Goal: Information Seeking & Learning: Learn about a topic

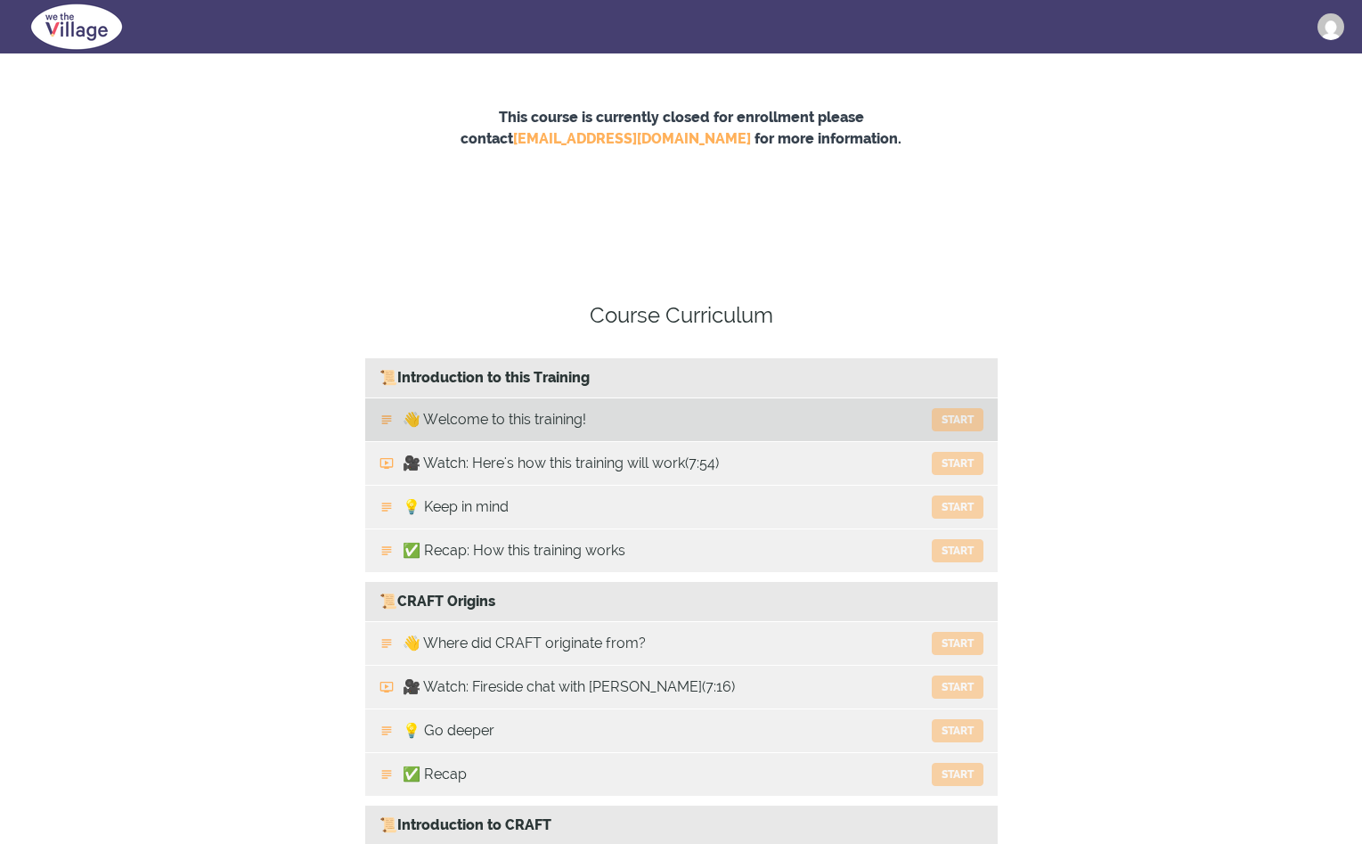
click at [940, 411] on button "Start" at bounding box center [958, 419] width 52 height 23
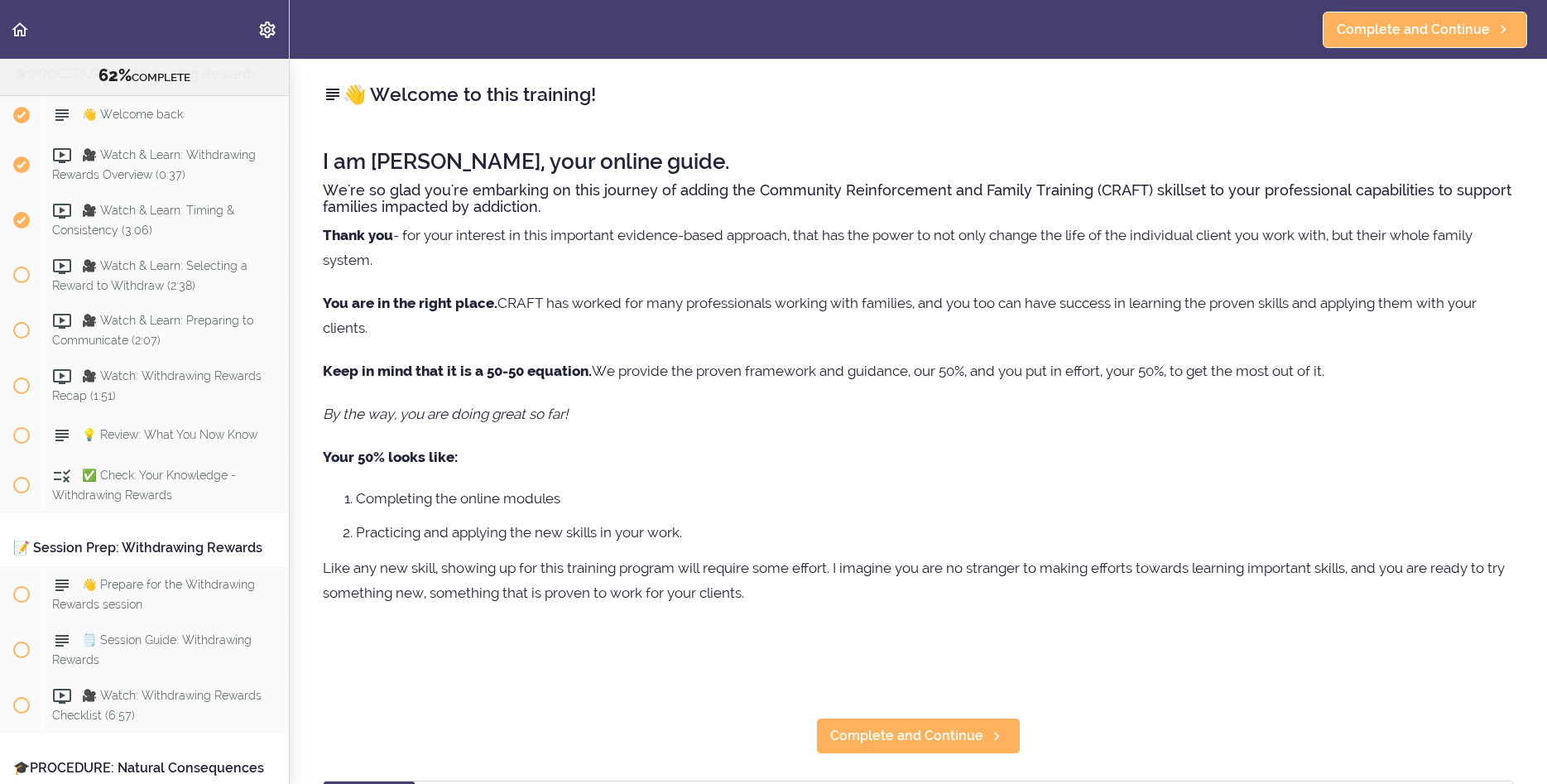
scroll to position [6832, 0]
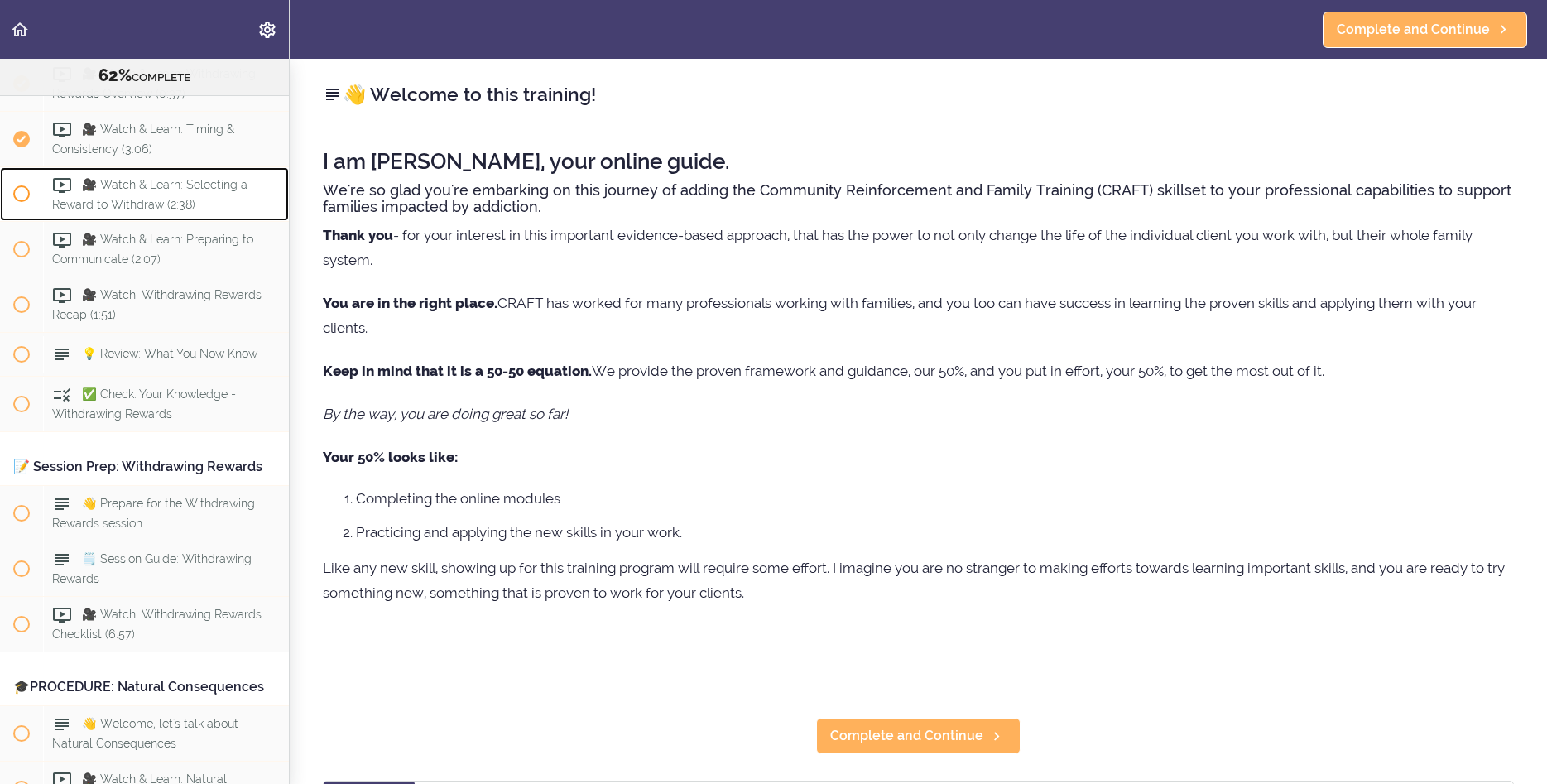
click at [186, 192] on span "🎥 Watch & Learn: Selecting a Reward to Withdraw (2:38)" at bounding box center [150, 194] width 195 height 33
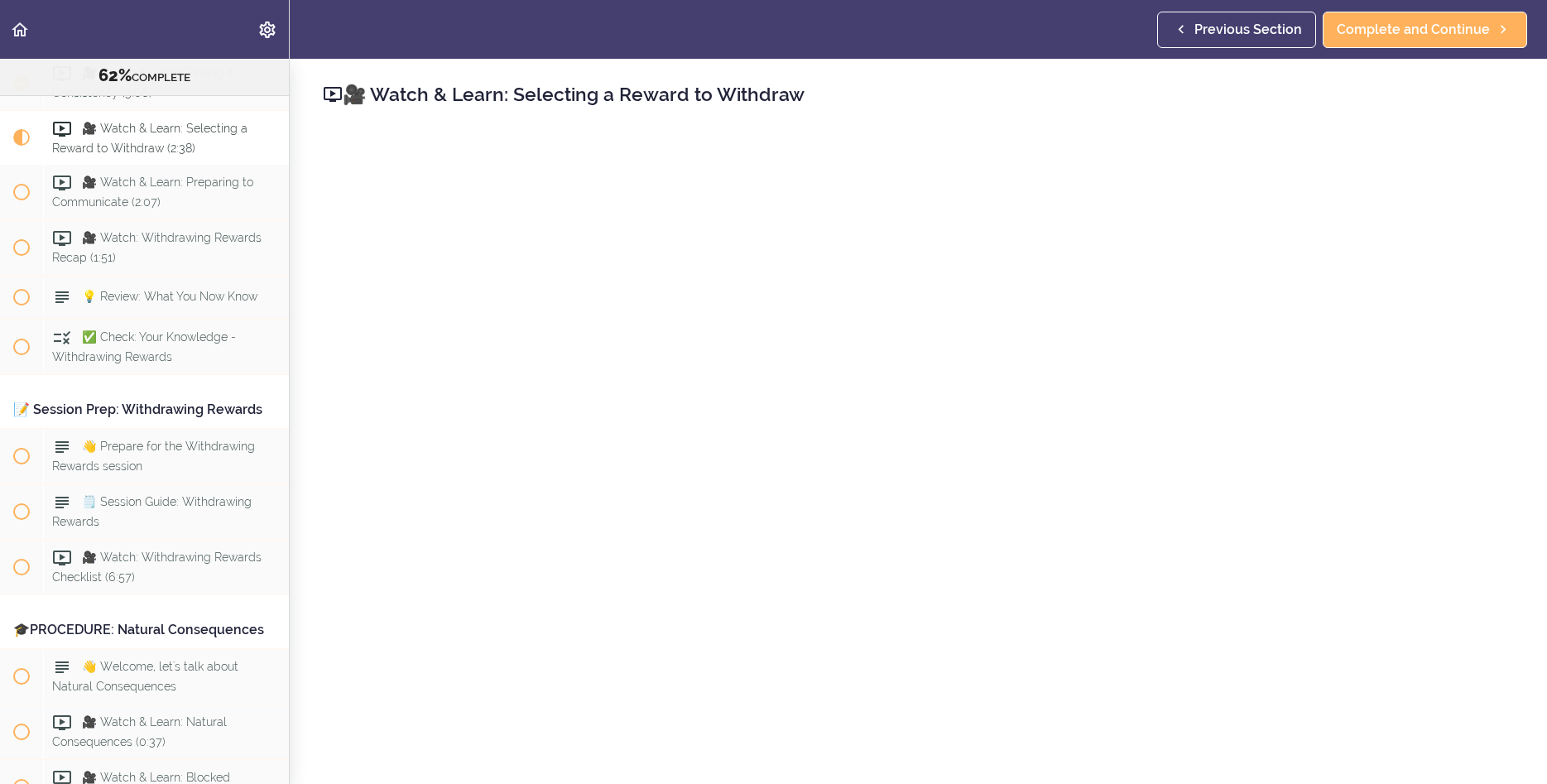
scroll to position [83, 0]
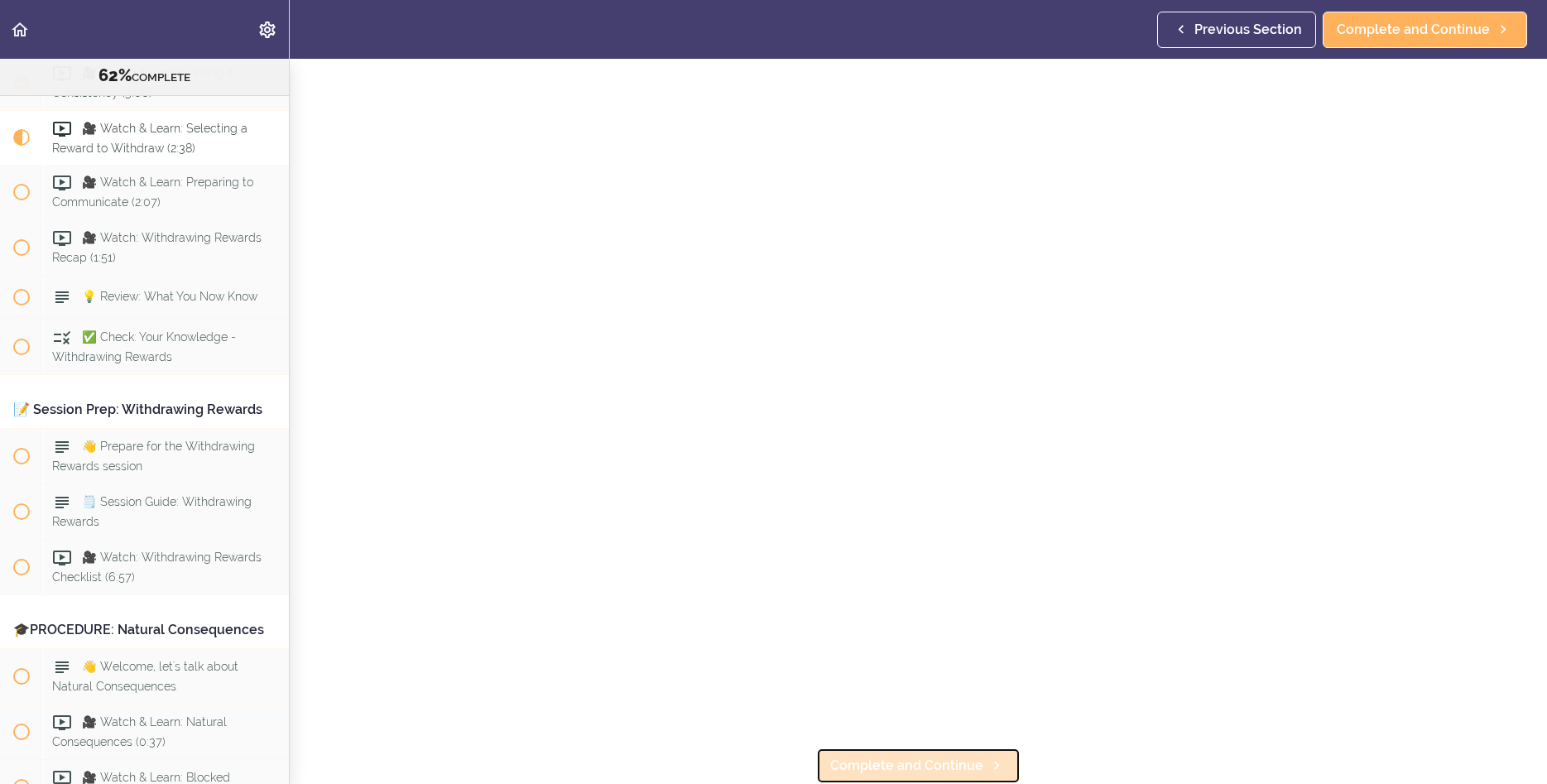
click at [959, 765] on span "Complete and Continue" at bounding box center [907, 765] width 153 height 20
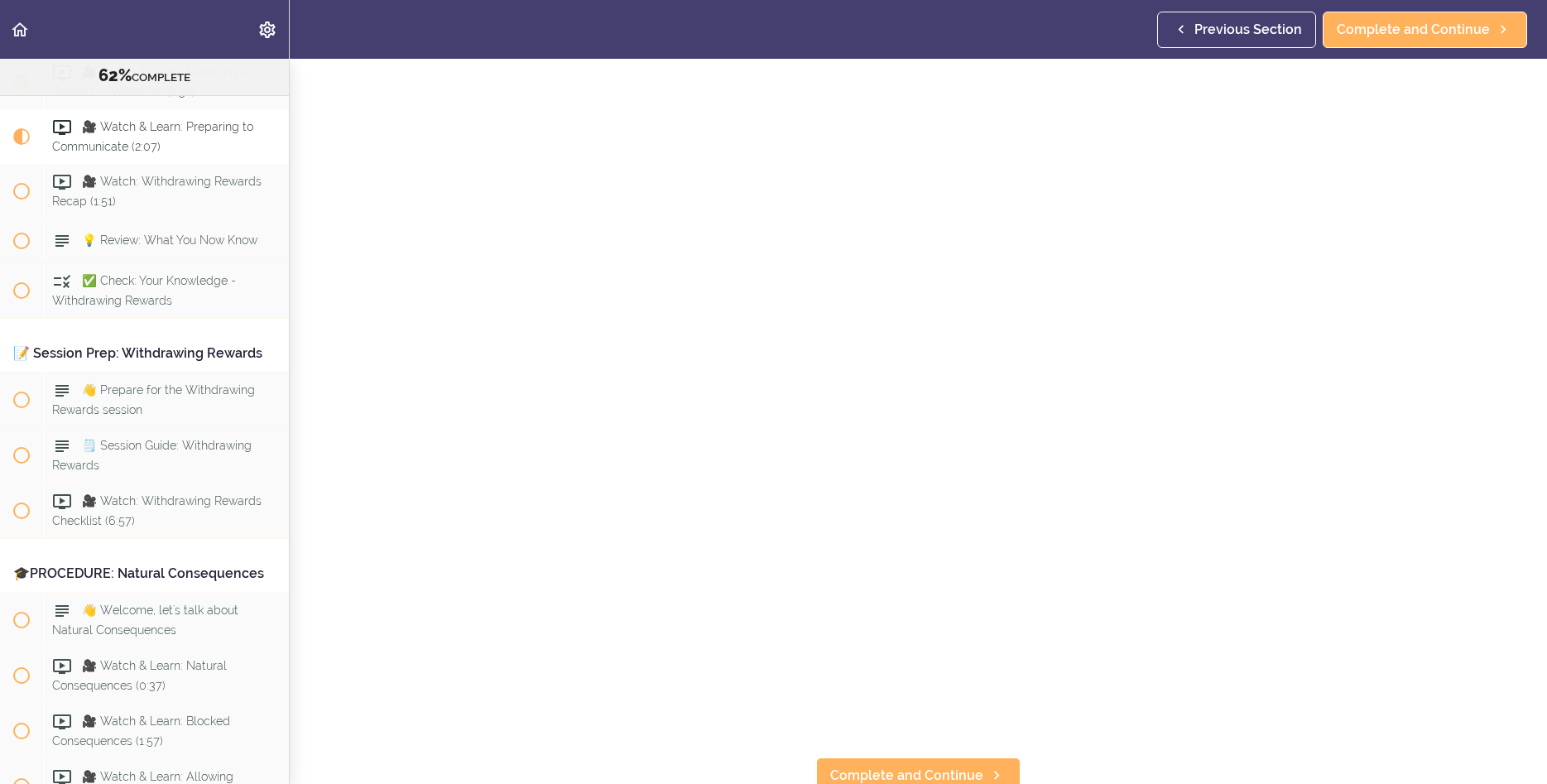
scroll to position [83, 0]
click at [885, 748] on link "Complete and Continue" at bounding box center [919, 765] width 204 height 36
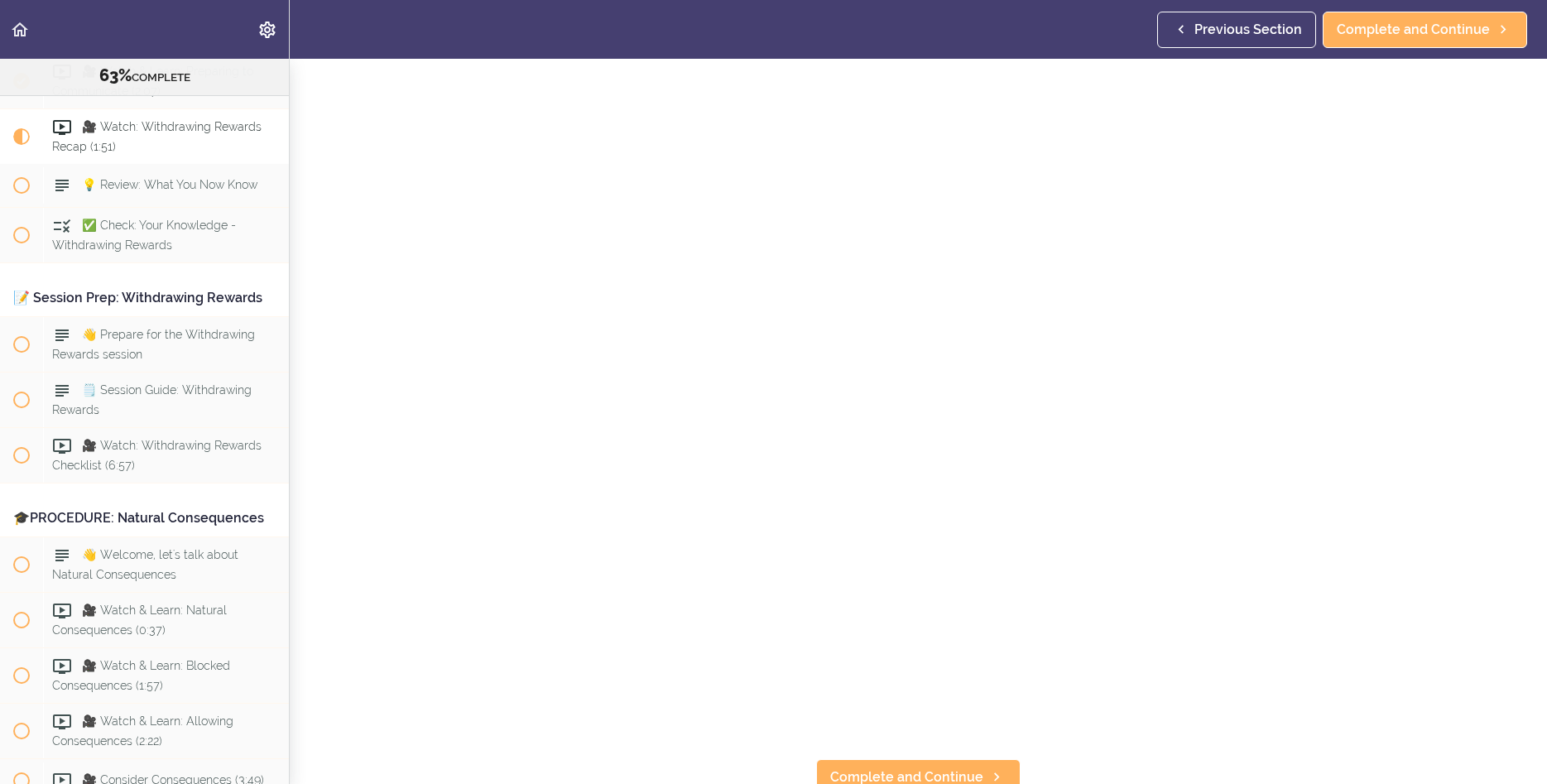
scroll to position [83, 0]
click at [865, 749] on link "Complete and Continue" at bounding box center [919, 765] width 204 height 36
click at [885, 767] on span "Complete and Continue" at bounding box center [907, 765] width 153 height 20
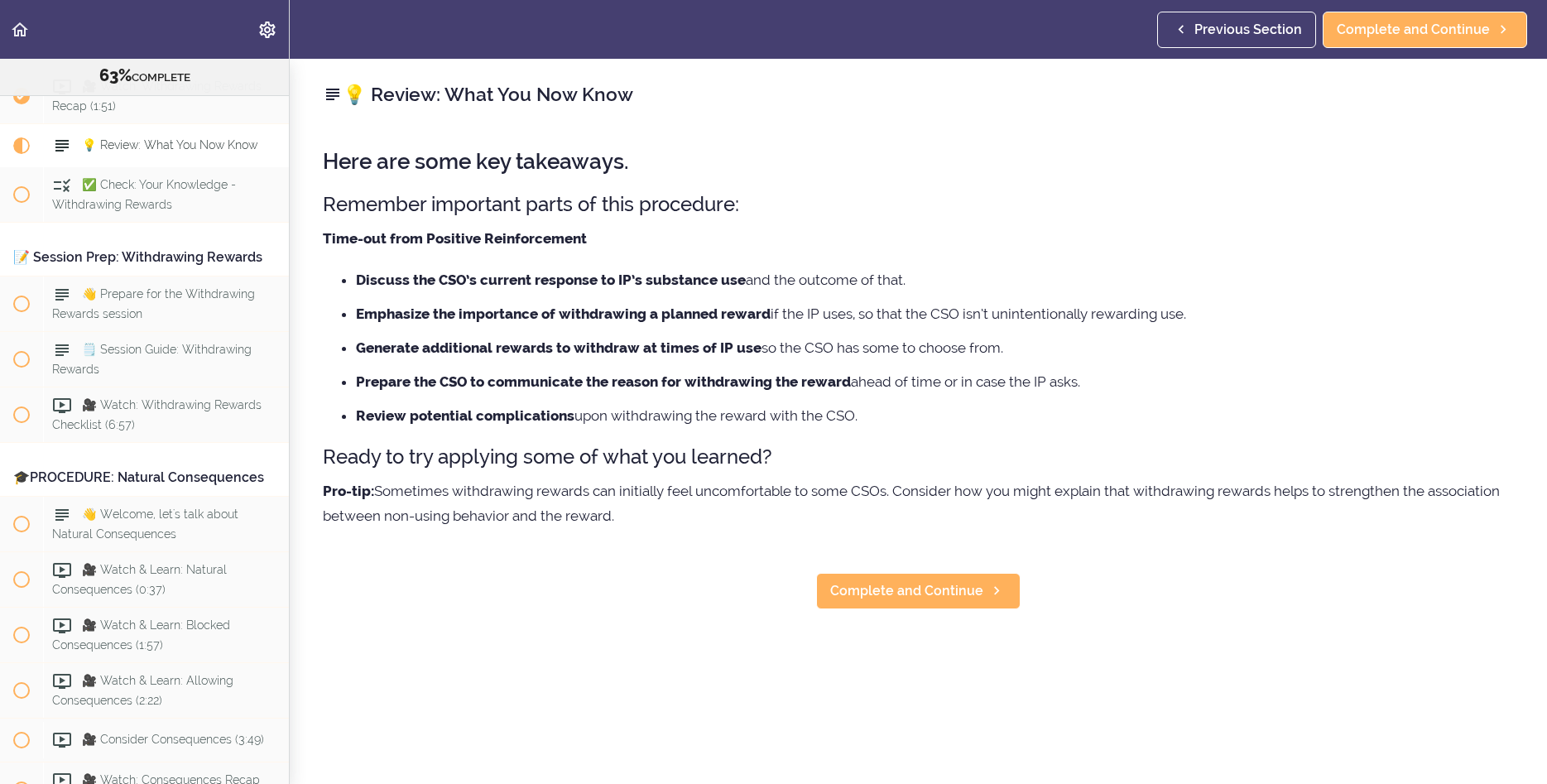
scroll to position [7057, 0]
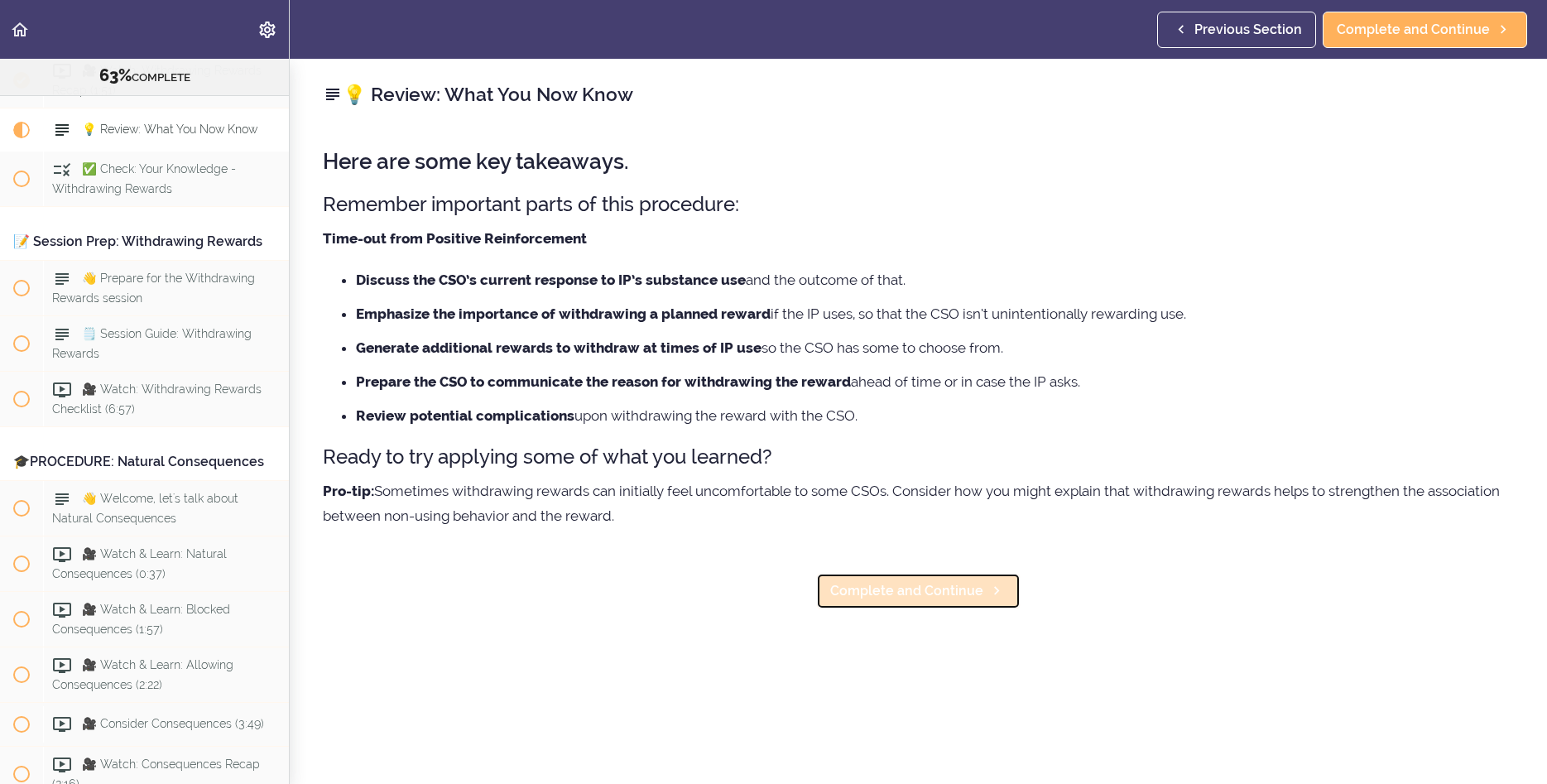
click at [936, 596] on span "Complete and Continue" at bounding box center [907, 591] width 153 height 20
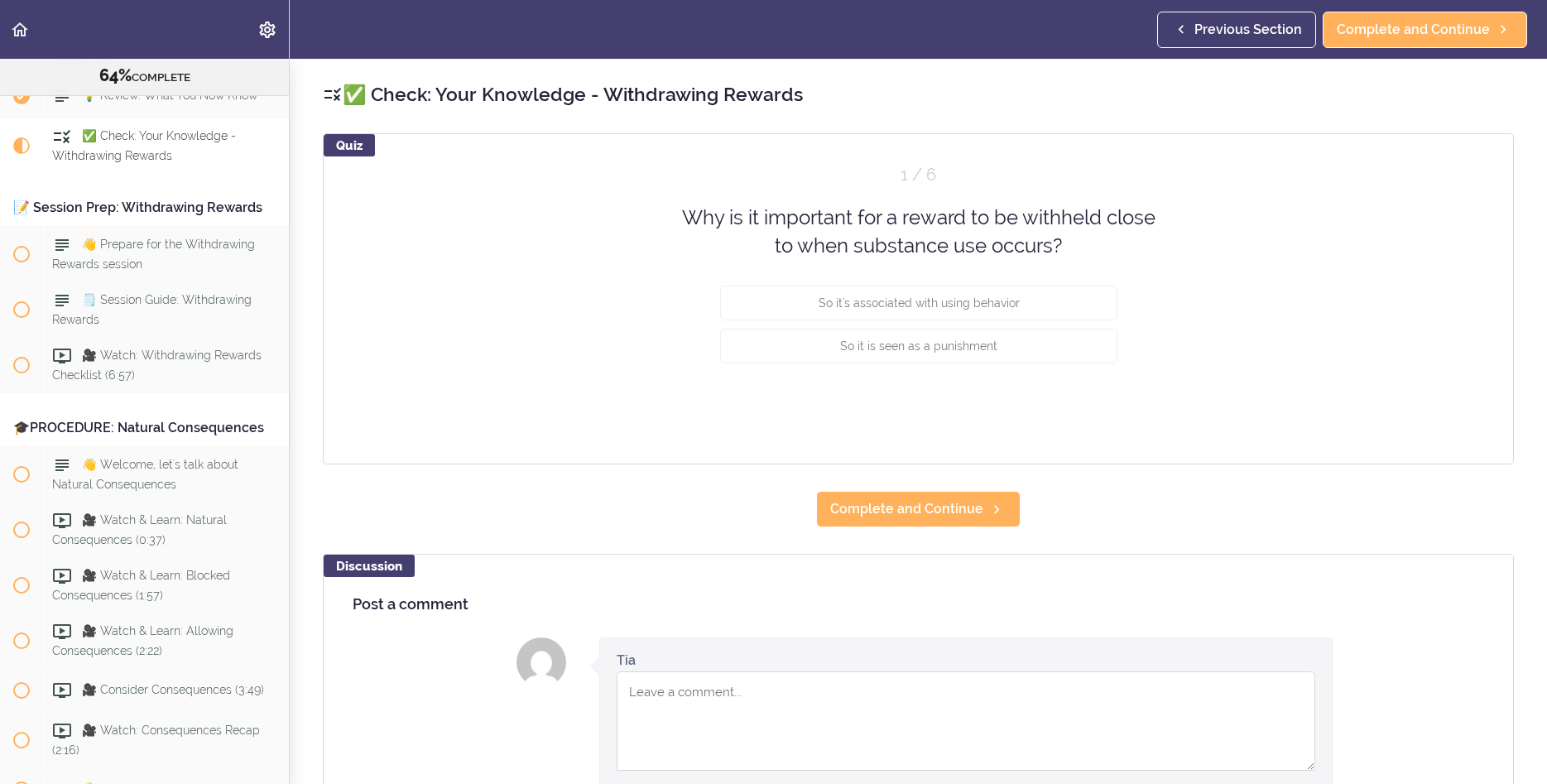
scroll to position [7101, 0]
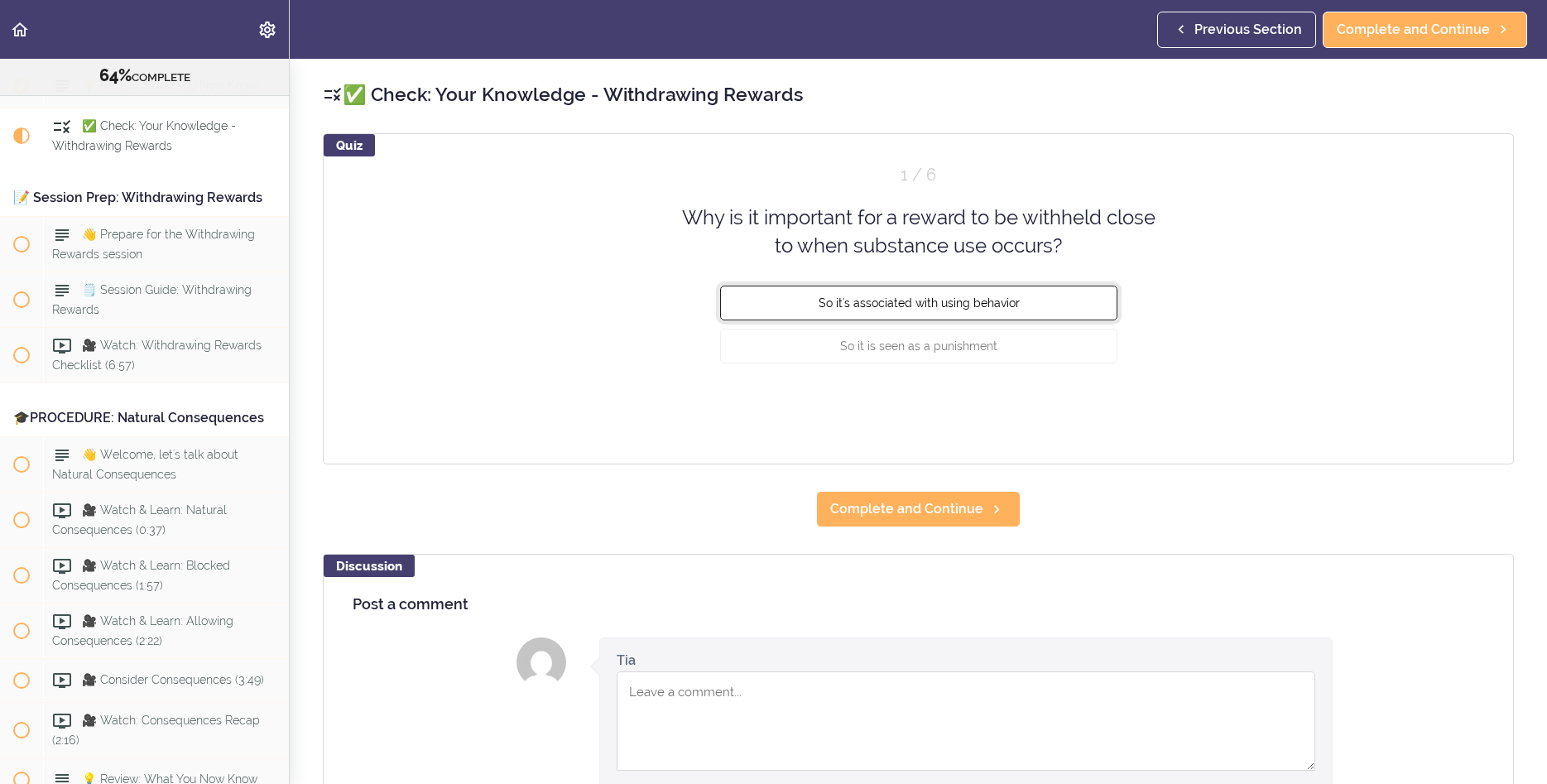
click at [866, 314] on button "So it's associated with using behavior" at bounding box center [919, 302] width 398 height 34
click at [1070, 408] on button "Check" at bounding box center [1085, 408] width 65 height 23
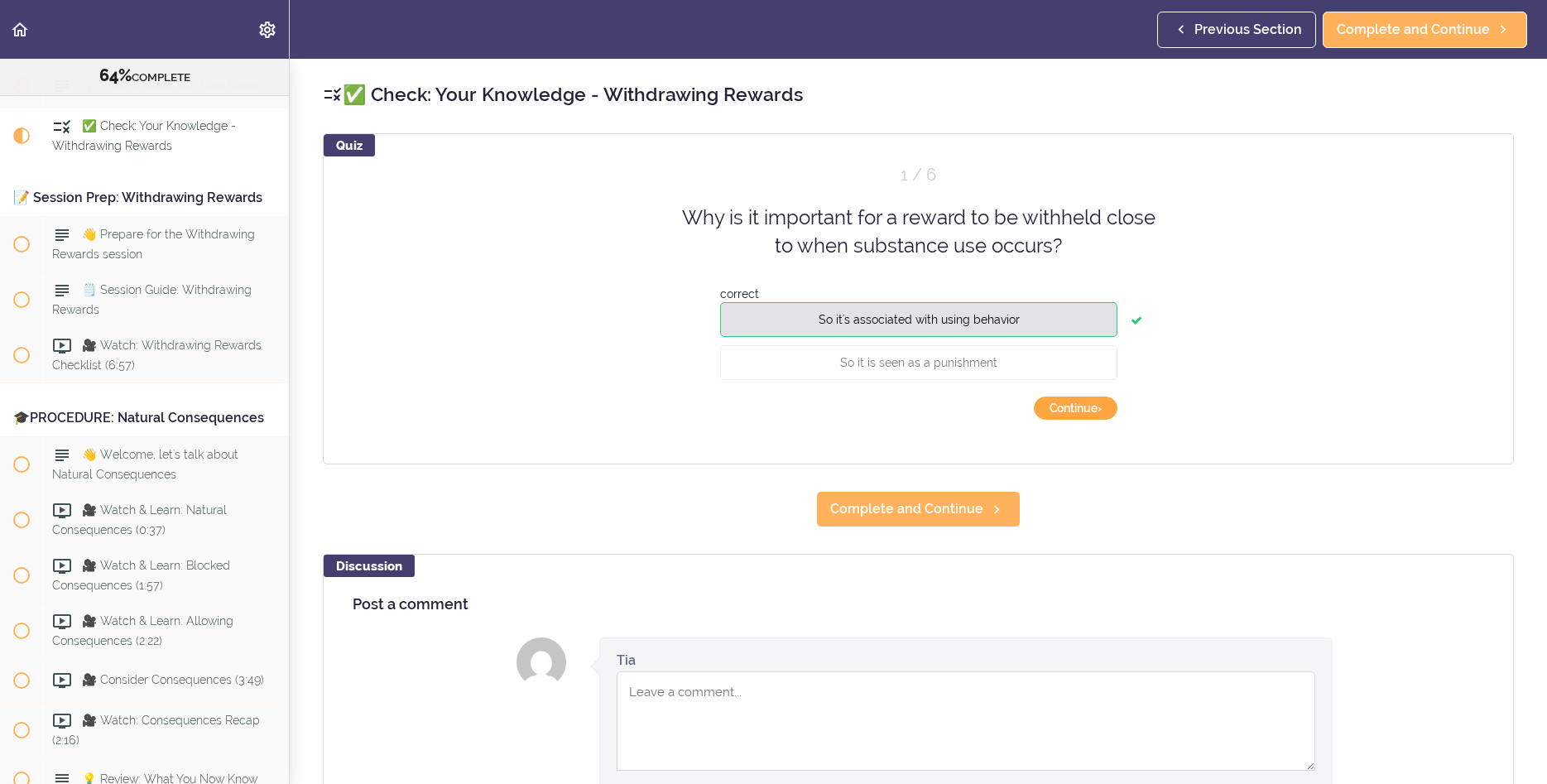
click at [1054, 410] on button "Continue ›" at bounding box center [1076, 408] width 84 height 23
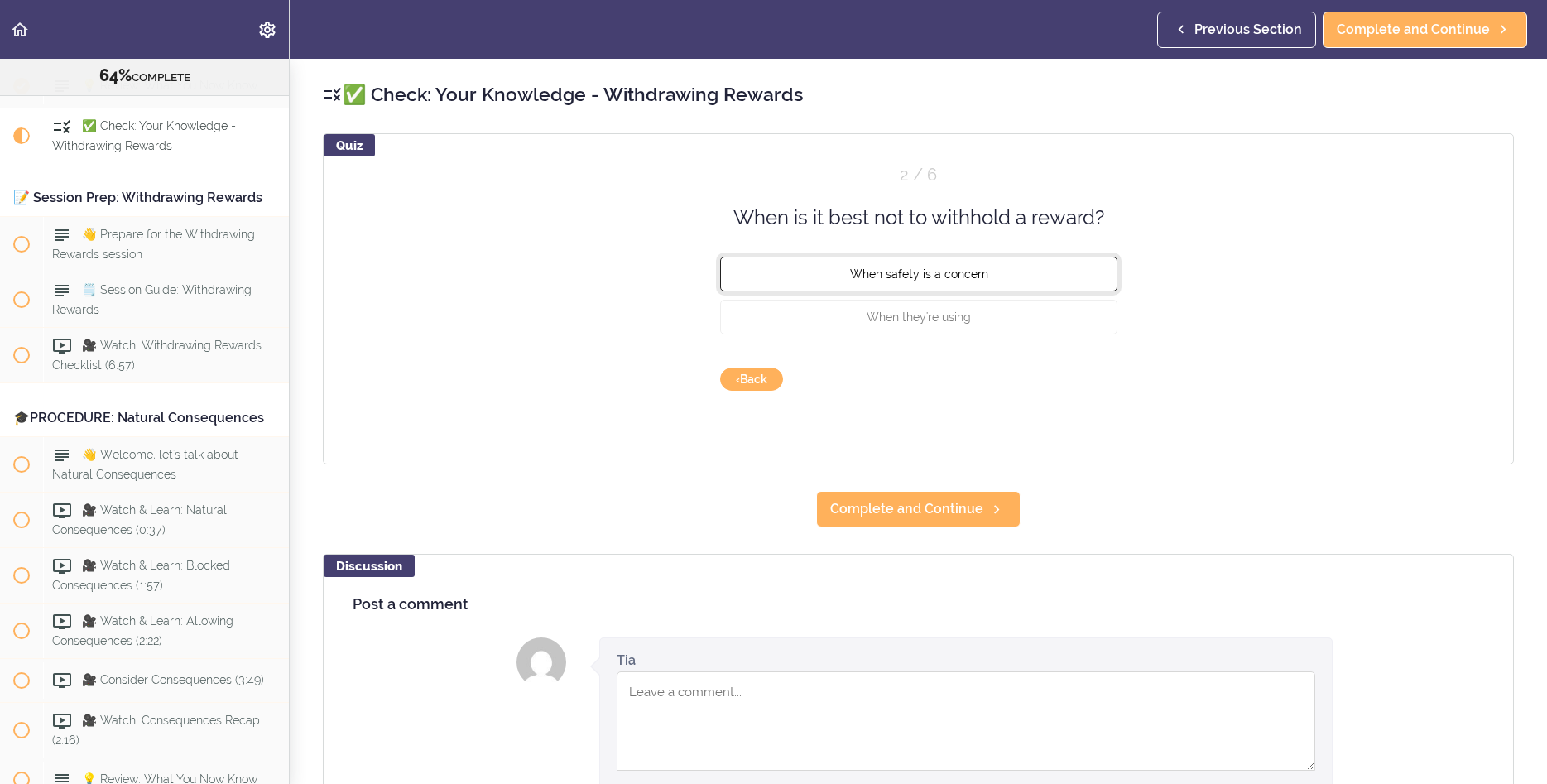
click at [846, 285] on button "When safety is a concern" at bounding box center [919, 273] width 398 height 34
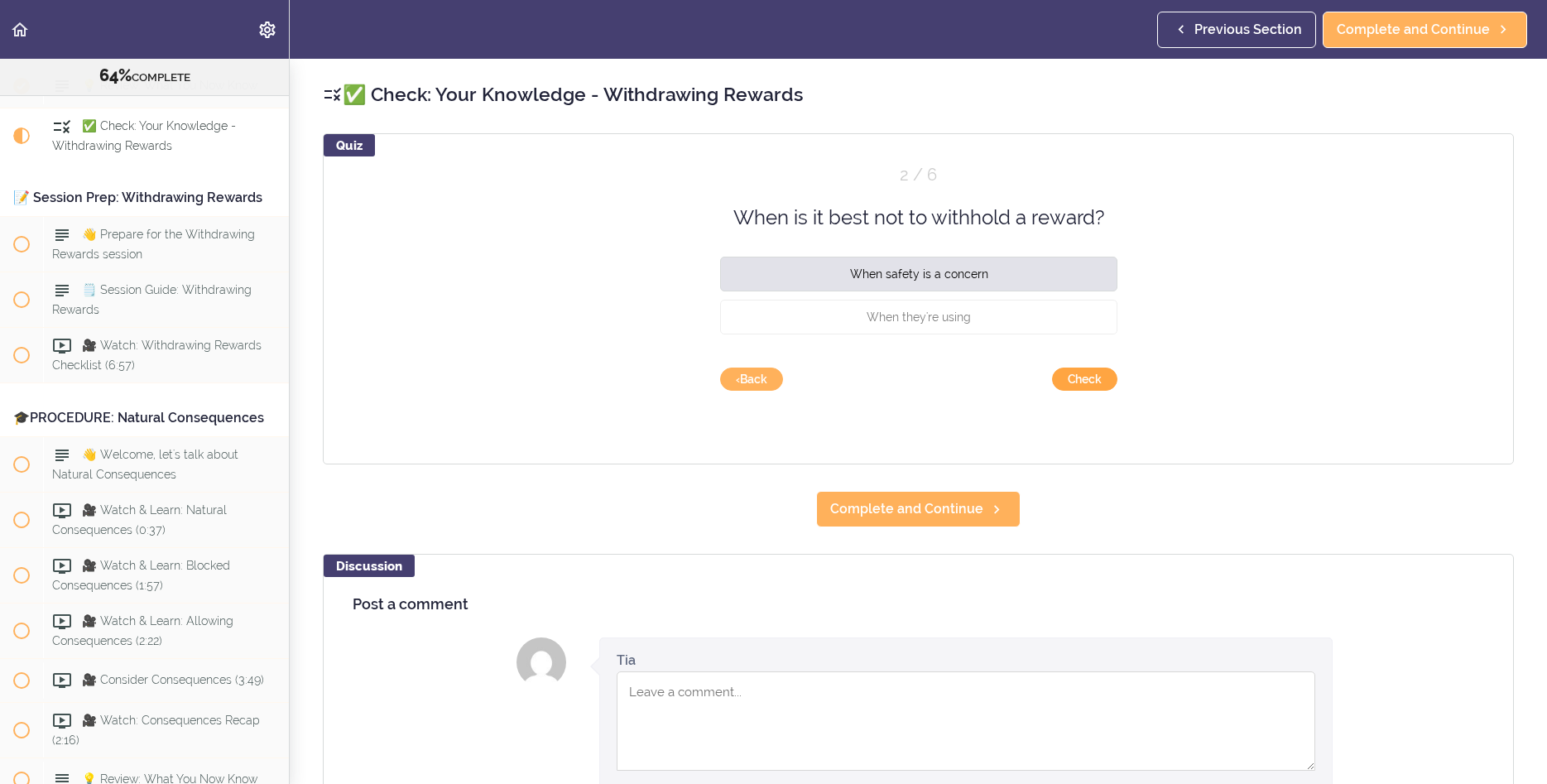
click at [1083, 384] on button "Check" at bounding box center [1085, 379] width 65 height 23
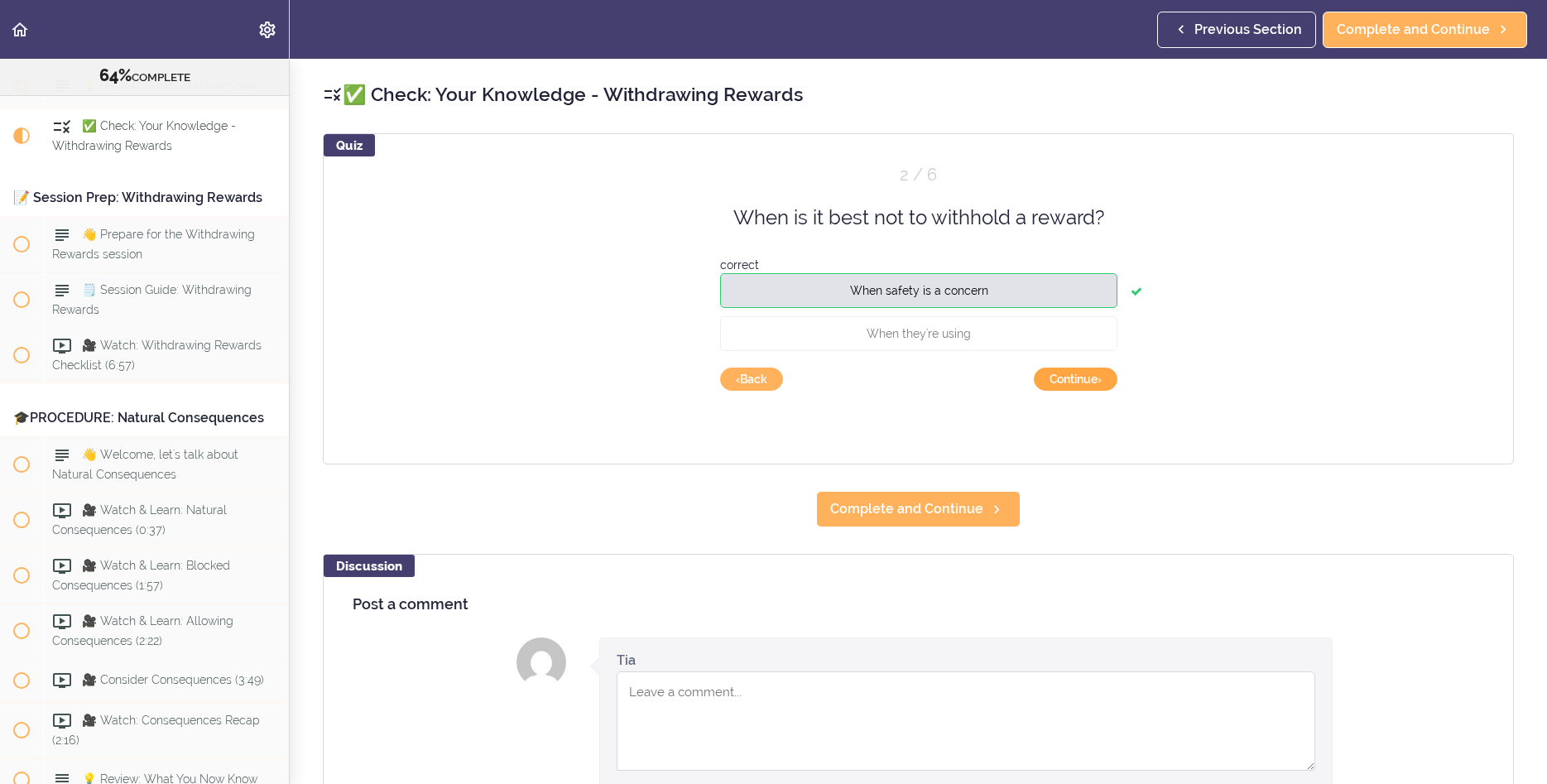
click at [1060, 378] on button "Continue ›" at bounding box center [1076, 379] width 84 height 23
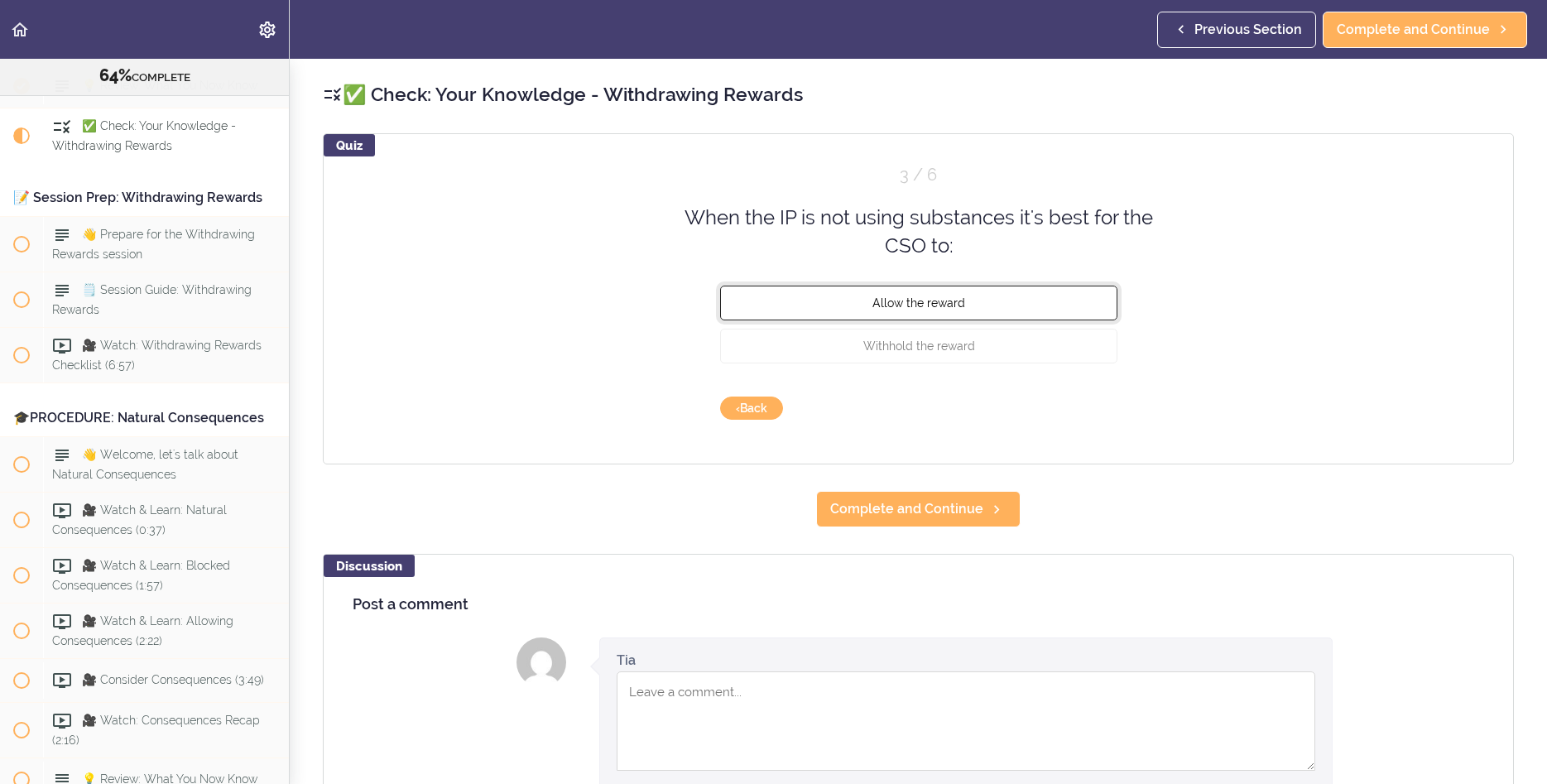
click at [917, 302] on span "Allow the reward" at bounding box center [919, 302] width 93 height 13
click at [1069, 399] on button "Check" at bounding box center [1085, 408] width 65 height 23
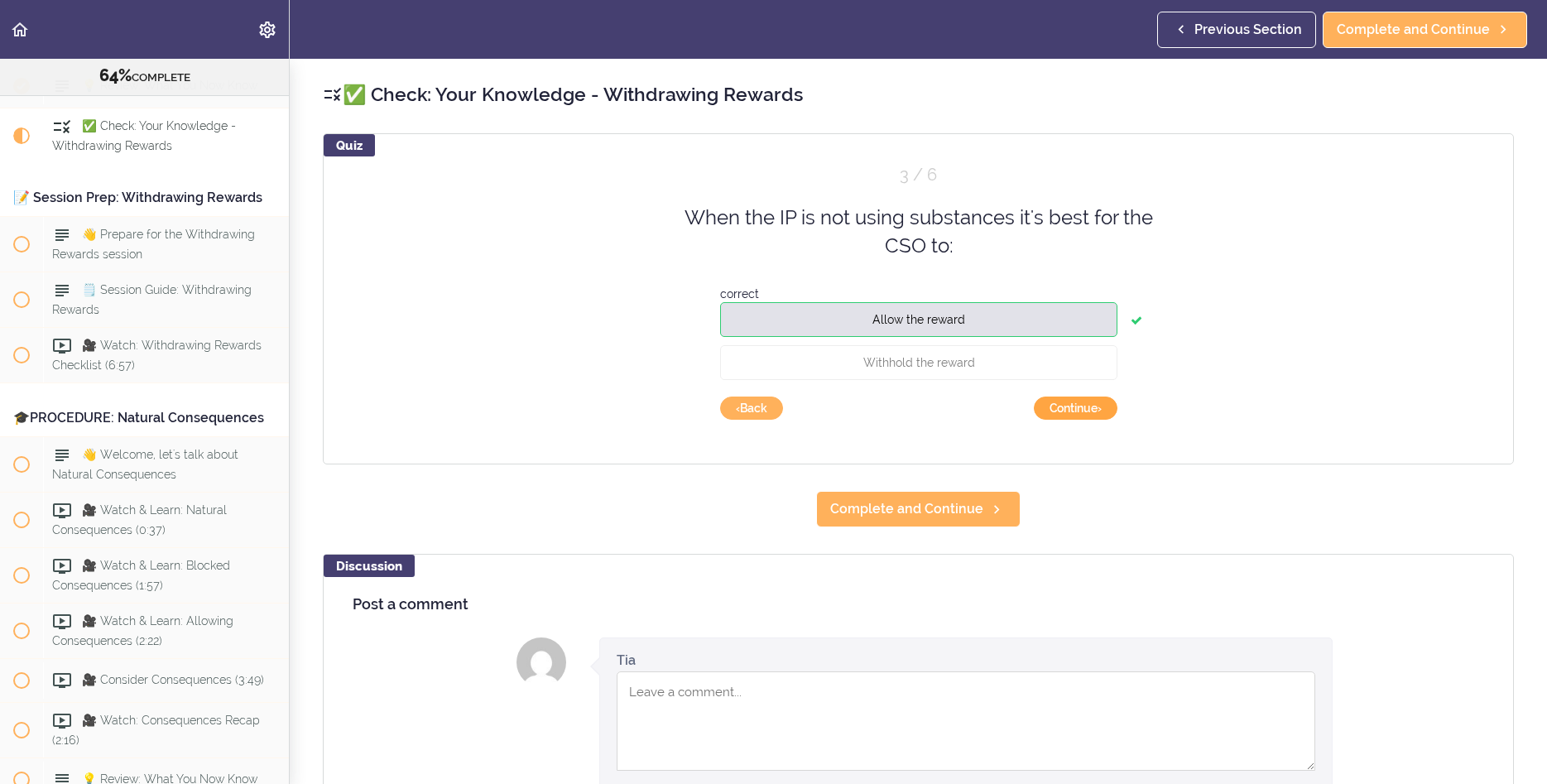
click at [1060, 401] on button "Continue ›" at bounding box center [1076, 408] width 84 height 23
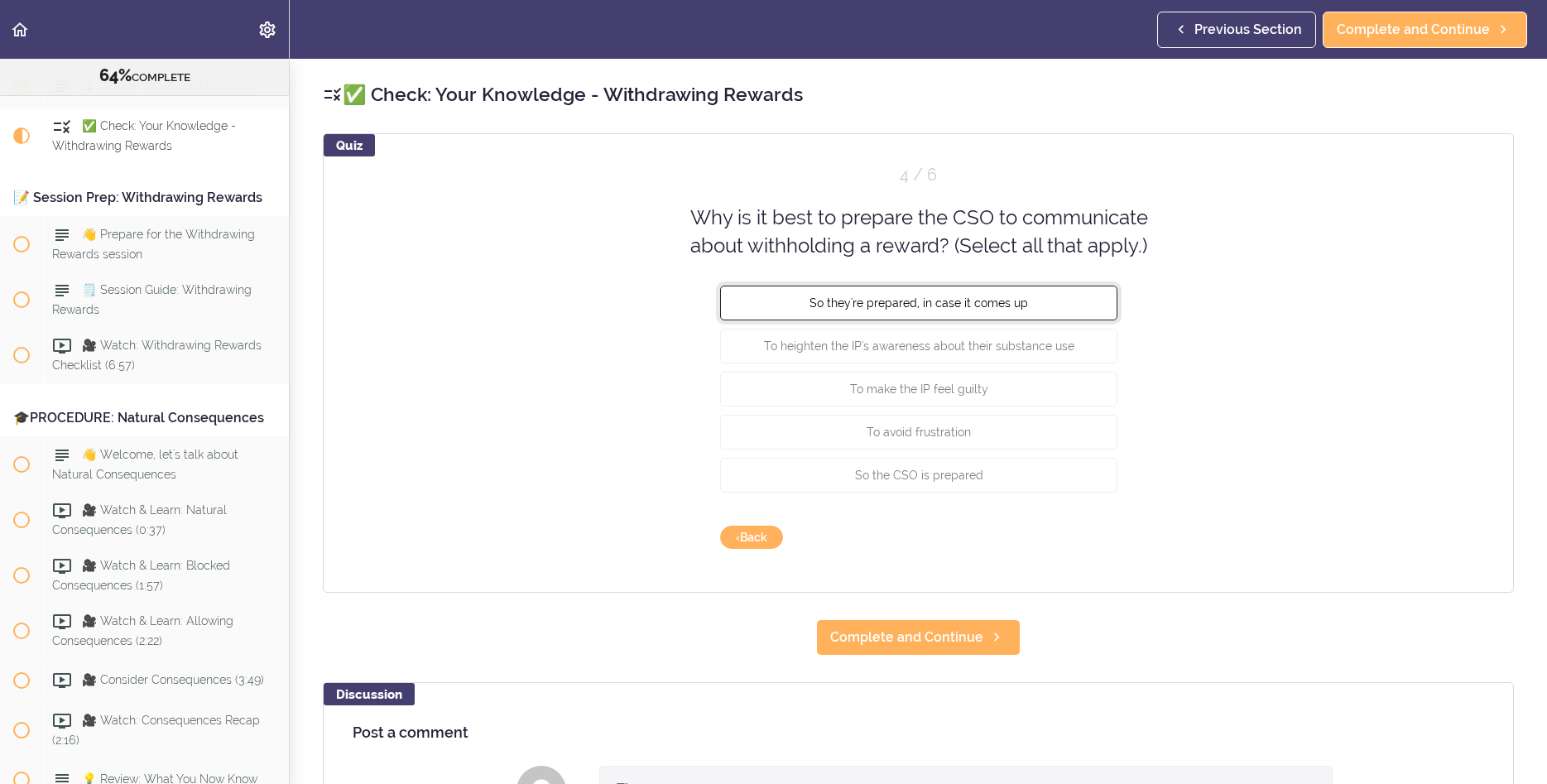
click at [984, 307] on span "So they're prepared, in case it comes up" at bounding box center [918, 302] width 218 height 13
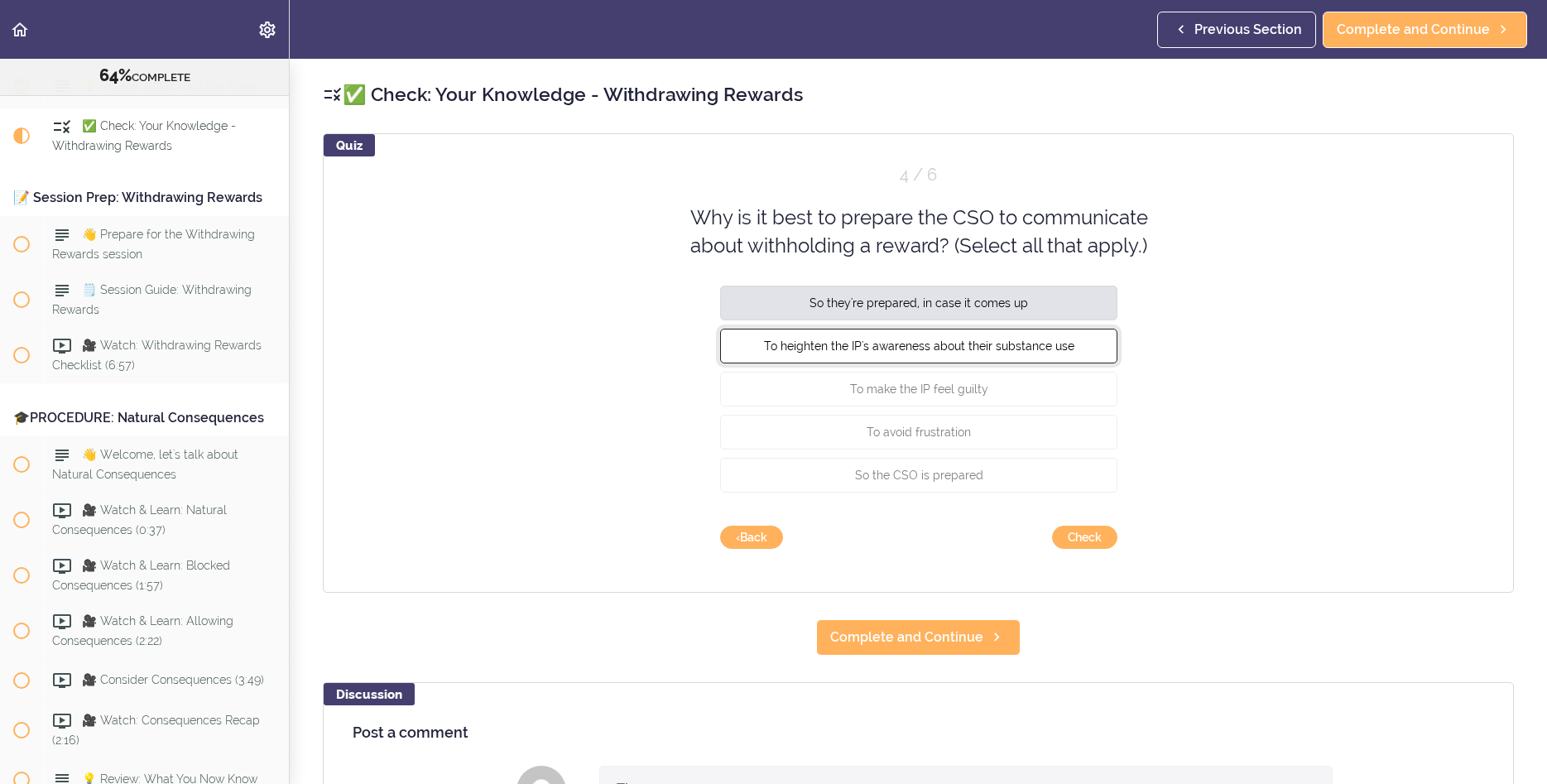
click at [953, 357] on button "To heighten the IP's awareness about their substance use" at bounding box center [919, 345] width 398 height 34
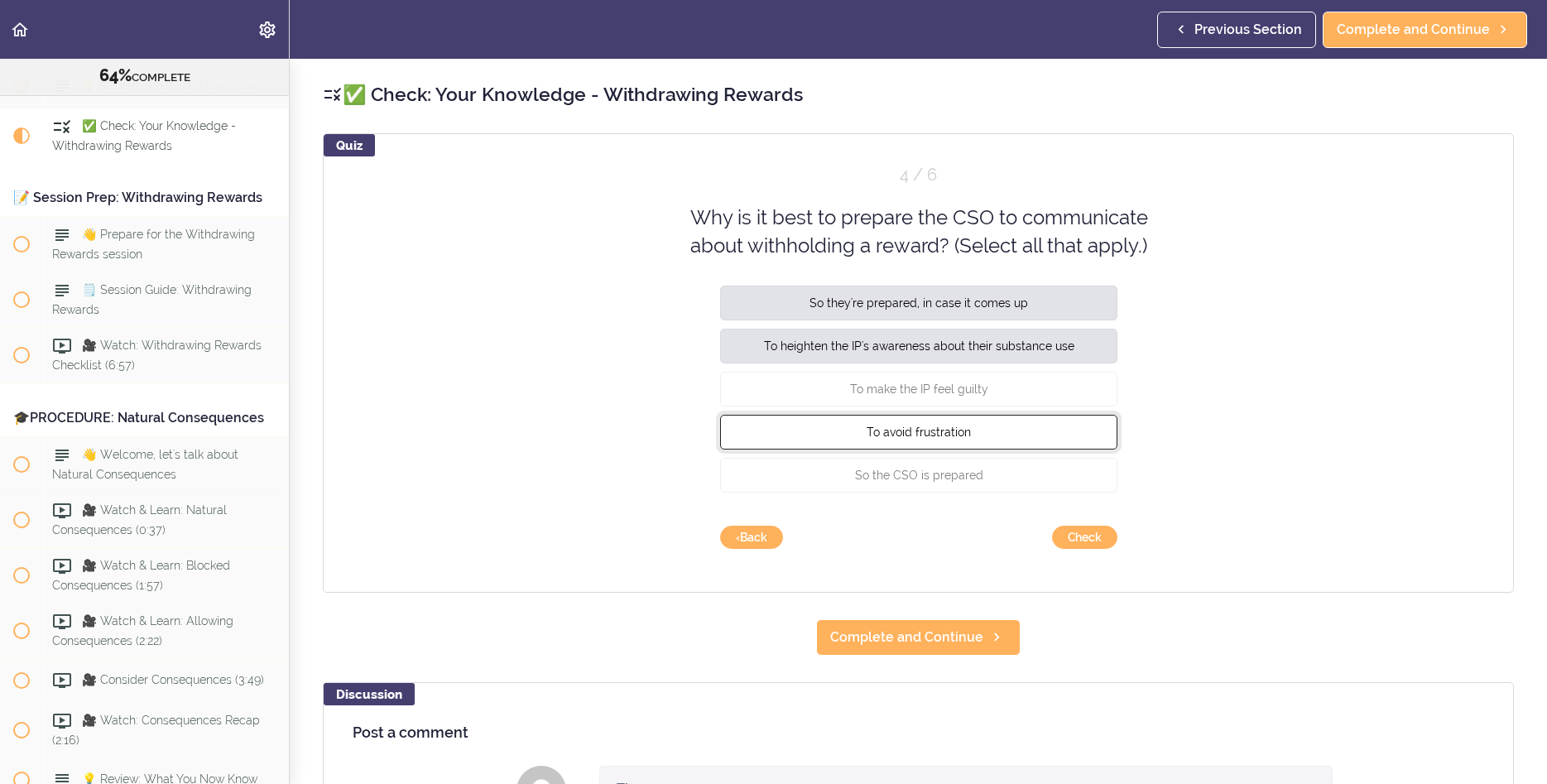
click at [931, 432] on span "To avoid frustration" at bounding box center [919, 431] width 104 height 13
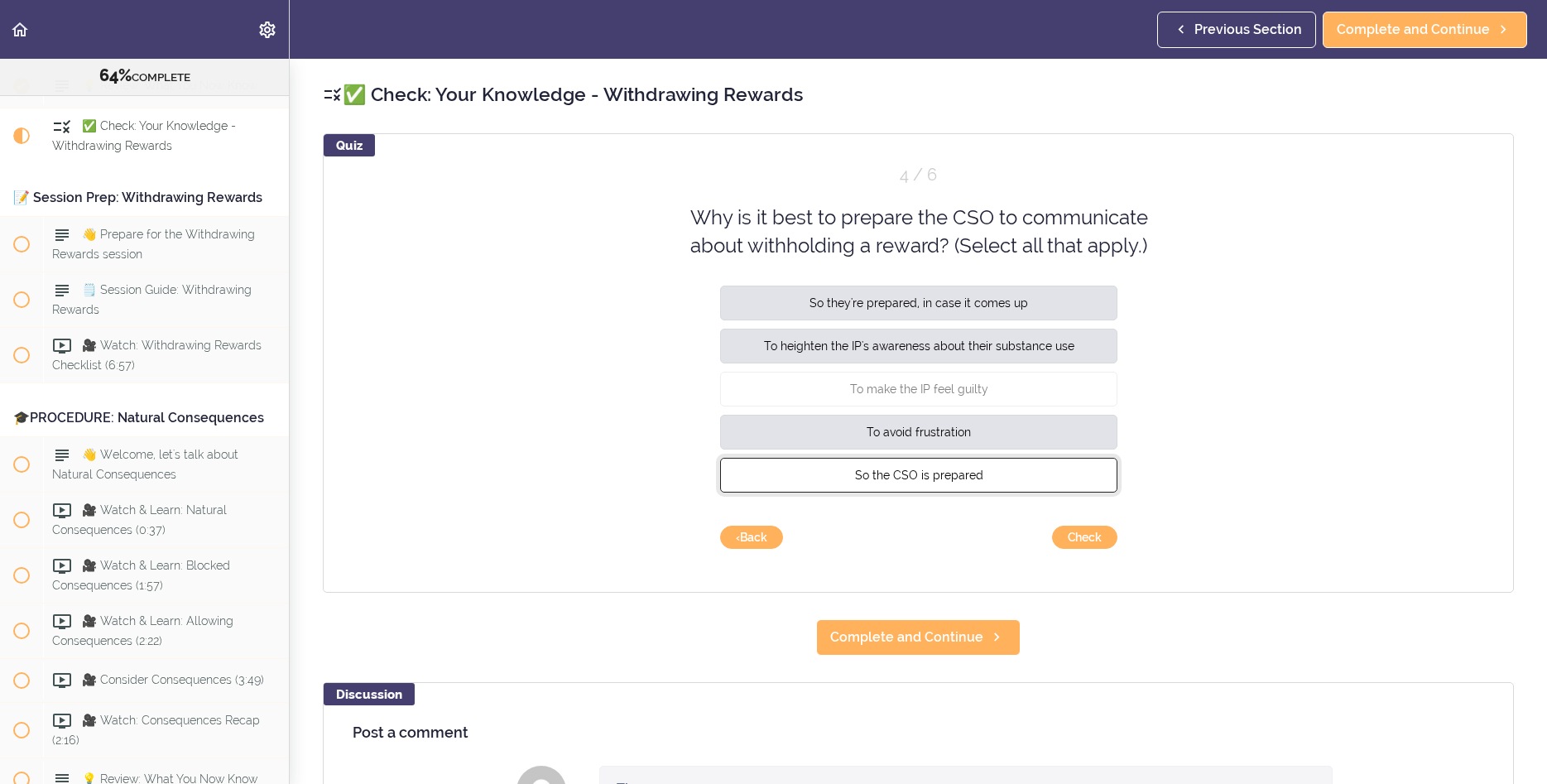
click at [952, 485] on button "So the CSO is prepared" at bounding box center [919, 474] width 398 height 34
click at [1104, 541] on button "Check" at bounding box center [1085, 537] width 65 height 23
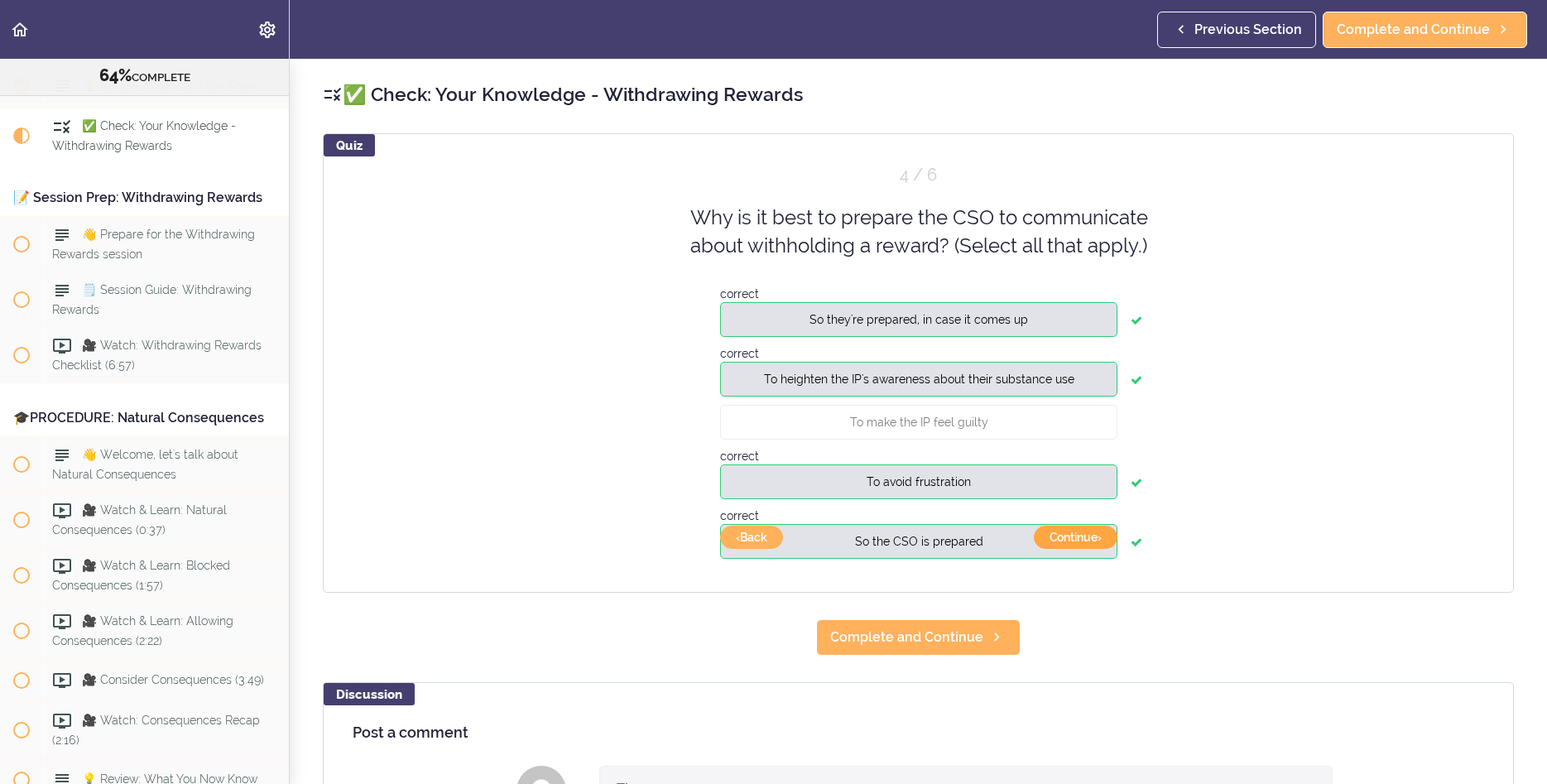
drag, startPoint x: 1099, startPoint y: 538, endPoint x: 1069, endPoint y: 614, distance: 81.7
click at [1094, 604] on div "✅ Check: Your Knowledge - Withdrawing Rewards Quiz 4 / 6 Why is it best to prep…" at bounding box center [919, 421] width 1258 height 725
click at [1089, 539] on button "Continue ›" at bounding box center [1076, 537] width 84 height 23
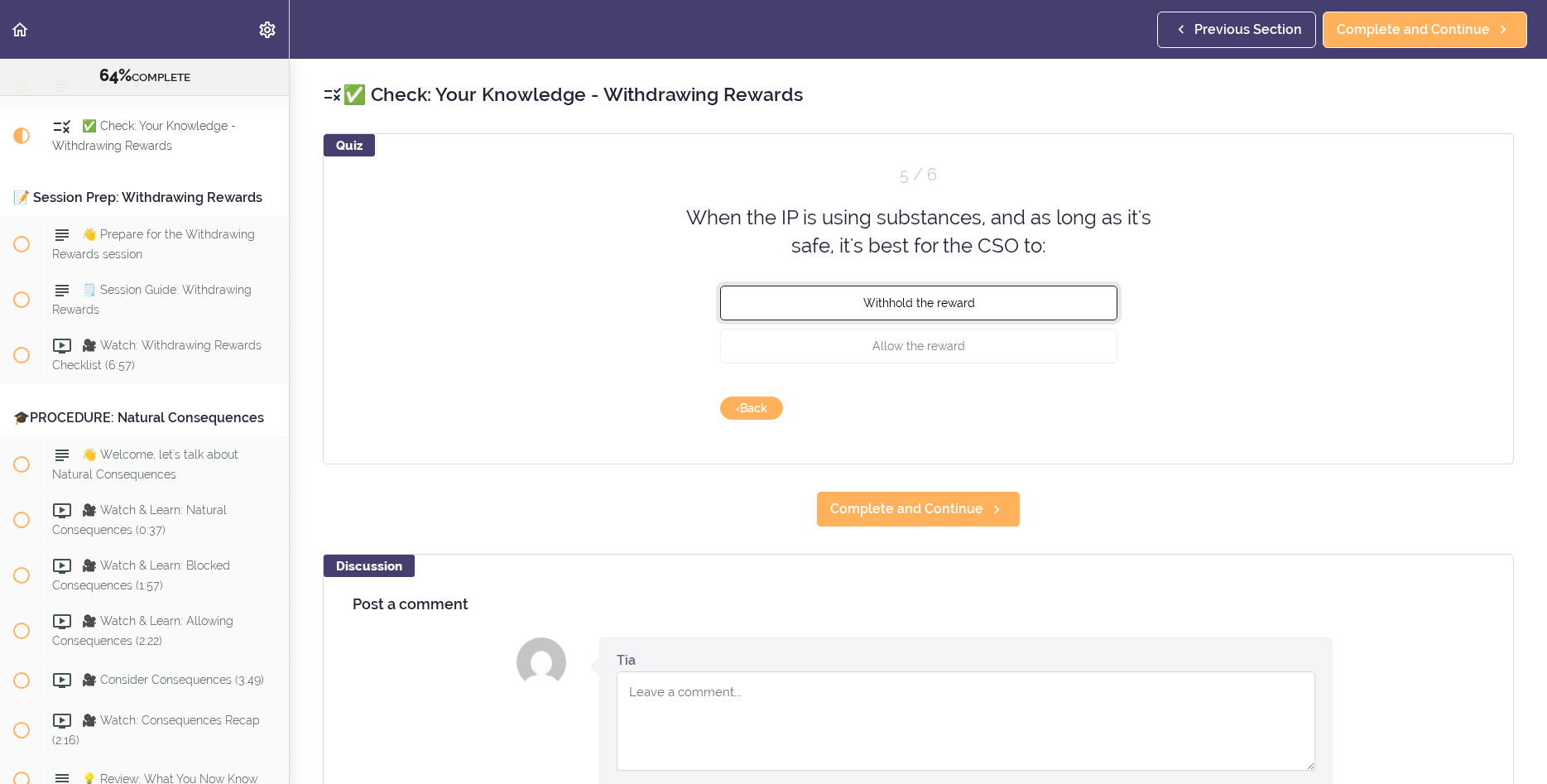
click at [1007, 308] on button "Withhold the reward" at bounding box center [919, 302] width 398 height 34
click at [1075, 407] on button "Check" at bounding box center [1085, 408] width 65 height 23
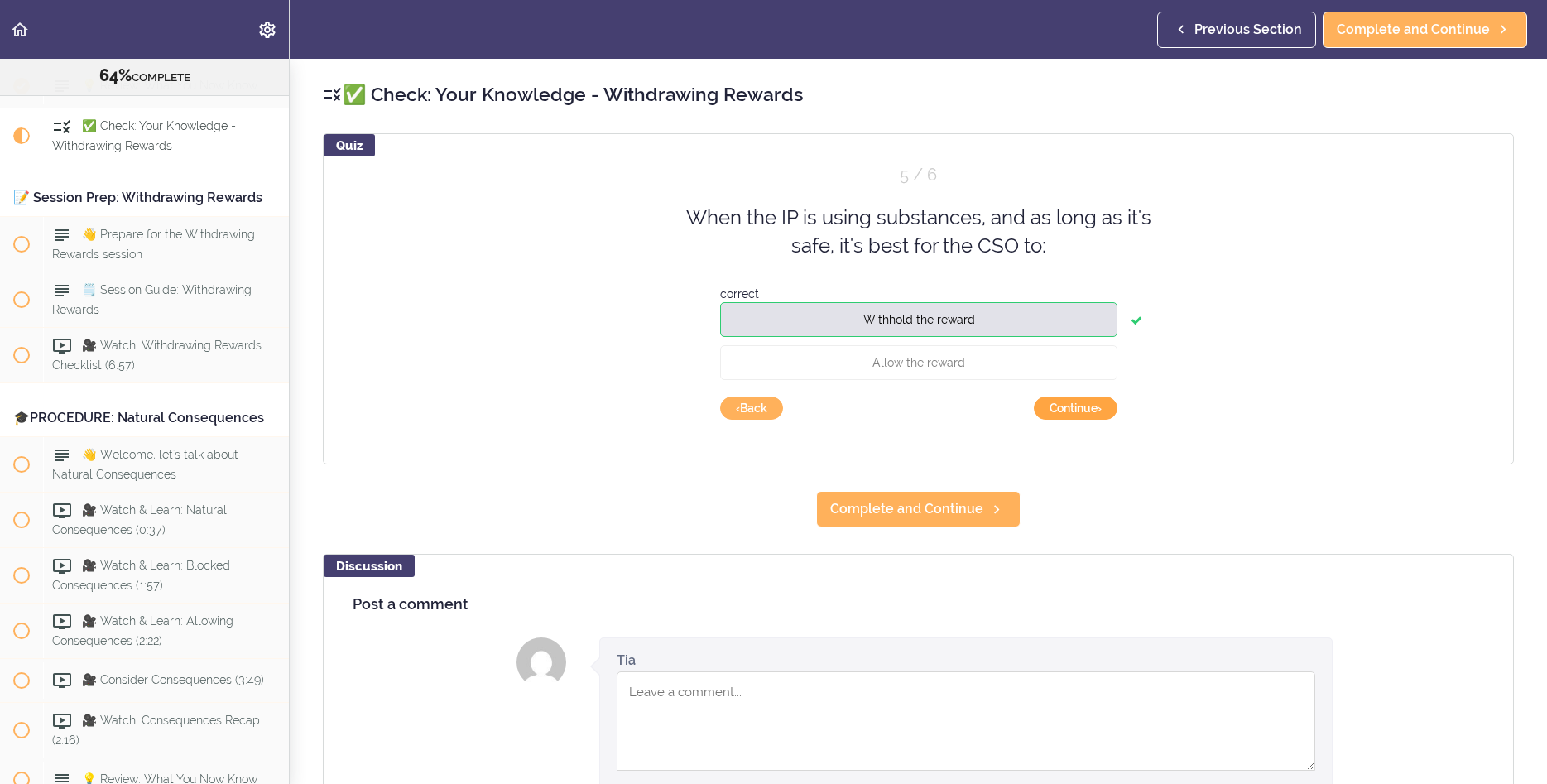
click at [1075, 407] on button "Continue ›" at bounding box center [1076, 408] width 84 height 23
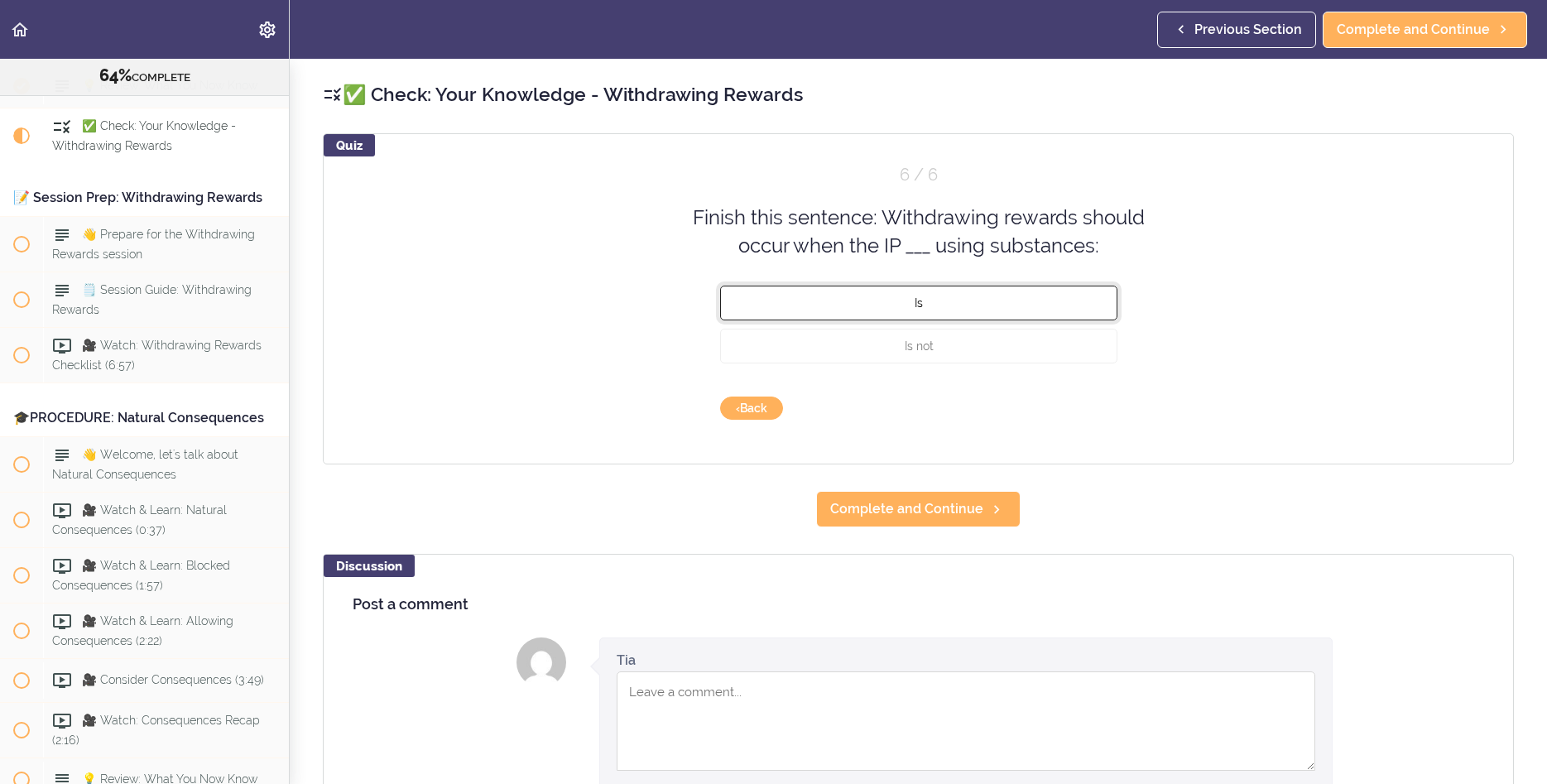
click at [931, 300] on button "Is" at bounding box center [919, 302] width 398 height 34
click at [1082, 402] on button "Check" at bounding box center [1085, 408] width 65 height 23
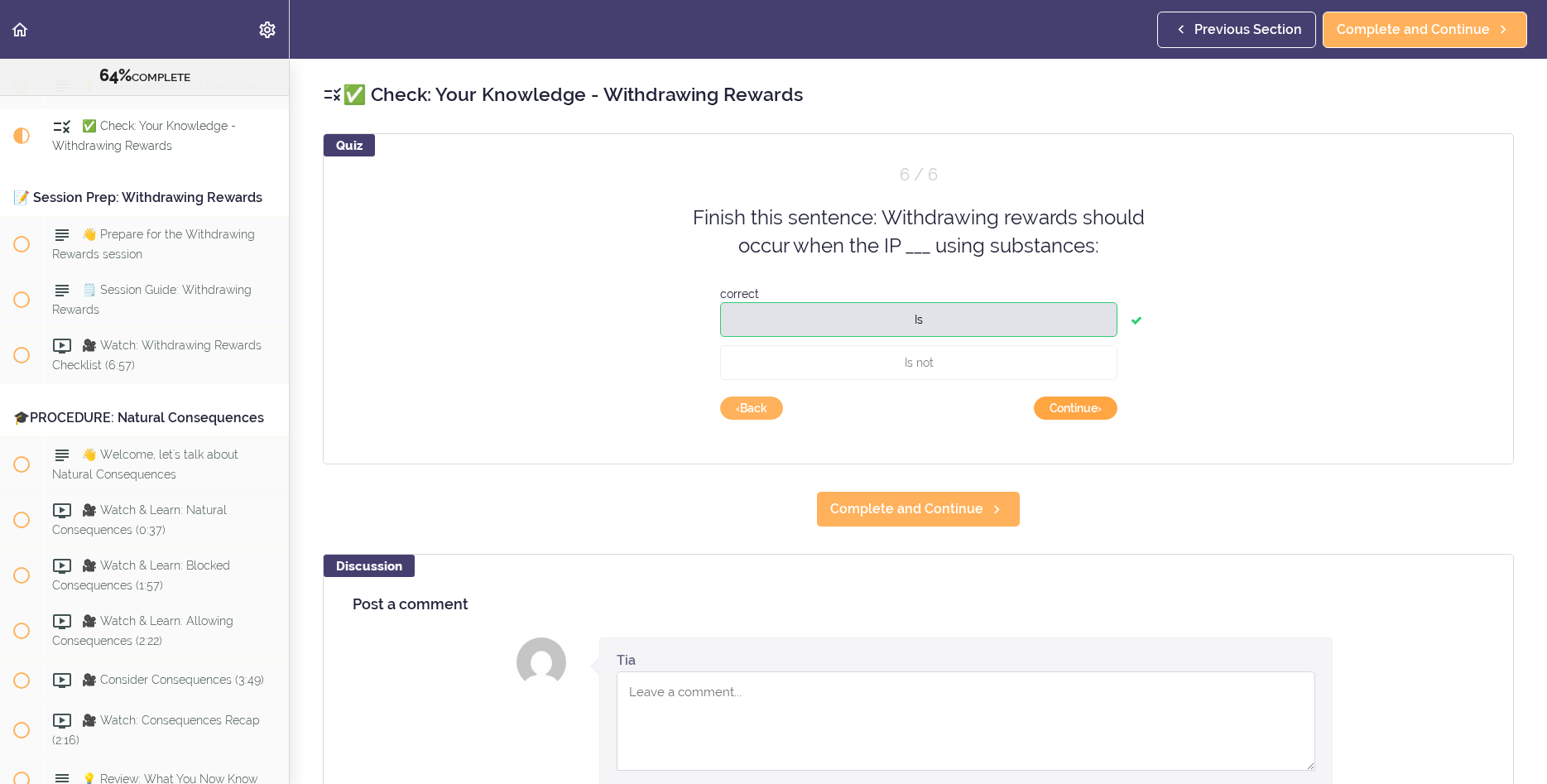
click at [1075, 403] on button "Continue ›" at bounding box center [1076, 408] width 84 height 23
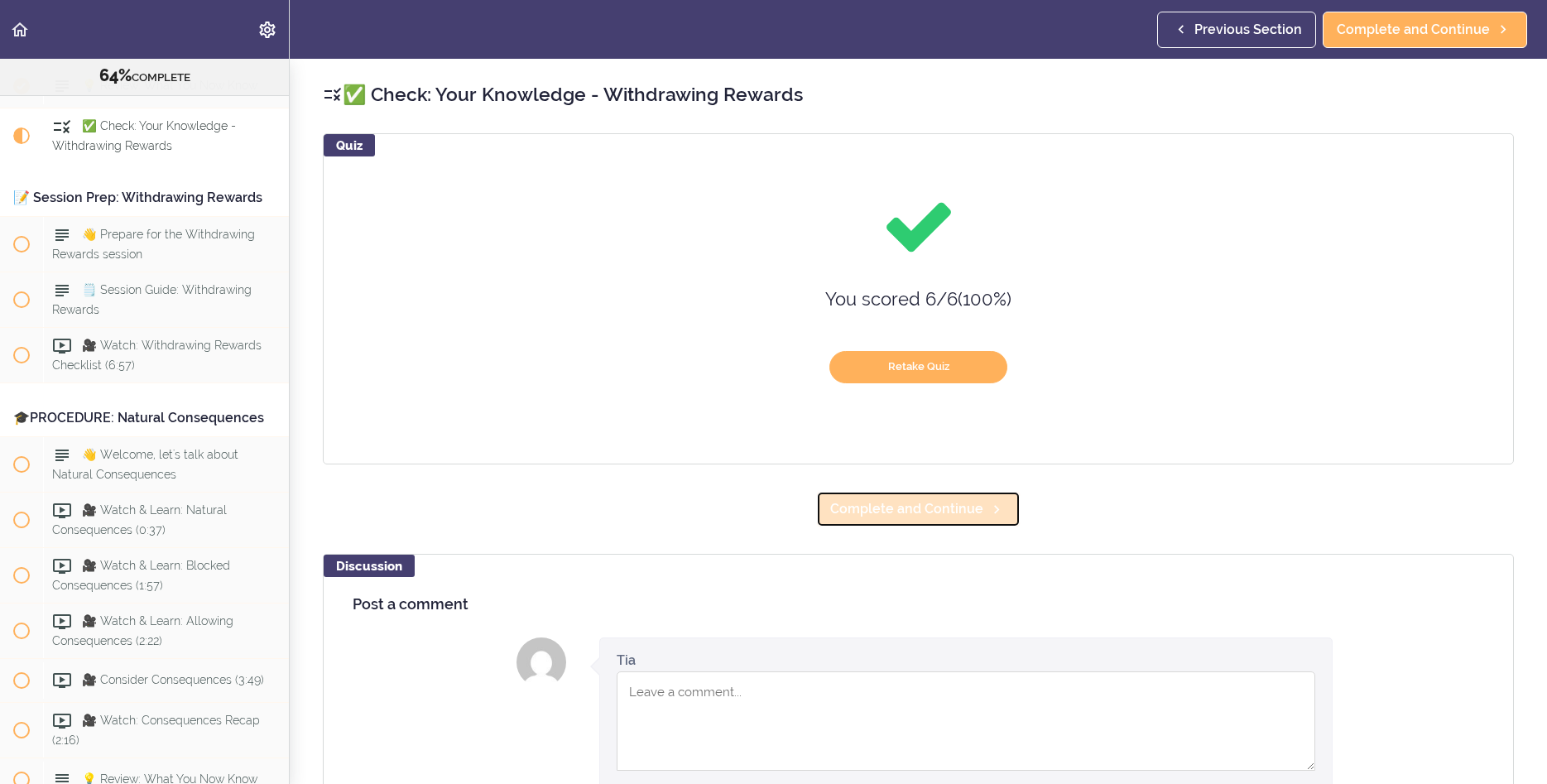
click at [931, 506] on span "Complete and Continue" at bounding box center [907, 508] width 153 height 20
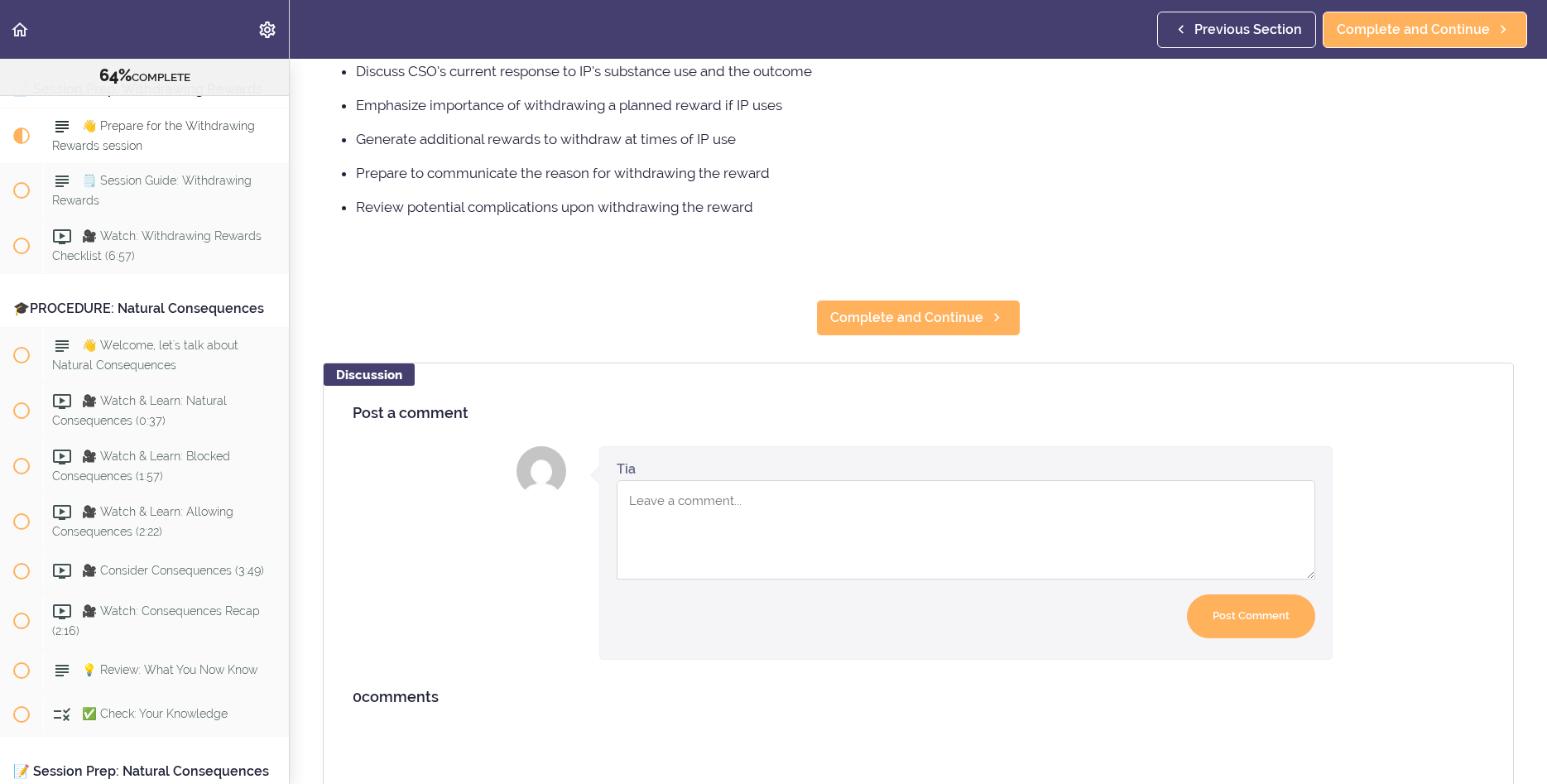
scroll to position [272, 0]
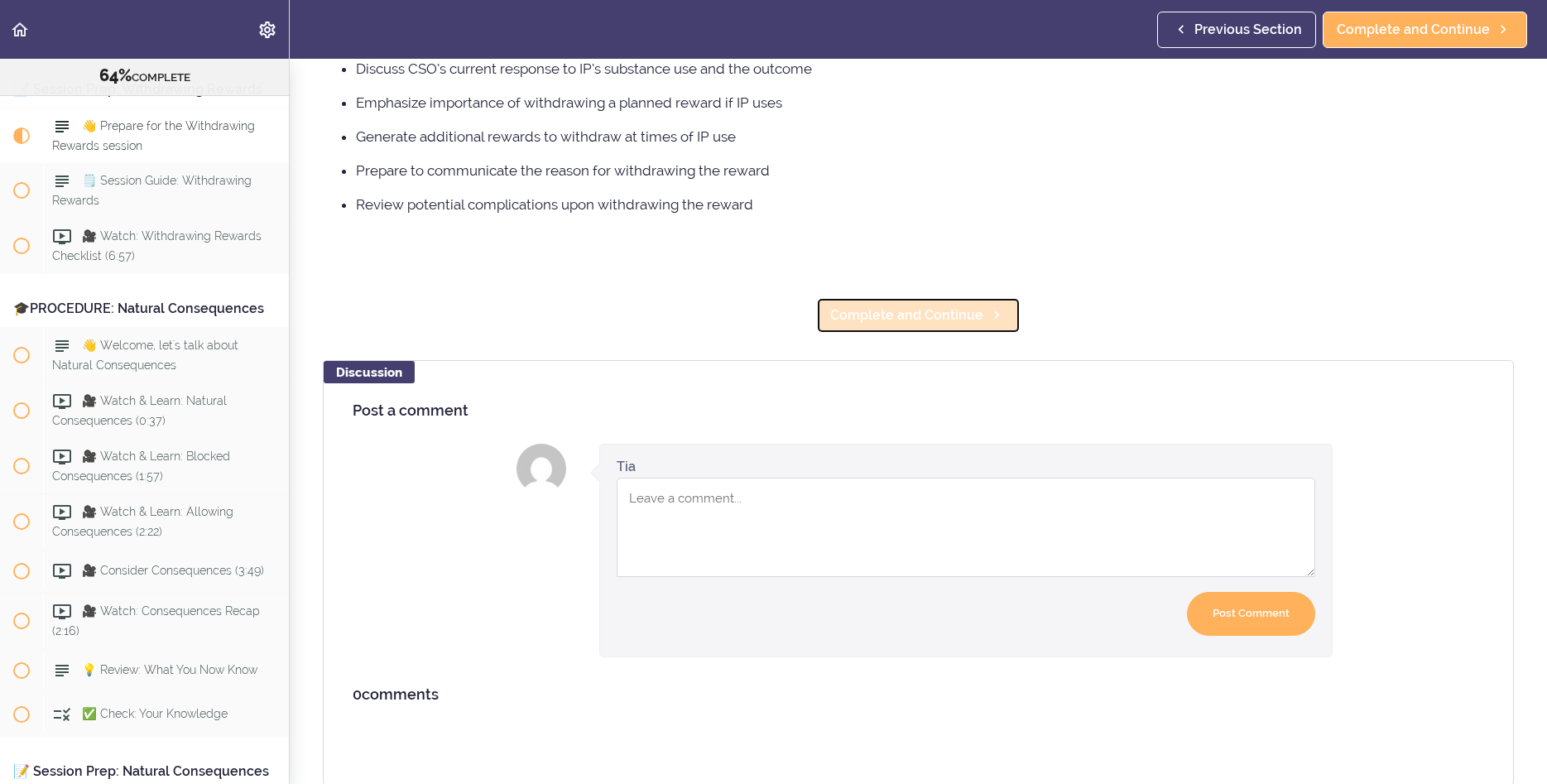
click at [981, 329] on link "Complete and Continue" at bounding box center [919, 315] width 204 height 36
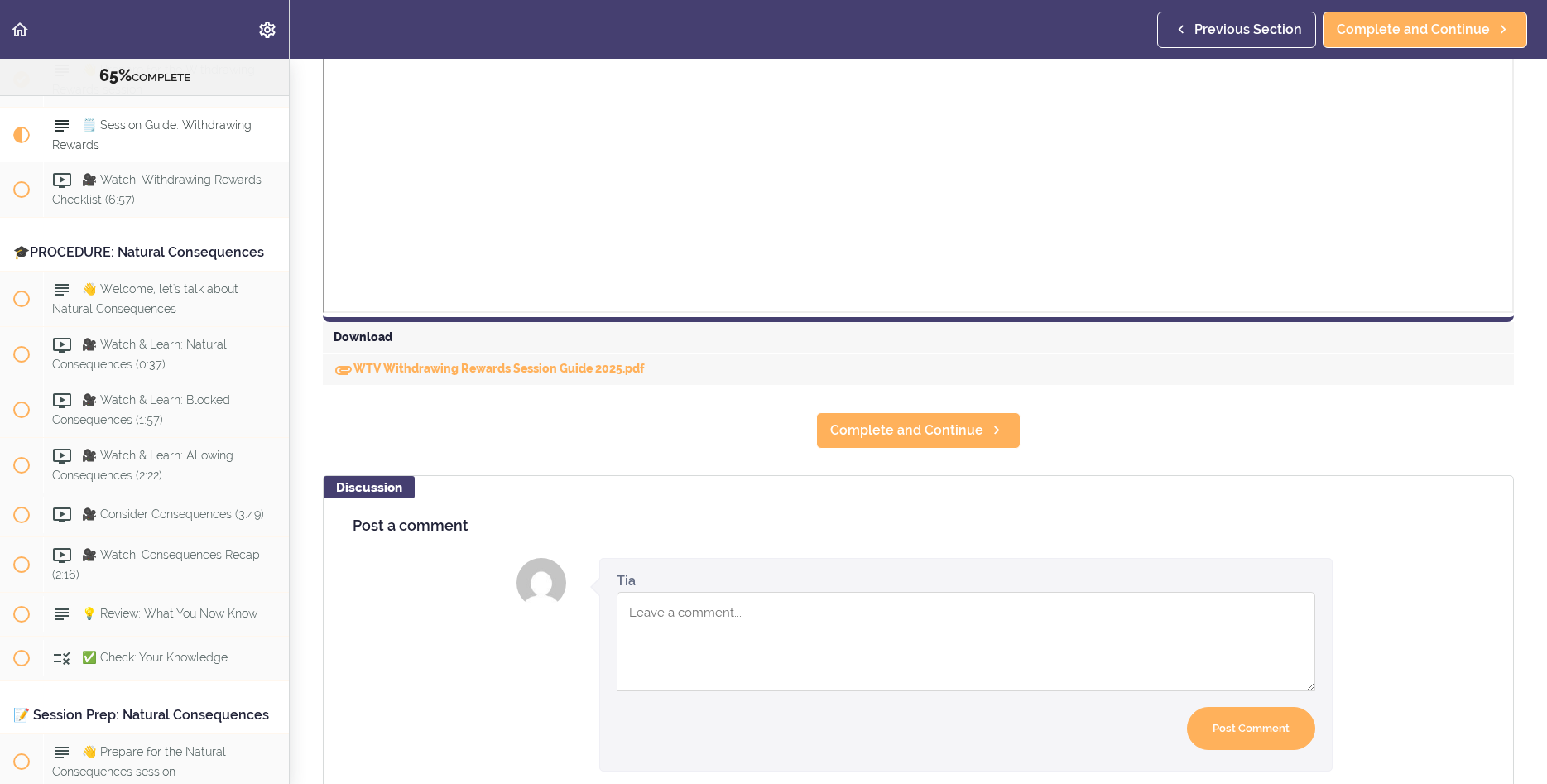
scroll to position [711, 0]
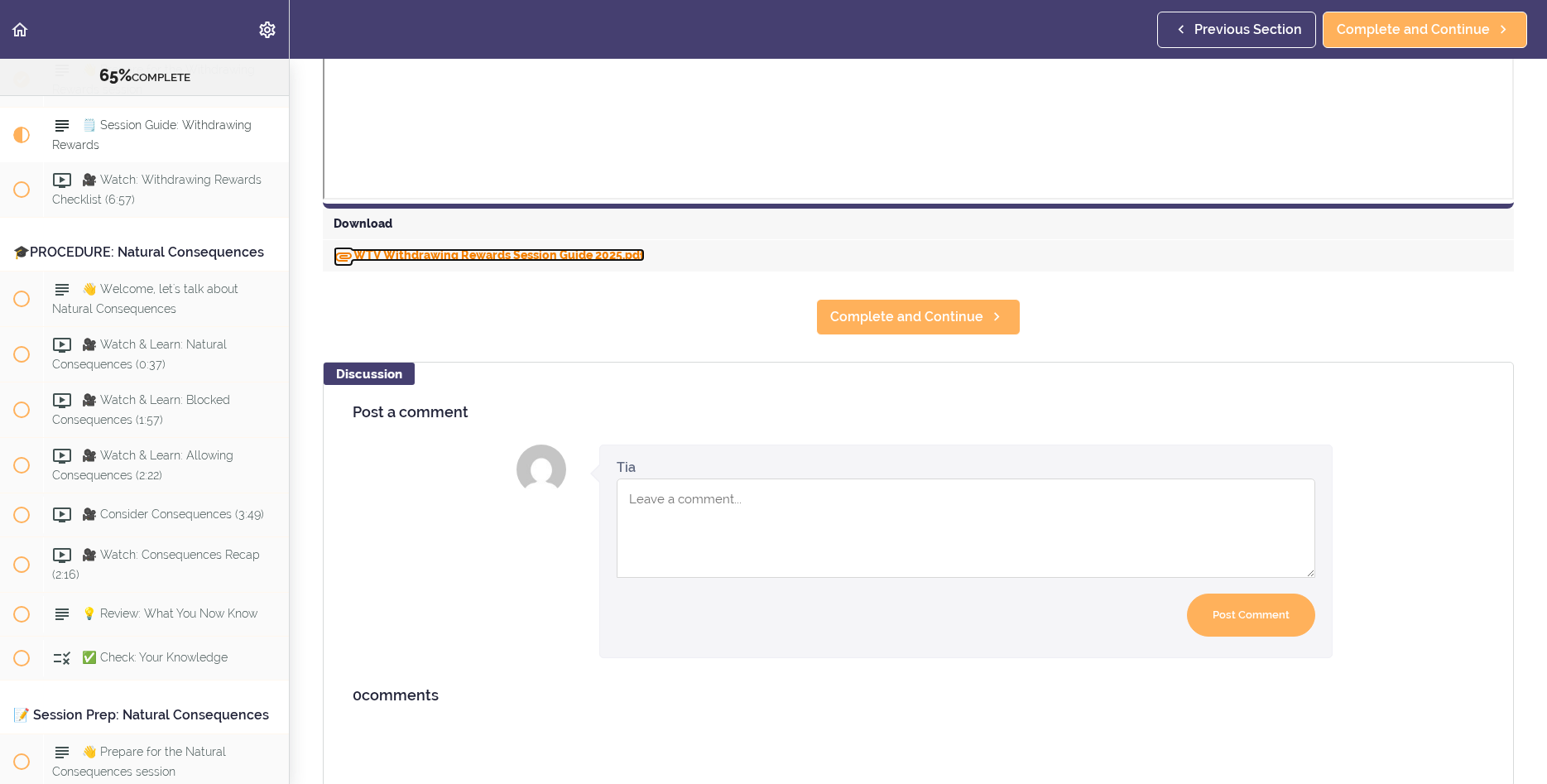
click at [405, 256] on link "WTV Withdrawing Rewards Session Guide 2025.pdf" at bounding box center [489, 255] width 311 height 13
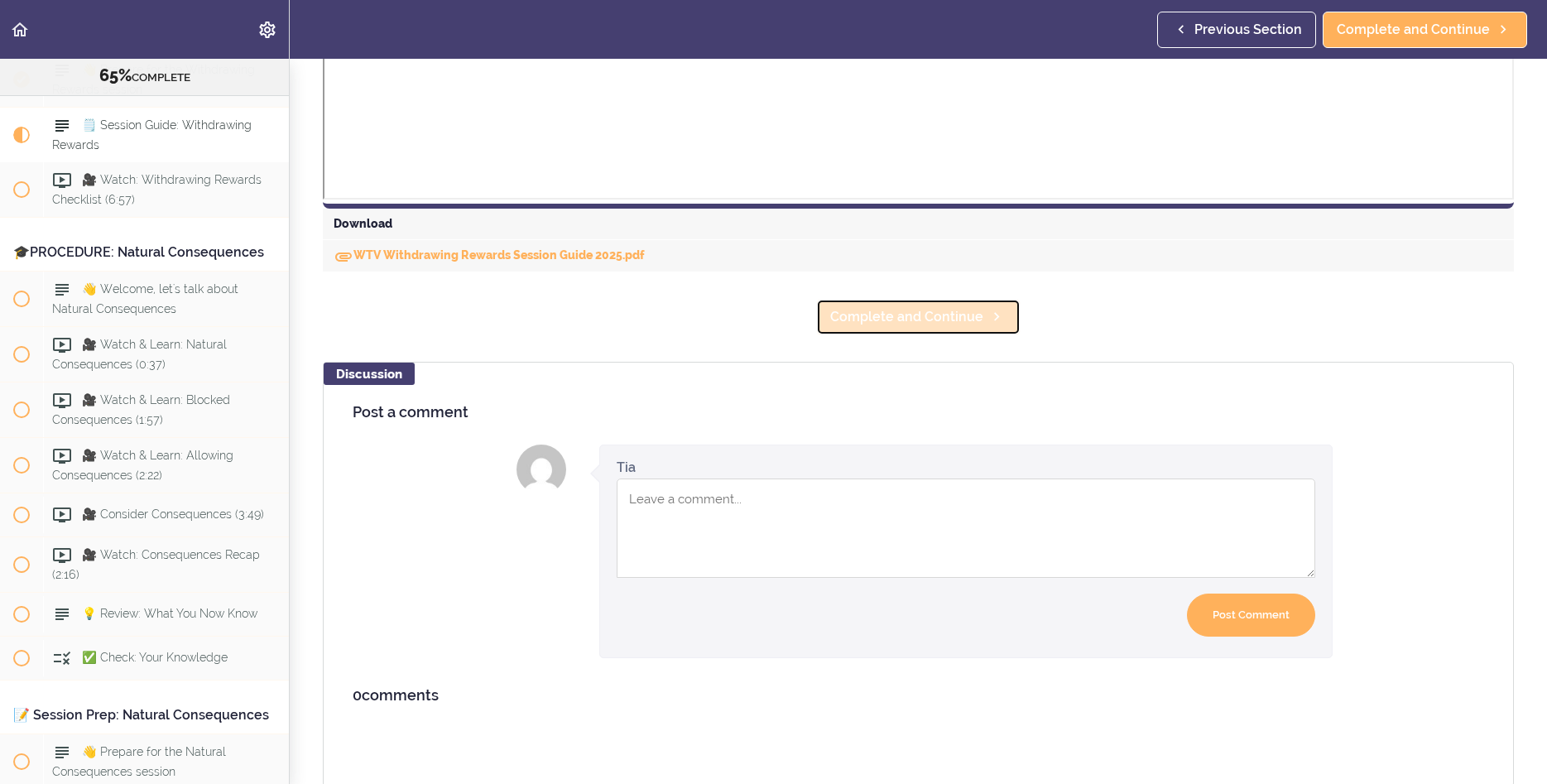
click at [924, 320] on span "Complete and Continue" at bounding box center [907, 317] width 153 height 20
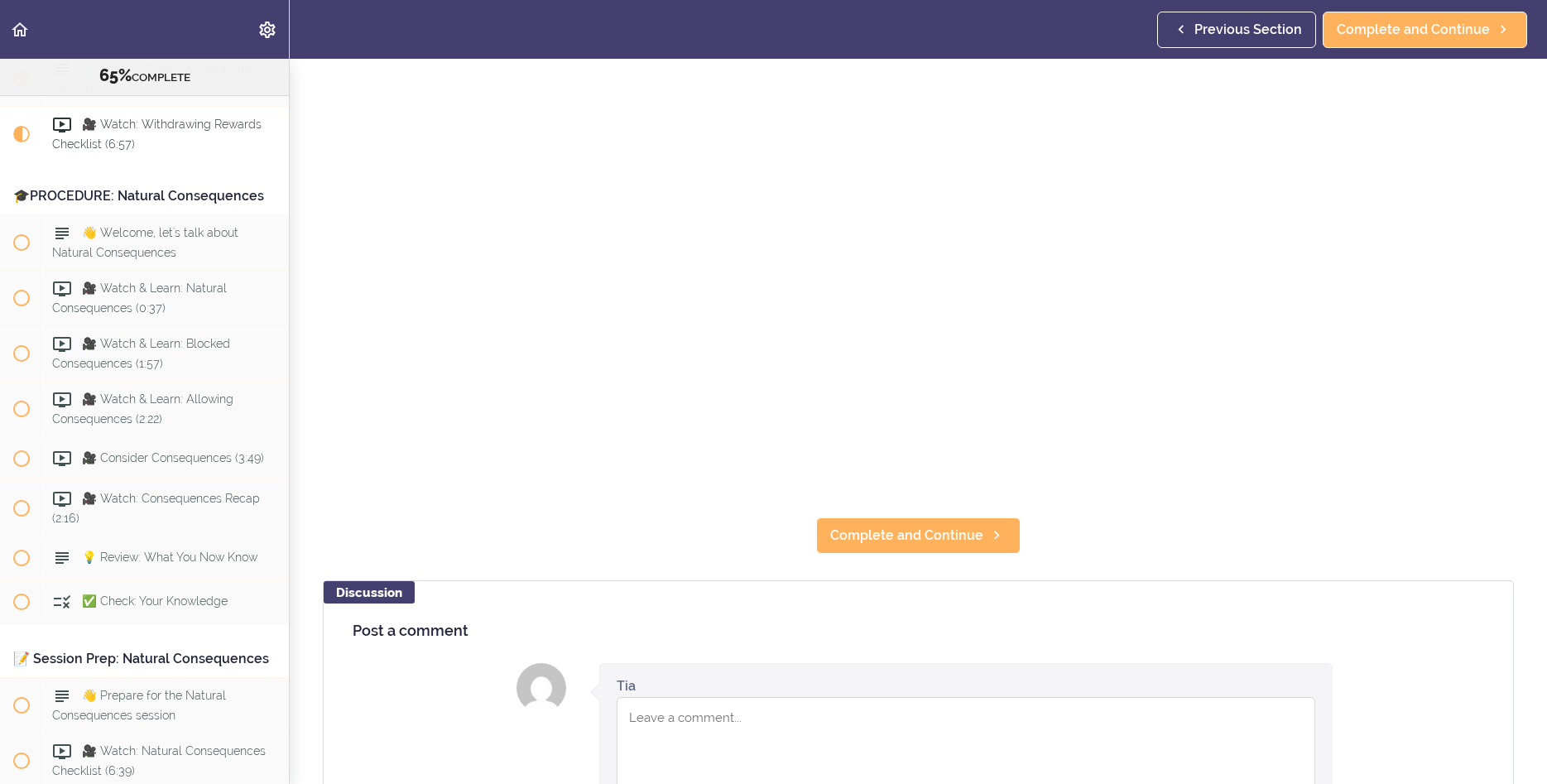
scroll to position [336, 0]
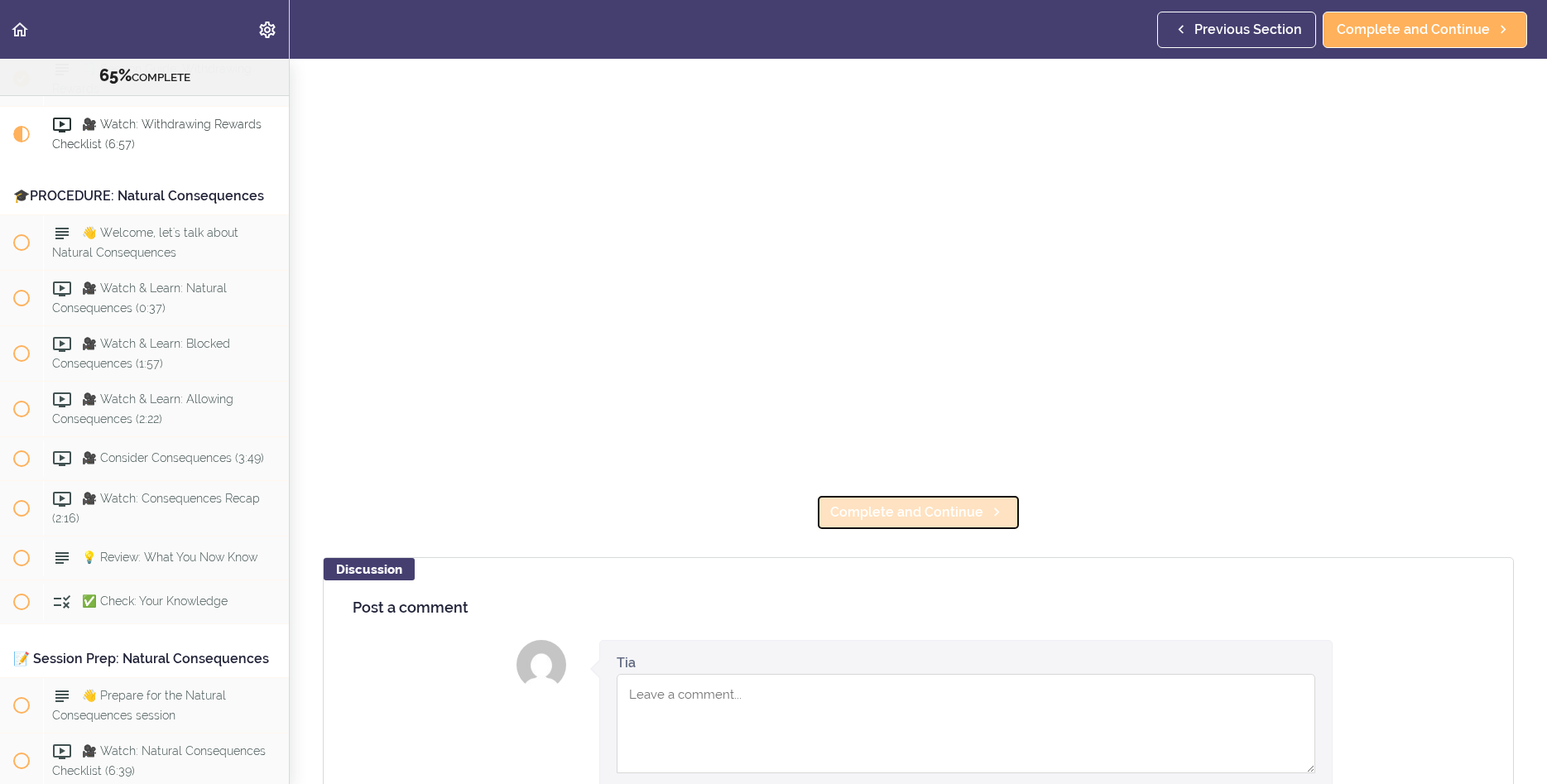
click at [916, 498] on link "Complete and Continue" at bounding box center [919, 512] width 204 height 36
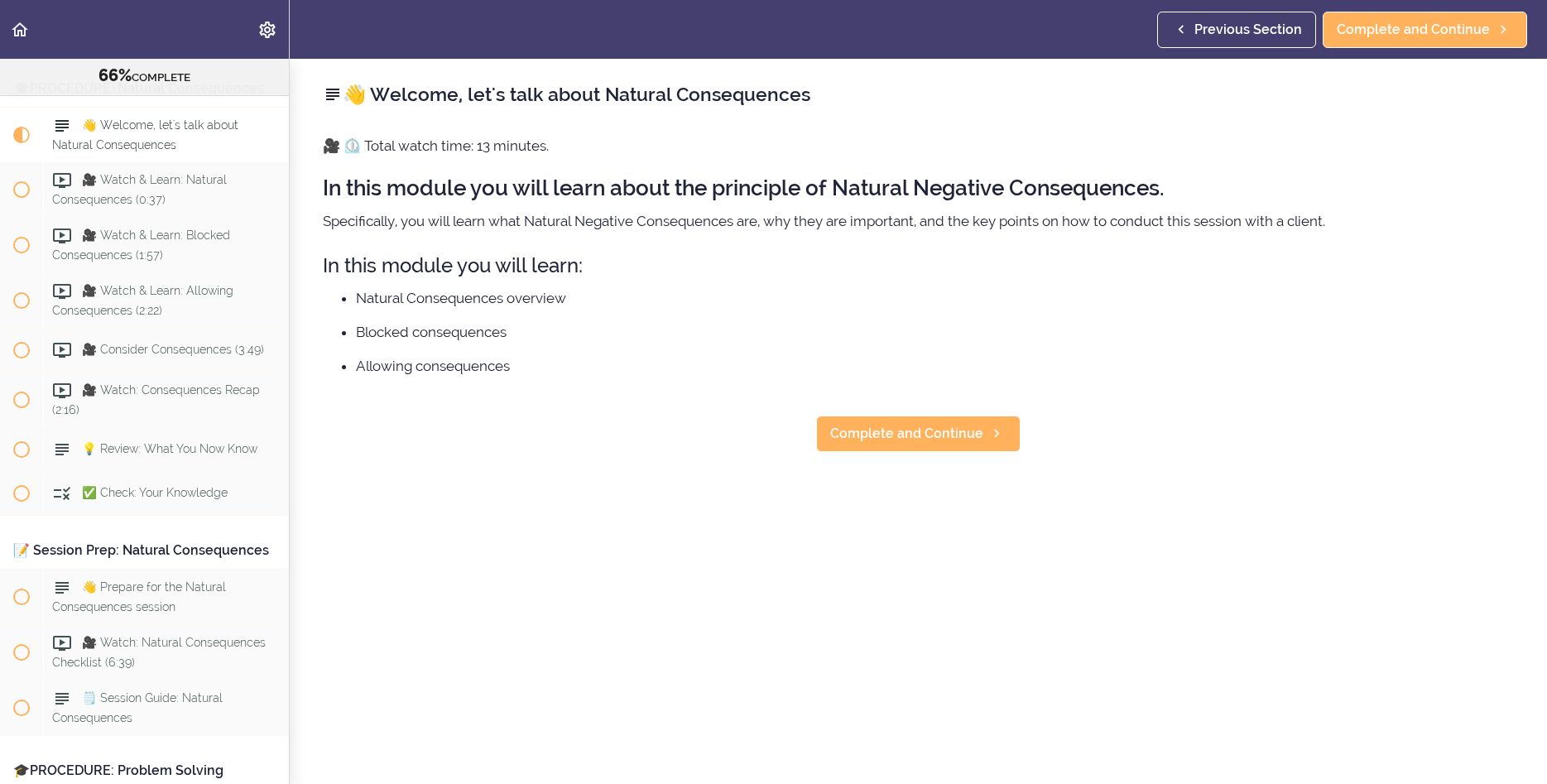
scroll to position [7432, 0]
click at [904, 447] on link "Complete and Continue" at bounding box center [919, 433] width 204 height 36
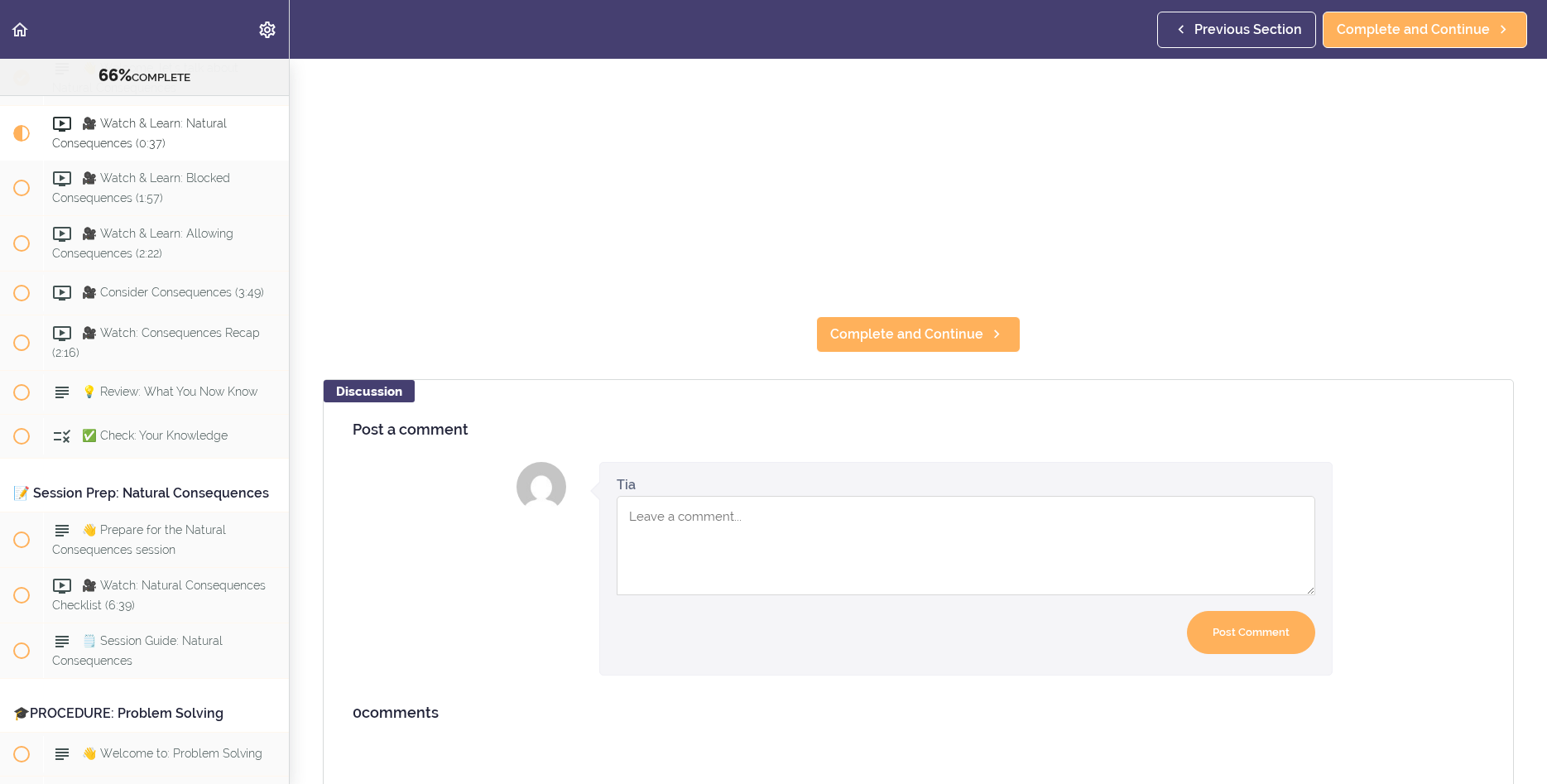
scroll to position [531, 0]
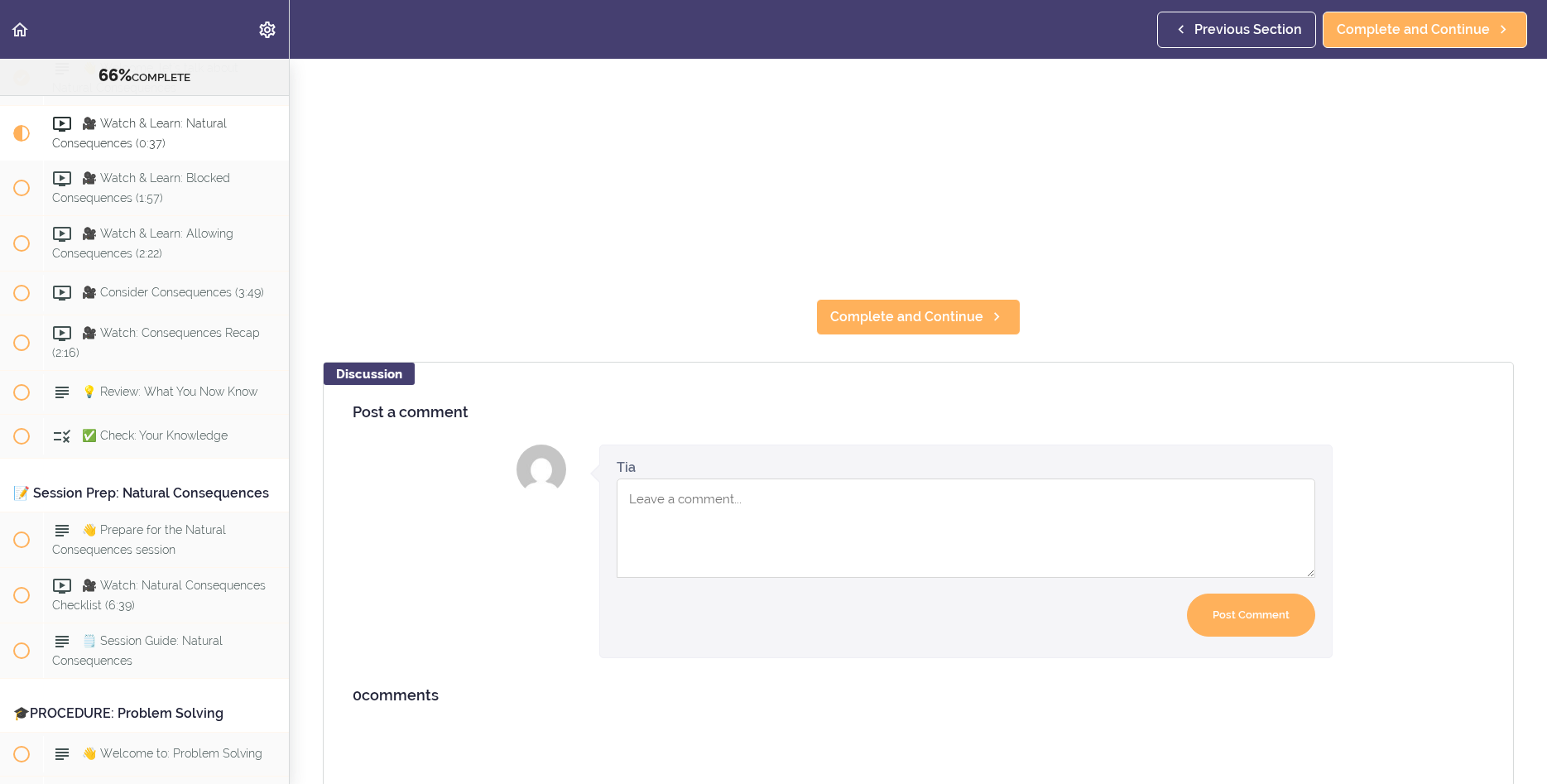
click at [846, 298] on section "Online Program: CRAFT Training for Professionals (Trainer-Led) 66% COMPLETE 📜In…" at bounding box center [773, 421] width 1547 height 725
click at [847, 316] on span "Complete and Continue" at bounding box center [907, 317] width 153 height 20
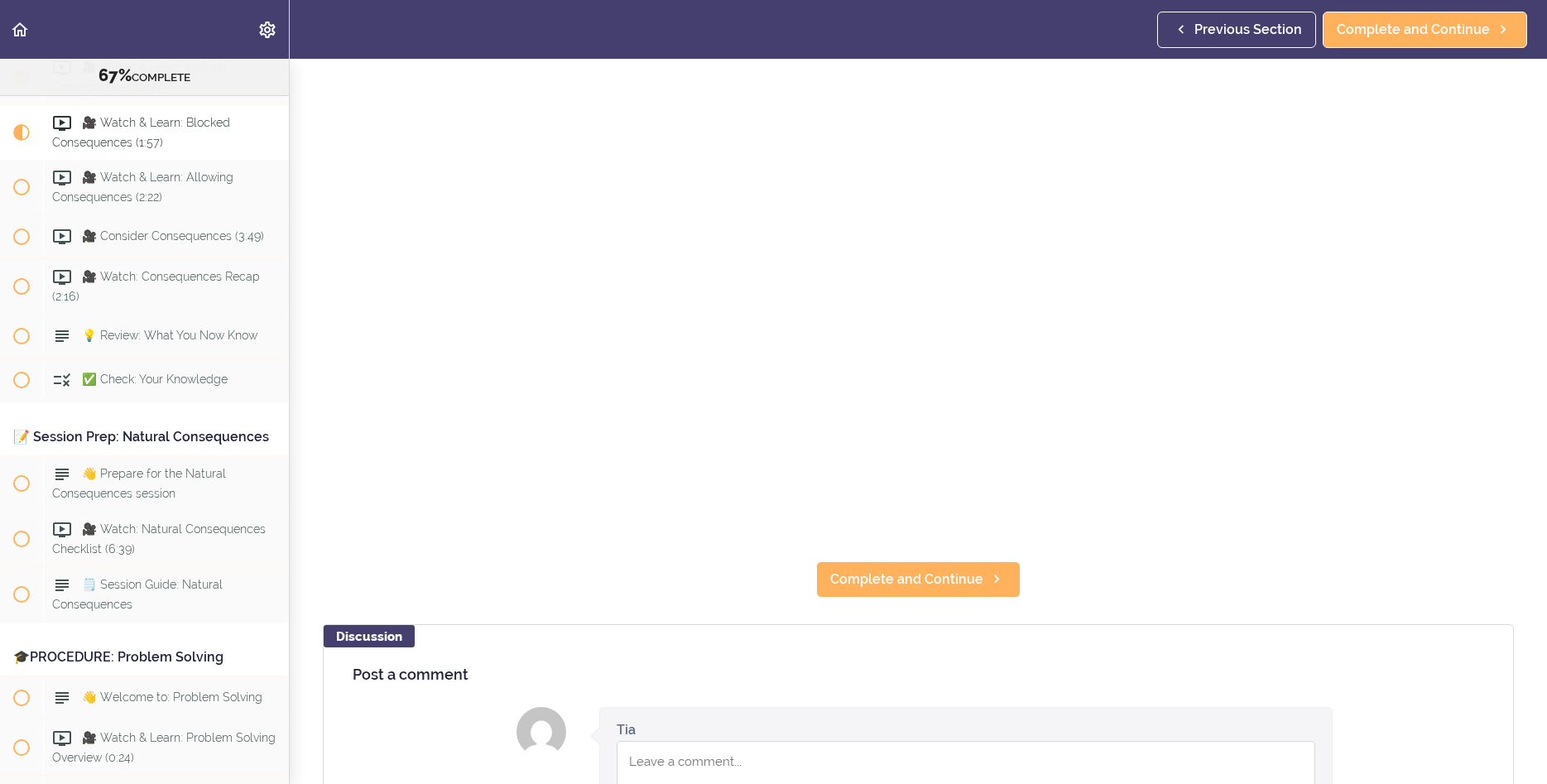
scroll to position [298, 0]
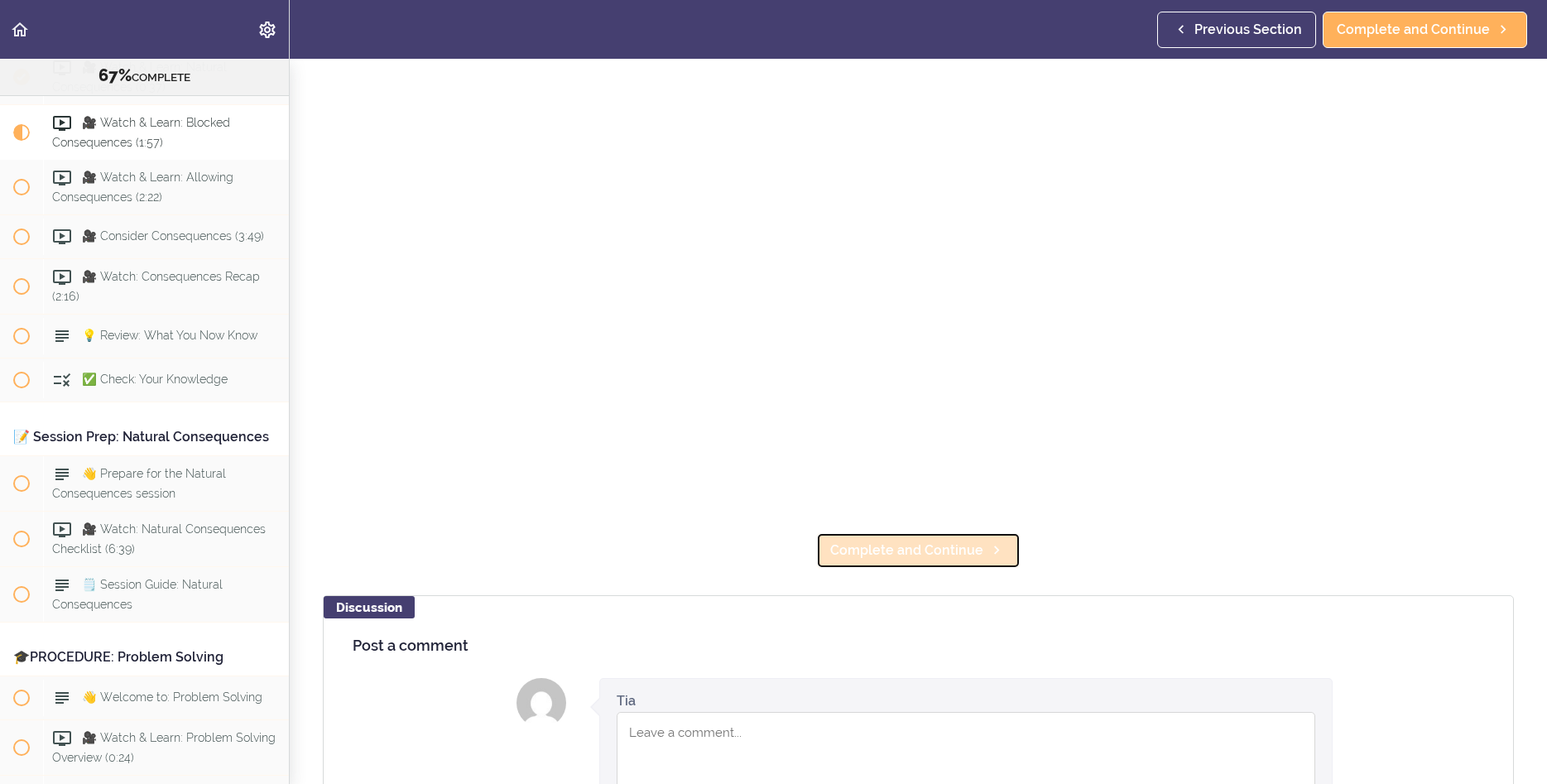
click at [871, 540] on link "Complete and Continue" at bounding box center [919, 550] width 204 height 36
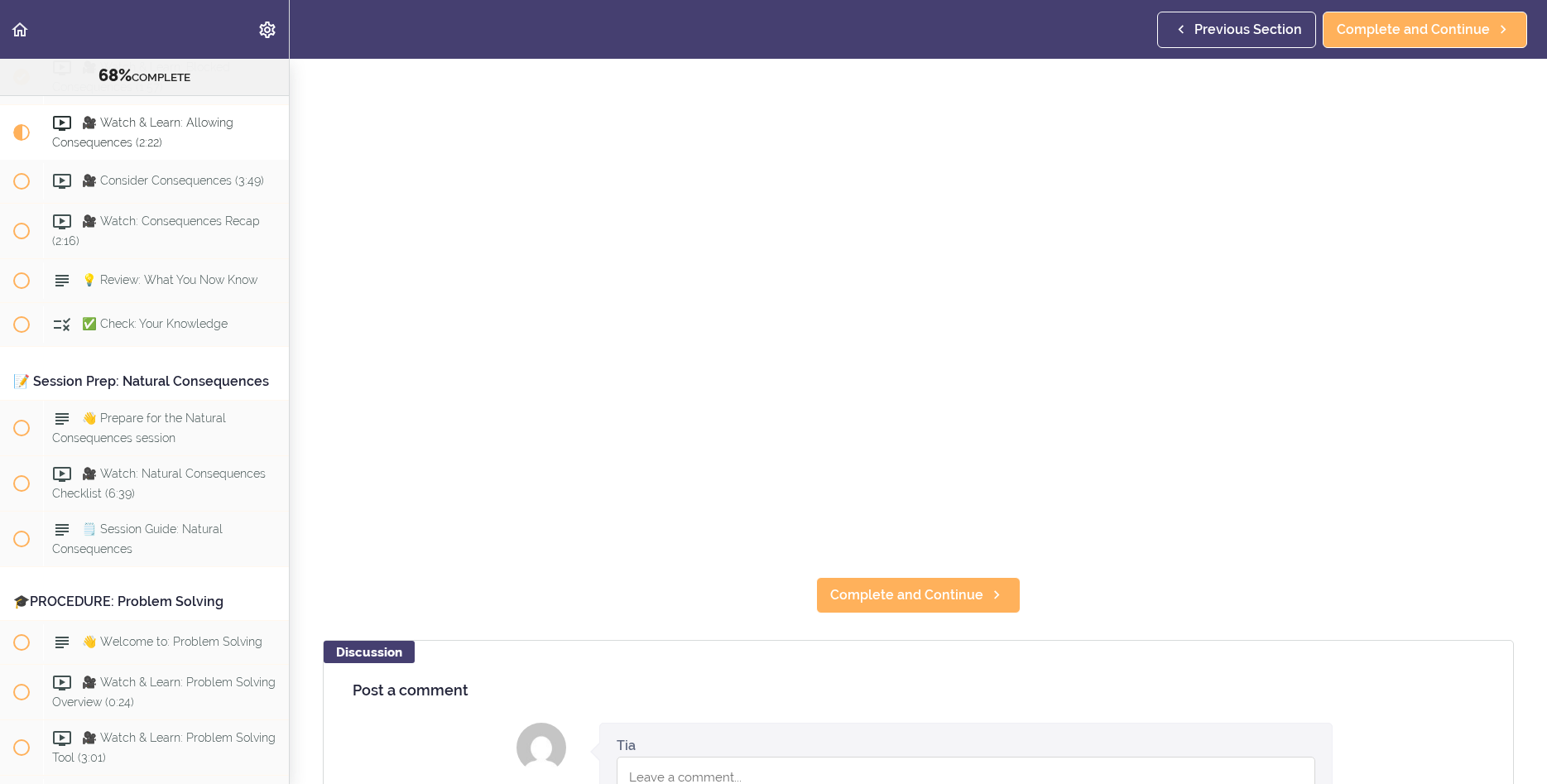
scroll to position [290, 0]
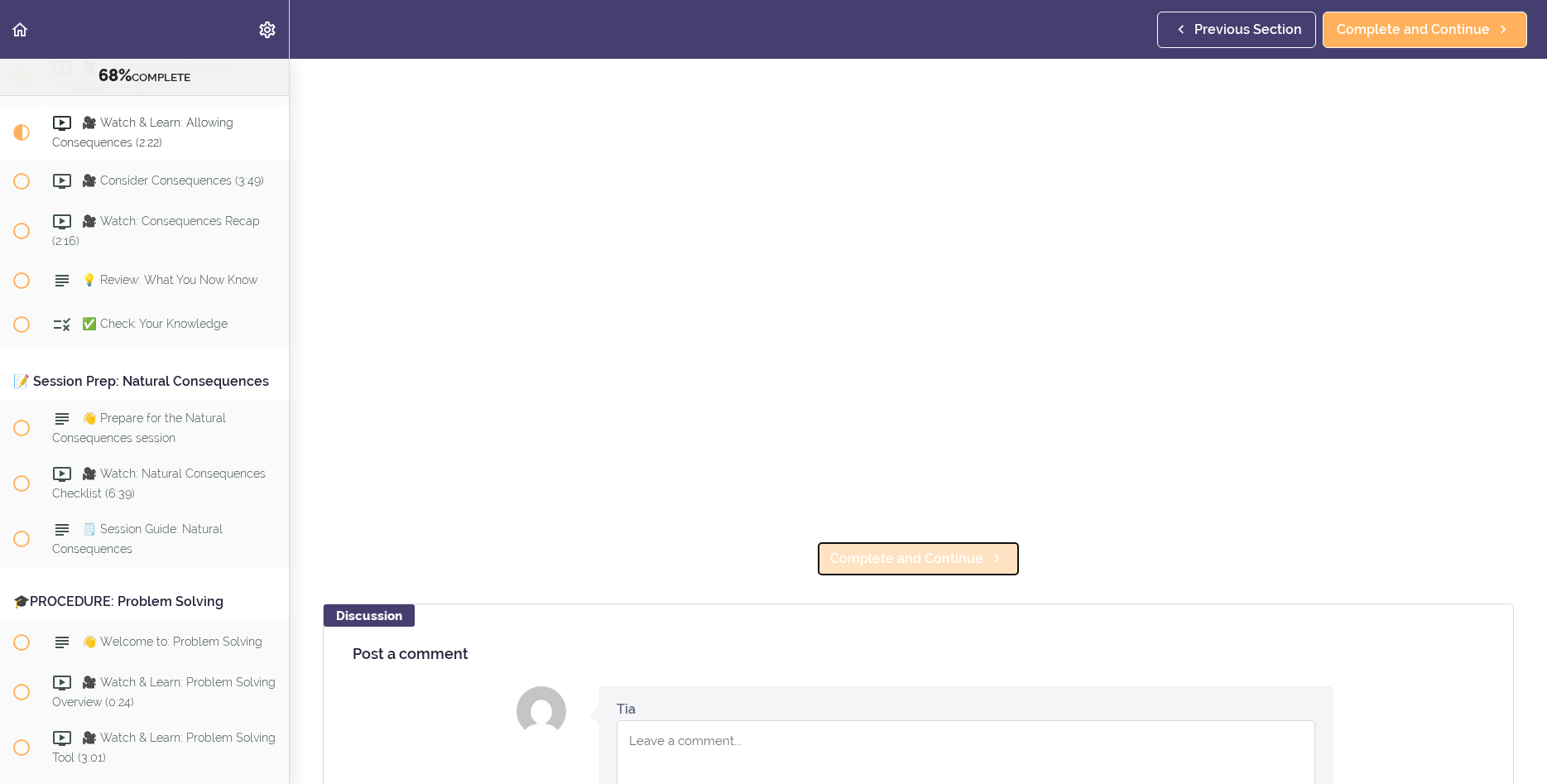
click at [900, 568] on span "Complete and Continue" at bounding box center [907, 558] width 153 height 20
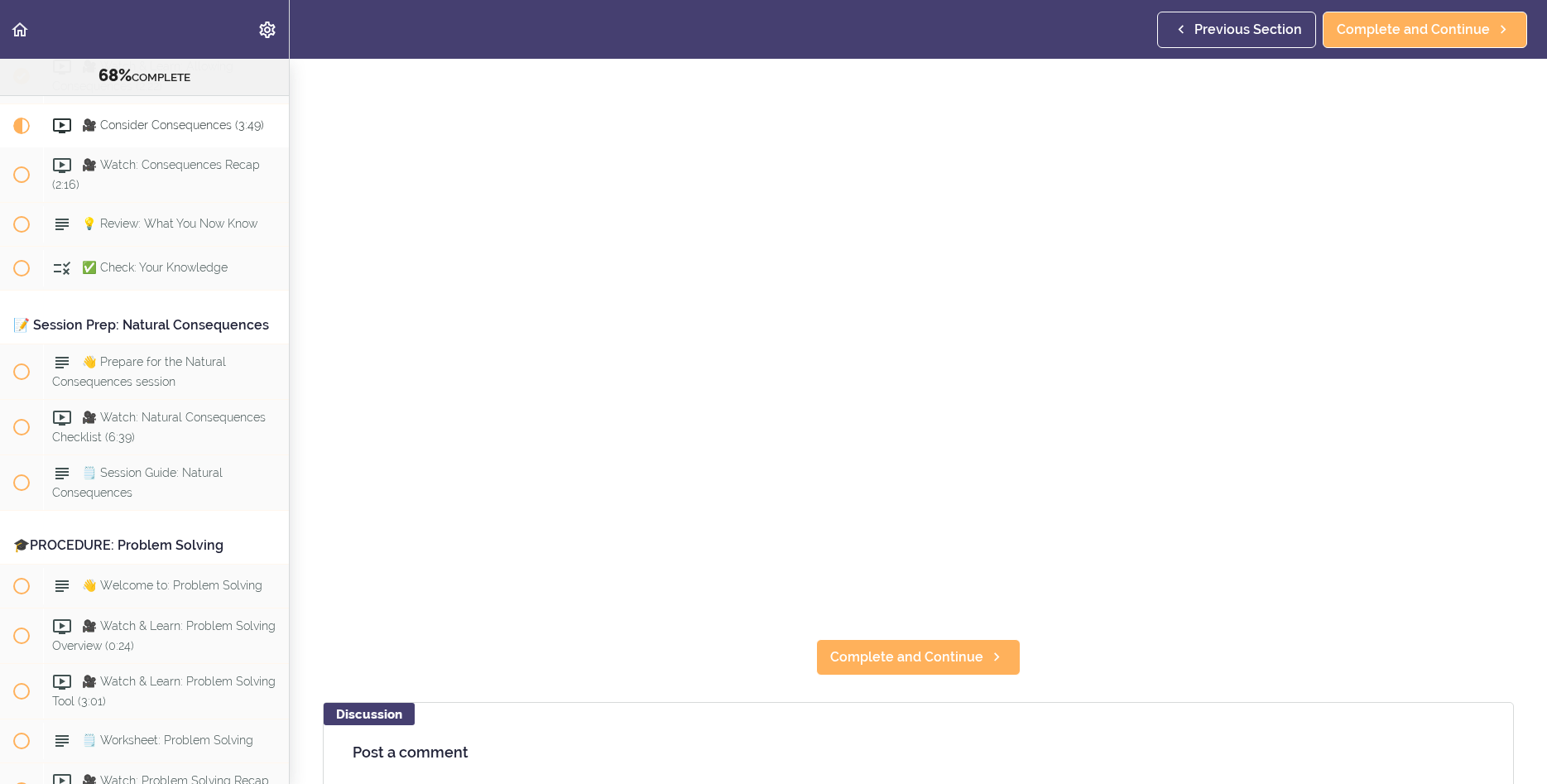
scroll to position [238, 0]
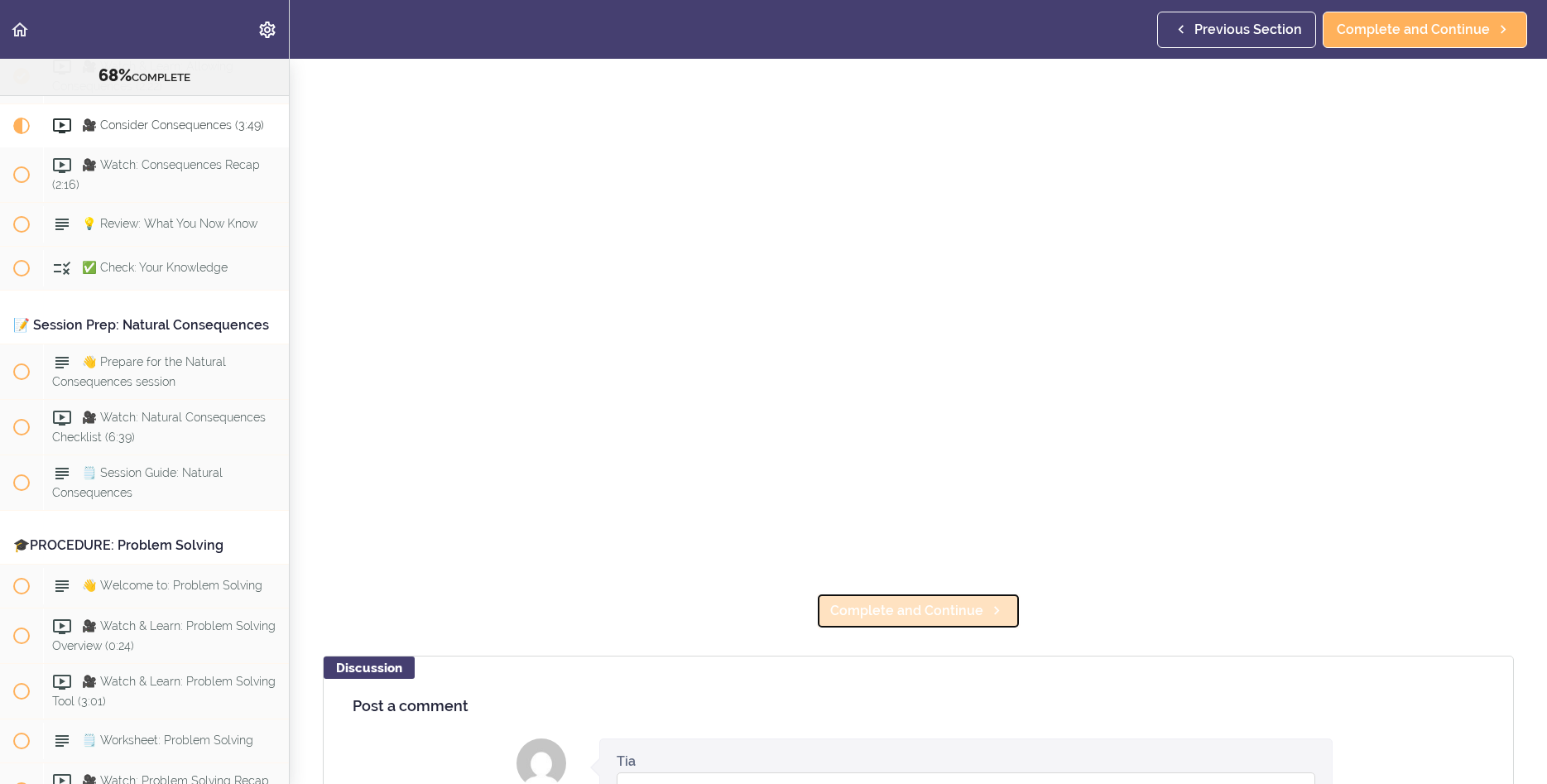
click at [878, 598] on link "Complete and Continue" at bounding box center [919, 610] width 204 height 36
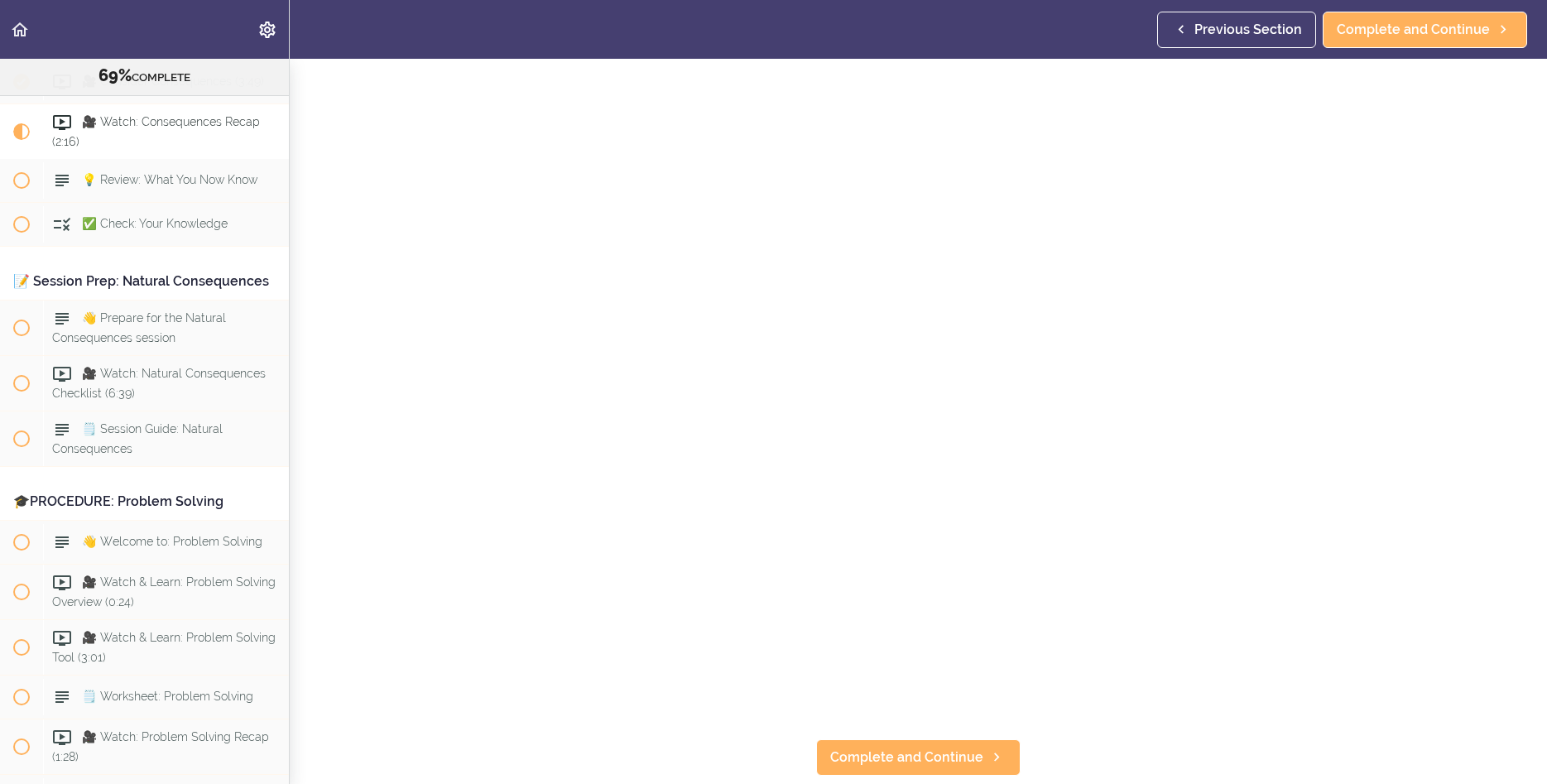
scroll to position [111, 0]
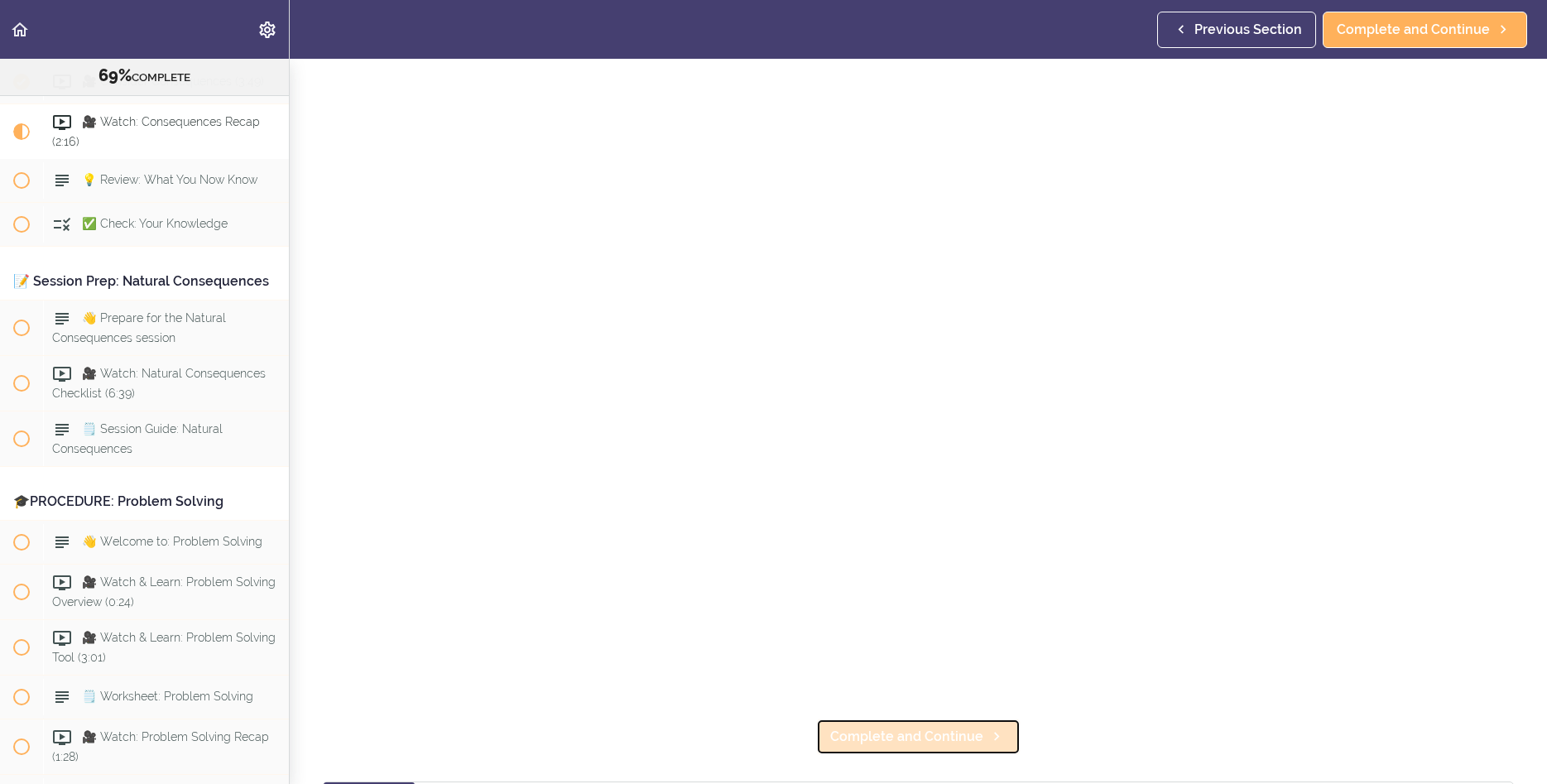
click at [926, 739] on span "Complete and Continue" at bounding box center [907, 736] width 153 height 20
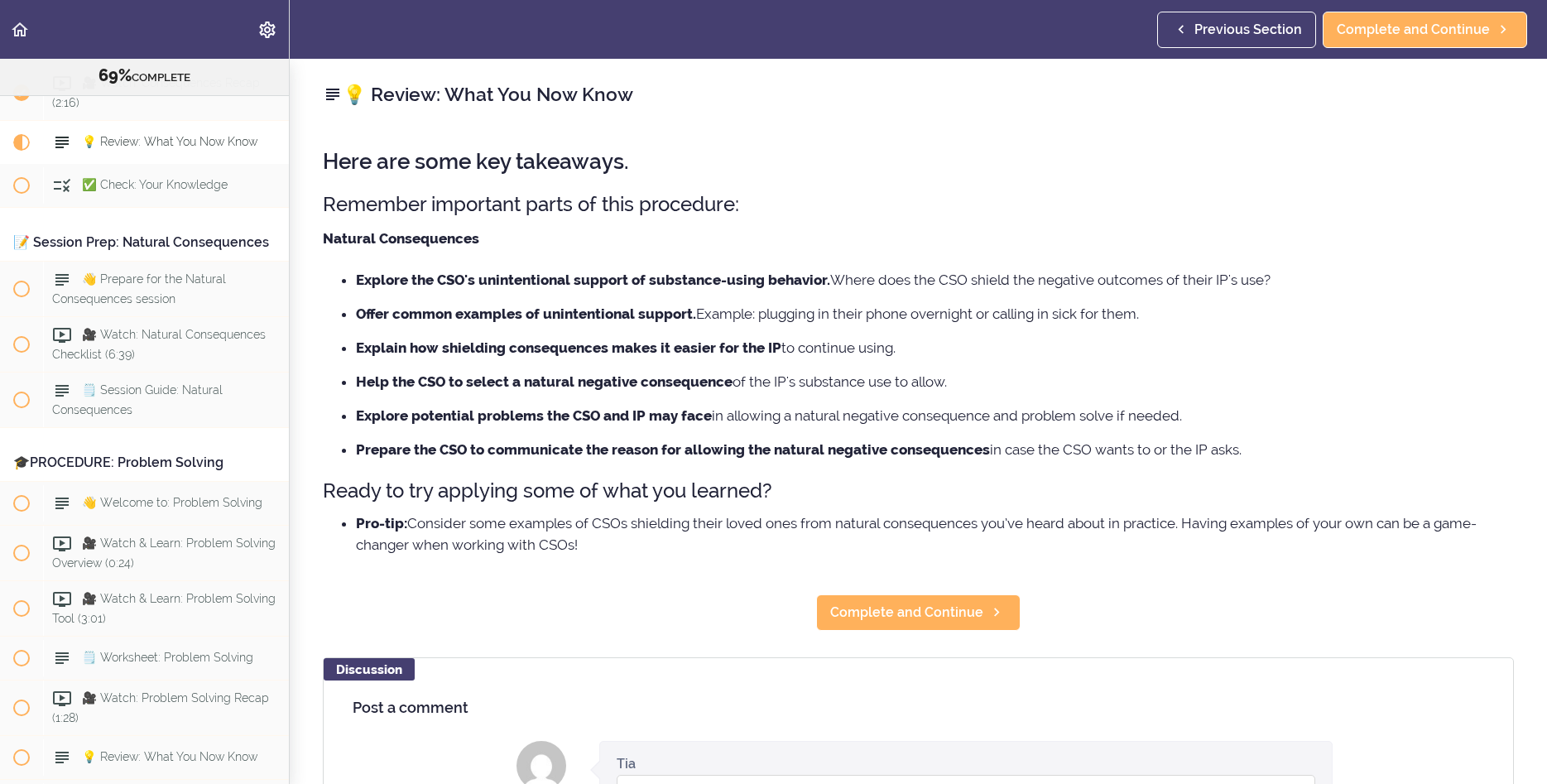
scroll to position [7755, 0]
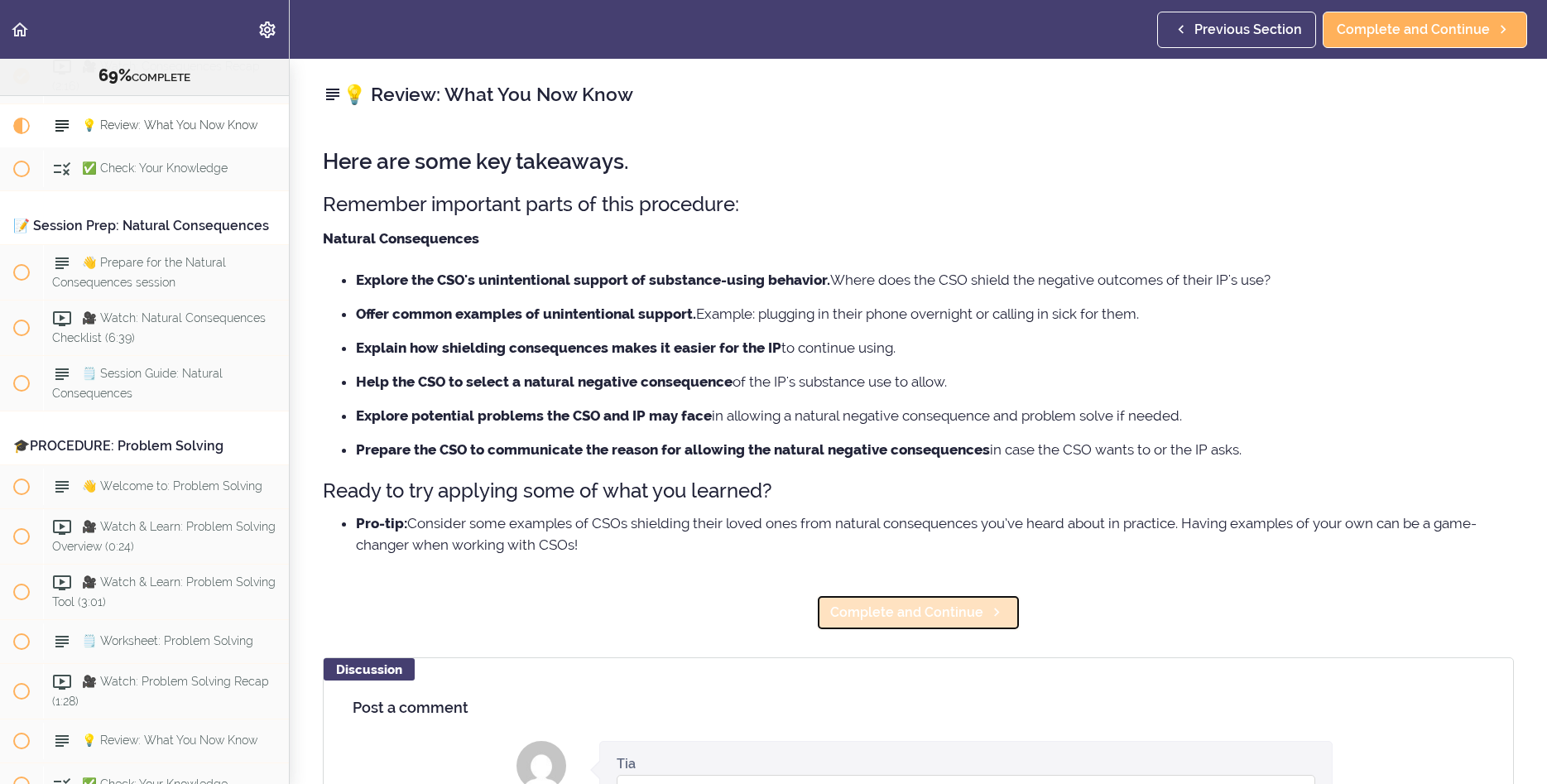
click at [878, 609] on span "Complete and Continue" at bounding box center [907, 612] width 153 height 20
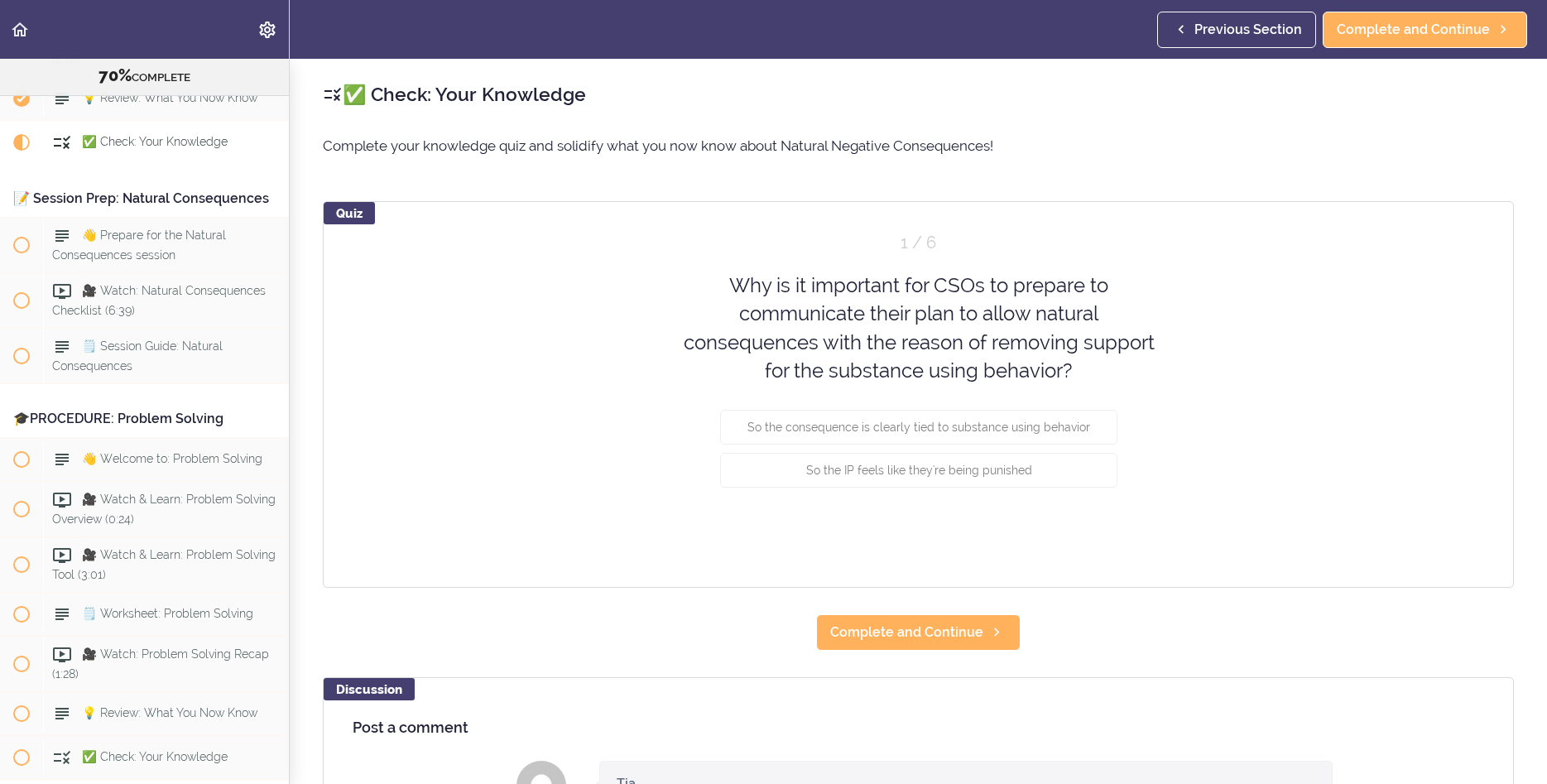
scroll to position [7799, 0]
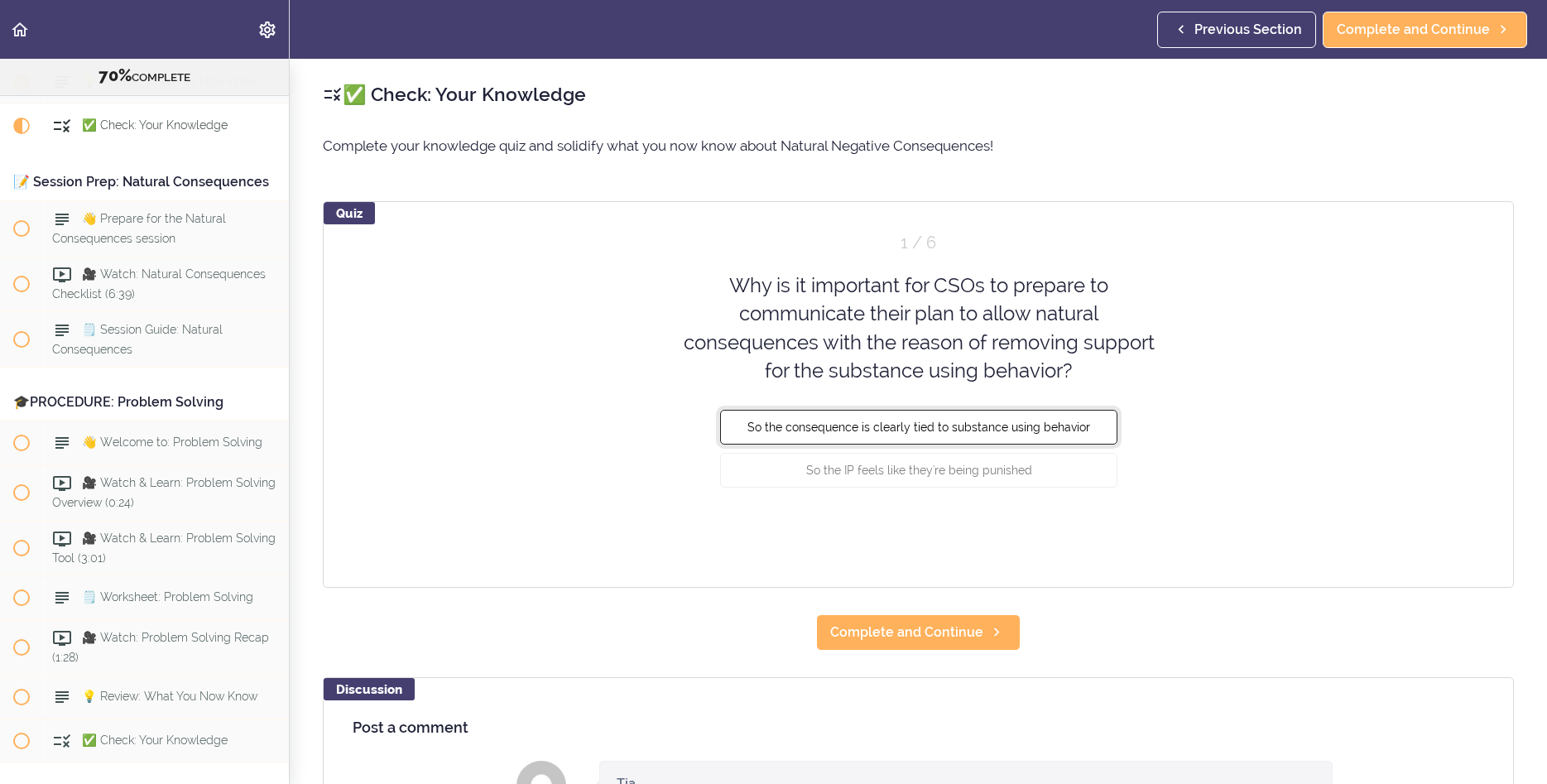
click at [1037, 434] on span "So the consequence is clearly tied to substance using behavior" at bounding box center [919, 427] width 343 height 13
click at [1106, 531] on button "Check" at bounding box center [1085, 531] width 65 height 23
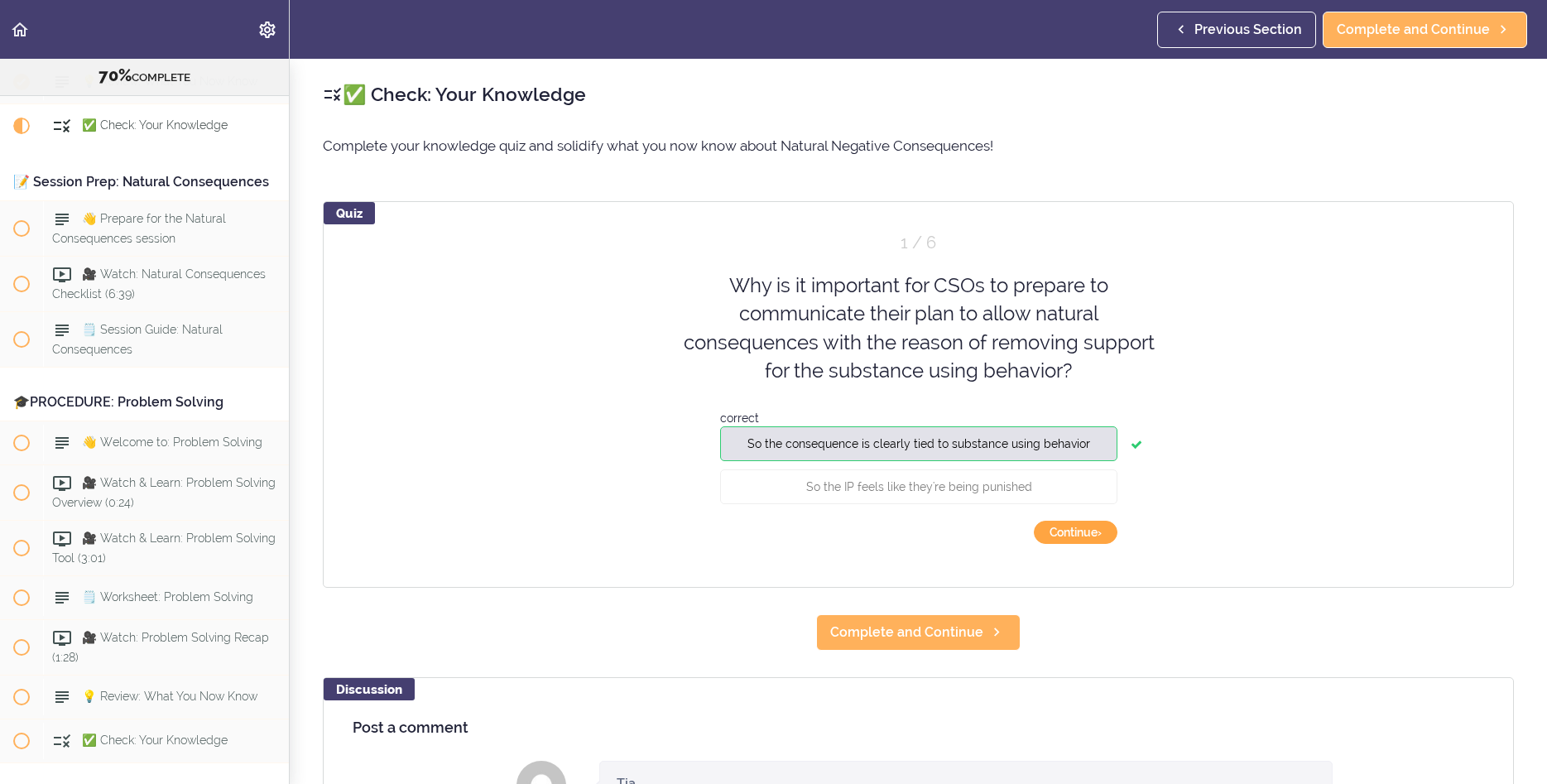
click at [1096, 535] on button "Continue ›" at bounding box center [1076, 531] width 84 height 23
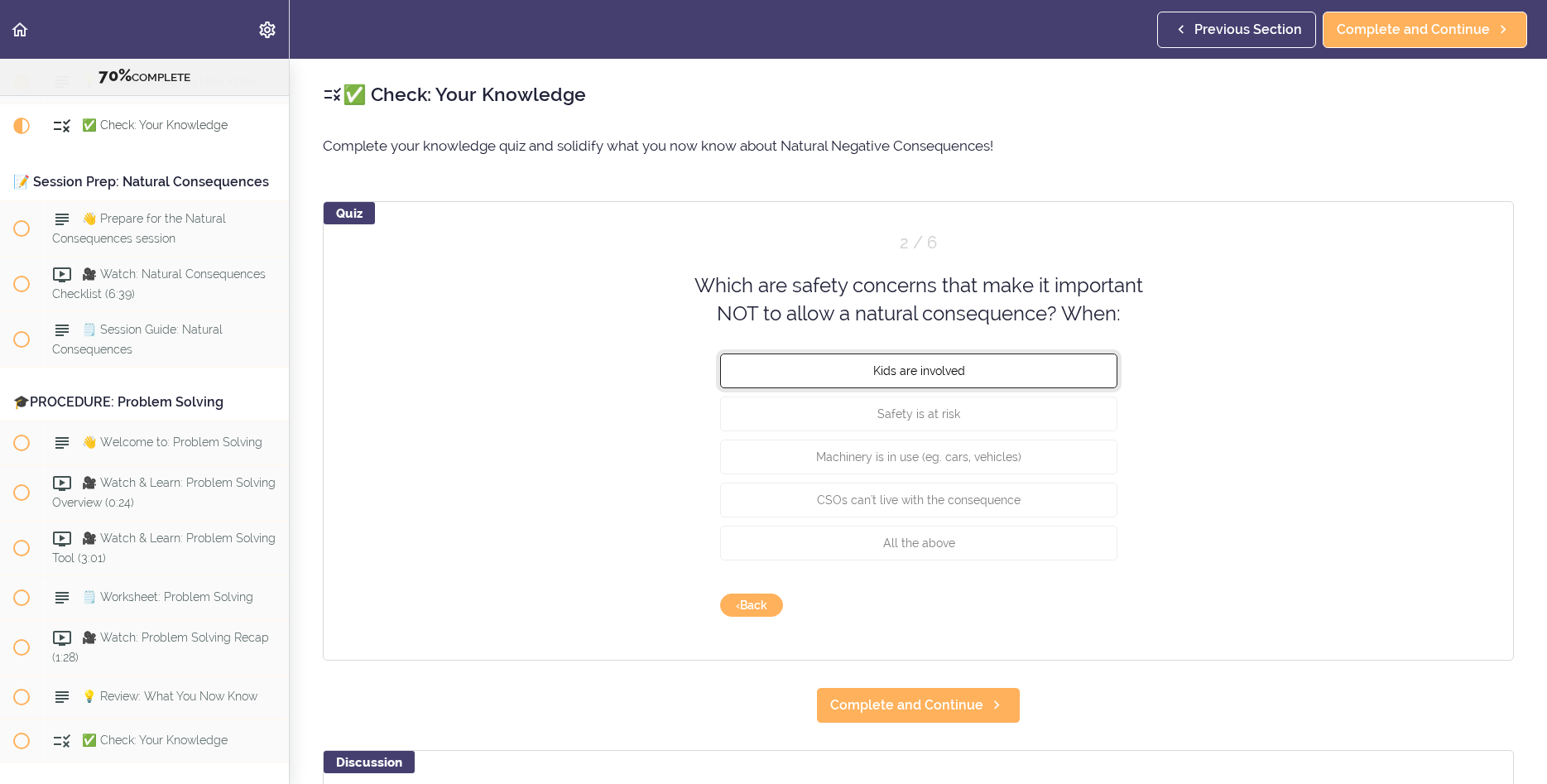
click at [1024, 371] on button "Kids are involved" at bounding box center [919, 370] width 398 height 34
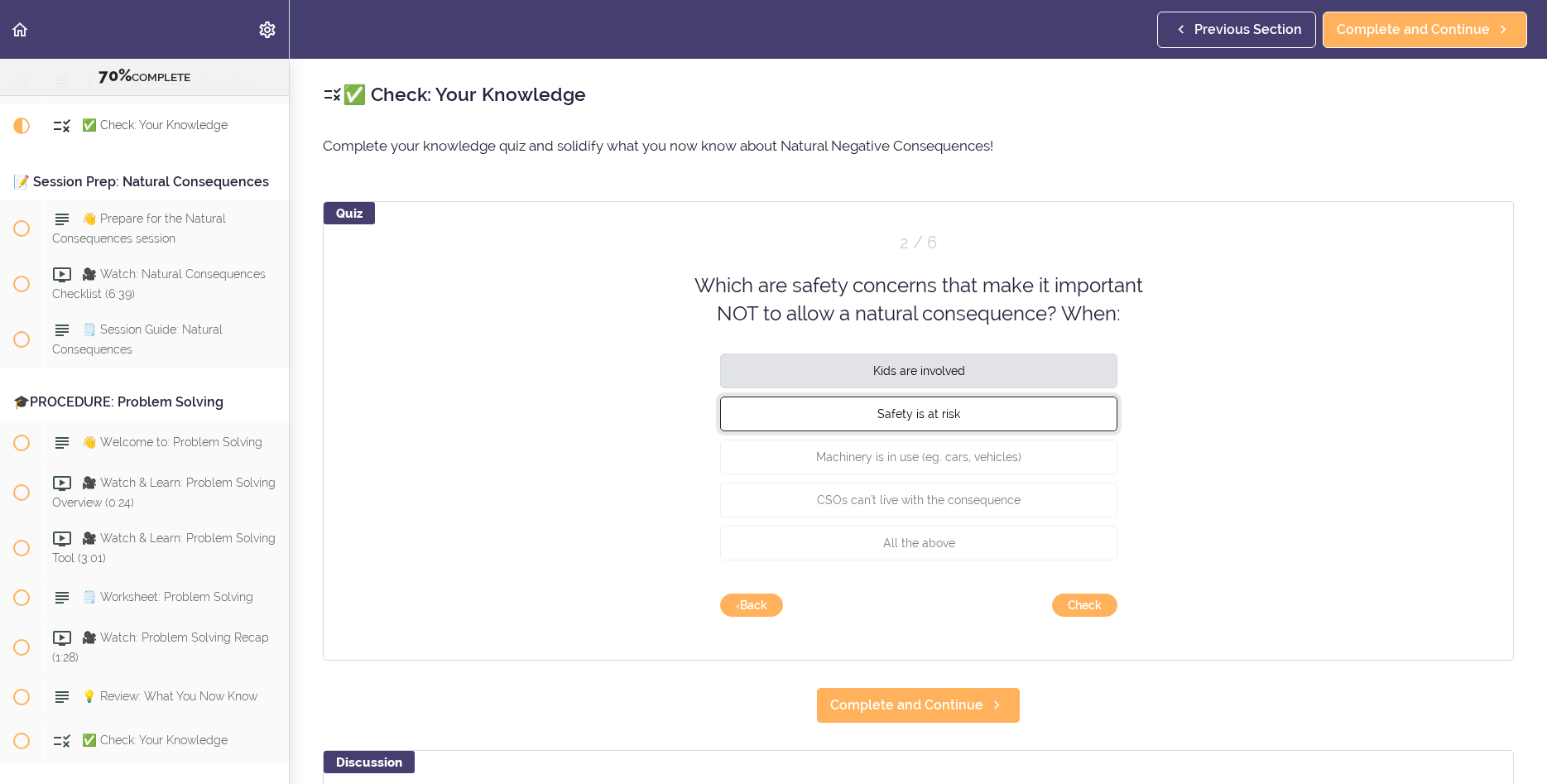
click at [979, 413] on button "Safety is at risk" at bounding box center [919, 412] width 398 height 34
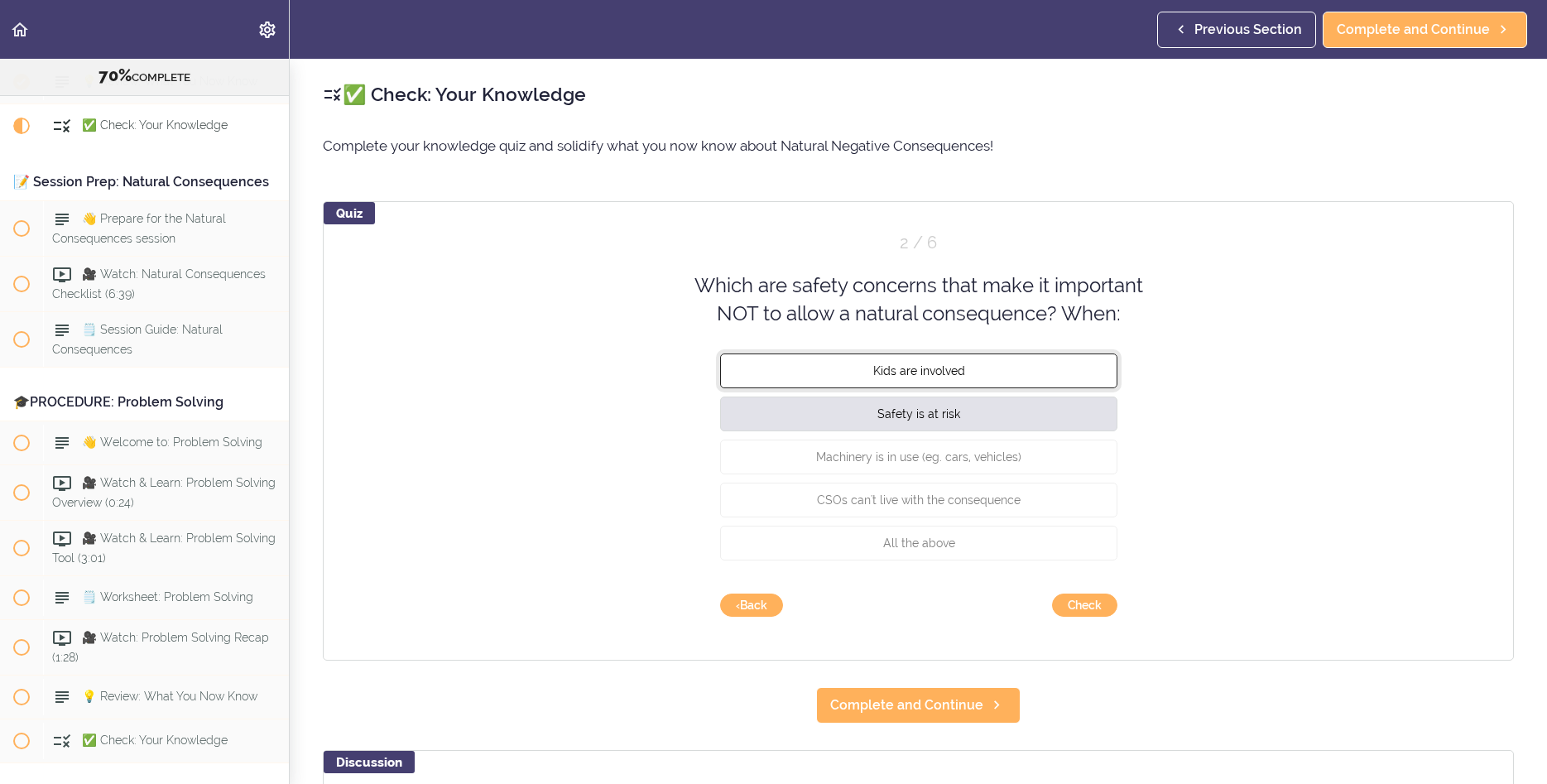
click at [1016, 370] on button "Kids are involved" at bounding box center [919, 370] width 398 height 34
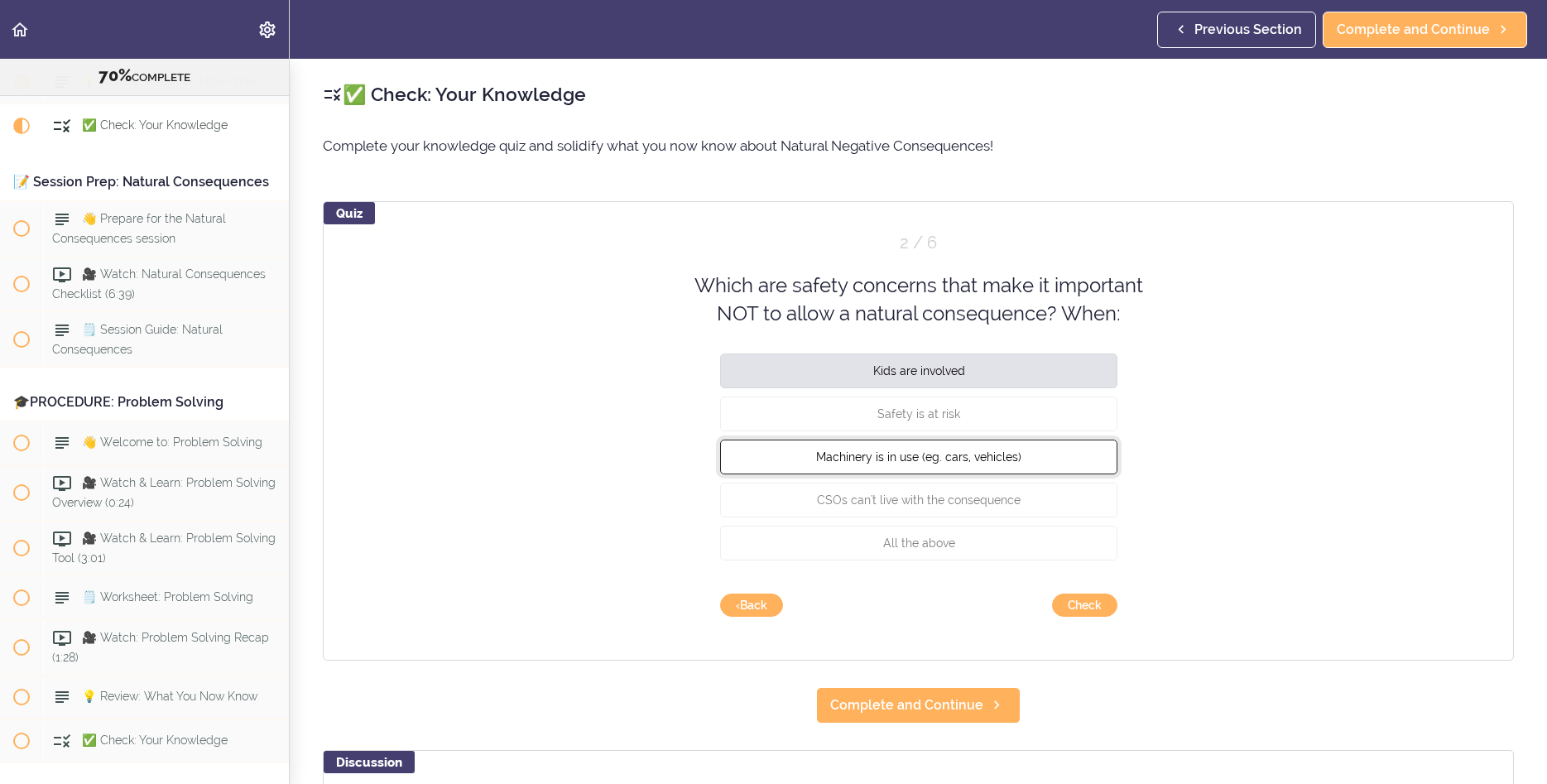
click at [983, 464] on button "Machinery is in use (eg. cars, vehicles)" at bounding box center [919, 455] width 398 height 34
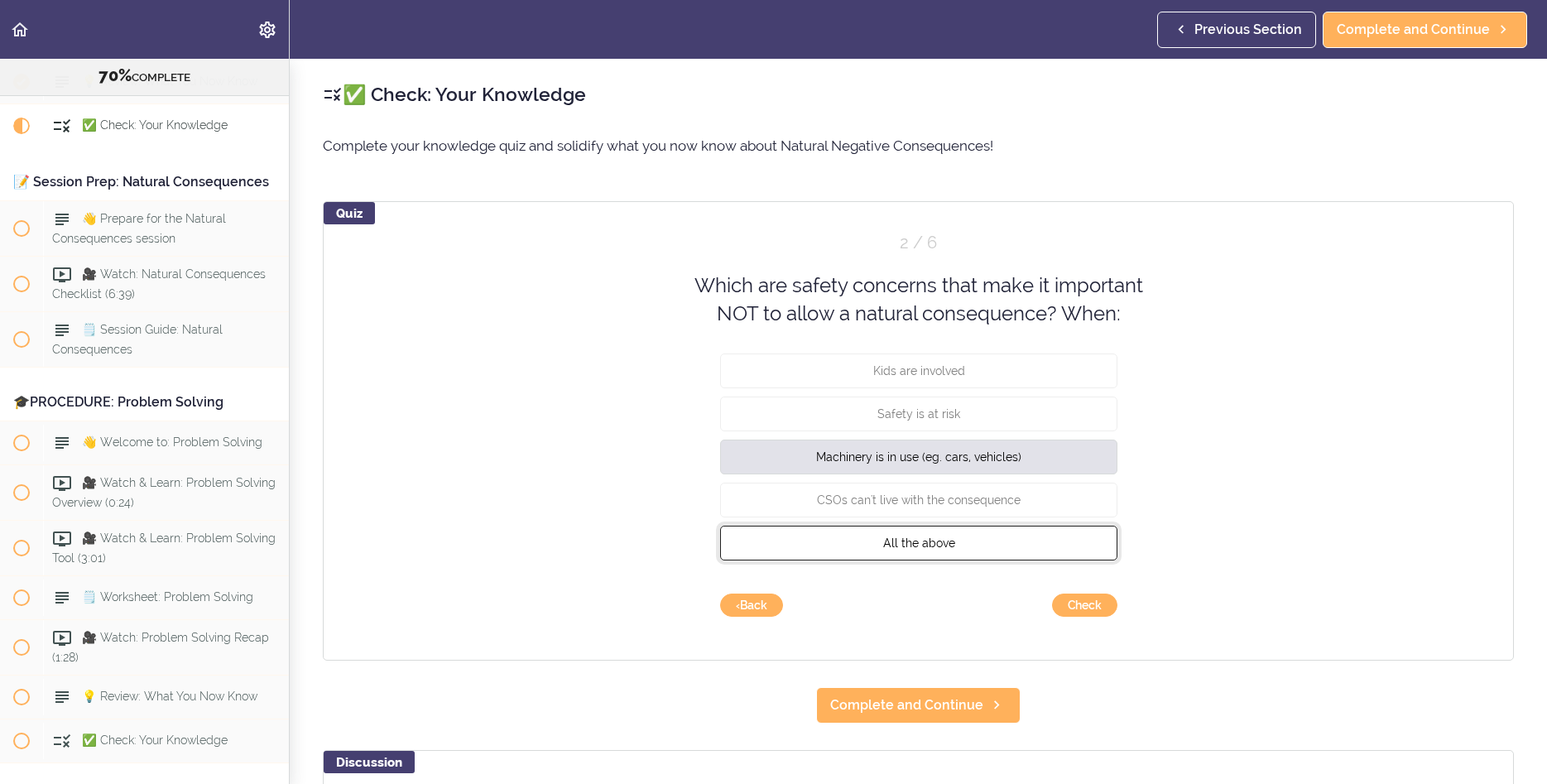
click at [942, 551] on button "All the above" at bounding box center [919, 542] width 398 height 34
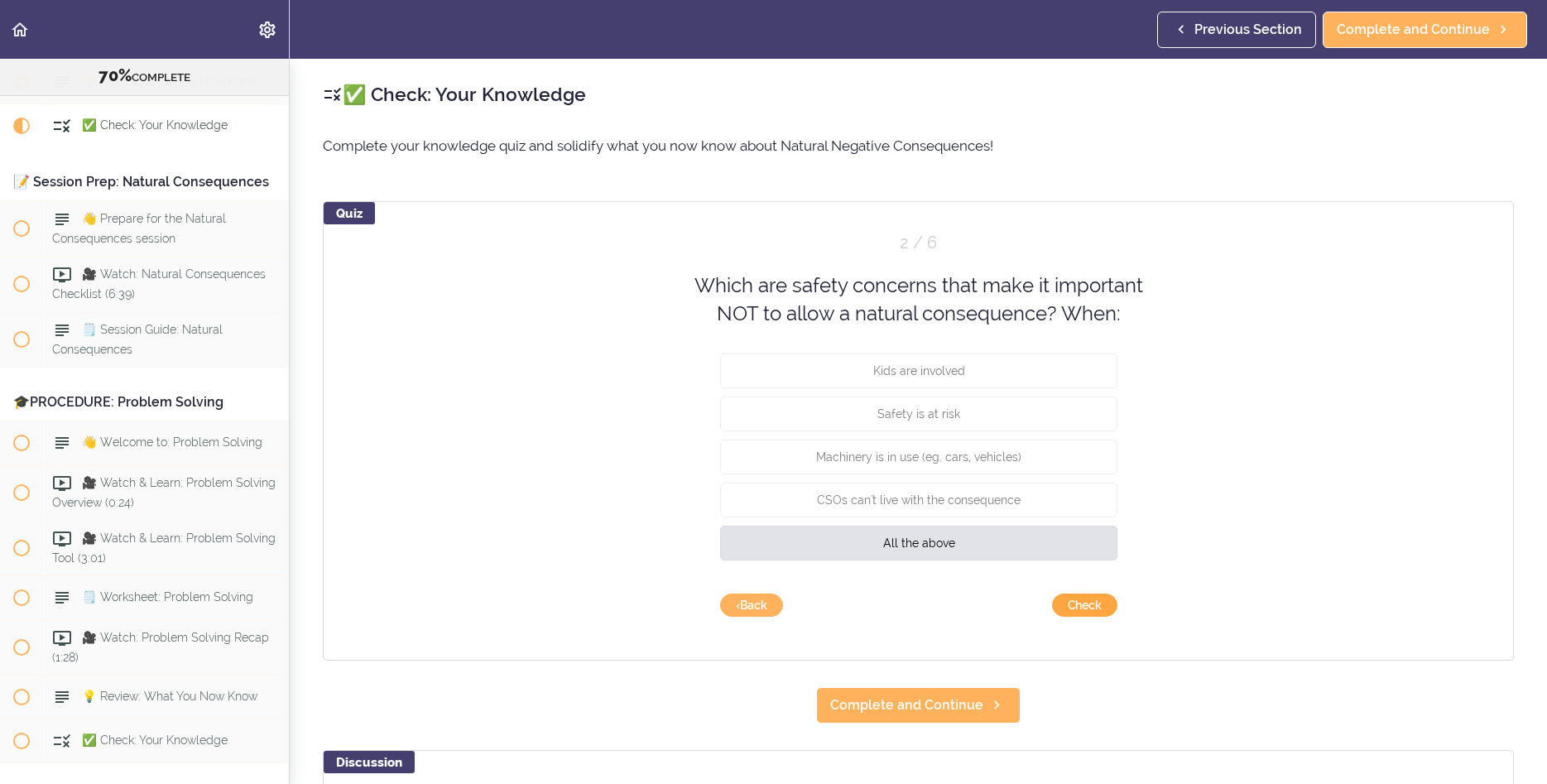
click at [1086, 610] on button "Check" at bounding box center [1085, 605] width 65 height 23
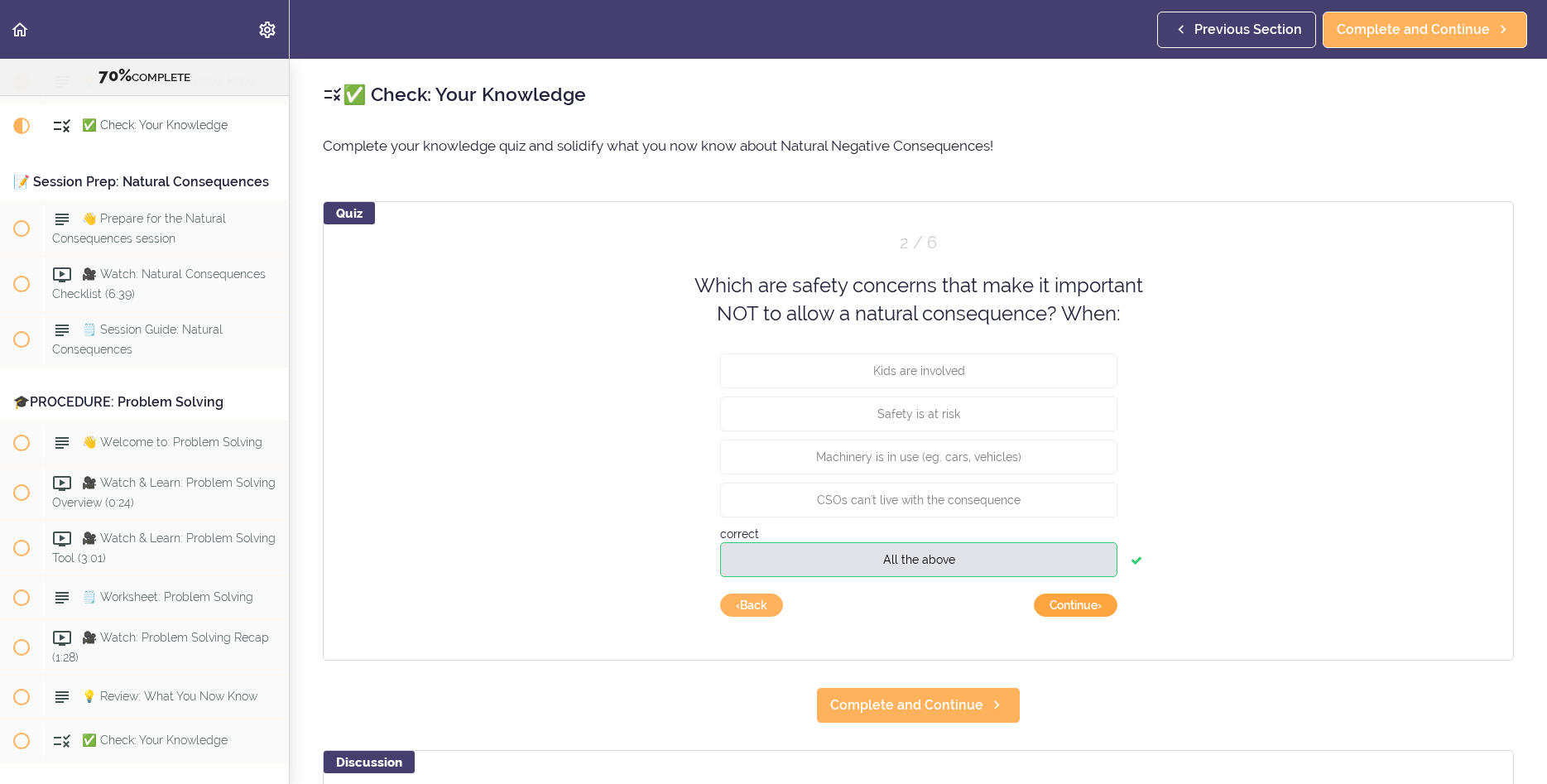
click at [1093, 604] on button "Continue ›" at bounding box center [1076, 605] width 84 height 23
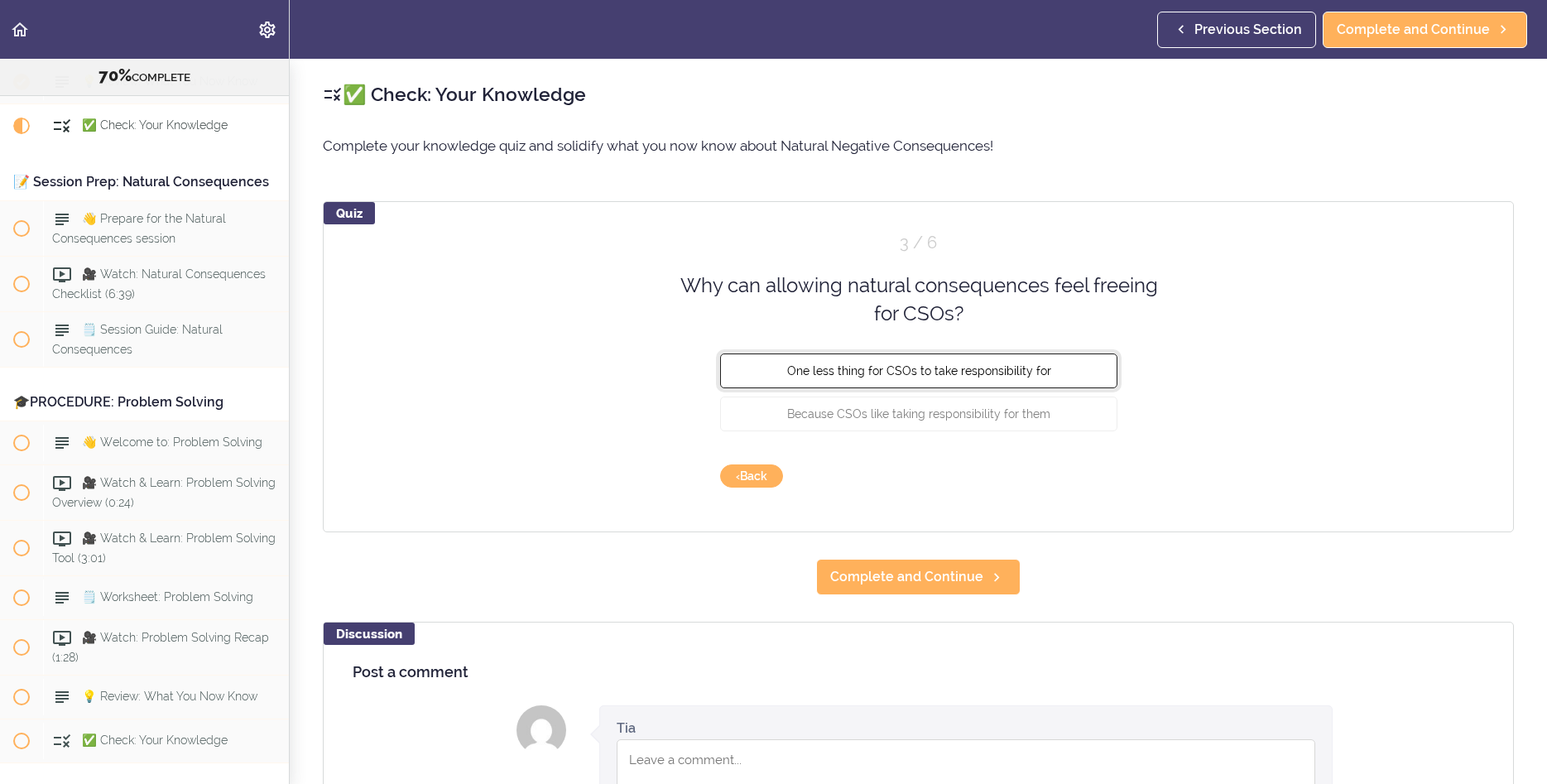
click at [1009, 368] on span "One less thing for CSOs to take responsibility for" at bounding box center [919, 370] width 264 height 13
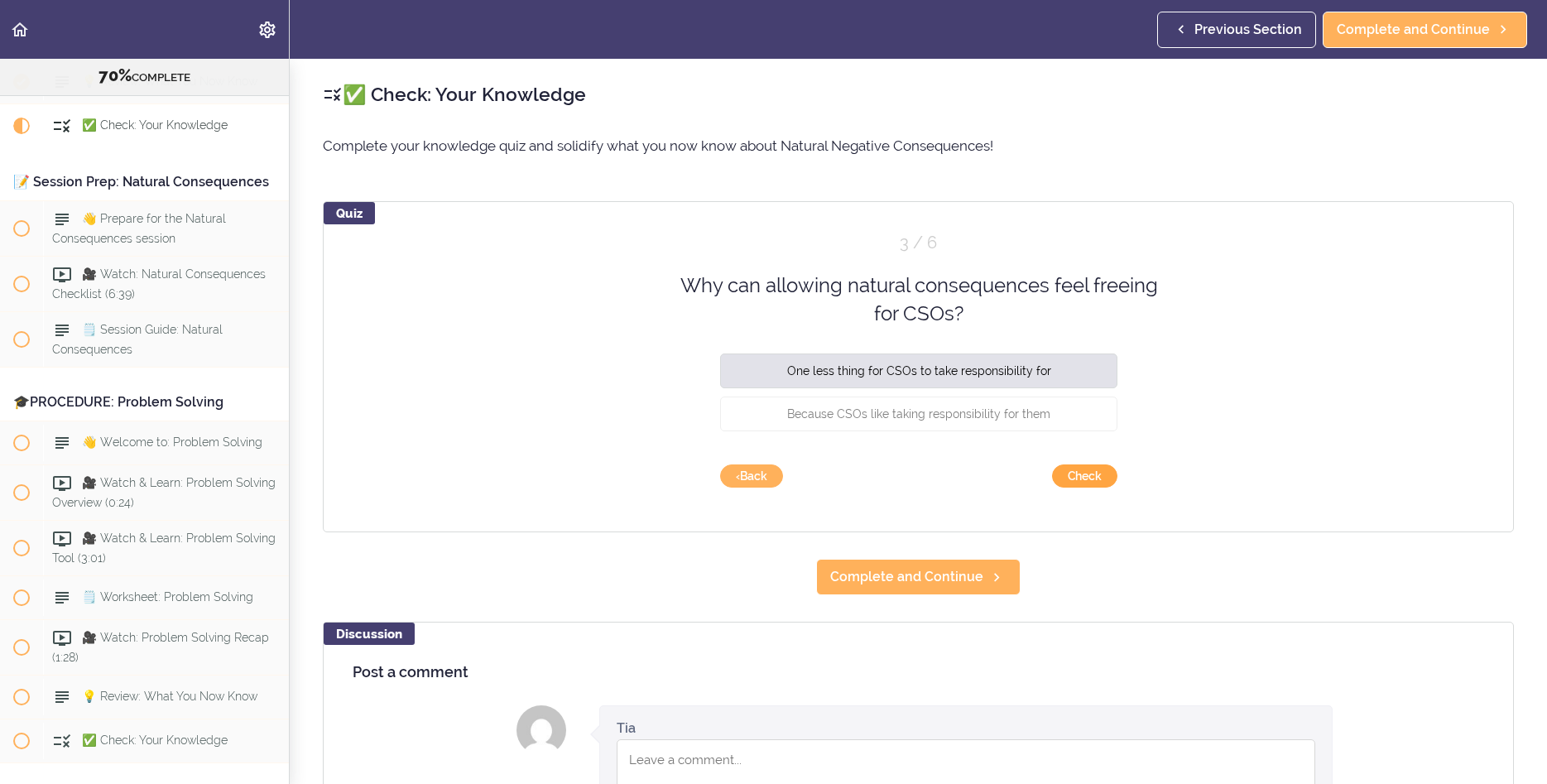
click at [1088, 477] on button "Check" at bounding box center [1085, 476] width 65 height 23
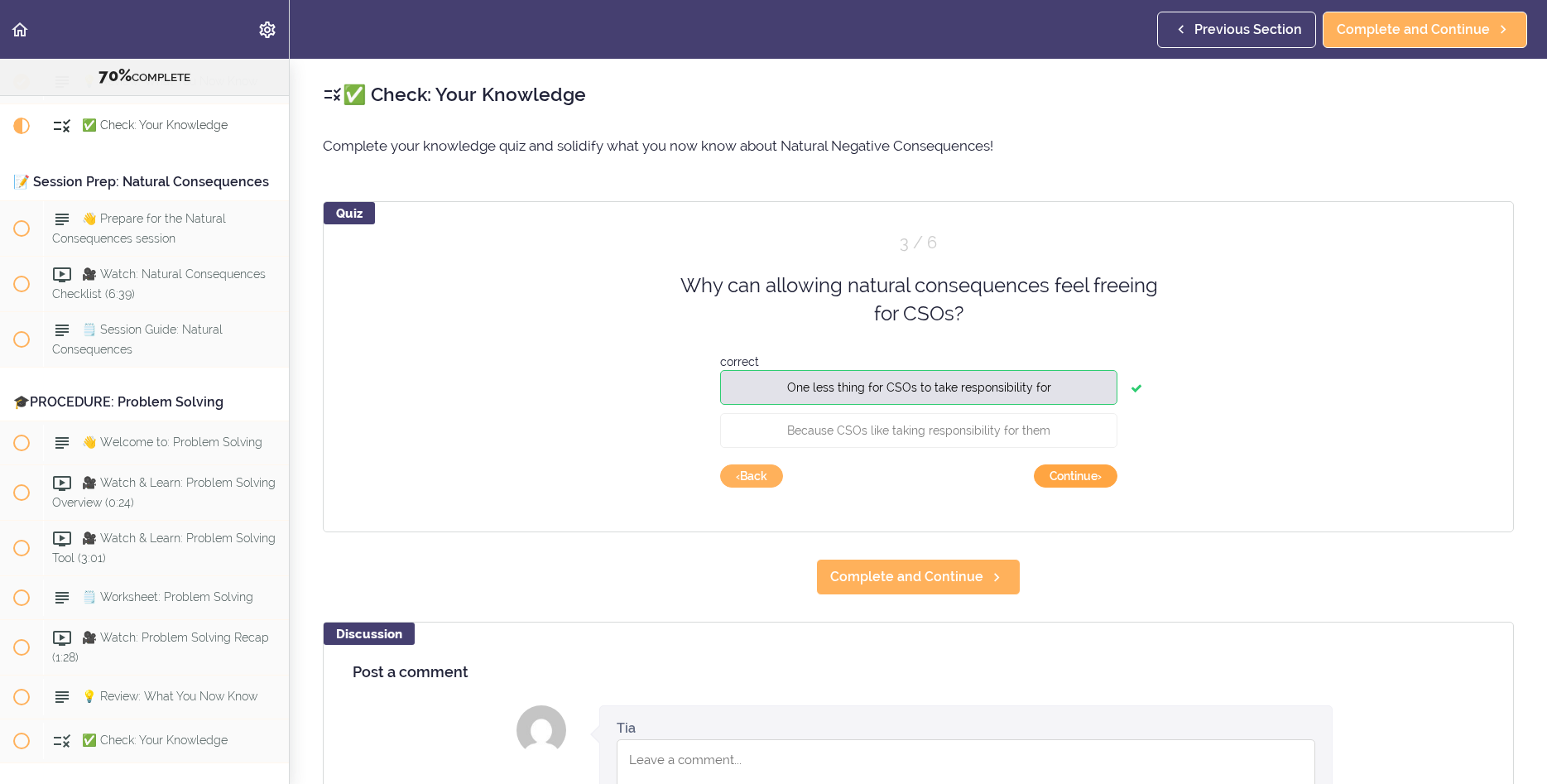
click at [1079, 475] on button "Continue ›" at bounding box center [1076, 476] width 84 height 23
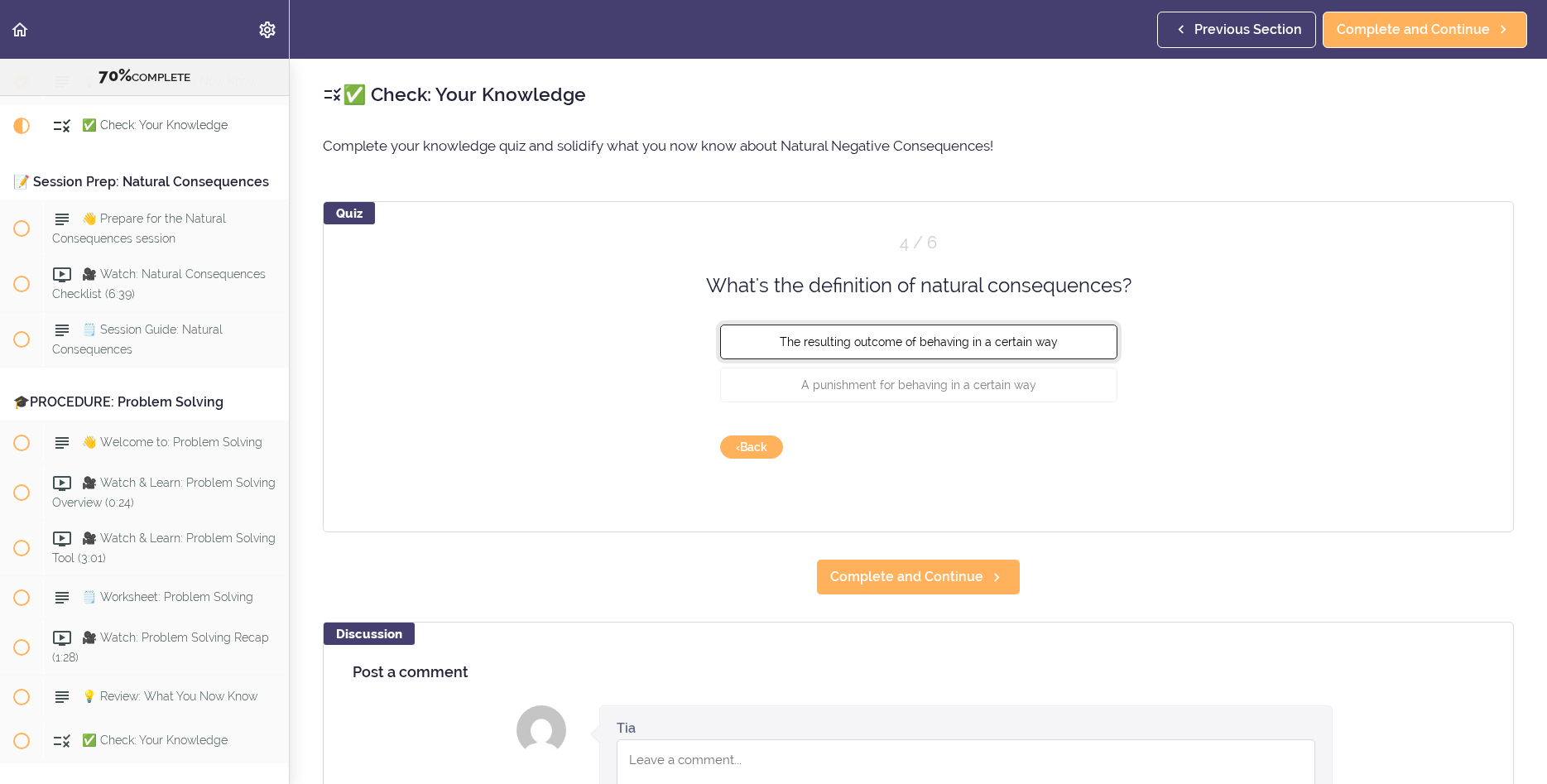
click at [977, 349] on button "The resulting outcome of behaving in a certain way" at bounding box center [919, 341] width 398 height 34
click at [1081, 444] on button "Check" at bounding box center [1085, 447] width 65 height 23
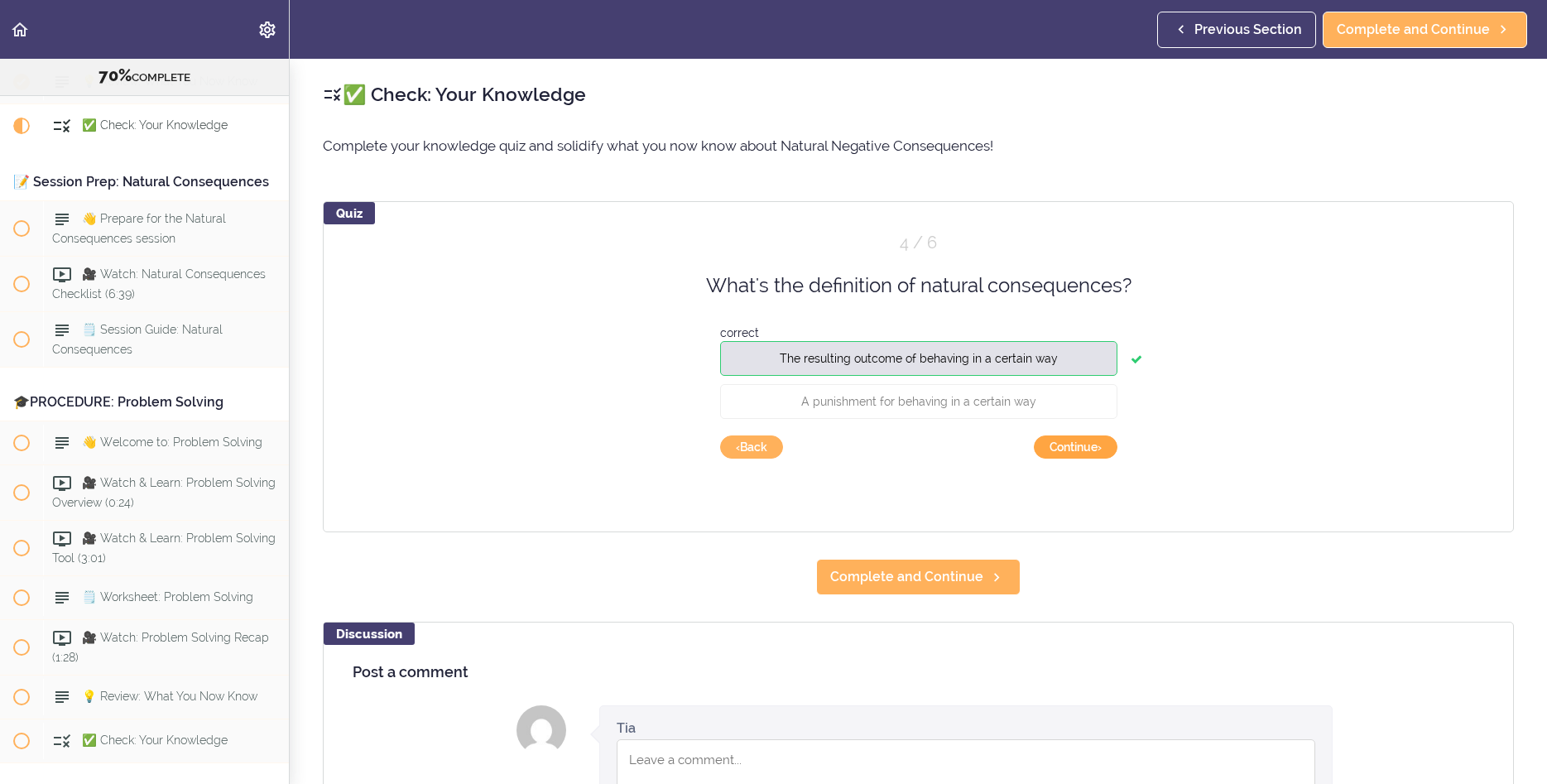
click at [1082, 450] on button "Continue ›" at bounding box center [1076, 447] width 84 height 23
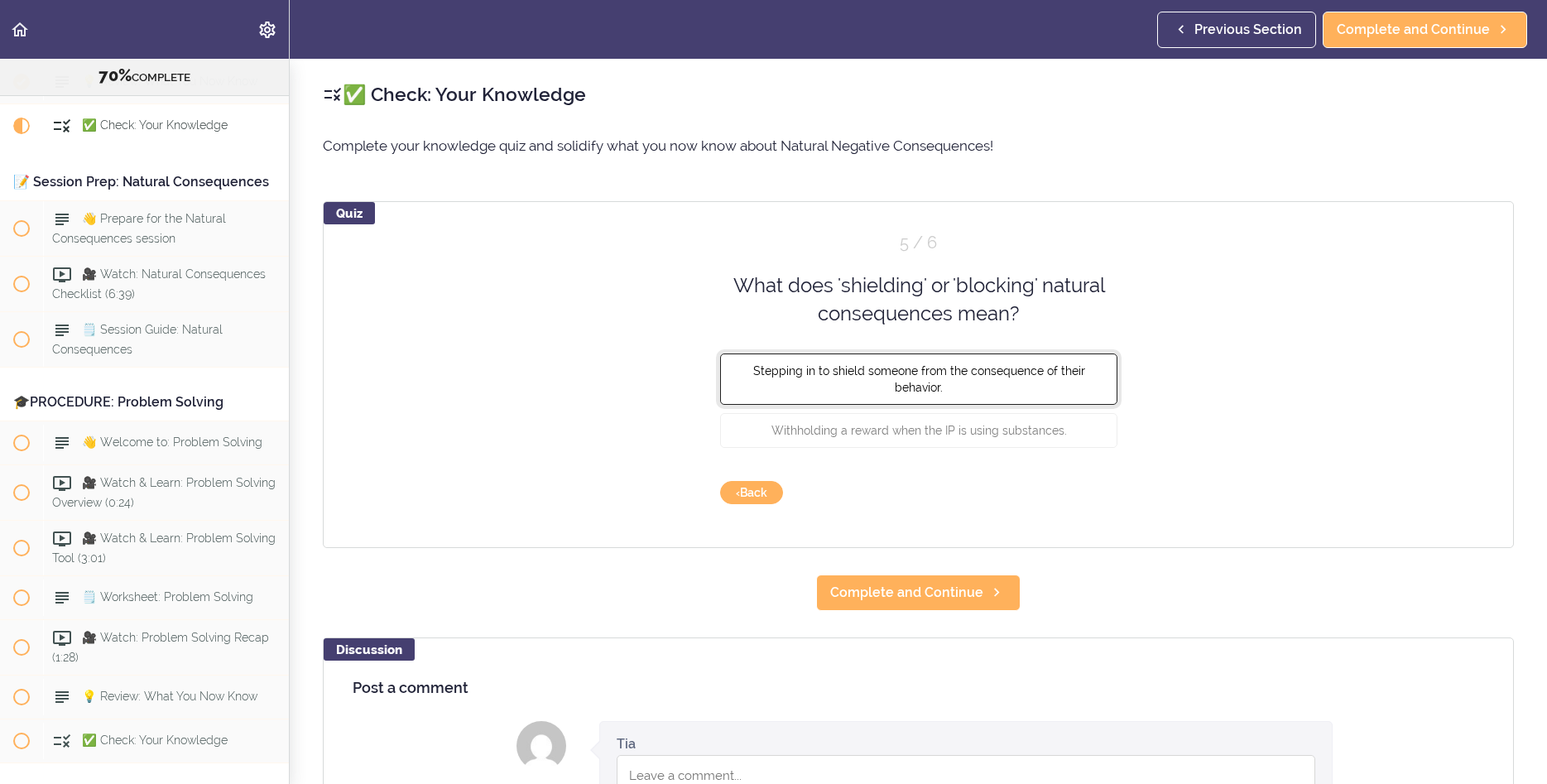
click at [860, 376] on span "Stepping in to shield someone from the consequence of their behavior." at bounding box center [918, 378] width 332 height 30
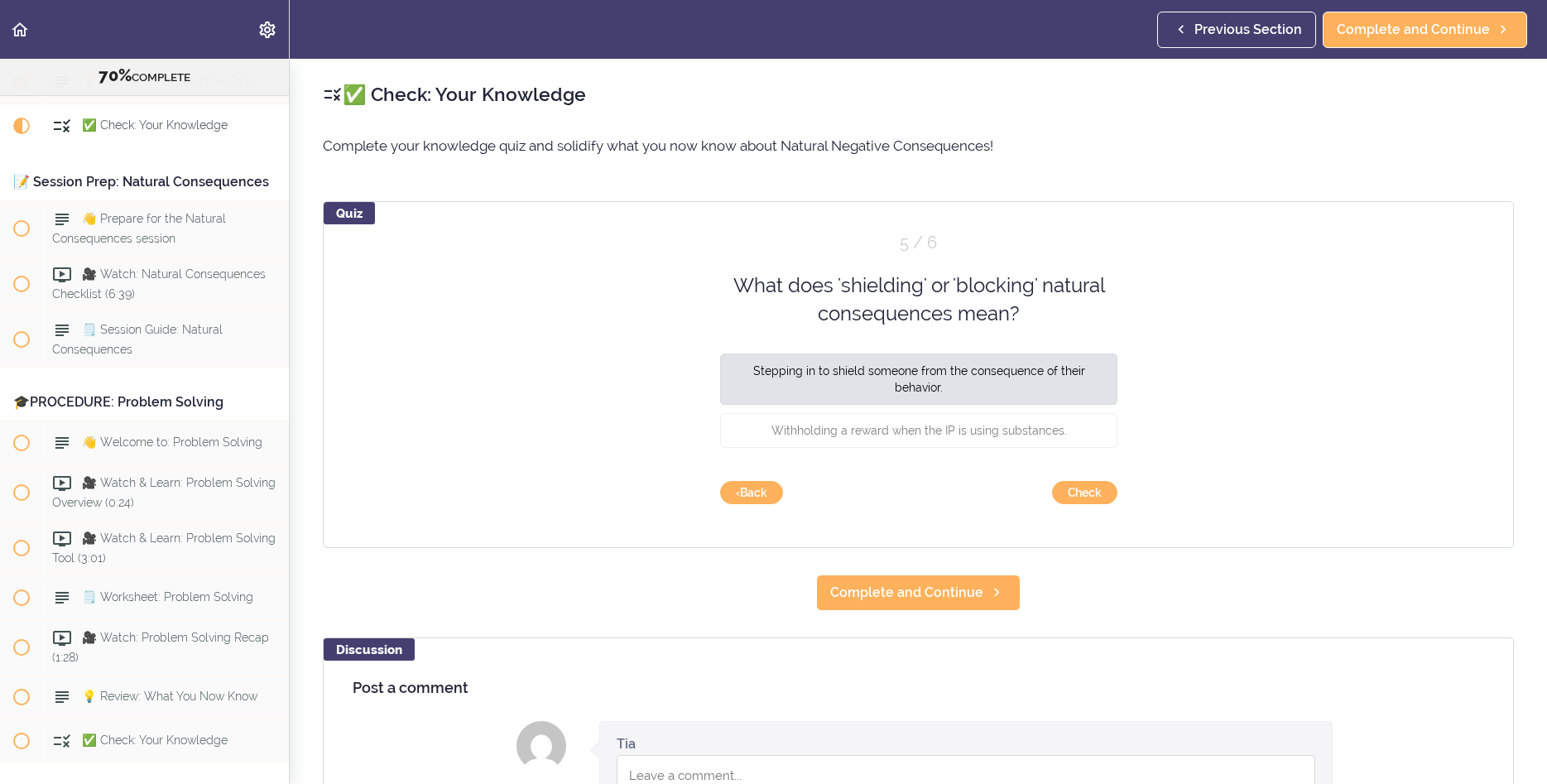
click at [1087, 479] on div "Quiz 5 / 6 What does 'shielding' or 'blocking' natural consequences mean? Stepp…" at bounding box center [919, 374] width 1191 height 346
click at [1086, 492] on button "Check" at bounding box center [1085, 492] width 65 height 23
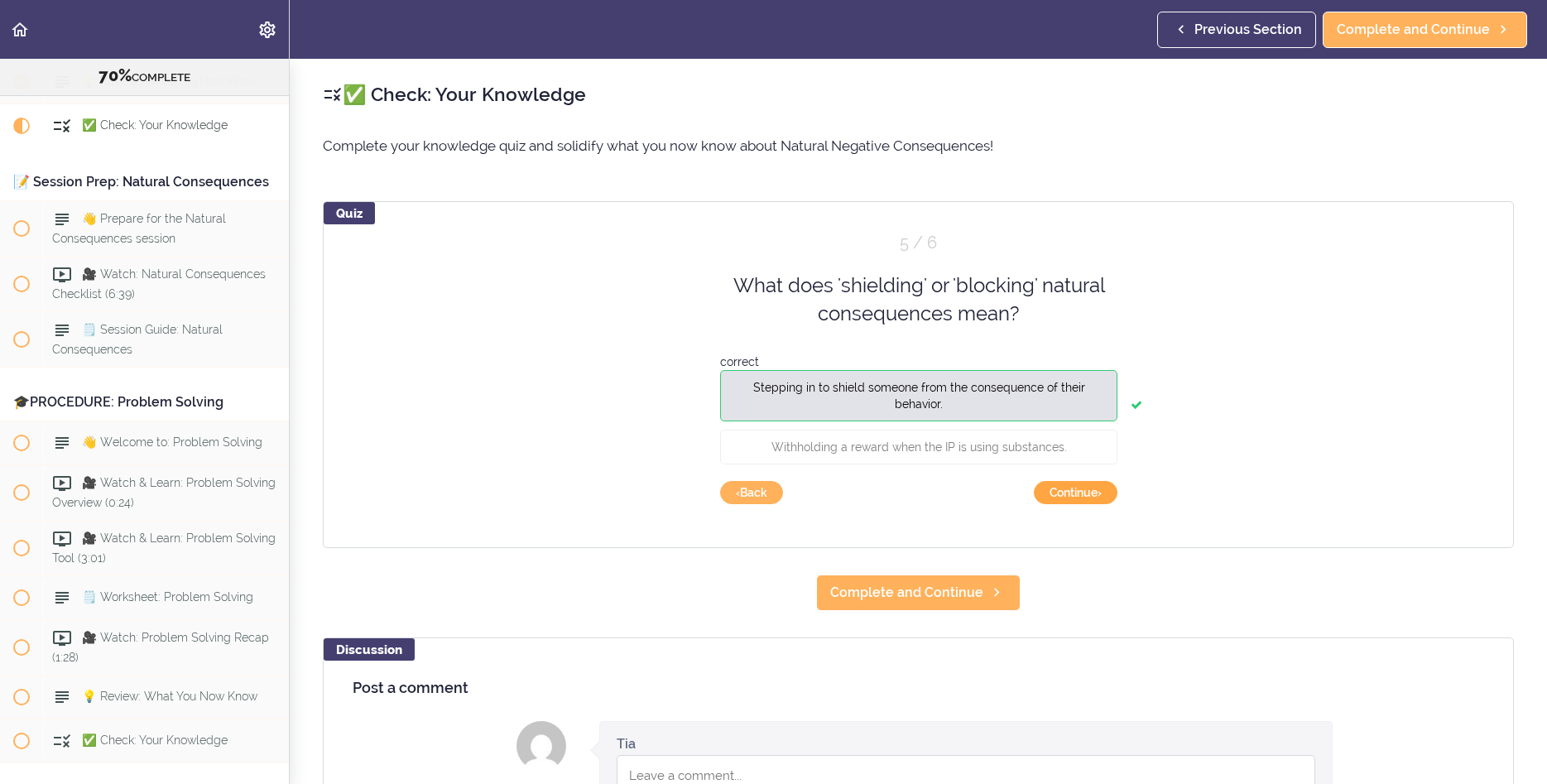
click at [1086, 492] on button "Continue ›" at bounding box center [1076, 492] width 84 height 23
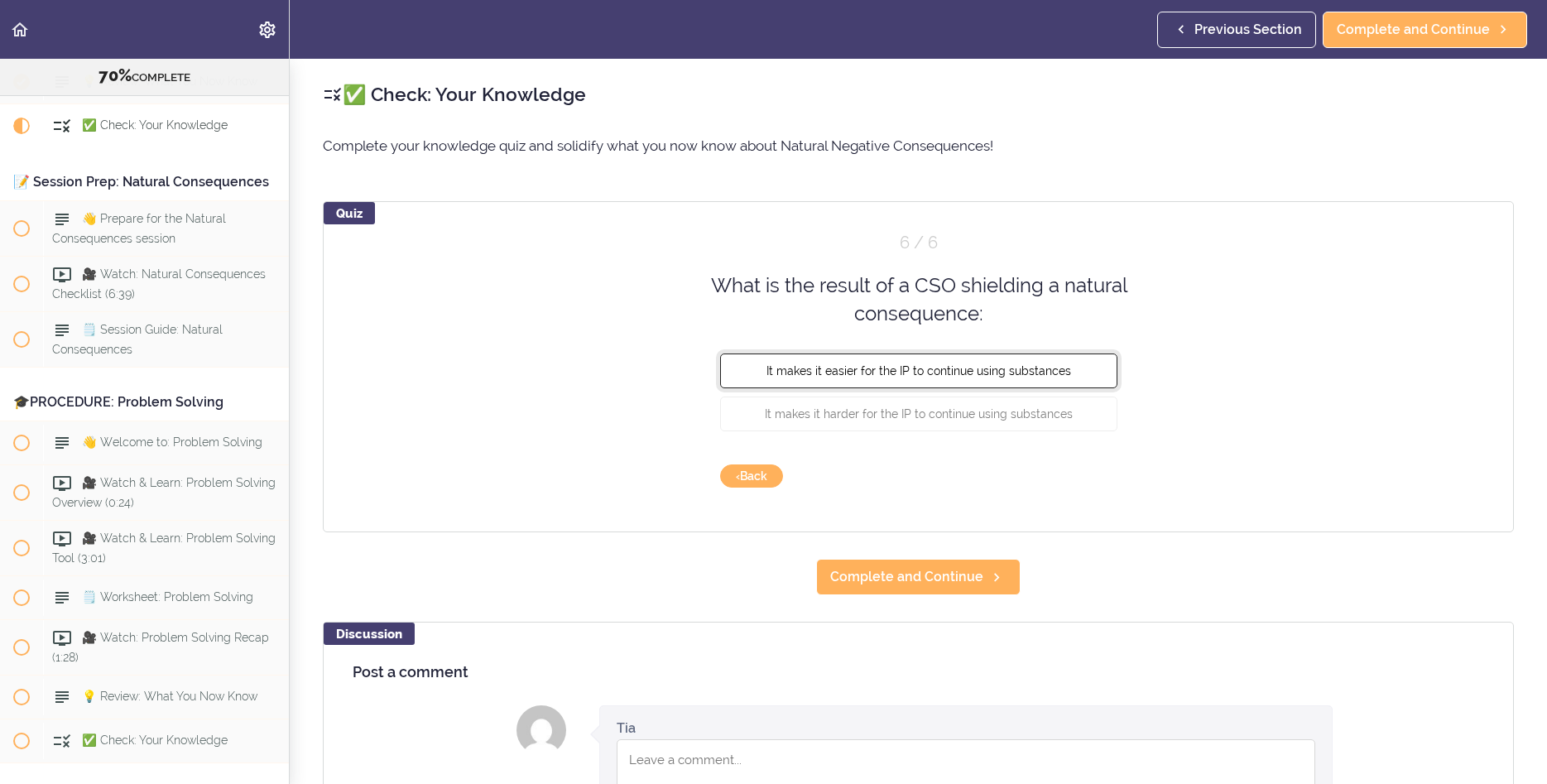
click at [900, 379] on button "It makes it easier for the IP to continue using substances" at bounding box center [919, 370] width 398 height 34
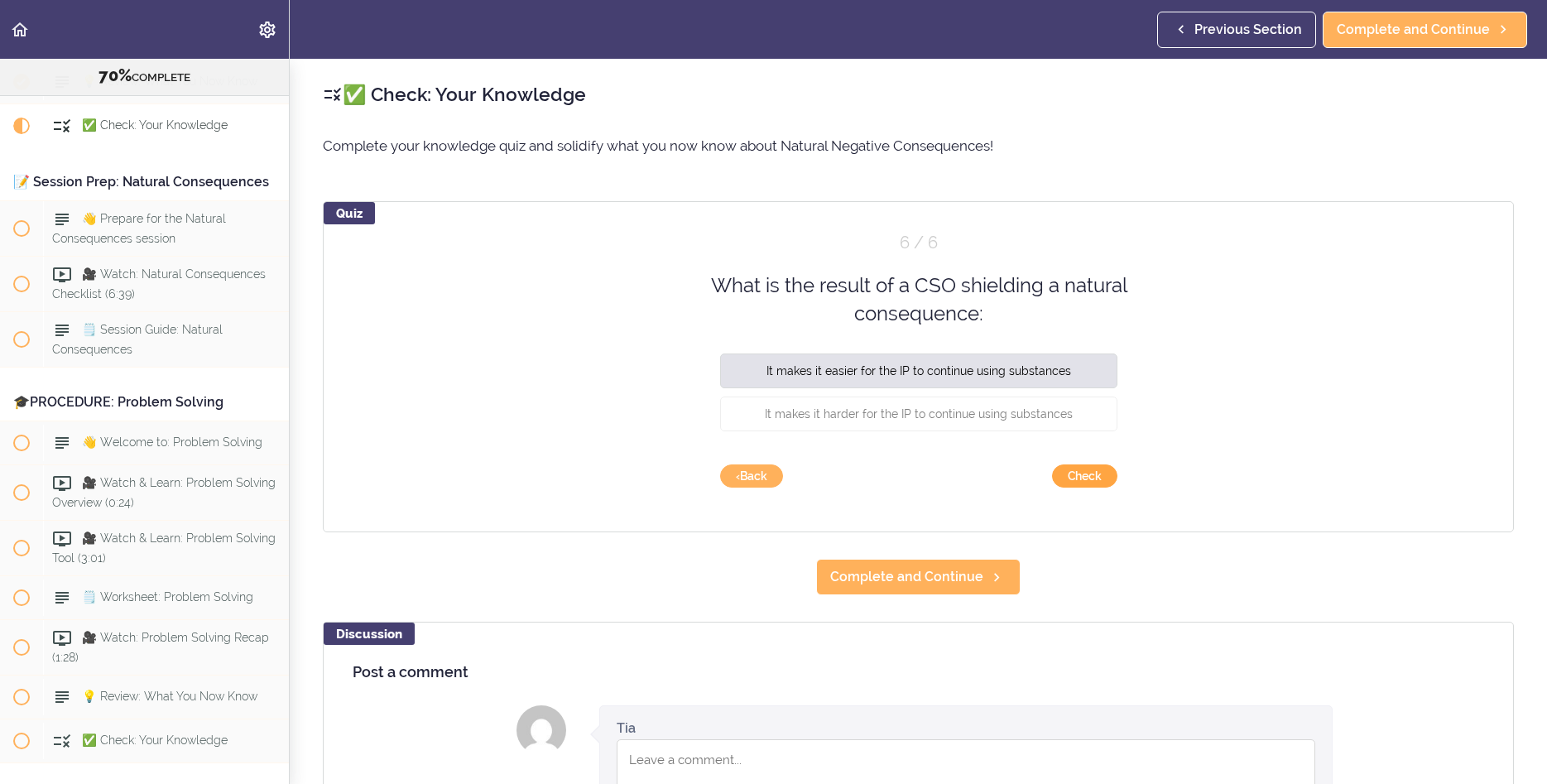
click at [1093, 478] on button "Check" at bounding box center [1085, 476] width 65 height 23
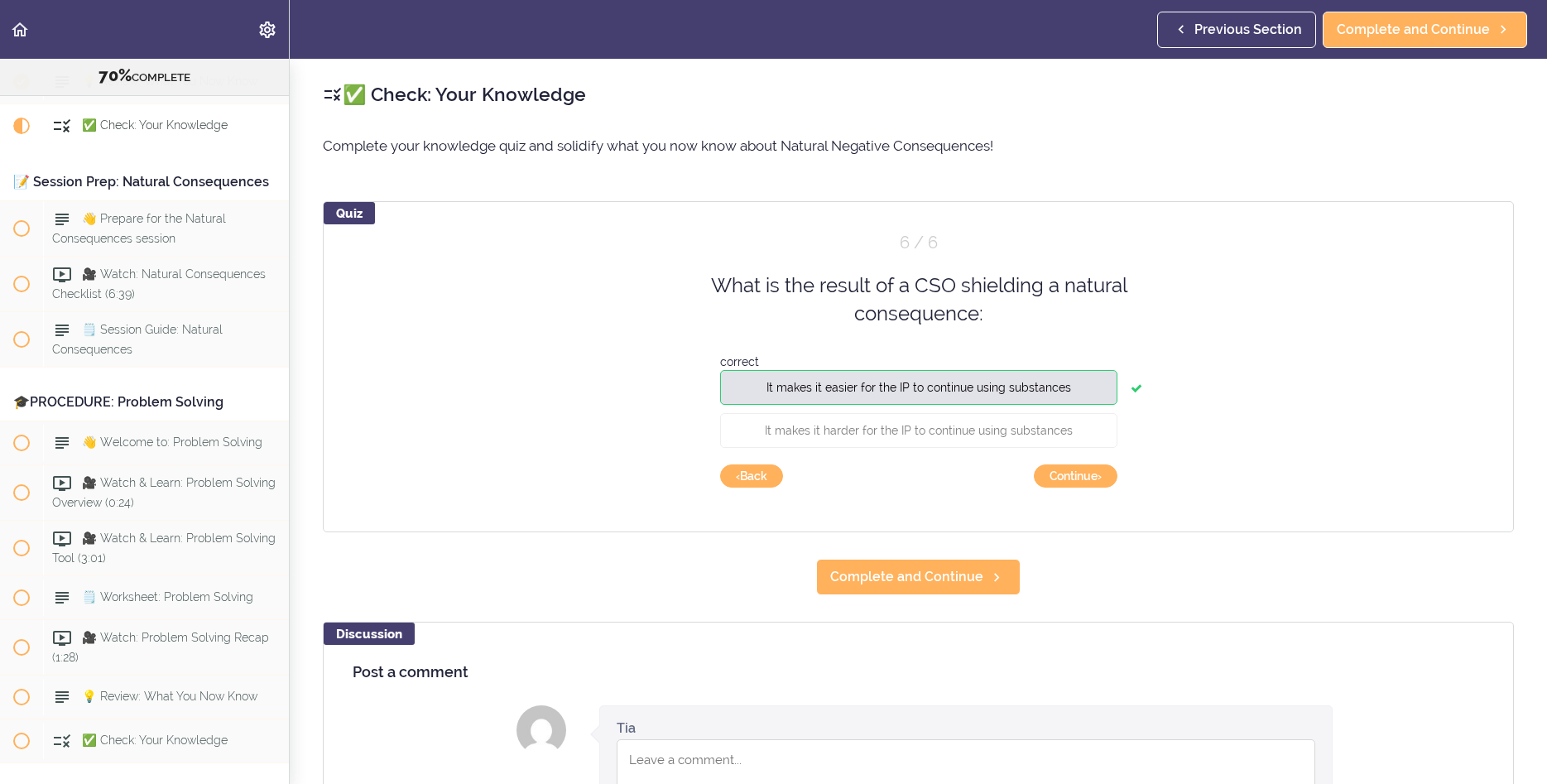
click at [1122, 464] on div "Quiz 6 / 6 What is the result of a CSO shielding a natural consequence: correct…" at bounding box center [919, 367] width 1191 height 331
click at [1103, 473] on button "Continue ›" at bounding box center [1076, 476] width 84 height 23
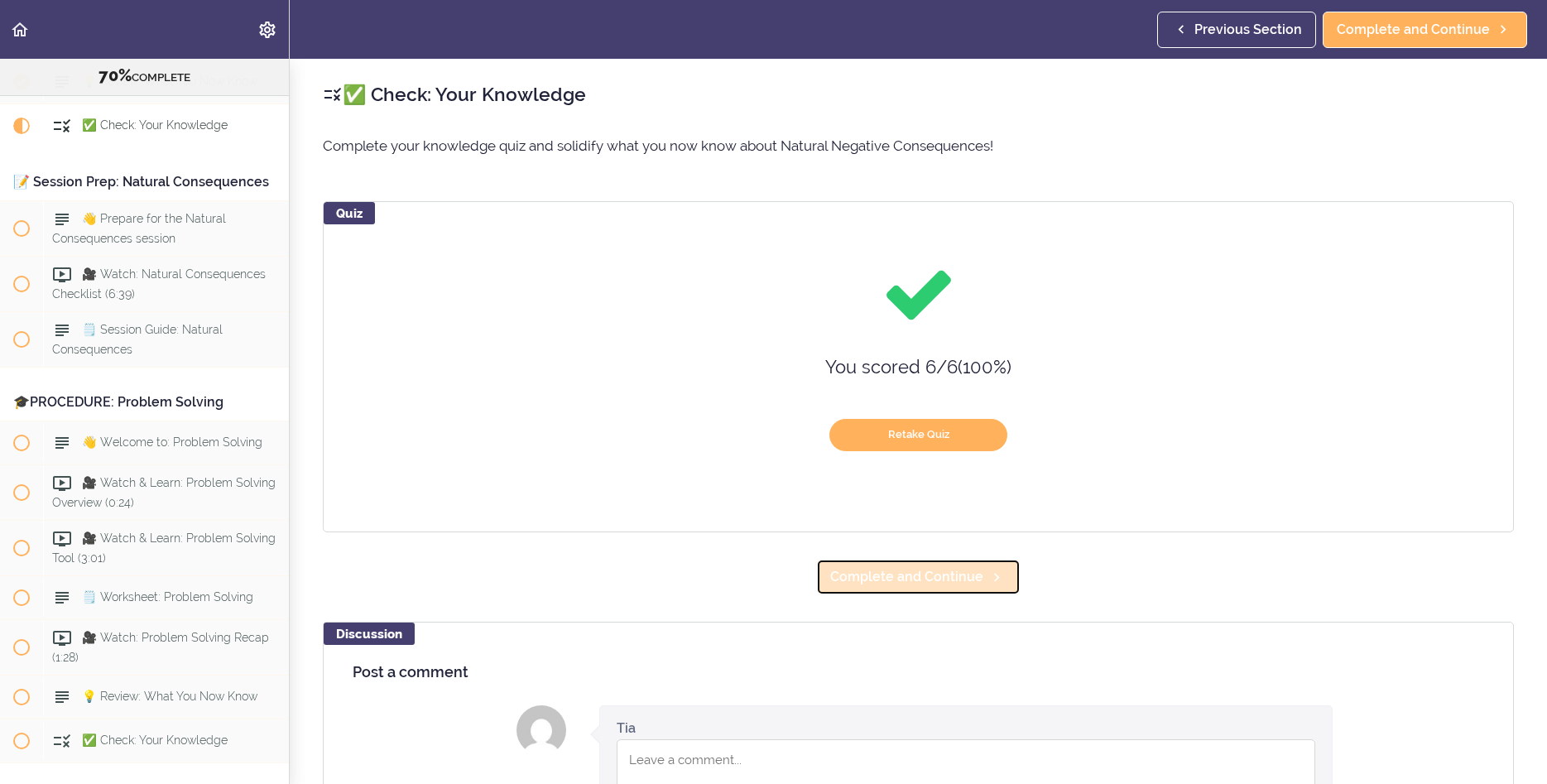
click at [977, 588] on link "Complete and Continue" at bounding box center [919, 576] width 204 height 36
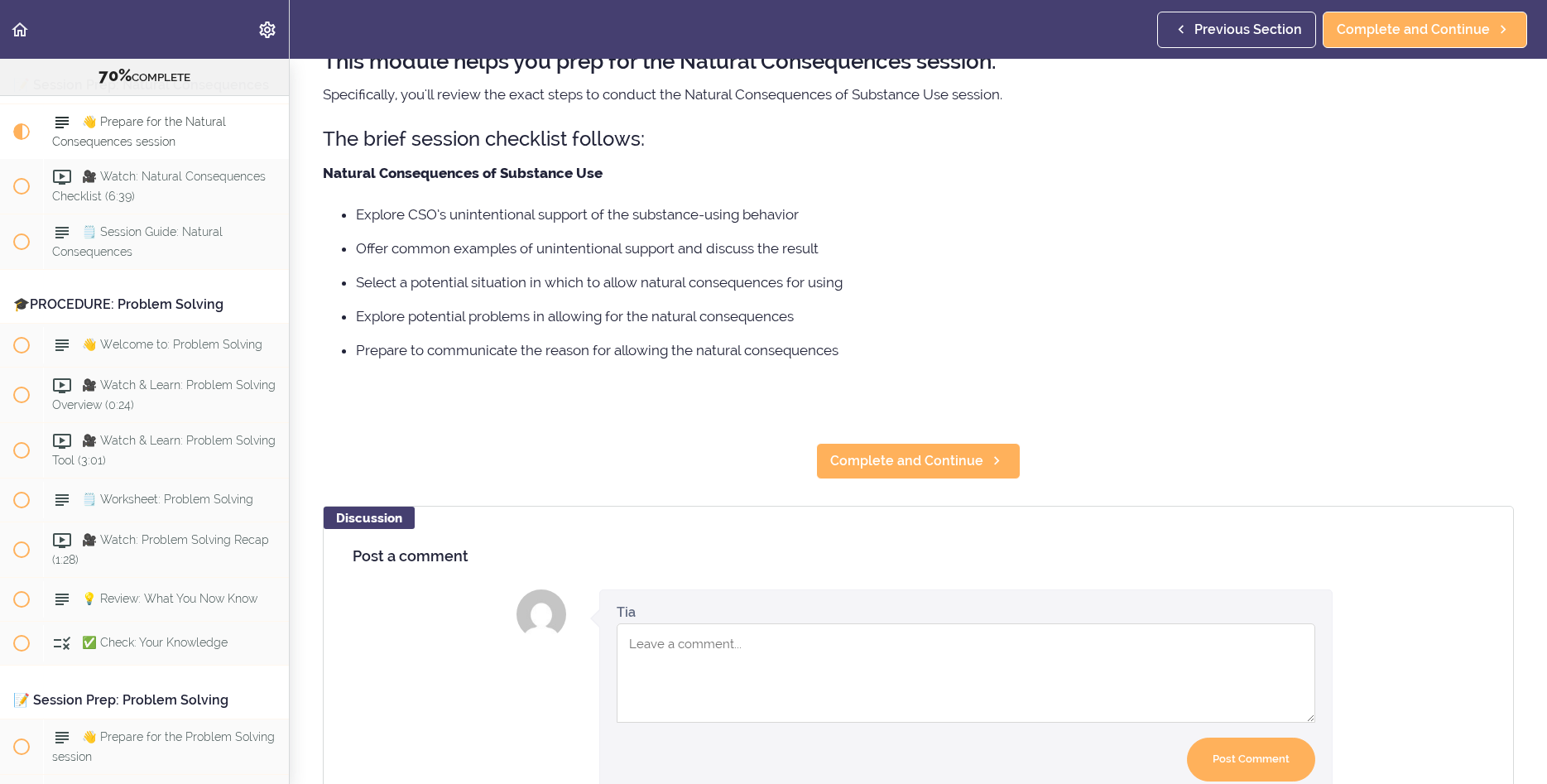
scroll to position [129, 0]
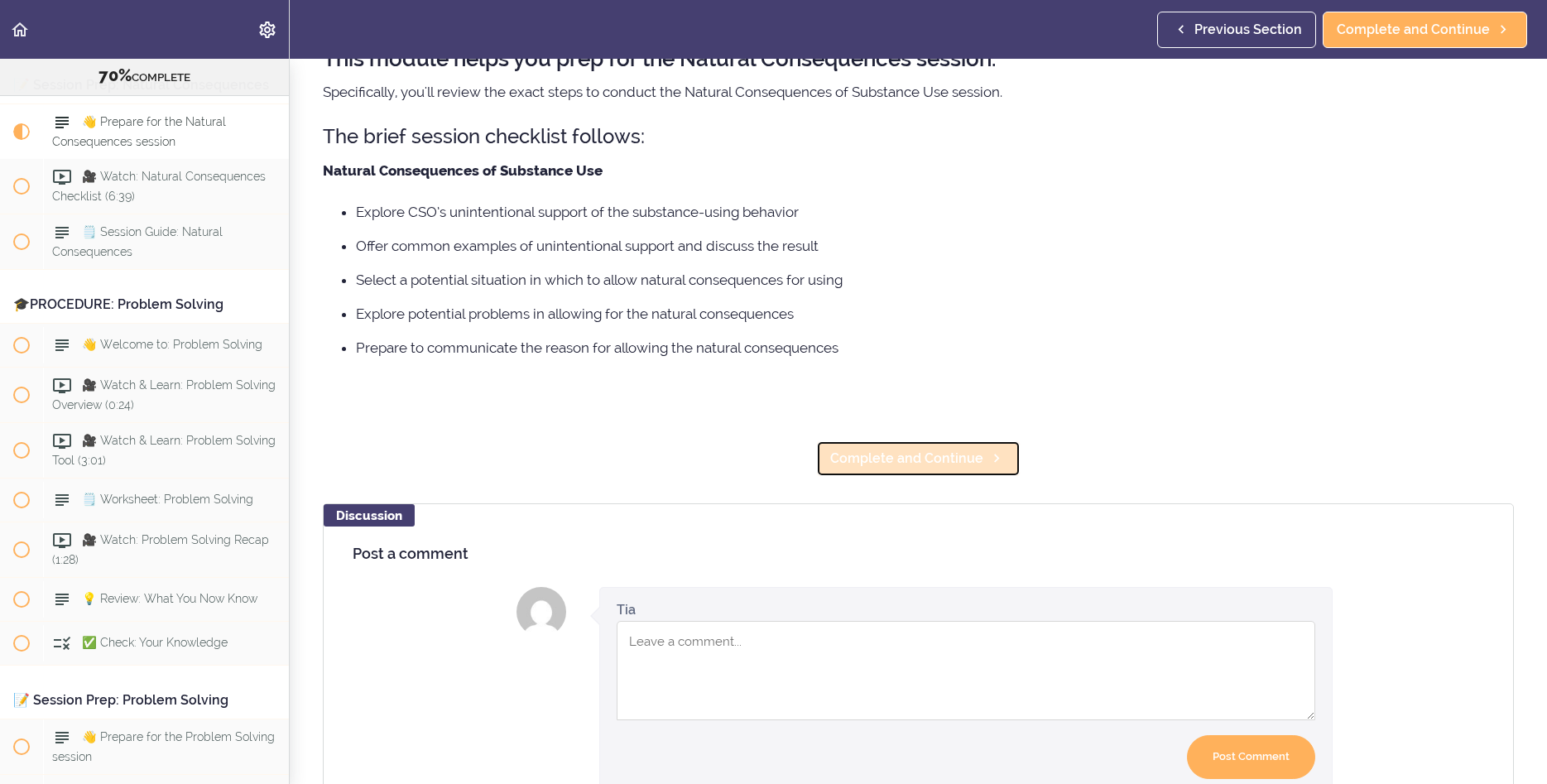
click at [880, 445] on link "Complete and Continue" at bounding box center [919, 458] width 204 height 36
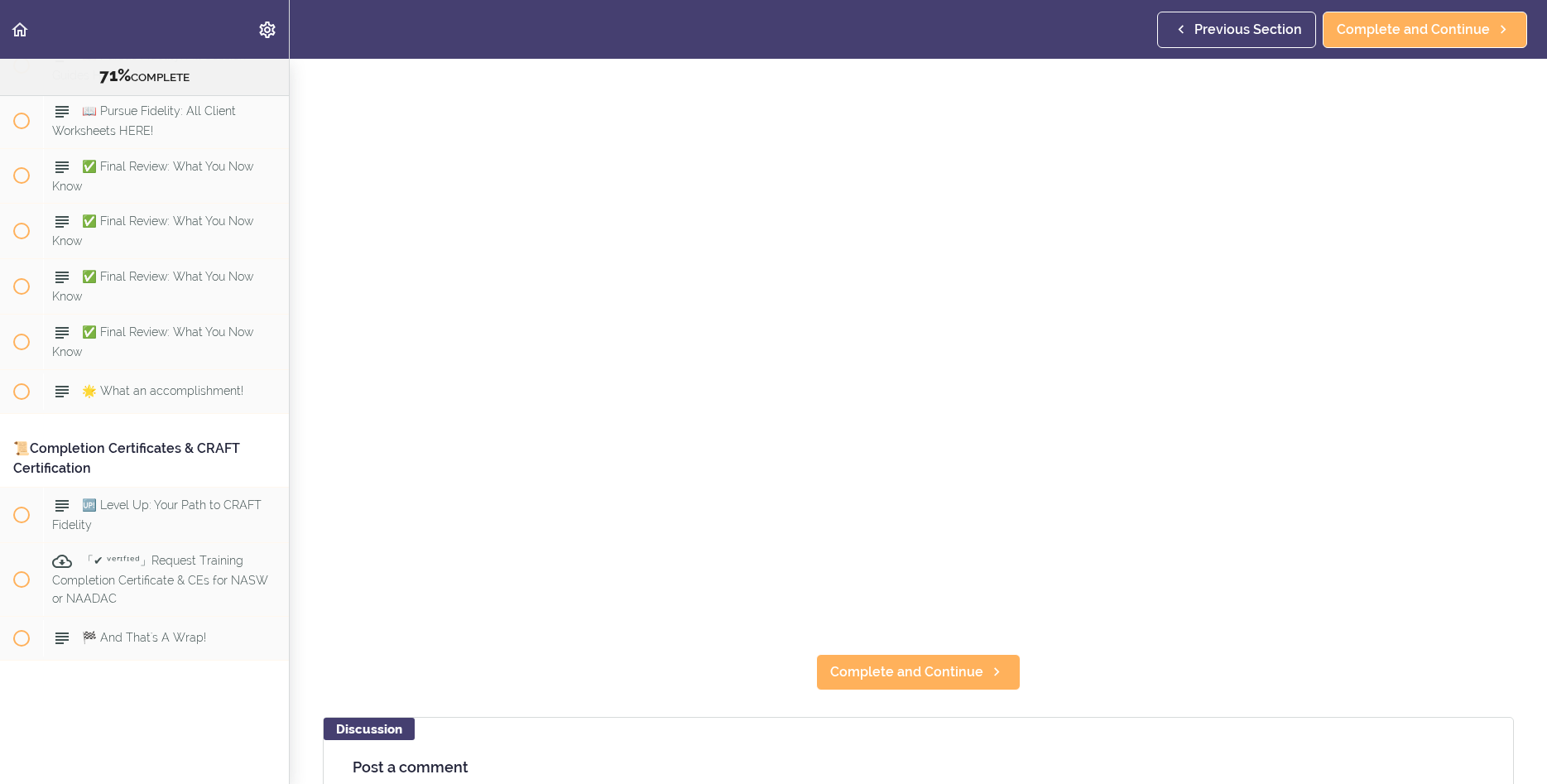
scroll to position [172, 0]
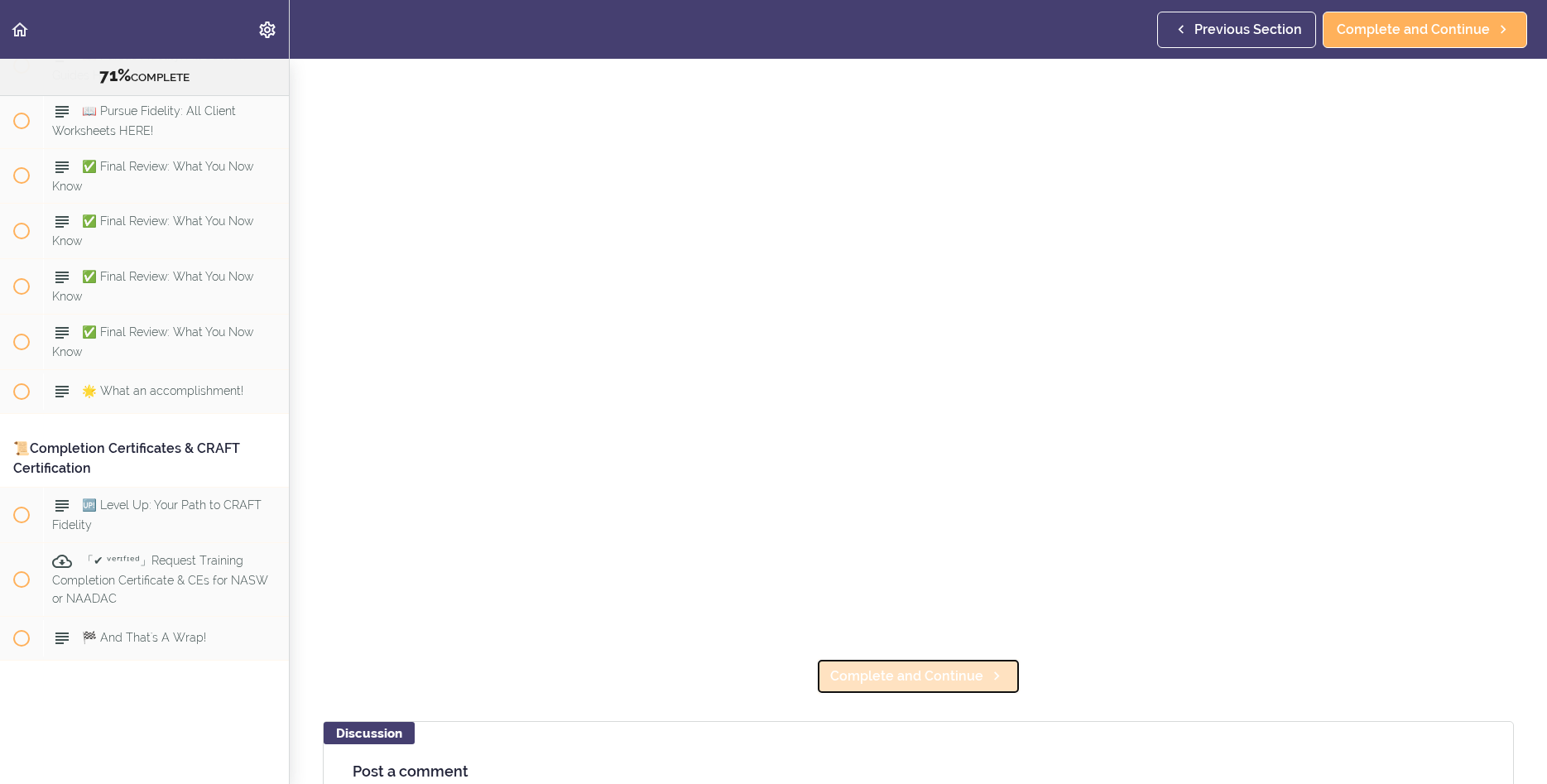
click at [931, 675] on span "Complete and Continue" at bounding box center [907, 675] width 153 height 20
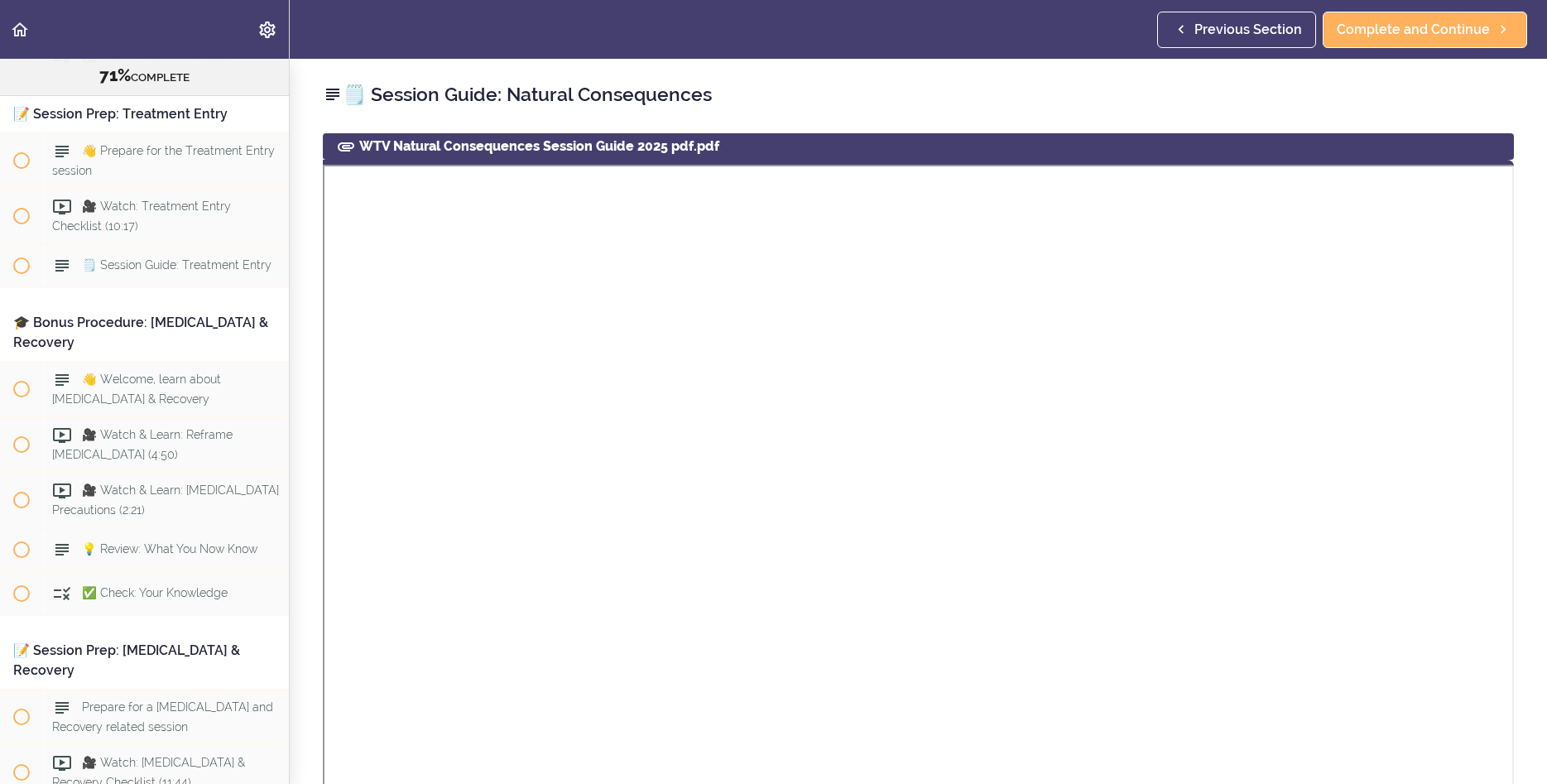
scroll to position [8010, 0]
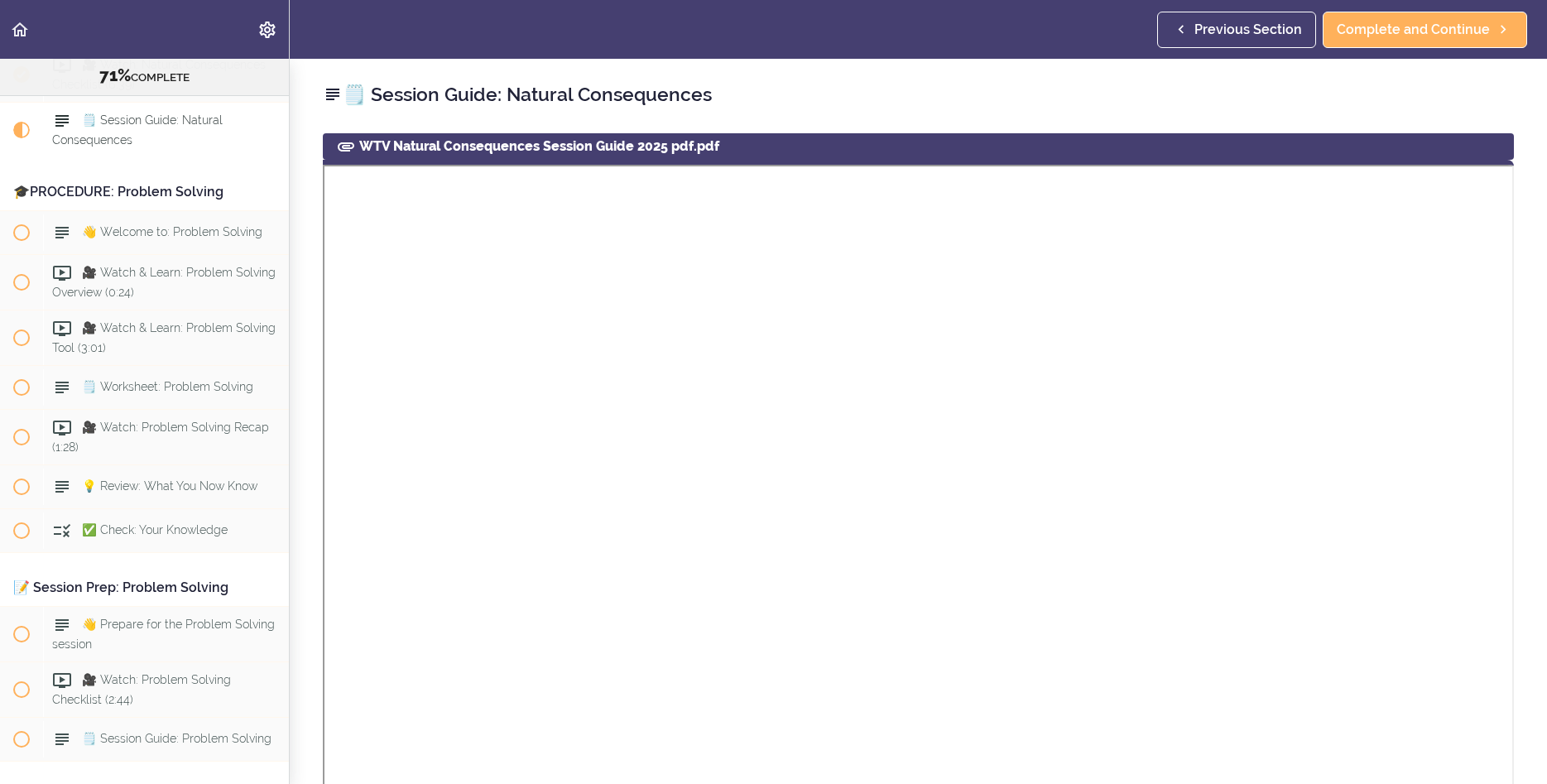
drag, startPoint x: 1514, startPoint y: 440, endPoint x: 1512, endPoint y: 505, distance: 65.0
click at [1265, 505] on div "WTV Natural Consequences Session Guide 2025 pdf.pdf" at bounding box center [918, 526] width 1216 height 786
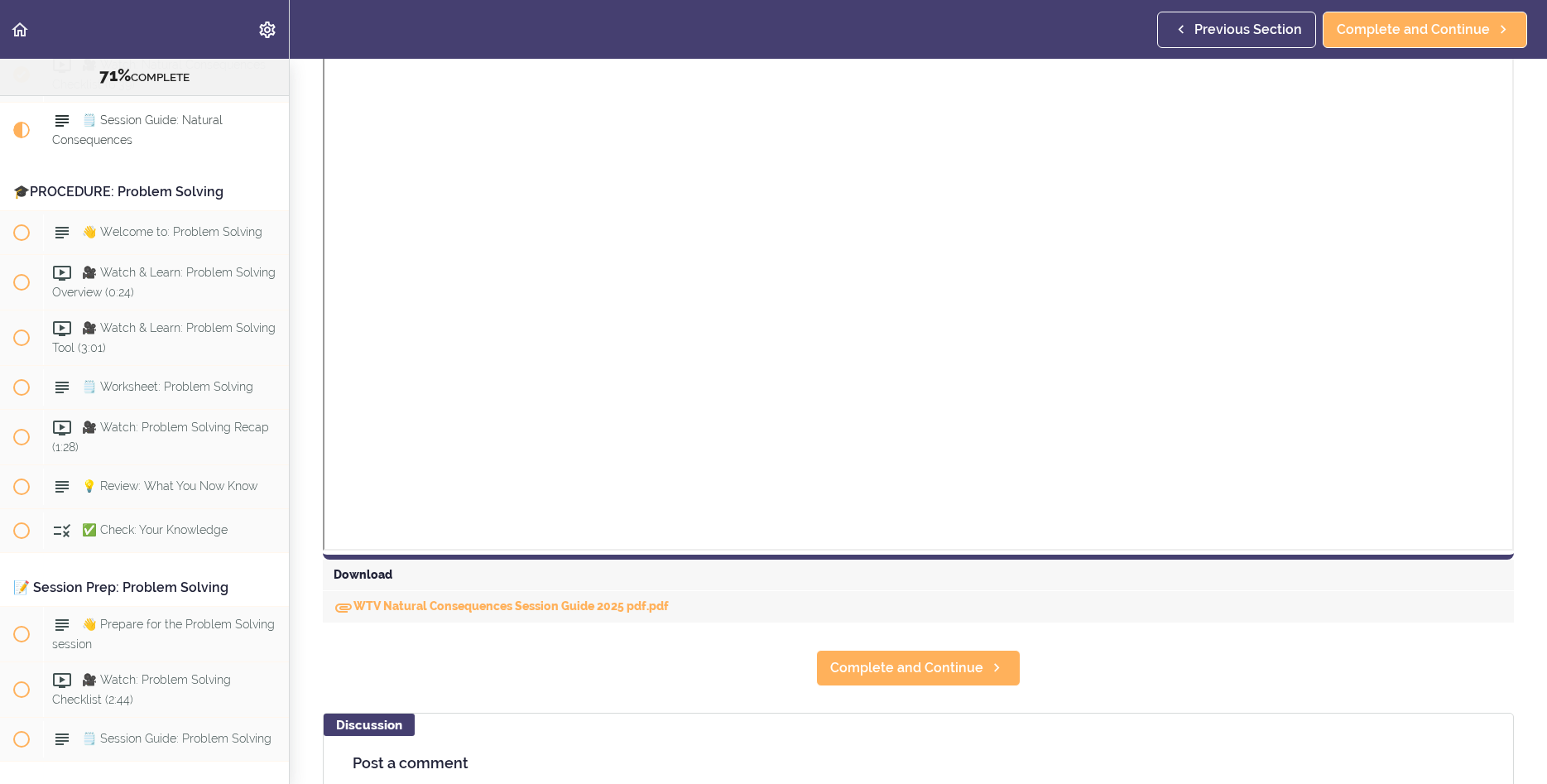
scroll to position [364, 0]
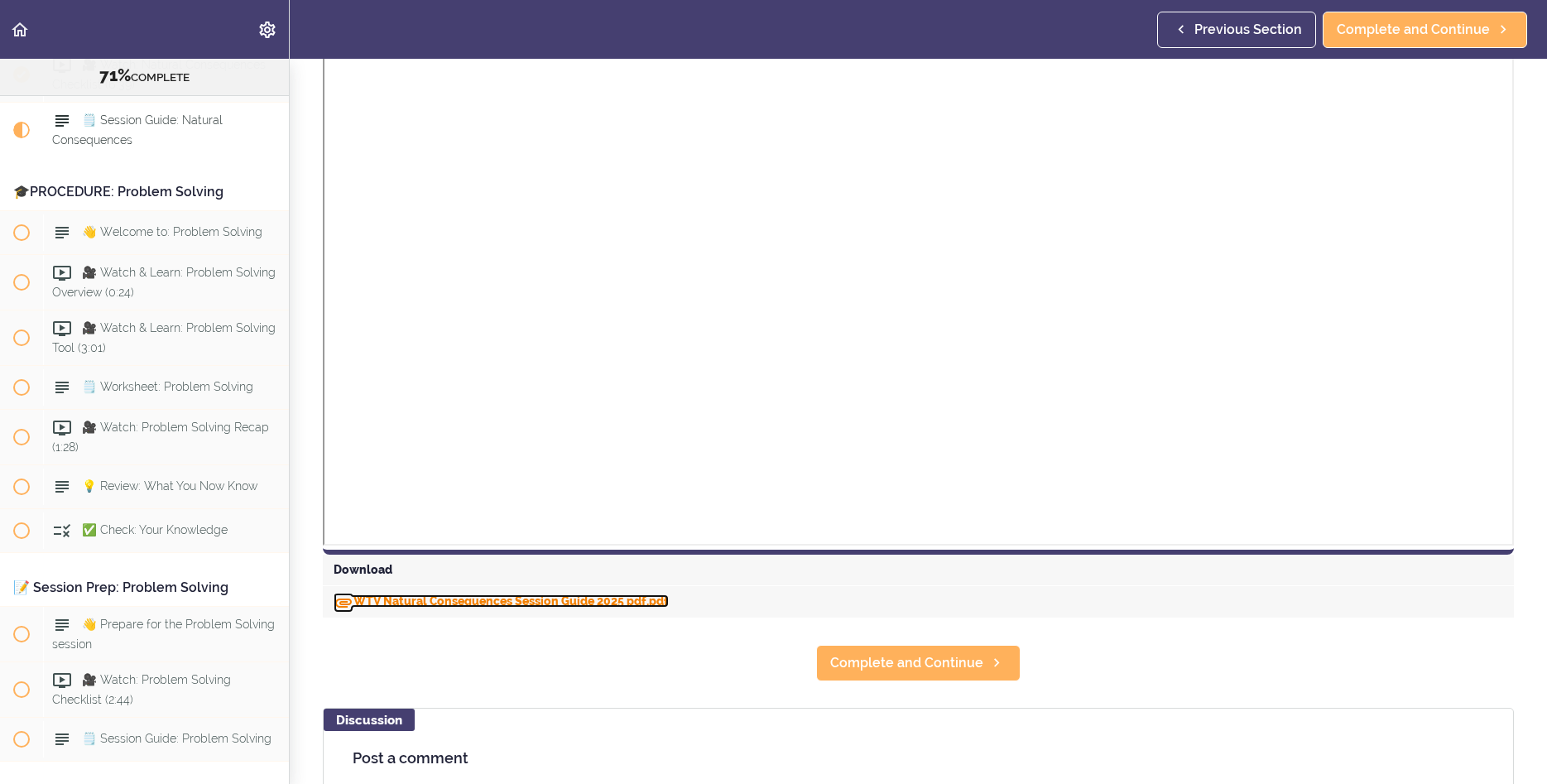
click at [547, 603] on link "WTV Natural Consequences Session Guide 2025 pdf.pdf" at bounding box center [501, 601] width 335 height 13
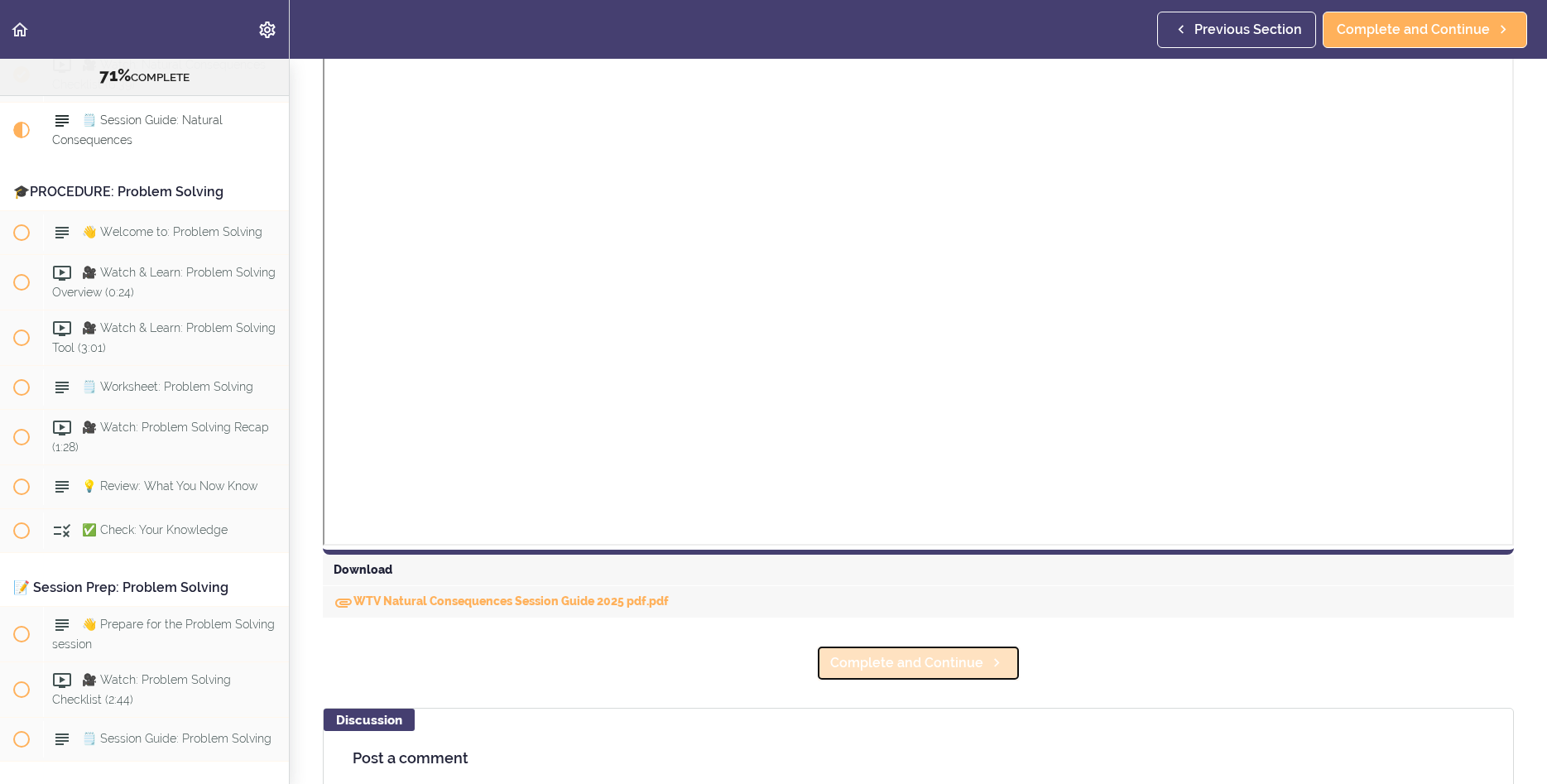
click at [963, 667] on span "Complete and Continue" at bounding box center [907, 662] width 153 height 20
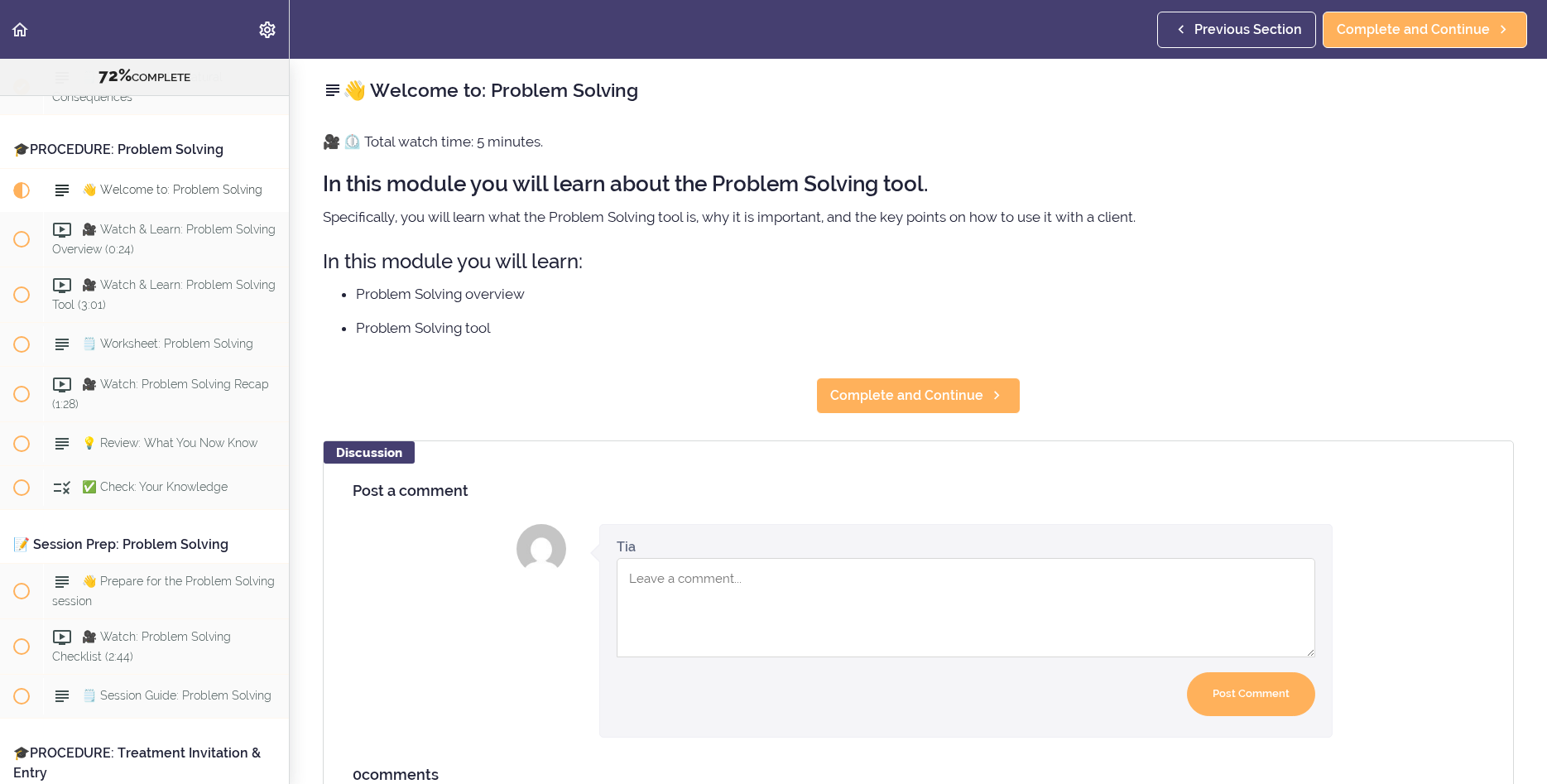
scroll to position [8119, 0]
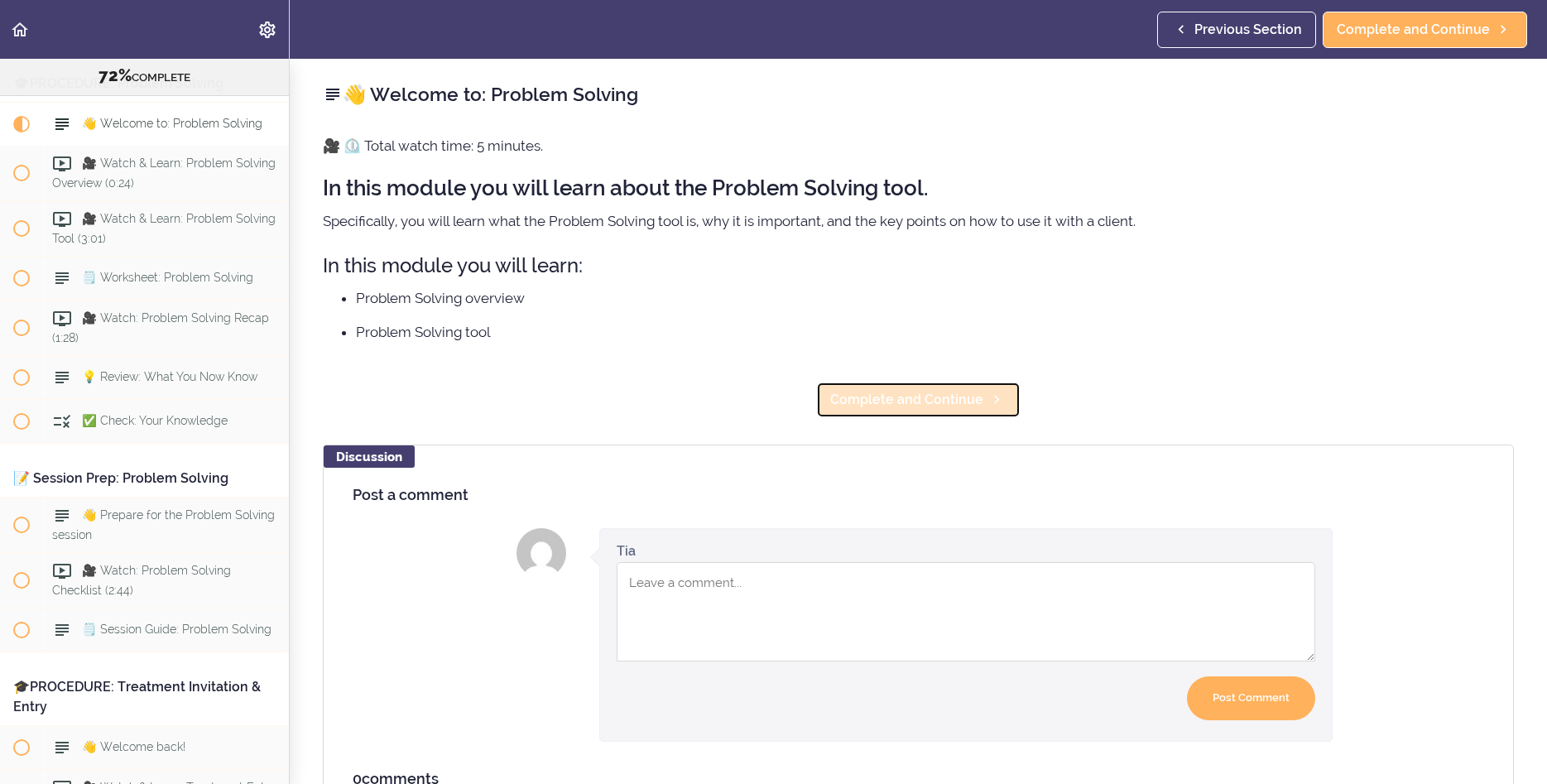
click at [931, 412] on link "Complete and Continue" at bounding box center [919, 399] width 204 height 36
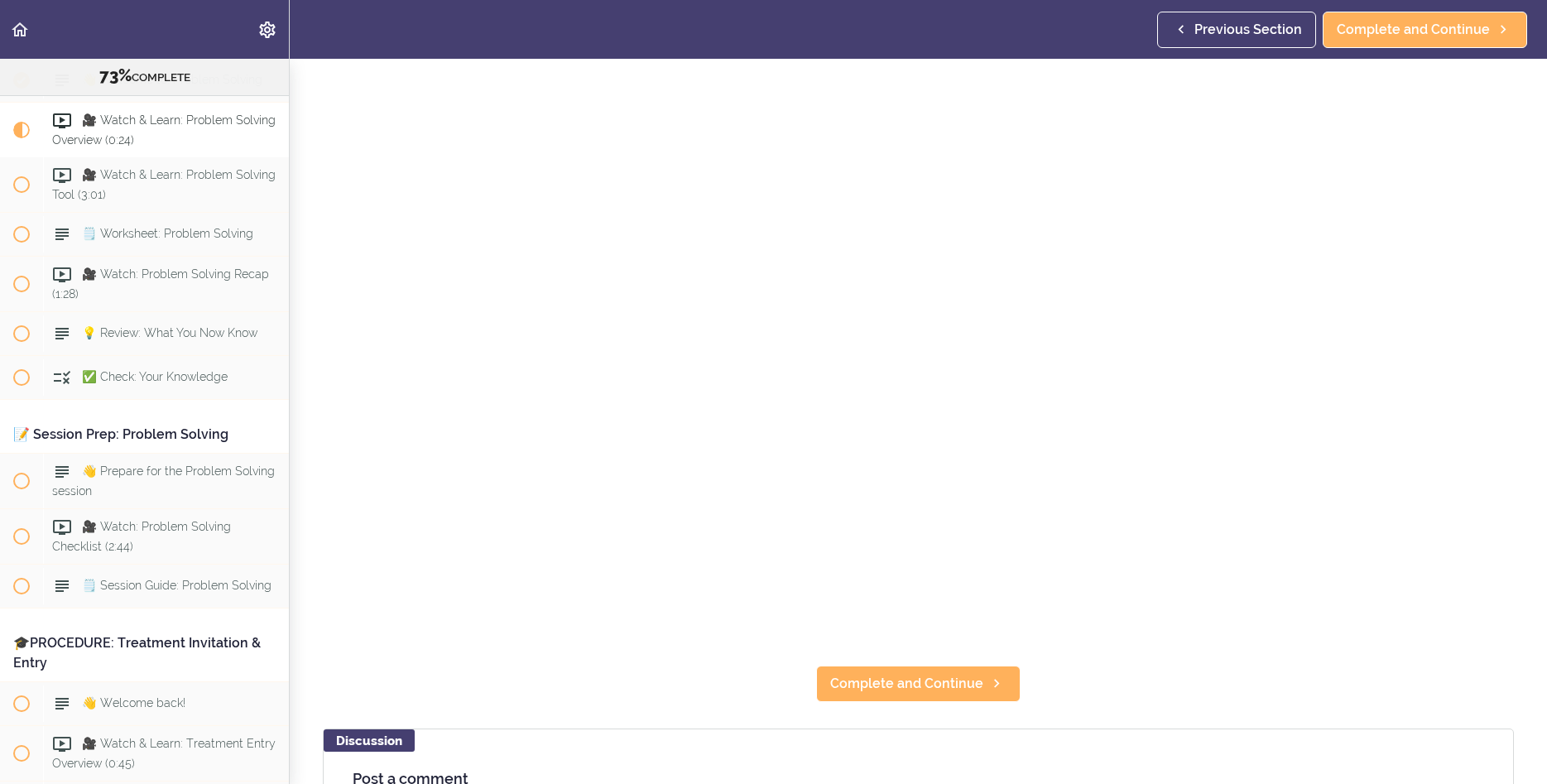
scroll to position [188, 0]
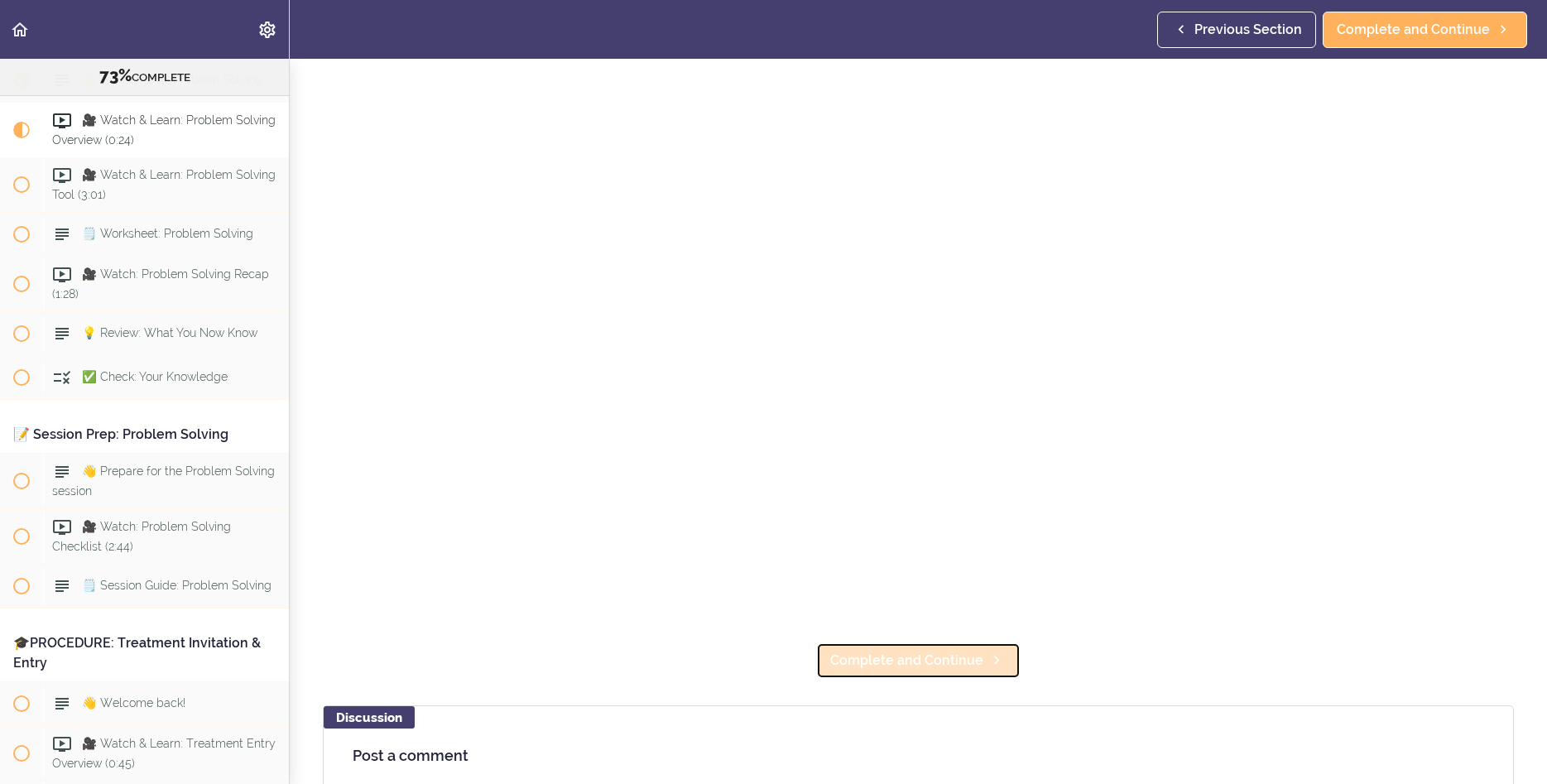
click at [862, 660] on span "Complete and Continue" at bounding box center [907, 660] width 153 height 20
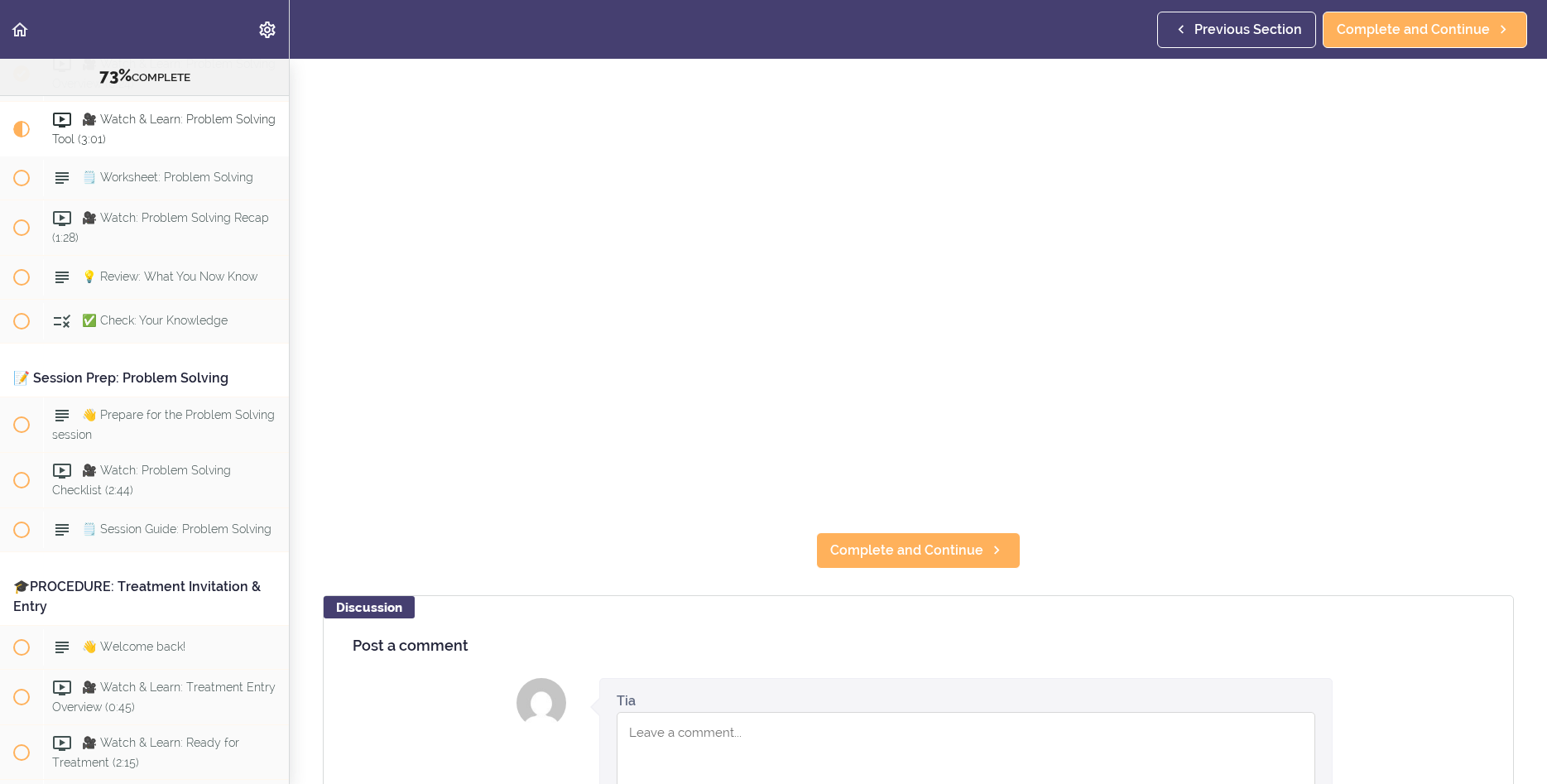
scroll to position [298, 0]
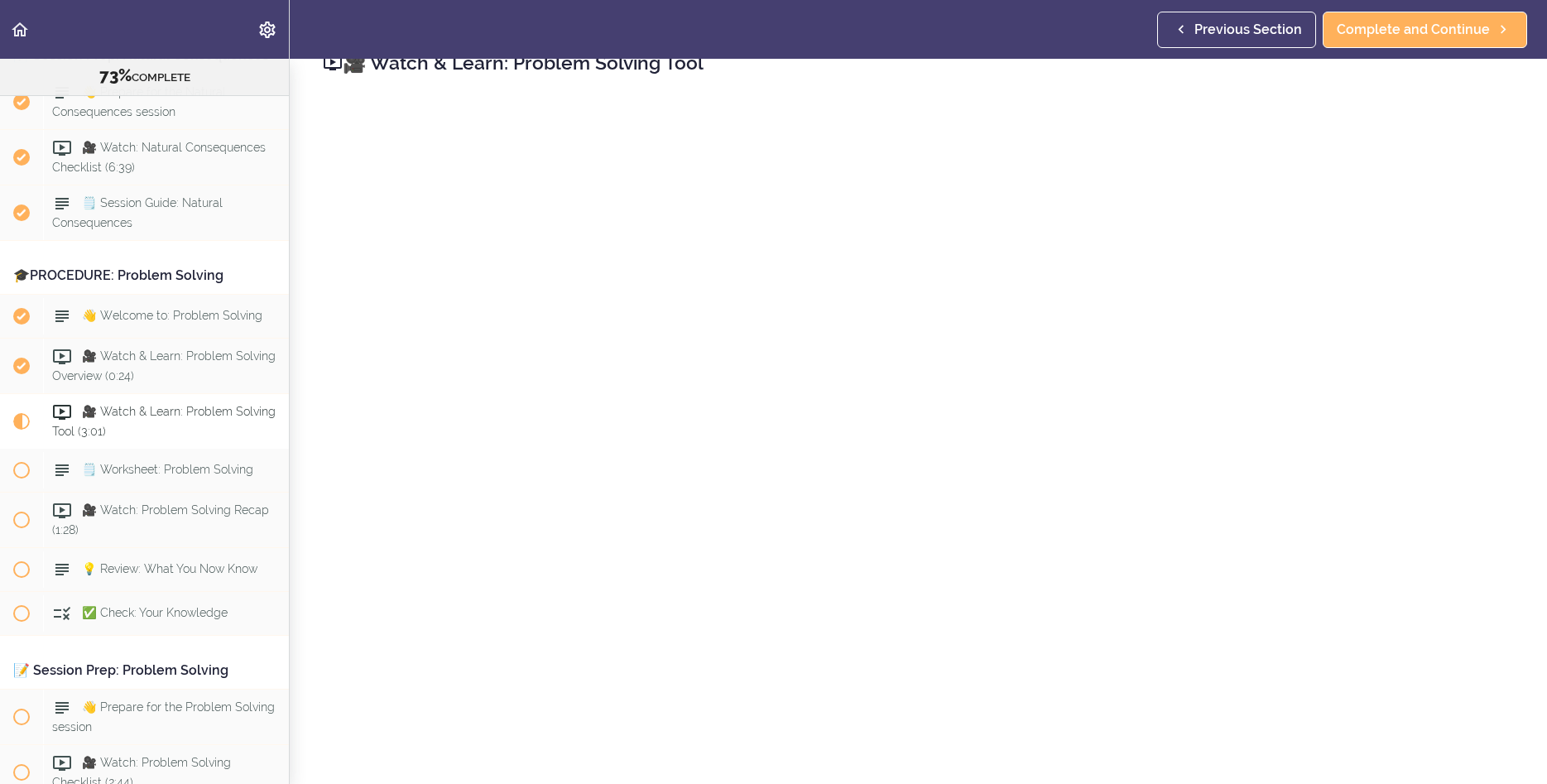
scroll to position [7941, 0]
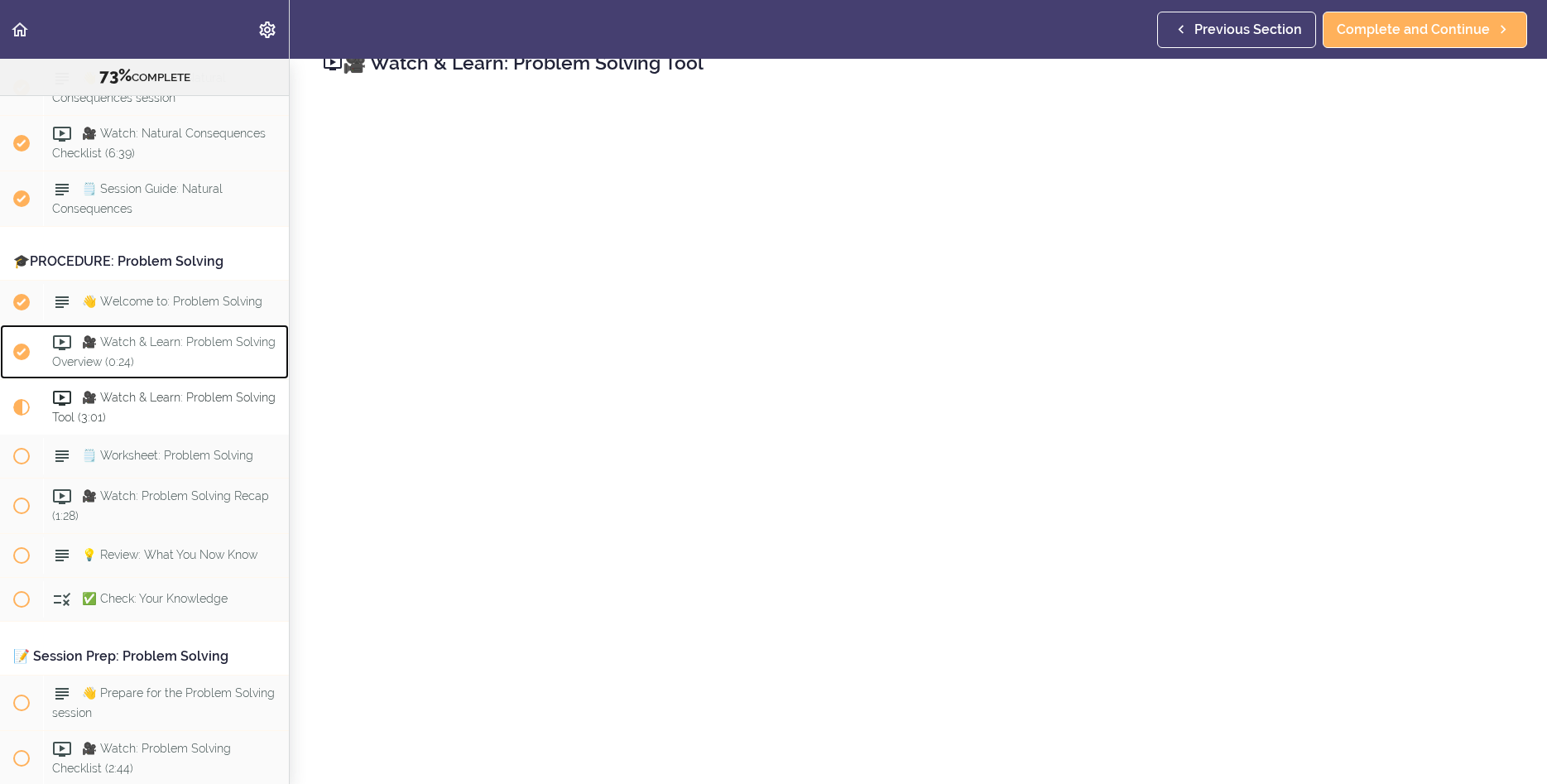
click at [175, 355] on span "🎥 Watch & Learn: Problem Solving Overview (0:24)" at bounding box center [164, 351] width 224 height 33
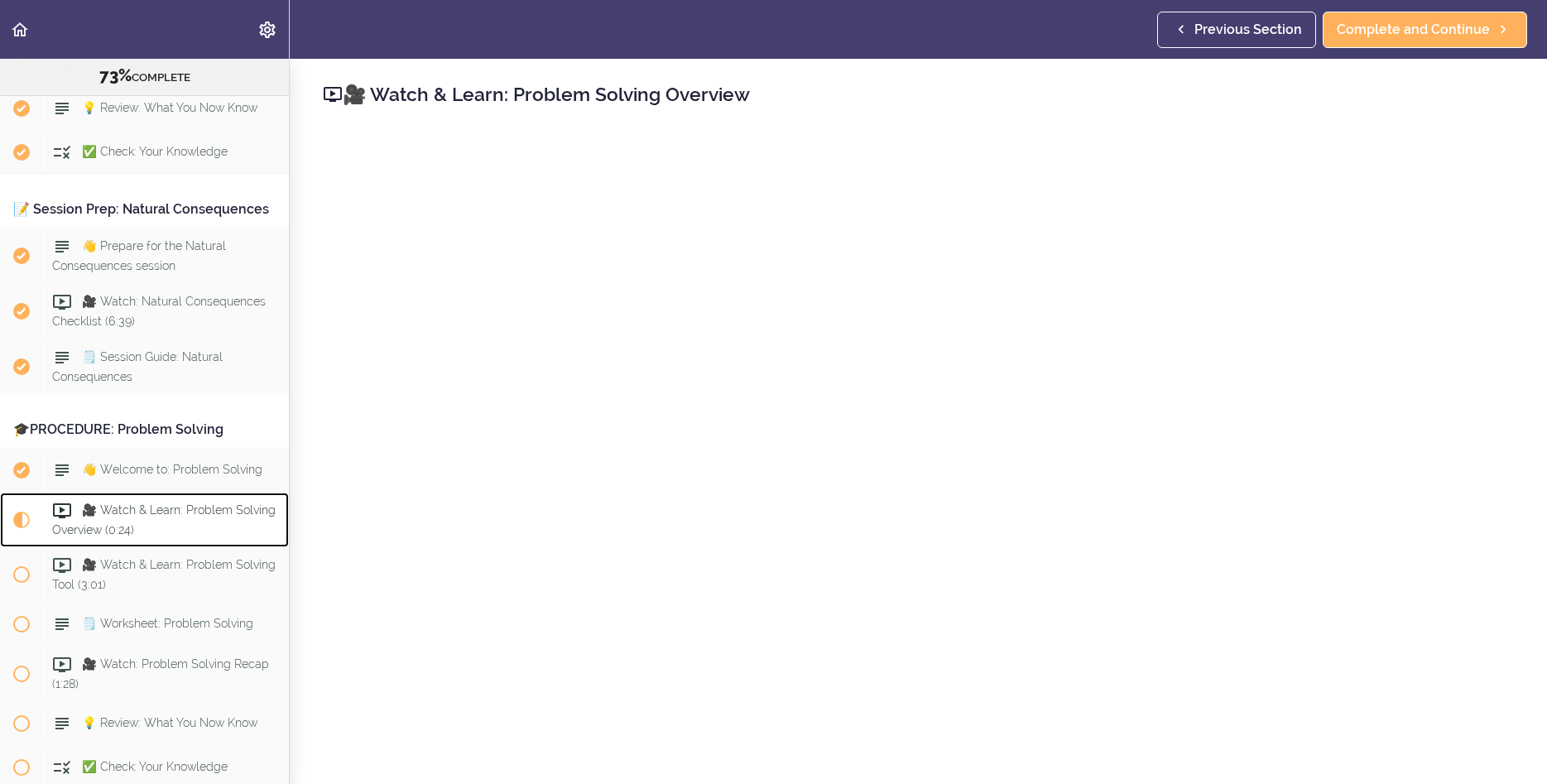
scroll to position [7760, 0]
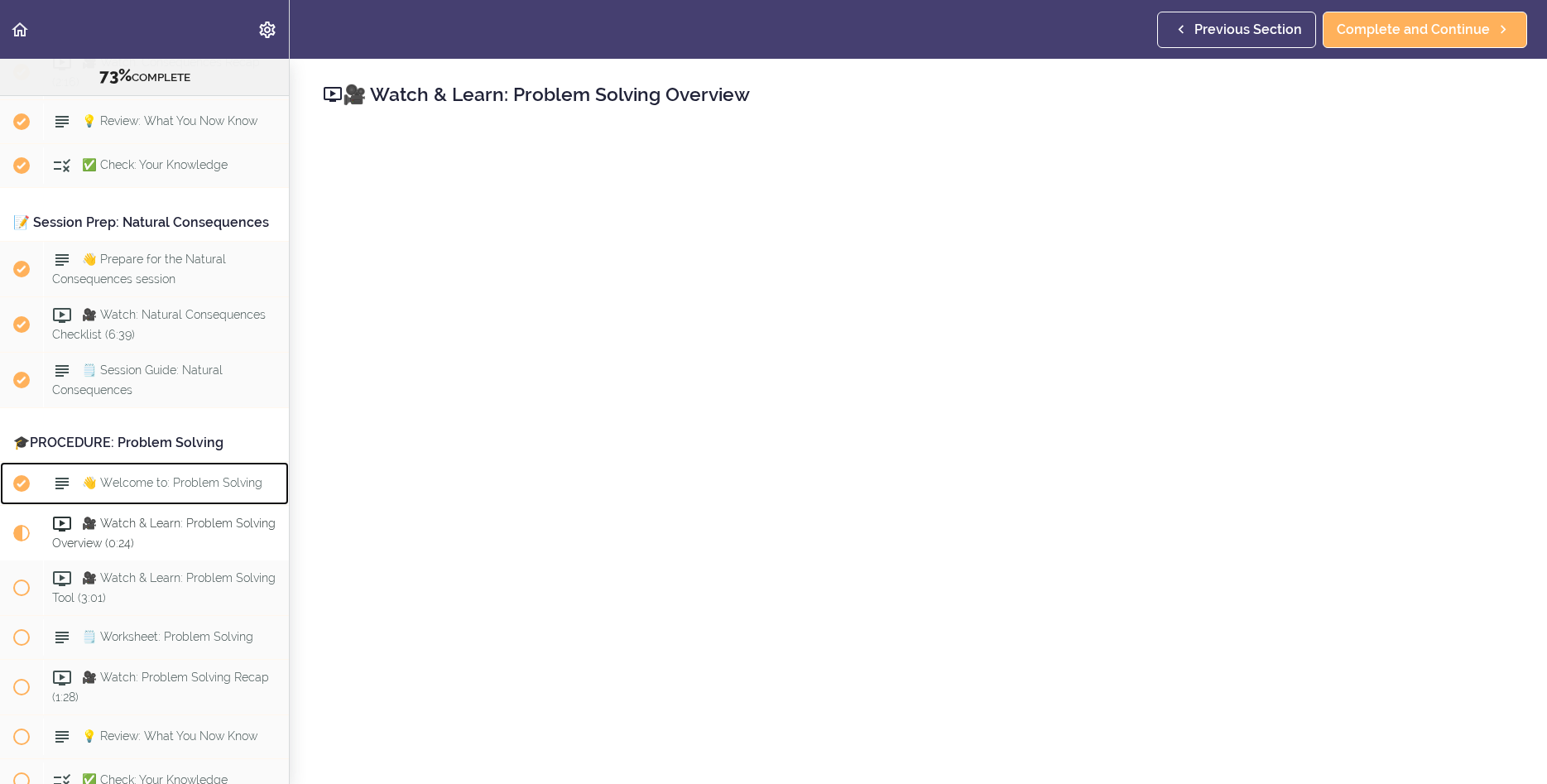
click at [138, 490] on span "👋 Welcome to: Problem Solving" at bounding box center [172, 482] width 180 height 13
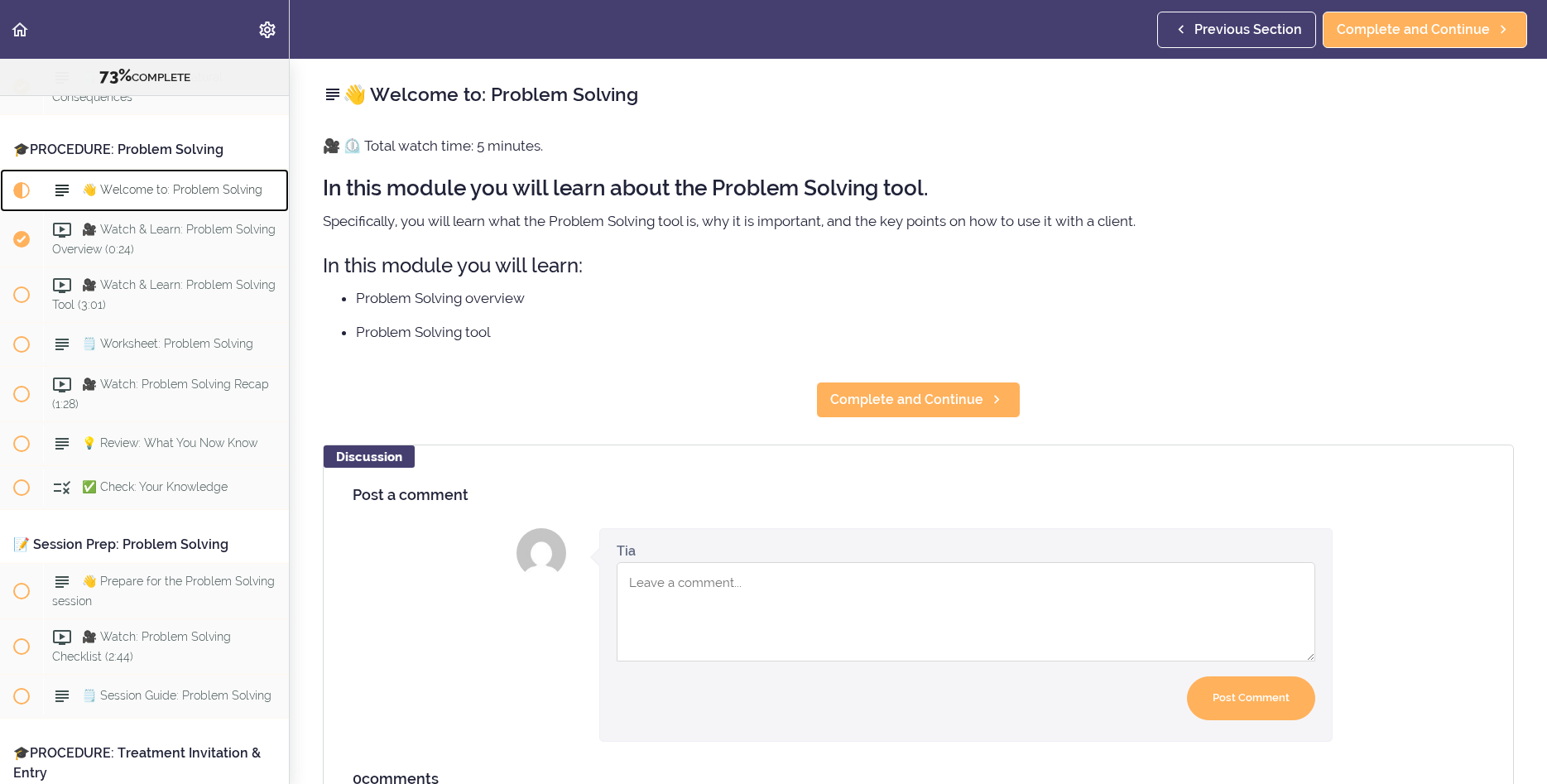
scroll to position [8119, 0]
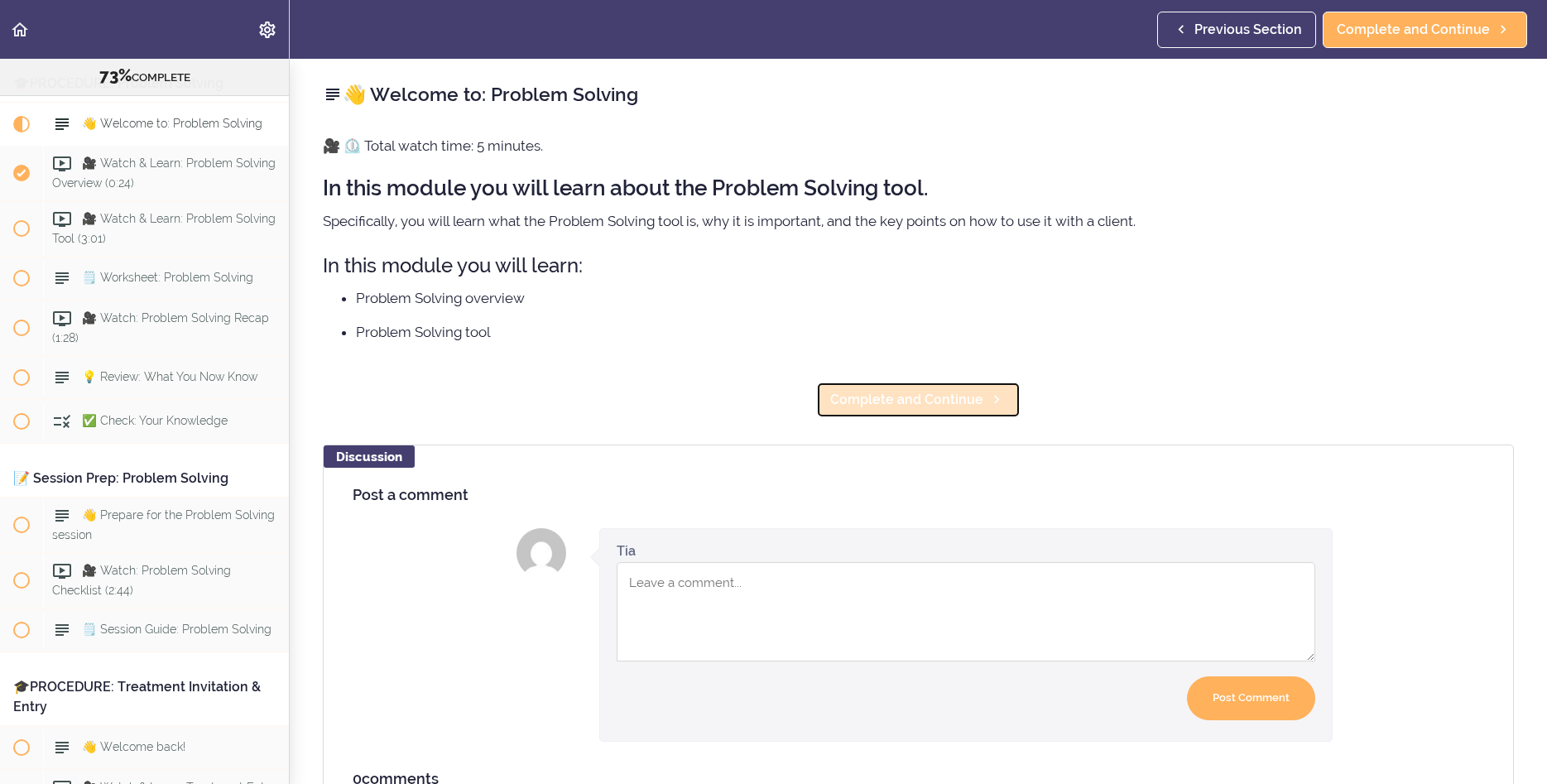
click at [859, 399] on span "Complete and Continue" at bounding box center [907, 399] width 153 height 20
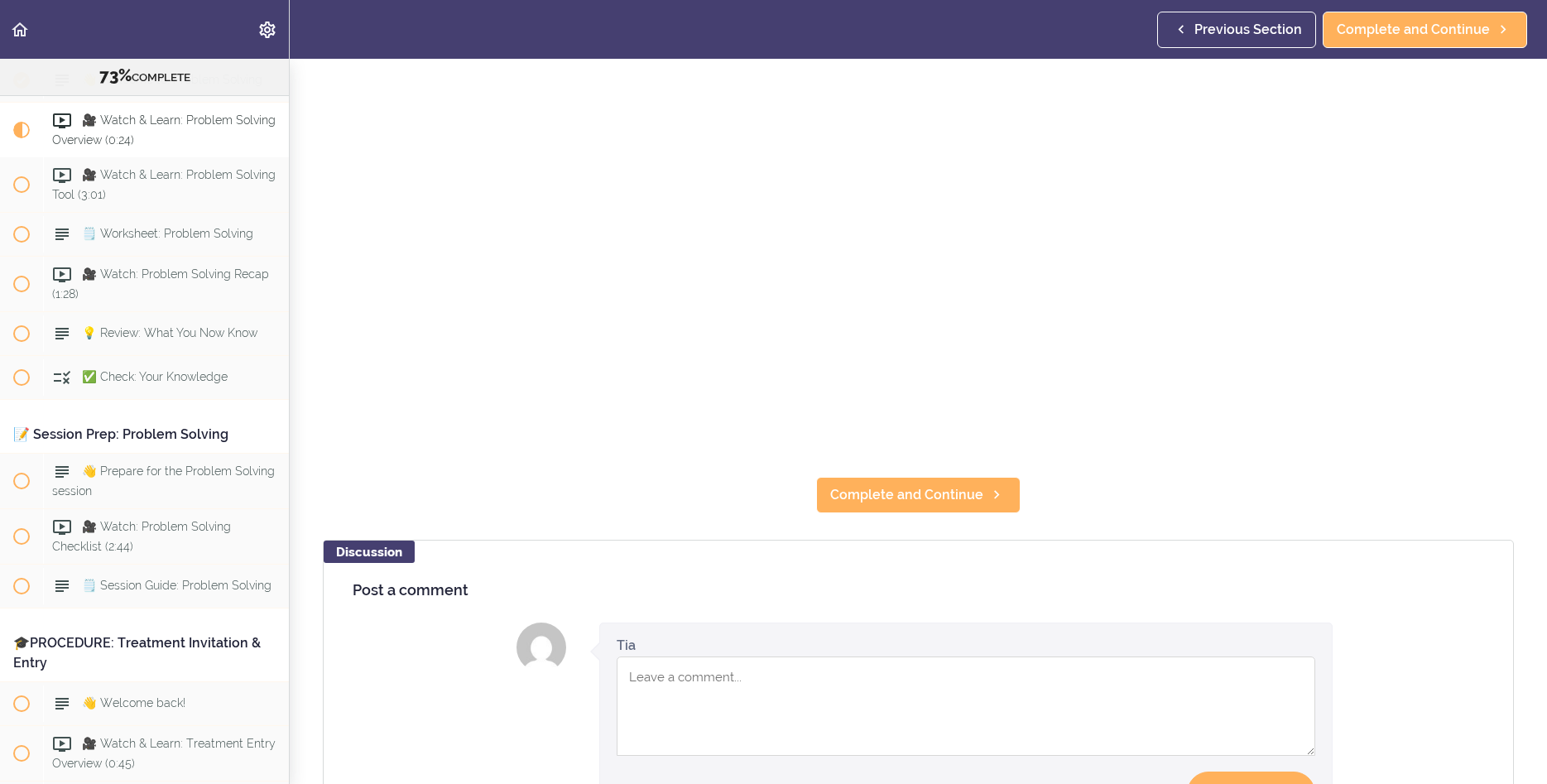
scroll to position [358, 0]
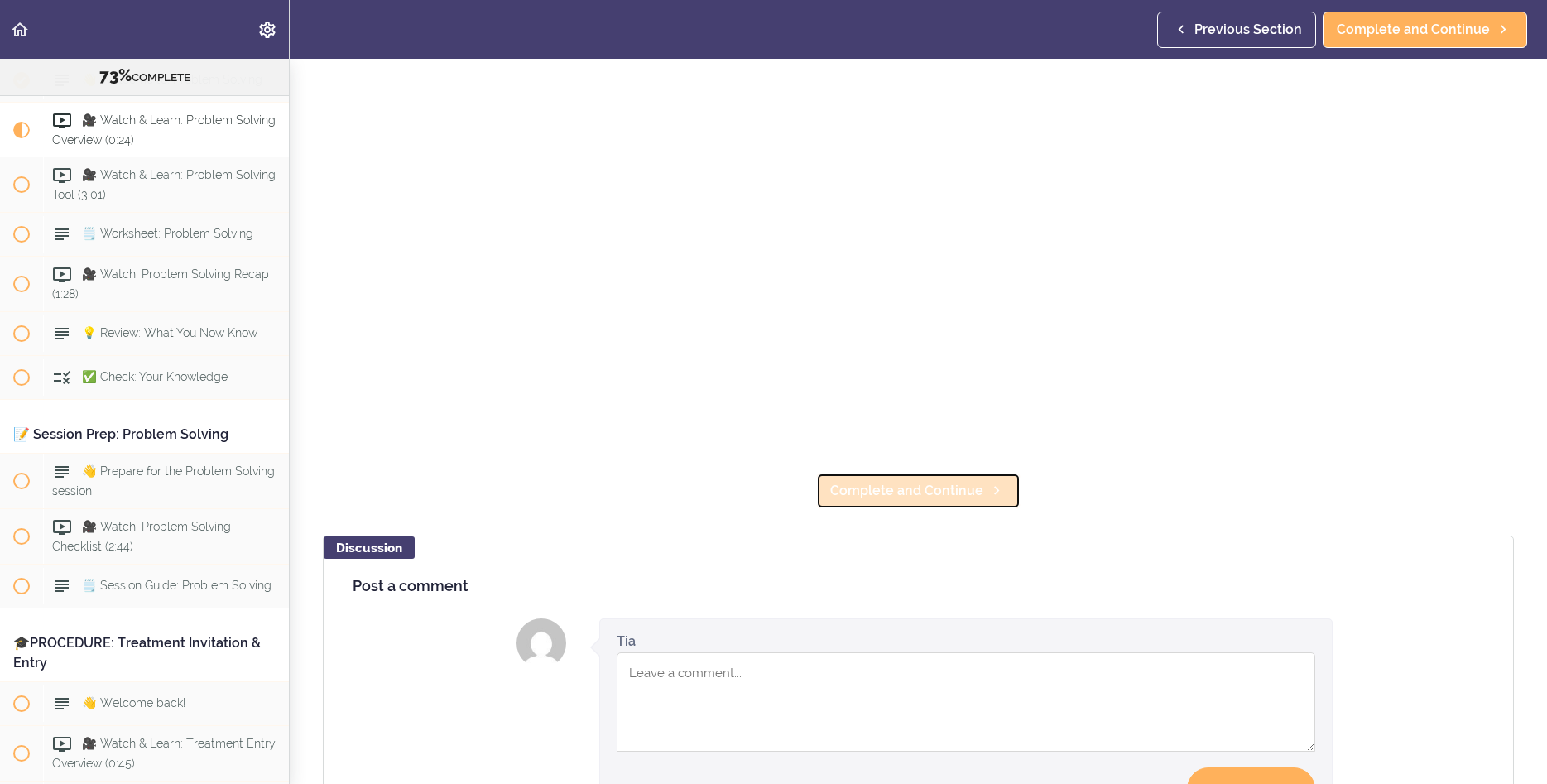
click at [898, 493] on span "Complete and Continue" at bounding box center [907, 490] width 153 height 20
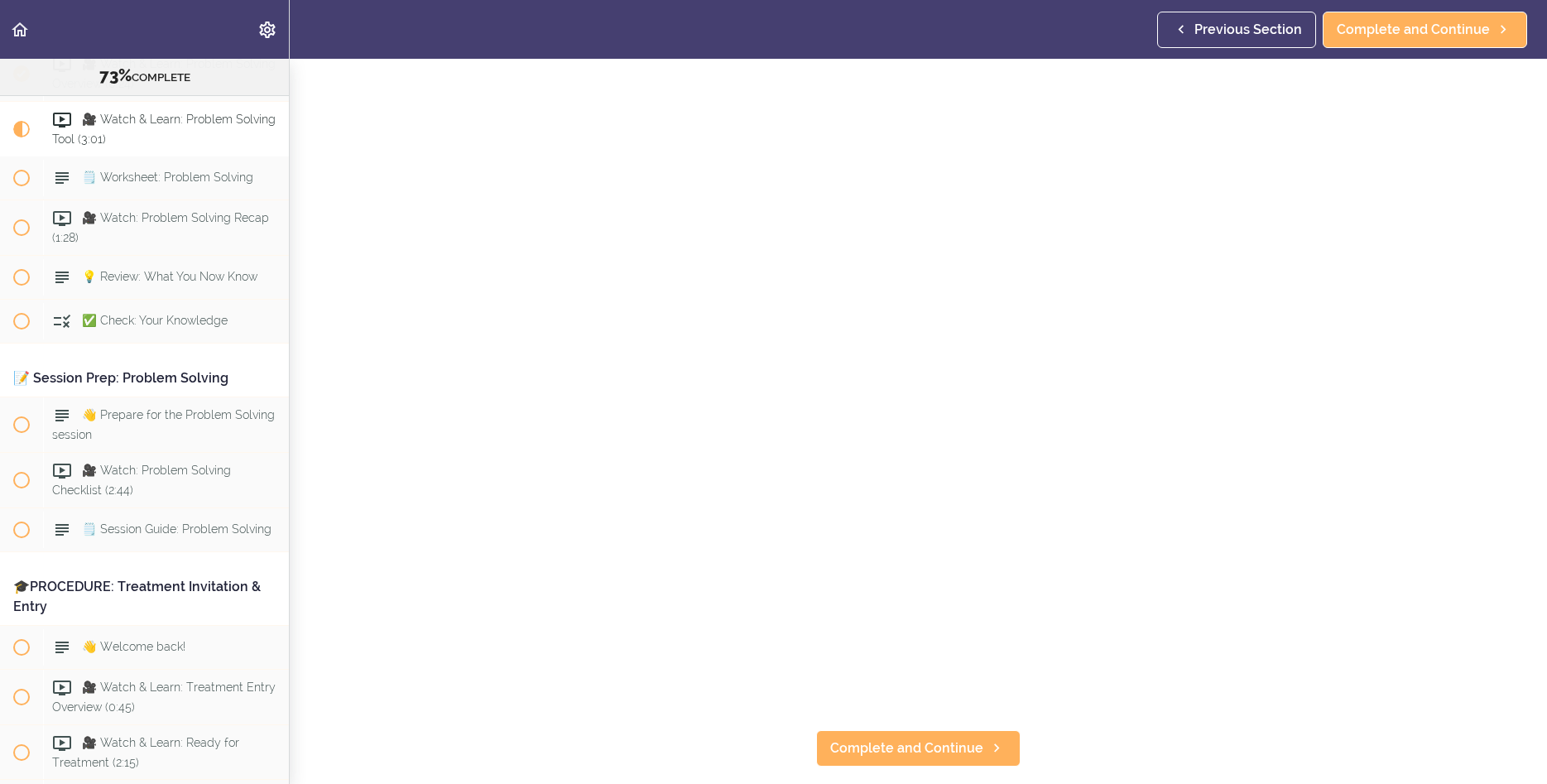
scroll to position [89, 0]
click at [1265, 320] on div "🎥 Watch & Learn: Problem Solving Tool Complete and Continue Discussion Post a c…" at bounding box center [919, 332] width 1258 height 725
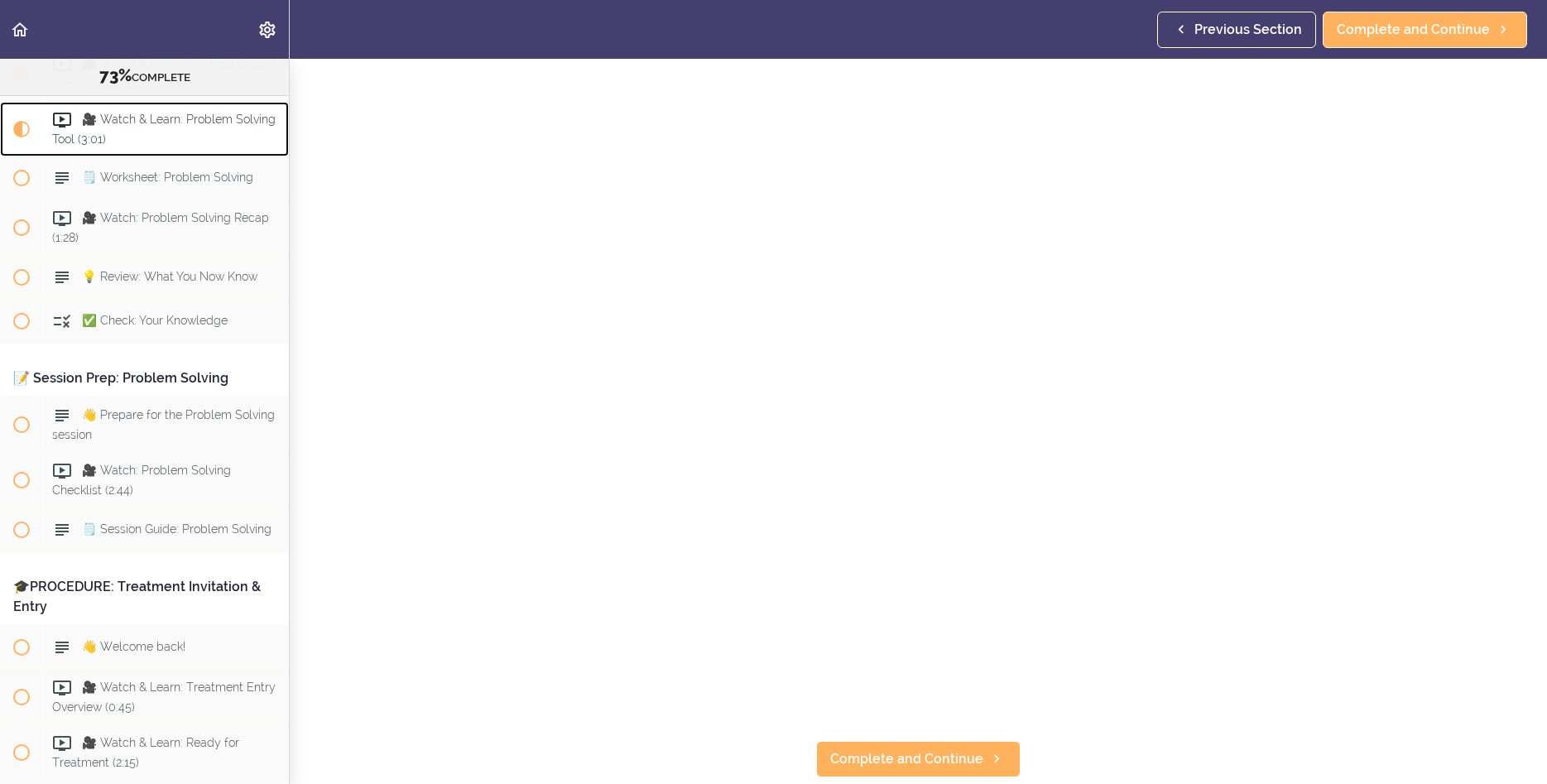
click at [146, 145] on span "🎥 Watch & Learn: Problem Solving Tool (3:01)" at bounding box center [164, 128] width 224 height 33
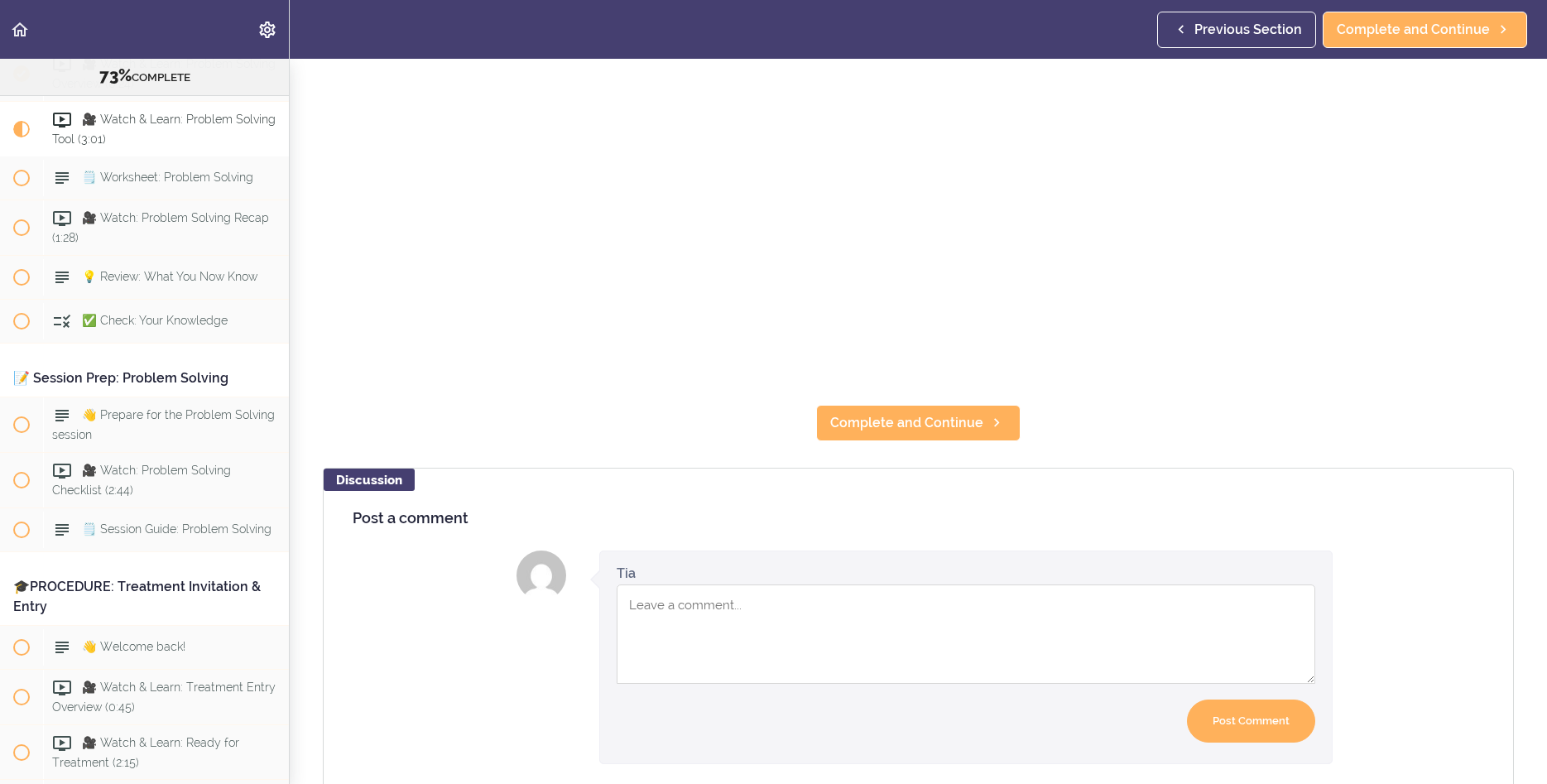
scroll to position [431, 0]
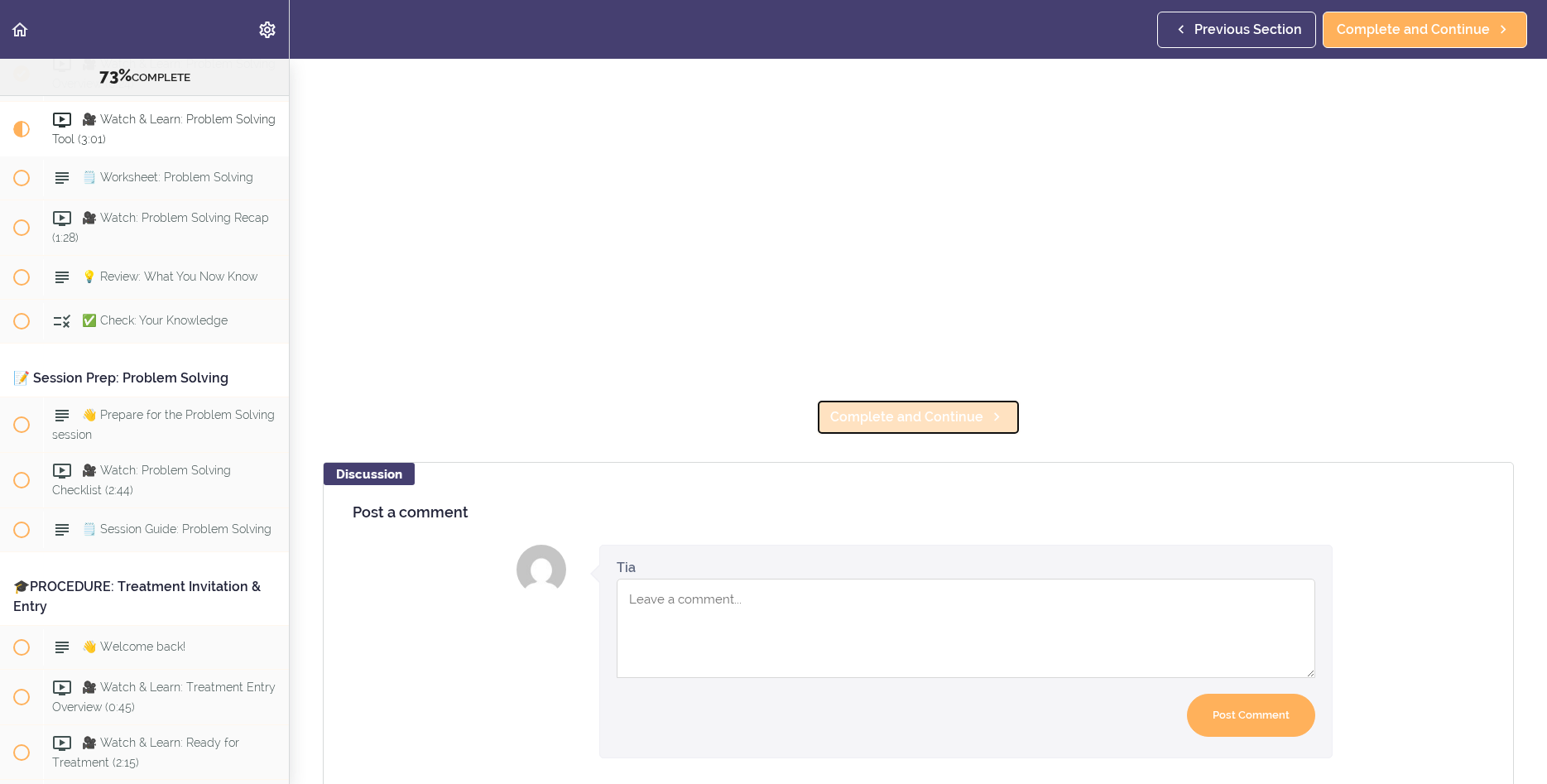
click at [906, 414] on span "Complete and Continue" at bounding box center [907, 416] width 153 height 20
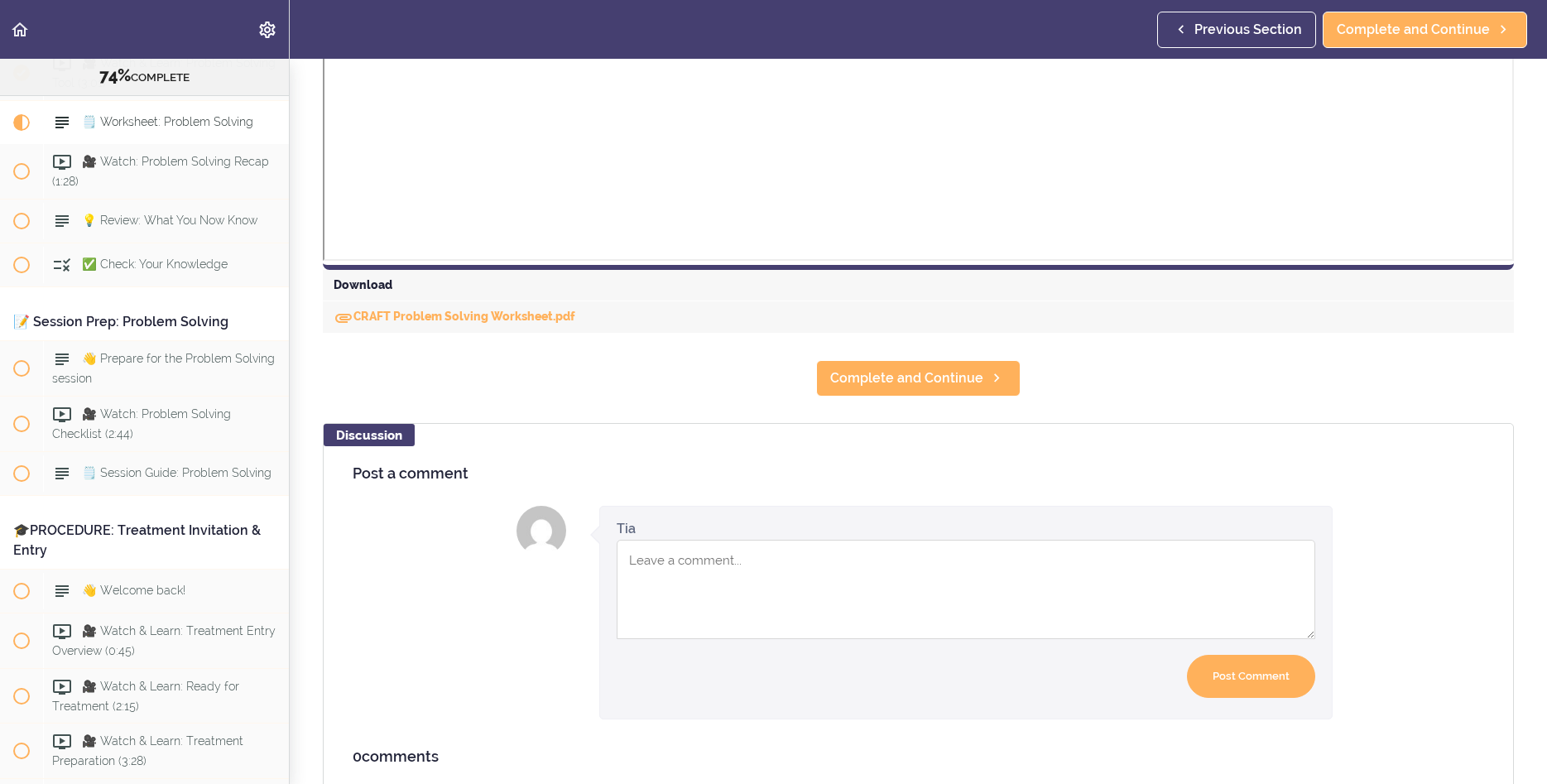
scroll to position [650, 0]
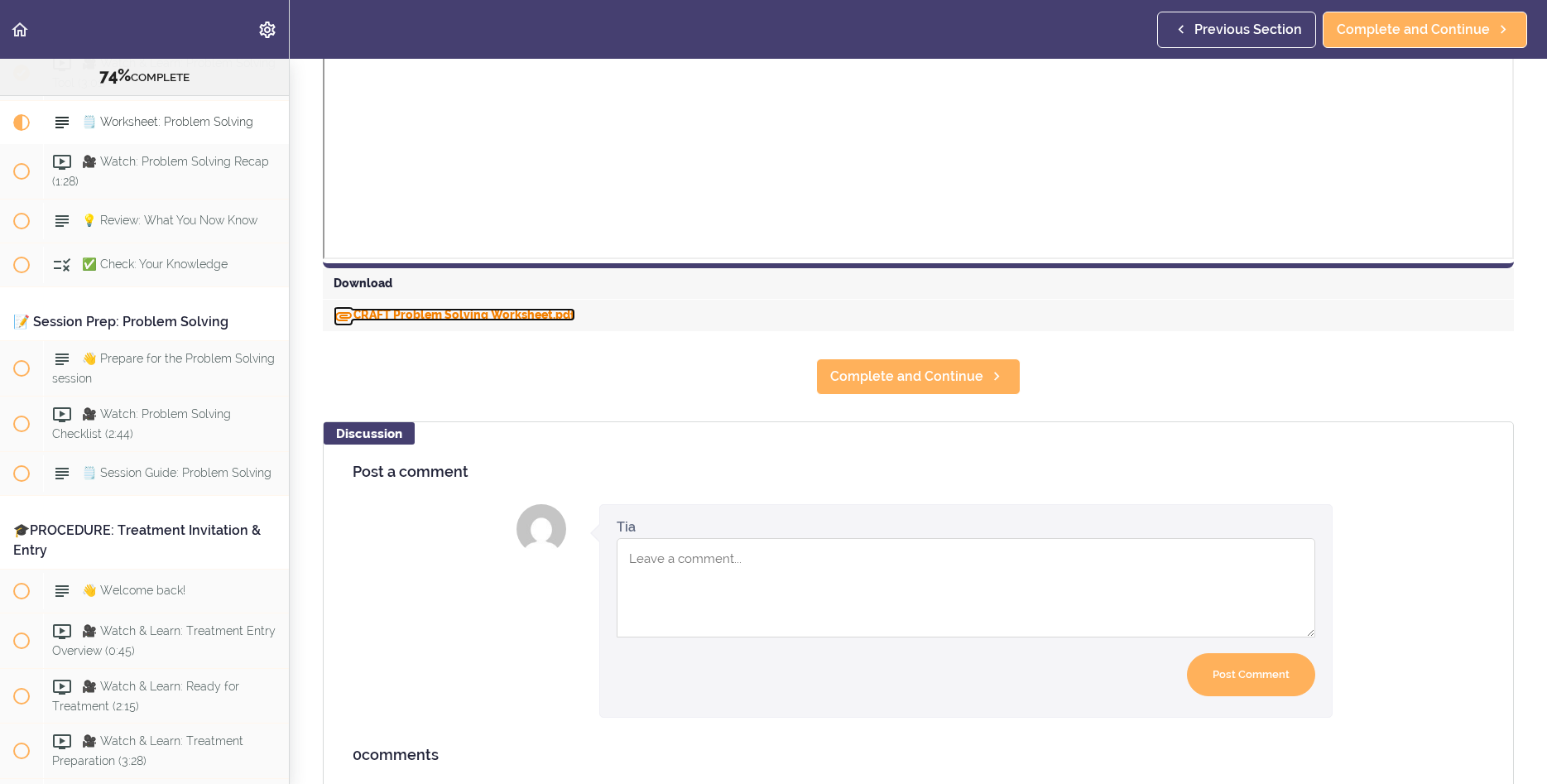
click at [471, 312] on link "CRAFT Problem Solving Worksheet.pdf" at bounding box center [454, 314] width 242 height 13
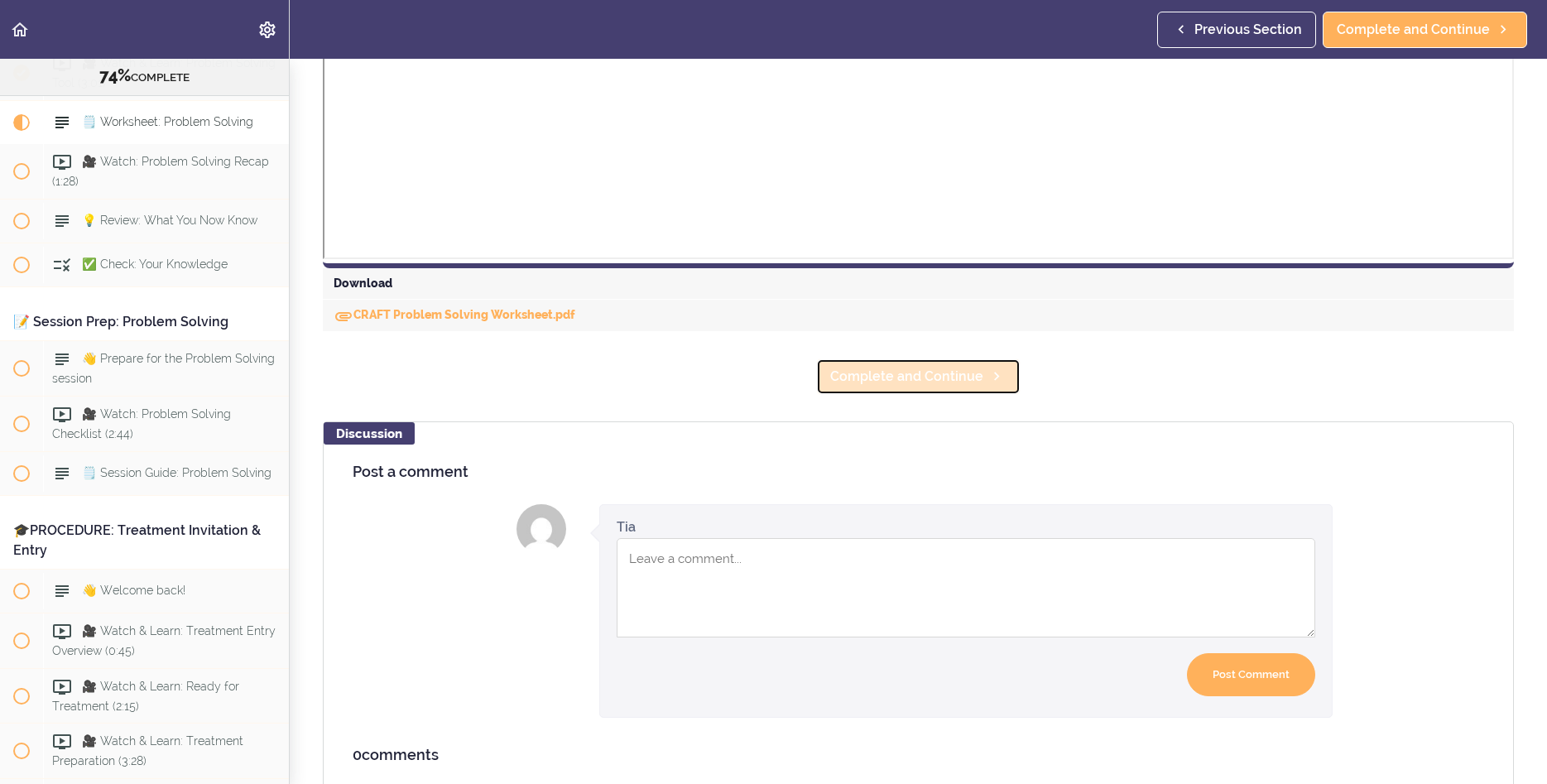
click at [906, 376] on span "Complete and Continue" at bounding box center [907, 376] width 153 height 20
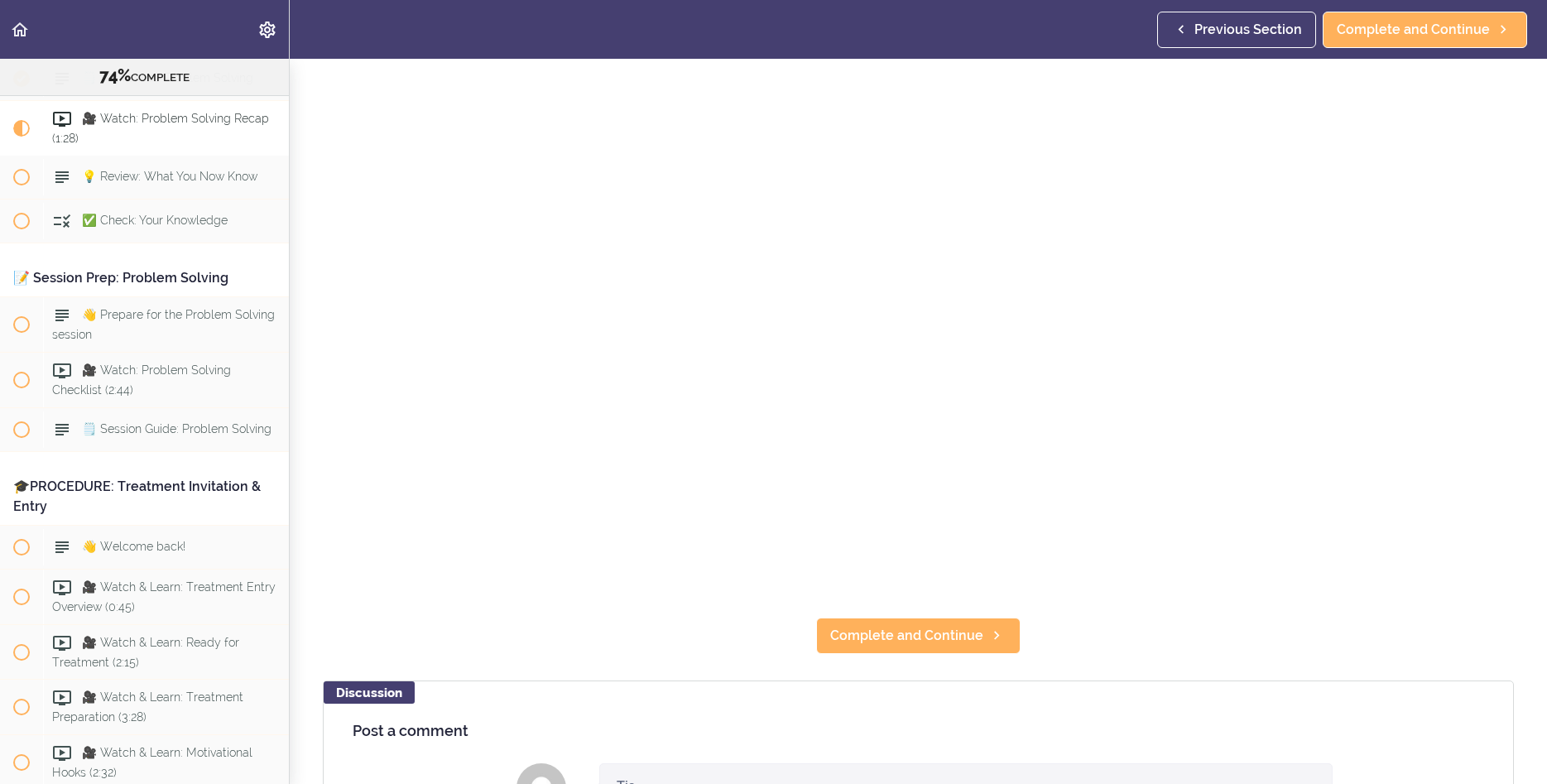
scroll to position [274, 0]
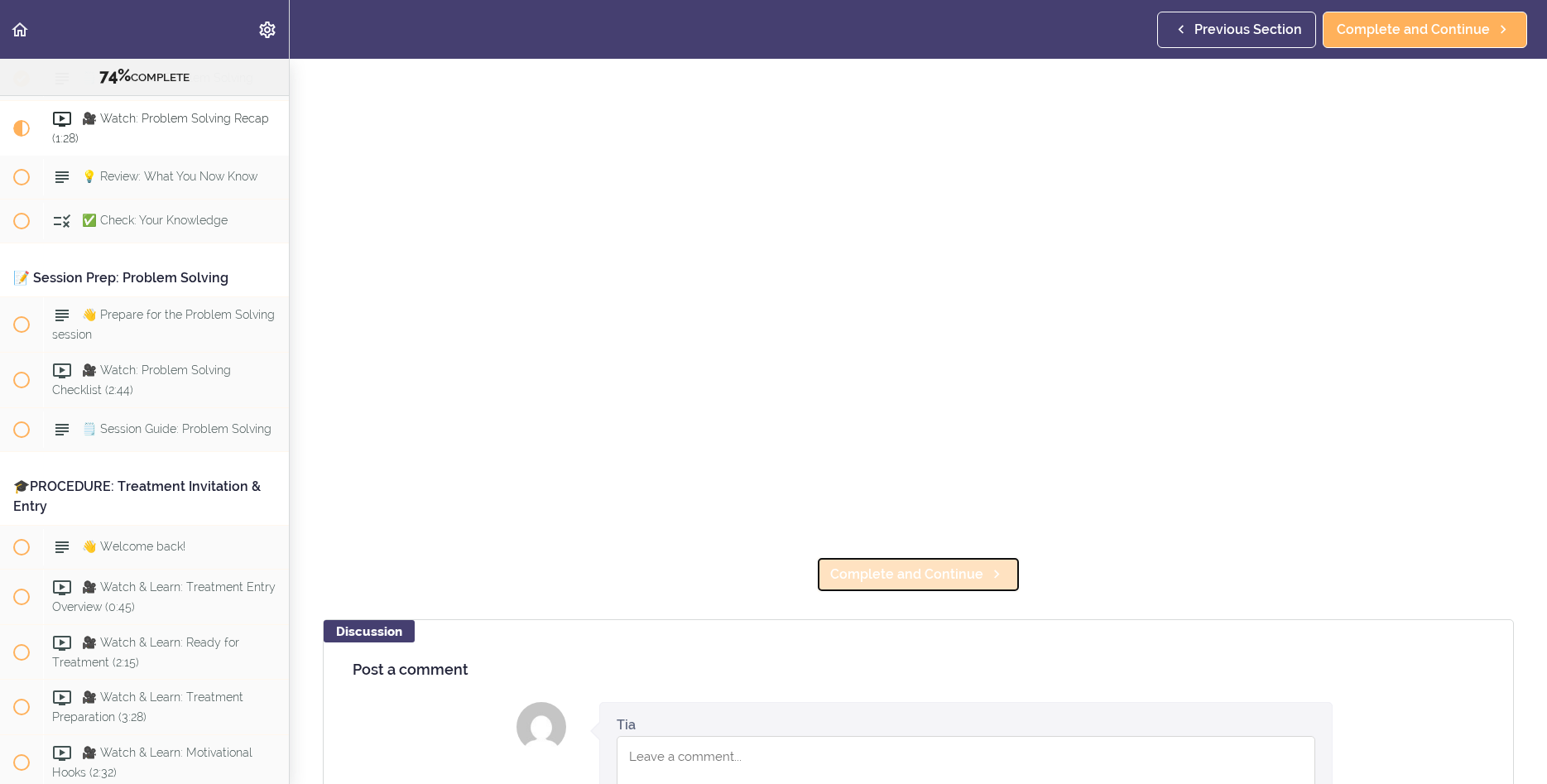
click at [909, 579] on span "Complete and Continue" at bounding box center [907, 574] width 153 height 20
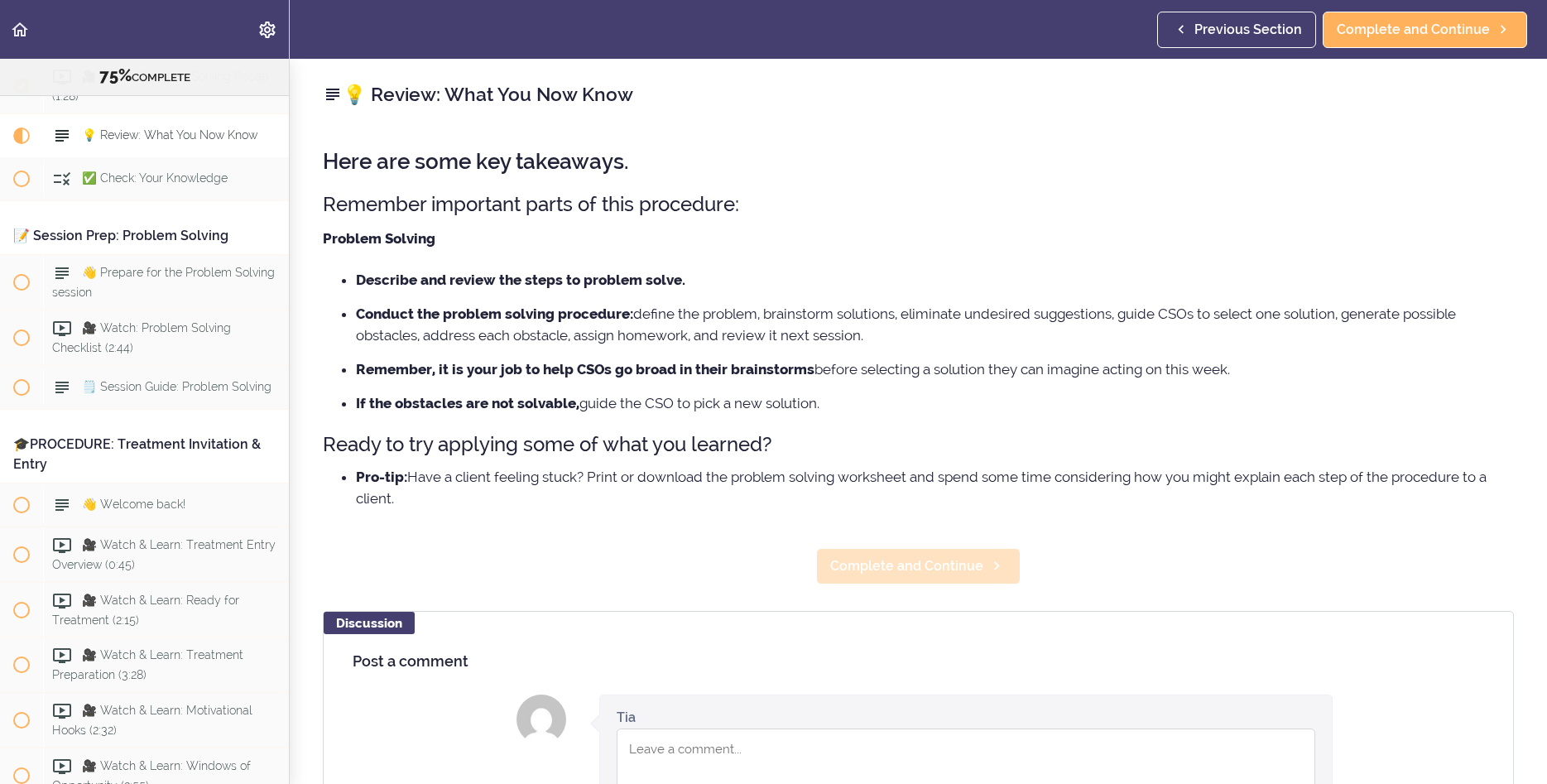
scroll to position [8375, 0]
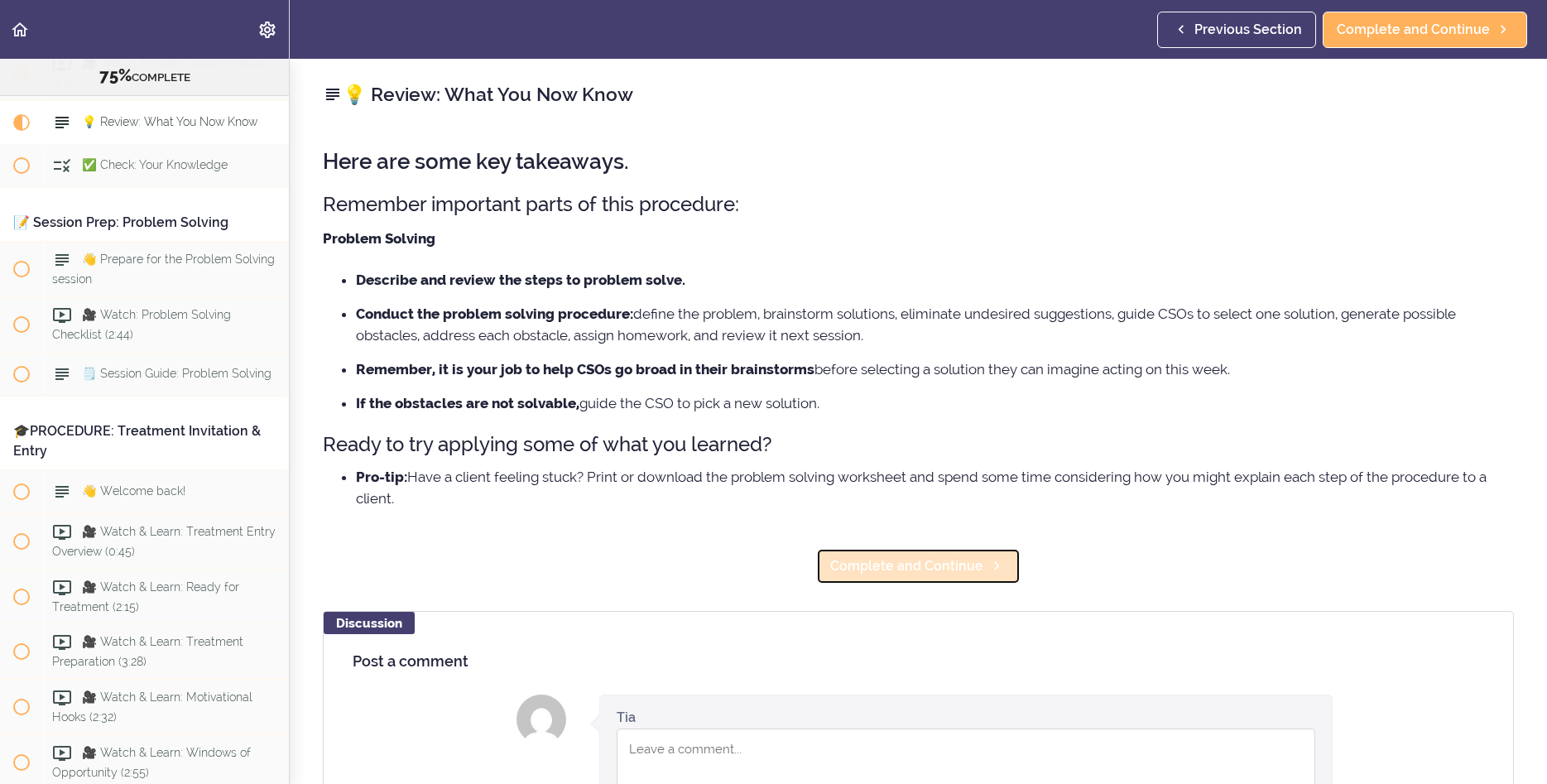
click at [885, 565] on span "Complete and Continue" at bounding box center [907, 566] width 153 height 20
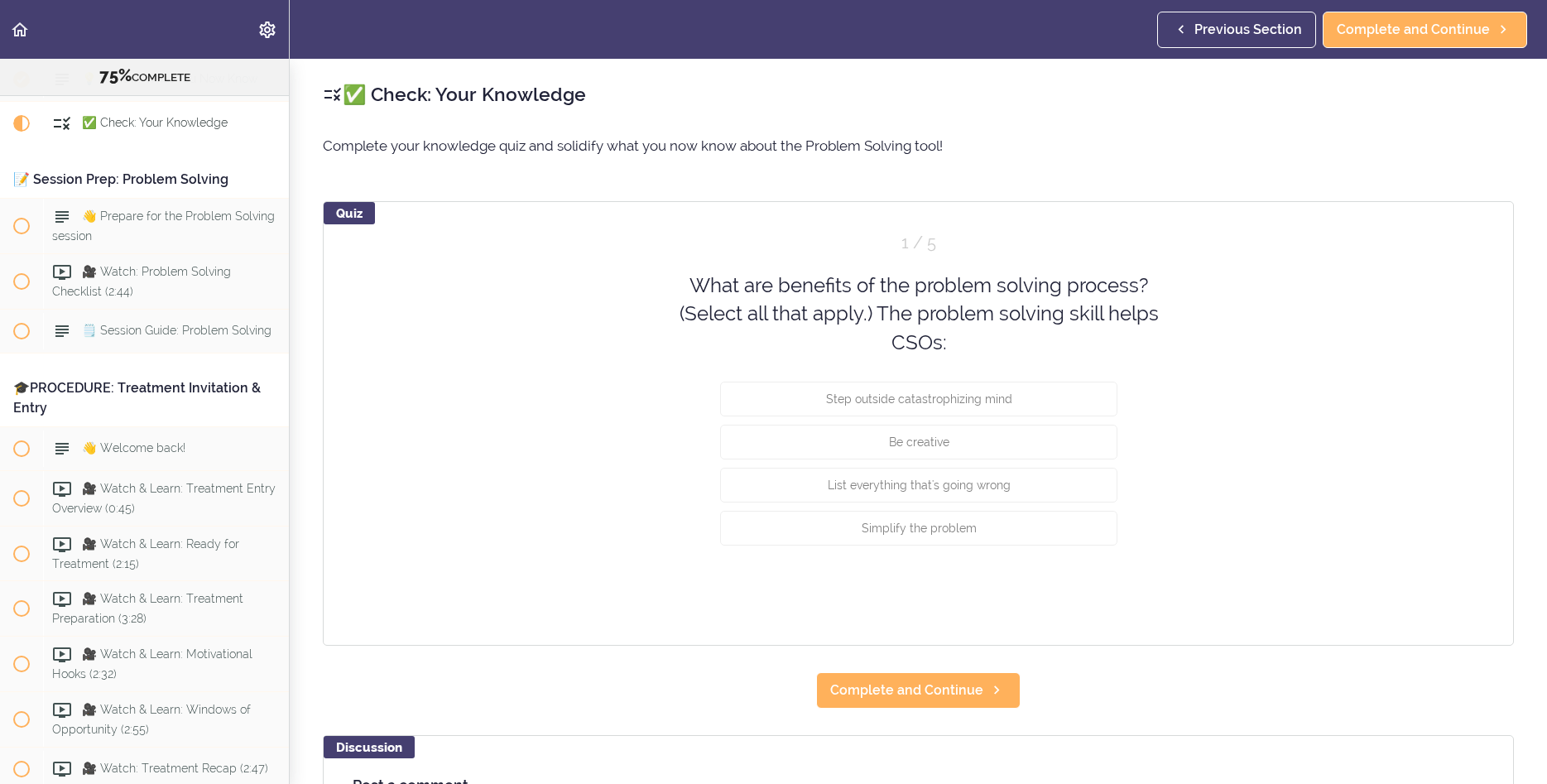
scroll to position [8419, 0]
click at [946, 536] on button "Simplify the problem" at bounding box center [919, 528] width 398 height 34
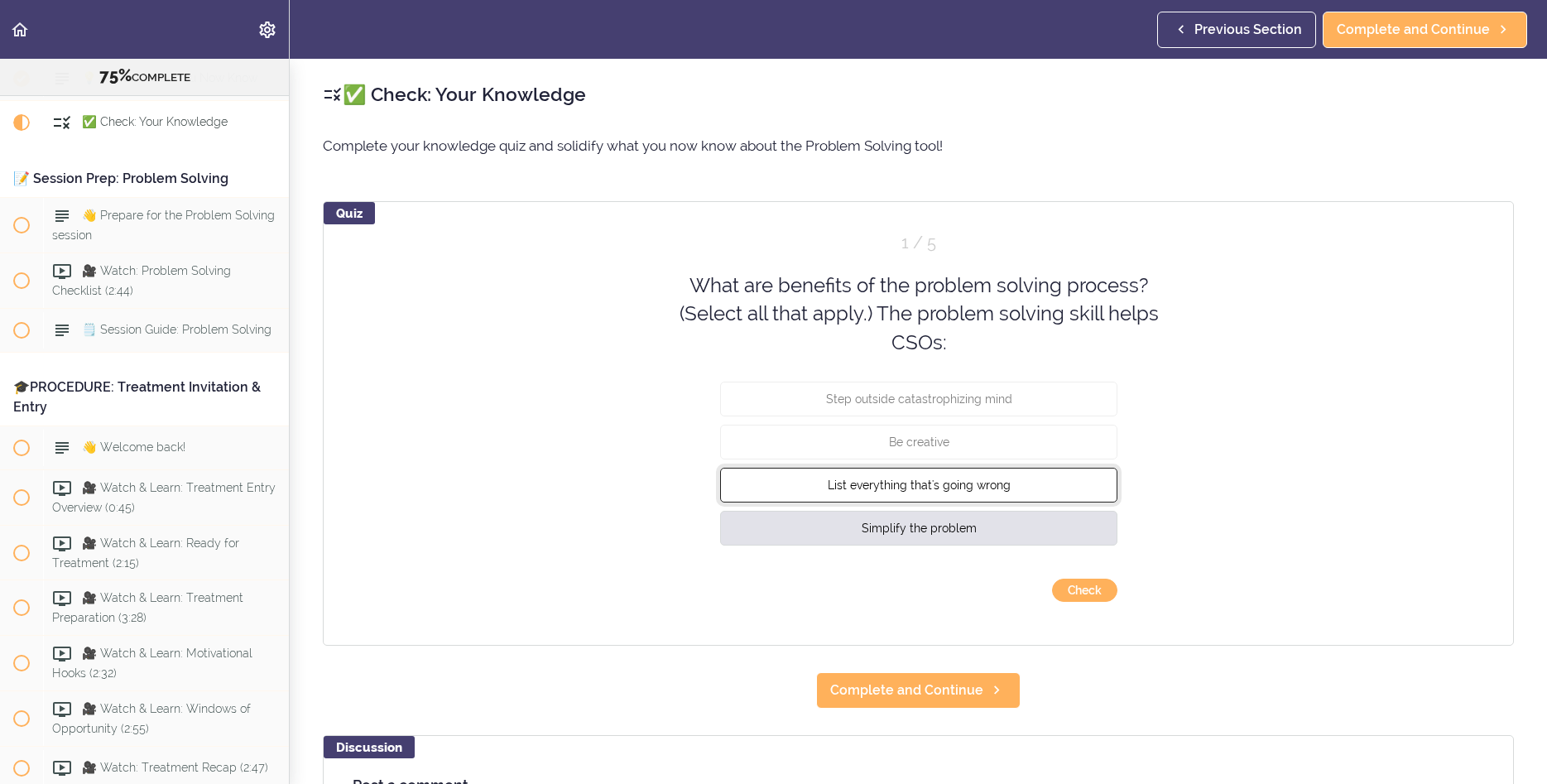
click at [918, 495] on button "List everything that's going wrong" at bounding box center [919, 484] width 398 height 34
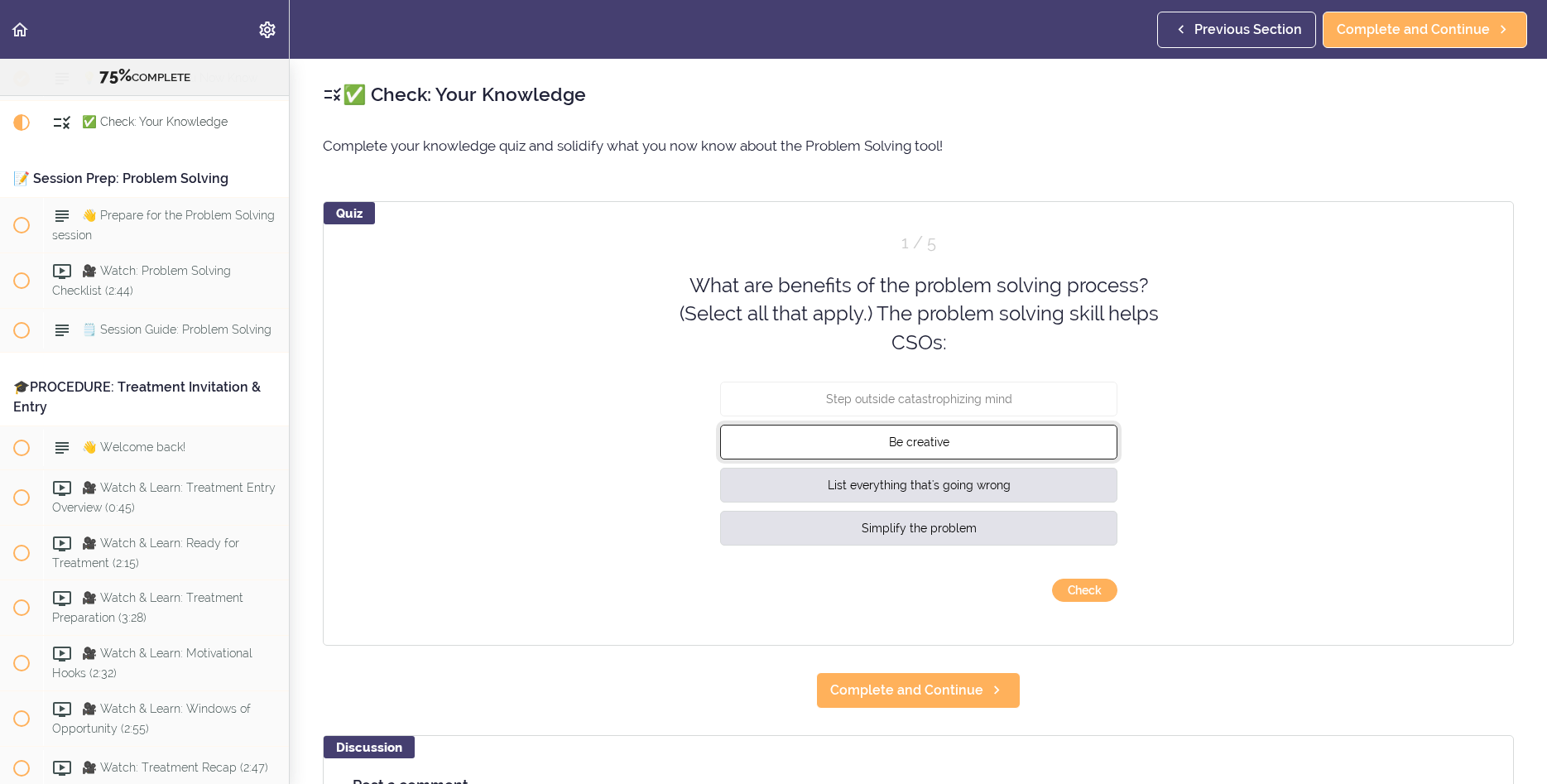
click at [917, 444] on span "Be creative" at bounding box center [918, 442] width 60 height 13
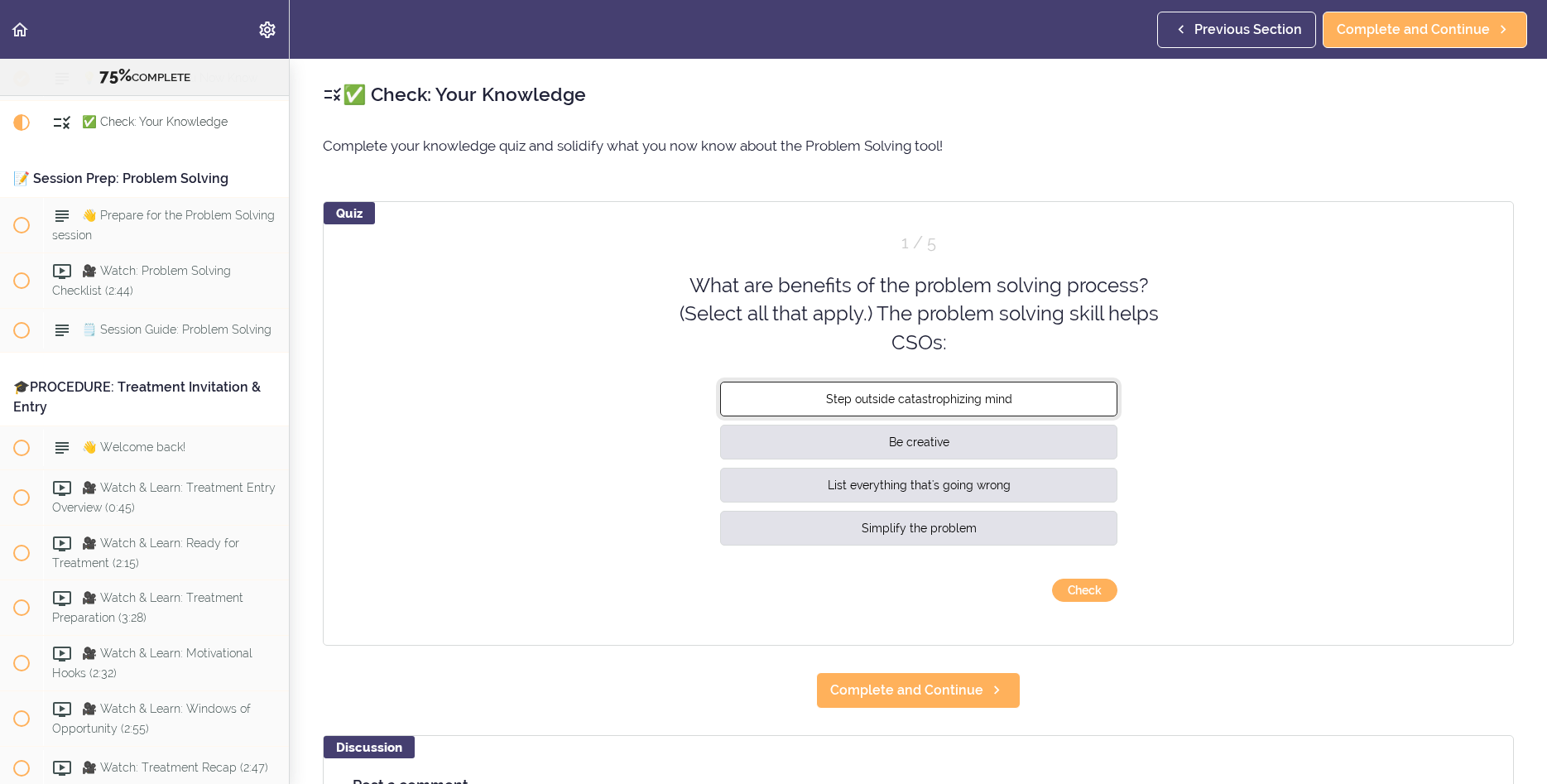
click at [919, 401] on span "Step outside catastrophizing mind" at bounding box center [918, 399] width 186 height 13
click at [1073, 587] on button "Check" at bounding box center [1085, 590] width 65 height 23
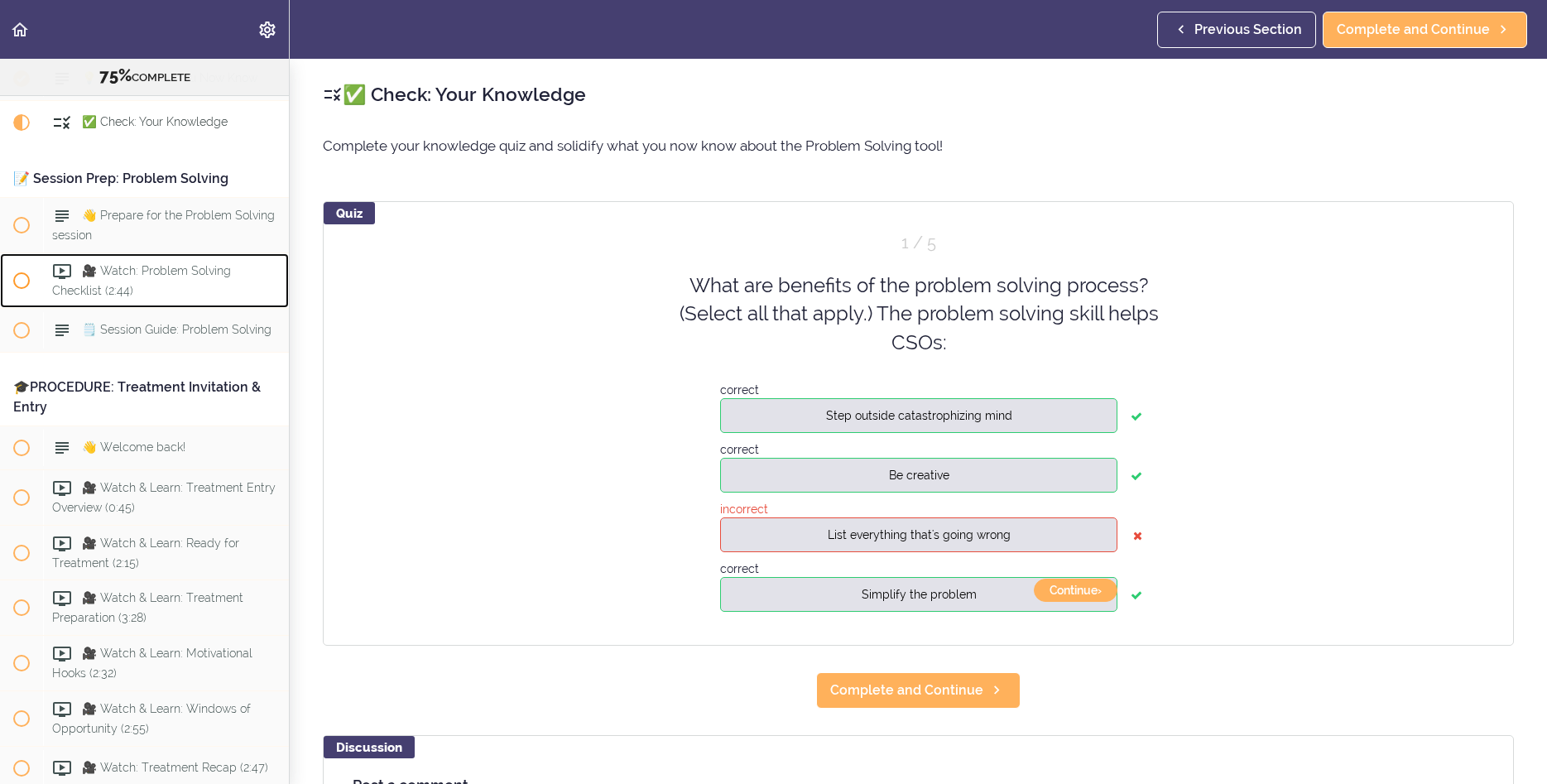
click at [182, 290] on span "🎥 Watch: Problem Solving Checklist (2:44)" at bounding box center [141, 280] width 178 height 33
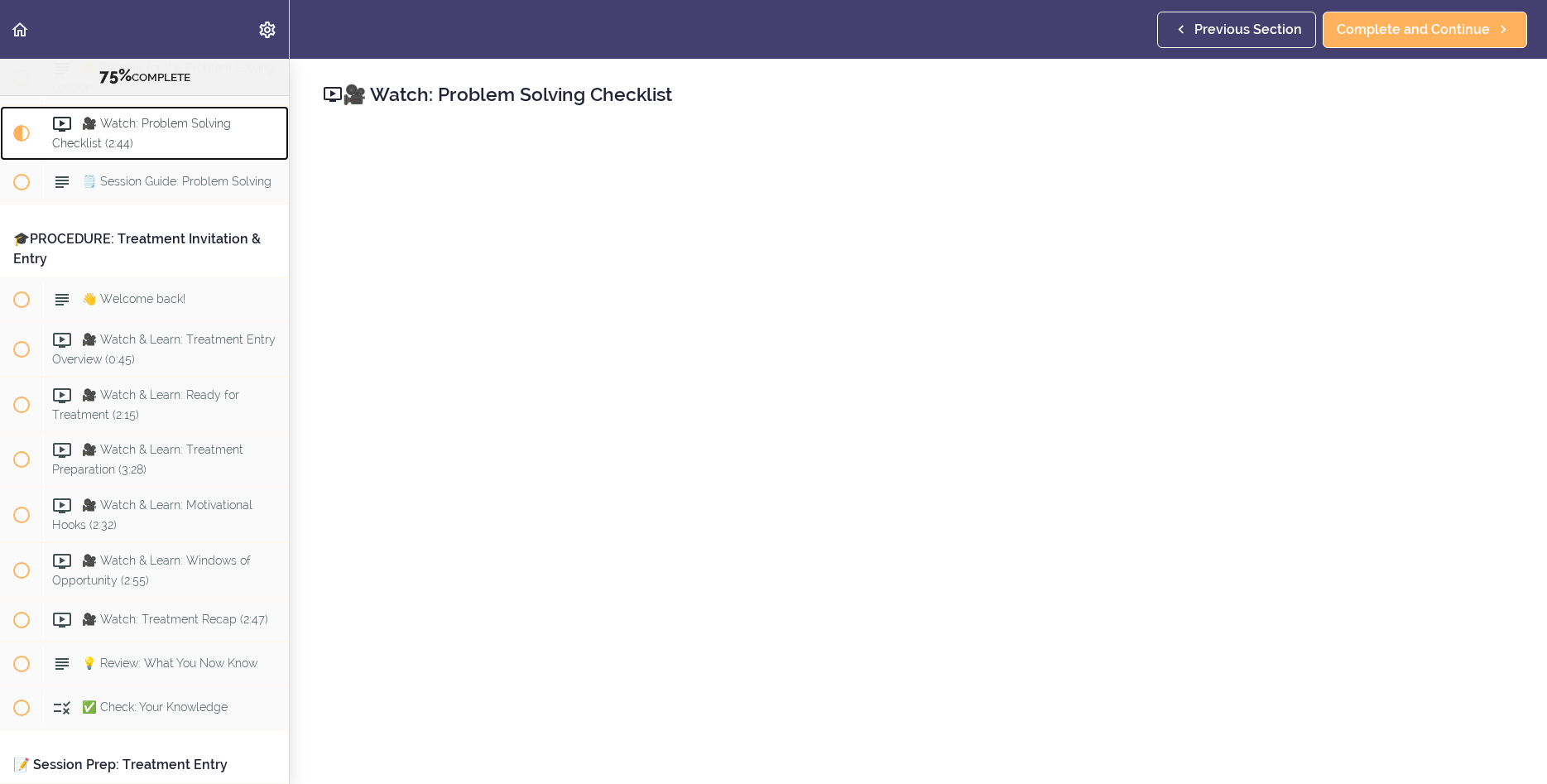
scroll to position [8573, 0]
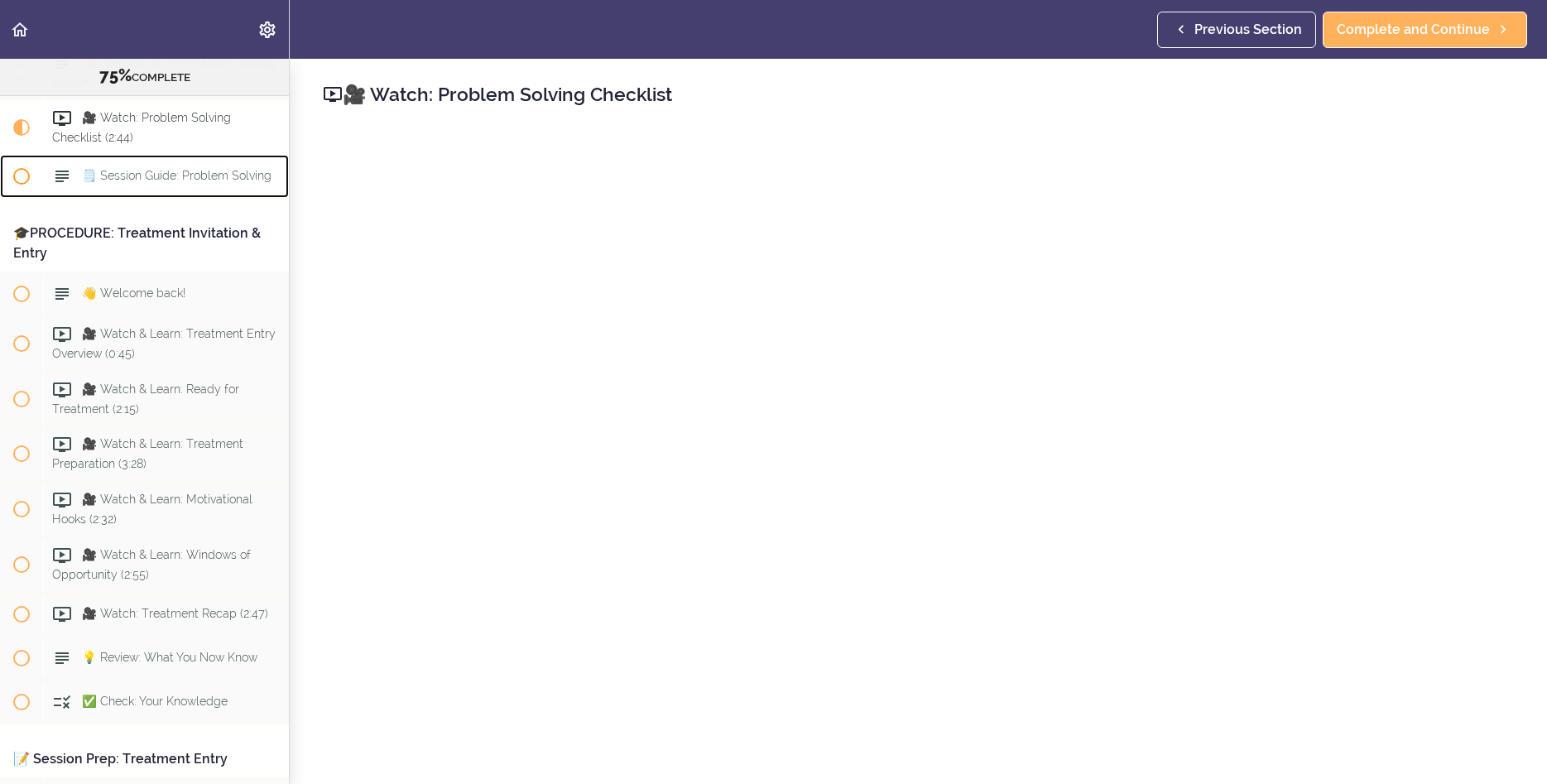
click at [183, 194] on div "🗒️ Session Guide: Problem Solving" at bounding box center [165, 176] width 246 height 36
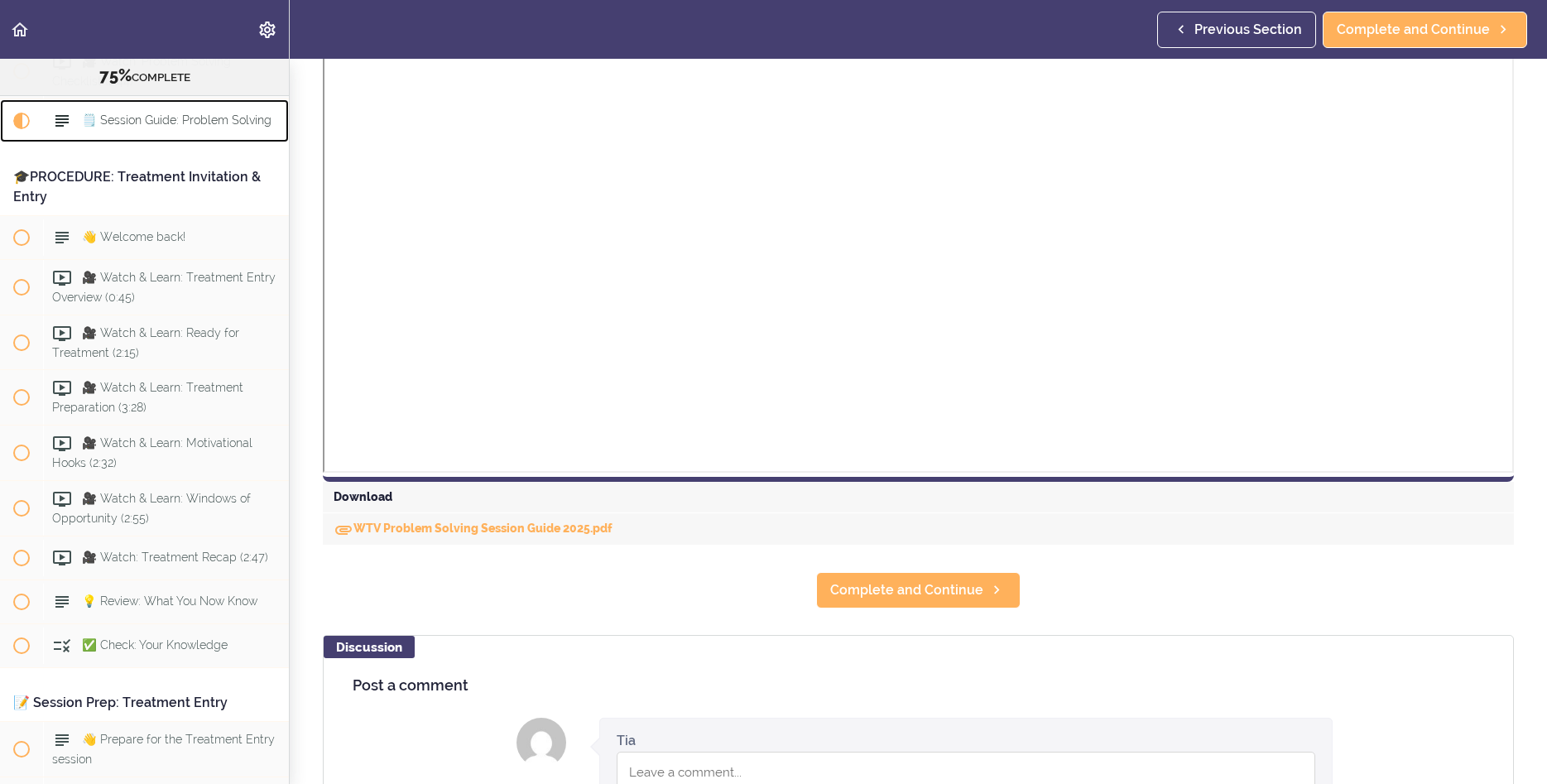
scroll to position [438, 0]
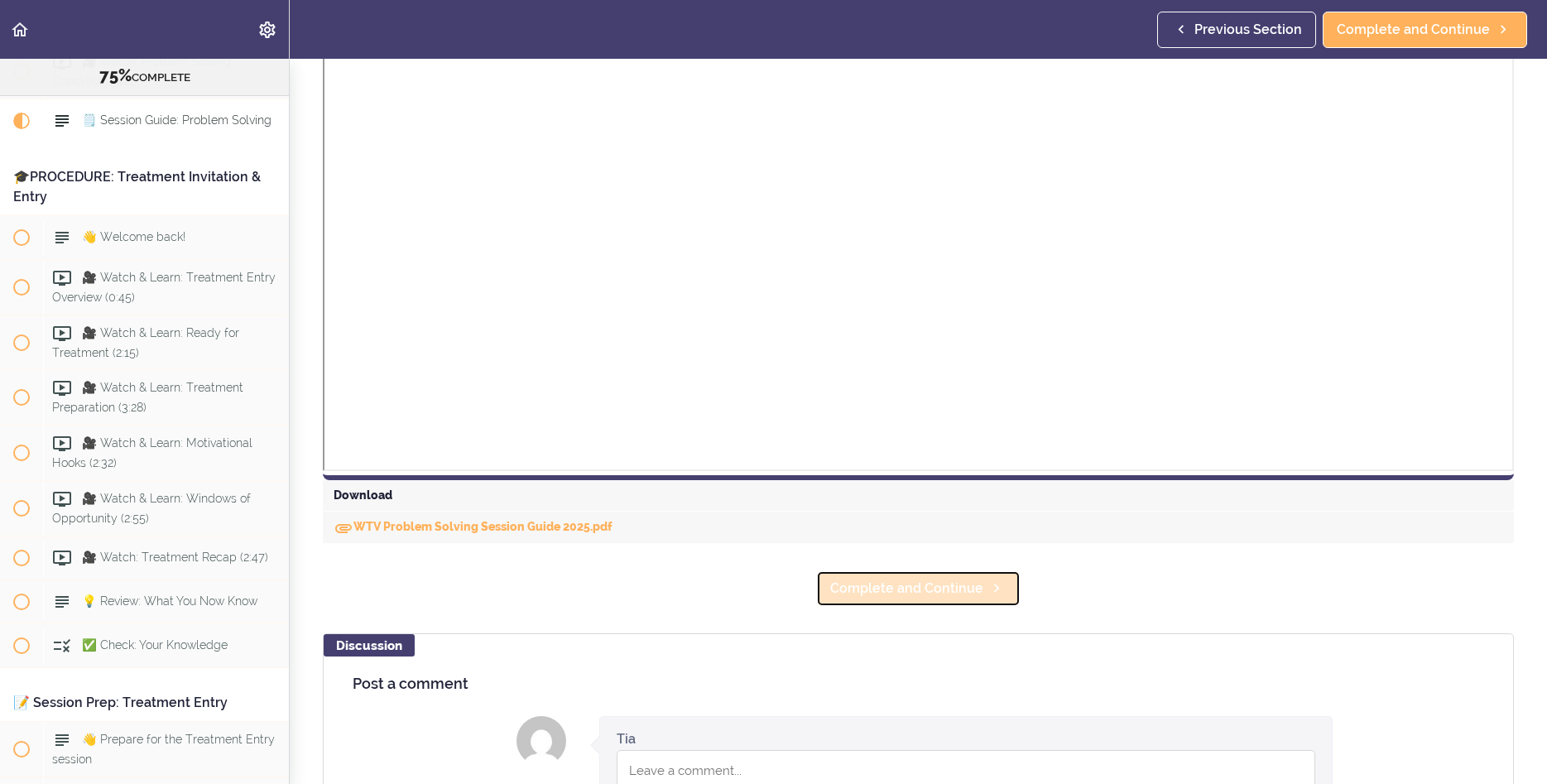
click at [924, 590] on span "Complete and Continue" at bounding box center [907, 588] width 153 height 20
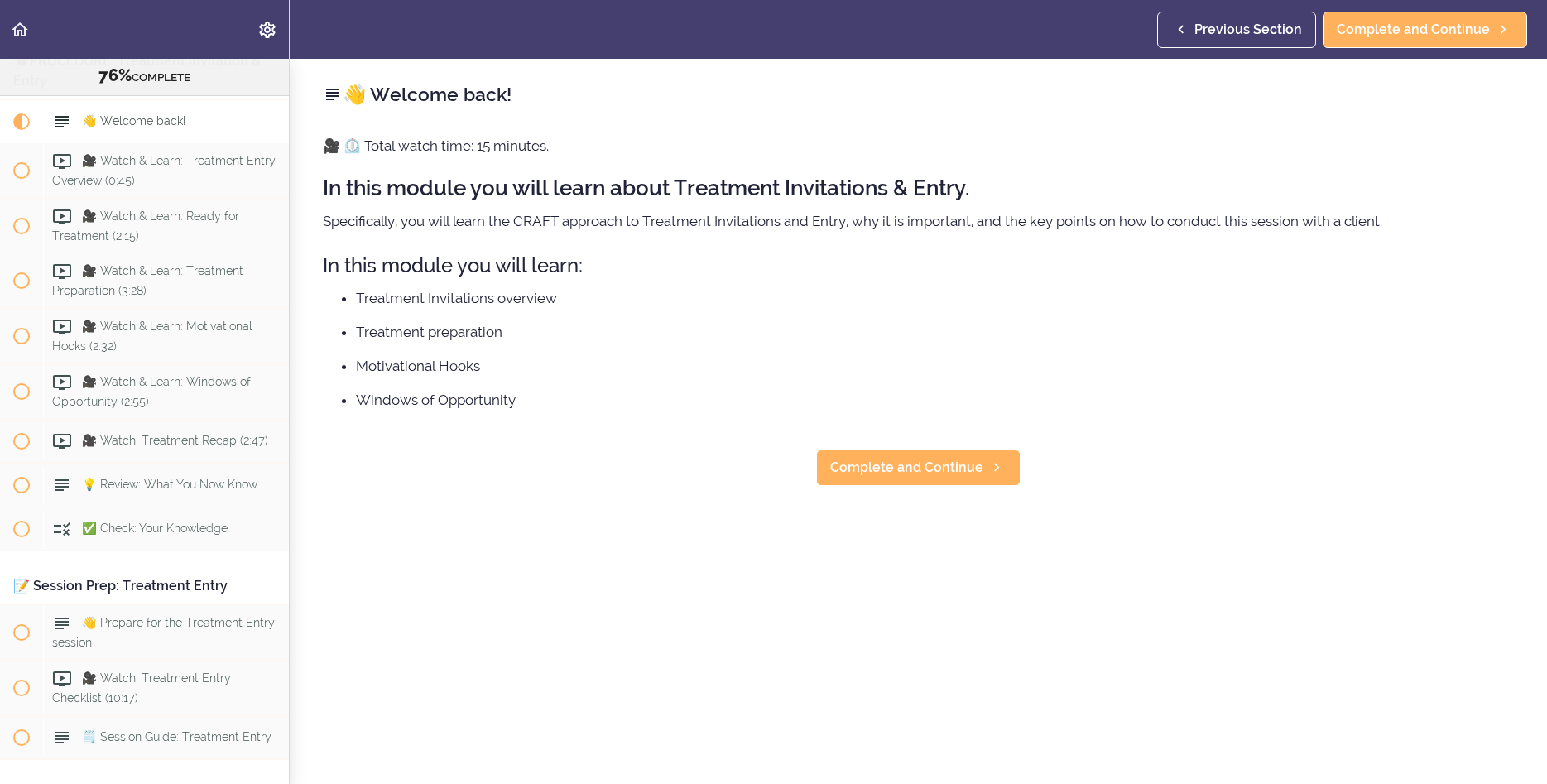
scroll to position [8747, 0]
click at [909, 464] on span "Complete and Continue" at bounding box center [907, 467] width 153 height 20
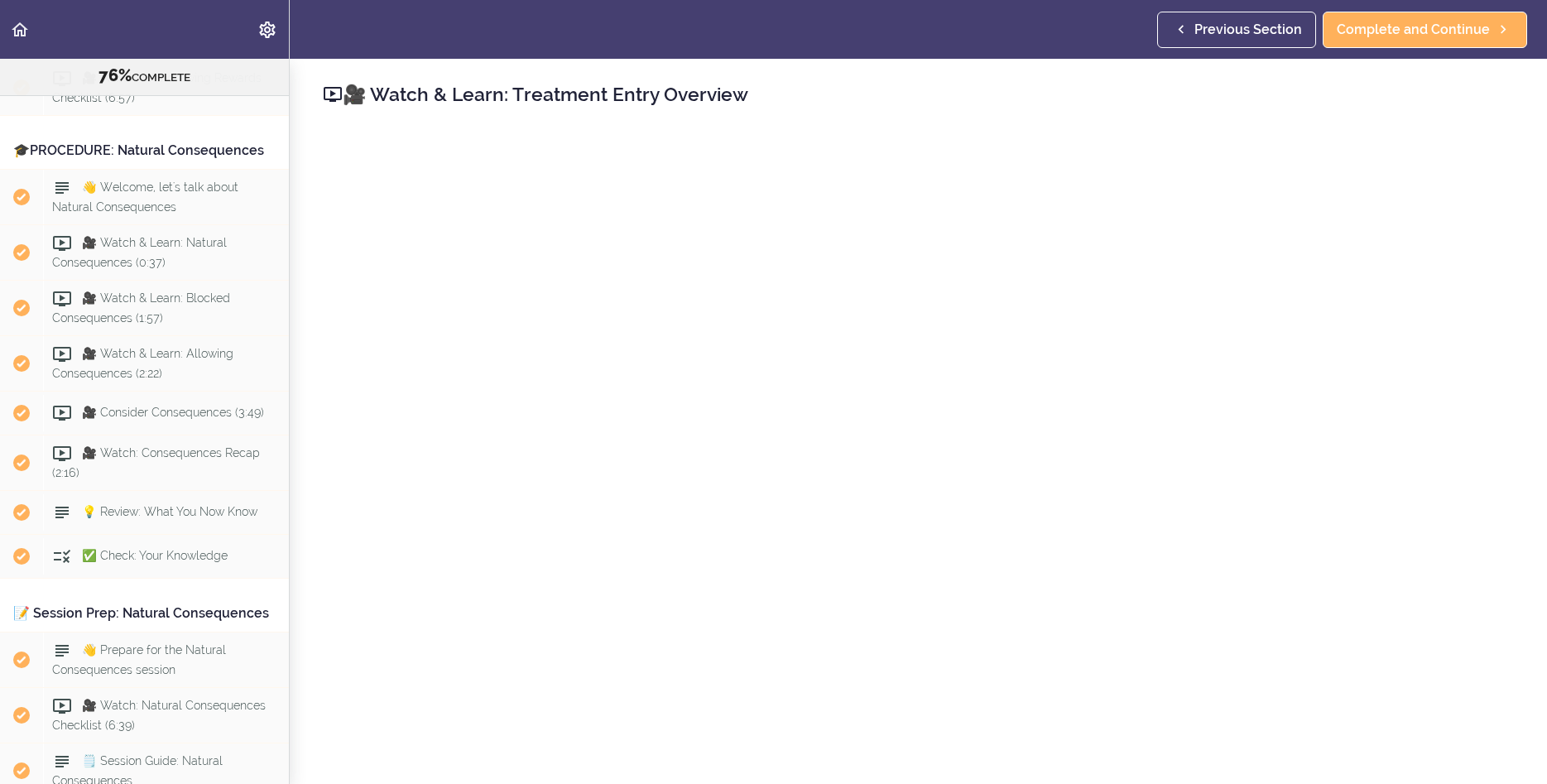
scroll to position [7356, 0]
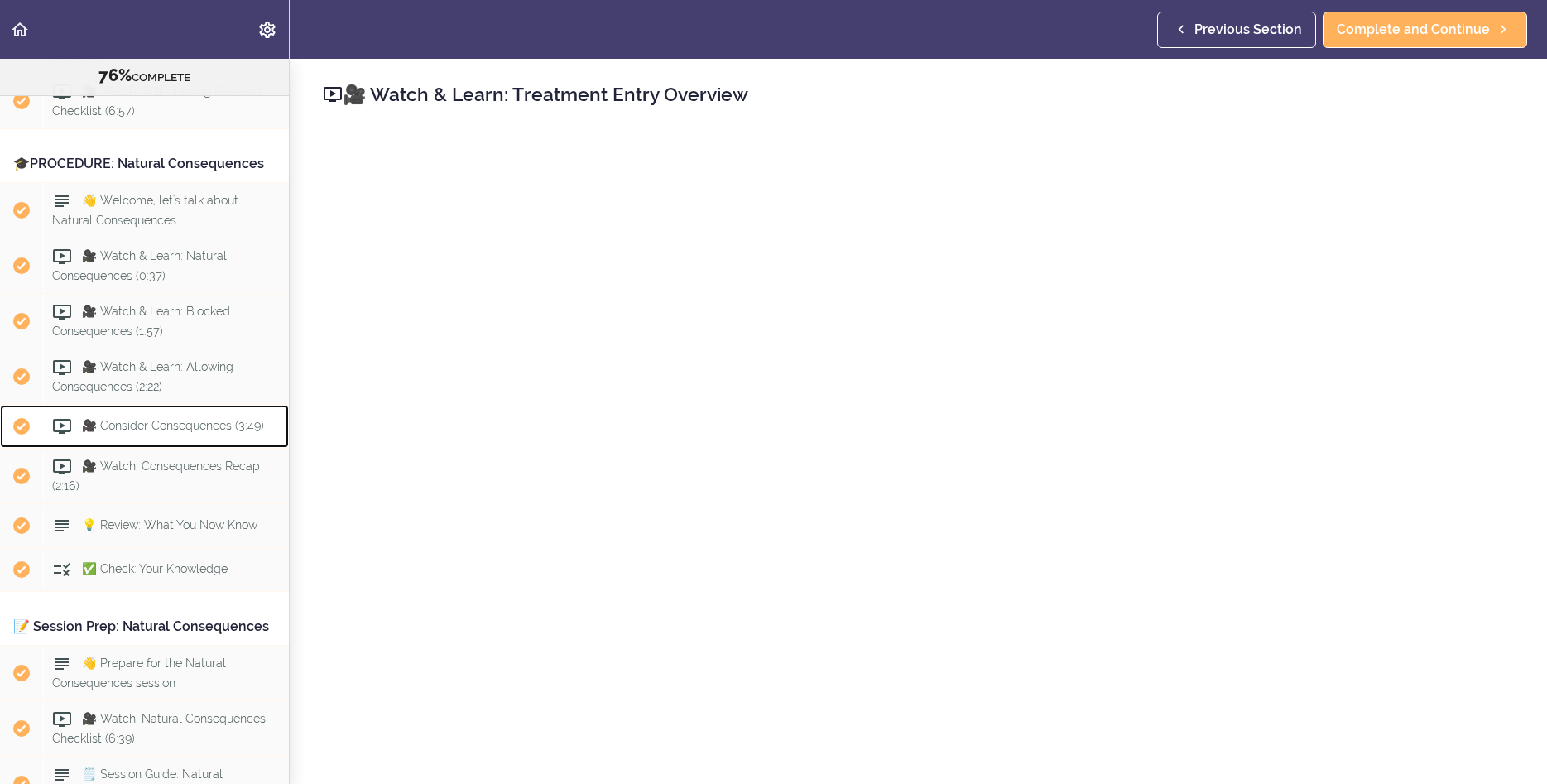
click at [197, 444] on div "🎥 Consider Consequences (3:49)" at bounding box center [165, 425] width 246 height 36
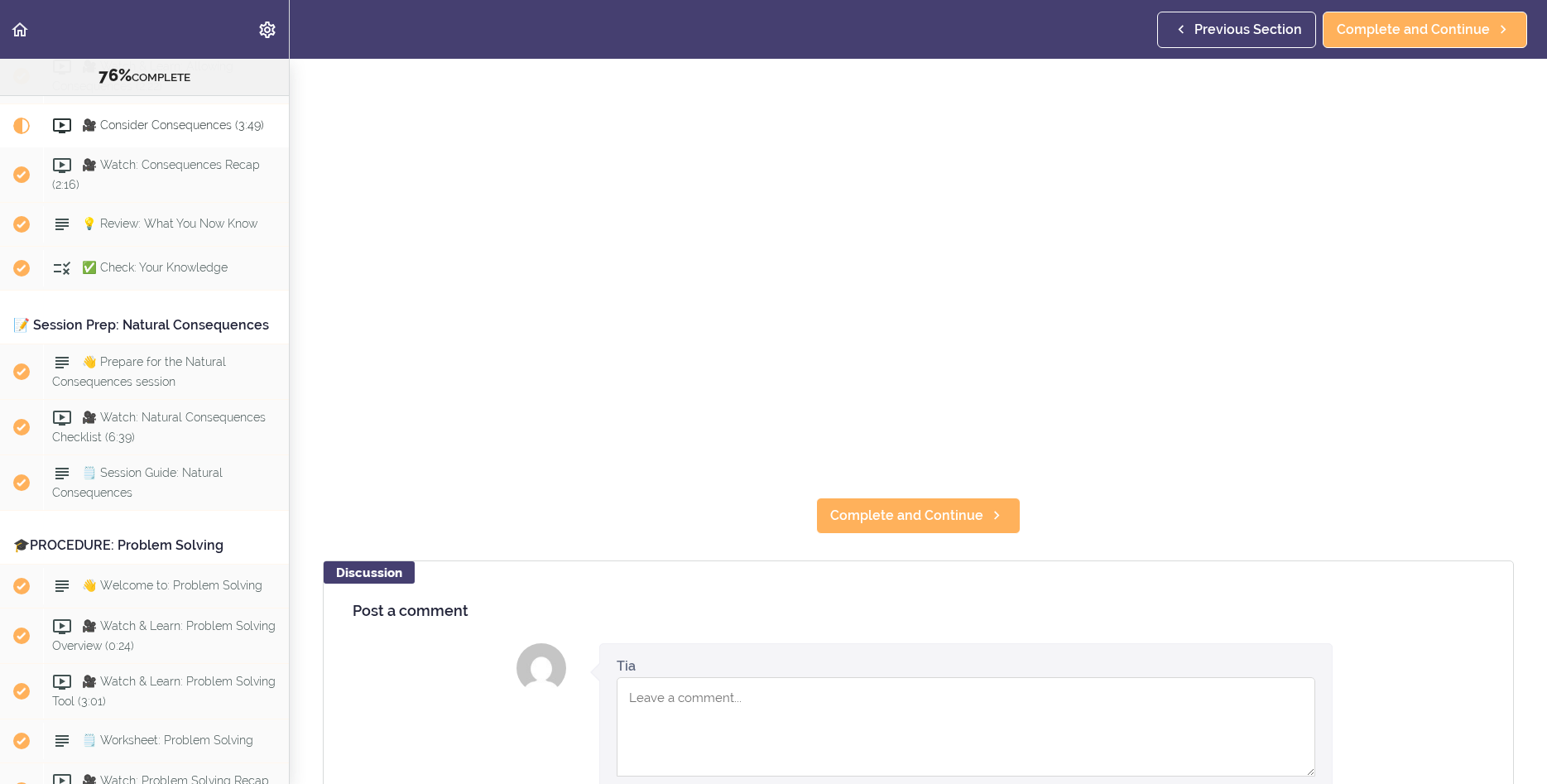
scroll to position [373, 0]
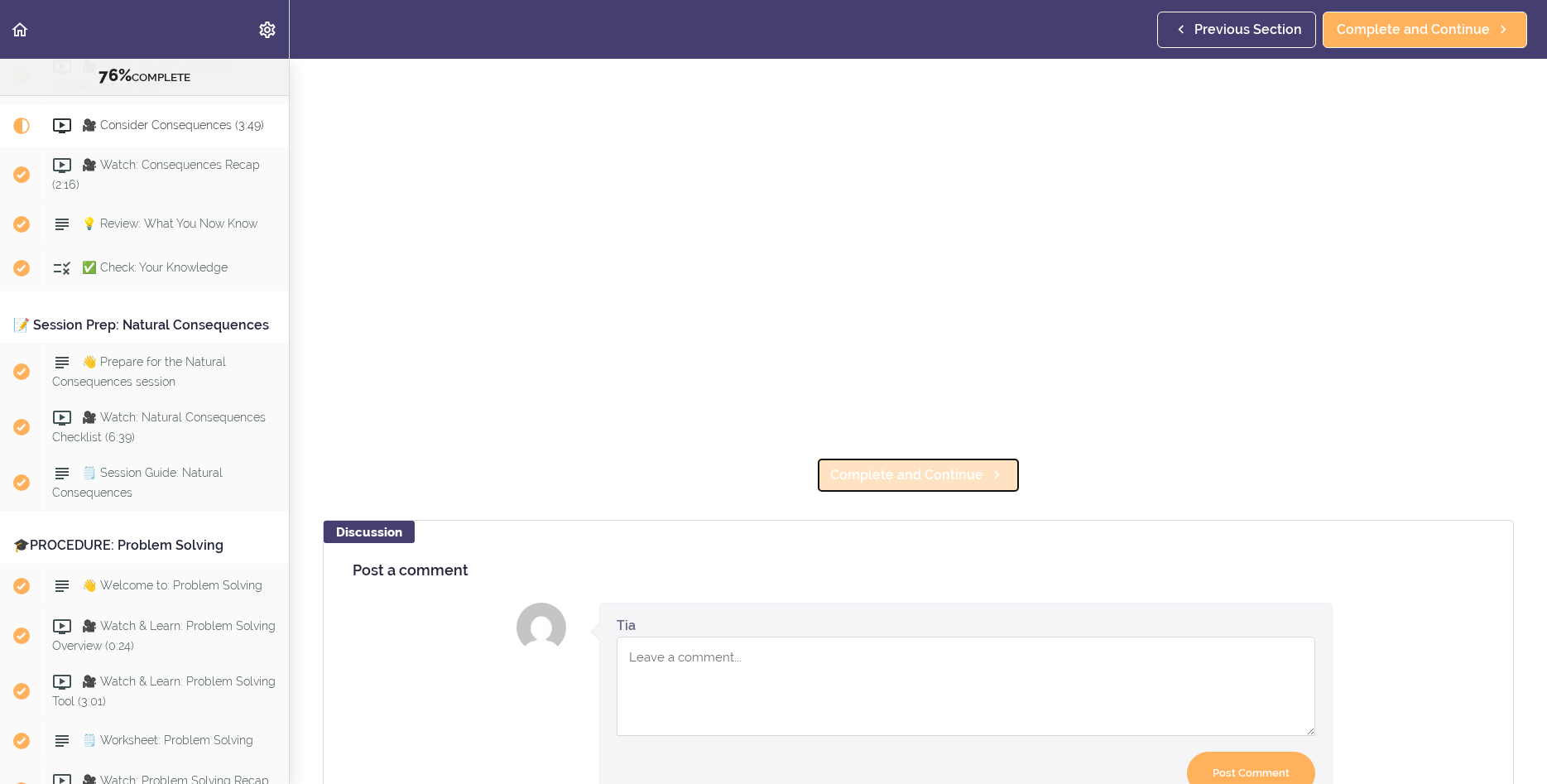
click at [873, 490] on link "Complete and Continue" at bounding box center [919, 475] width 204 height 36
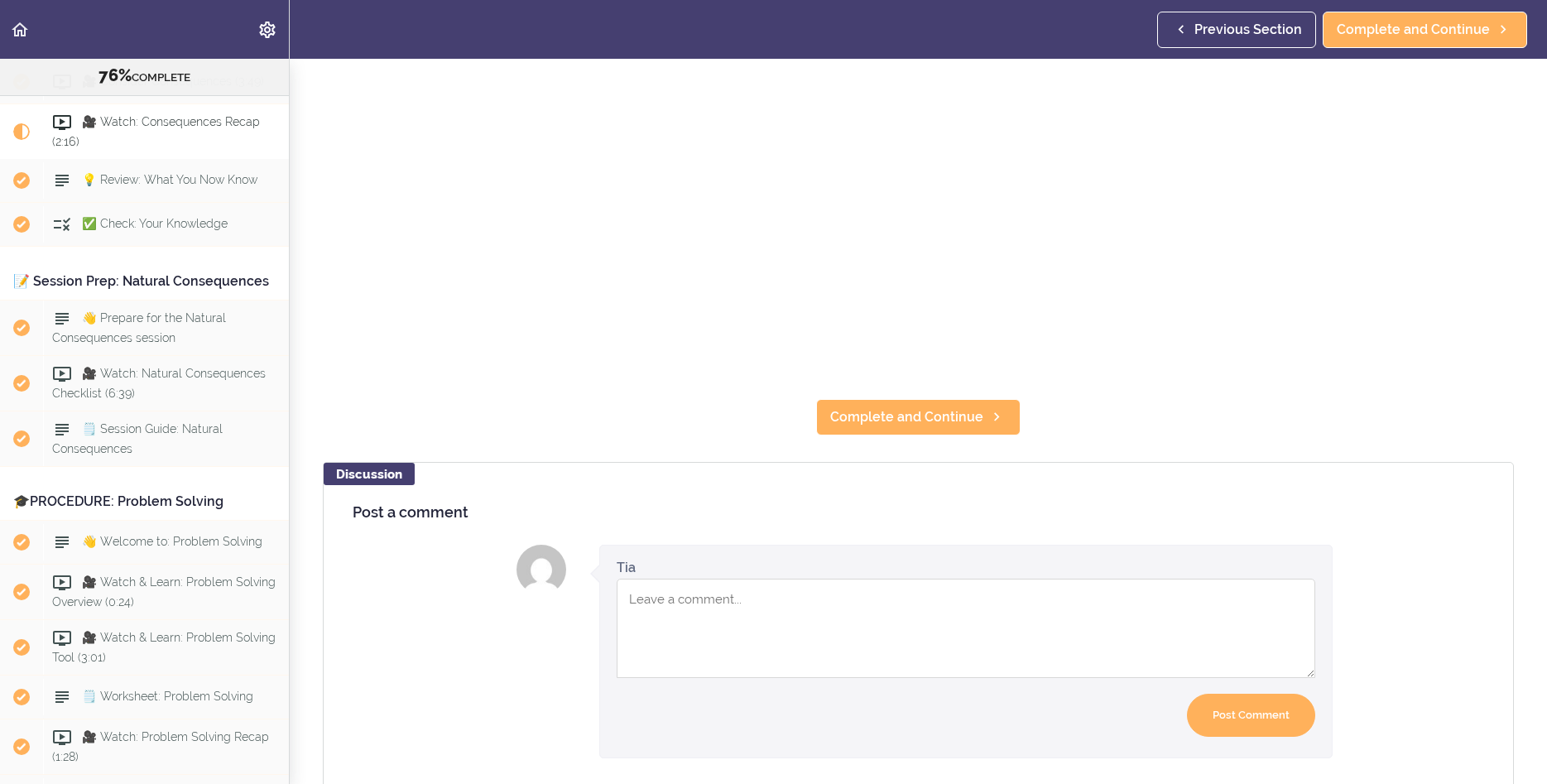
scroll to position [433, 0]
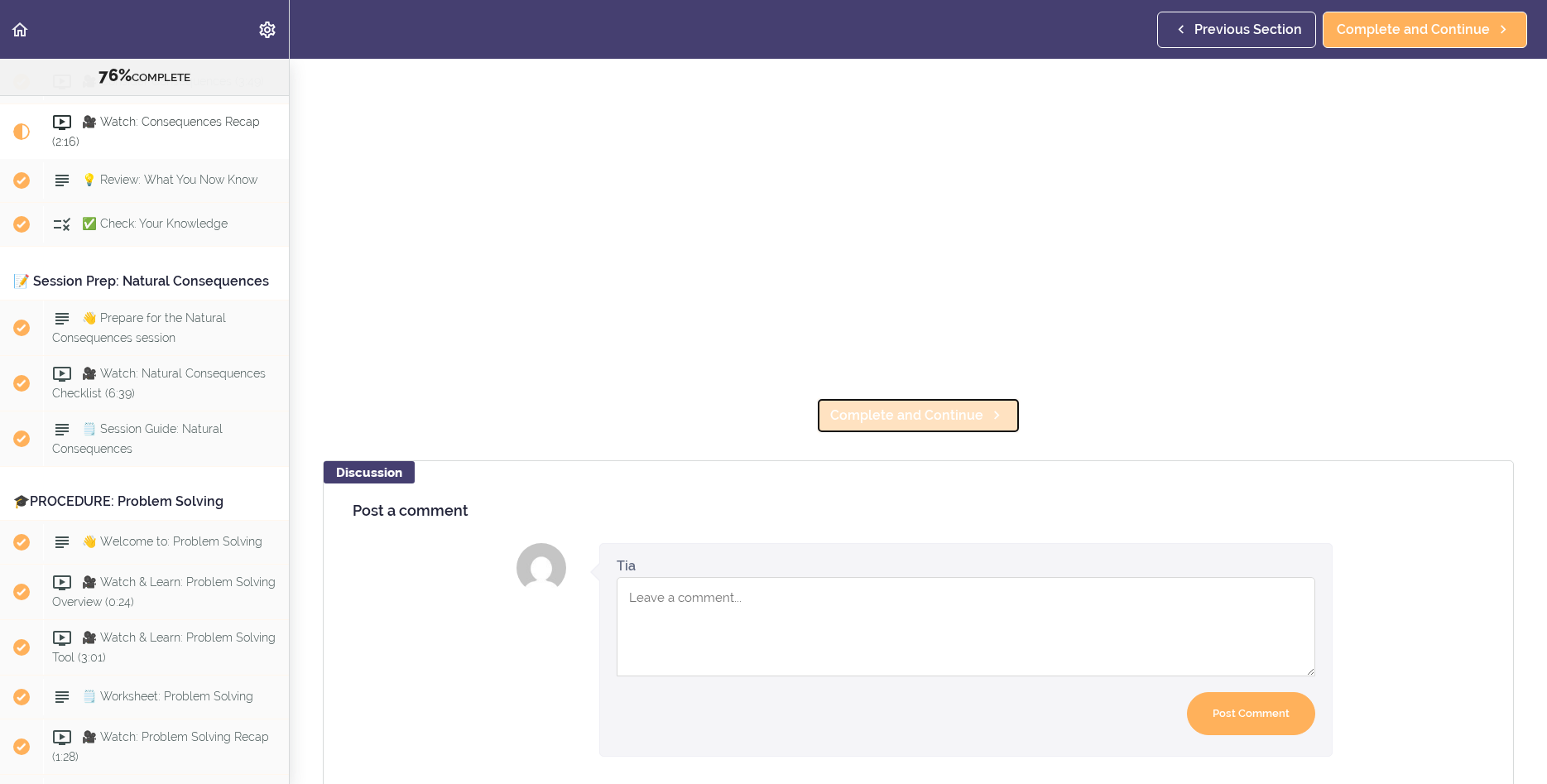
click at [911, 402] on link "Complete and Continue" at bounding box center [919, 415] width 204 height 36
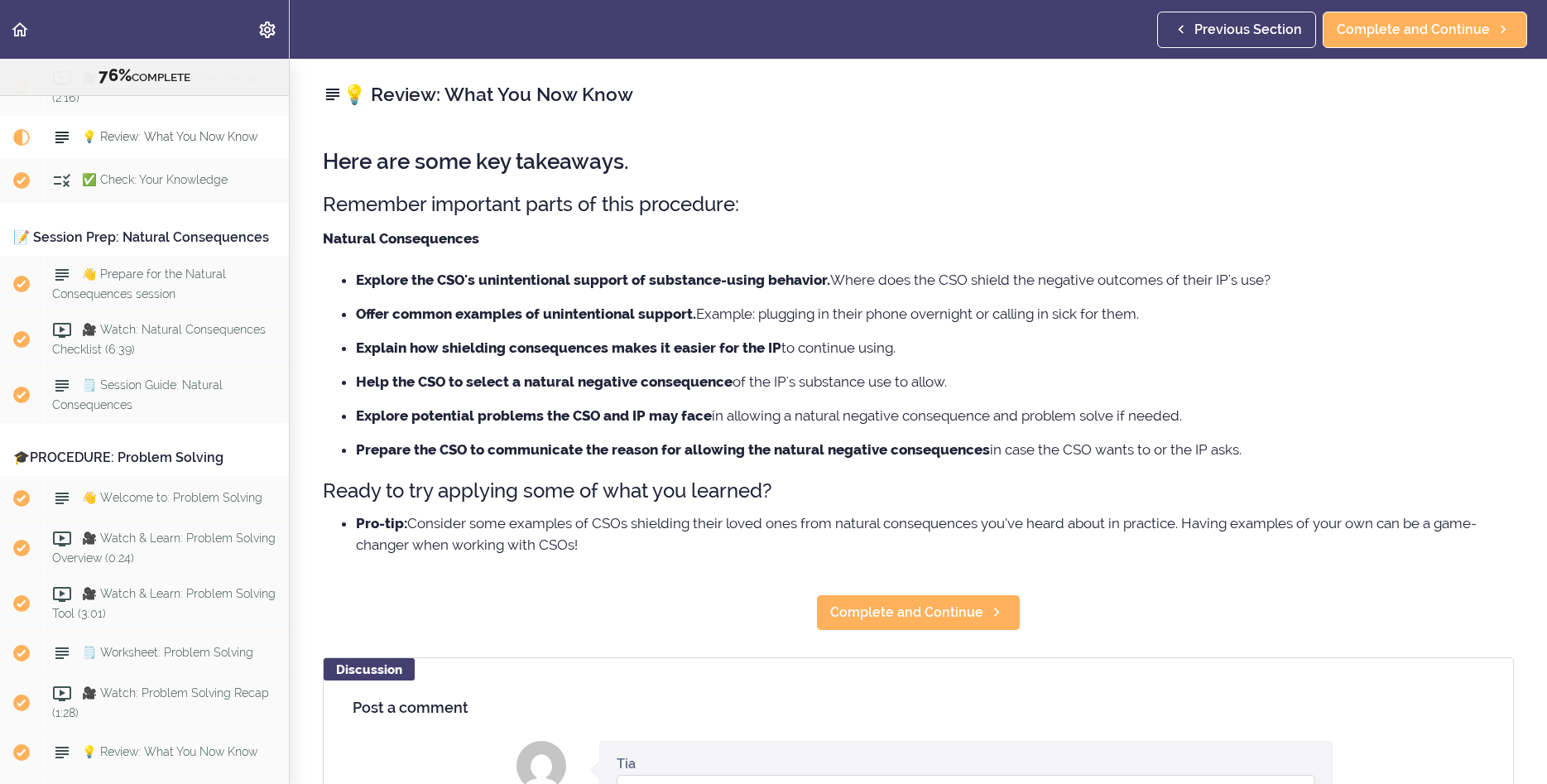
scroll to position [7755, 0]
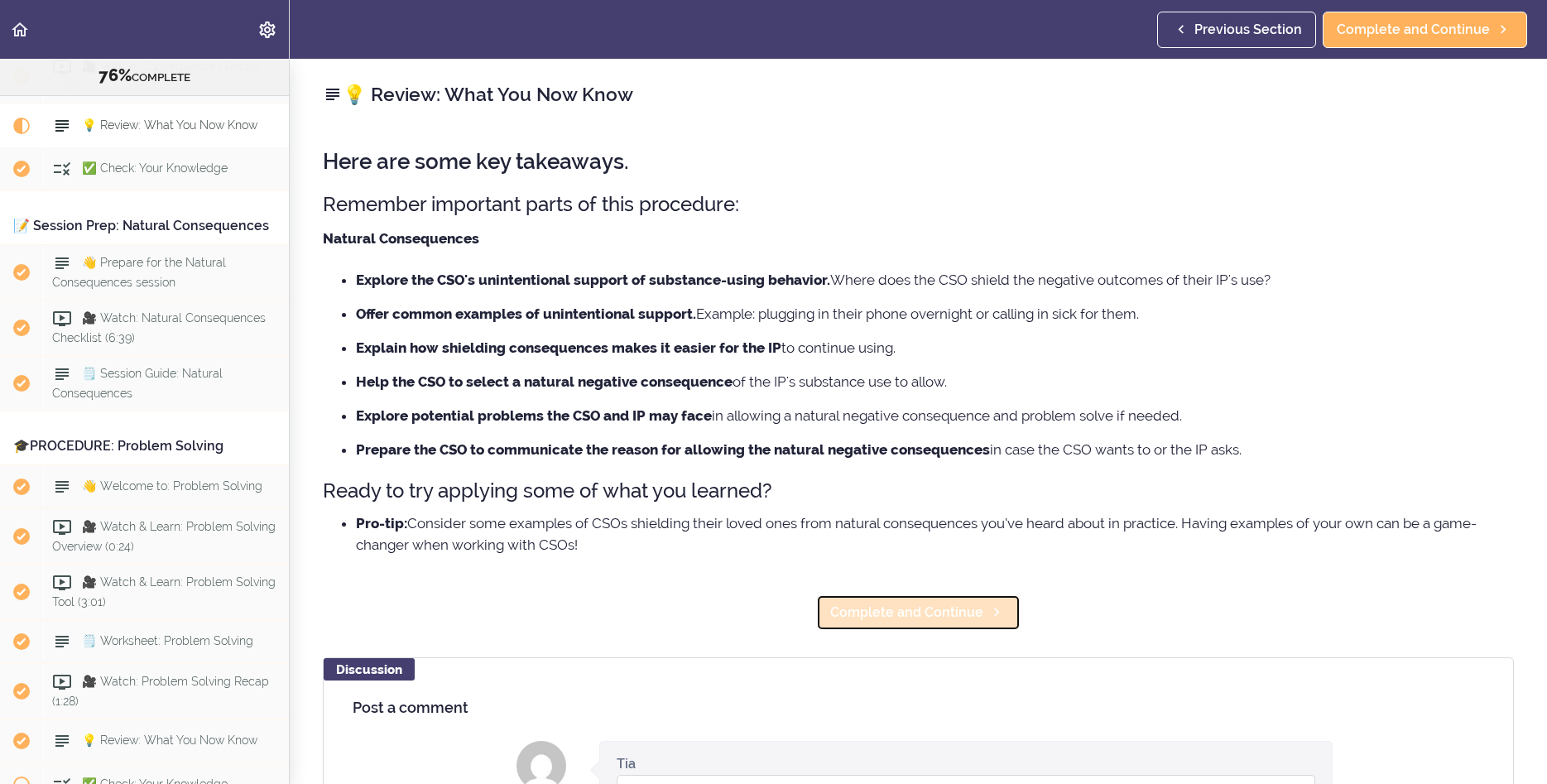
click at [923, 607] on span "Complete and Continue" at bounding box center [907, 612] width 153 height 20
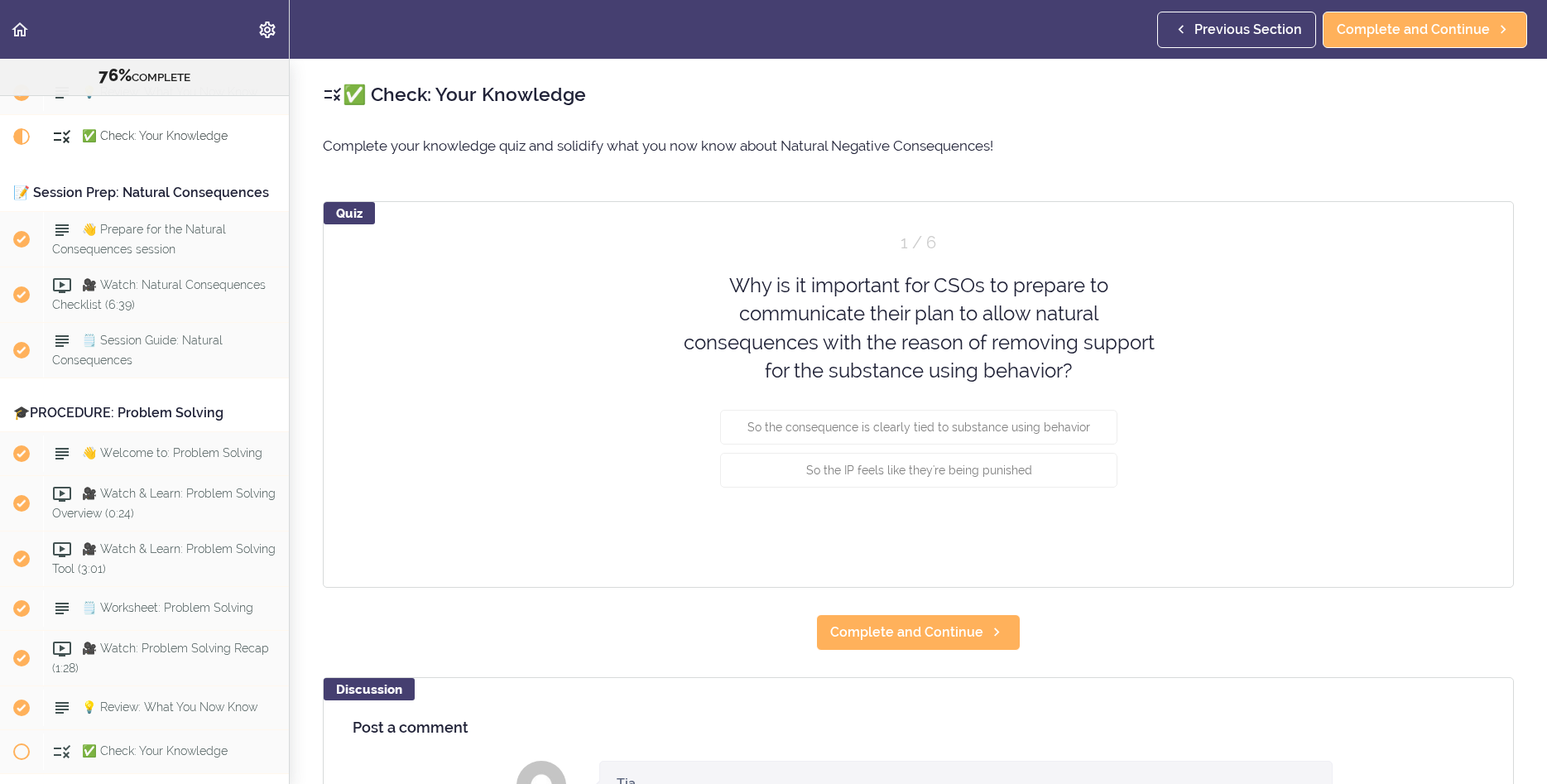
scroll to position [7799, 0]
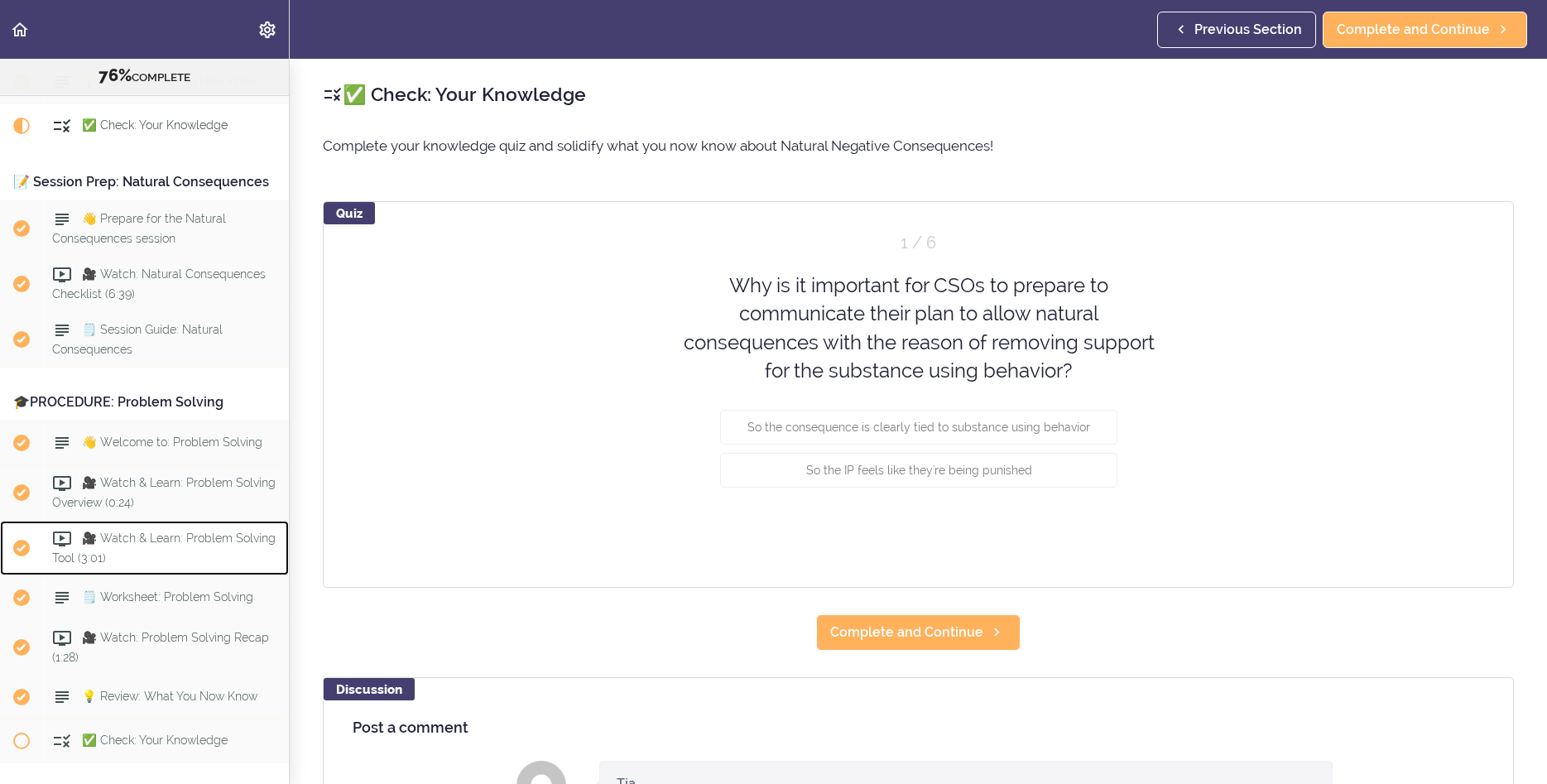
click at [277, 561] on div "🎥 Watch & Learn: Problem Solving Tool (3:01)" at bounding box center [165, 547] width 246 height 55
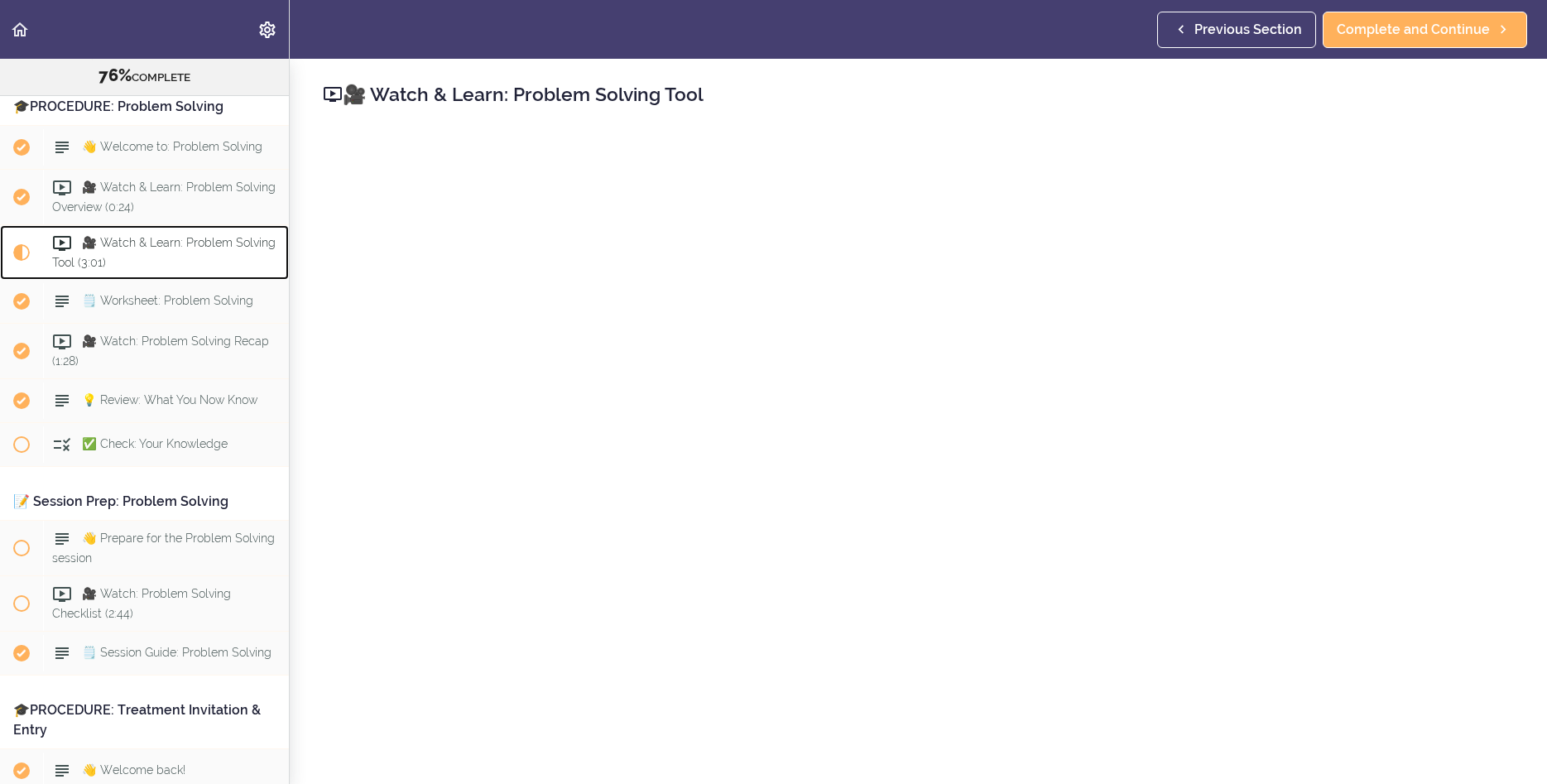
scroll to position [8043, 0]
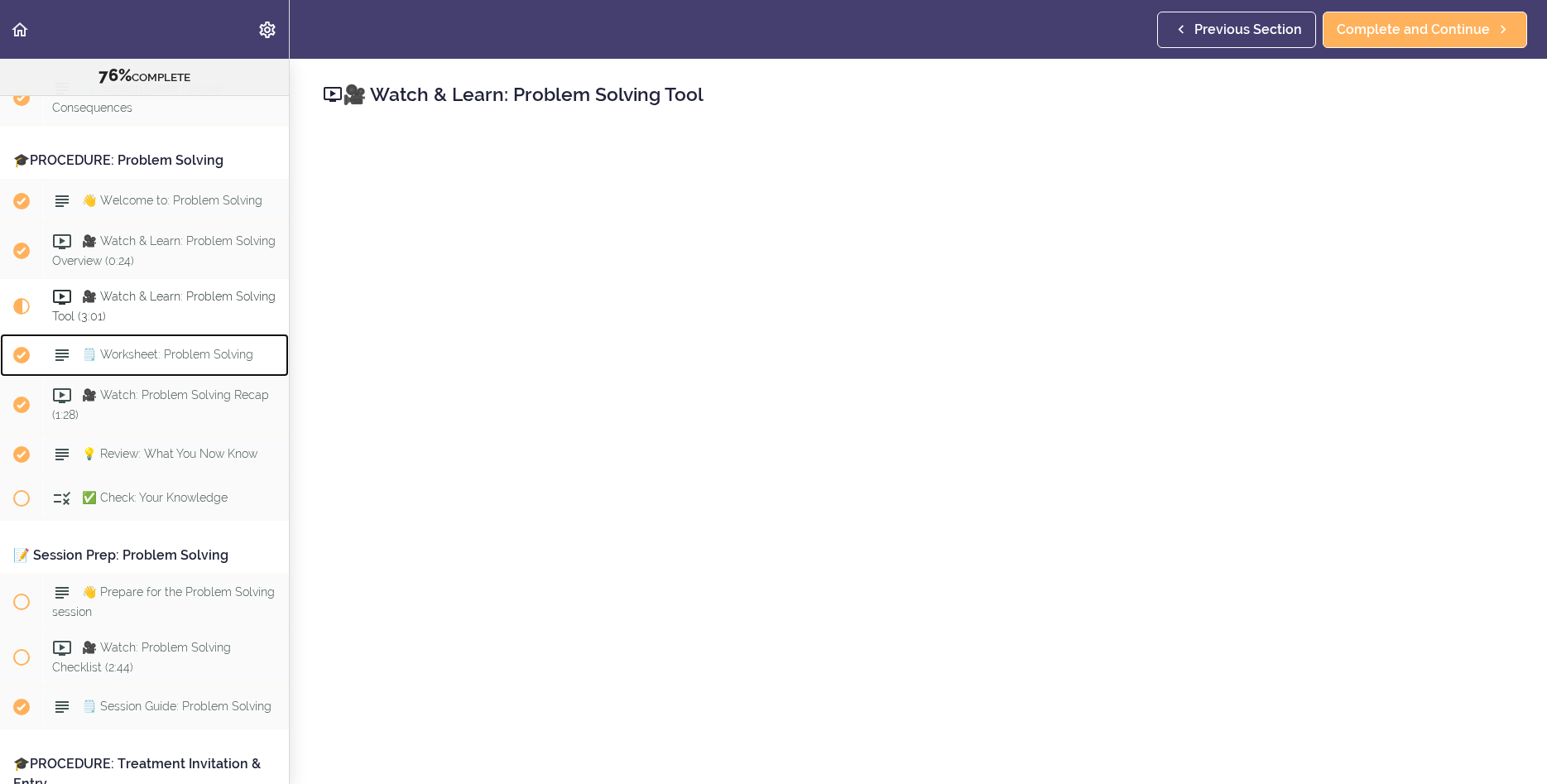
click at [184, 373] on div "🗒️ Worksheet: Problem Solving" at bounding box center [165, 355] width 246 height 36
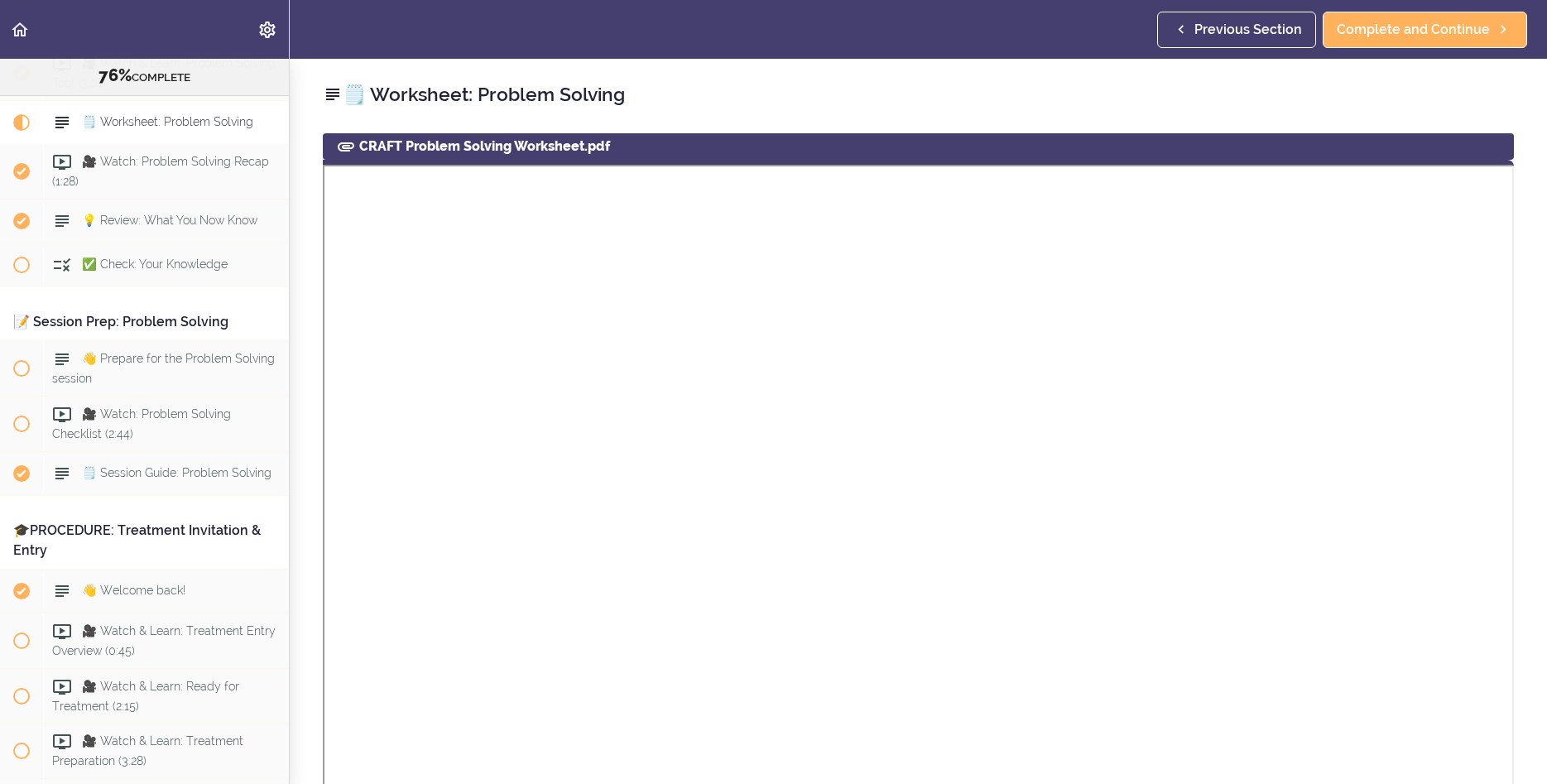
drag, startPoint x: 1537, startPoint y: 334, endPoint x: 1513, endPoint y: 412, distance: 81.6
click at [1265, 497] on div "🗒️ Worksheet: Problem Solving CRAFT Problem Solving Worksheet.pdf Download CRAF…" at bounding box center [919, 421] width 1258 height 725
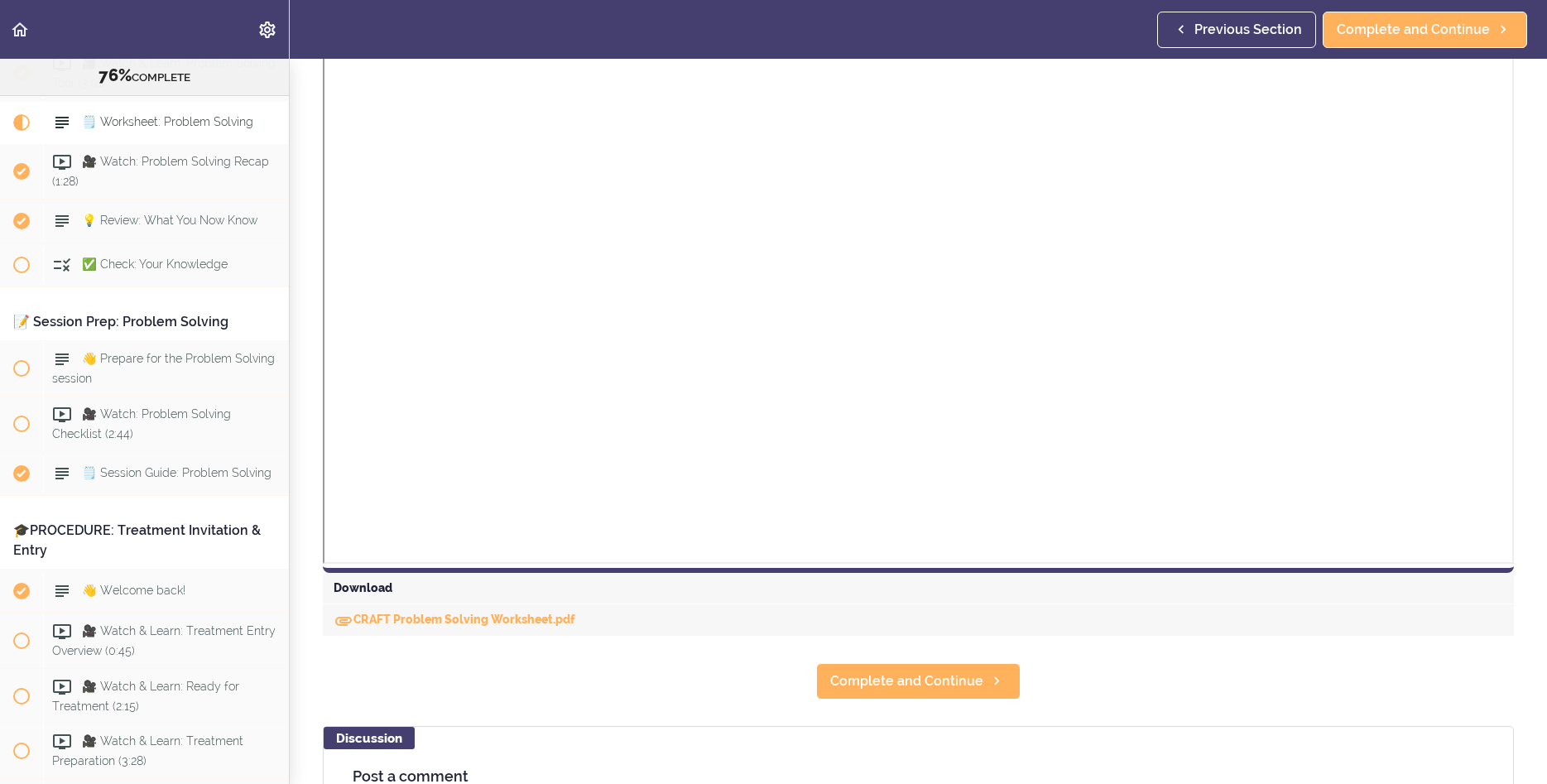
scroll to position [347, 0]
click at [941, 671] on span "Complete and Continue" at bounding box center [907, 679] width 153 height 20
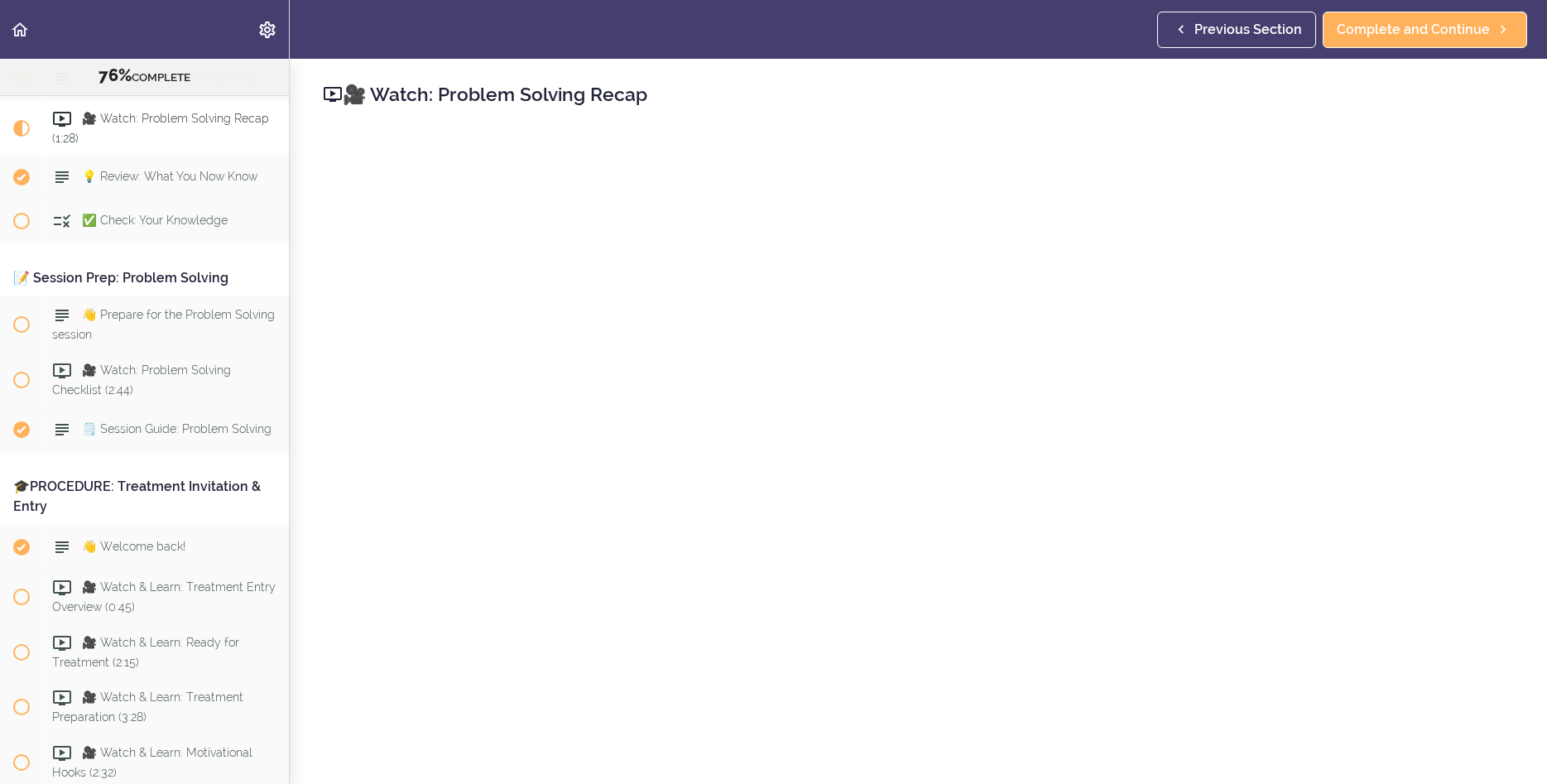
scroll to position [531, 0]
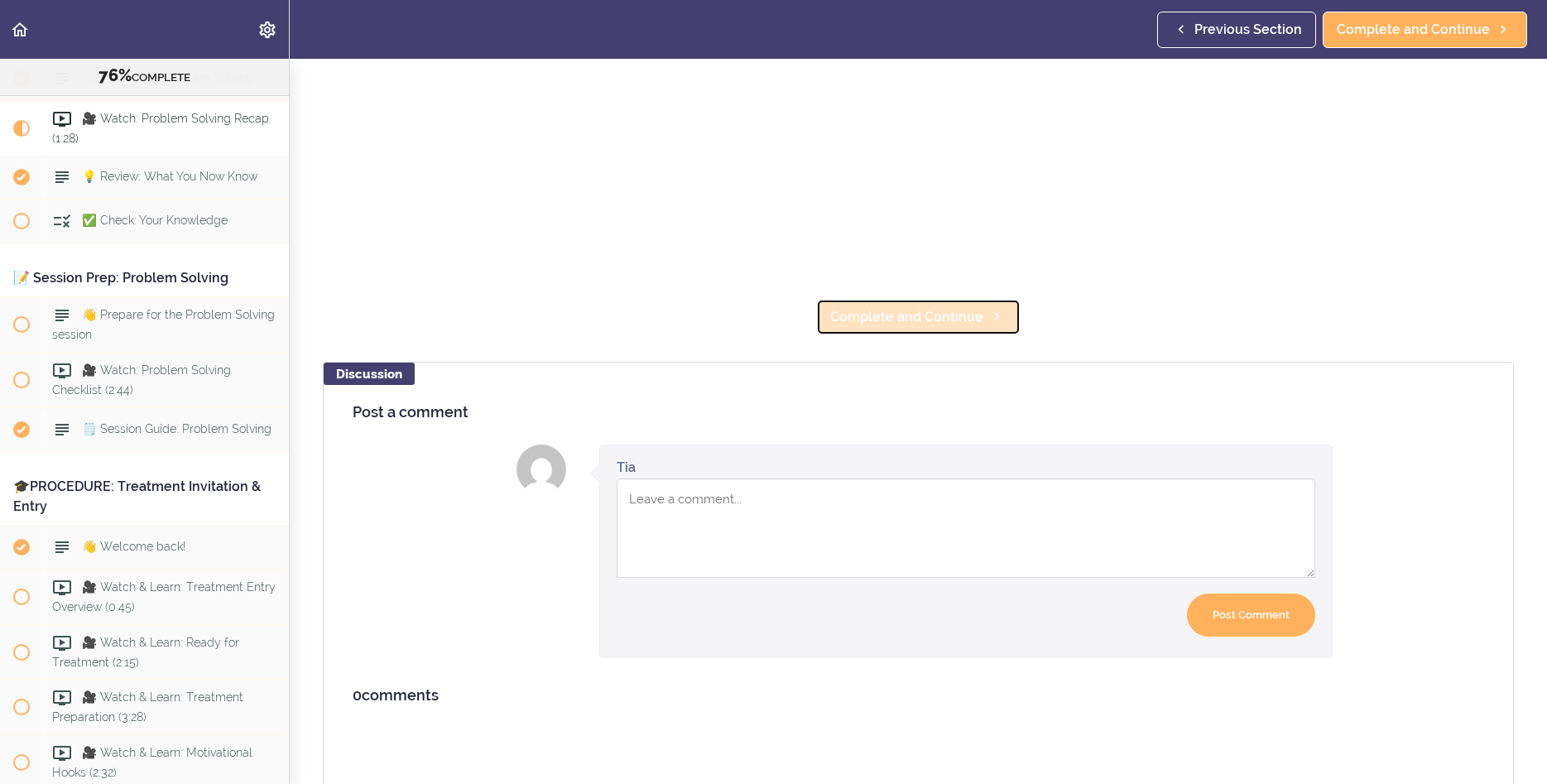
click at [870, 310] on span "Complete and Continue" at bounding box center [907, 317] width 153 height 20
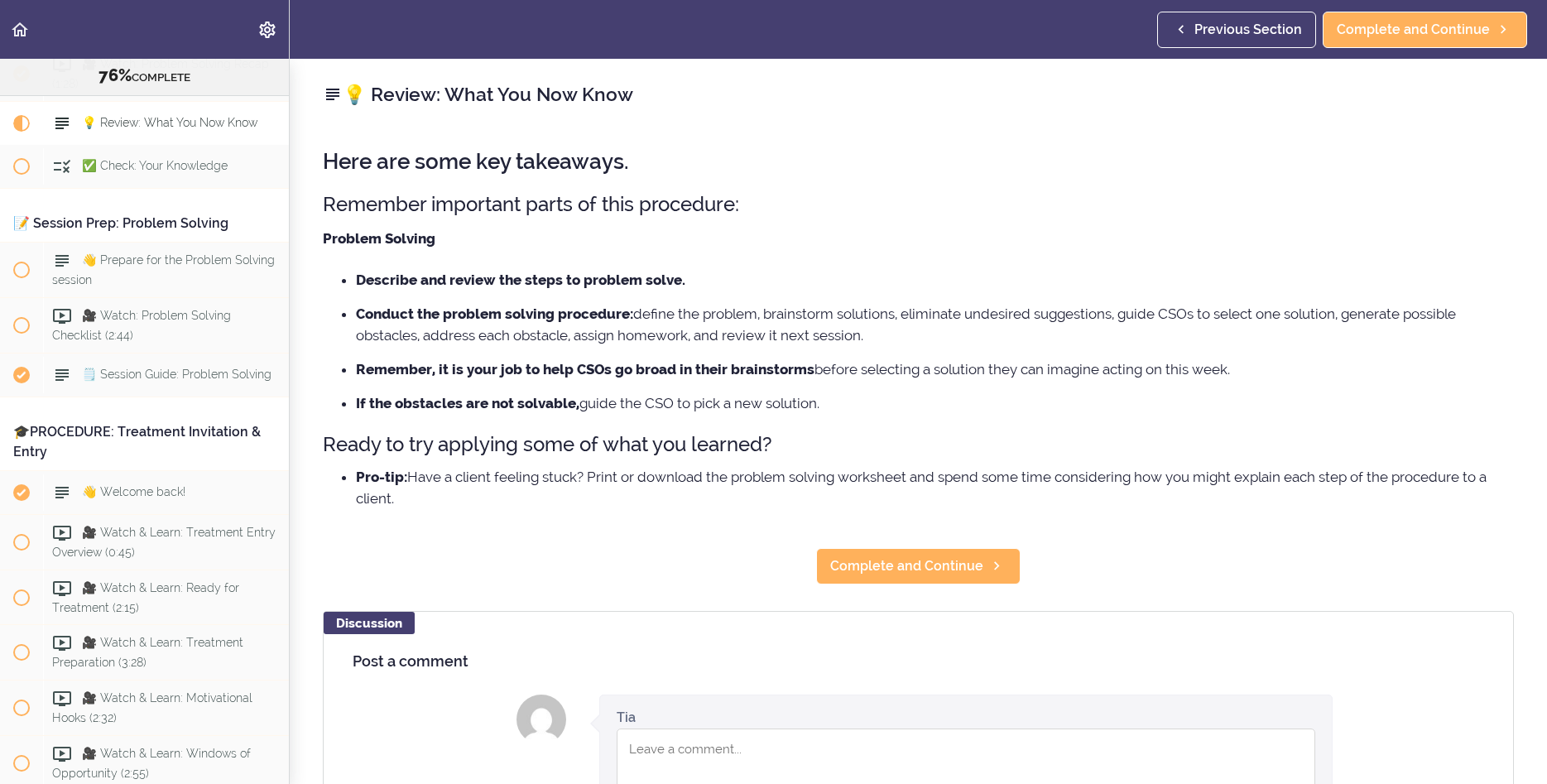
scroll to position [8375, 0]
click at [960, 566] on span "Complete and Continue" at bounding box center [907, 566] width 153 height 20
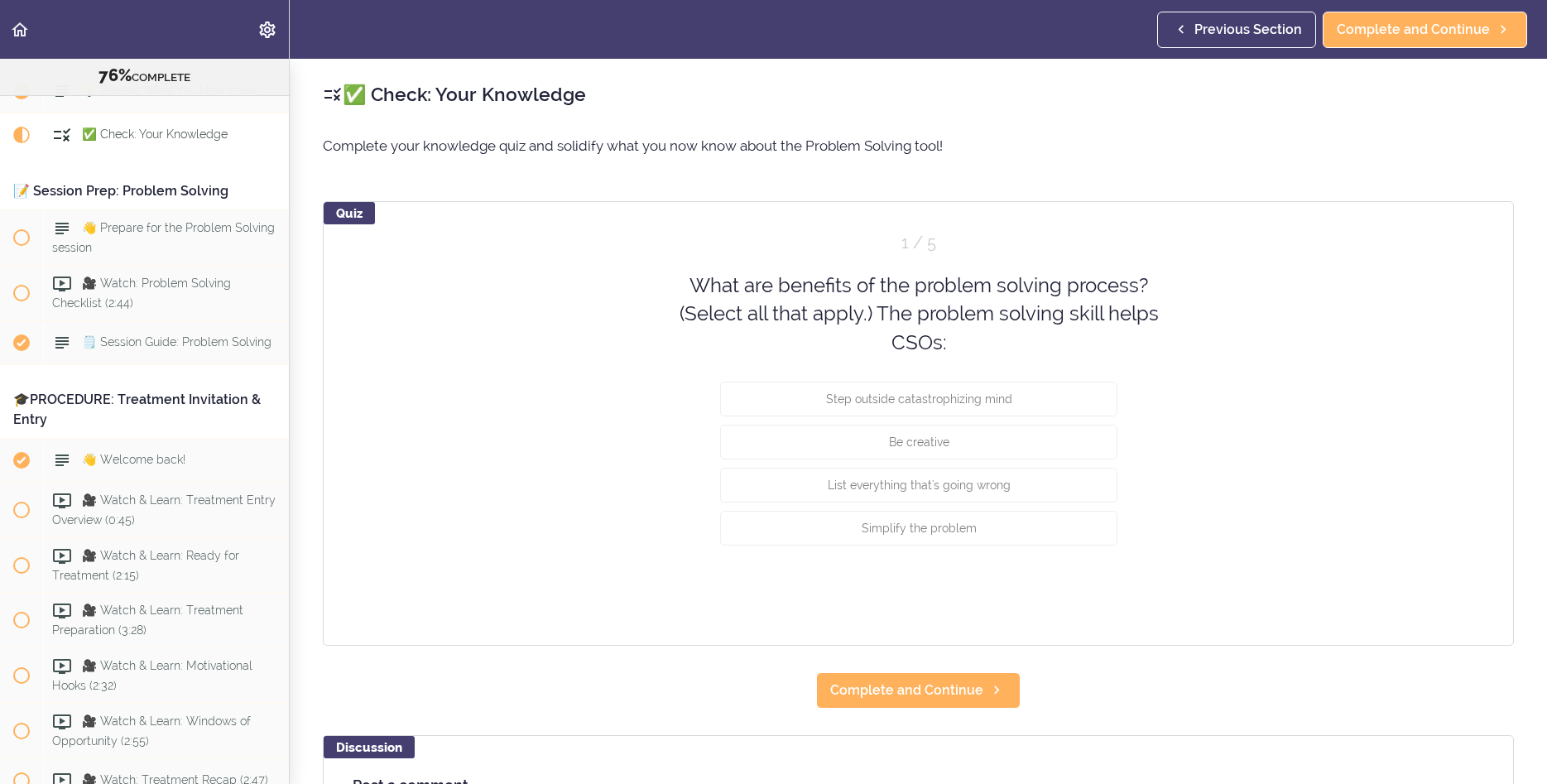
scroll to position [8419, 0]
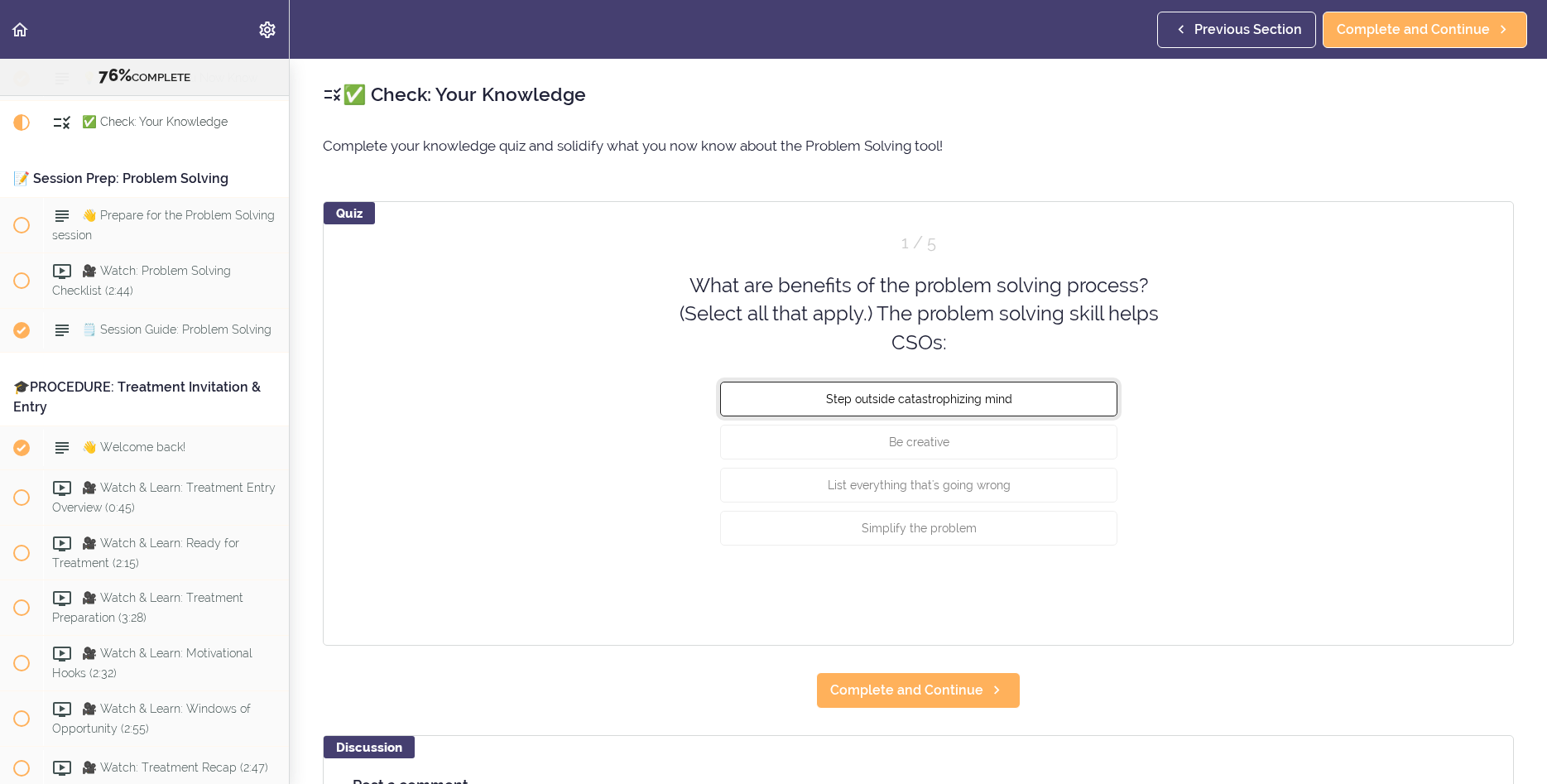
click at [968, 414] on button "Step outside catastrophizing mind" at bounding box center [919, 399] width 398 height 34
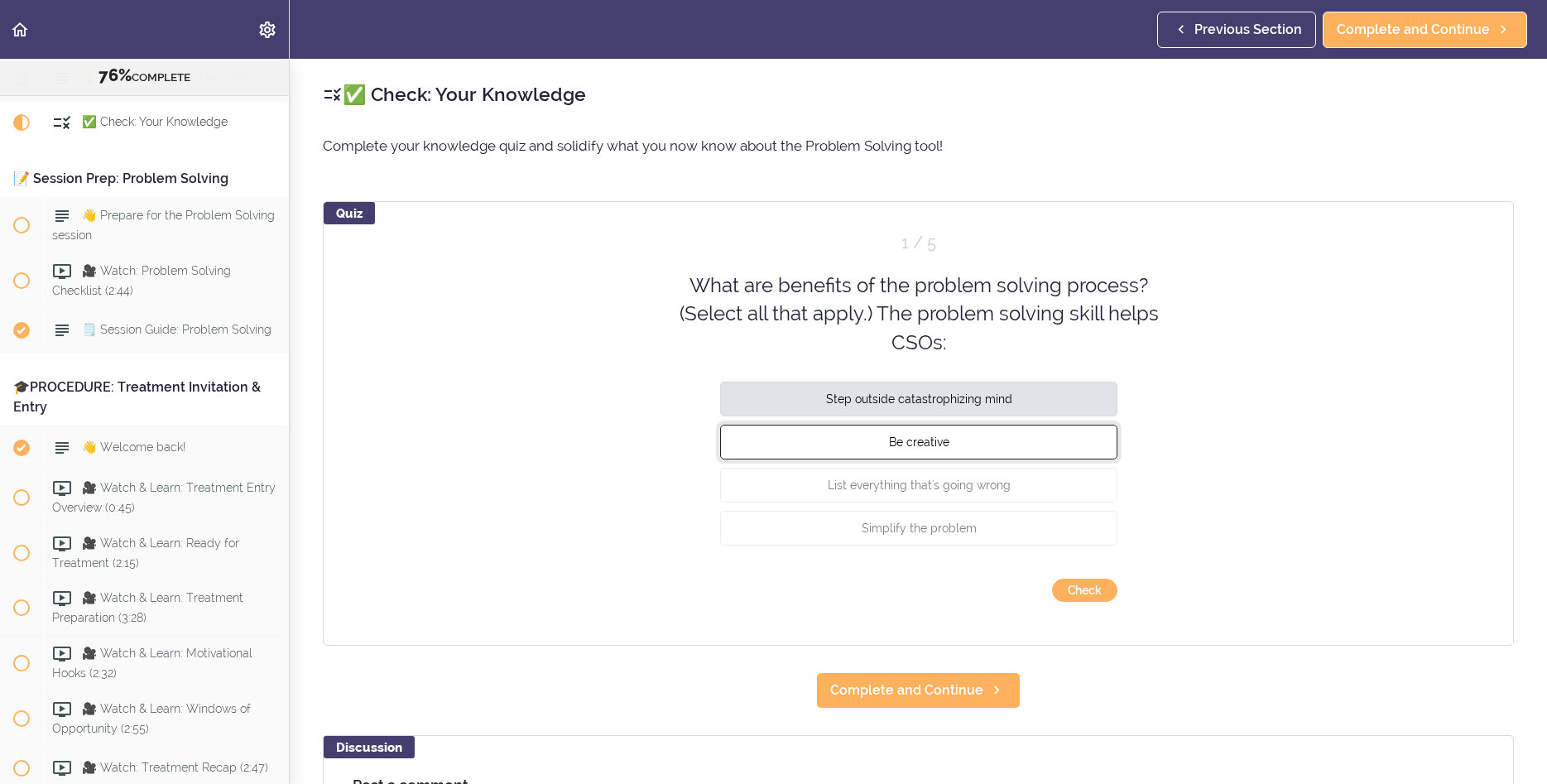
click at [964, 441] on button "Be creative" at bounding box center [919, 441] width 398 height 34
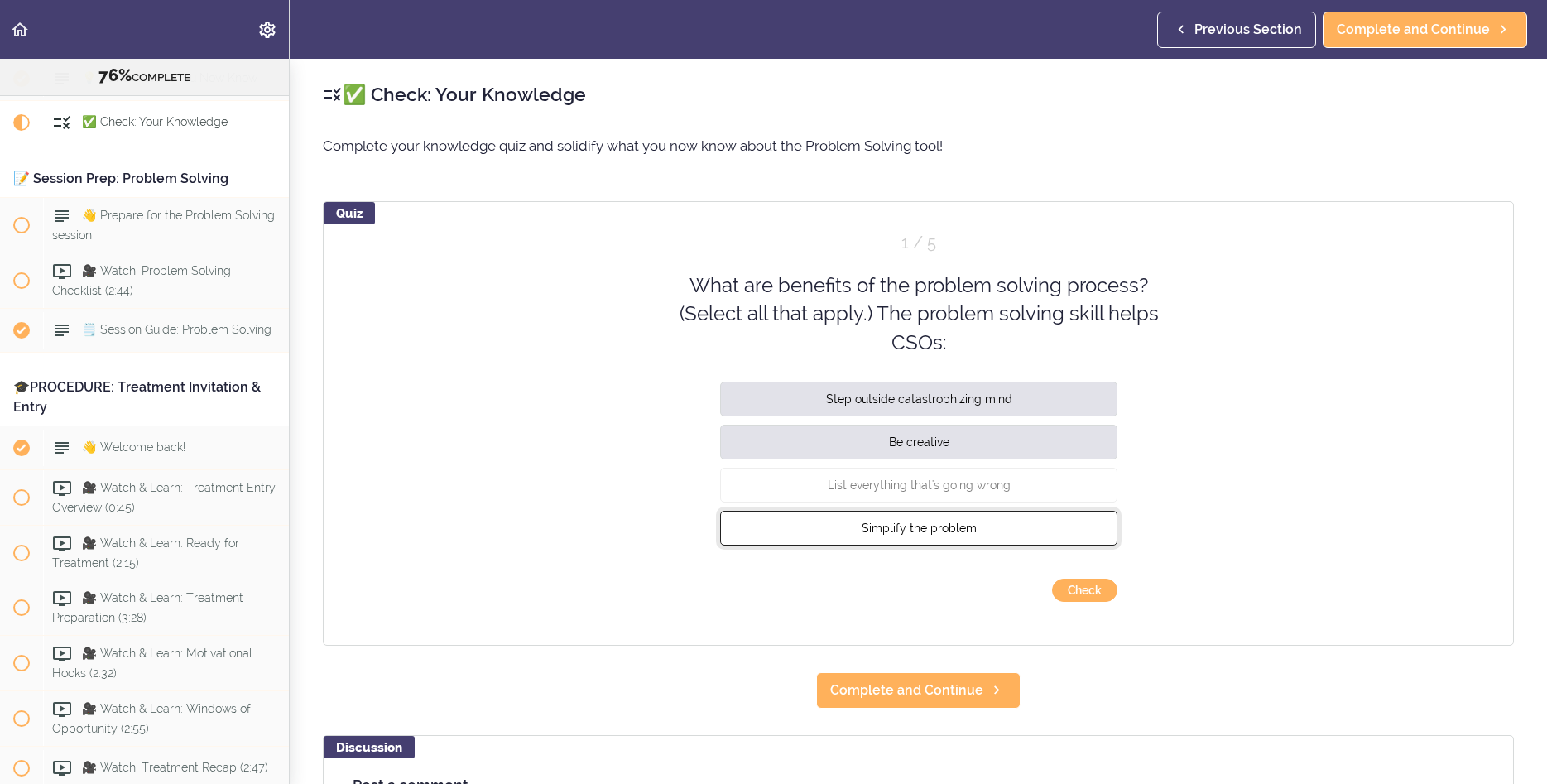
click at [951, 520] on button "Simplify the problem" at bounding box center [919, 528] width 398 height 34
click at [1073, 589] on button "Check" at bounding box center [1085, 590] width 65 height 23
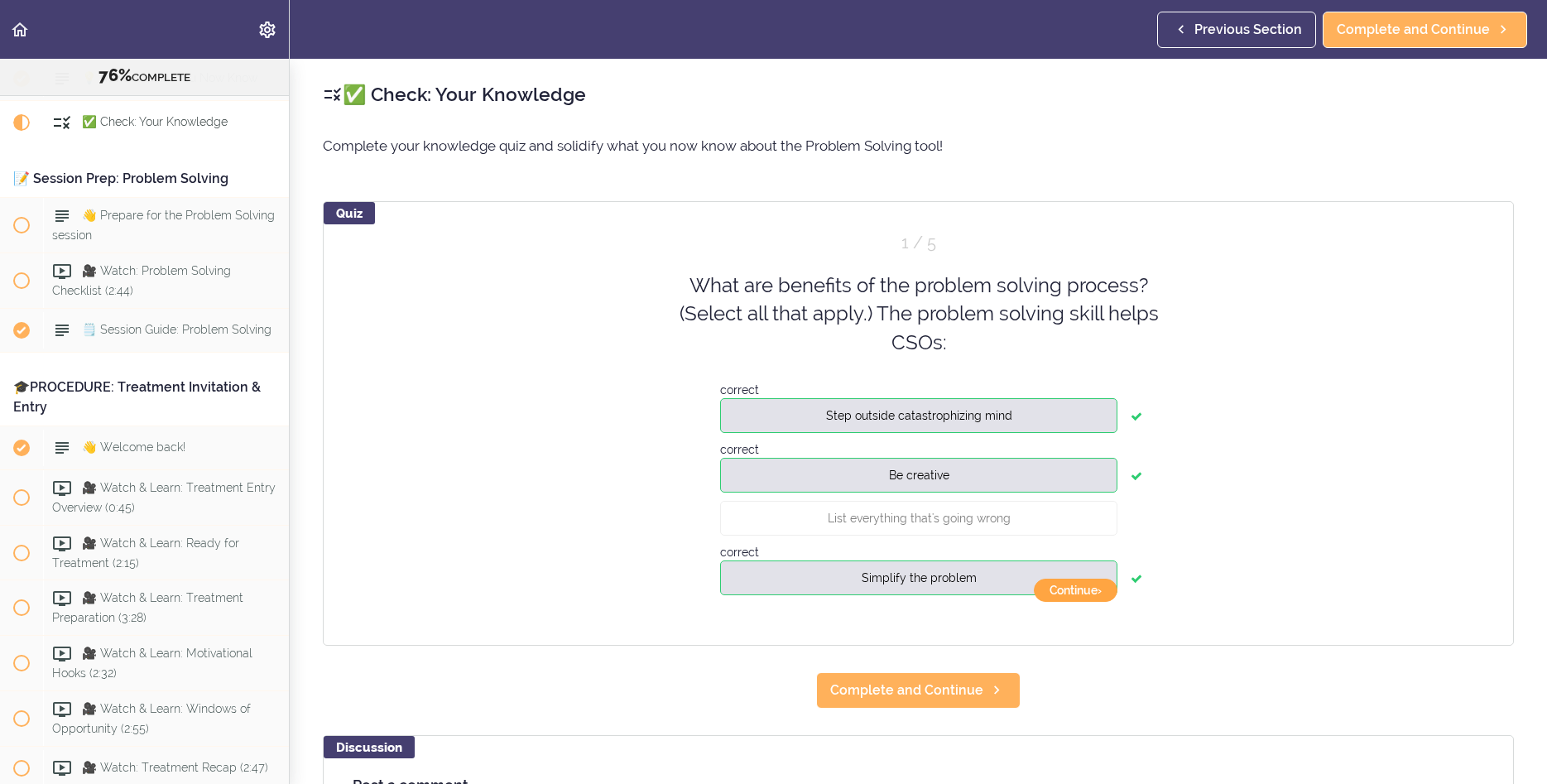
click at [1084, 591] on button "Continue ›" at bounding box center [1076, 590] width 84 height 23
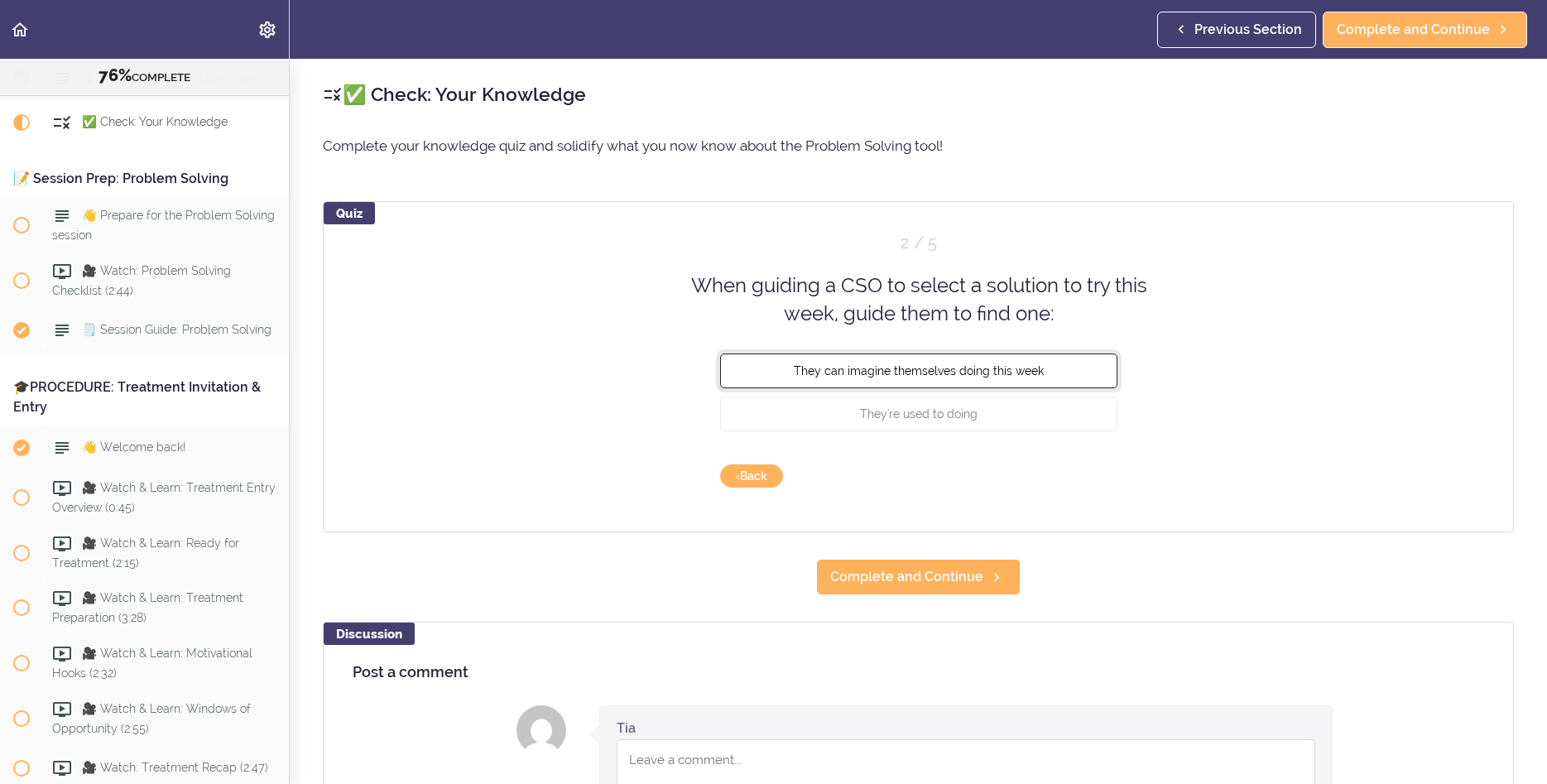
click at [1040, 377] on button "They can imagine themselves doing this week" at bounding box center [919, 370] width 398 height 34
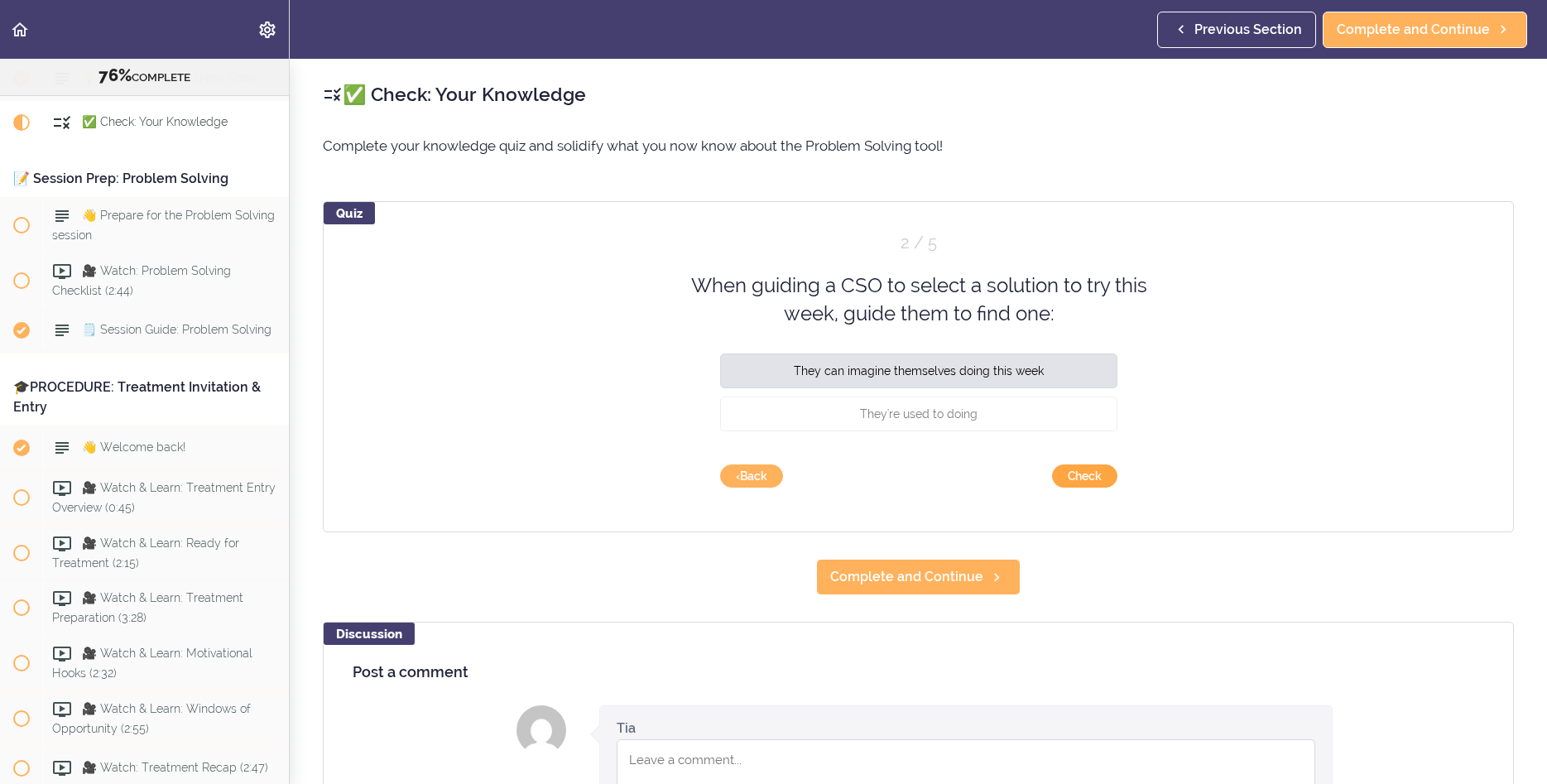
click at [1095, 477] on button "Check" at bounding box center [1085, 476] width 65 height 23
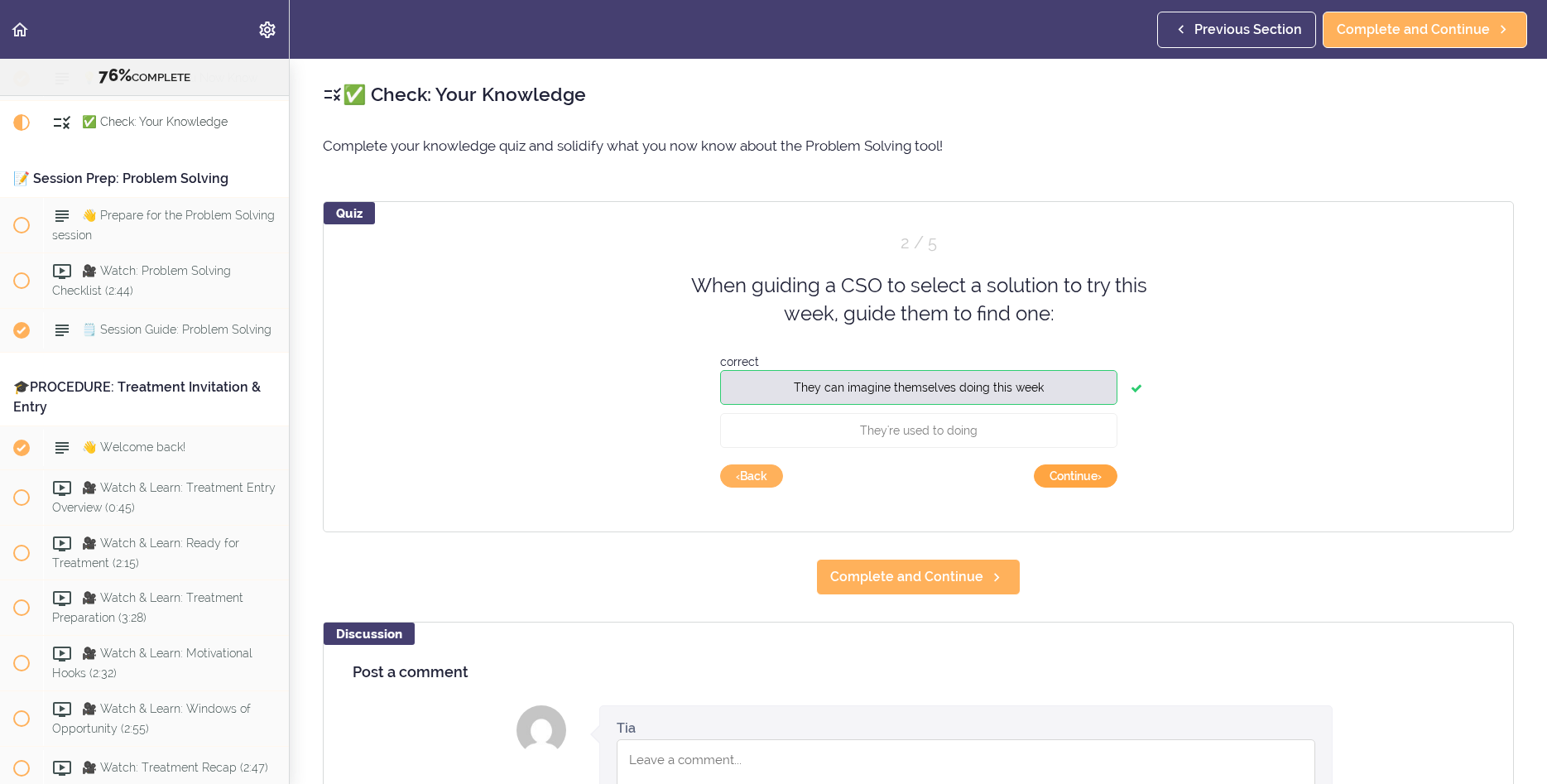
click at [1072, 469] on button "Continue ›" at bounding box center [1076, 476] width 84 height 23
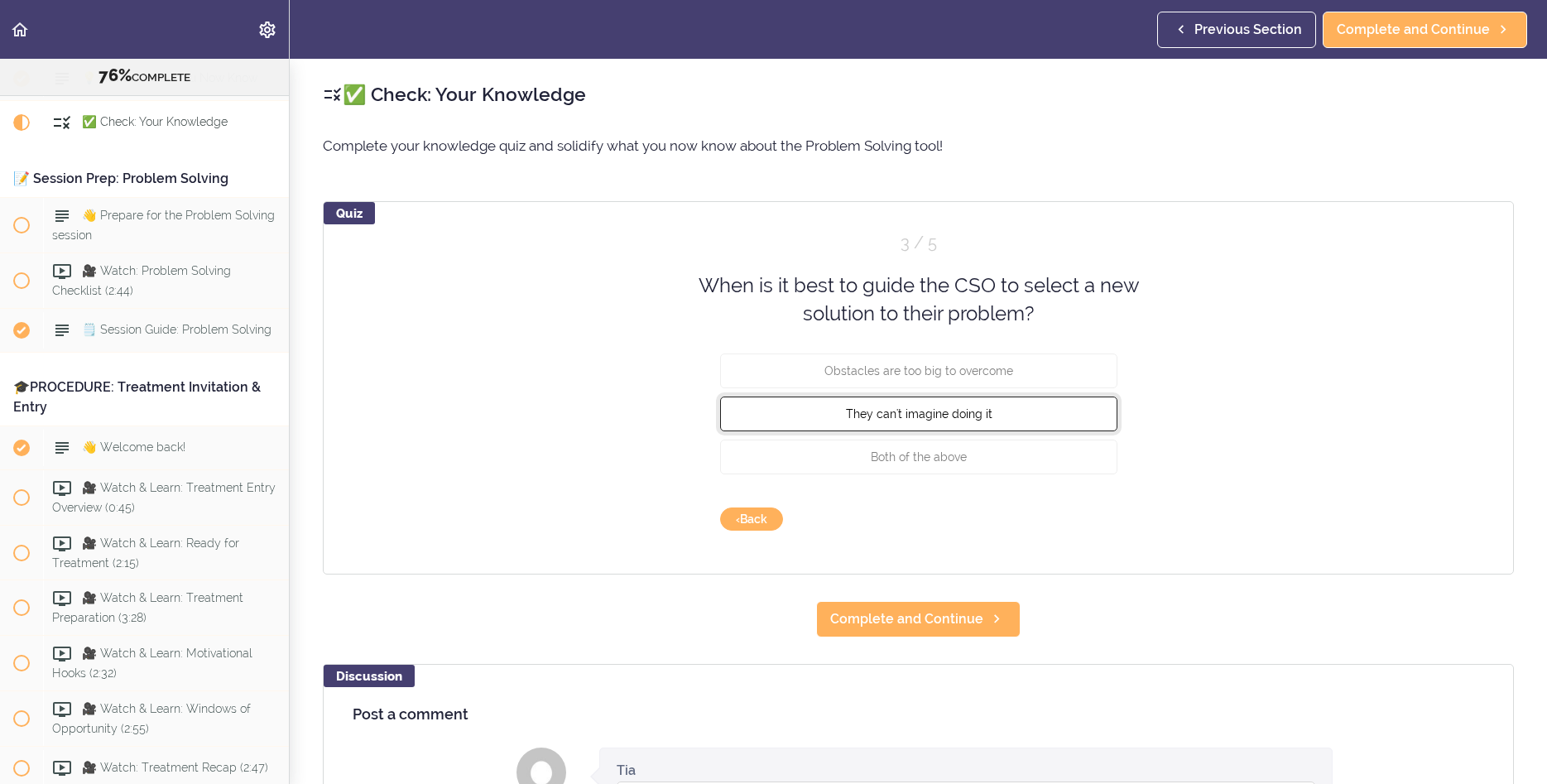
click at [929, 413] on span "They can't imagine doing it" at bounding box center [919, 413] width 147 height 13
click at [1080, 515] on button "Check" at bounding box center [1085, 518] width 65 height 23
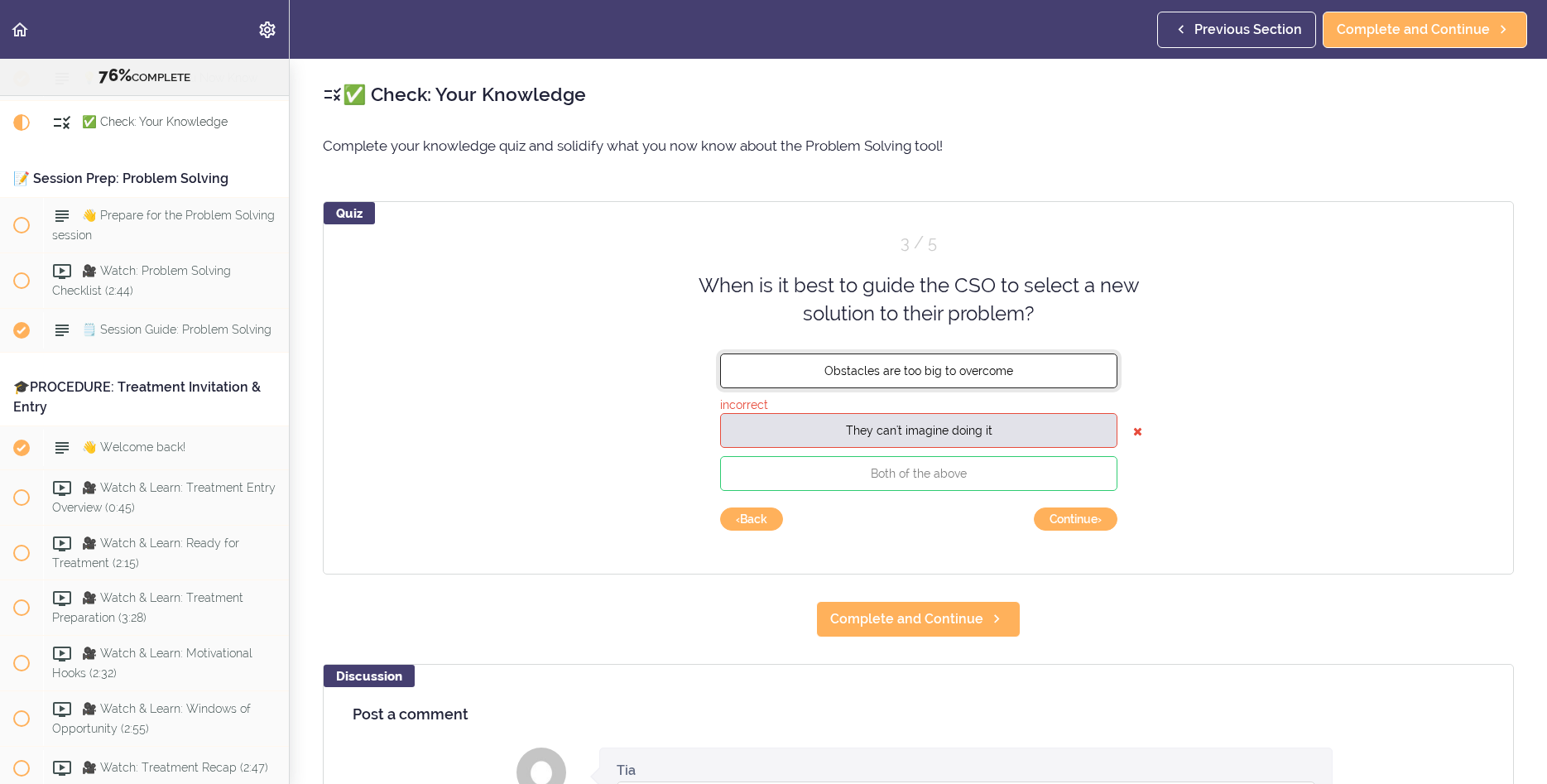
click at [1041, 374] on button "Obstacles are too big to overcome" at bounding box center [919, 370] width 398 height 34
click at [747, 520] on button "‹ Back" at bounding box center [752, 518] width 63 height 23
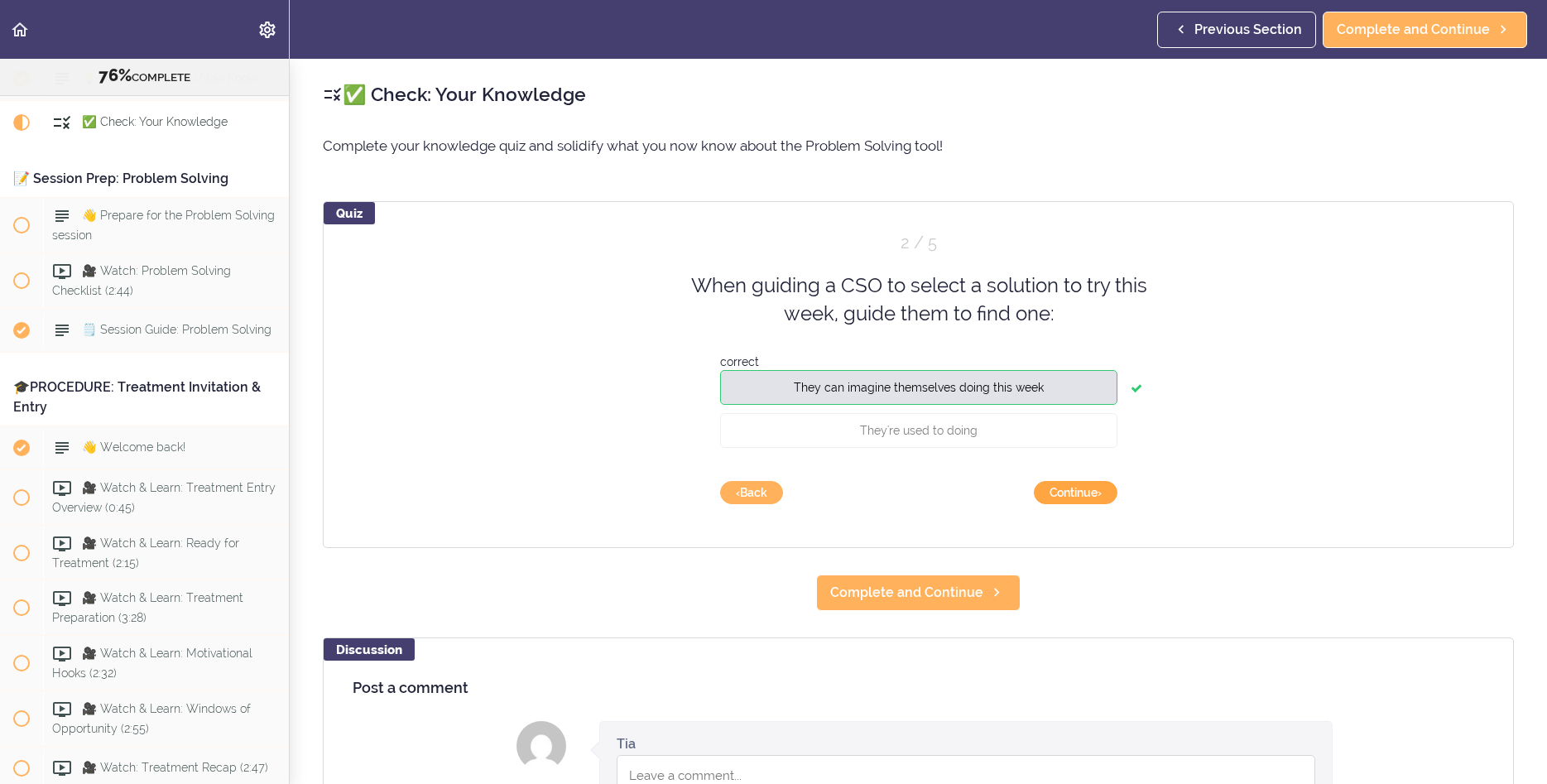
click at [1090, 498] on button "Continue ›" at bounding box center [1076, 492] width 84 height 23
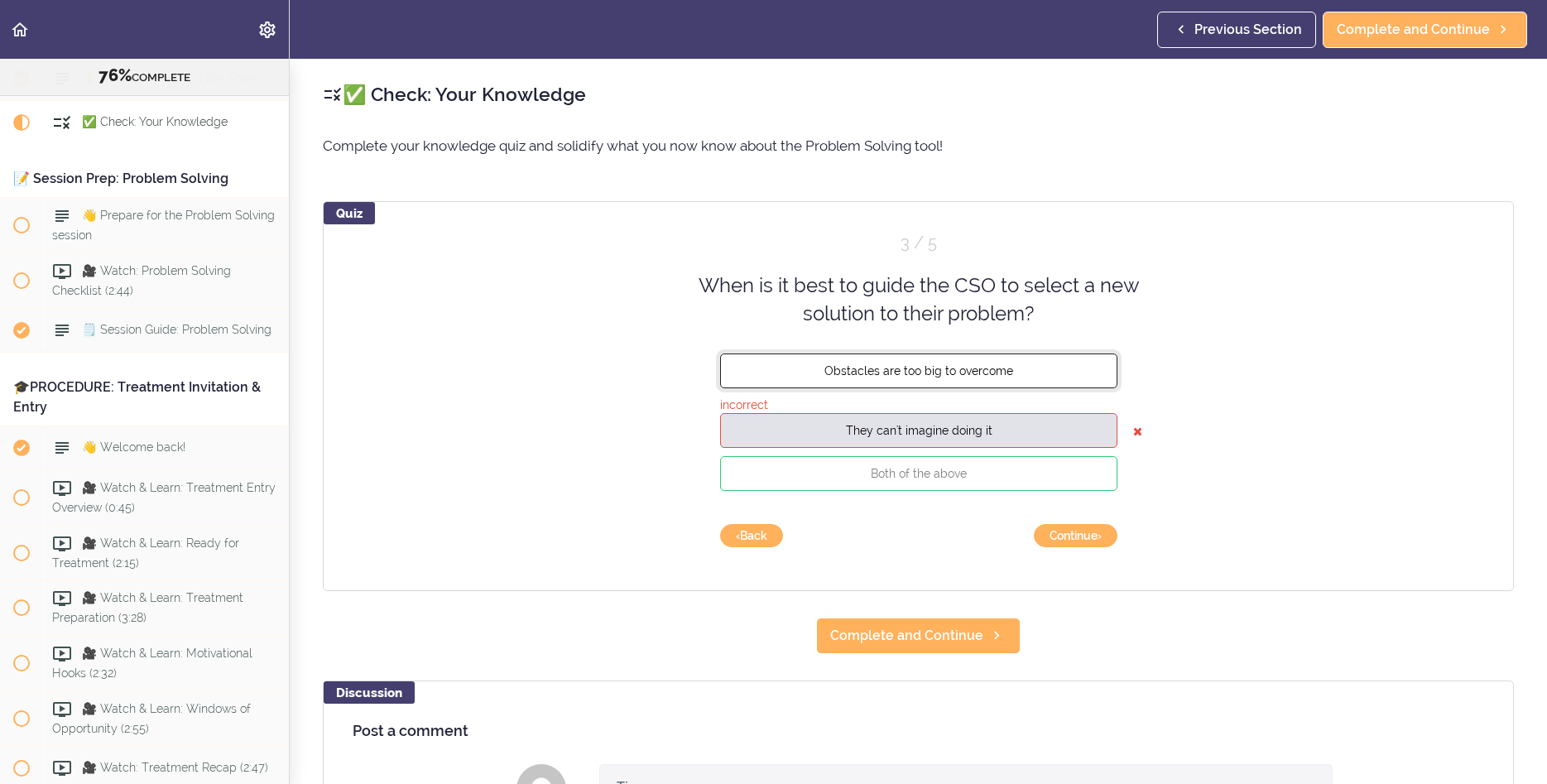
click at [961, 376] on span "Obstacles are too big to overcome" at bounding box center [918, 370] width 189 height 13
click at [1059, 533] on button "Continue ›" at bounding box center [1076, 535] width 84 height 23
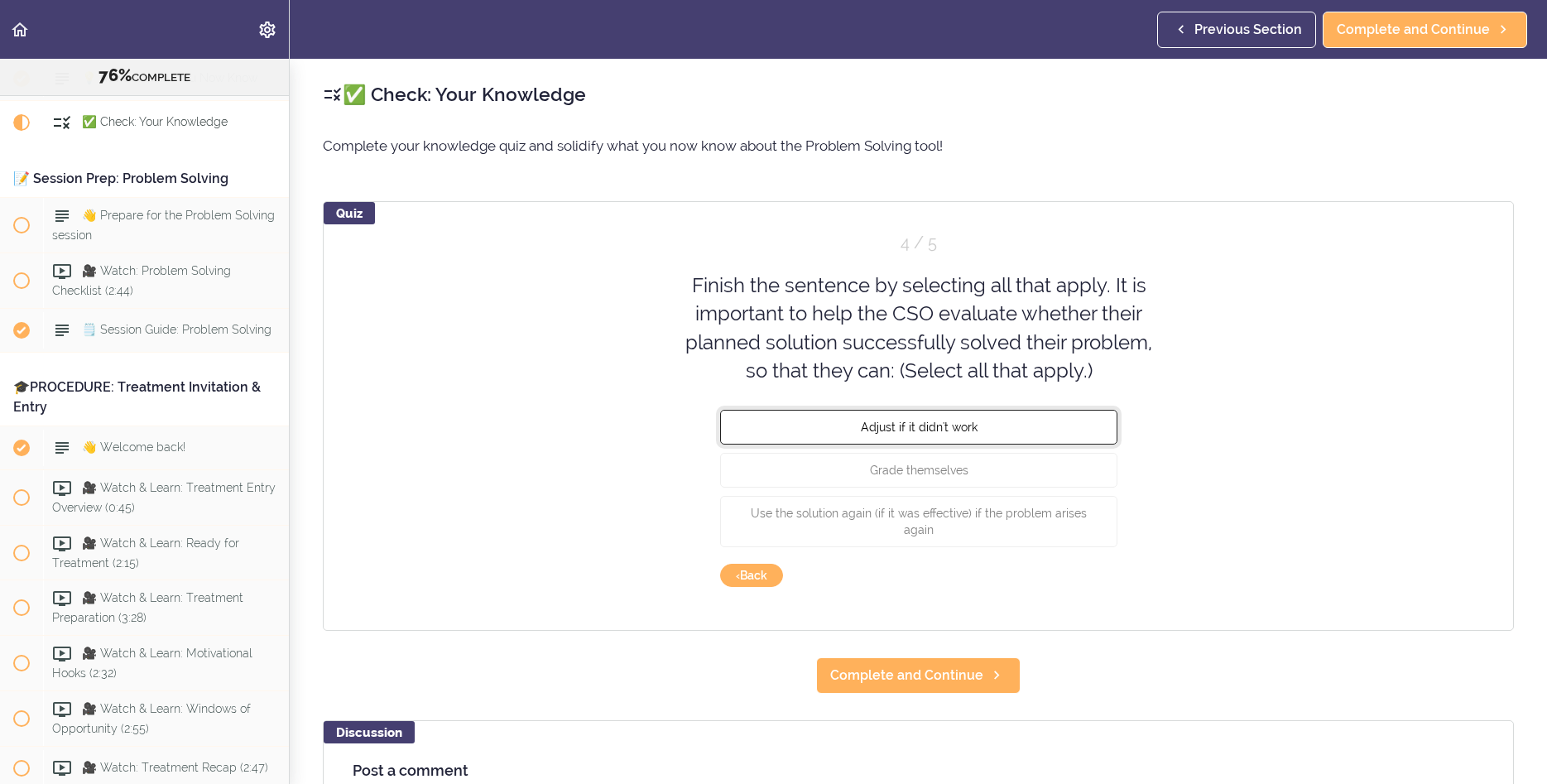
click at [933, 427] on span "Adjust if it didn't work" at bounding box center [919, 427] width 117 height 13
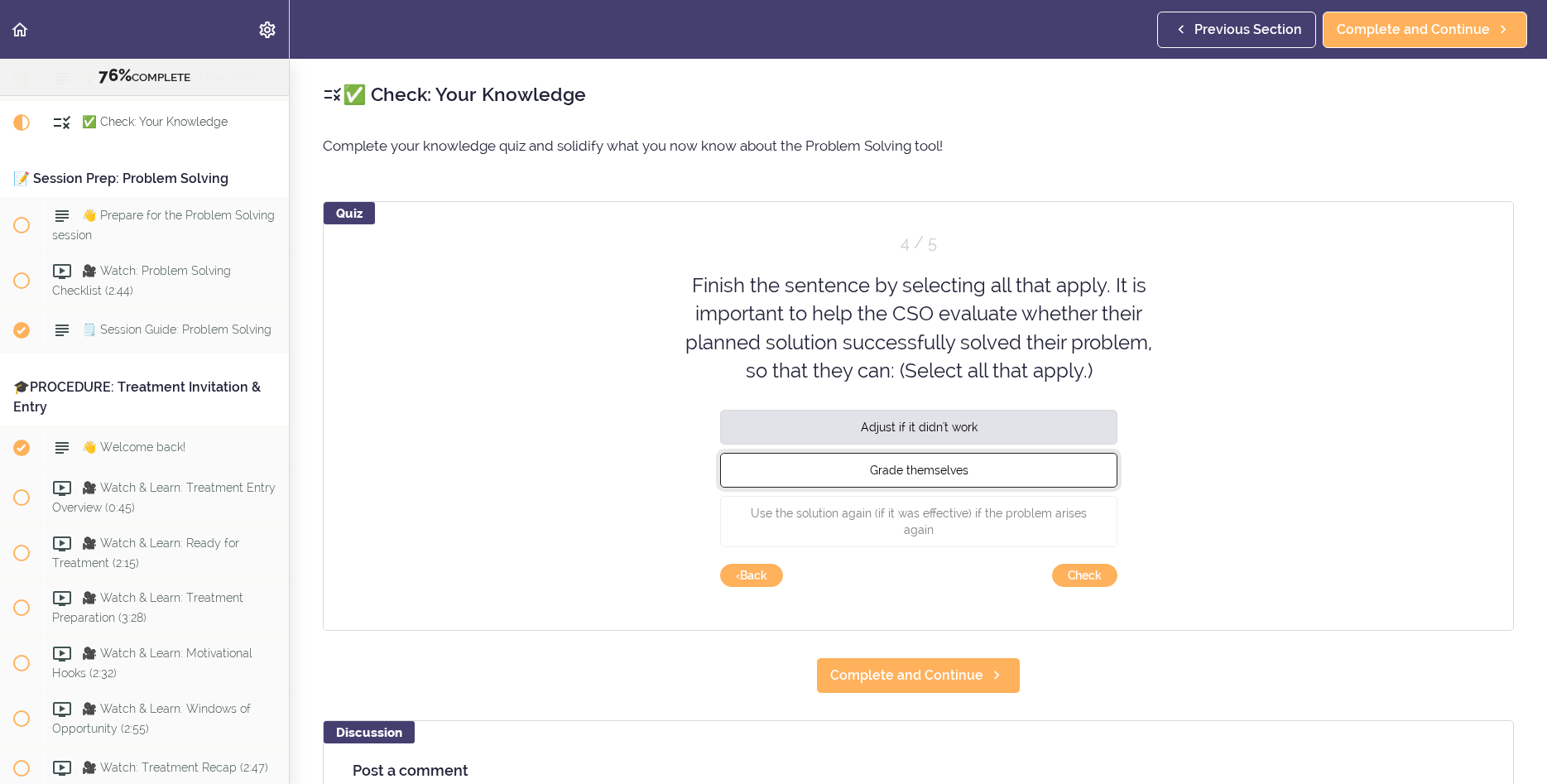
click at [926, 469] on span "Grade themselves" at bounding box center [919, 470] width 98 height 13
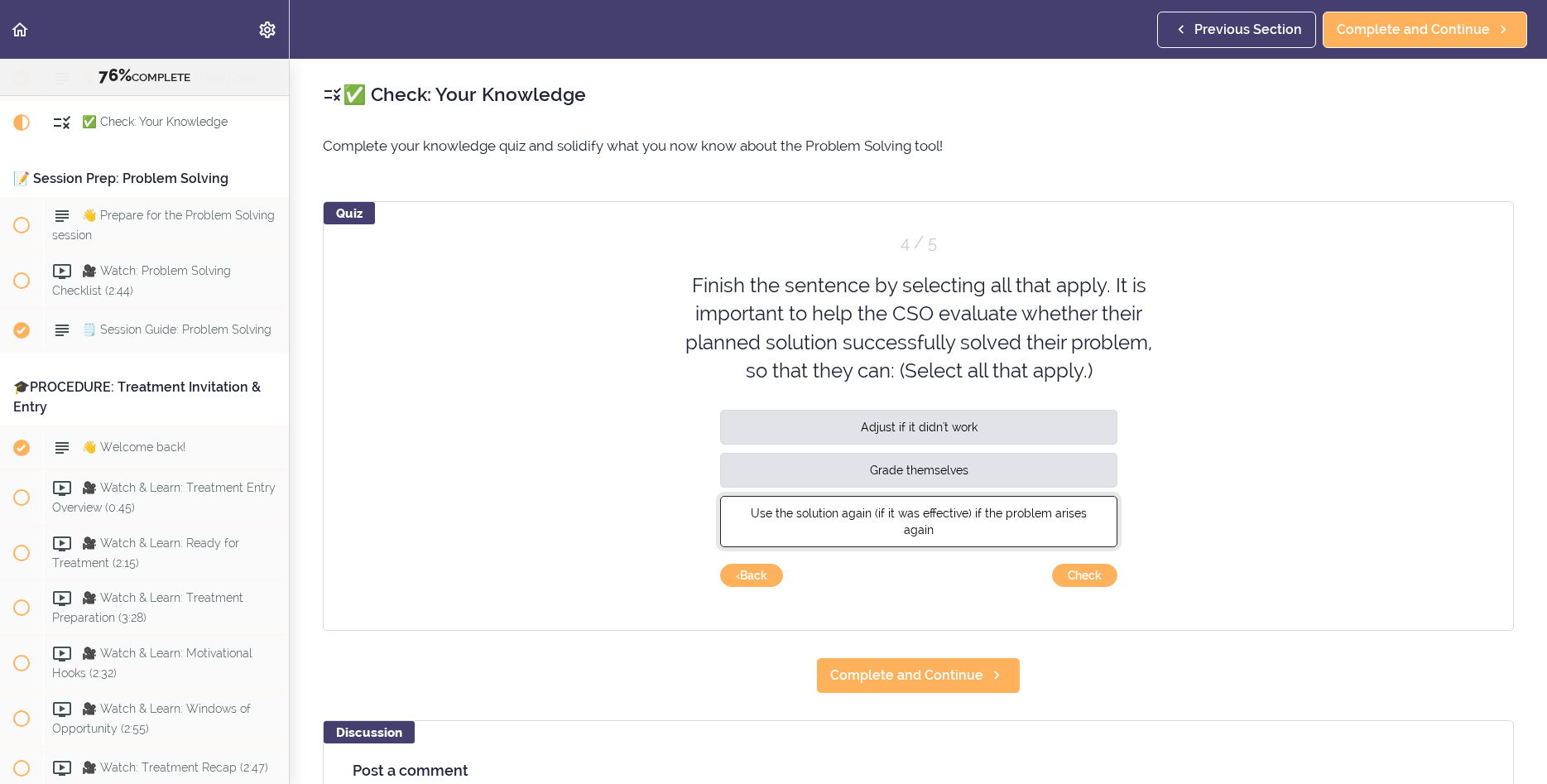
click at [881, 516] on span "Use the solution again (if it was effective) if the problem arises again" at bounding box center [919, 521] width 336 height 30
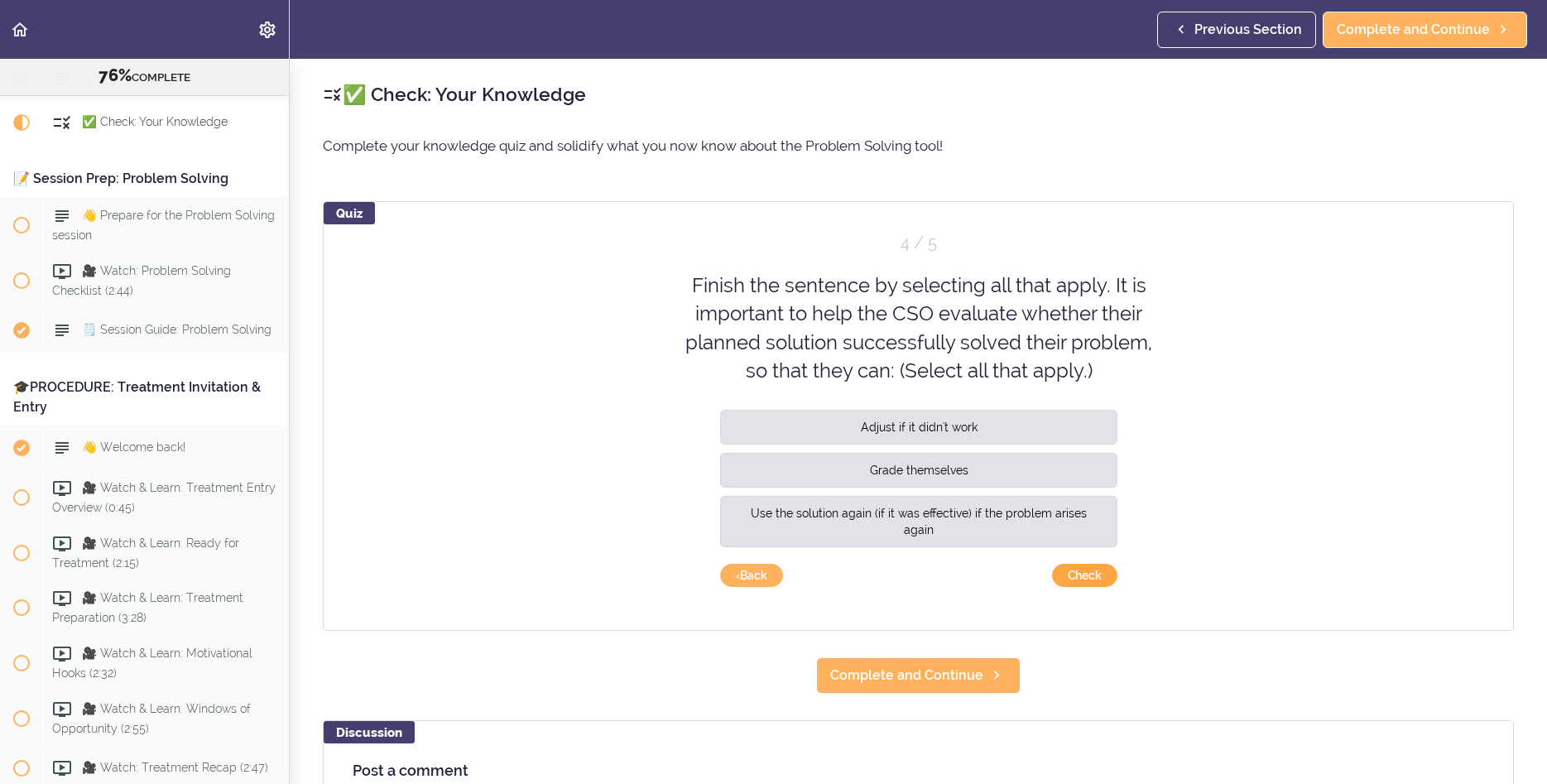
click at [1082, 568] on button "Check" at bounding box center [1085, 575] width 65 height 23
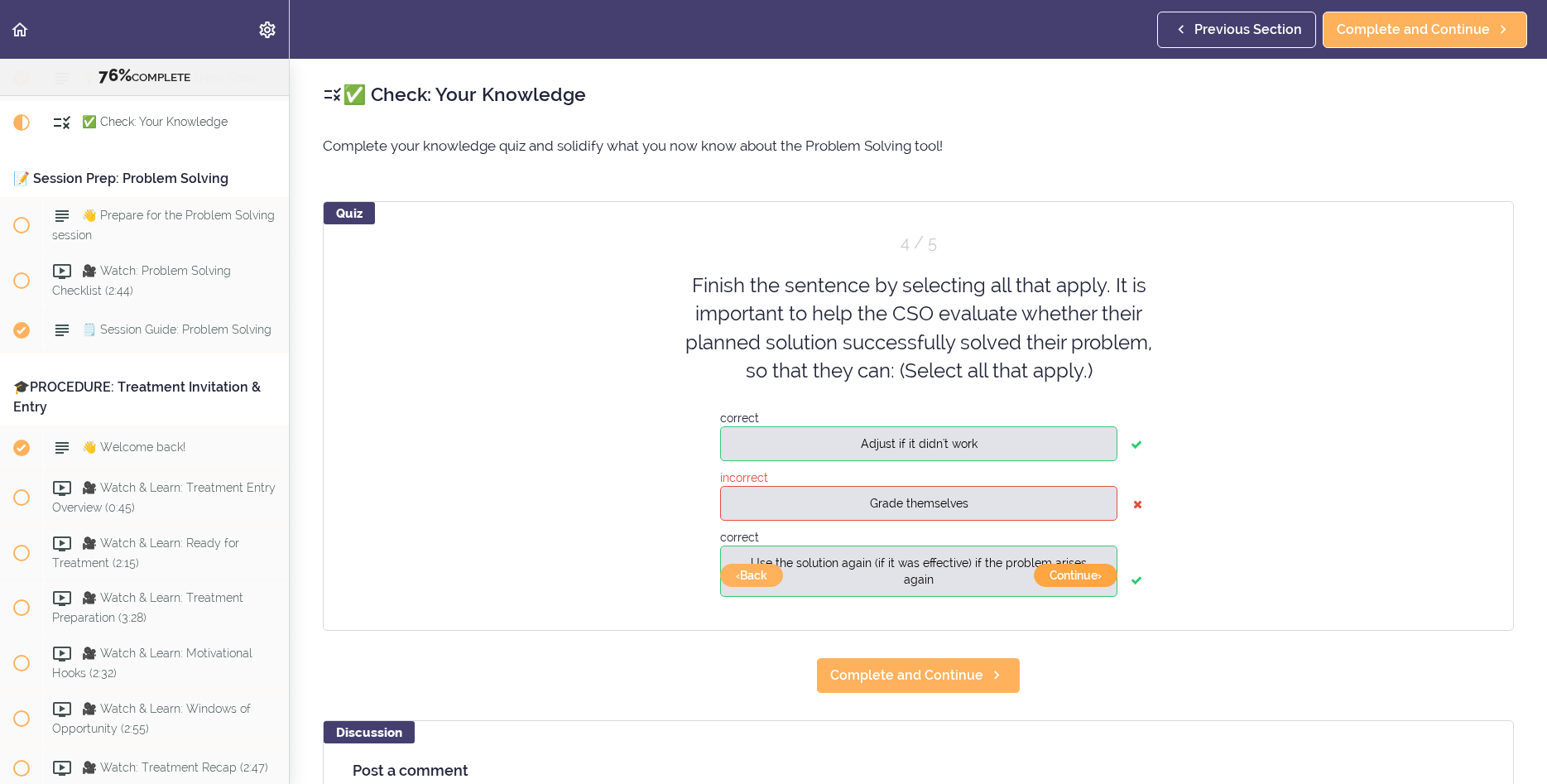
click at [1079, 578] on button "Continue ›" at bounding box center [1076, 575] width 84 height 23
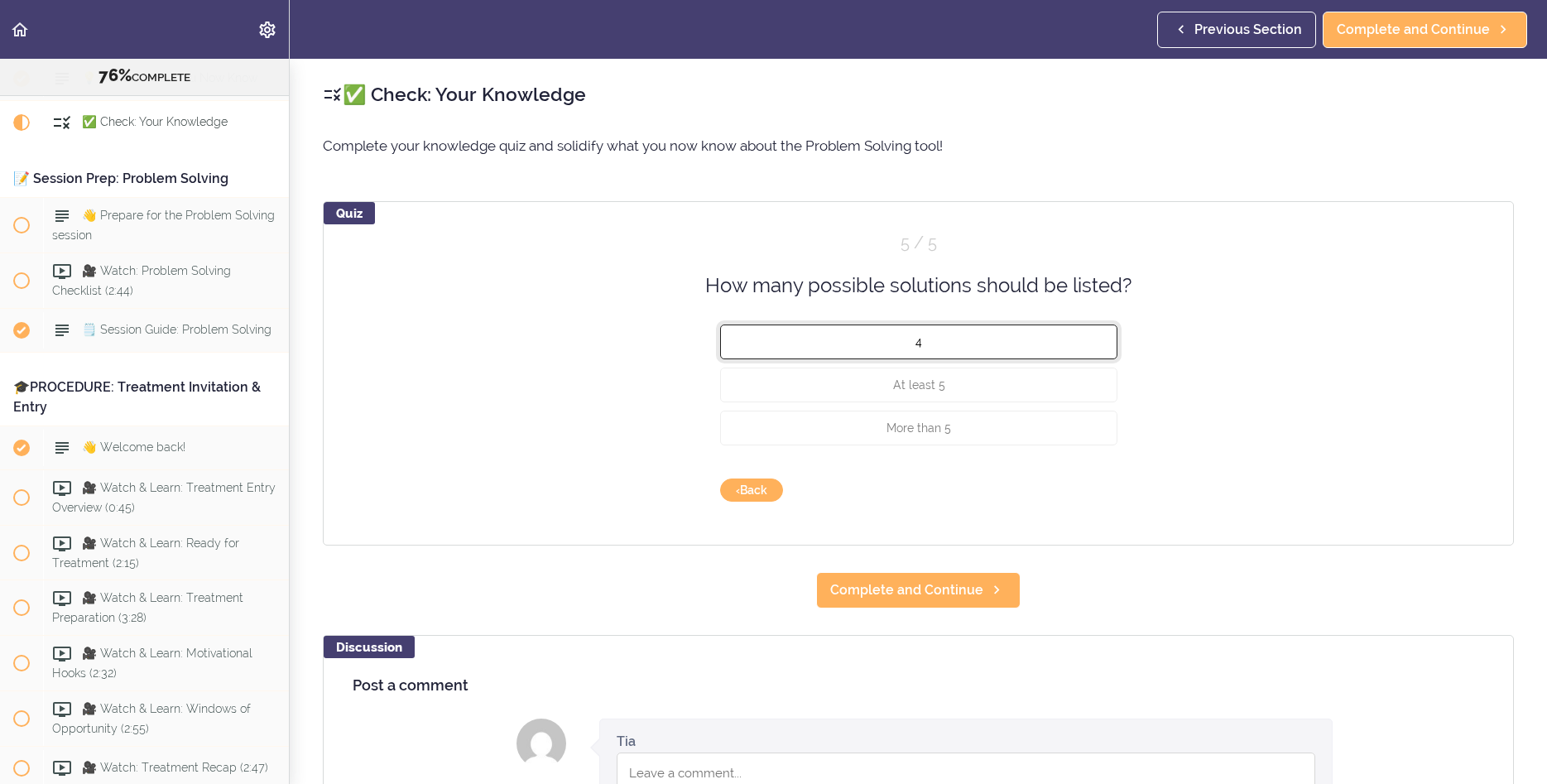
click at [957, 331] on button "4" at bounding box center [919, 341] width 398 height 34
click at [1086, 489] on button "Check" at bounding box center [1085, 490] width 65 height 23
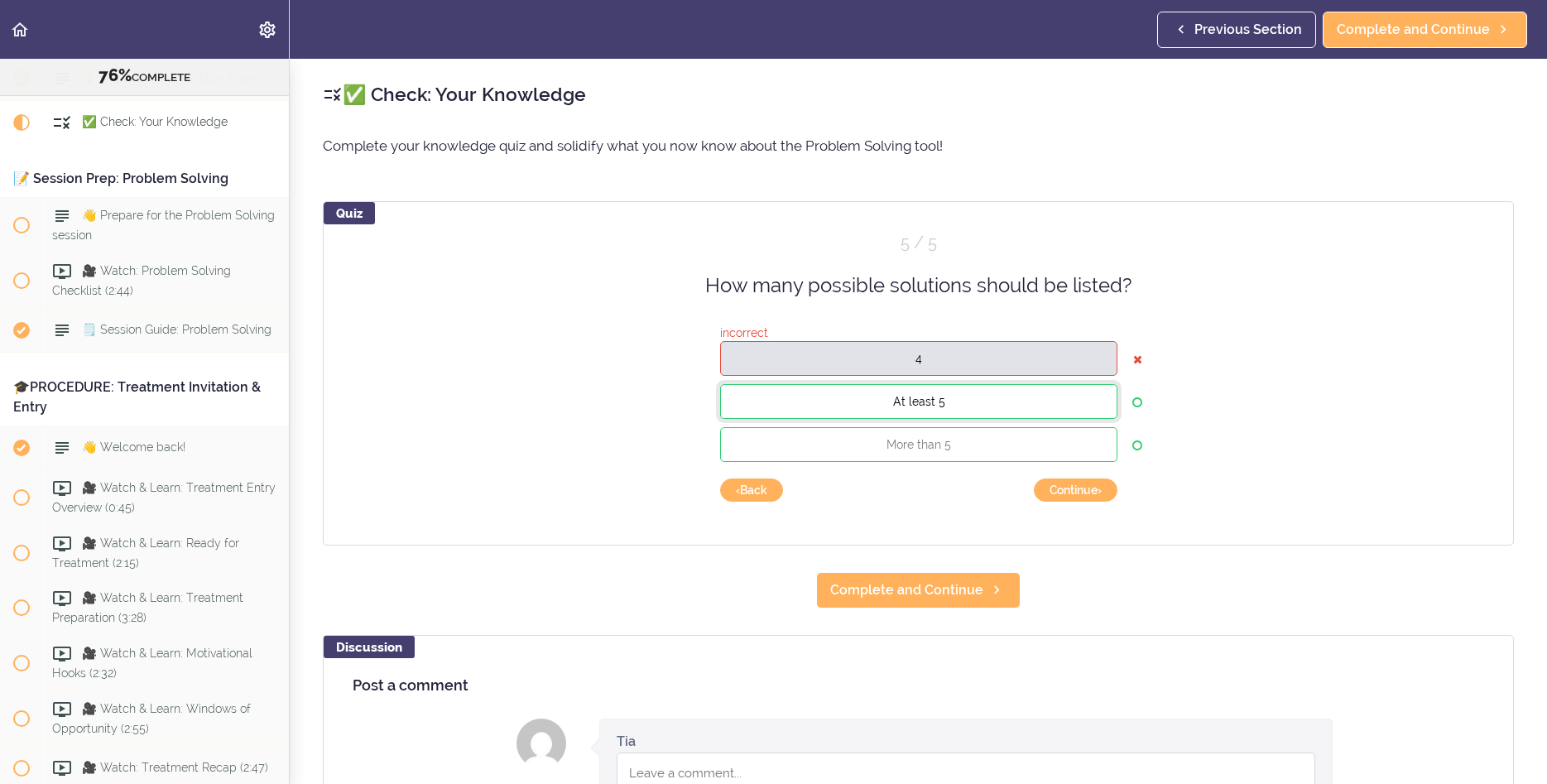
click at [995, 410] on button "At least 5" at bounding box center [919, 400] width 398 height 34
click at [1067, 502] on div "Quiz 5 / 5 How many possible solutions should be listed? incorrect 4 At least 5…" at bounding box center [919, 373] width 1191 height 345
click at [1073, 490] on button "Continue ›" at bounding box center [1076, 490] width 84 height 23
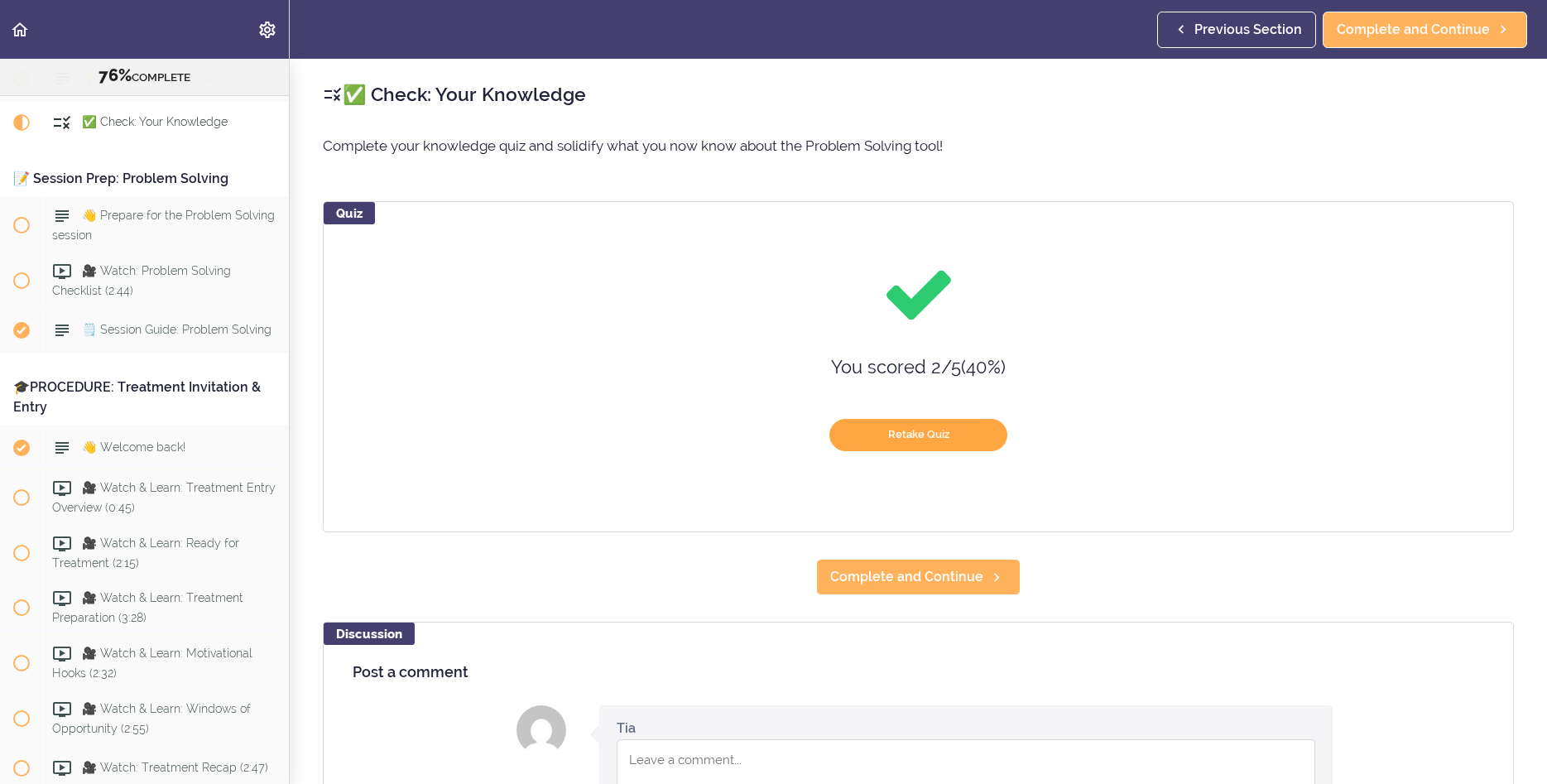
click at [945, 439] on button "Retake Quiz" at bounding box center [919, 435] width 178 height 33
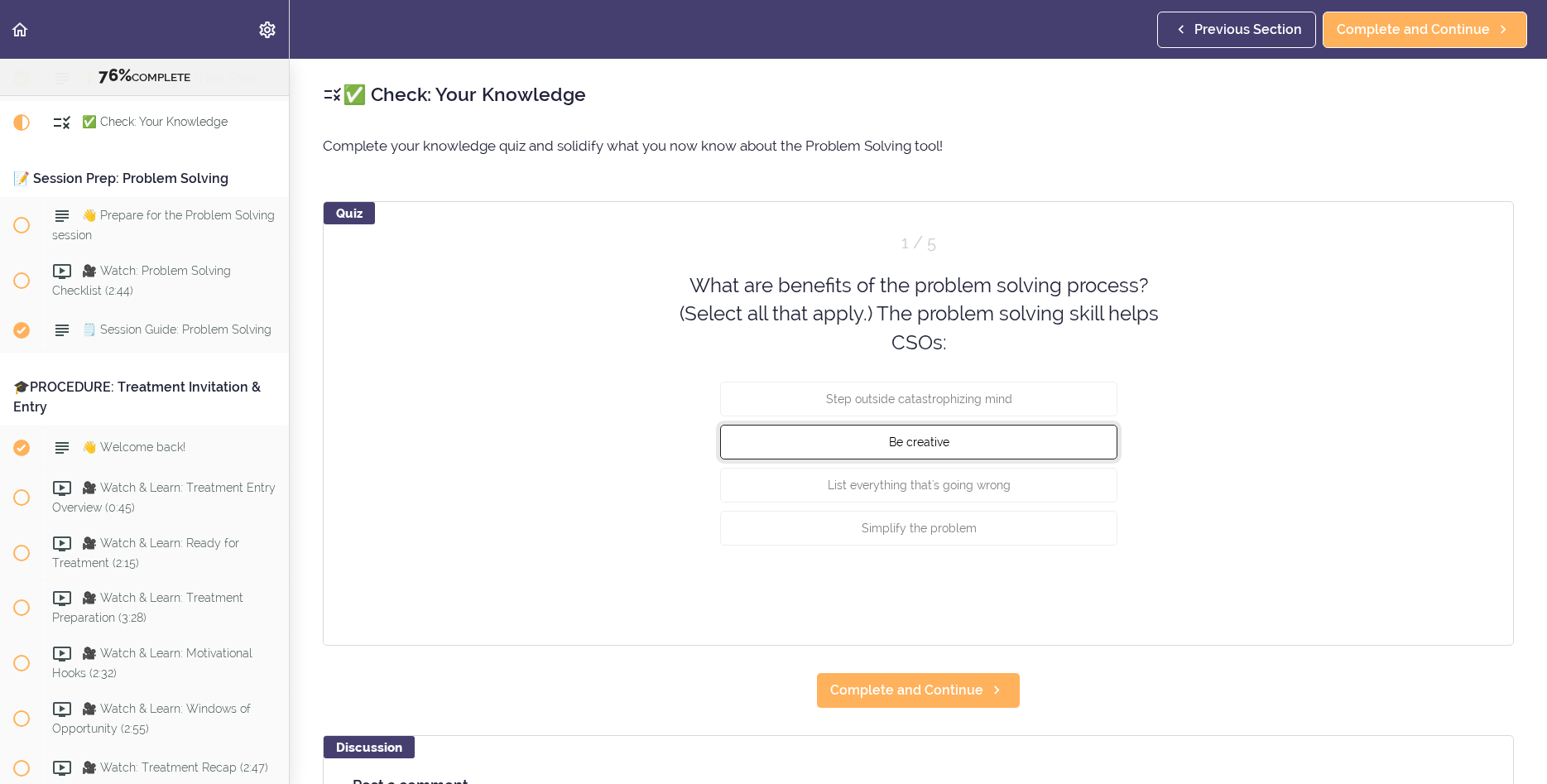
click at [893, 441] on span "Be creative" at bounding box center [918, 442] width 60 height 13
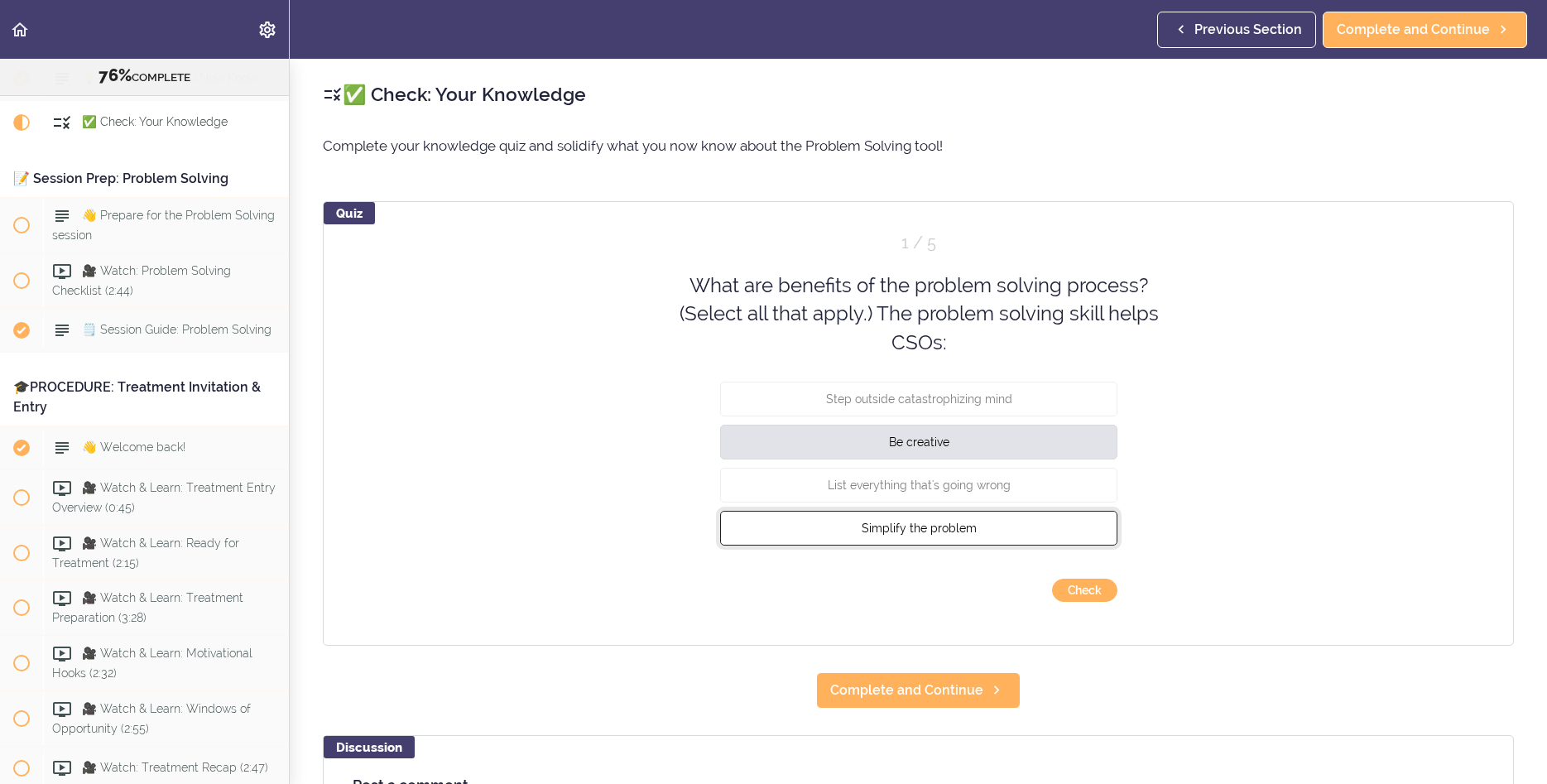
click at [903, 528] on span "Simplify the problem" at bounding box center [919, 528] width 115 height 13
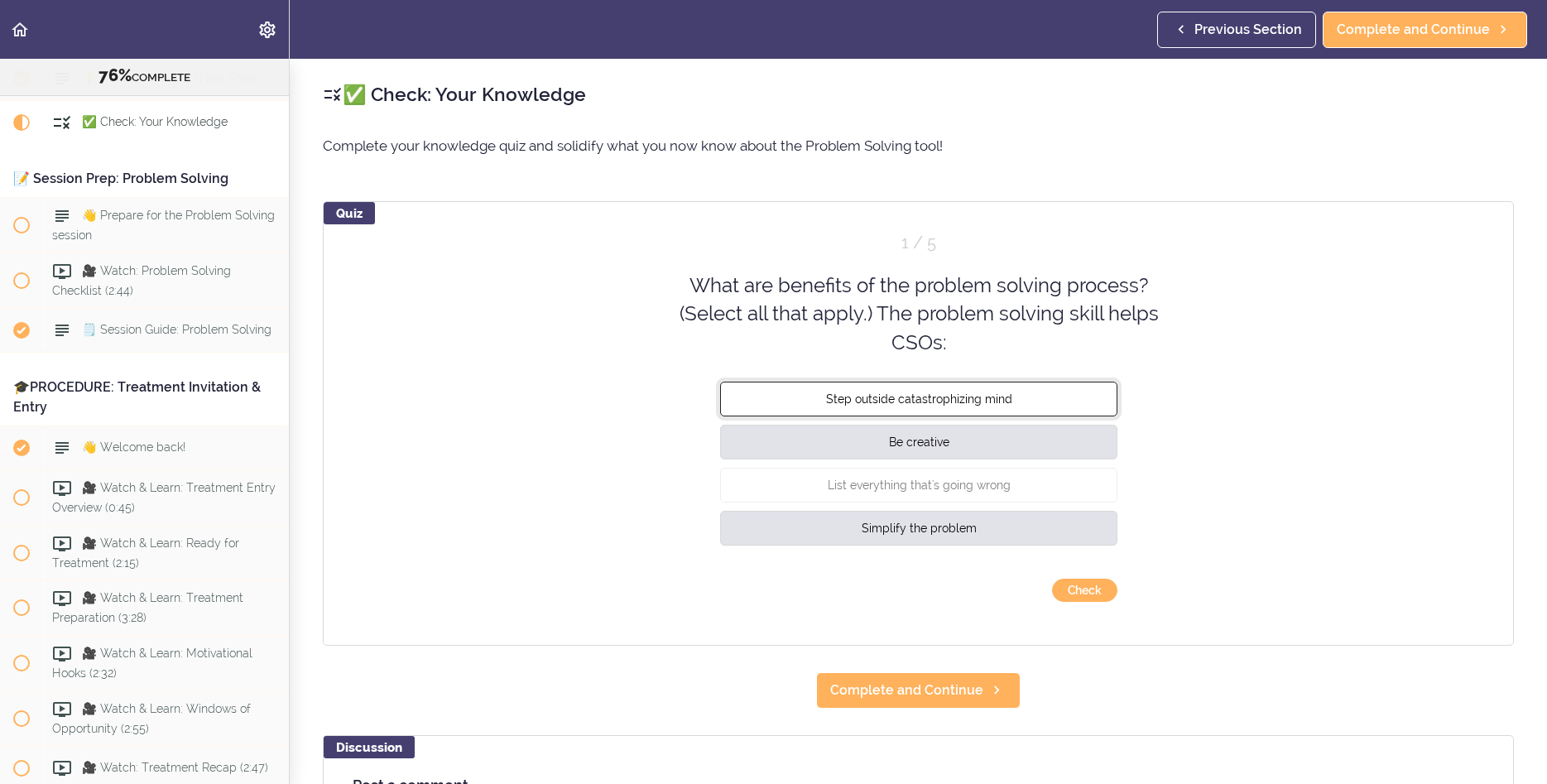
click at [925, 410] on button "Step outside catastrophizing mind" at bounding box center [919, 399] width 398 height 34
click at [1082, 580] on button "Check" at bounding box center [1085, 590] width 65 height 23
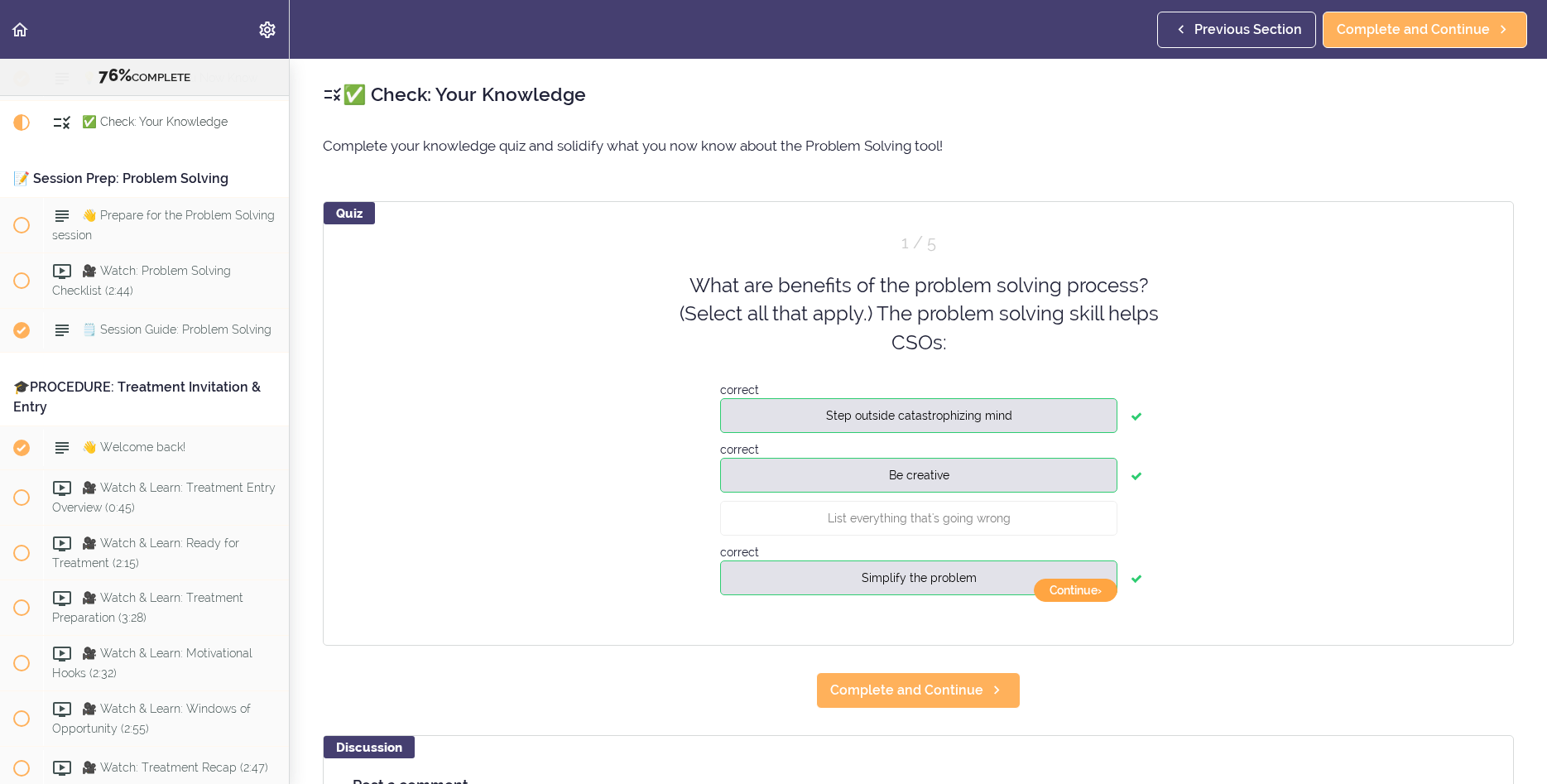
click at [1086, 596] on button "Continue ›" at bounding box center [1076, 590] width 84 height 23
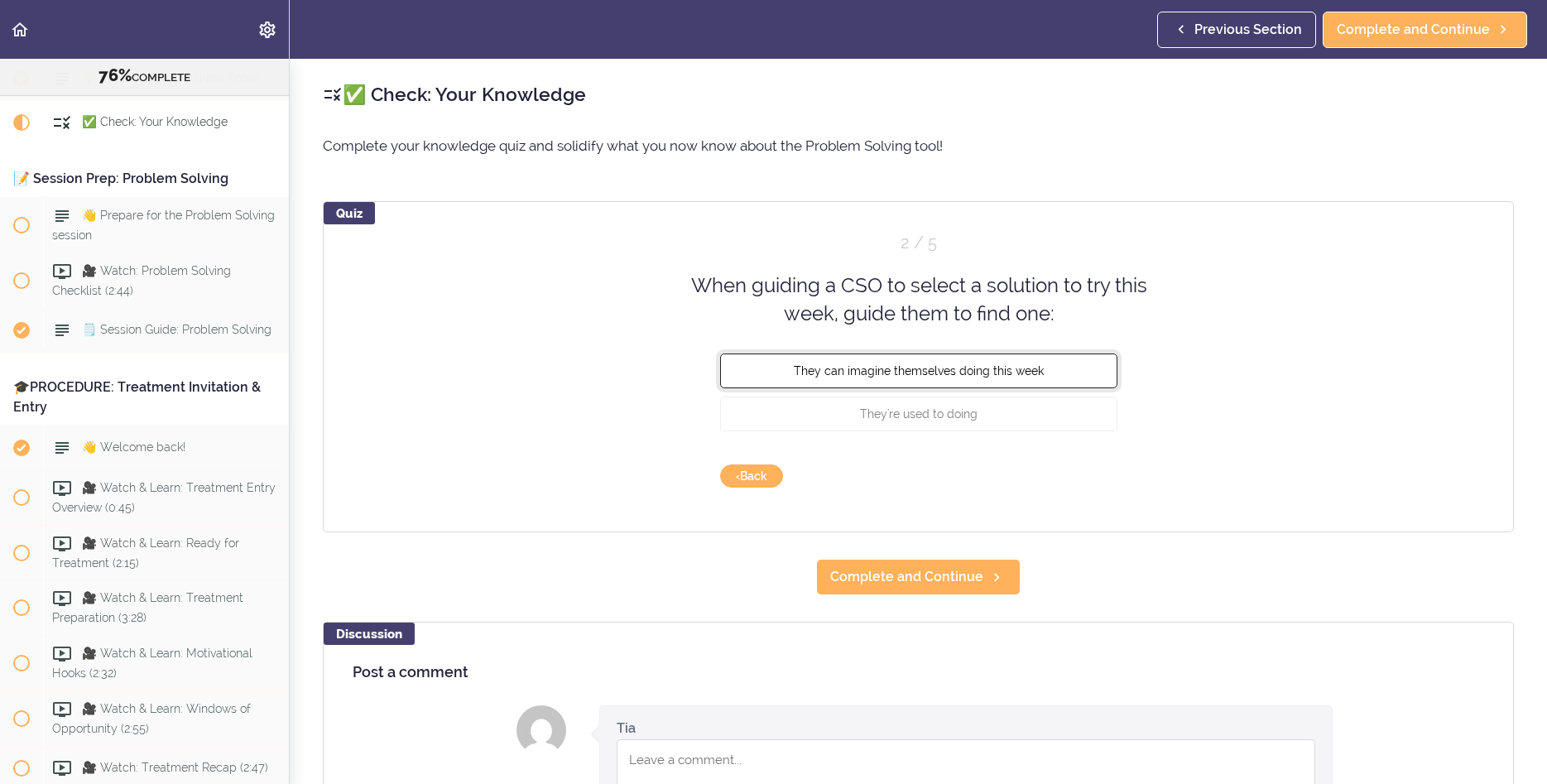
click at [954, 377] on button "They can imagine themselves doing this week" at bounding box center [919, 370] width 398 height 34
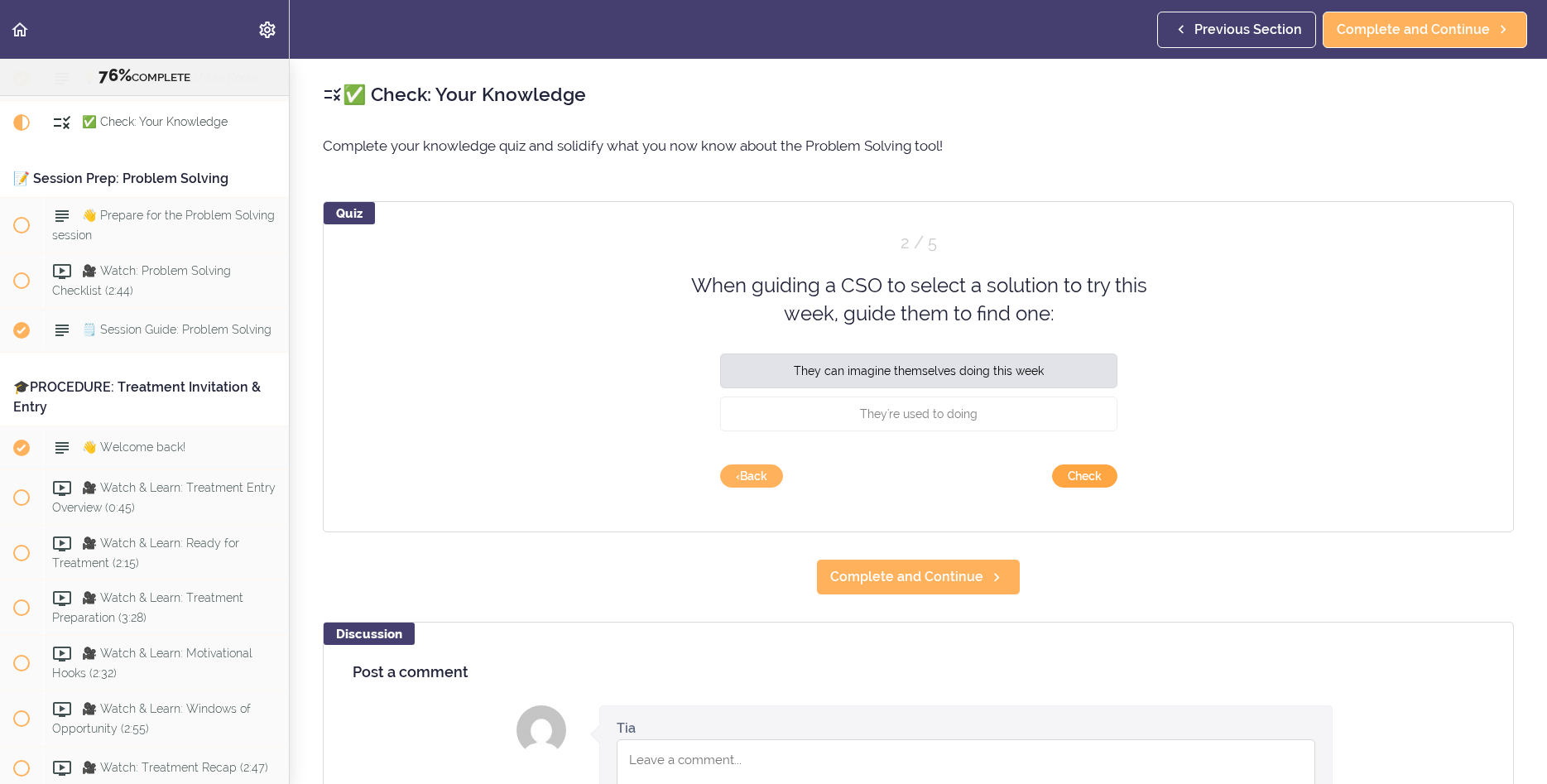
click at [1085, 479] on button "Check" at bounding box center [1085, 476] width 65 height 23
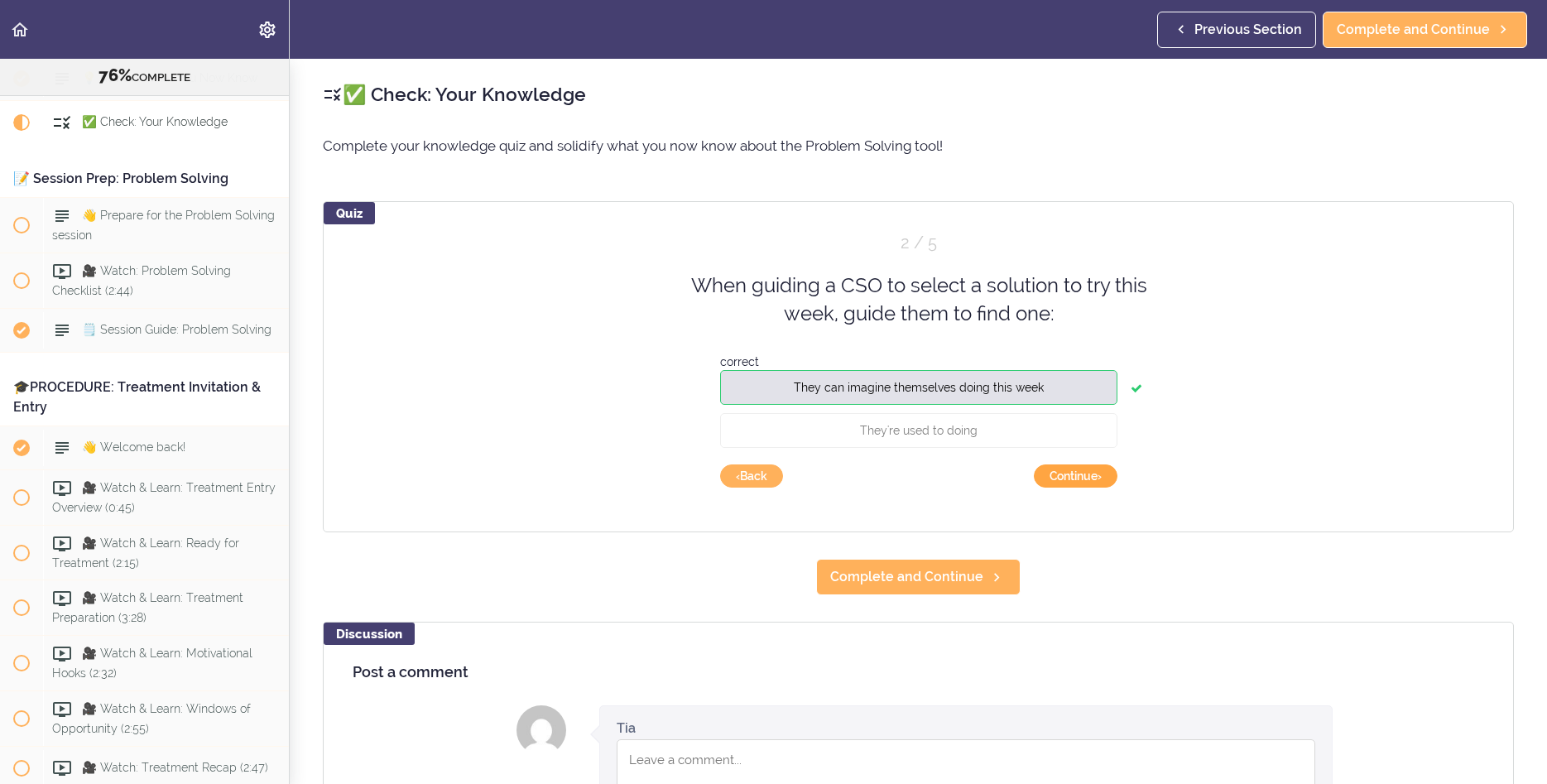
click at [1065, 477] on button "Continue ›" at bounding box center [1076, 476] width 84 height 23
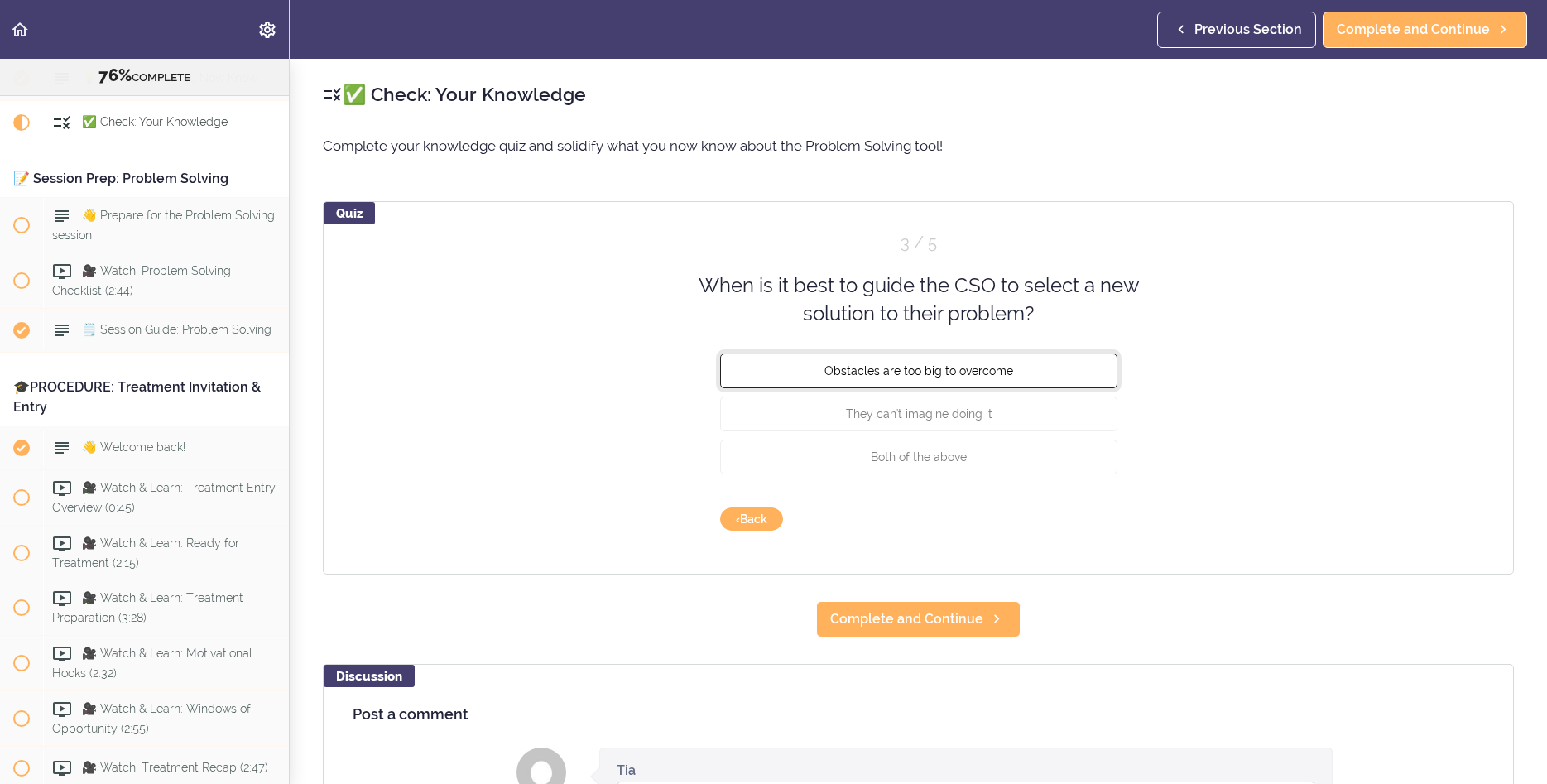
click at [975, 374] on span "Obstacles are too big to overcome" at bounding box center [918, 370] width 189 height 13
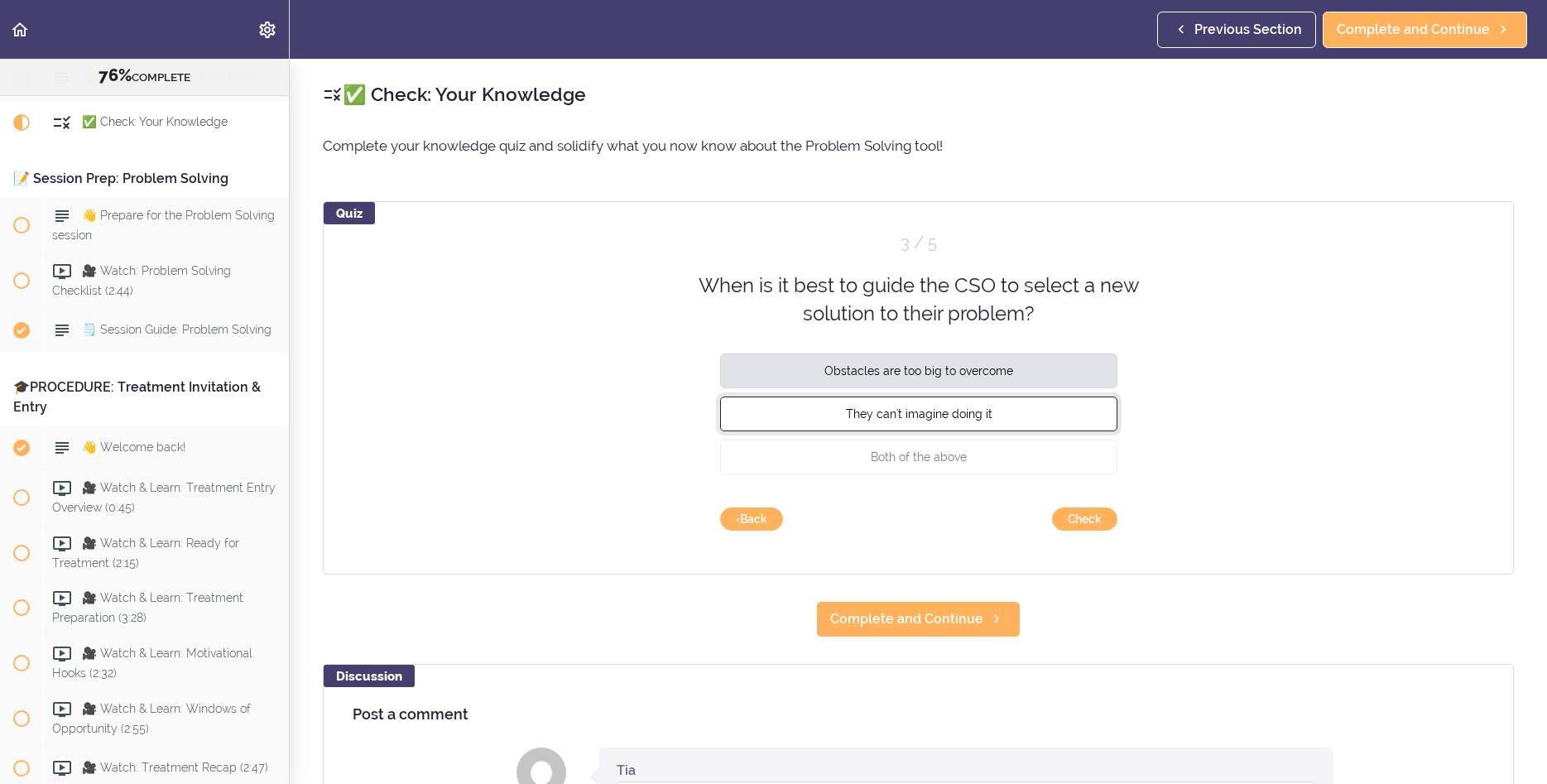
click at [1028, 417] on button "They can't imagine doing it" at bounding box center [919, 412] width 398 height 34
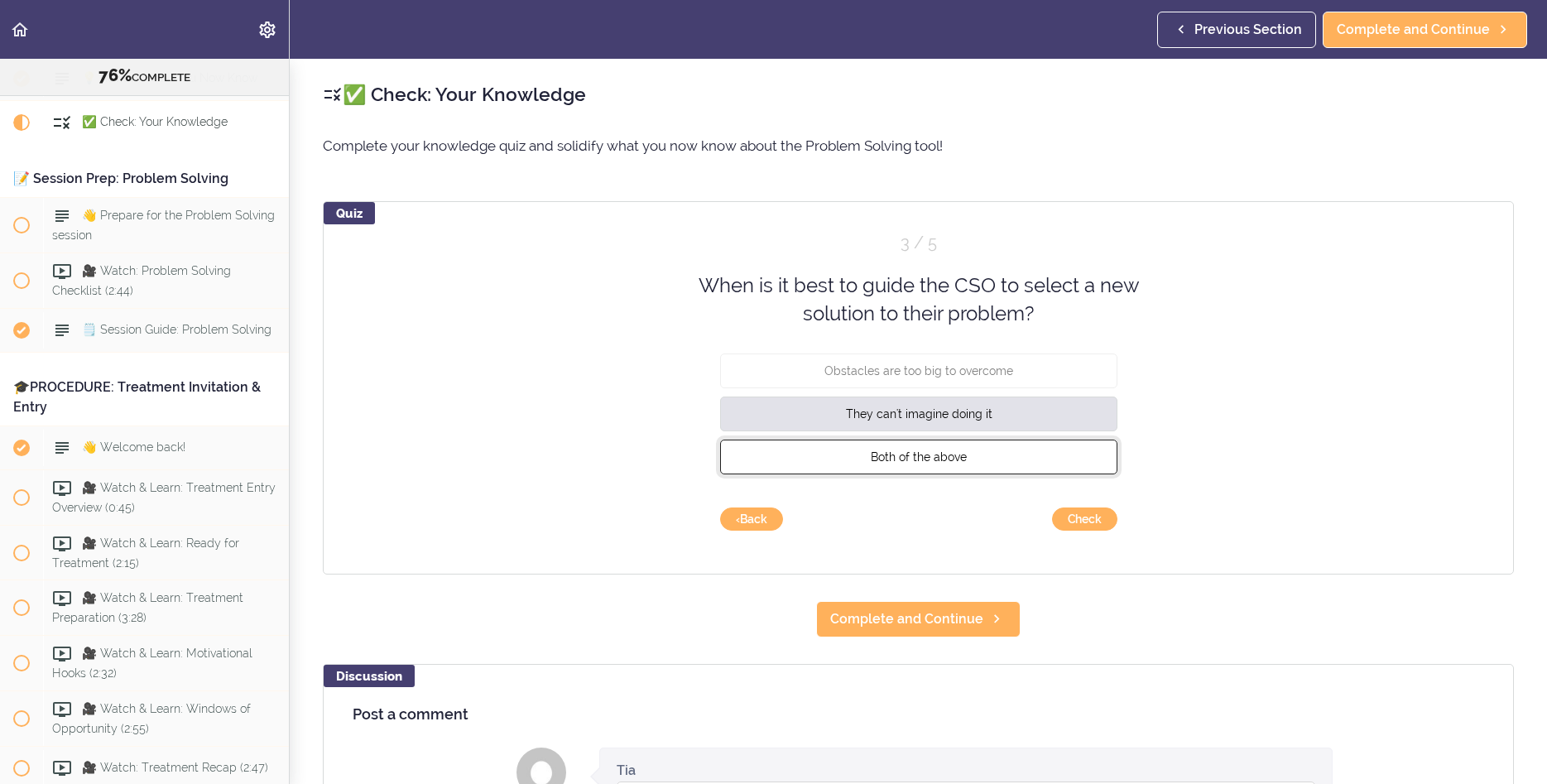
click at [938, 454] on span "Both of the above" at bounding box center [918, 456] width 96 height 13
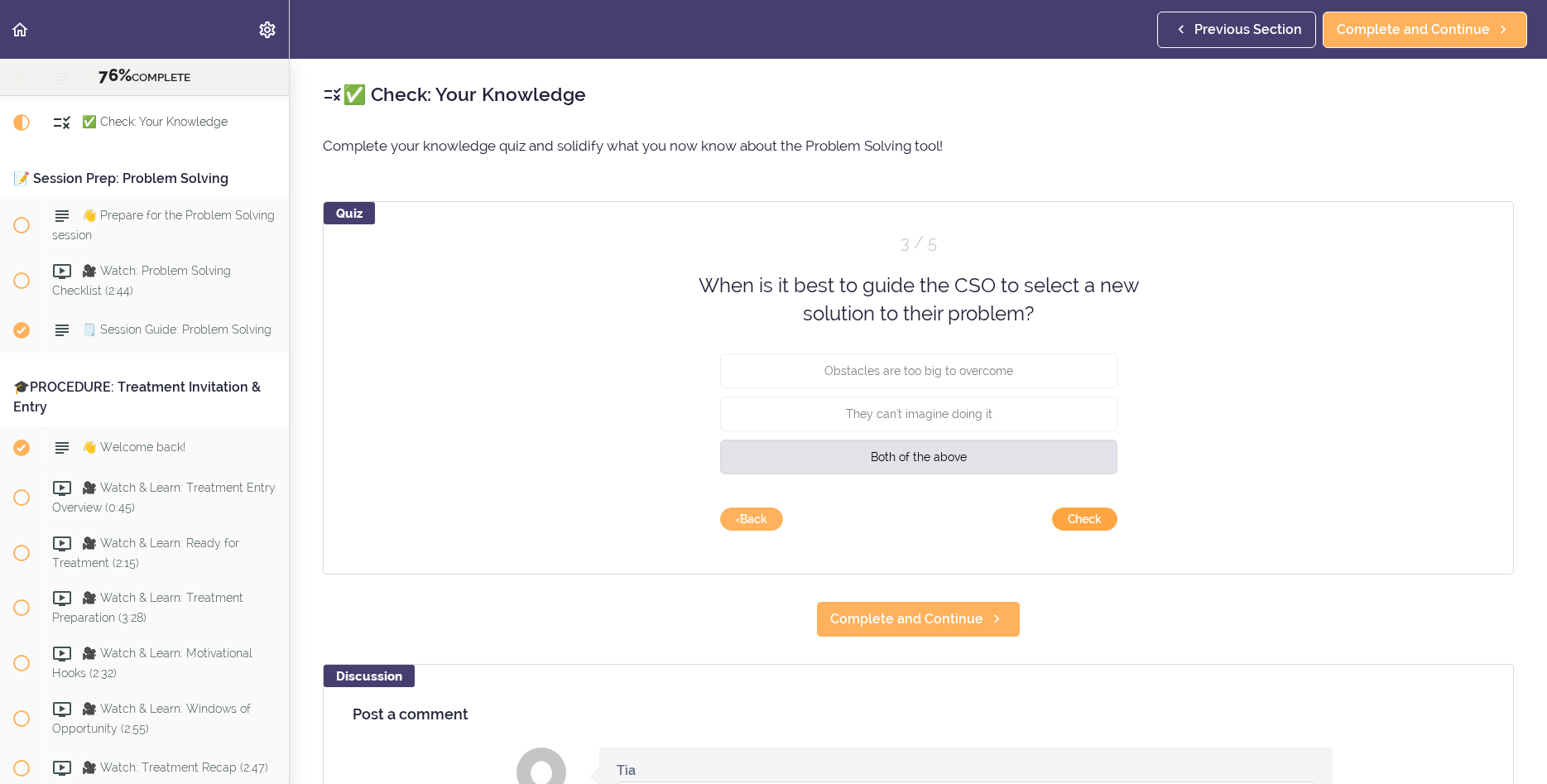
click at [1072, 521] on button "Check" at bounding box center [1085, 518] width 65 height 23
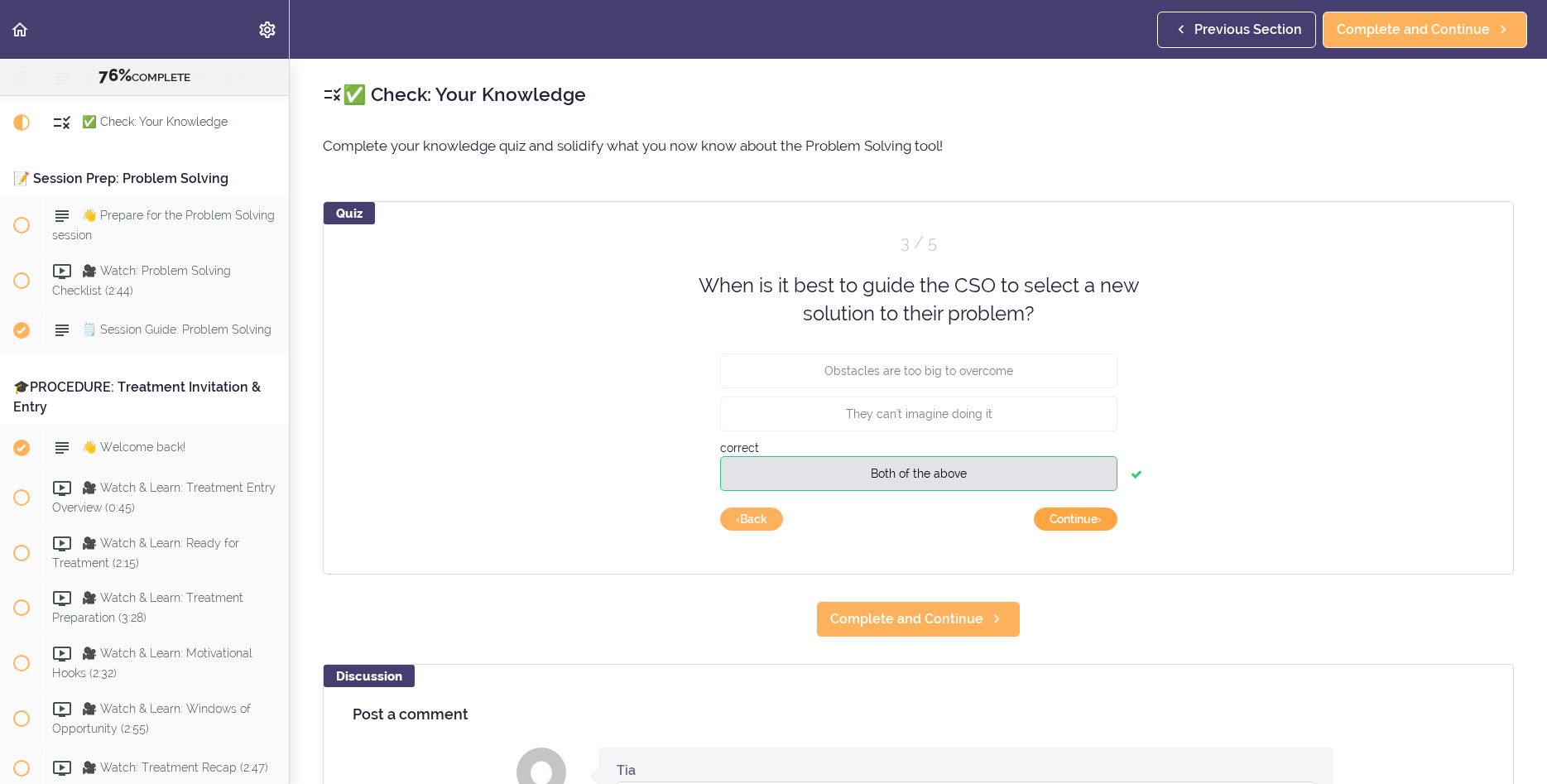
click at [1068, 524] on button "Continue ›" at bounding box center [1076, 518] width 84 height 23
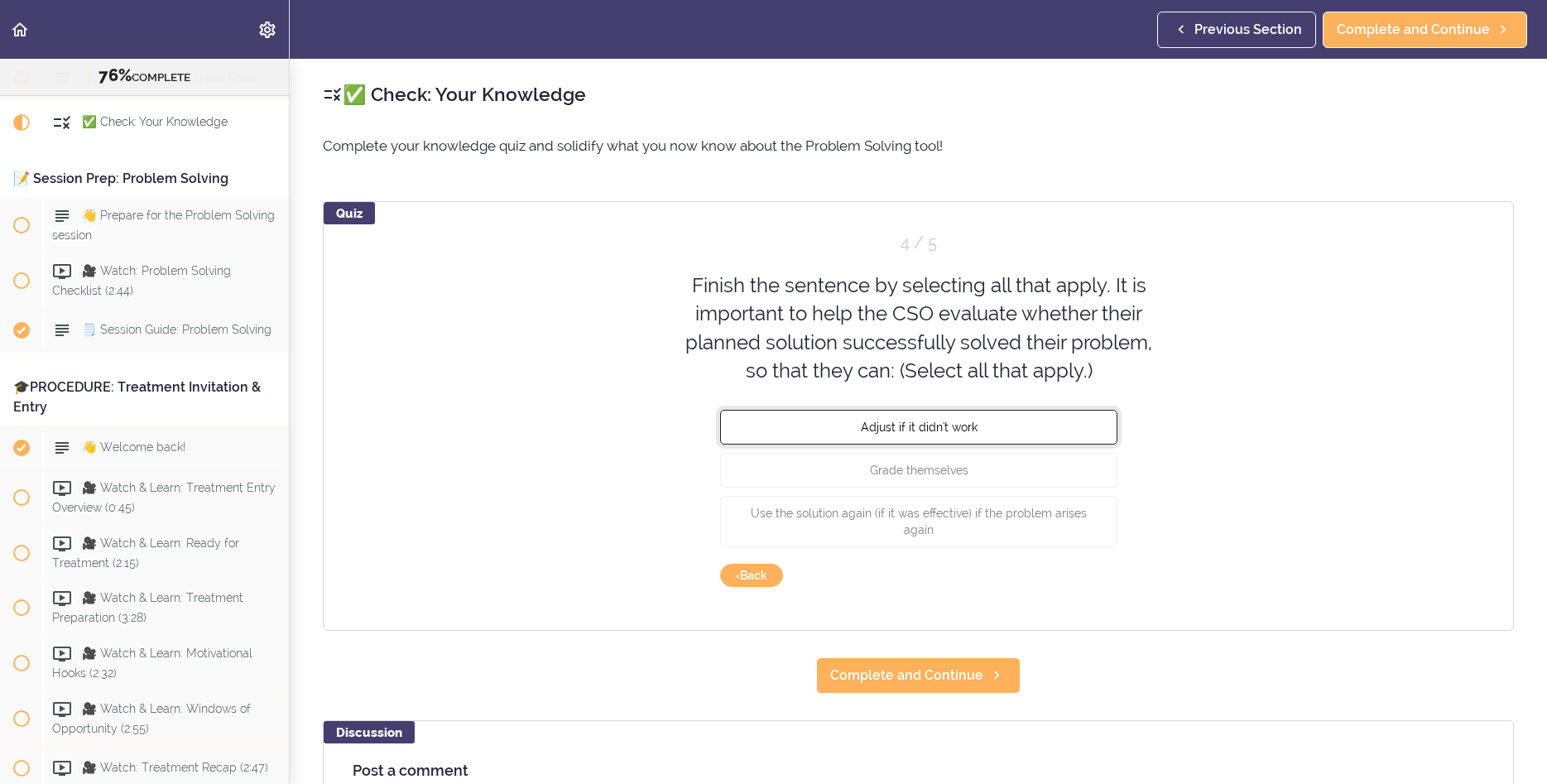
click at [999, 429] on button "Adjust if it didn't work" at bounding box center [919, 426] width 398 height 34
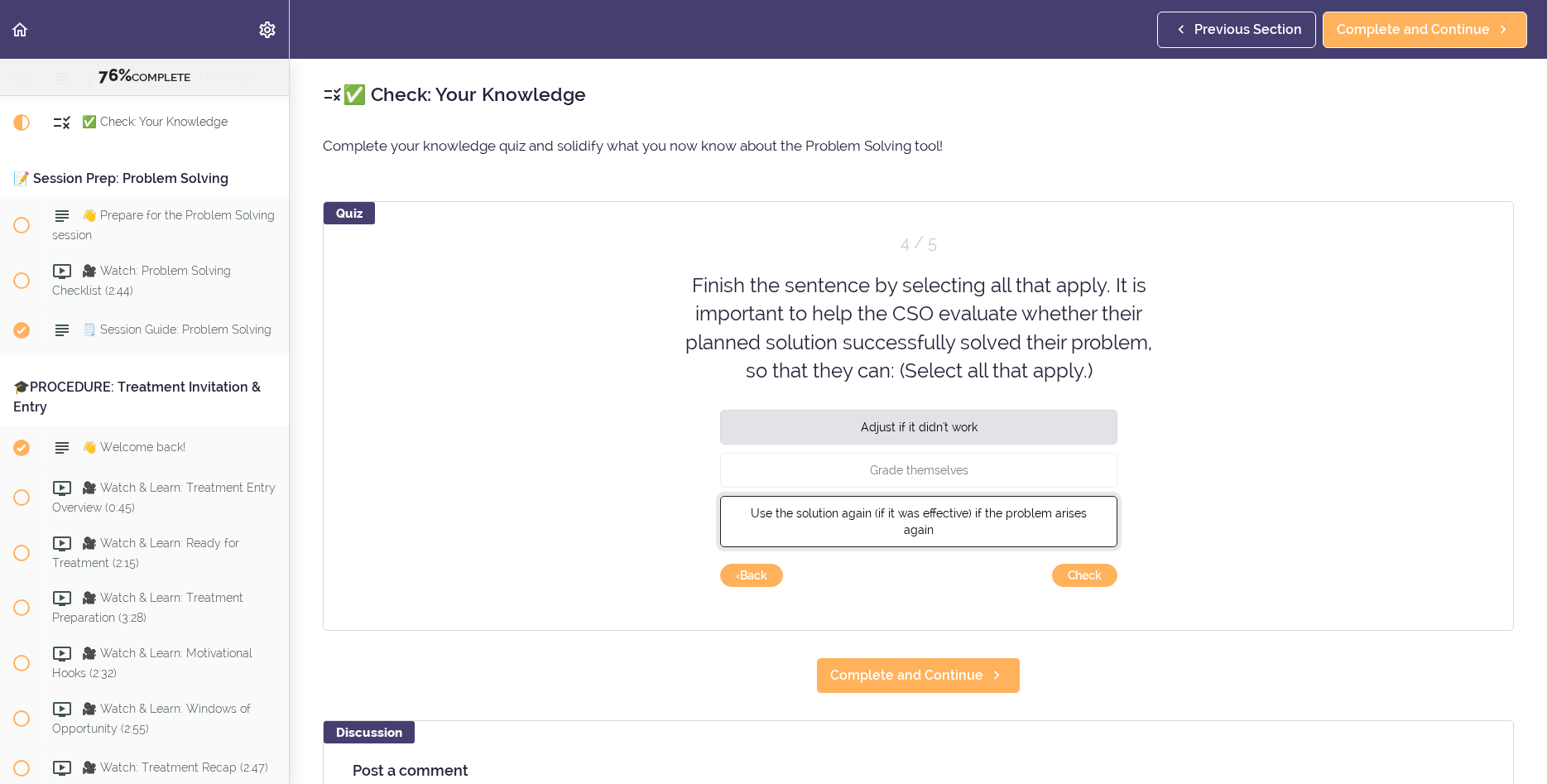
click at [959, 511] on span "Use the solution again (if it was effective) if the problem arises again" at bounding box center [919, 521] width 336 height 30
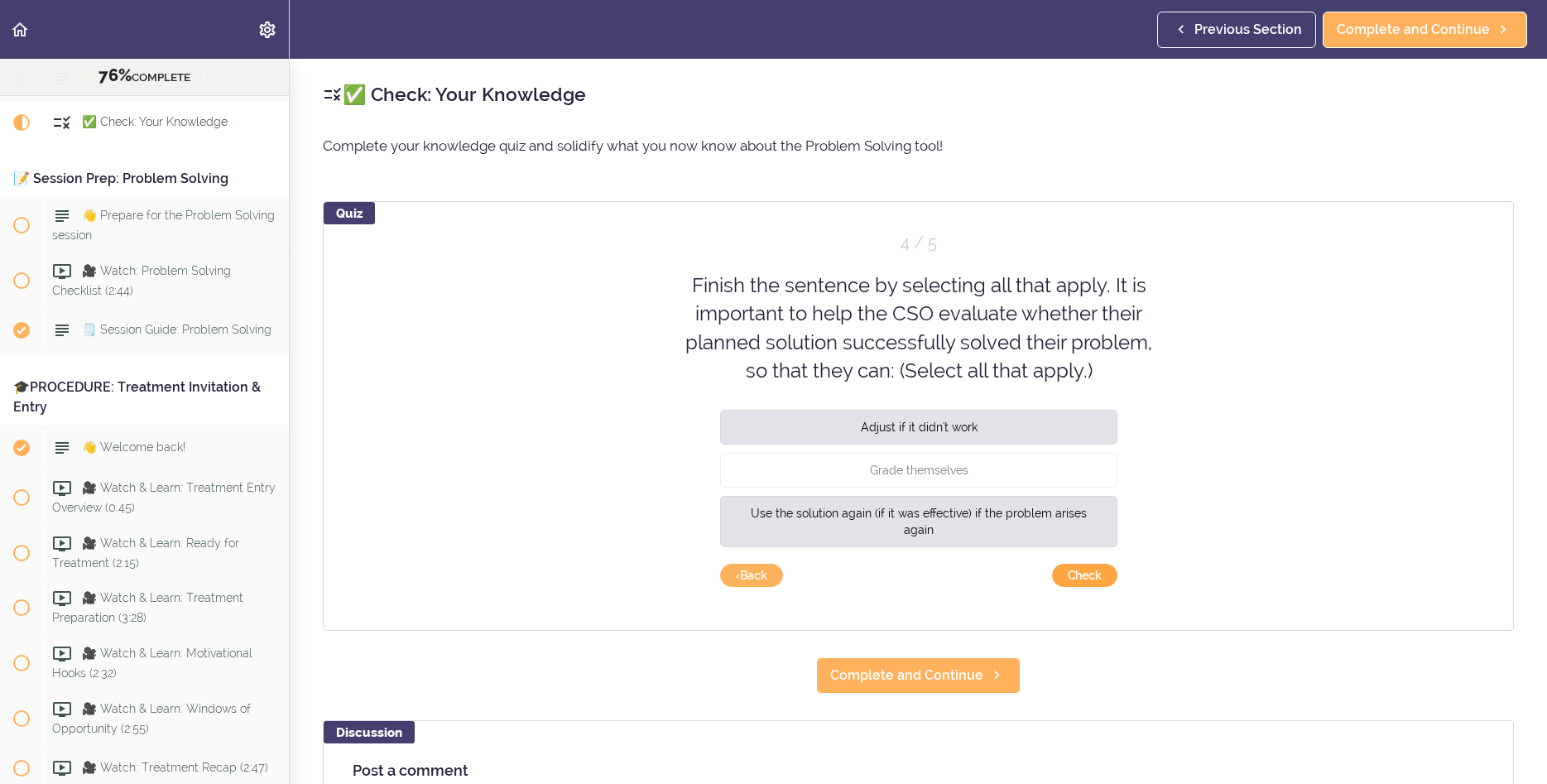
click at [1097, 575] on button "Check" at bounding box center [1085, 575] width 65 height 23
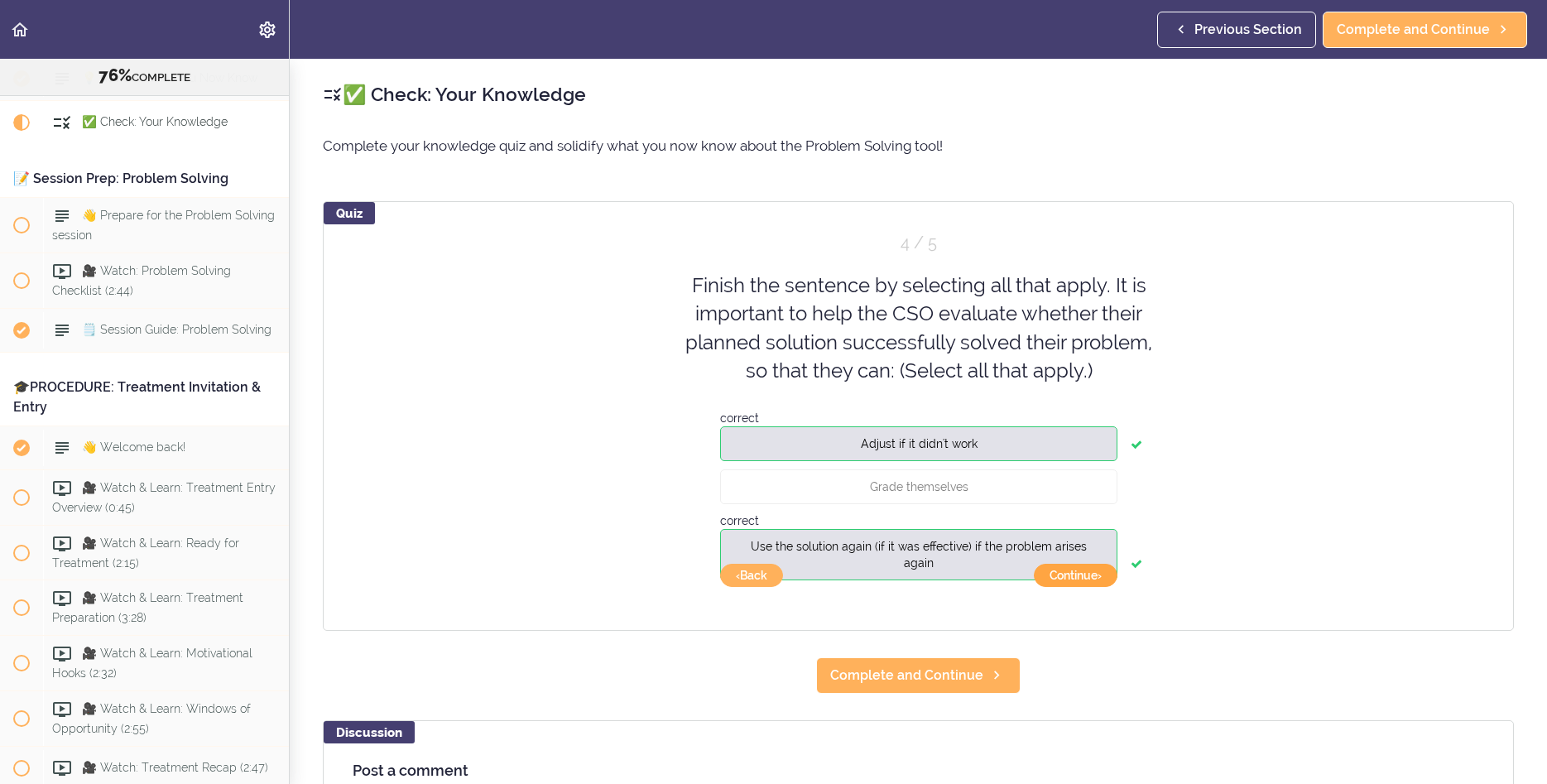
click at [1095, 574] on button "Continue ›" at bounding box center [1076, 575] width 84 height 23
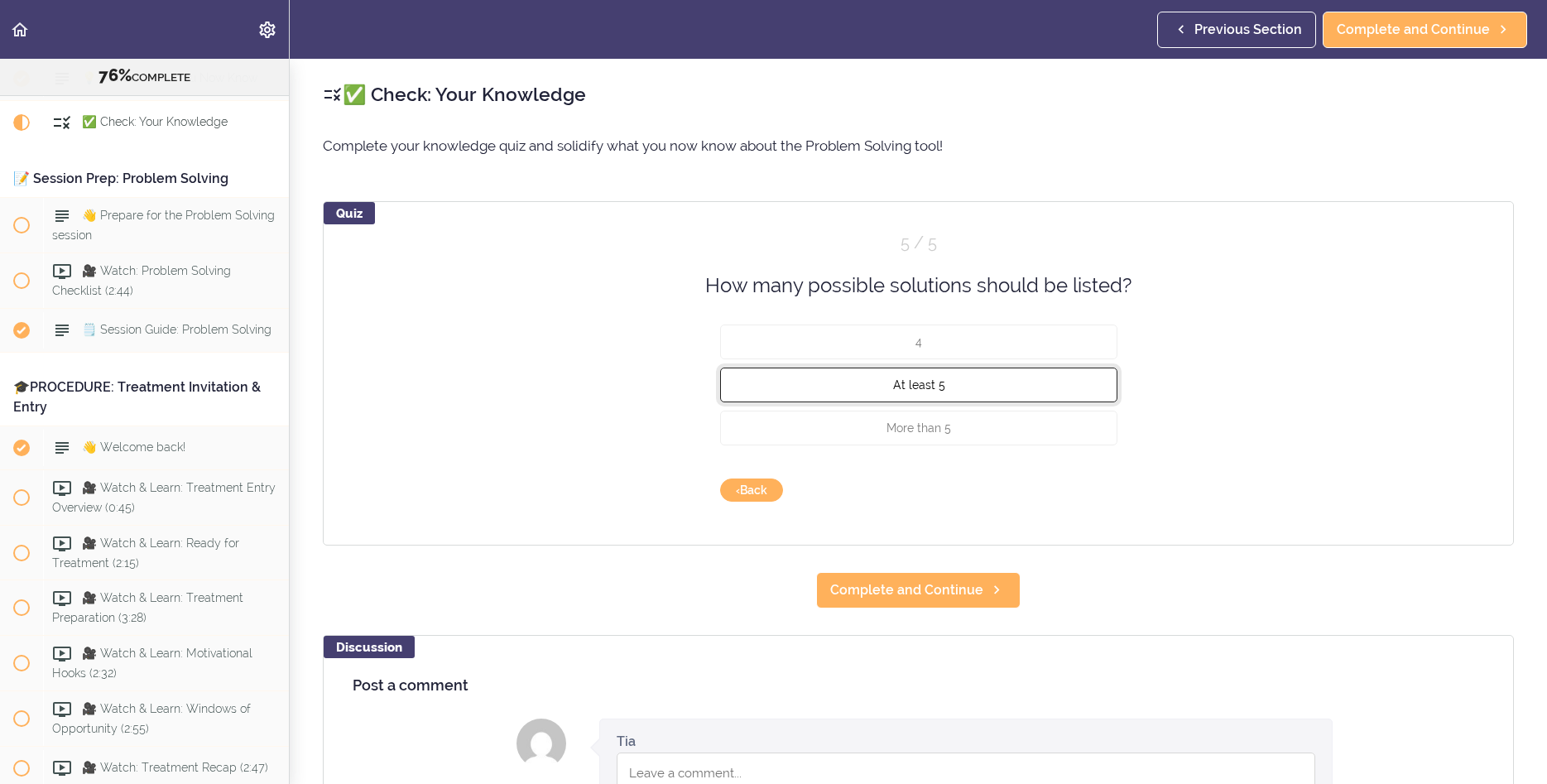
click at [936, 382] on span "At least 5" at bounding box center [919, 385] width 52 height 13
click at [1078, 492] on button "Check" at bounding box center [1085, 490] width 65 height 23
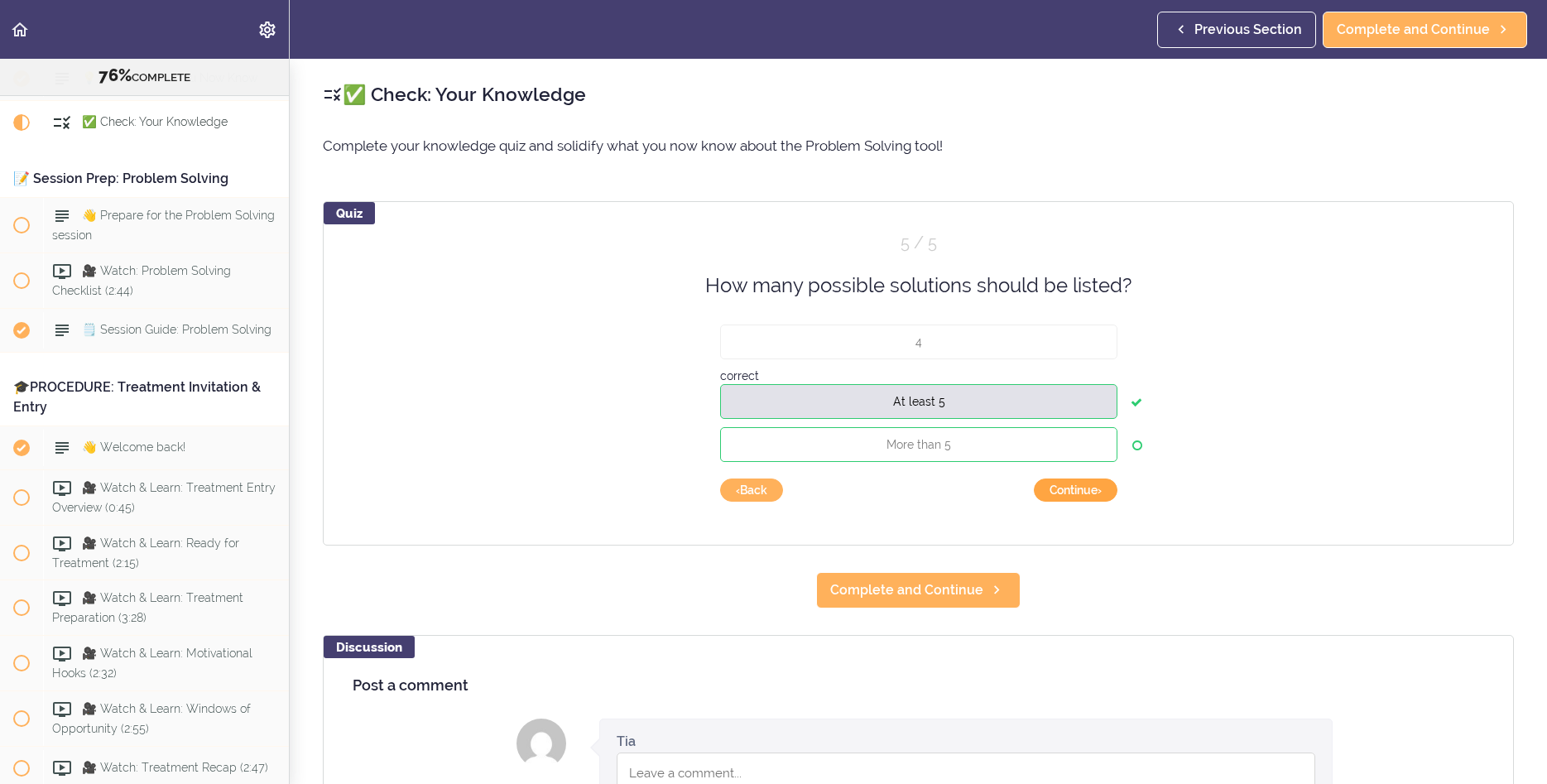
click at [1077, 489] on button "Continue ›" at bounding box center [1076, 490] width 84 height 23
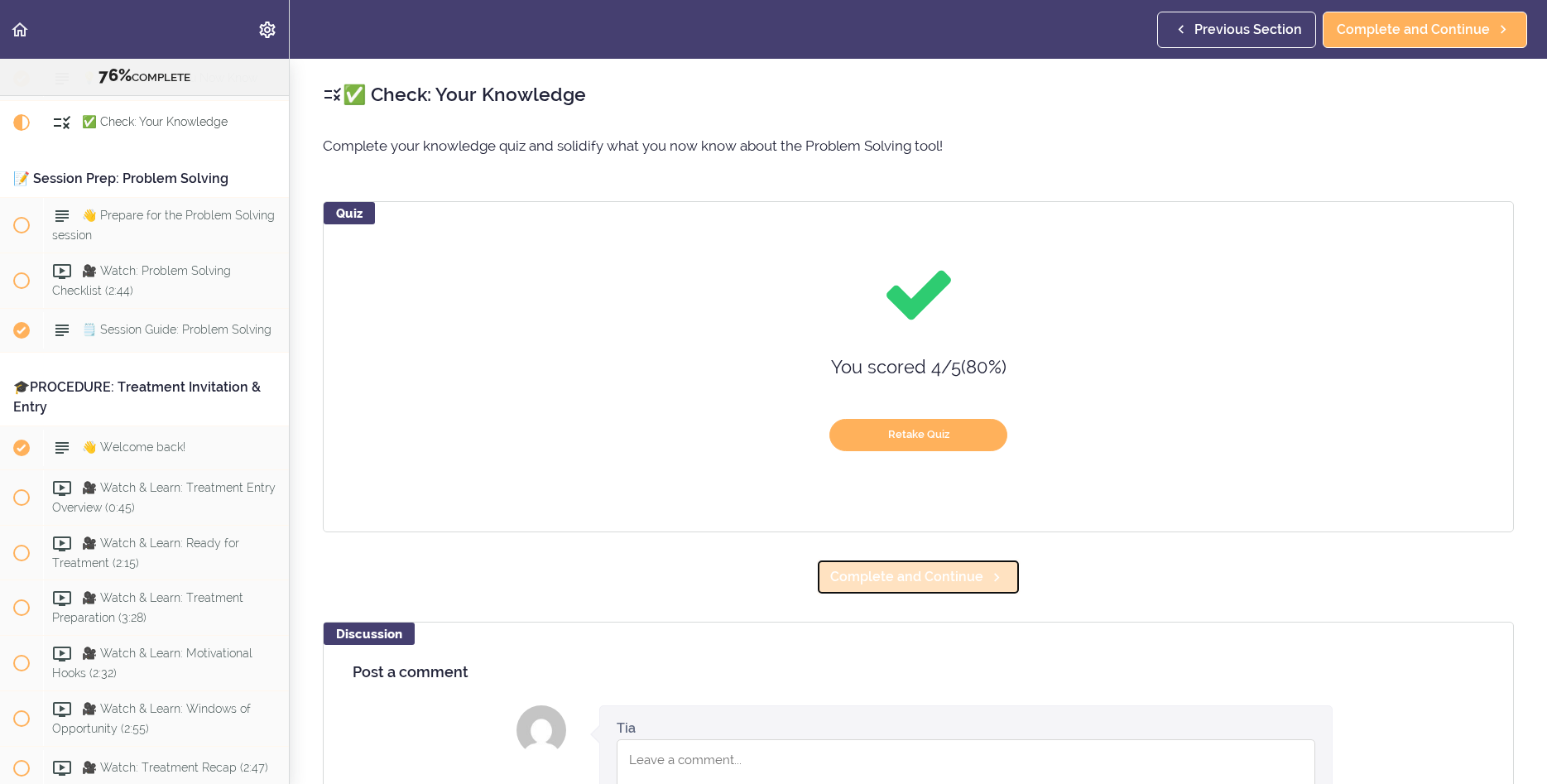
click at [897, 579] on span "Complete and Continue" at bounding box center [907, 576] width 153 height 20
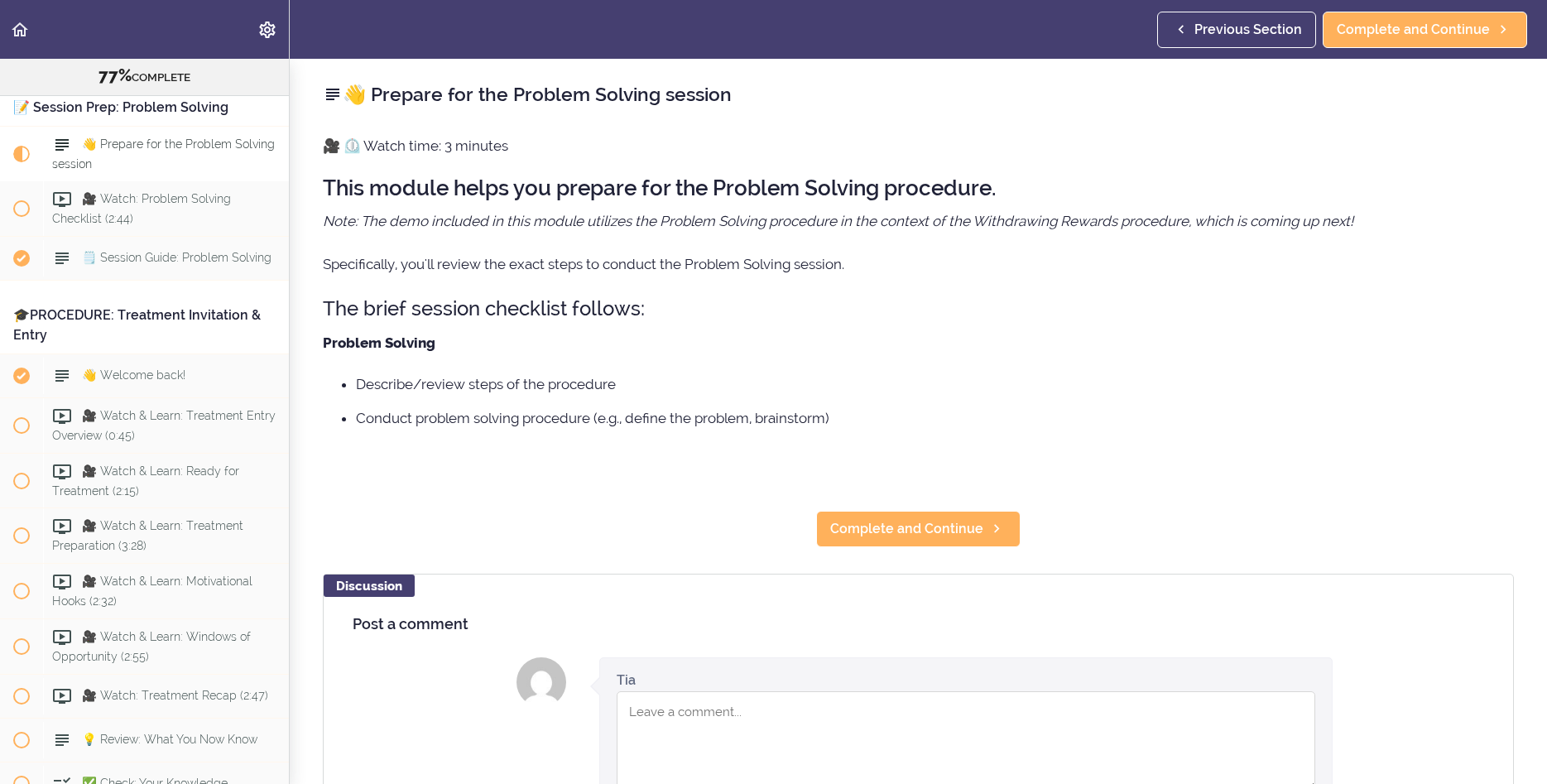
scroll to position [8516, 0]
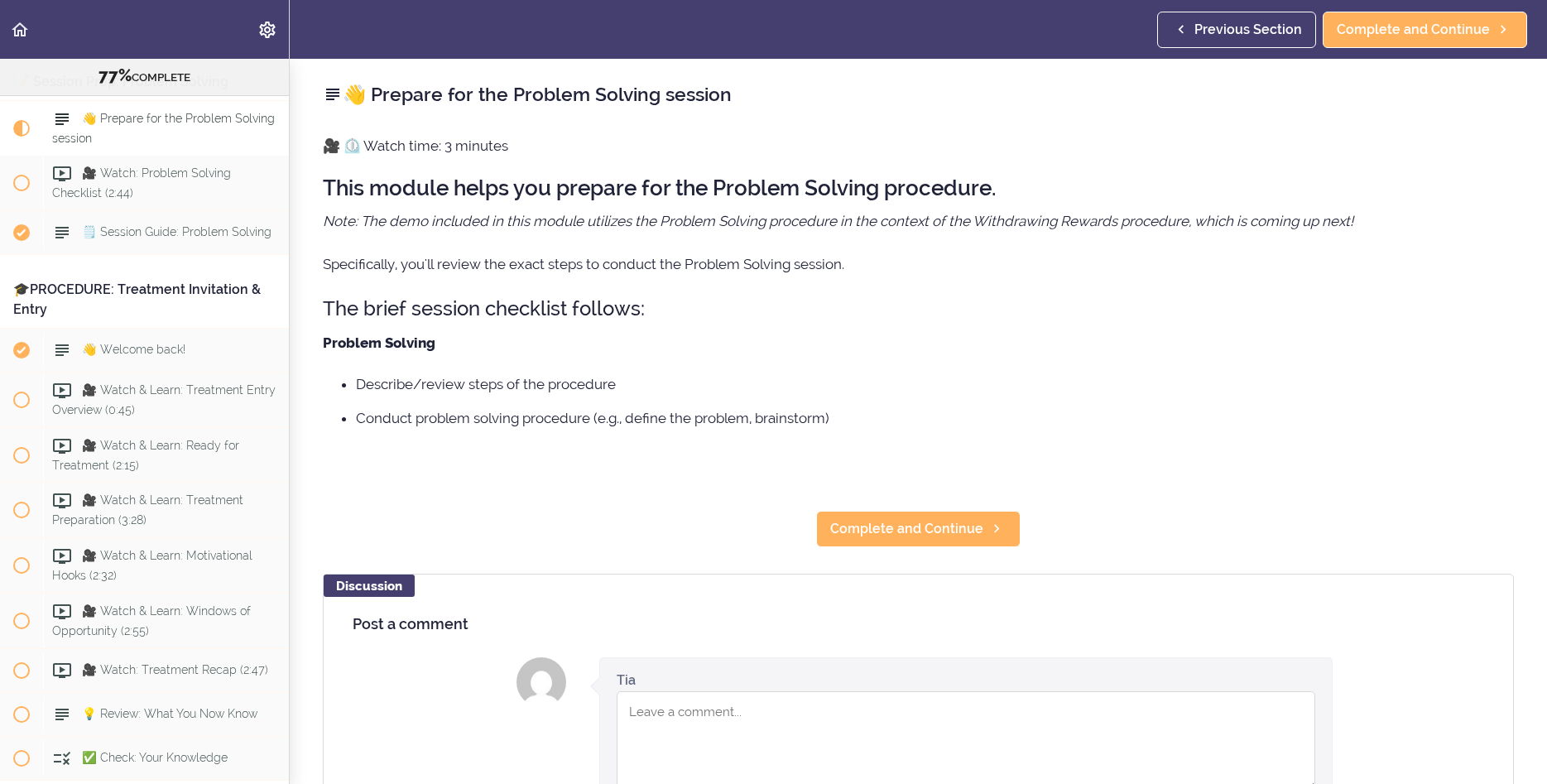
click at [902, 560] on div "👋 Prepare for the Problem Solving session 🎥 ⏲️ Watch time: 3 minutes This modul…" at bounding box center [919, 421] width 1258 height 725
click at [897, 516] on link "Complete and Continue" at bounding box center [919, 529] width 204 height 36
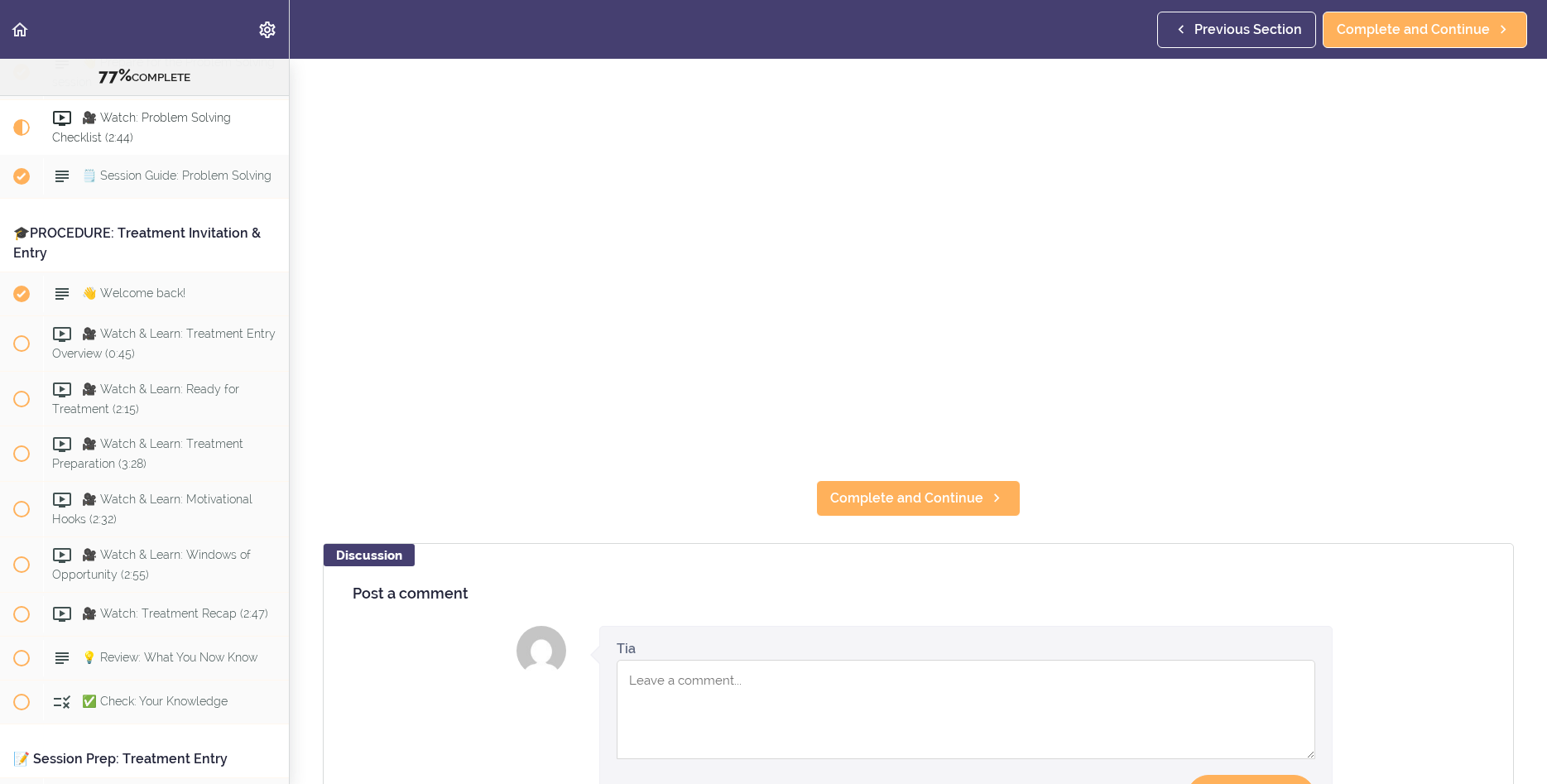
scroll to position [397, 0]
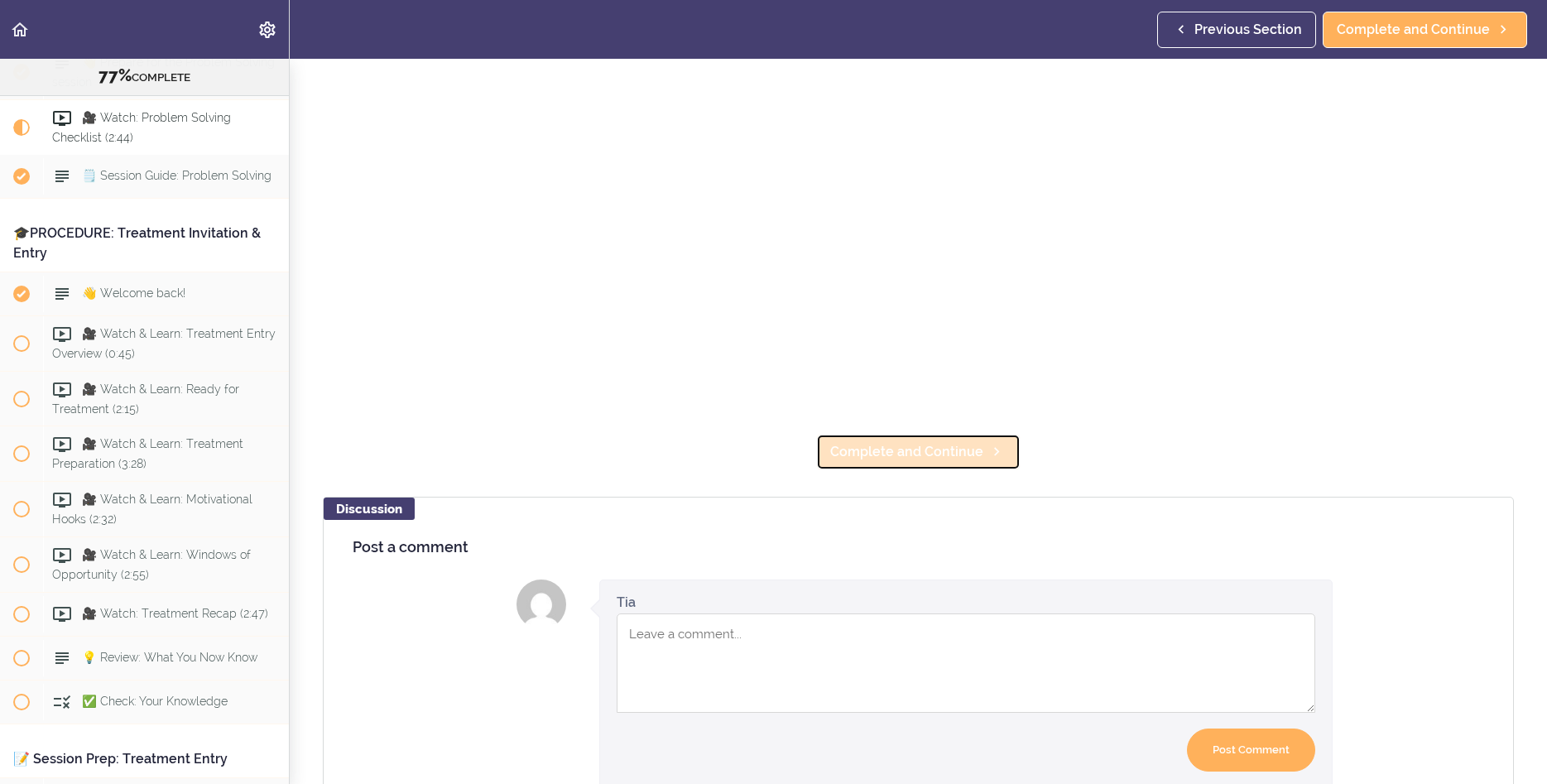
click at [899, 457] on span "Complete and Continue" at bounding box center [907, 451] width 153 height 20
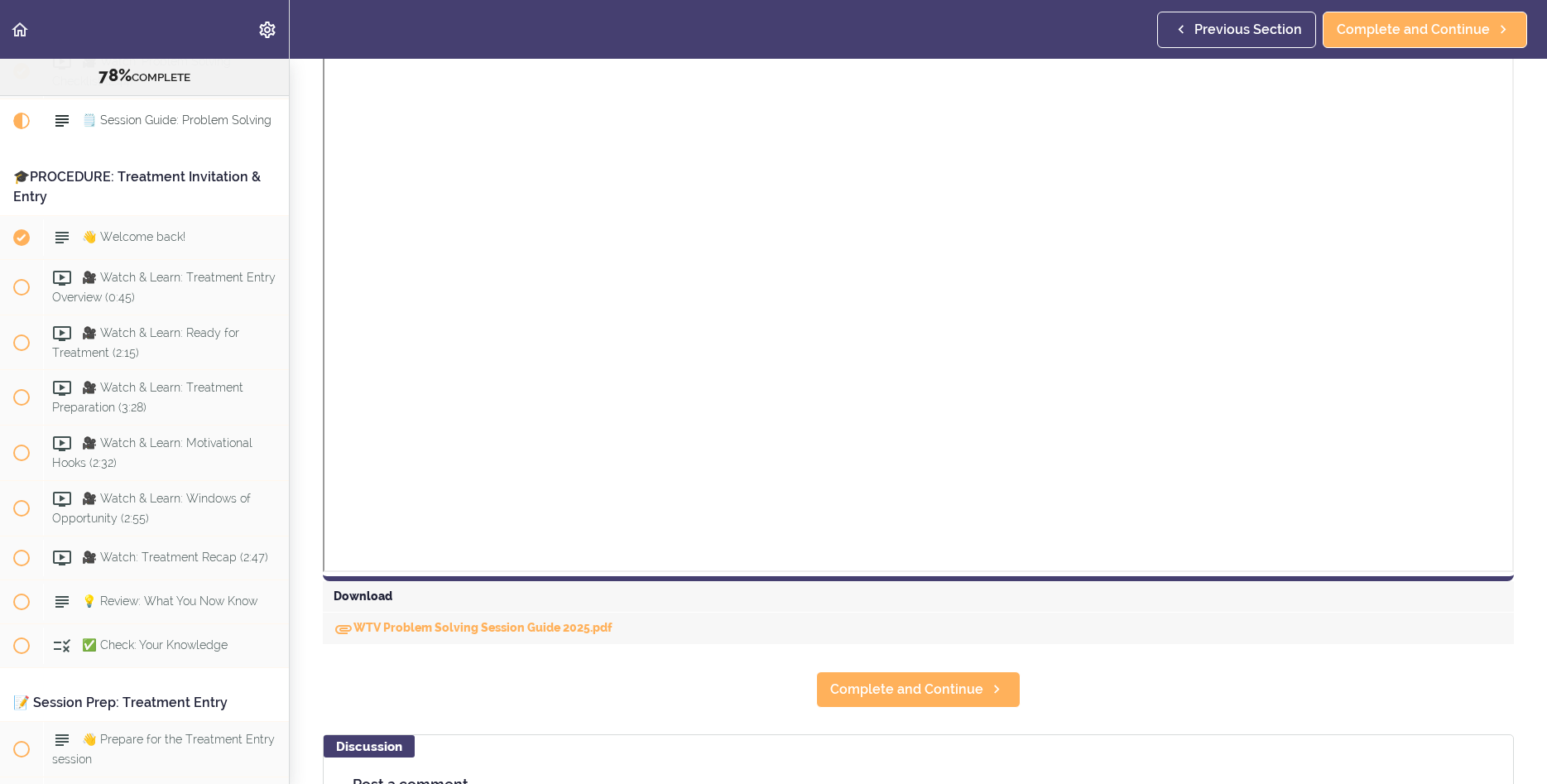
scroll to position [346, 0]
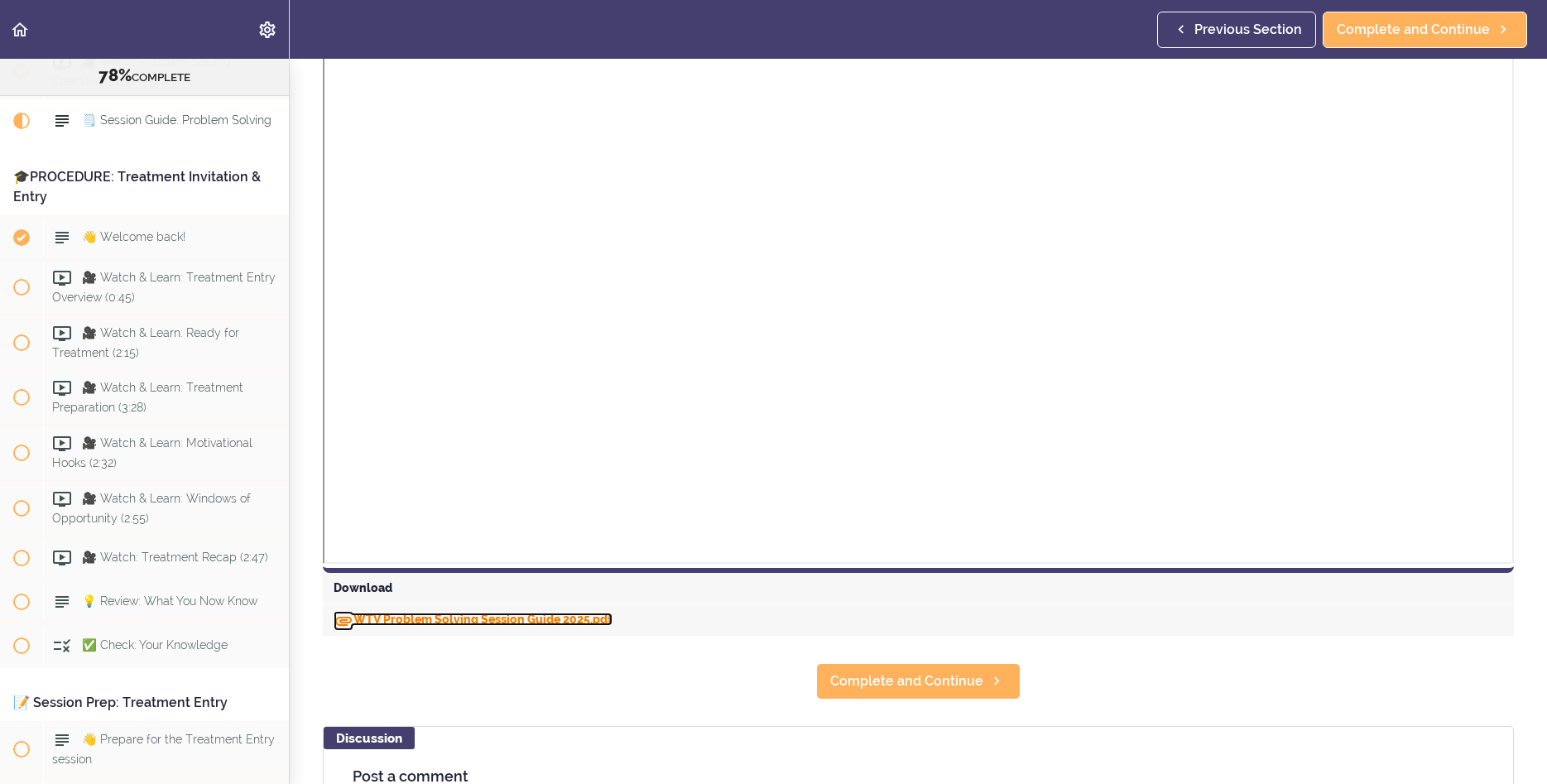
click at [533, 613] on link "WTV Problem Solving Session Guide 2025.pdf" at bounding box center [473, 619] width 279 height 13
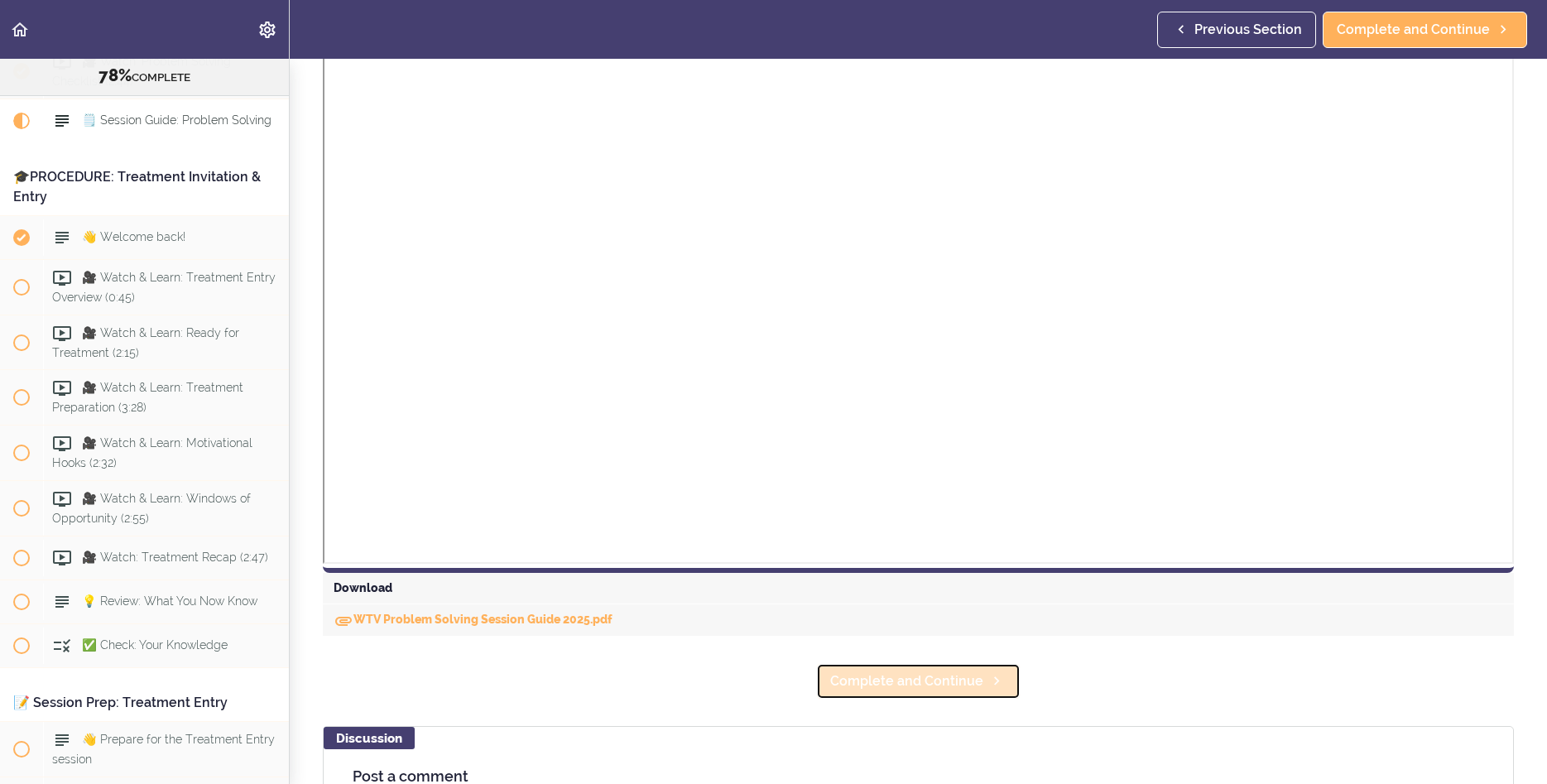
click at [888, 679] on span "Complete and Continue" at bounding box center [907, 681] width 153 height 20
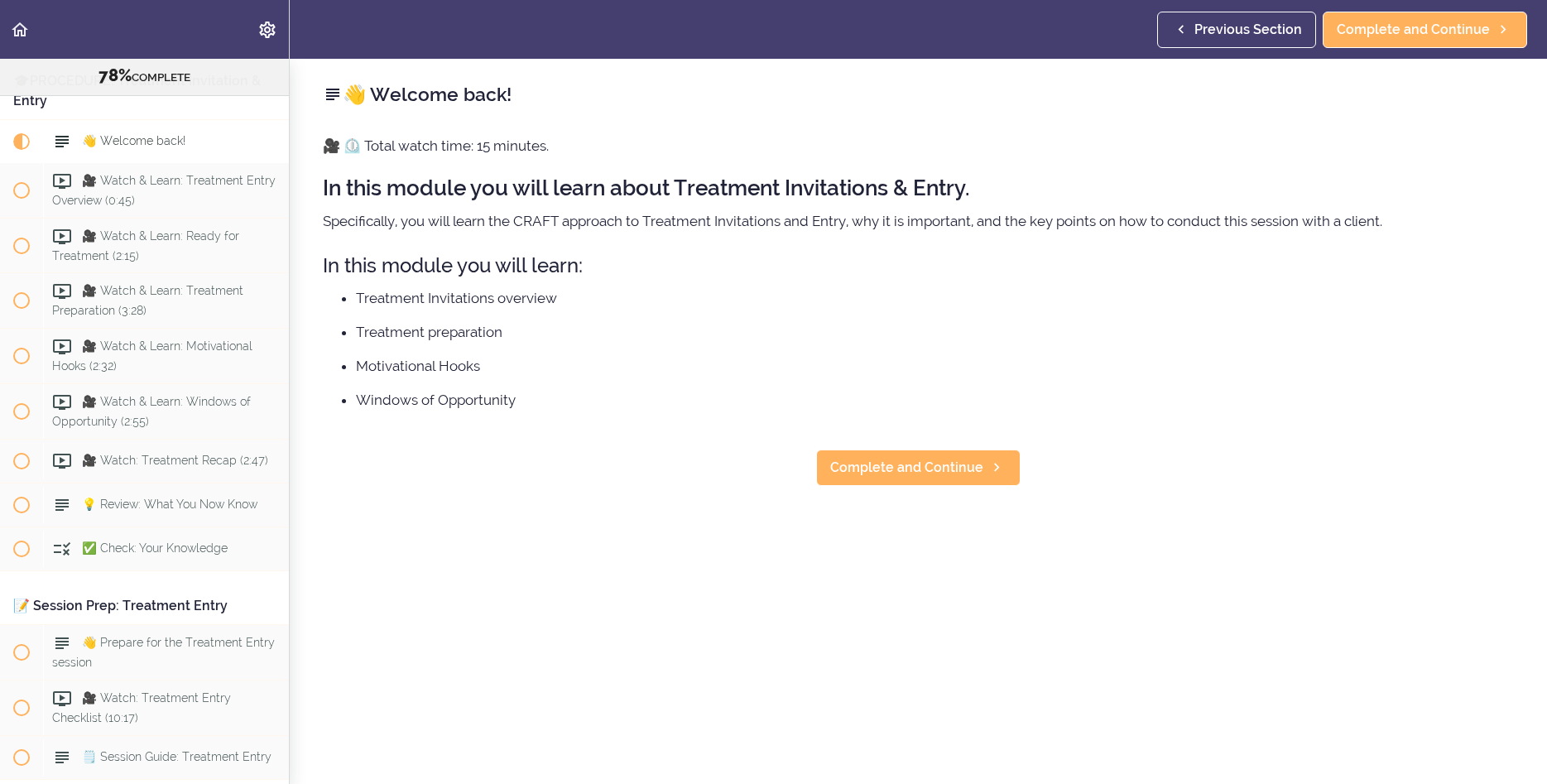
scroll to position [8747, 0]
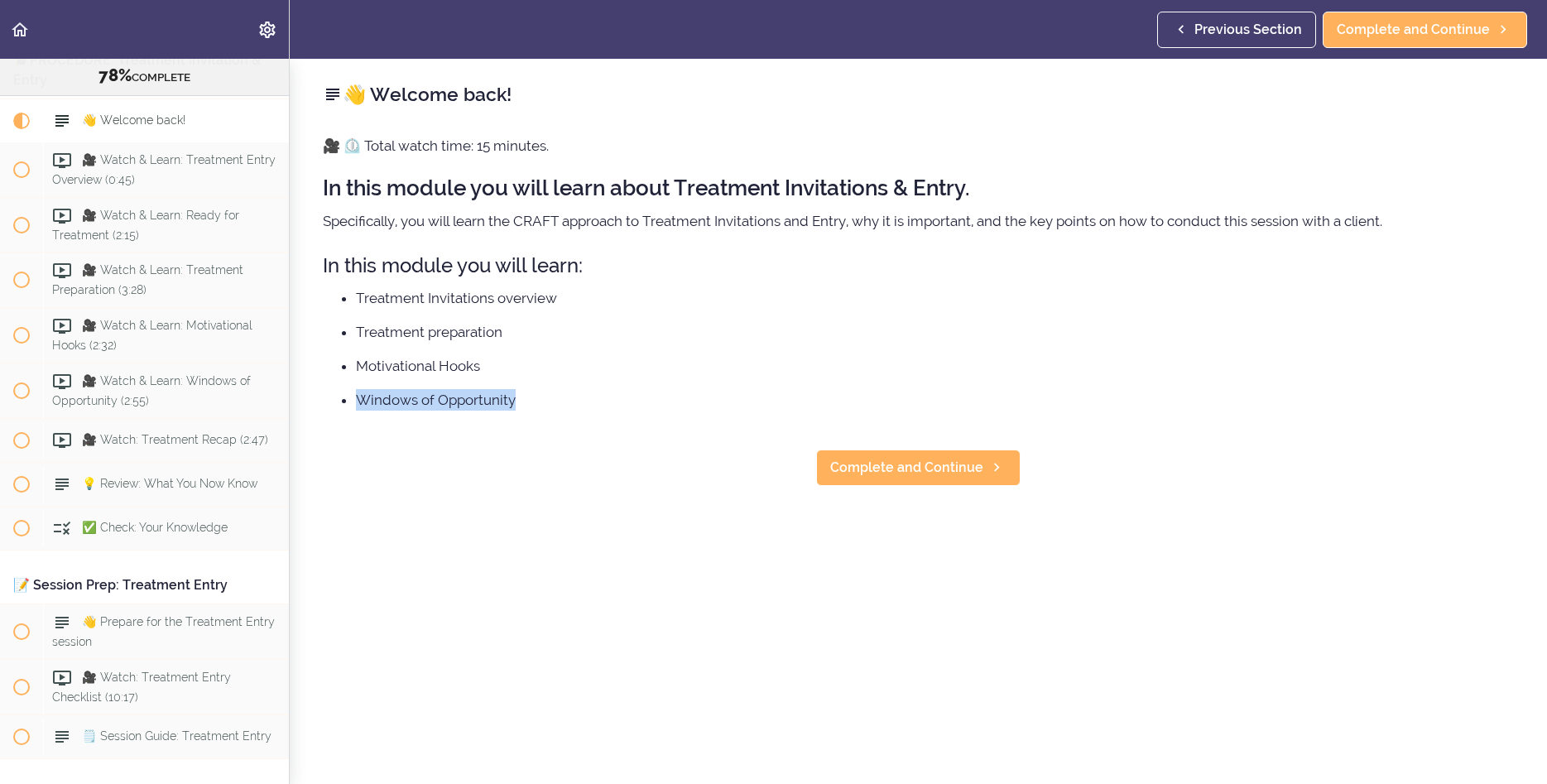
drag, startPoint x: 1542, startPoint y: 391, endPoint x: 1542, endPoint y: 345, distance: 46.0
click at [1265, 345] on div "👋 Welcome back! 🎥 ⏲️ Total watch time: 15 minutes. In this module you will lear…" at bounding box center [919, 421] width 1258 height 725
click at [1204, 337] on li "Treatment preparation" at bounding box center [935, 332] width 1159 height 21
click at [877, 456] on link "Complete and Continue" at bounding box center [919, 467] width 204 height 36
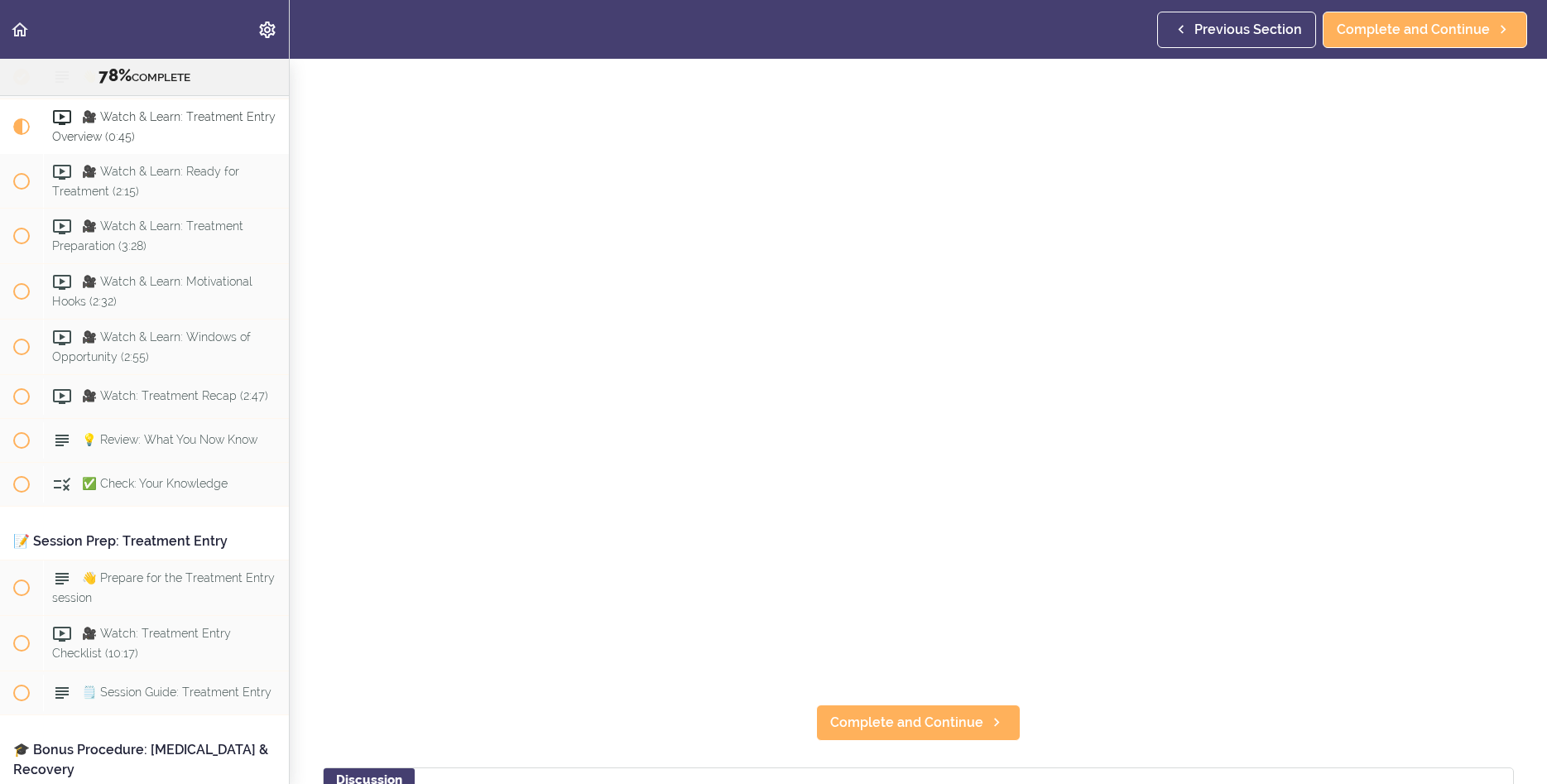
scroll to position [163, 0]
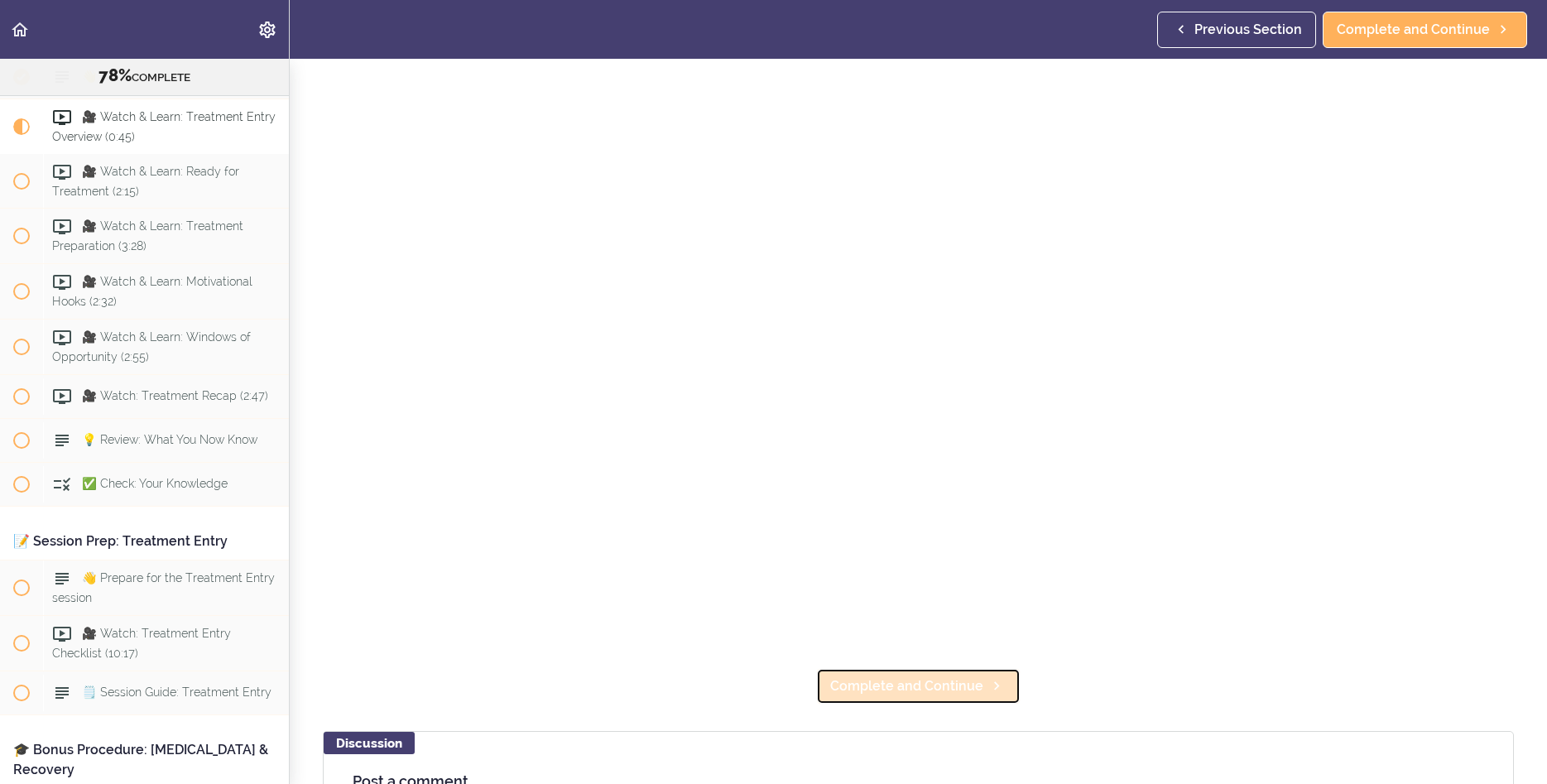
click at [885, 696] on link "Complete and Continue" at bounding box center [919, 686] width 204 height 36
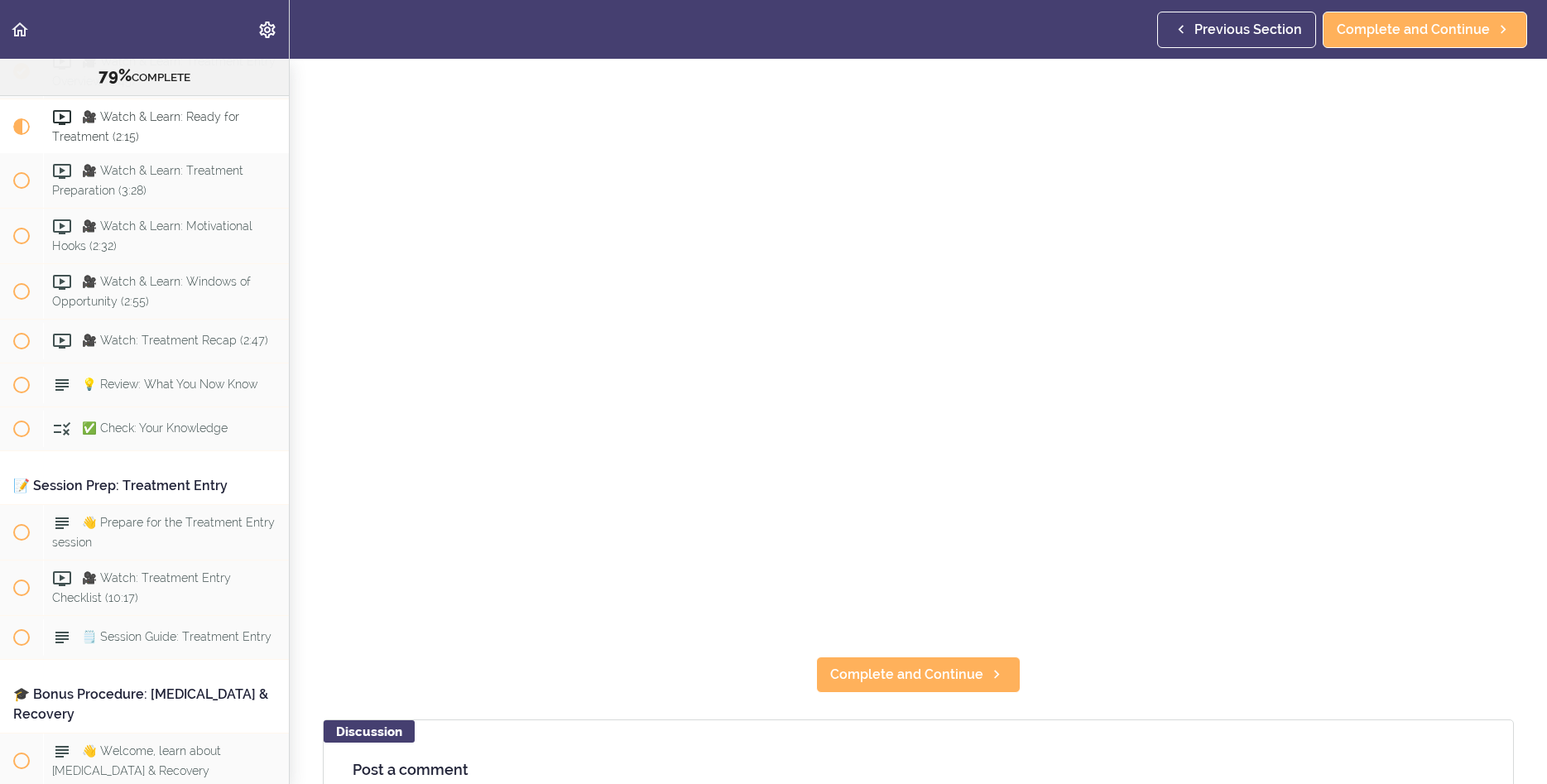
scroll to position [184, 0]
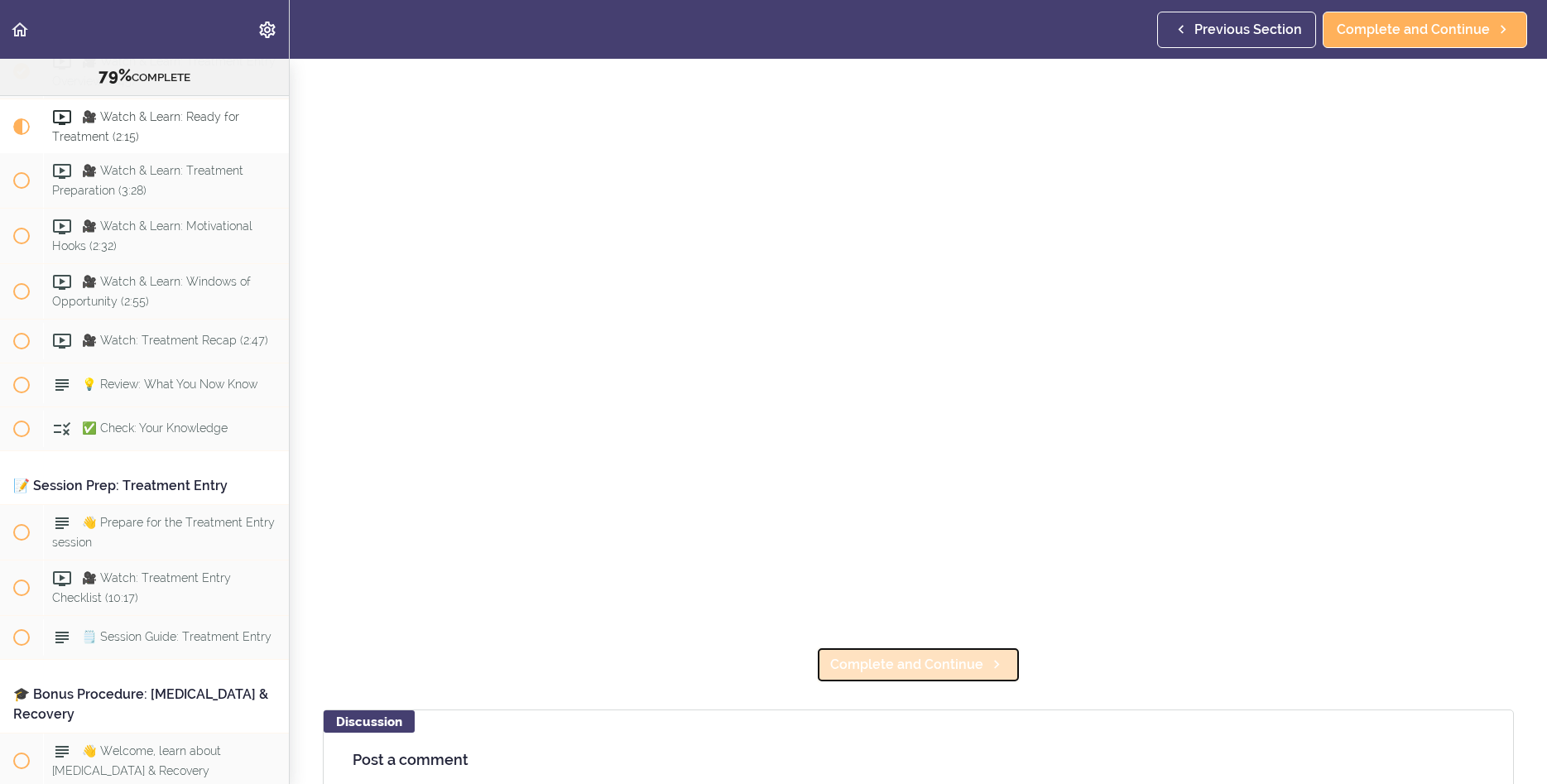
click at [893, 658] on span "Complete and Continue" at bounding box center [907, 664] width 153 height 20
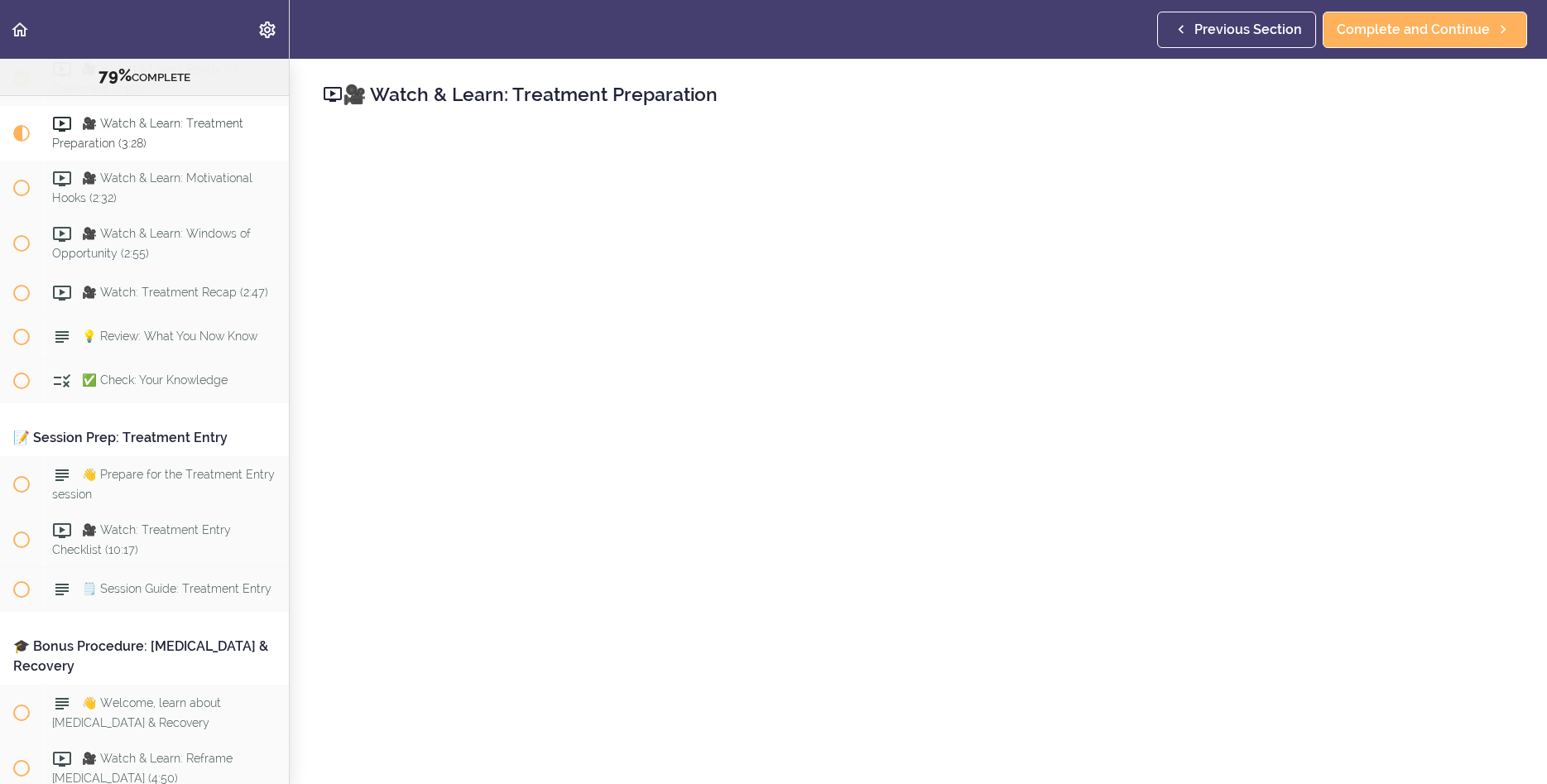
scroll to position [8902, 0]
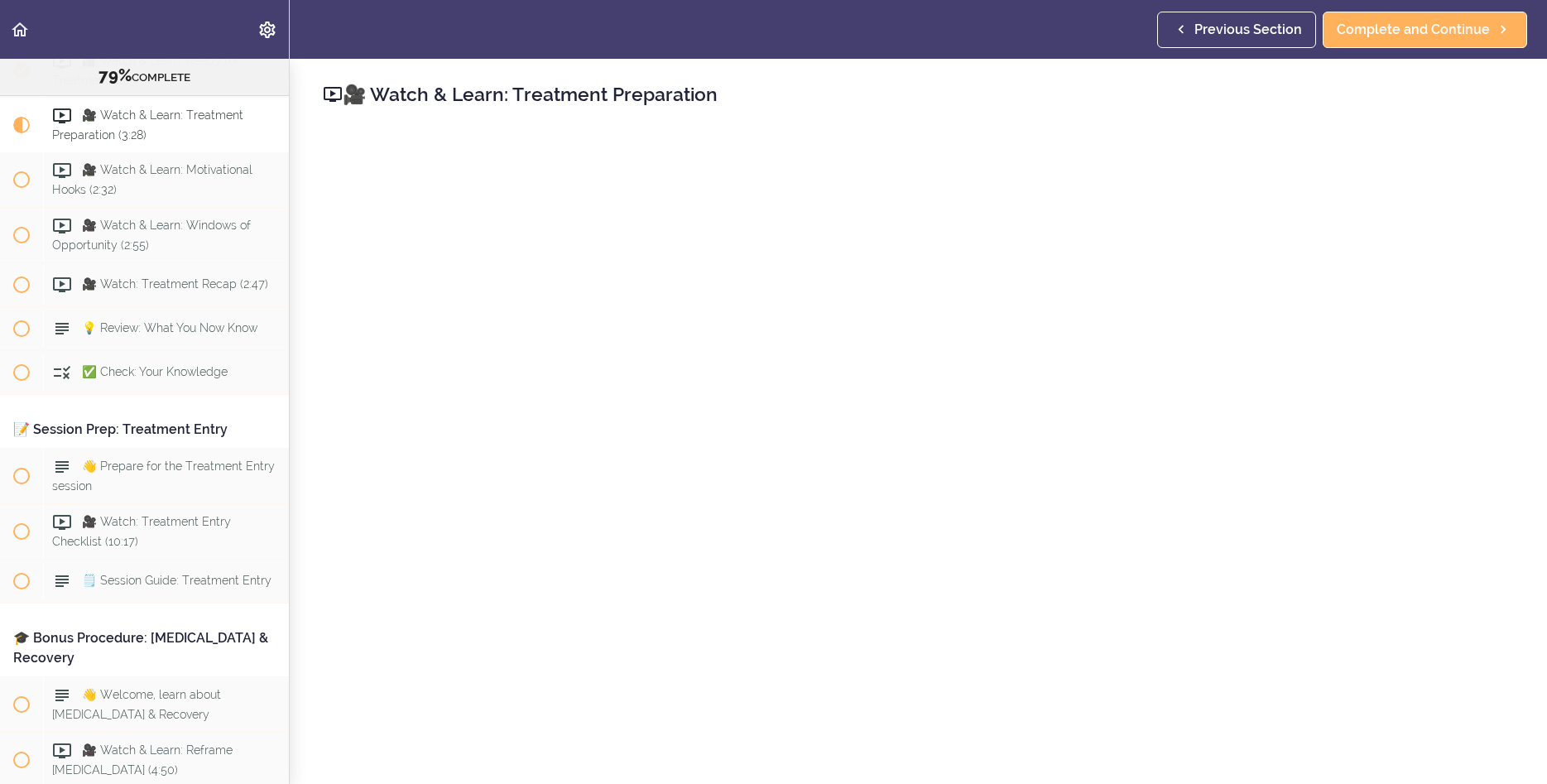
click at [1081, 130] on div "🎥 Watch & Learn: Treatment Preparation Complete and Continue Discussion Post a …" at bounding box center [919, 421] width 1258 height 725
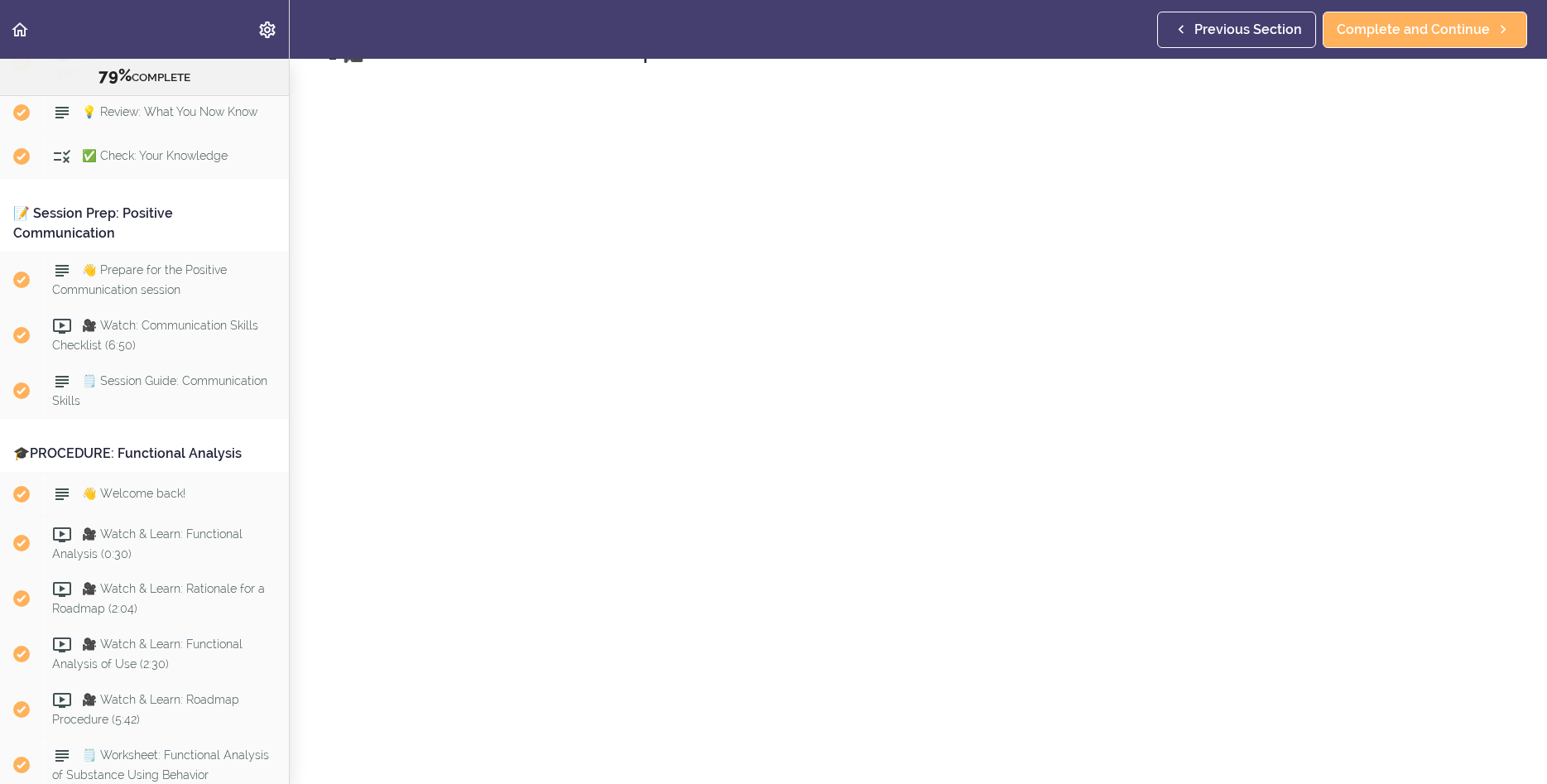
scroll to position [8903, 0]
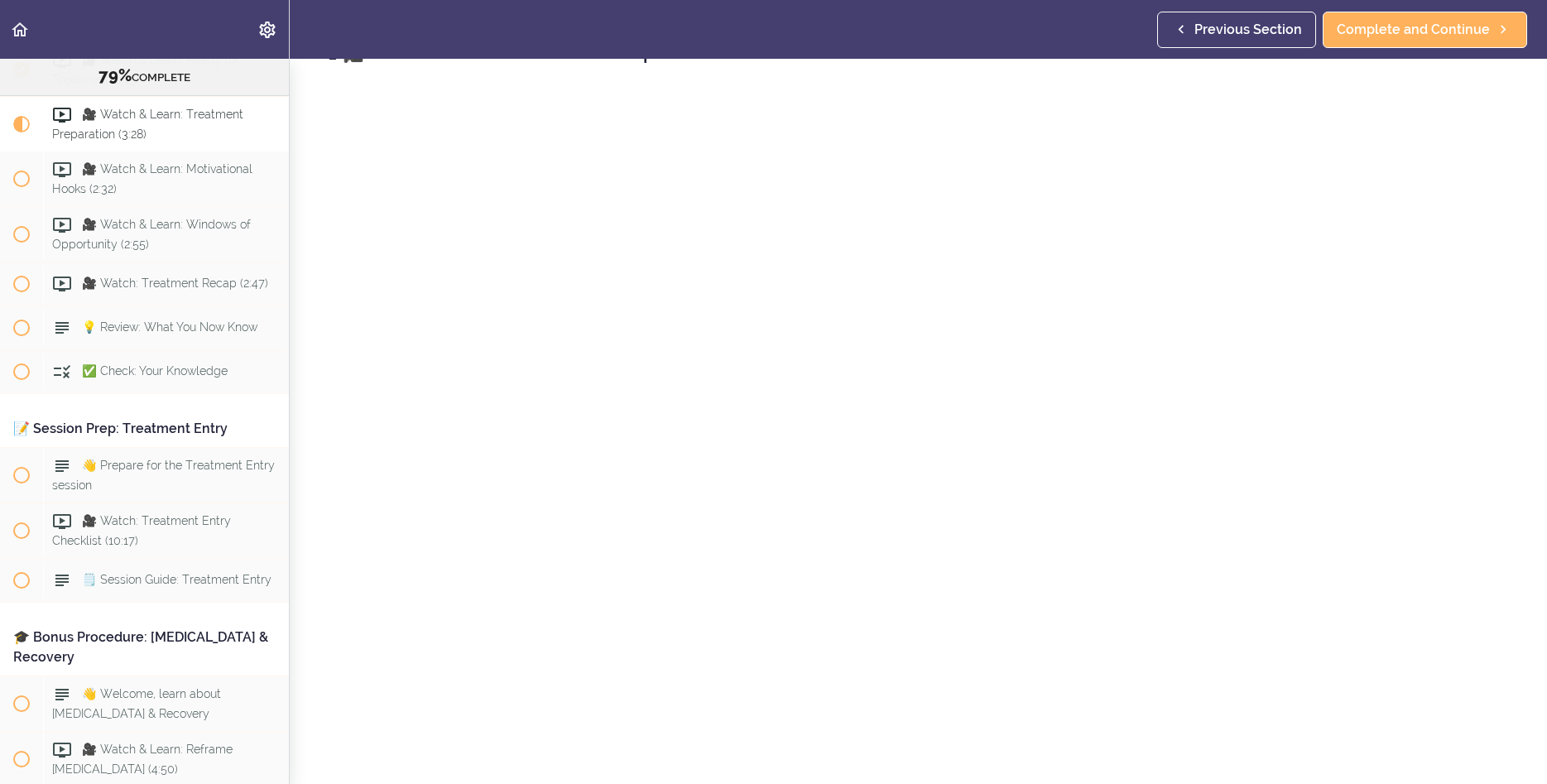
click at [314, 476] on div "🎥 Watch & Learn: Treatment Preparation Complete and Continue Discussion Post a …" at bounding box center [919, 379] width 1258 height 725
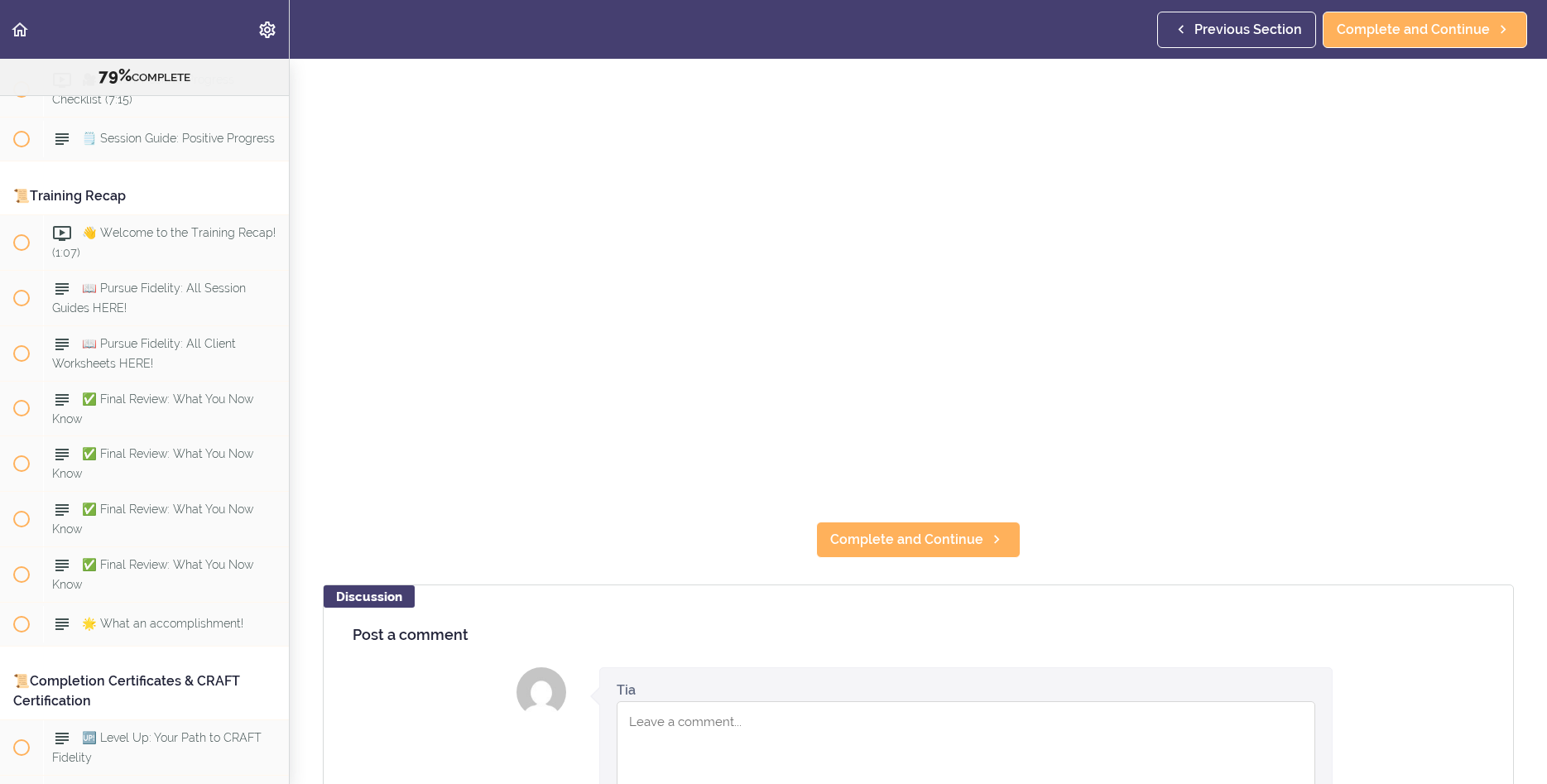
scroll to position [342, 0]
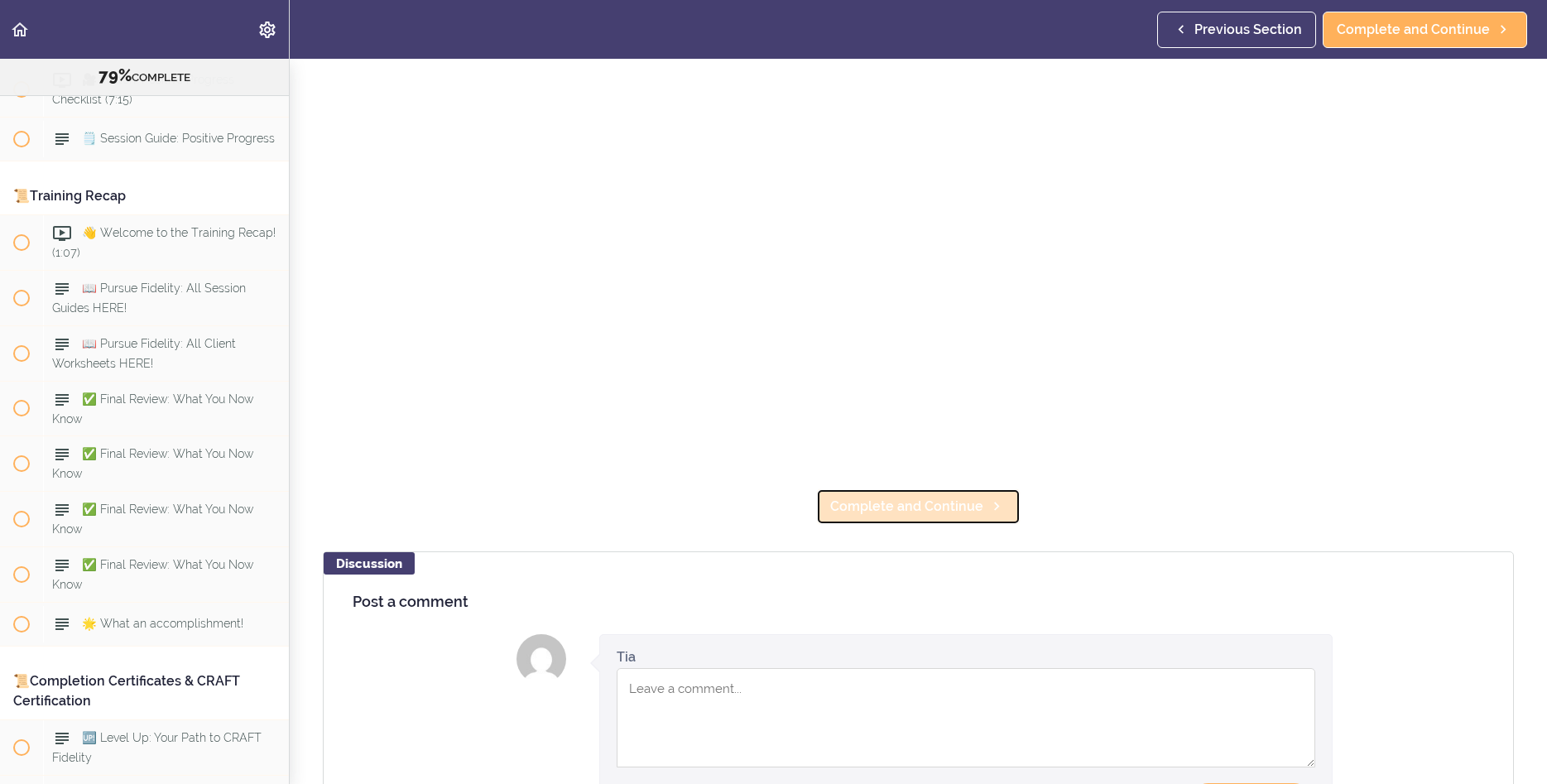
click at [907, 498] on span "Complete and Continue" at bounding box center [907, 506] width 153 height 20
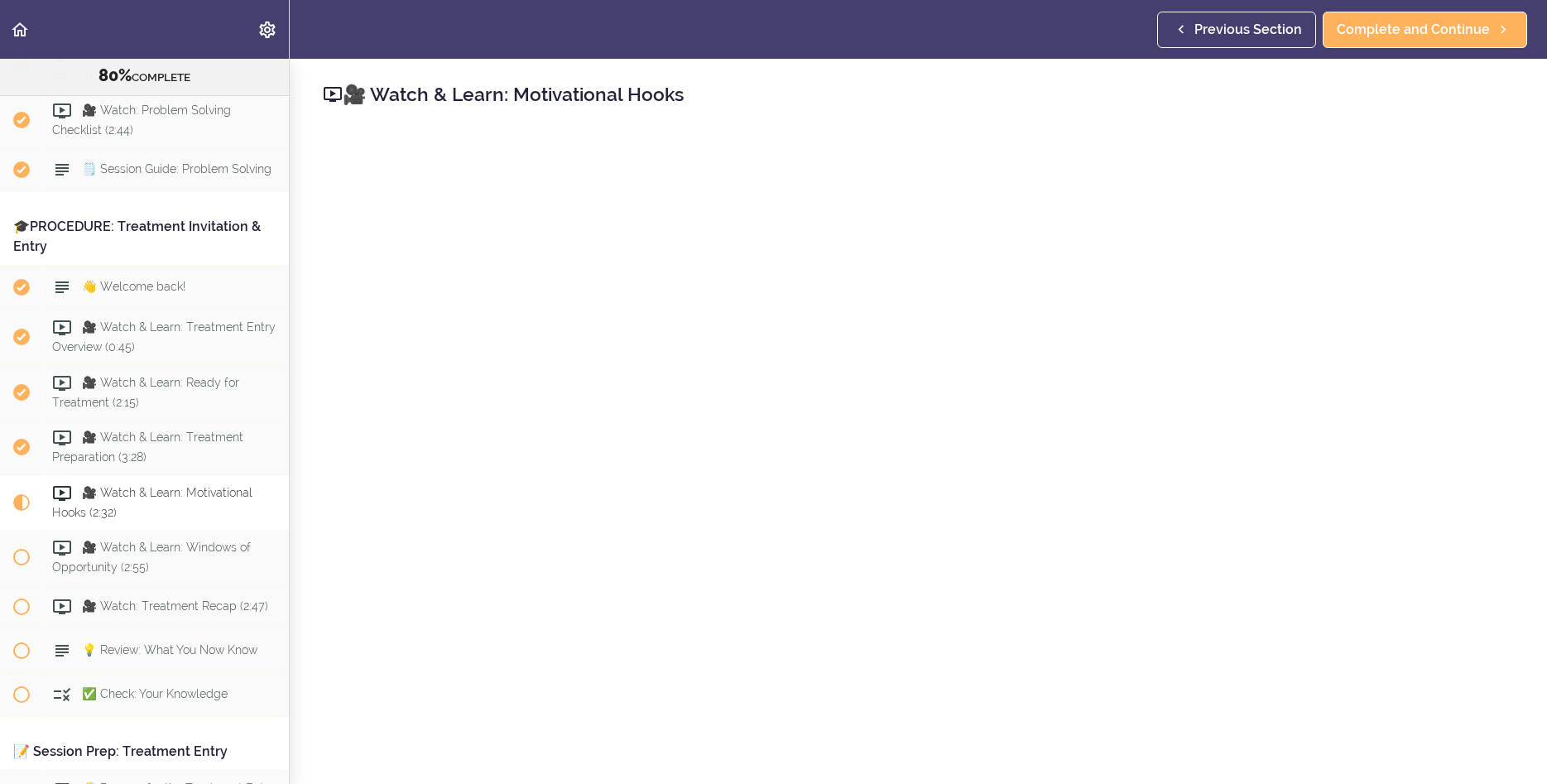
scroll to position [8606, 0]
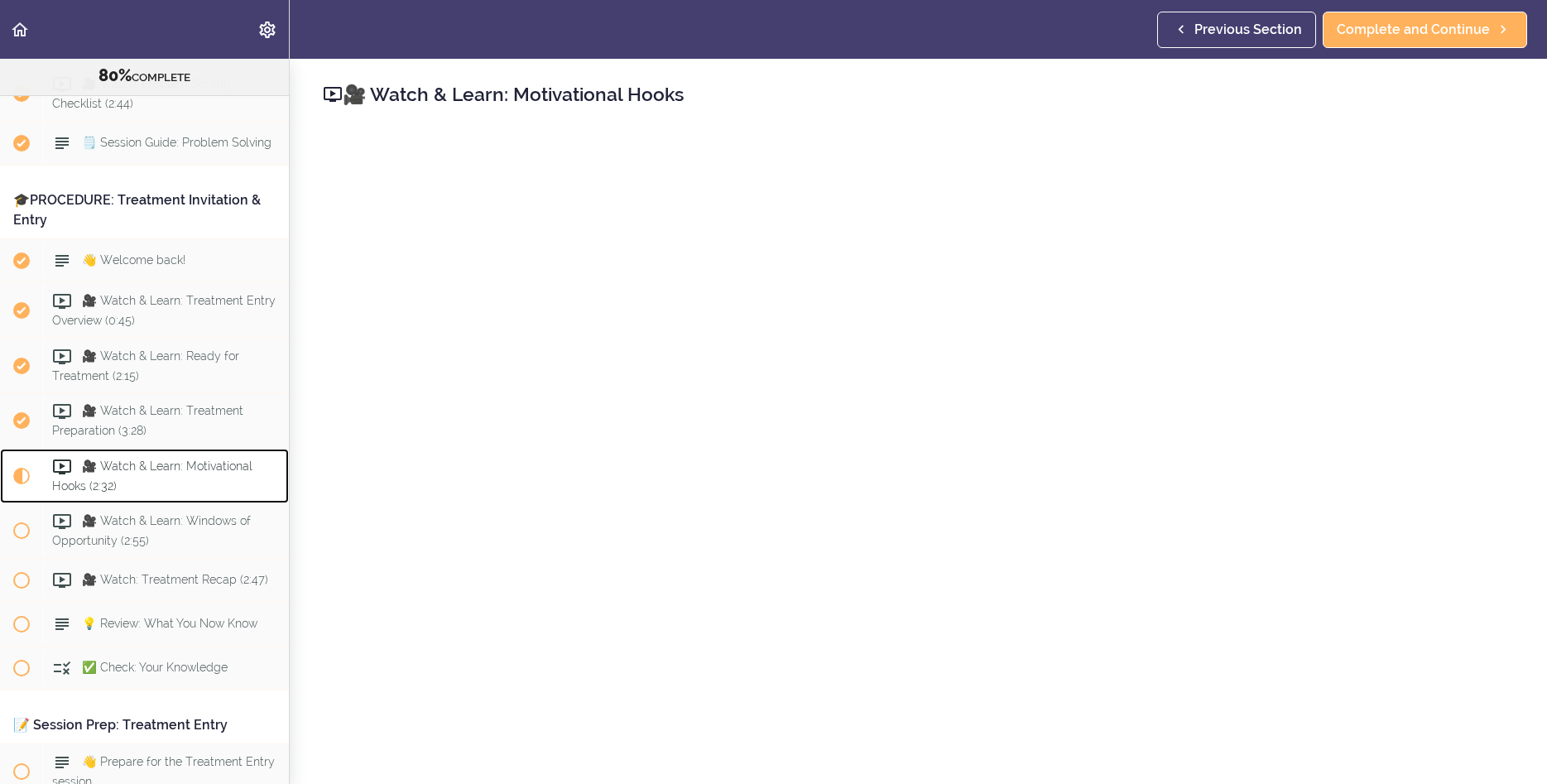
click at [146, 490] on span "🎥 Watch & Learn: Motivational Hooks (2:32)" at bounding box center [152, 476] width 201 height 33
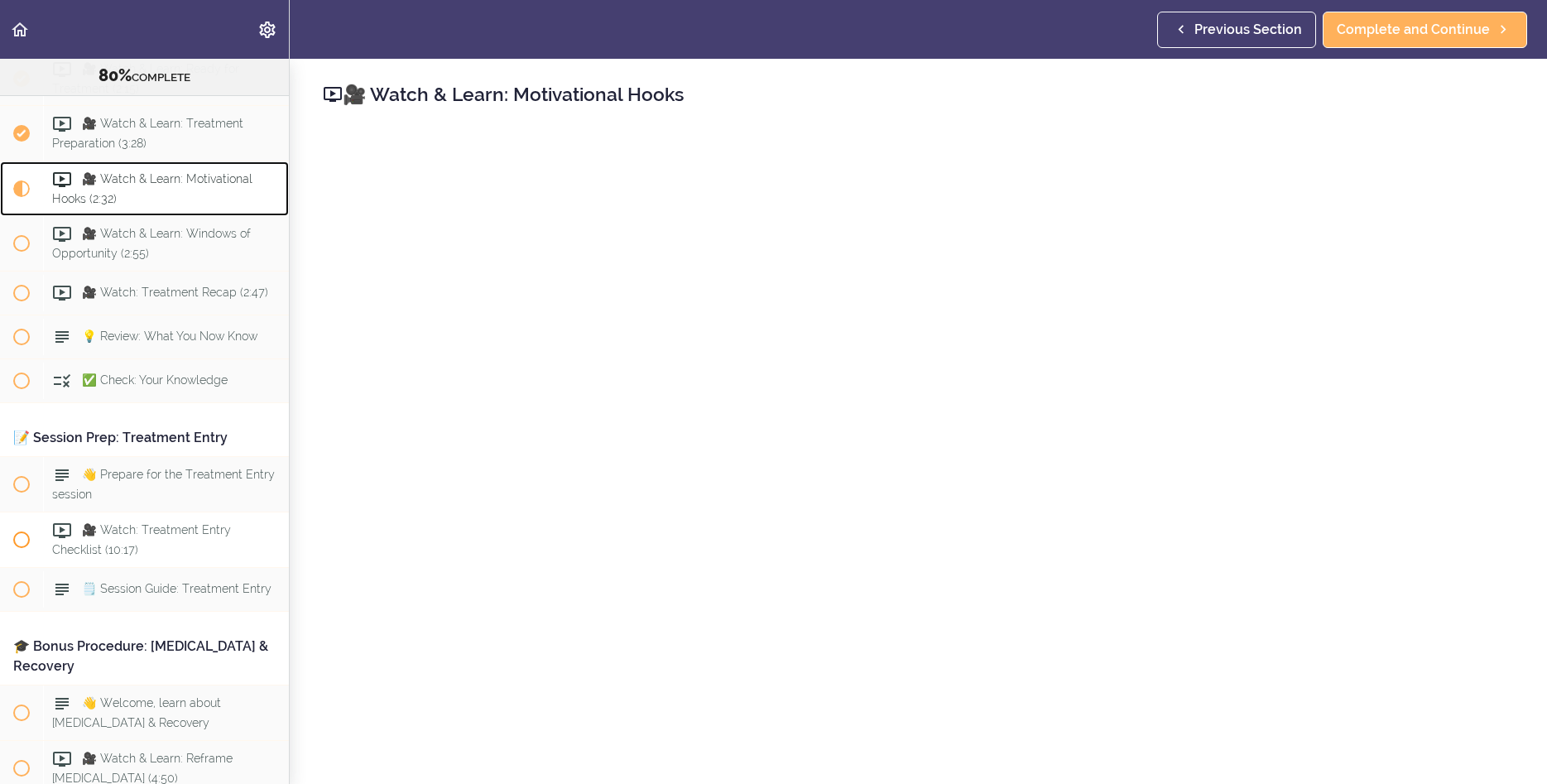
scroll to position [8957, 0]
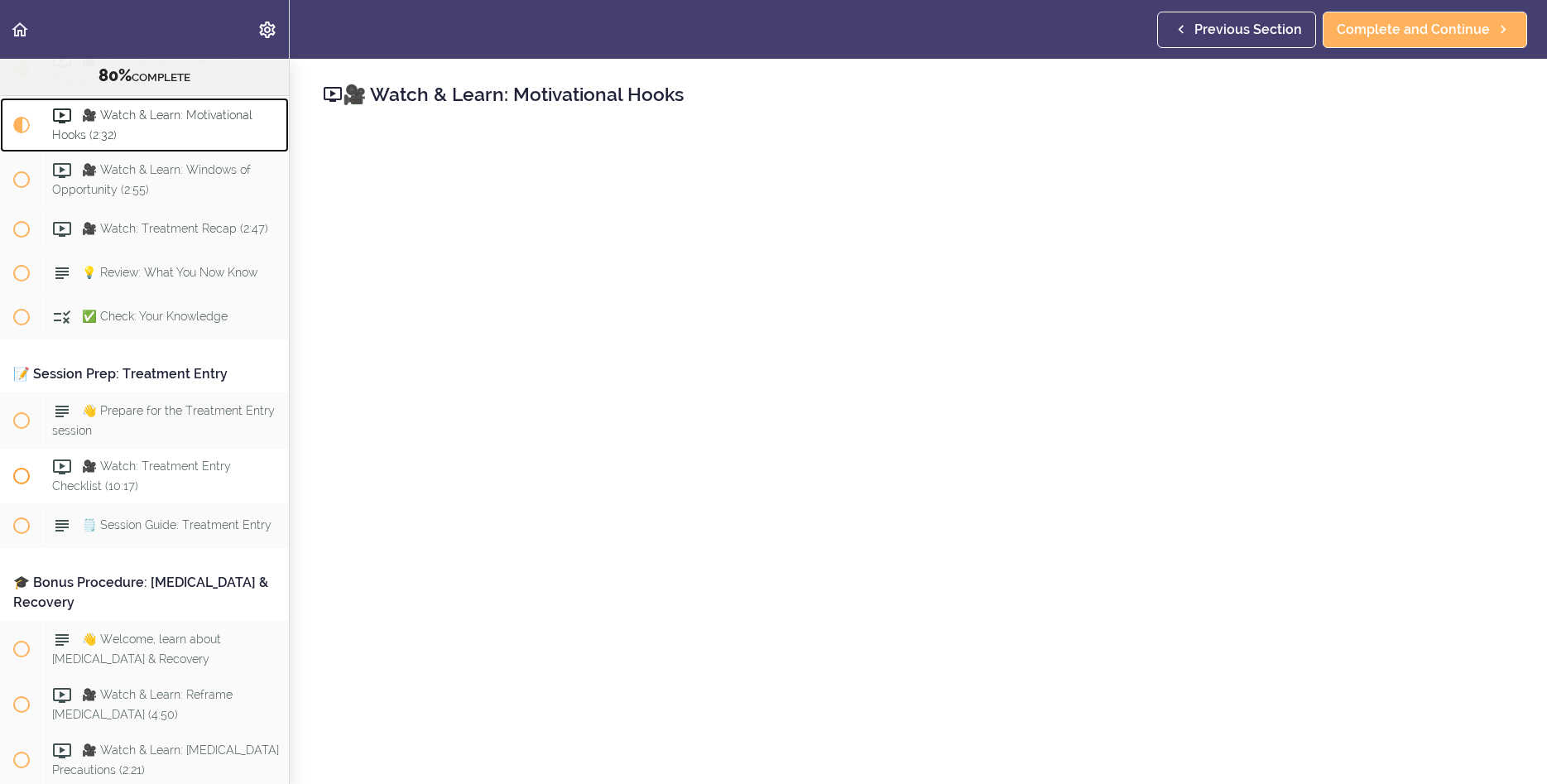
click at [0, 98] on link "🎥 Watch & Learn: Motivational Hooks (2:32)" at bounding box center [144, 124] width 289 height 55
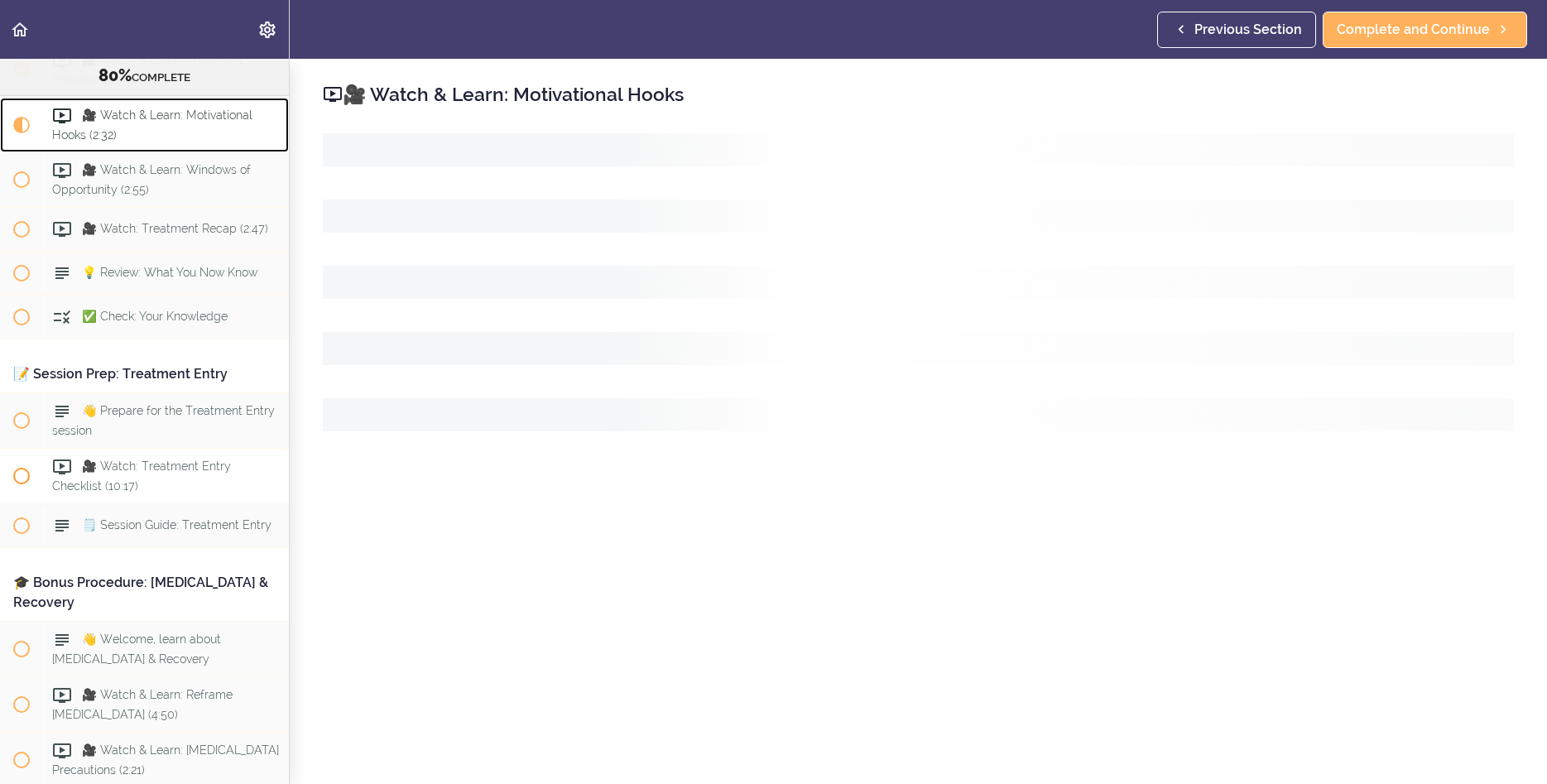
click at [0, 98] on link "🎥 Watch & Learn: Motivational Hooks (2:32)" at bounding box center [144, 124] width 289 height 55
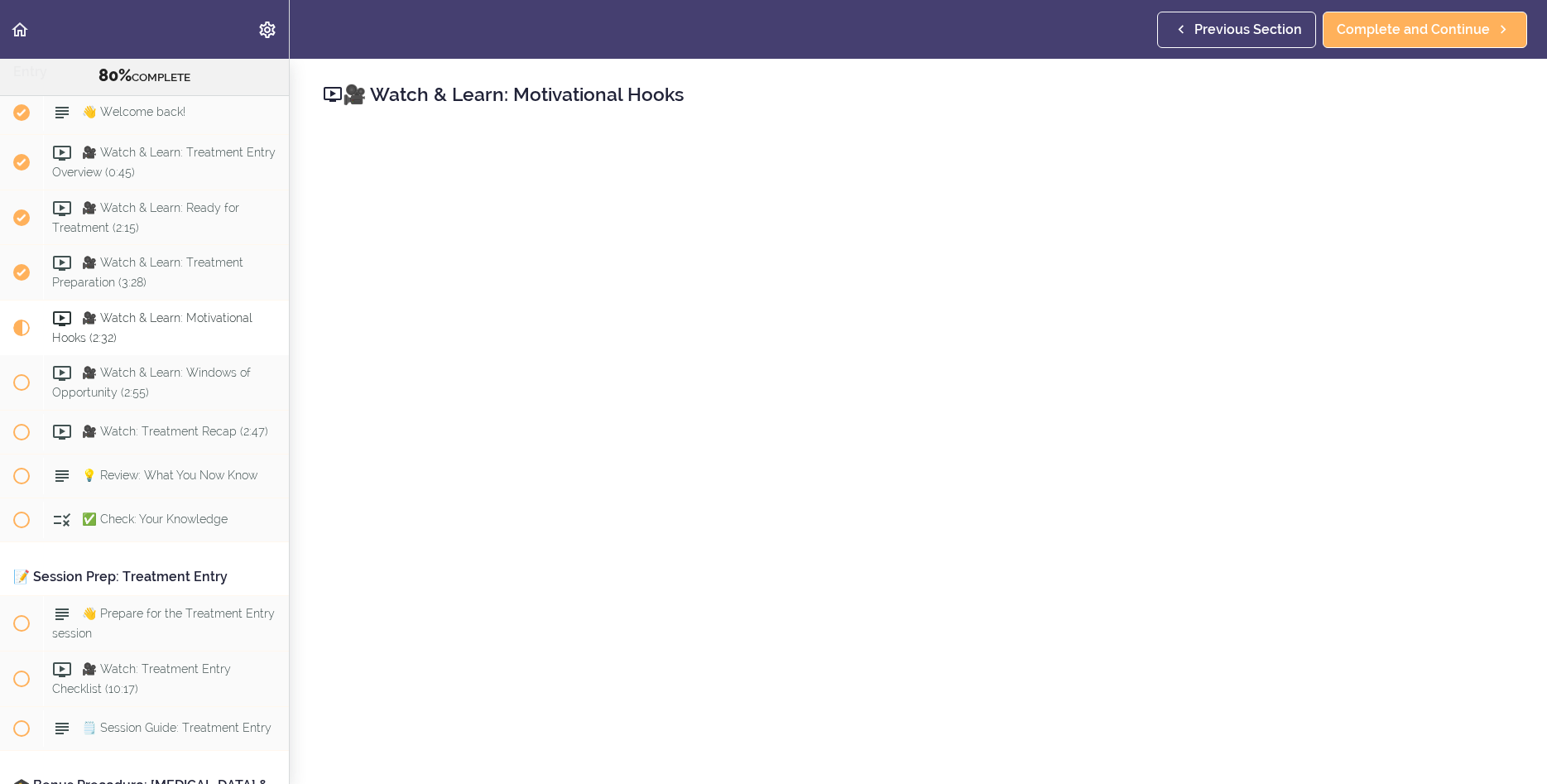
scroll to position [8741, 0]
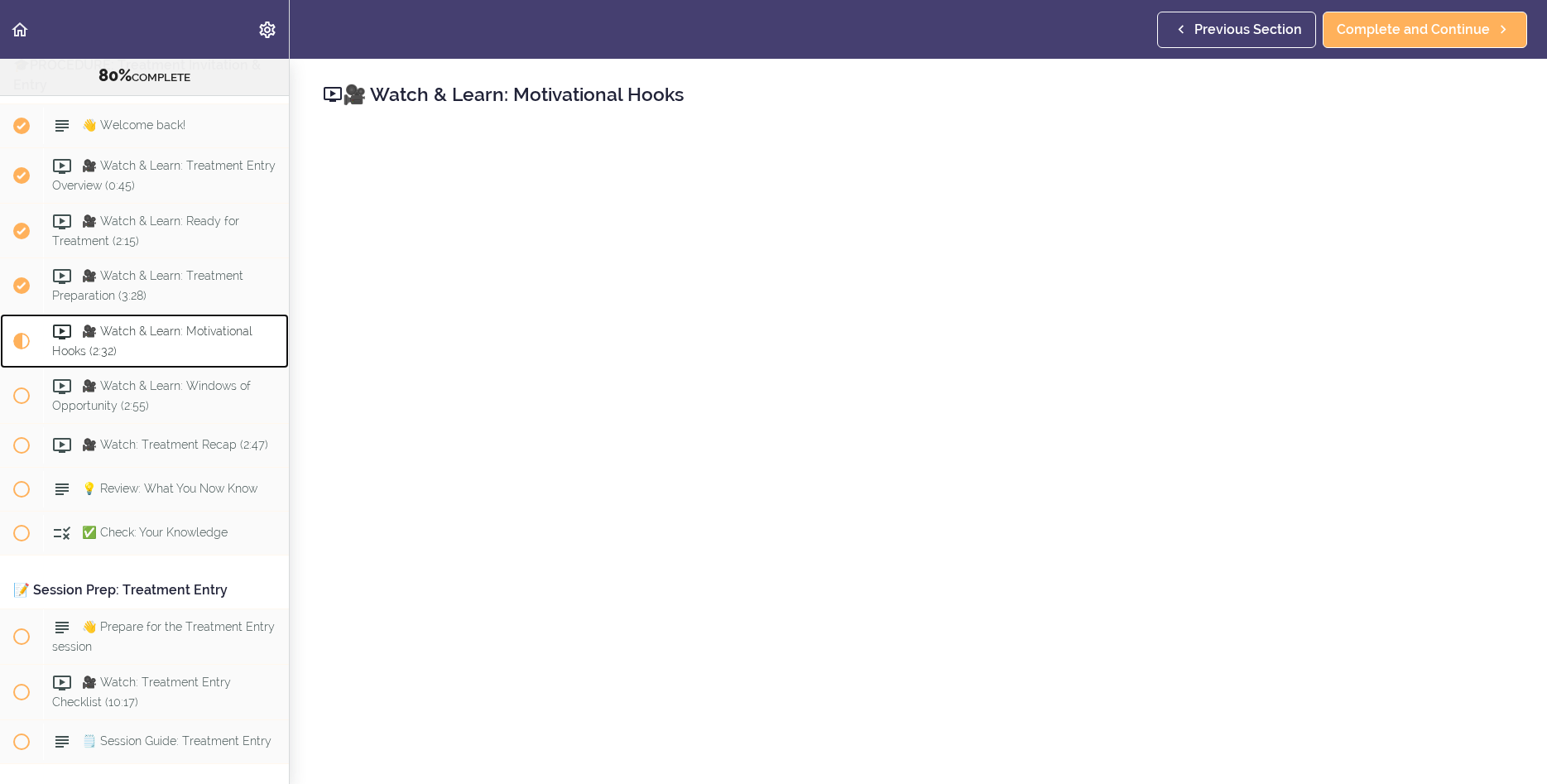
click at [173, 369] on div "🎥 Watch & Learn: Motivational Hooks (2:32)" at bounding box center [165, 341] width 246 height 55
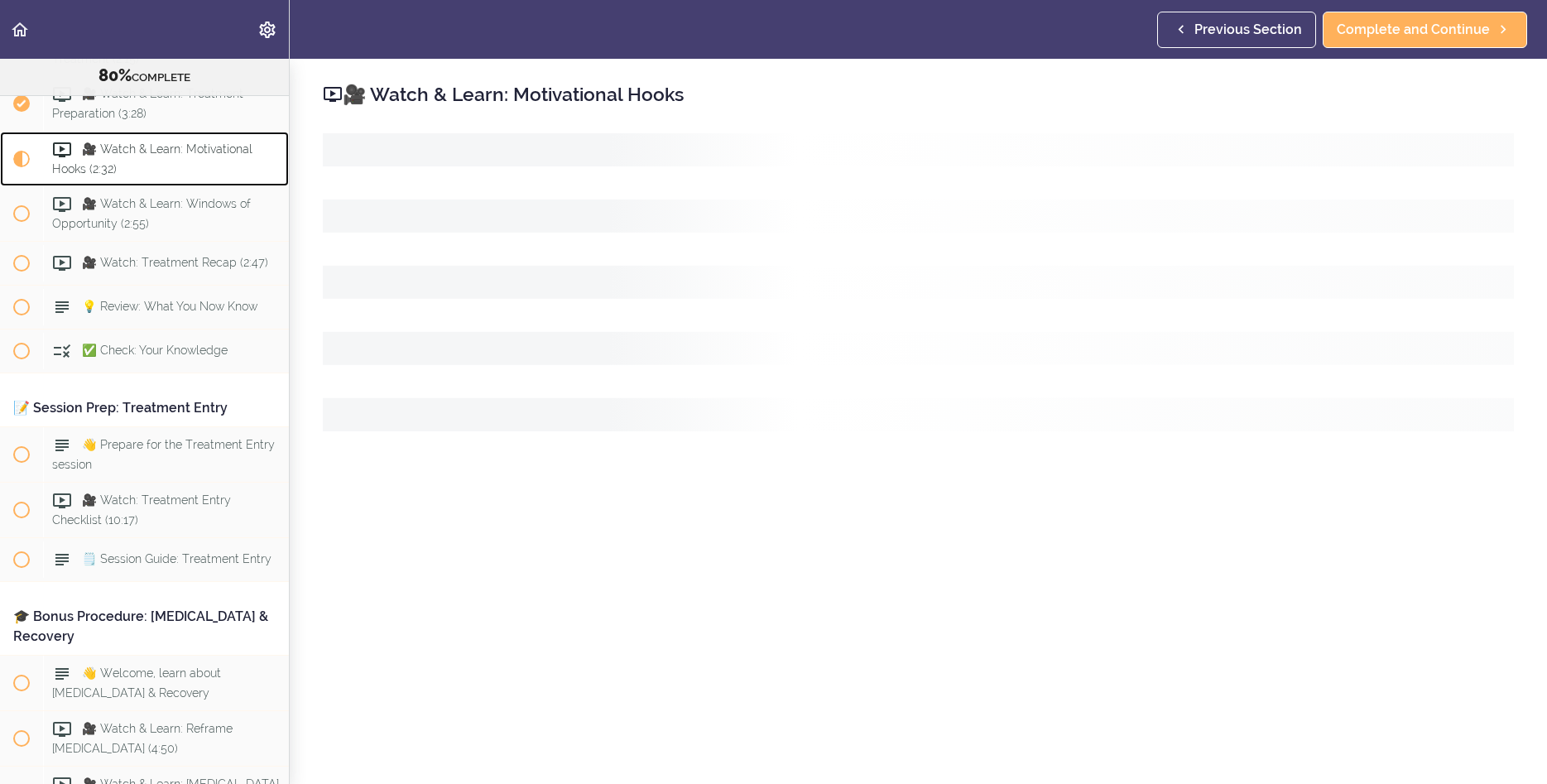
scroll to position [8957, 0]
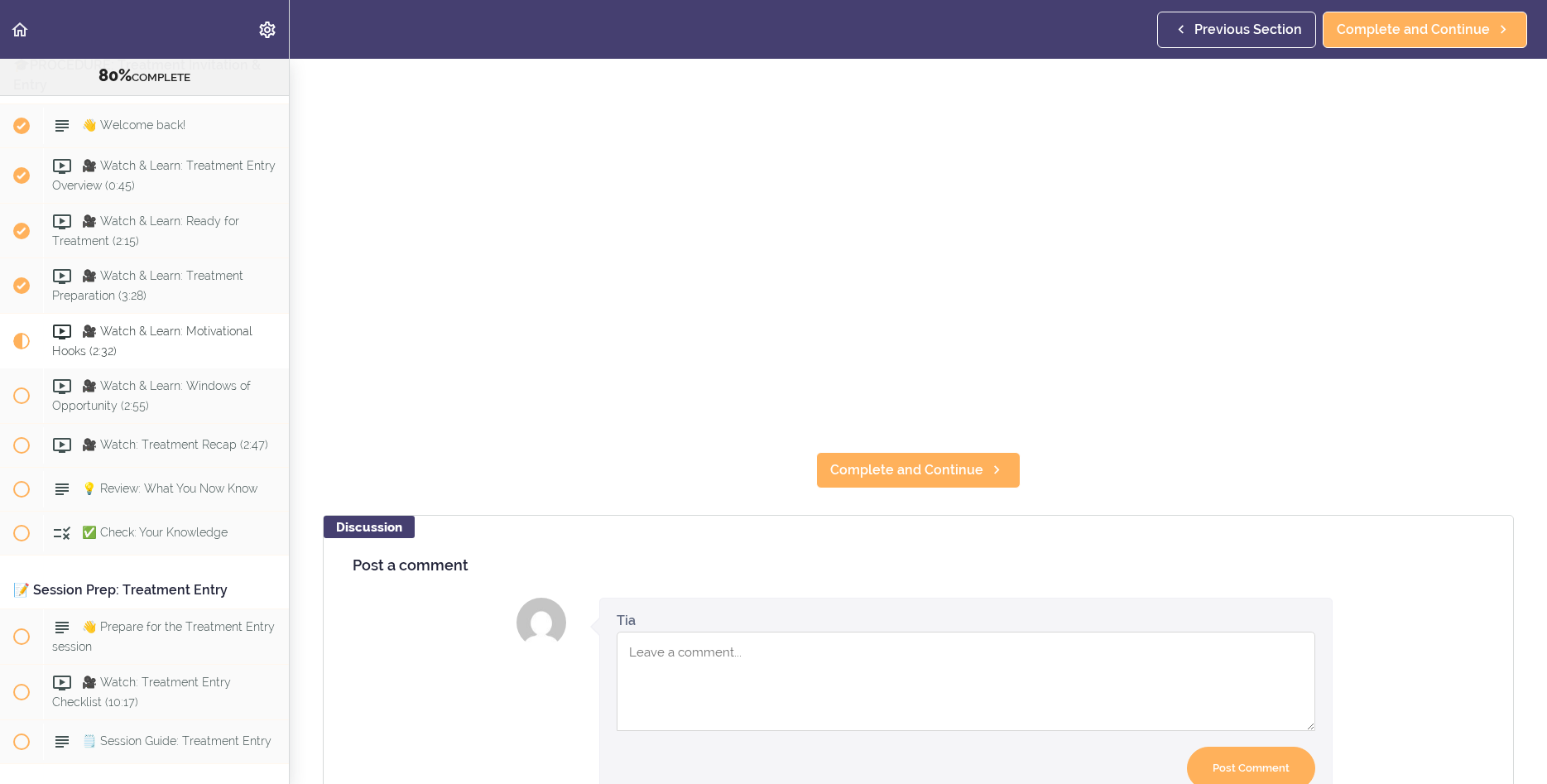
scroll to position [385, 0]
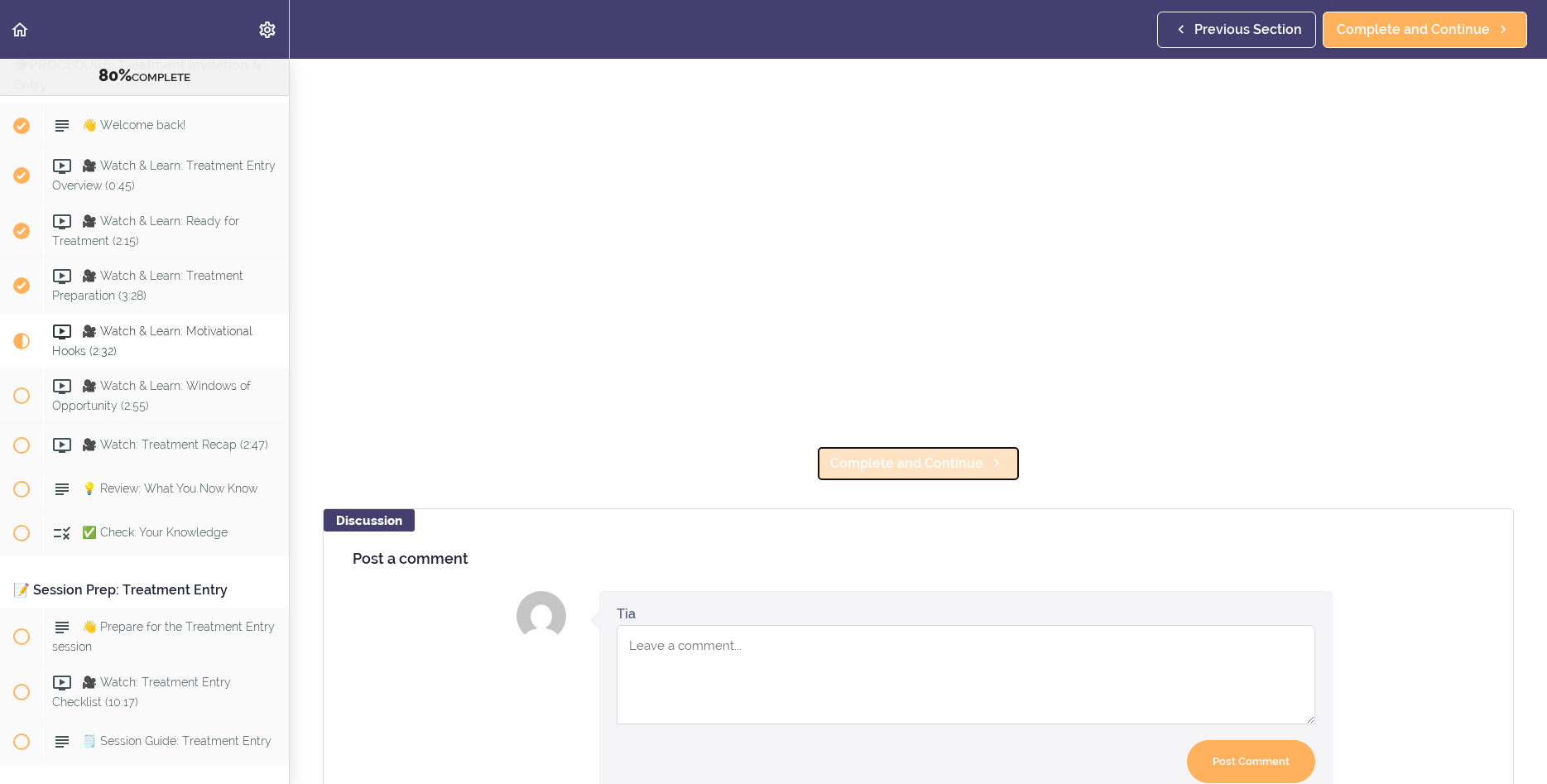
click at [937, 463] on span "Complete and Continue" at bounding box center [907, 463] width 153 height 20
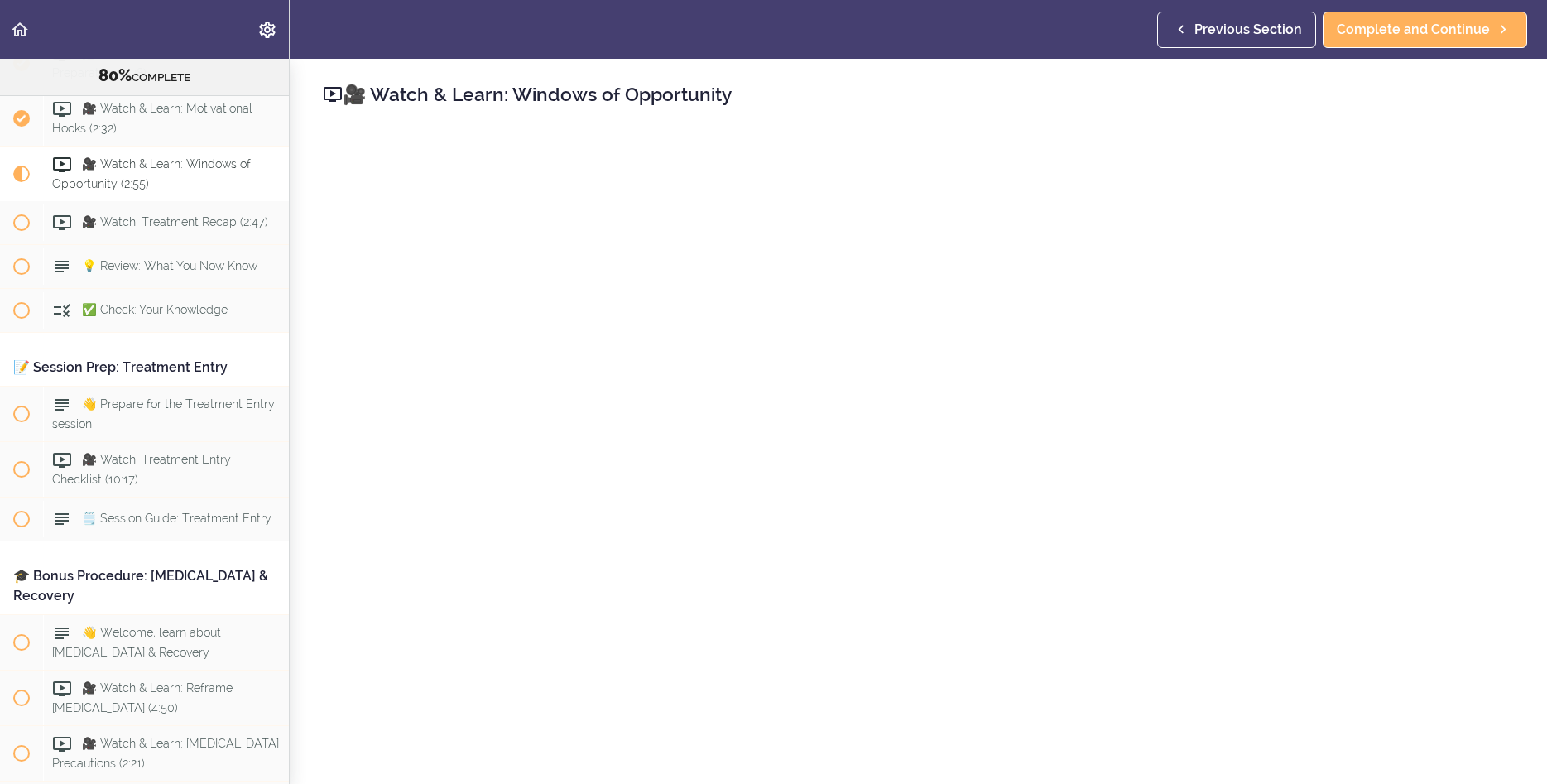
scroll to position [9014, 0]
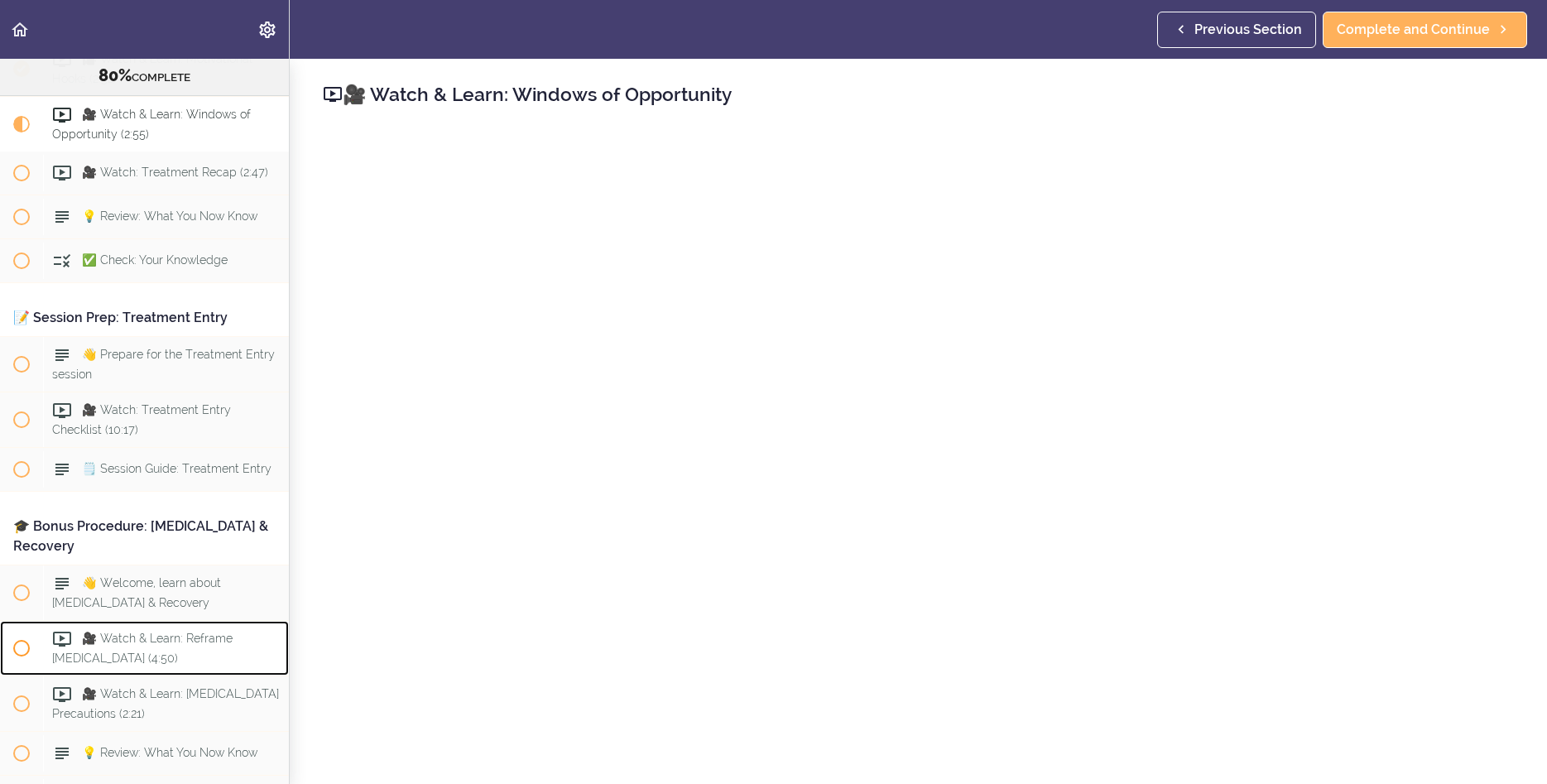
click at [232, 644] on span "🎥 Watch & Learn: Reframe [MEDICAL_DATA] (4:50)" at bounding box center [142, 648] width 180 height 33
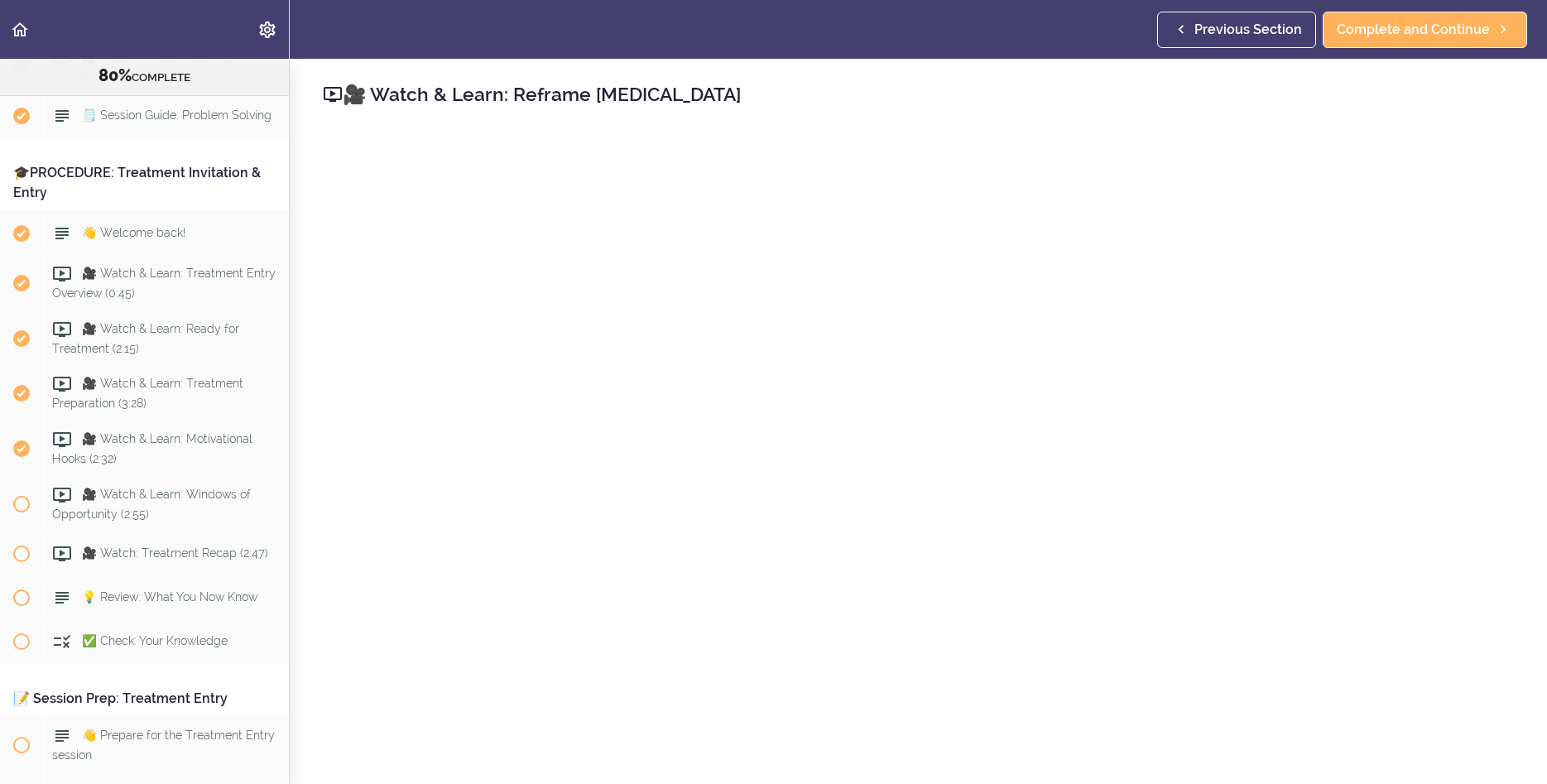
scroll to position [8701, 0]
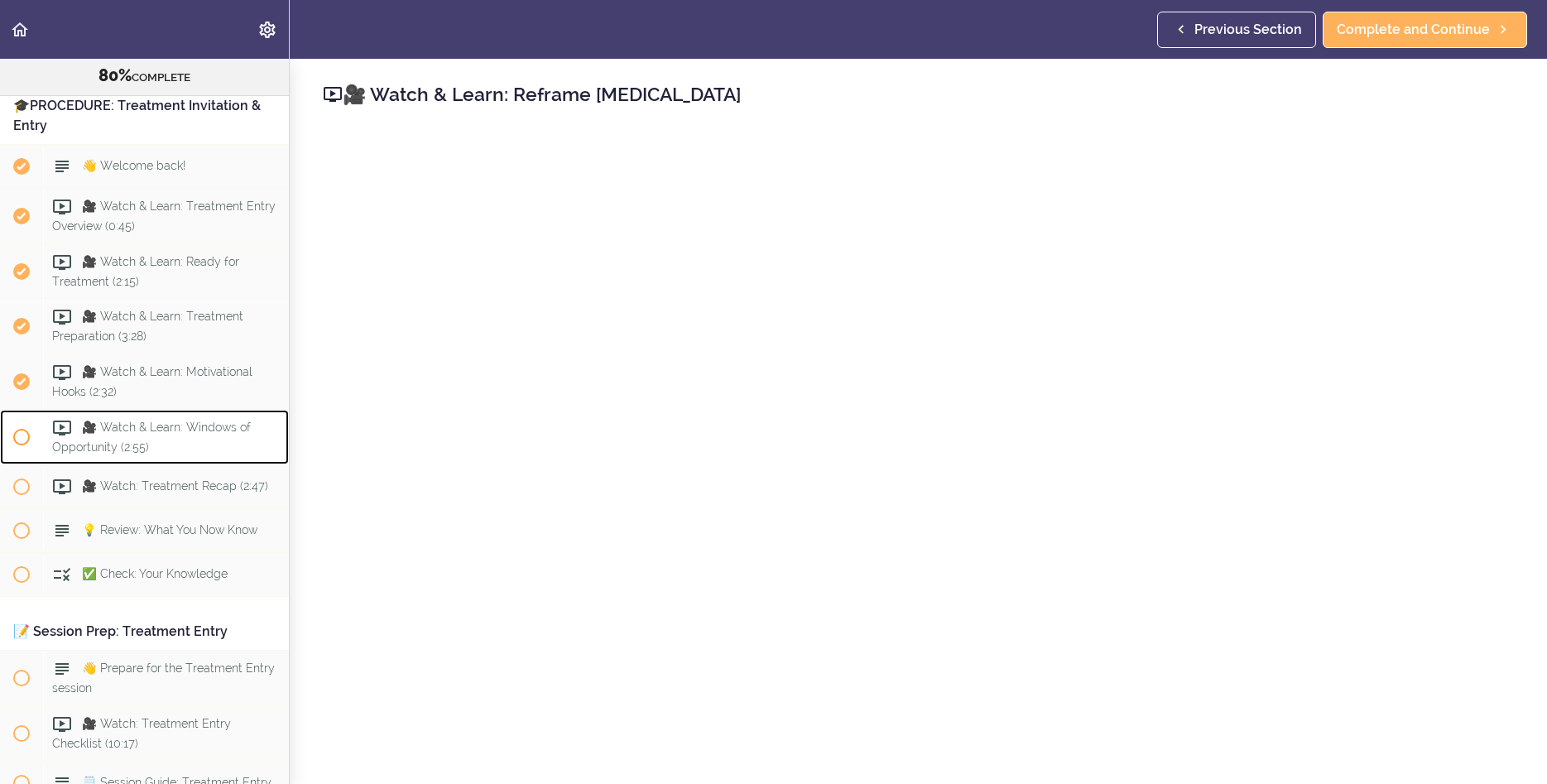
click at [164, 451] on span "🎥 Watch & Learn: Windows of Opportunity (2:55)" at bounding box center [151, 438] width 199 height 33
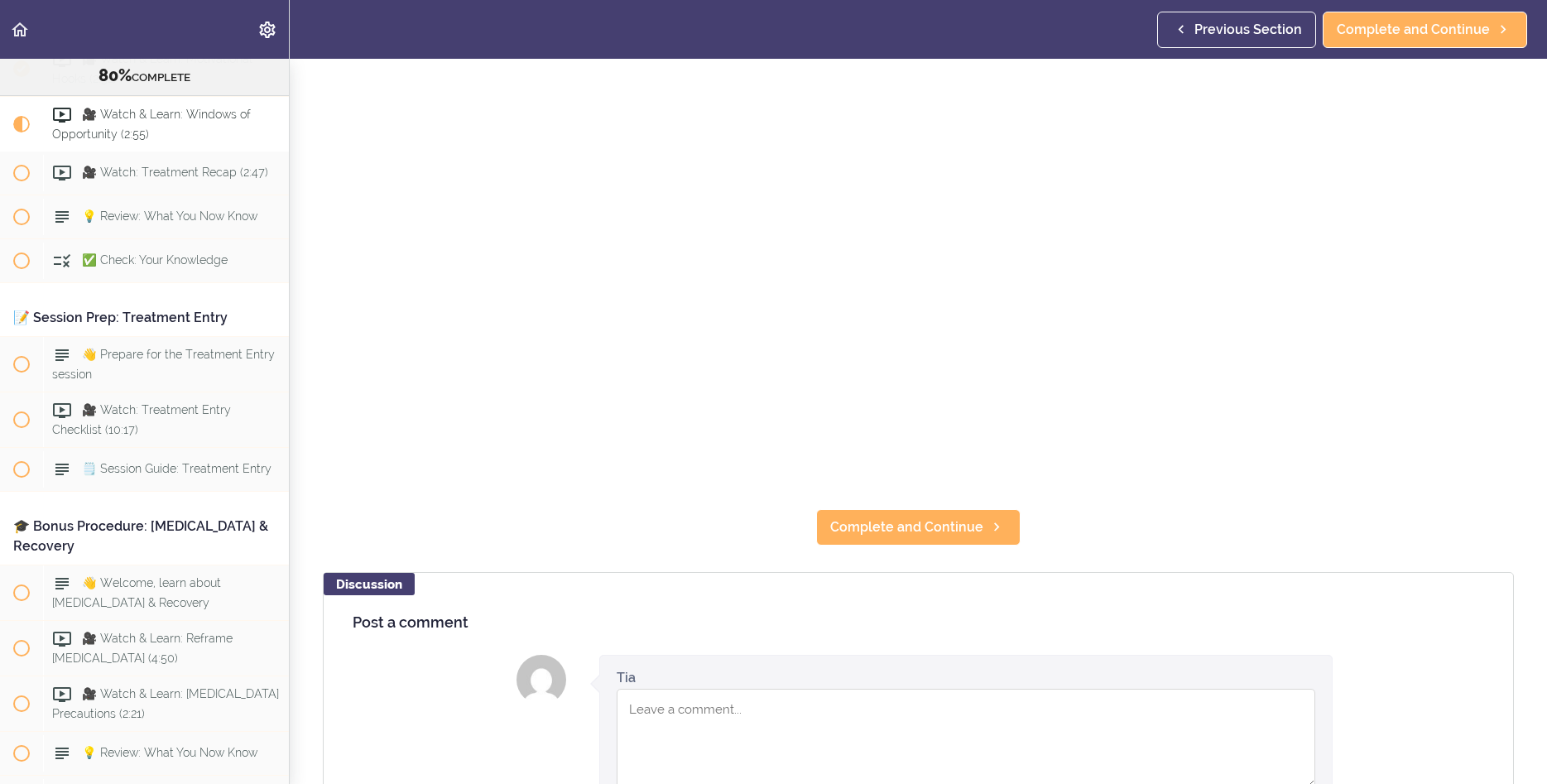
scroll to position [345, 0]
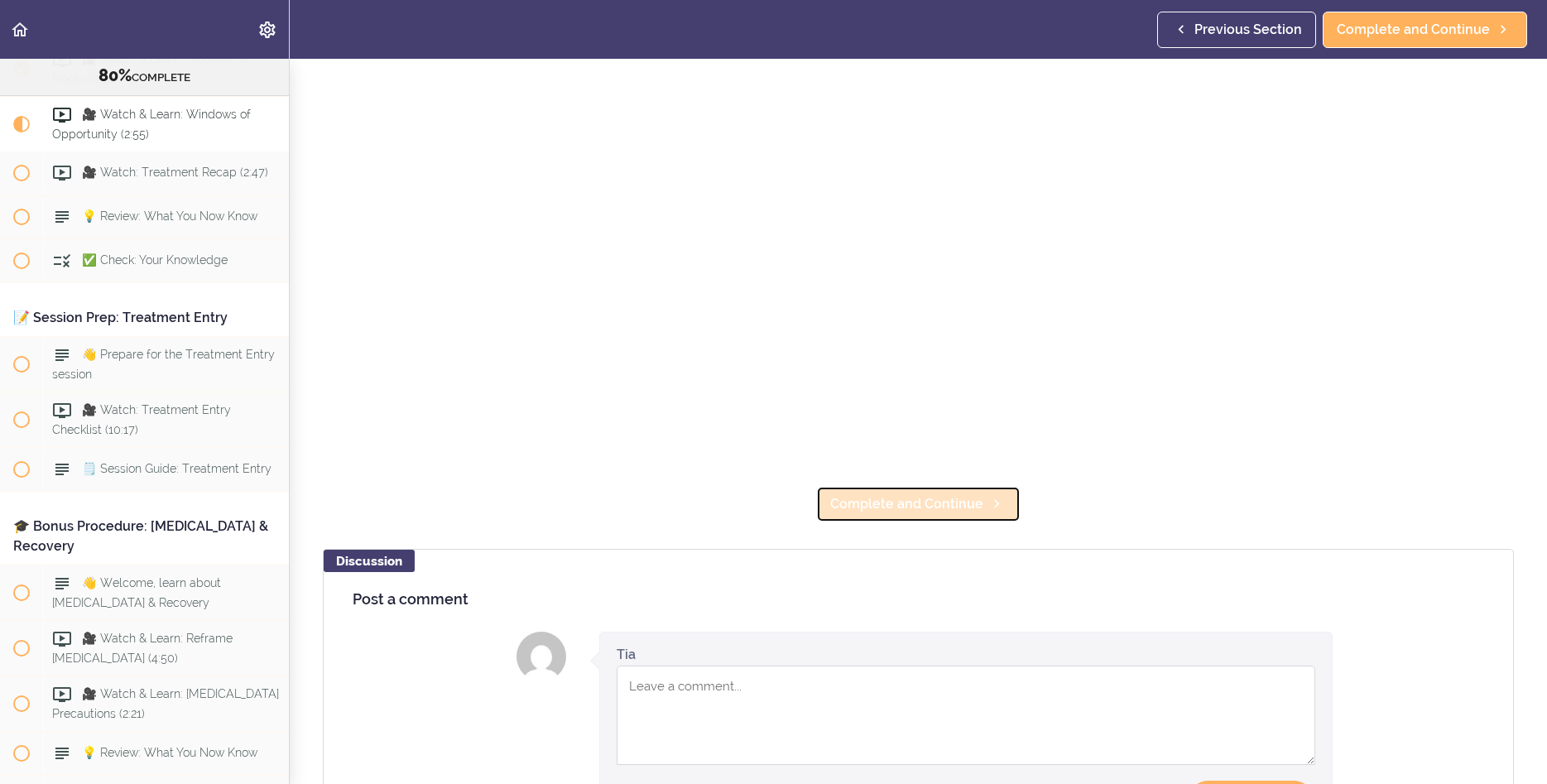
click at [920, 506] on span "Complete and Continue" at bounding box center [907, 503] width 153 height 20
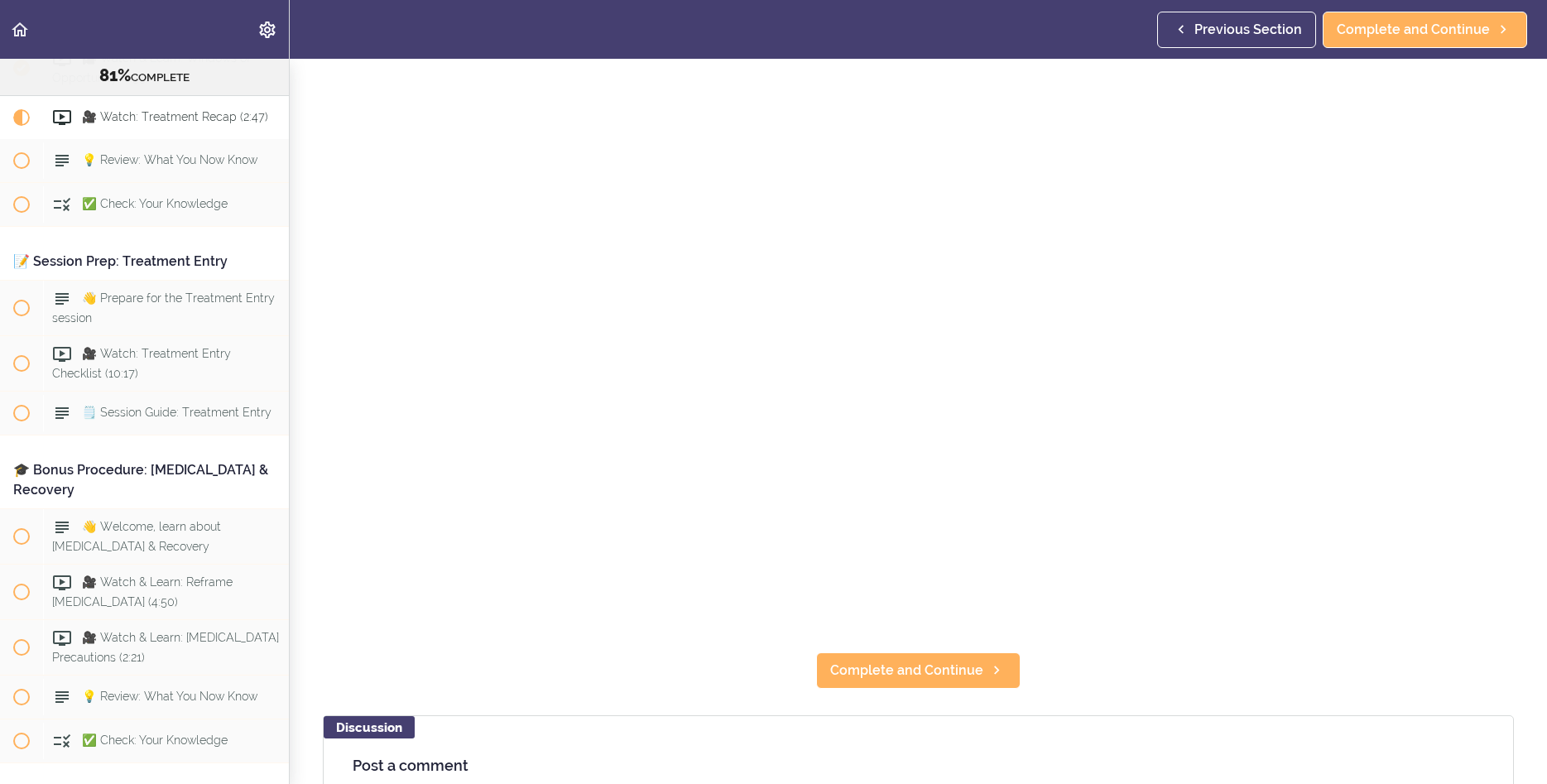
scroll to position [188, 0]
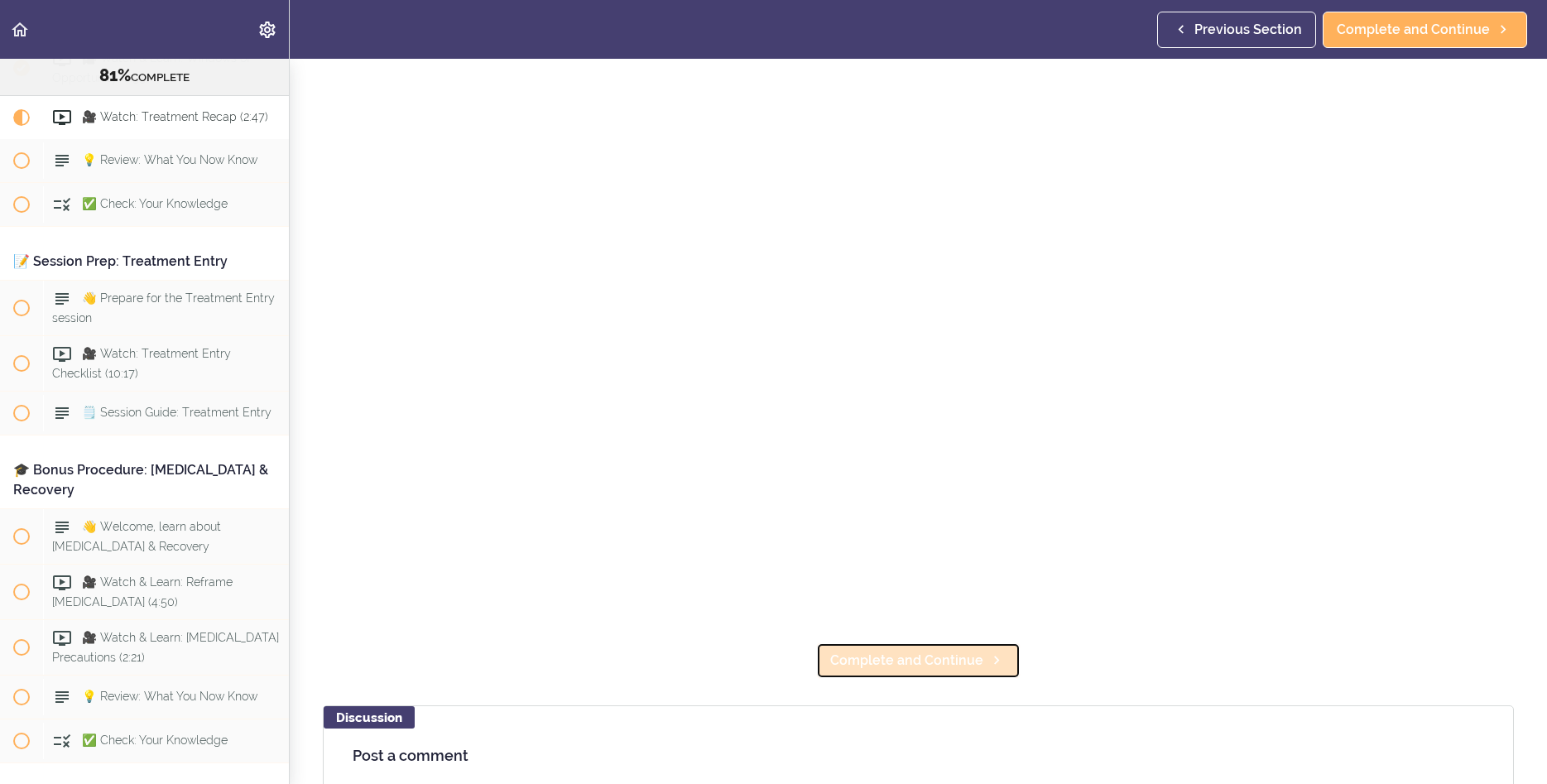
click at [941, 653] on span "Complete and Continue" at bounding box center [907, 660] width 153 height 20
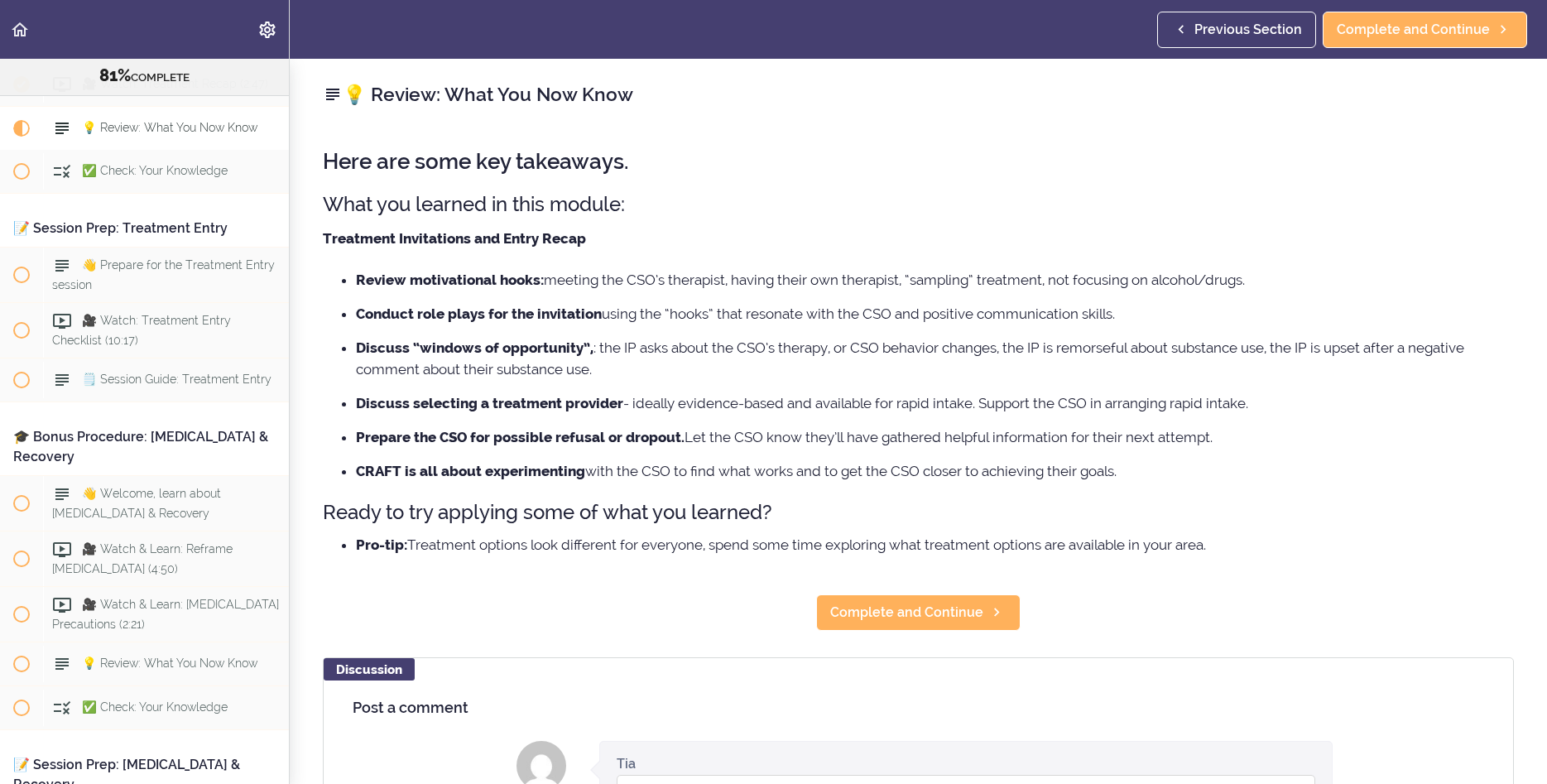
scroll to position [9114, 0]
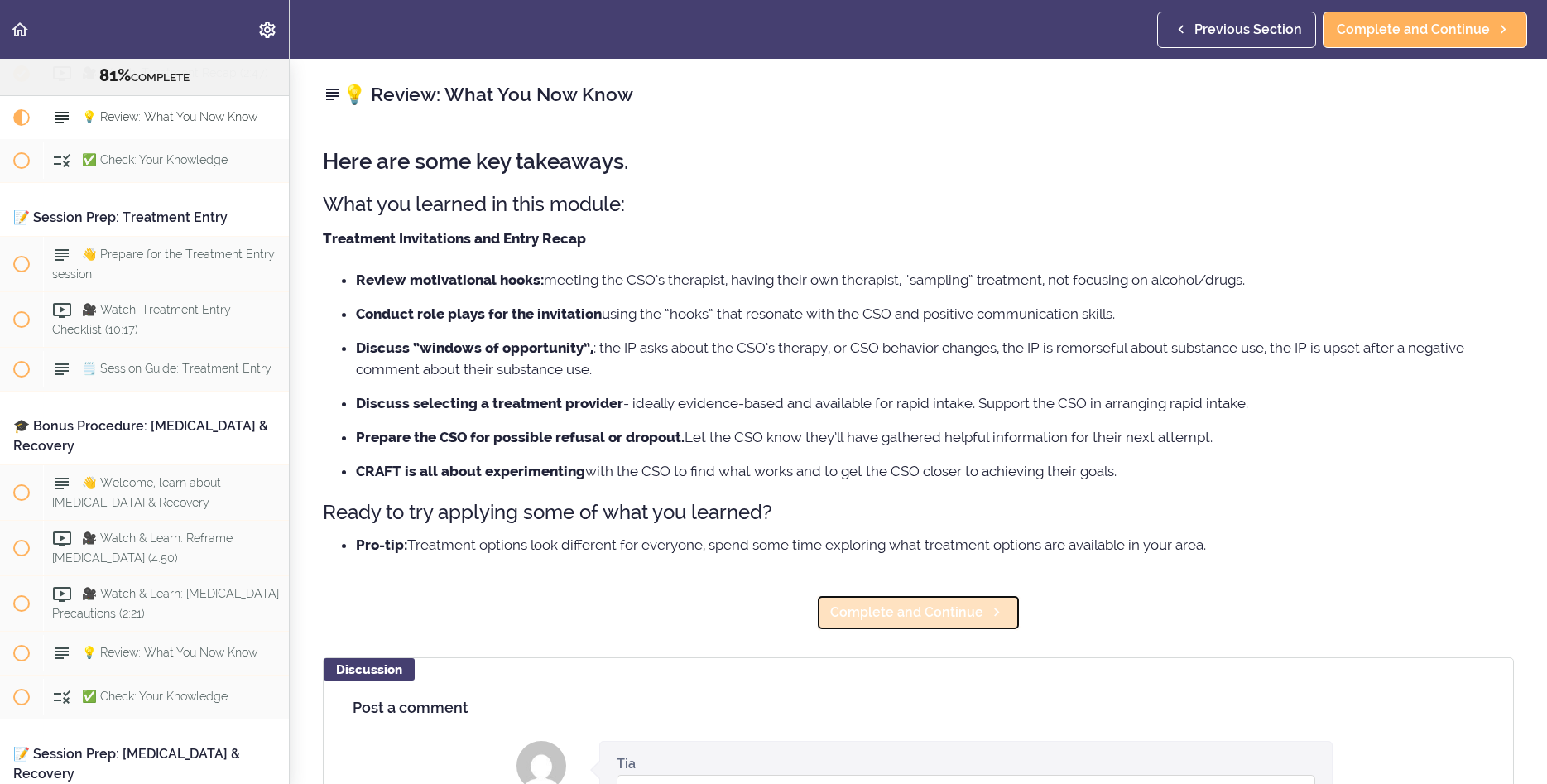
click at [900, 620] on span "Complete and Continue" at bounding box center [907, 612] width 153 height 20
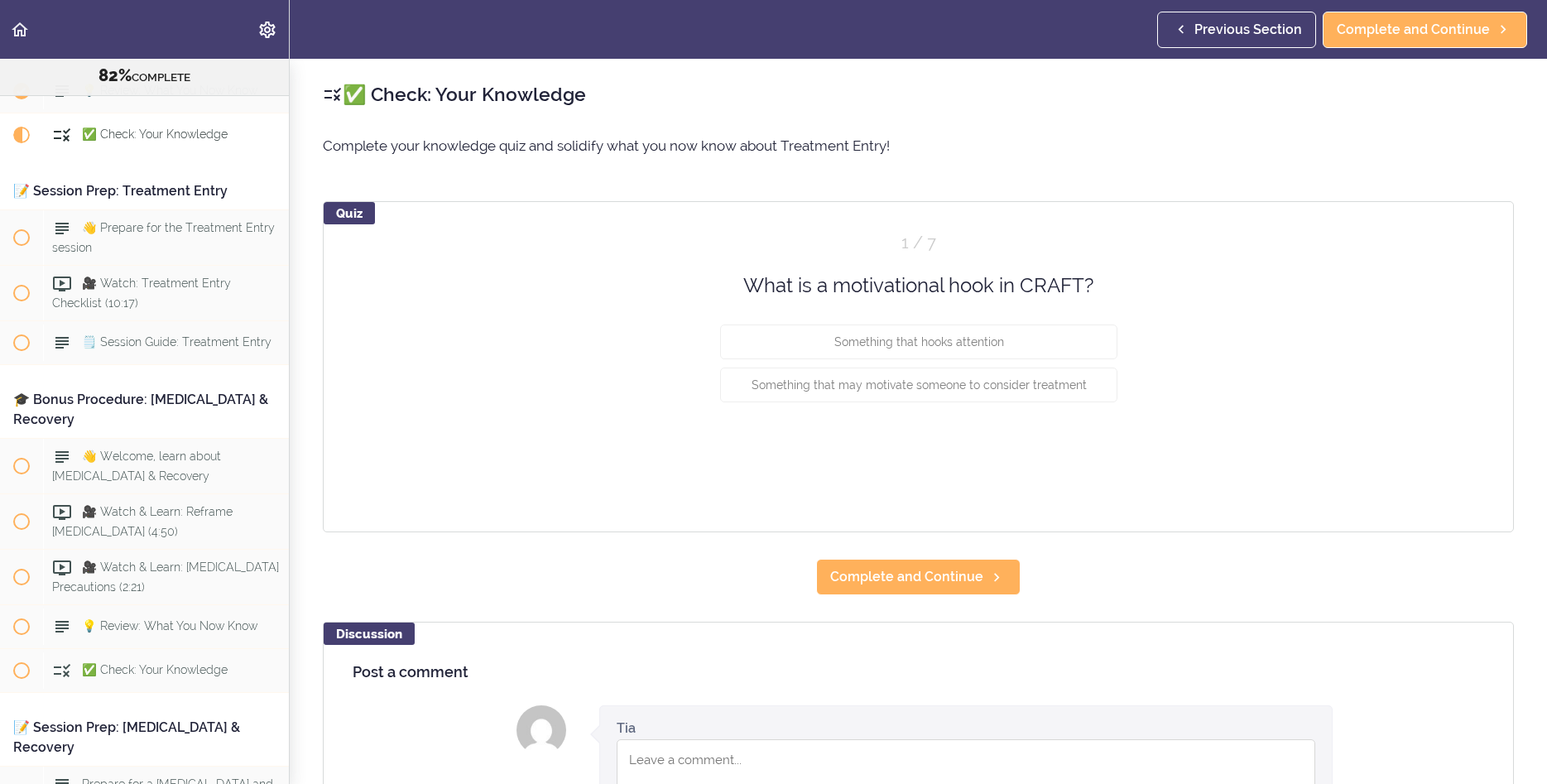
scroll to position [9158, 0]
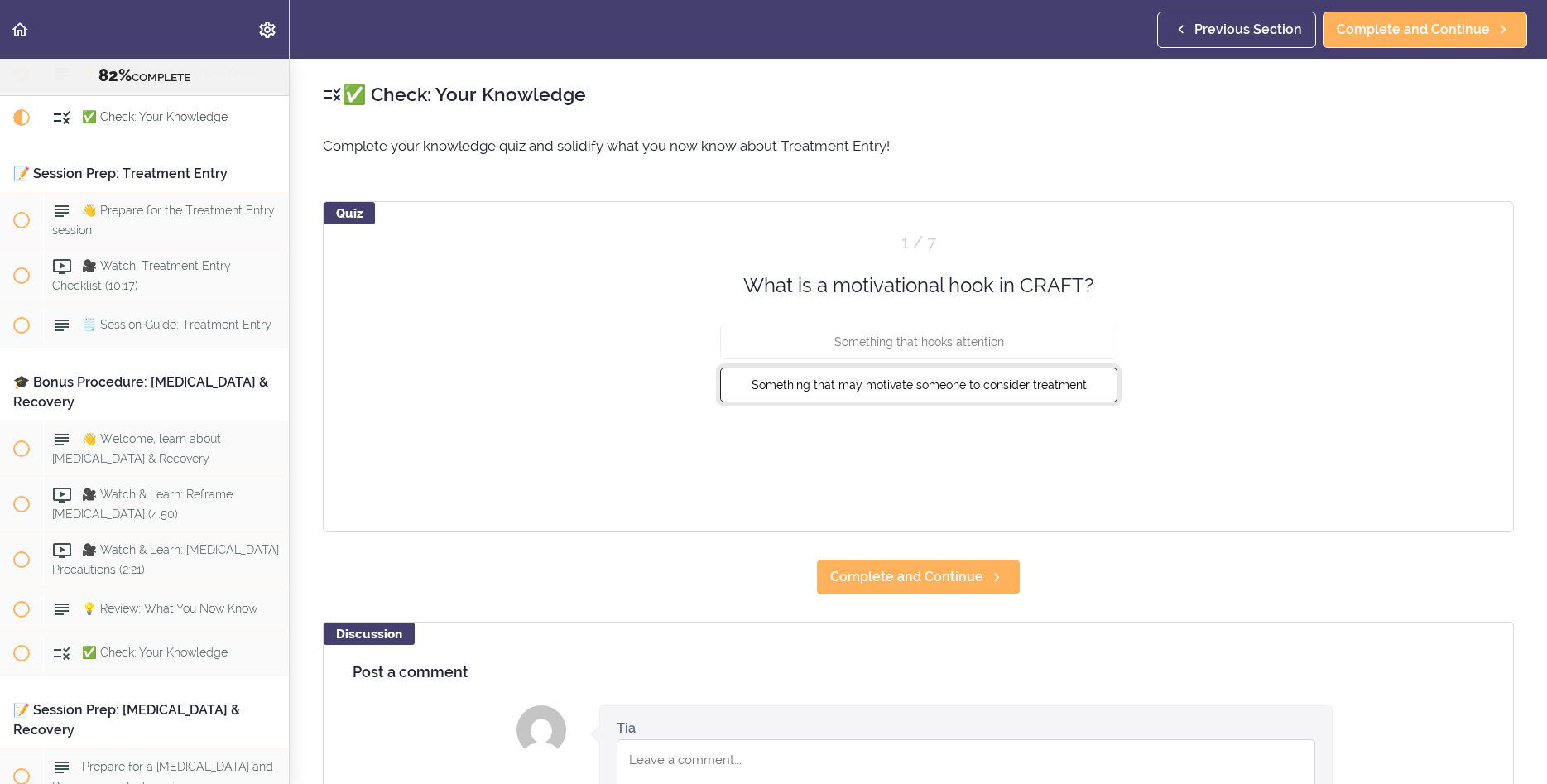
click at [954, 379] on span "Something that may motivate someone to consider treatment" at bounding box center [918, 385] width 335 height 13
click at [1083, 446] on button "Check" at bounding box center [1085, 447] width 65 height 23
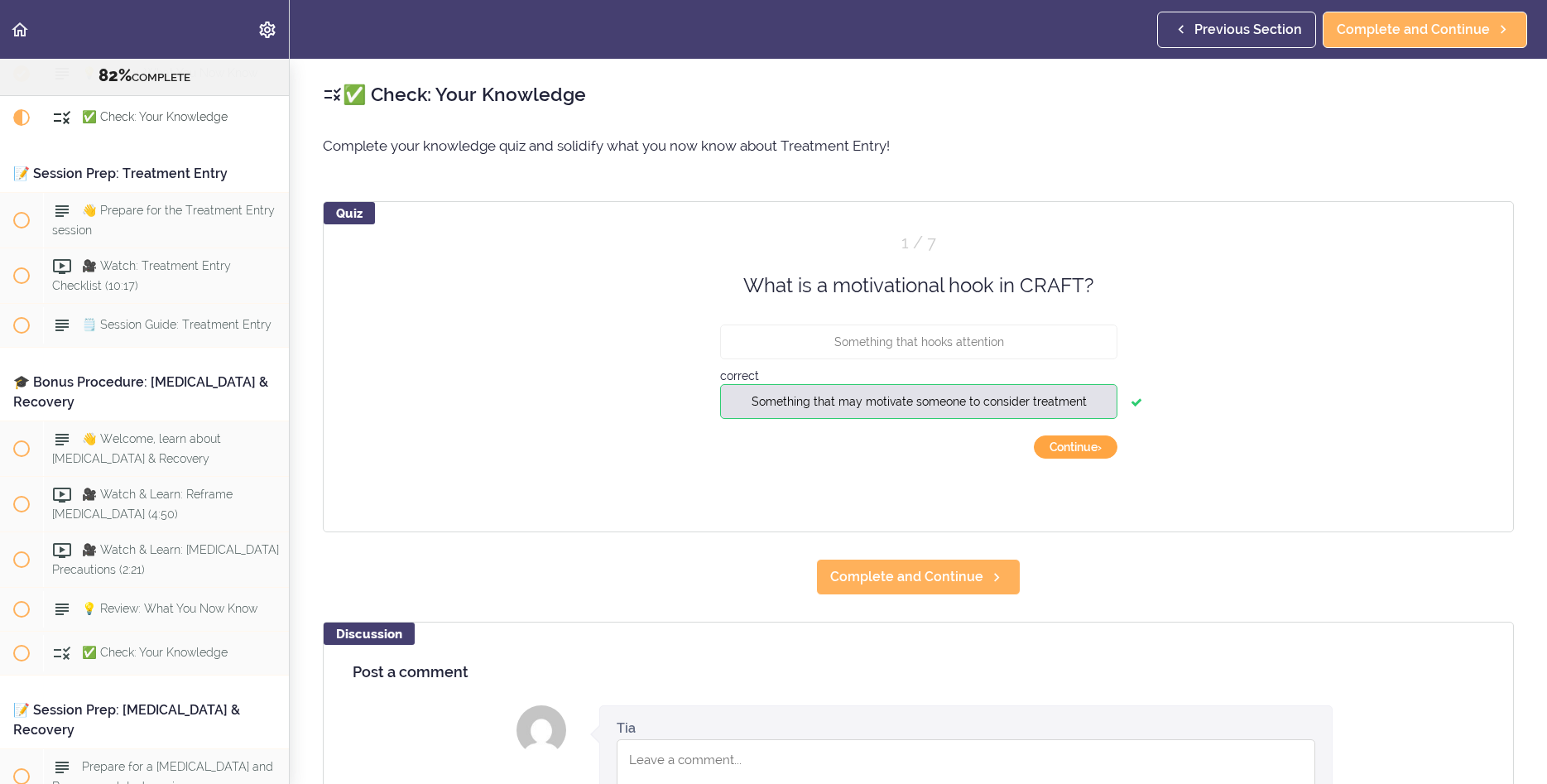
click at [1088, 444] on button "Continue ›" at bounding box center [1076, 447] width 84 height 23
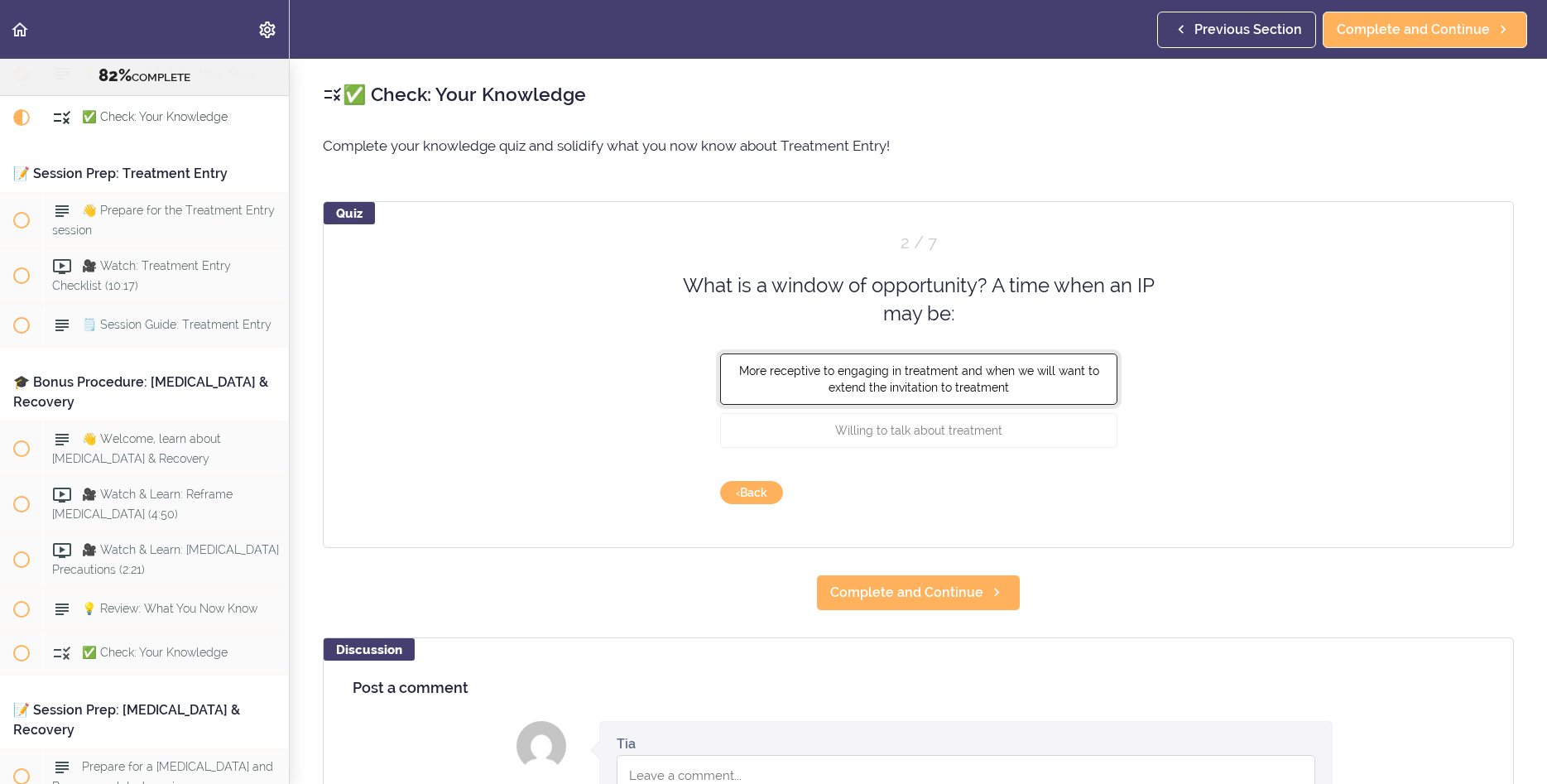
click at [937, 384] on span "More receptive to engaging in treatment and when we will want to extend the inv…" at bounding box center [919, 378] width 361 height 30
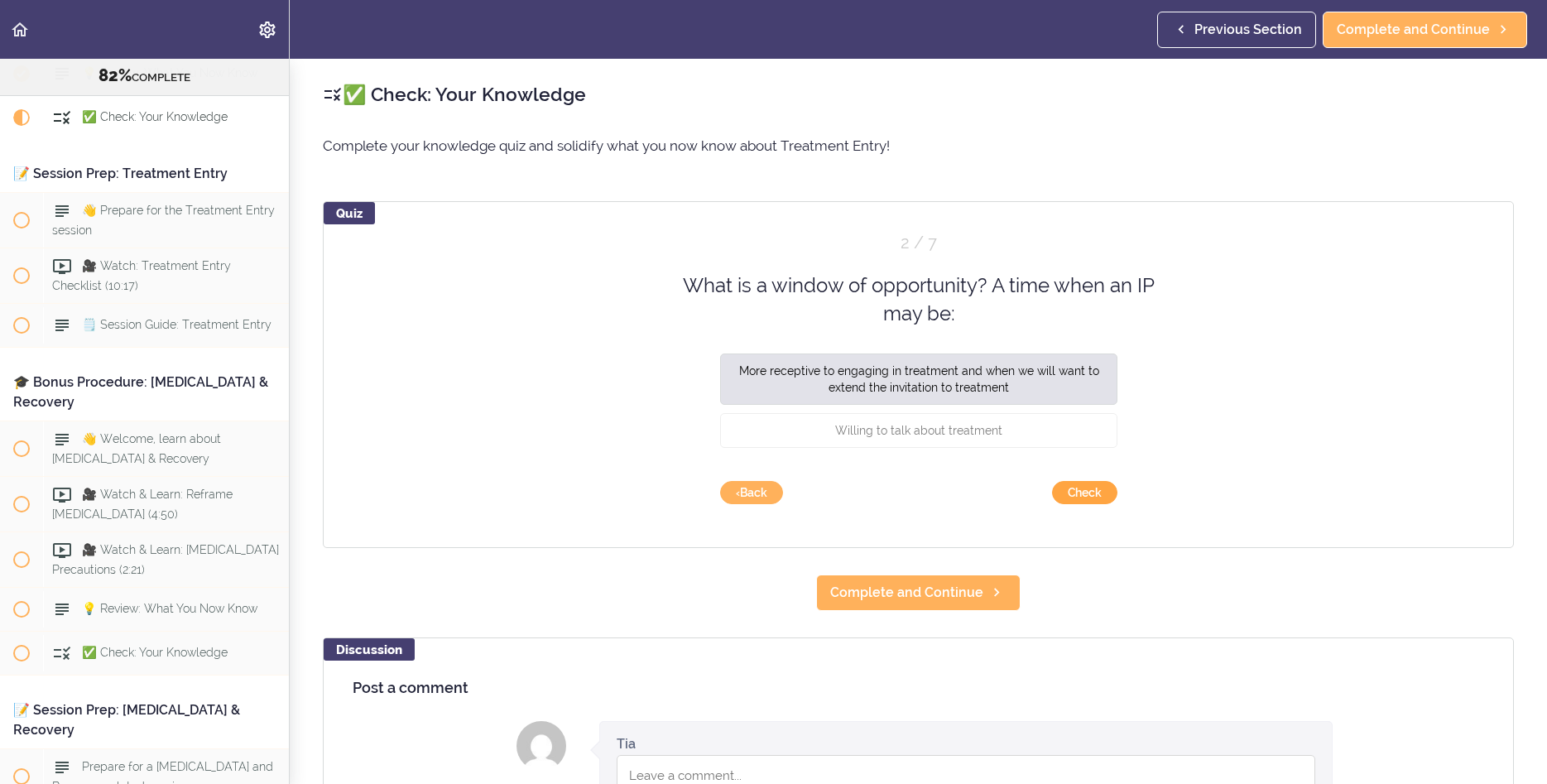
click at [1086, 490] on button "Check" at bounding box center [1085, 492] width 65 height 23
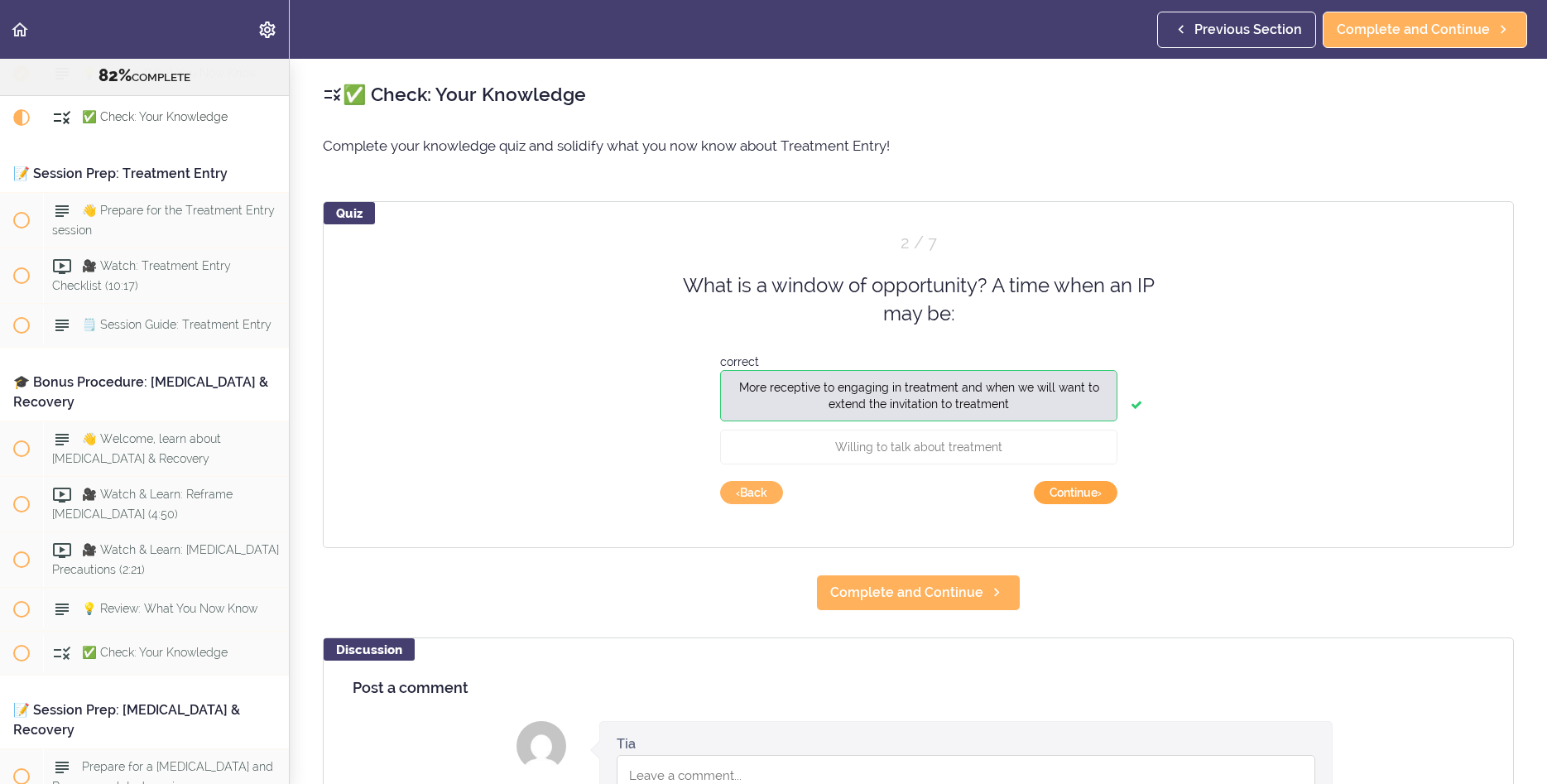
click at [1068, 497] on button "Continue ›" at bounding box center [1076, 492] width 84 height 23
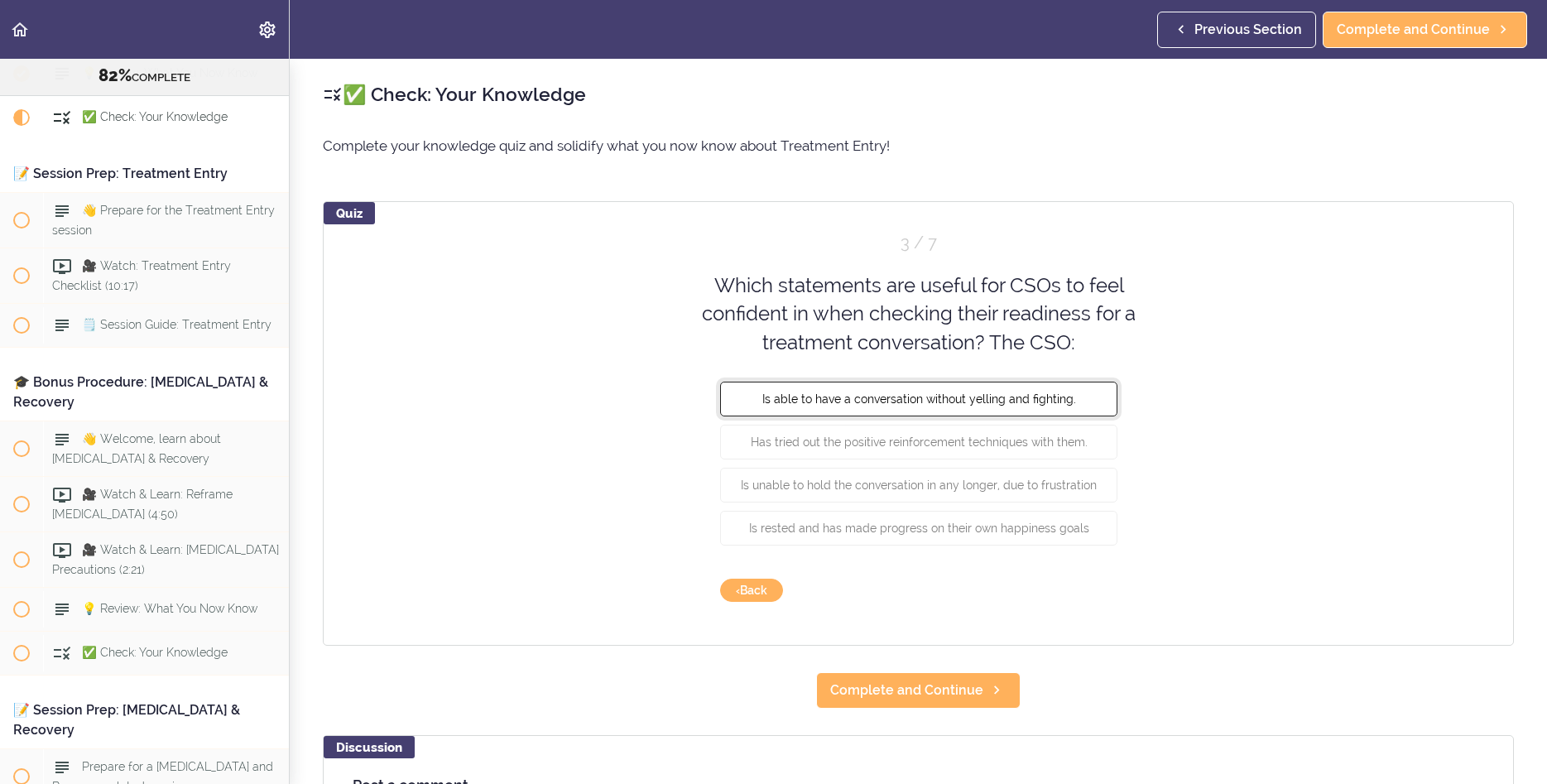
click at [1090, 415] on button "Is able to have a conversation without yelling and fighting." at bounding box center [919, 399] width 398 height 34
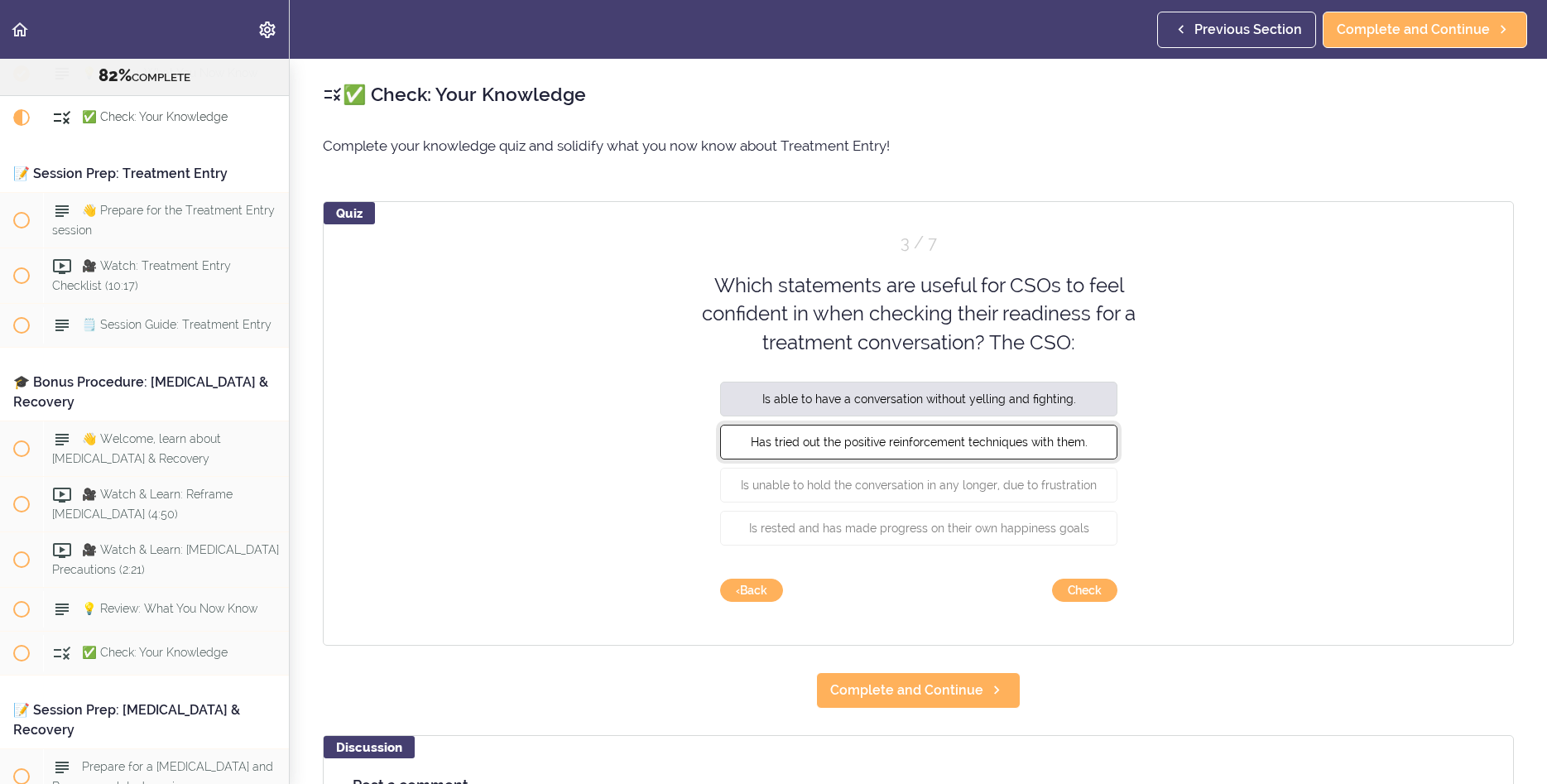
click at [900, 455] on button "Has tried out the positive reinforcement techniques with them." at bounding box center [919, 441] width 398 height 34
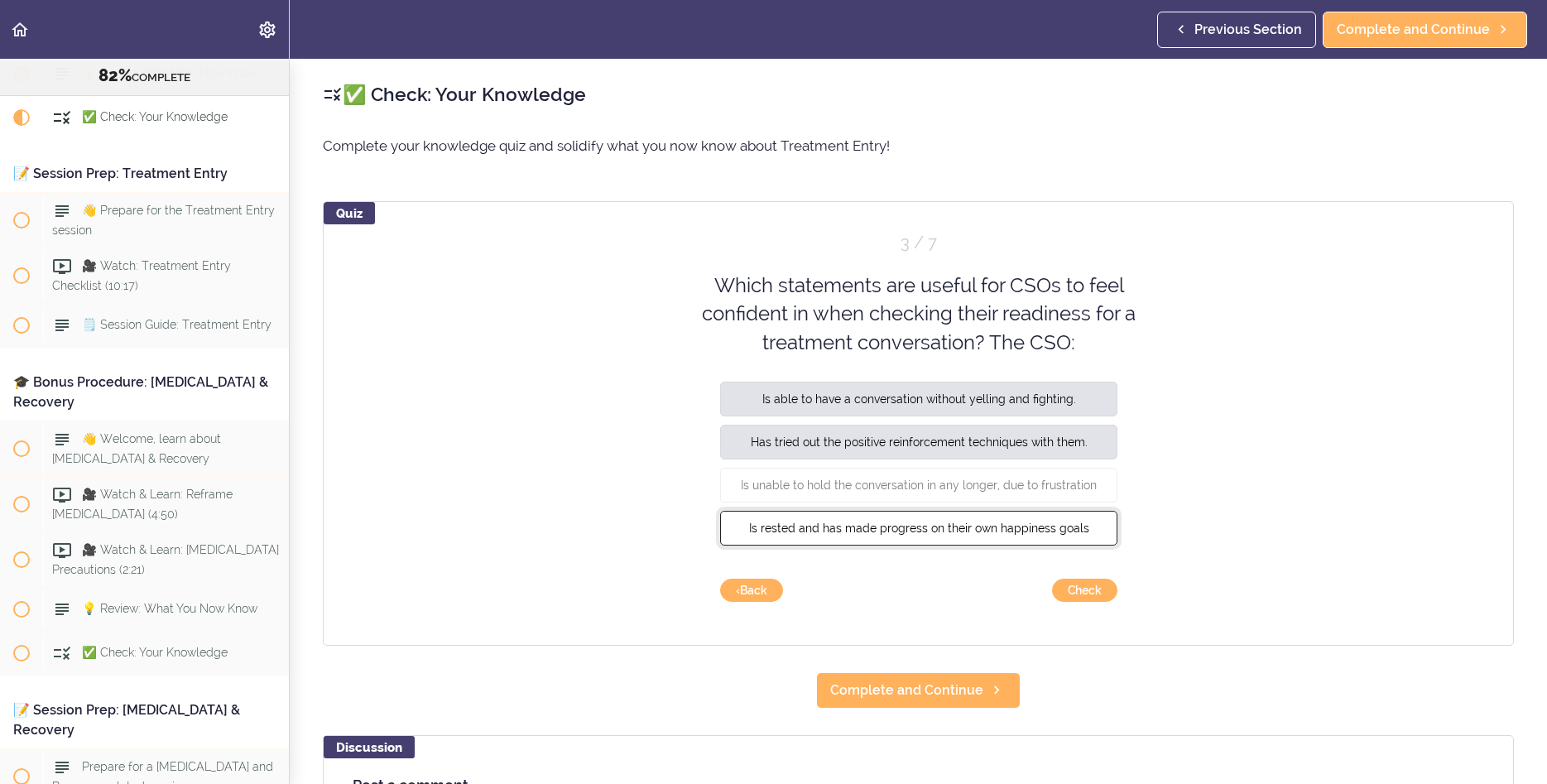
click at [894, 542] on button "Is rested and has made progress on their own happiness goals" at bounding box center [919, 528] width 398 height 34
click at [1097, 596] on button "Check" at bounding box center [1085, 590] width 65 height 23
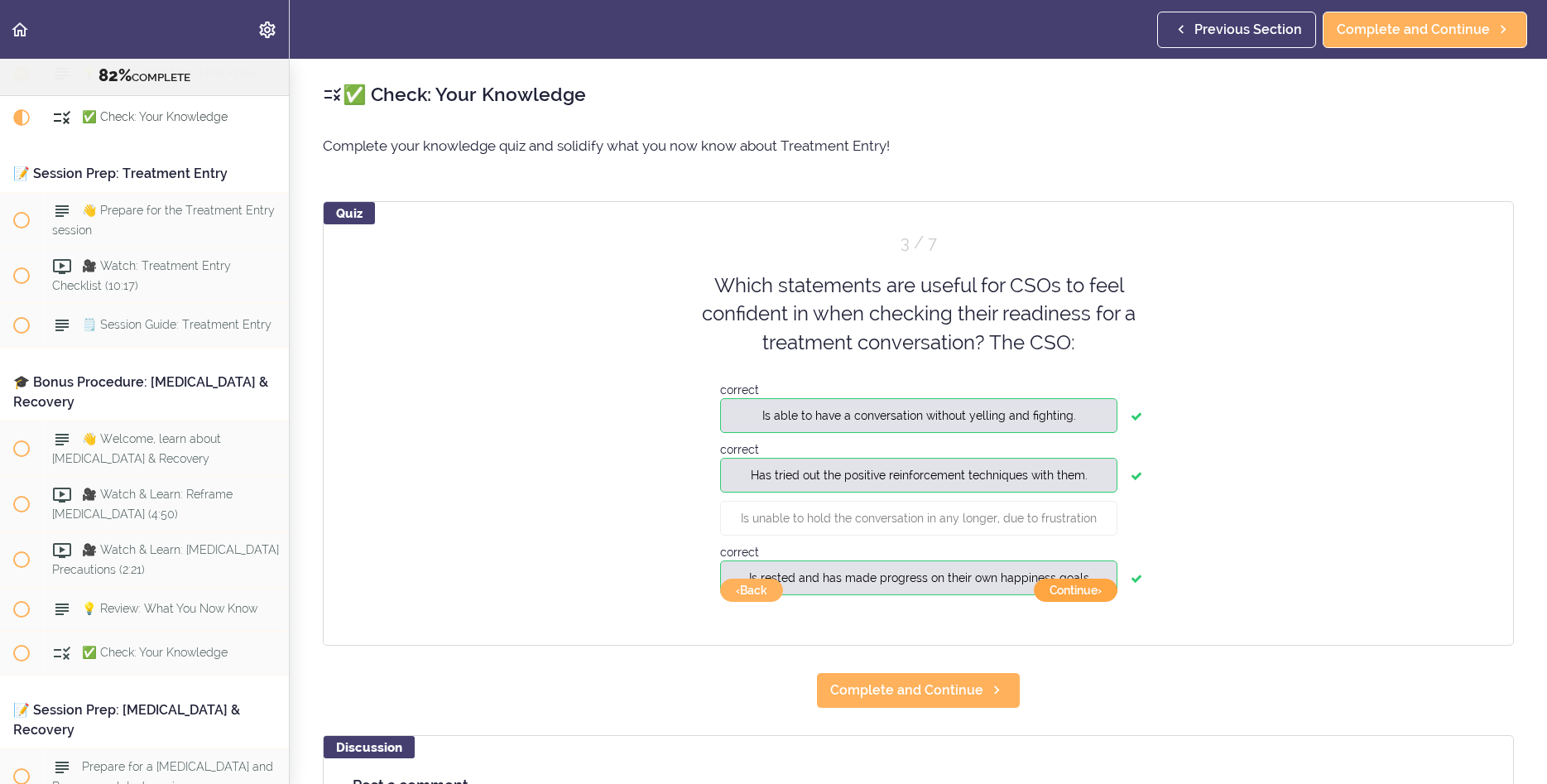
click at [1097, 596] on button "Continue ›" at bounding box center [1076, 590] width 84 height 23
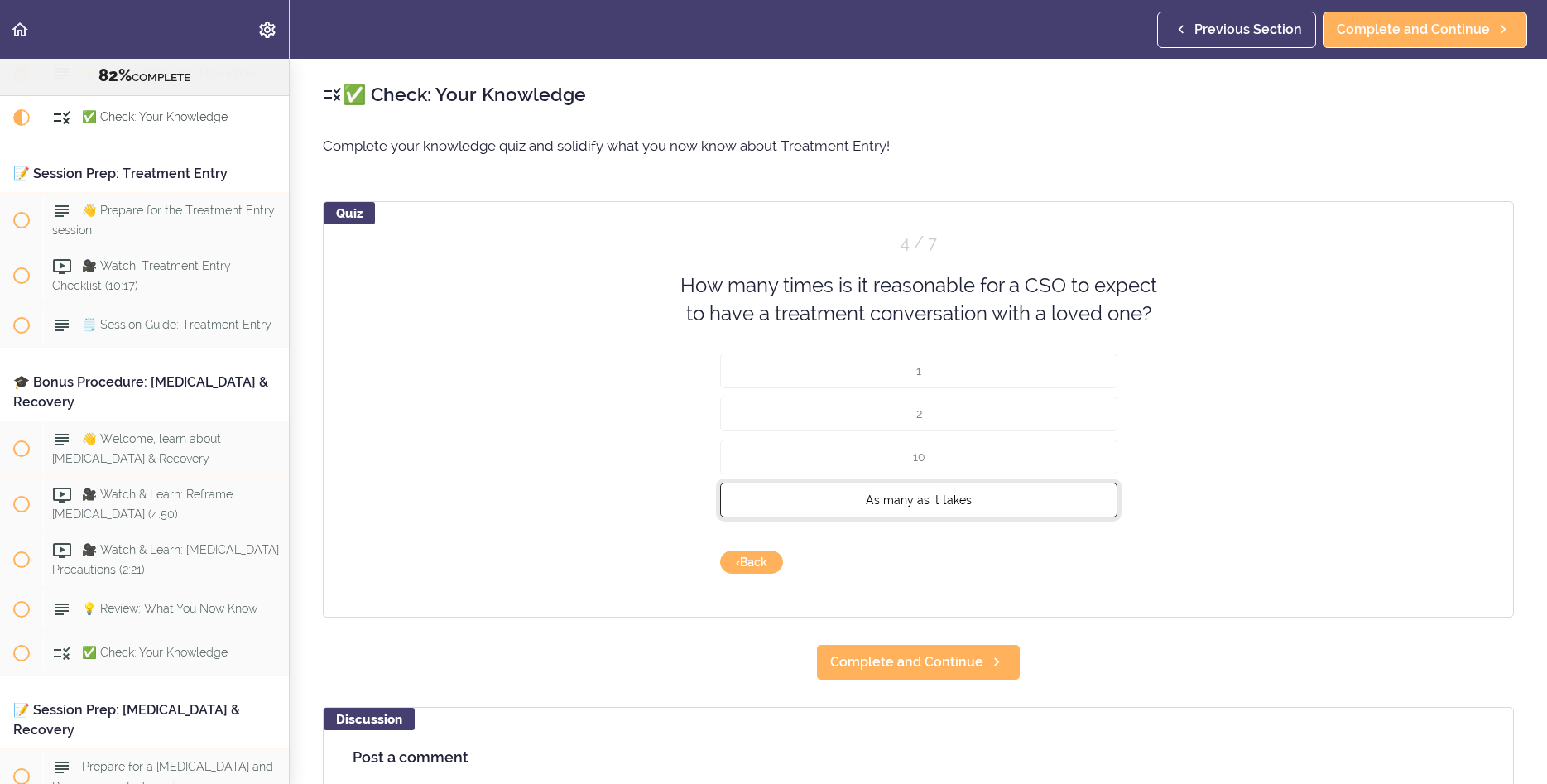
click at [953, 504] on span "As many as it takes" at bounding box center [919, 499] width 106 height 13
click at [1097, 565] on button "Check" at bounding box center [1085, 562] width 65 height 23
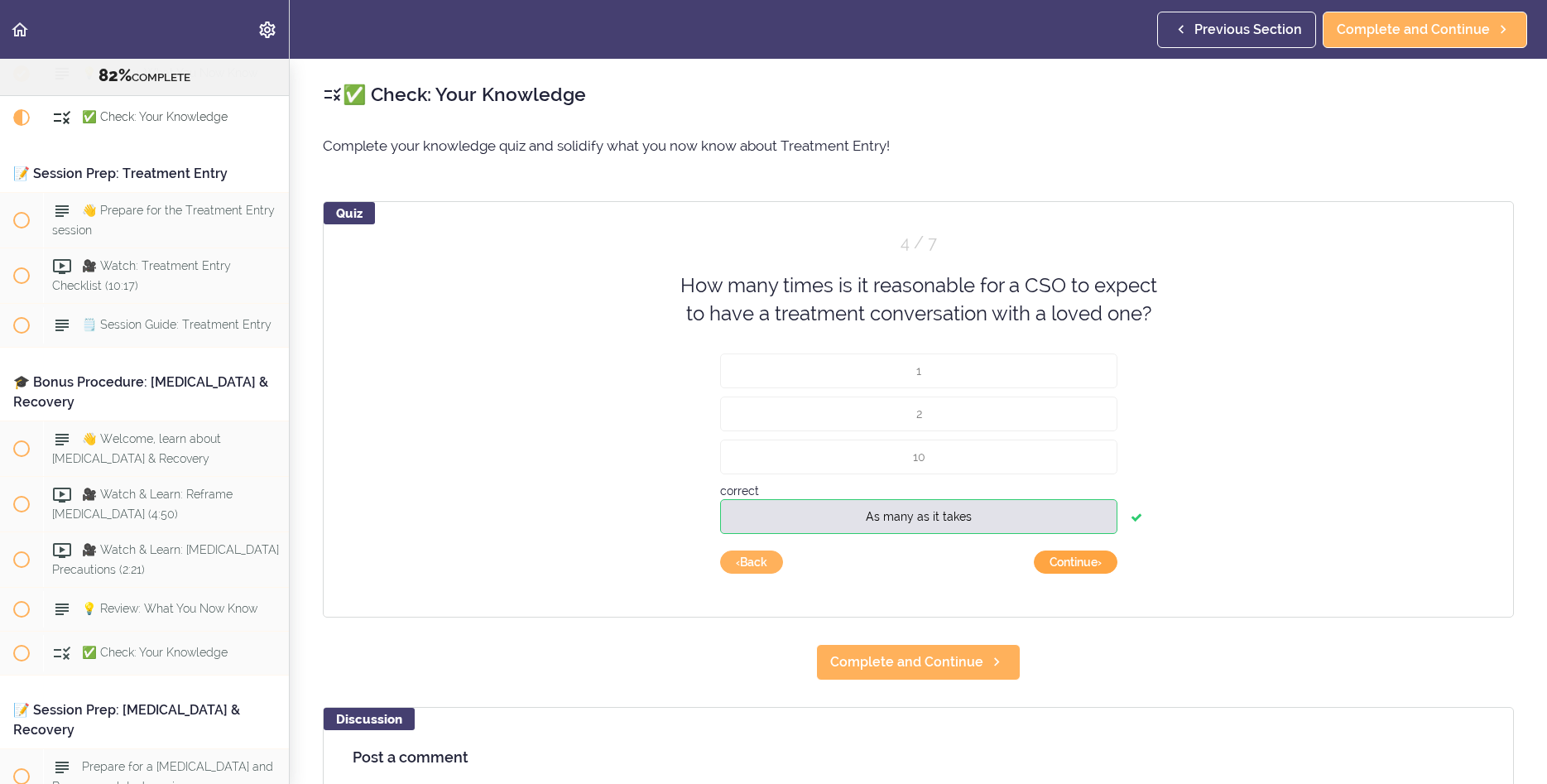
click at [1097, 565] on button "Continue ›" at bounding box center [1076, 562] width 84 height 23
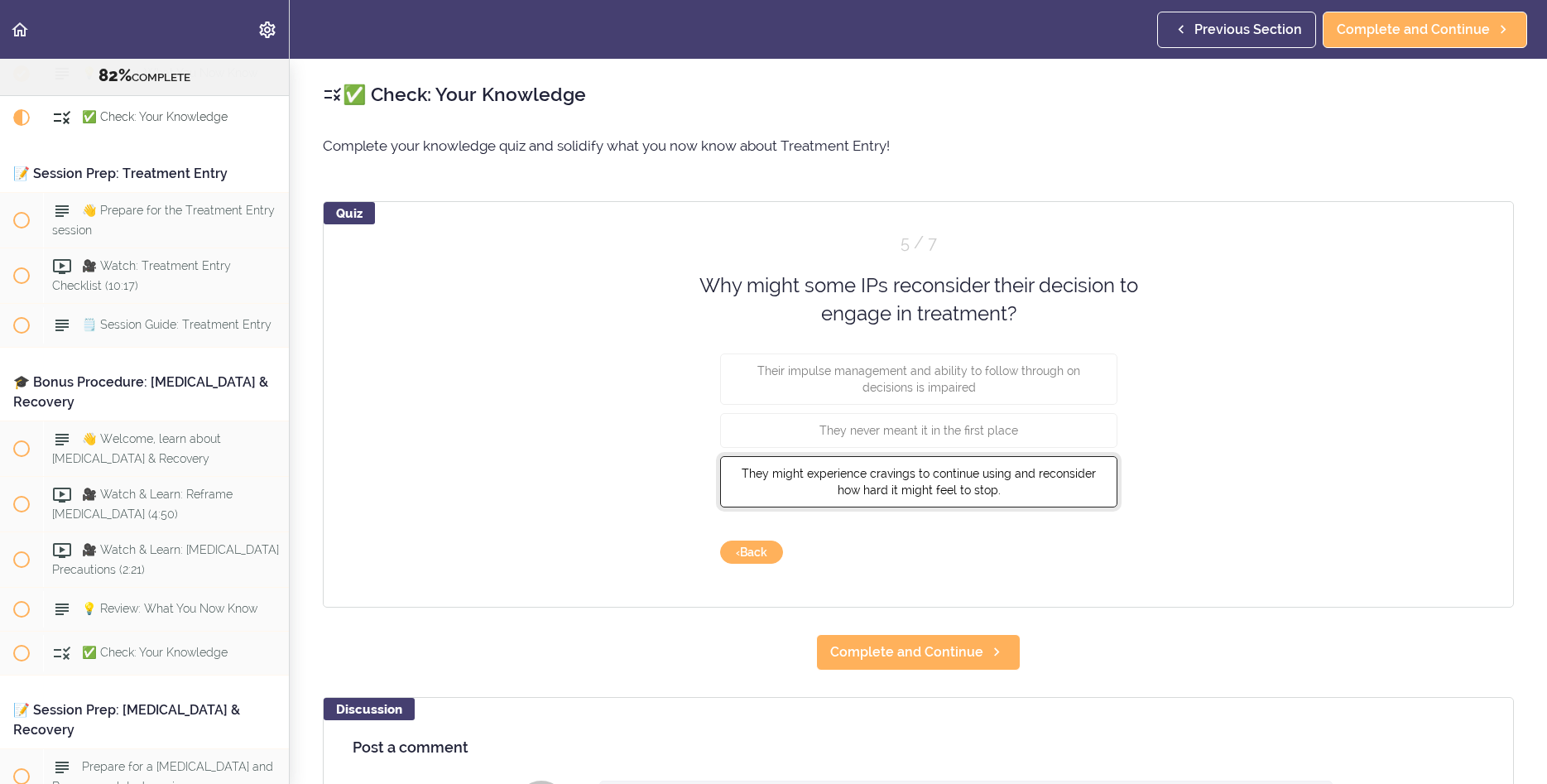
click at [857, 493] on span "They might experience cravings to continue using and reconsider how hard it mig…" at bounding box center [918, 481] width 354 height 30
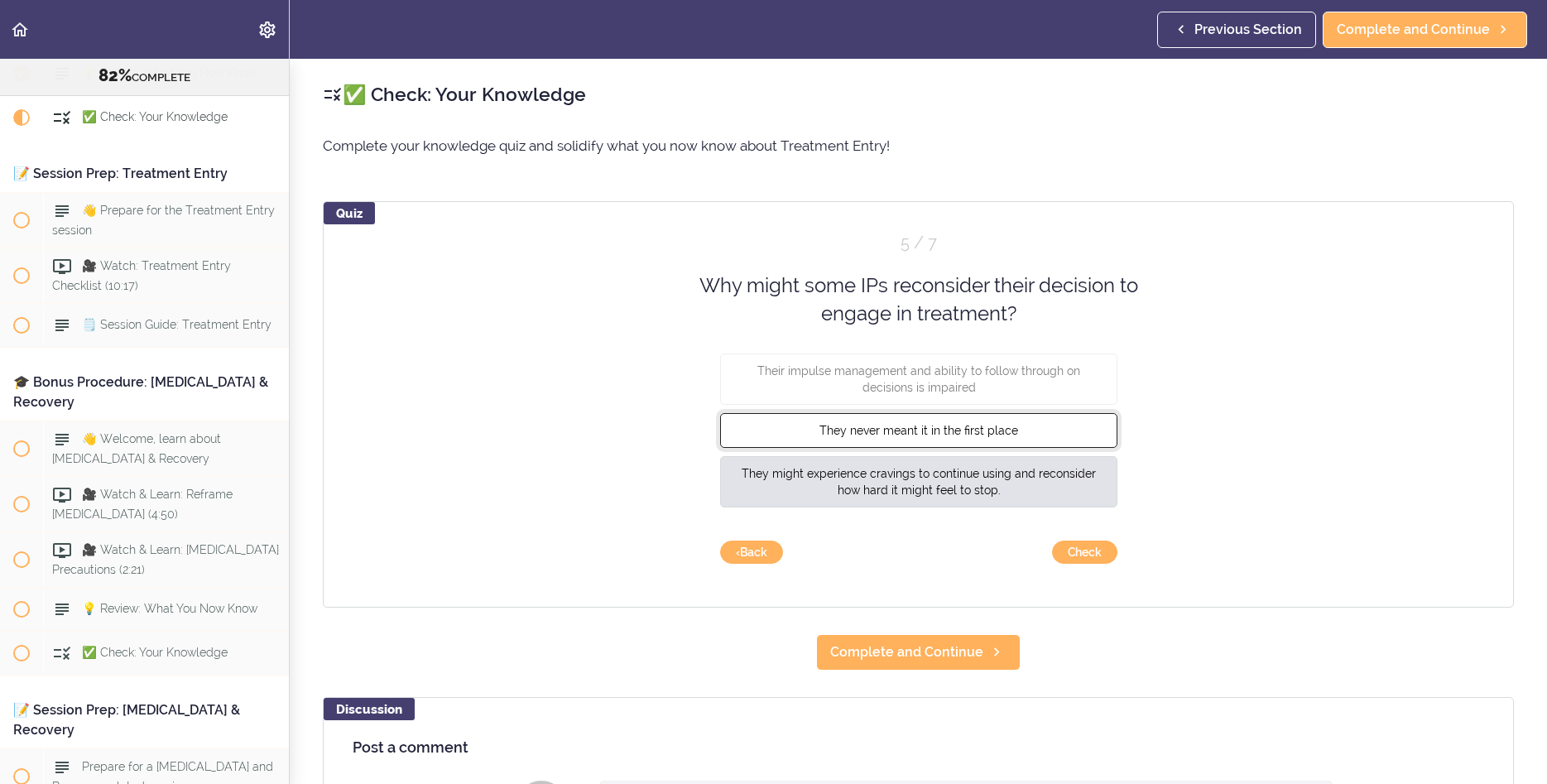
click at [946, 435] on span "They never meant it in the first place" at bounding box center [919, 429] width 199 height 13
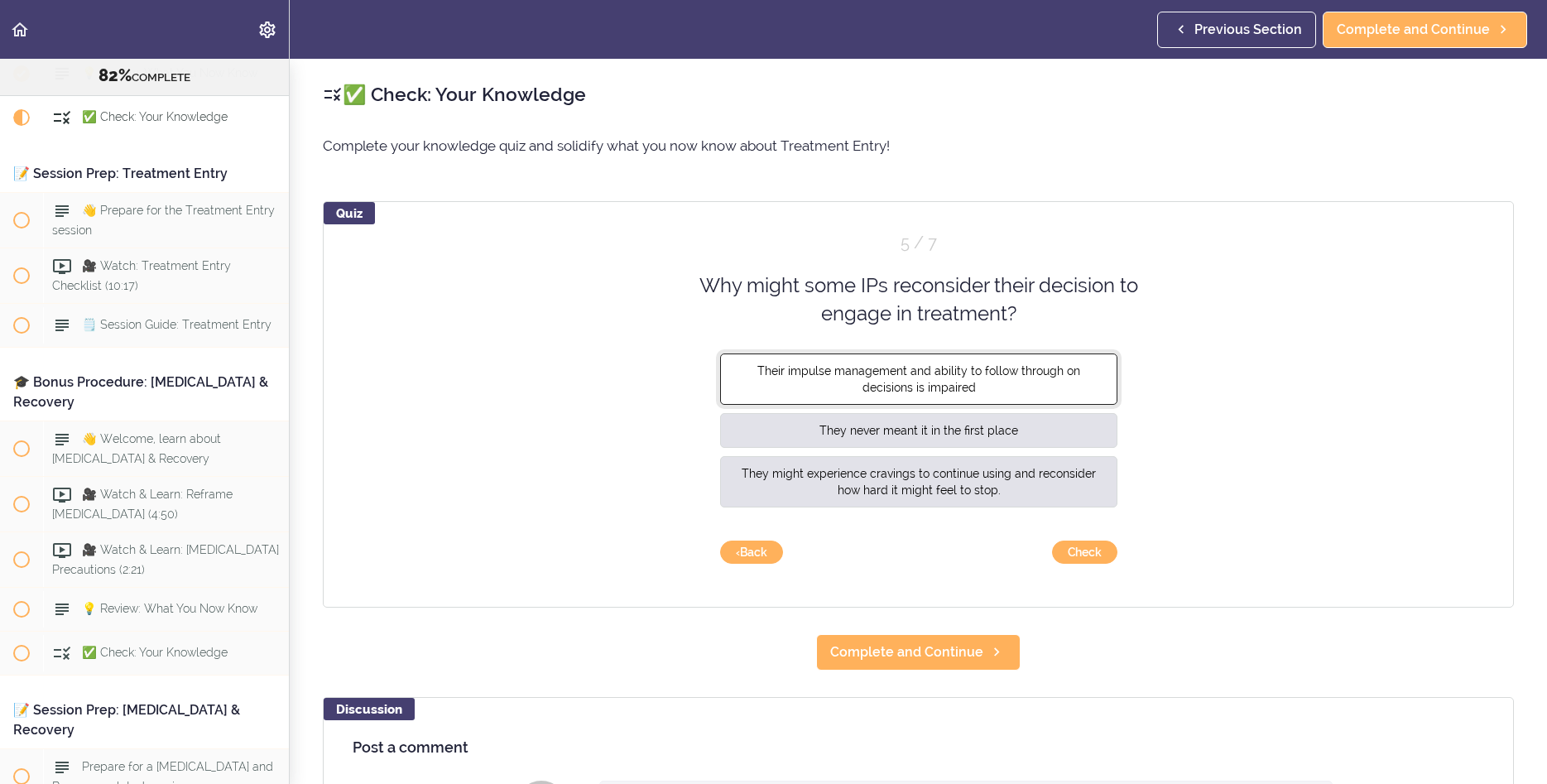
click at [967, 395] on button "Their impulse management and ability to follow through on decisions is impaired" at bounding box center [919, 378] width 398 height 51
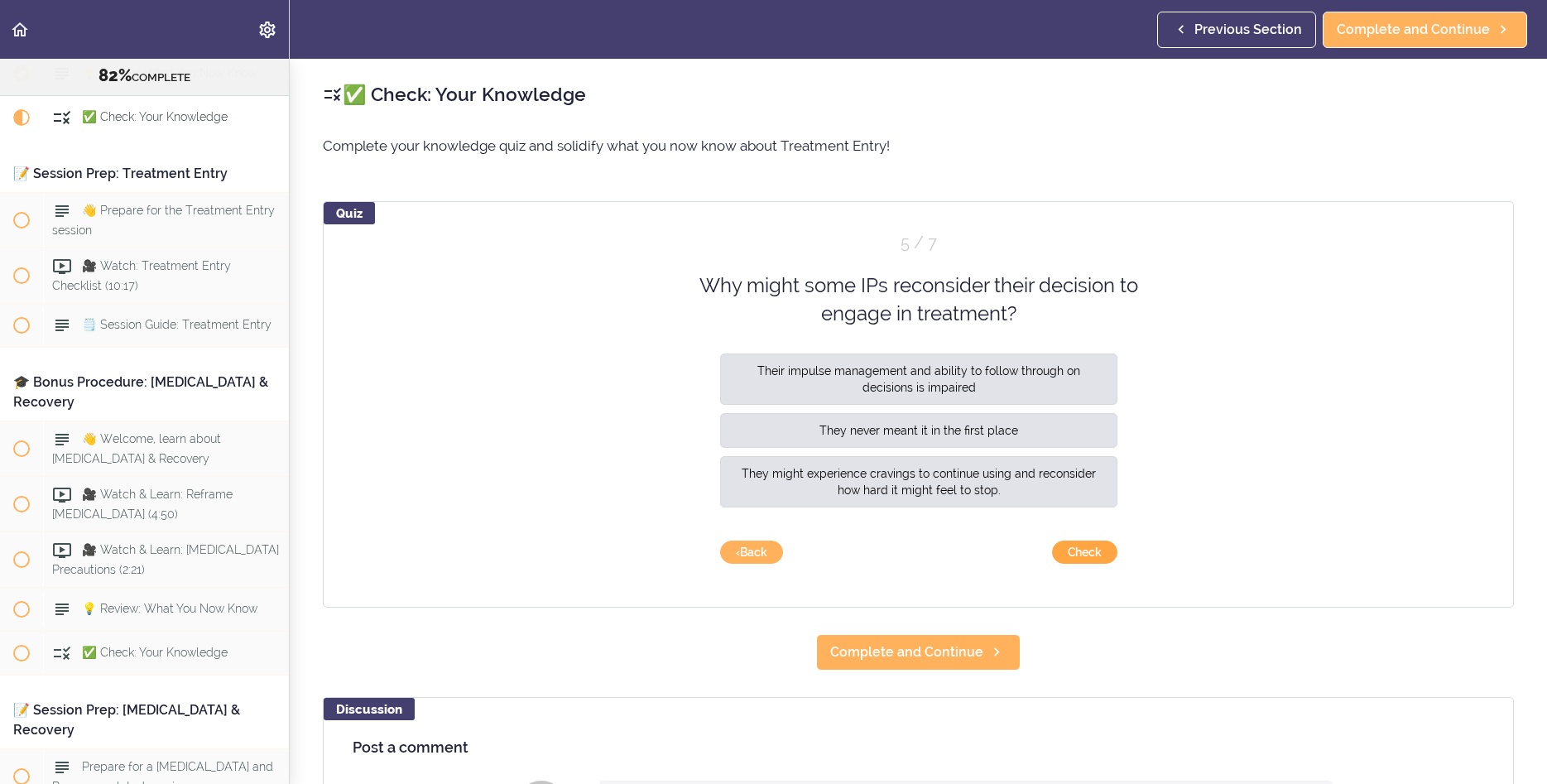
click at [1078, 556] on button "Check" at bounding box center [1085, 552] width 65 height 23
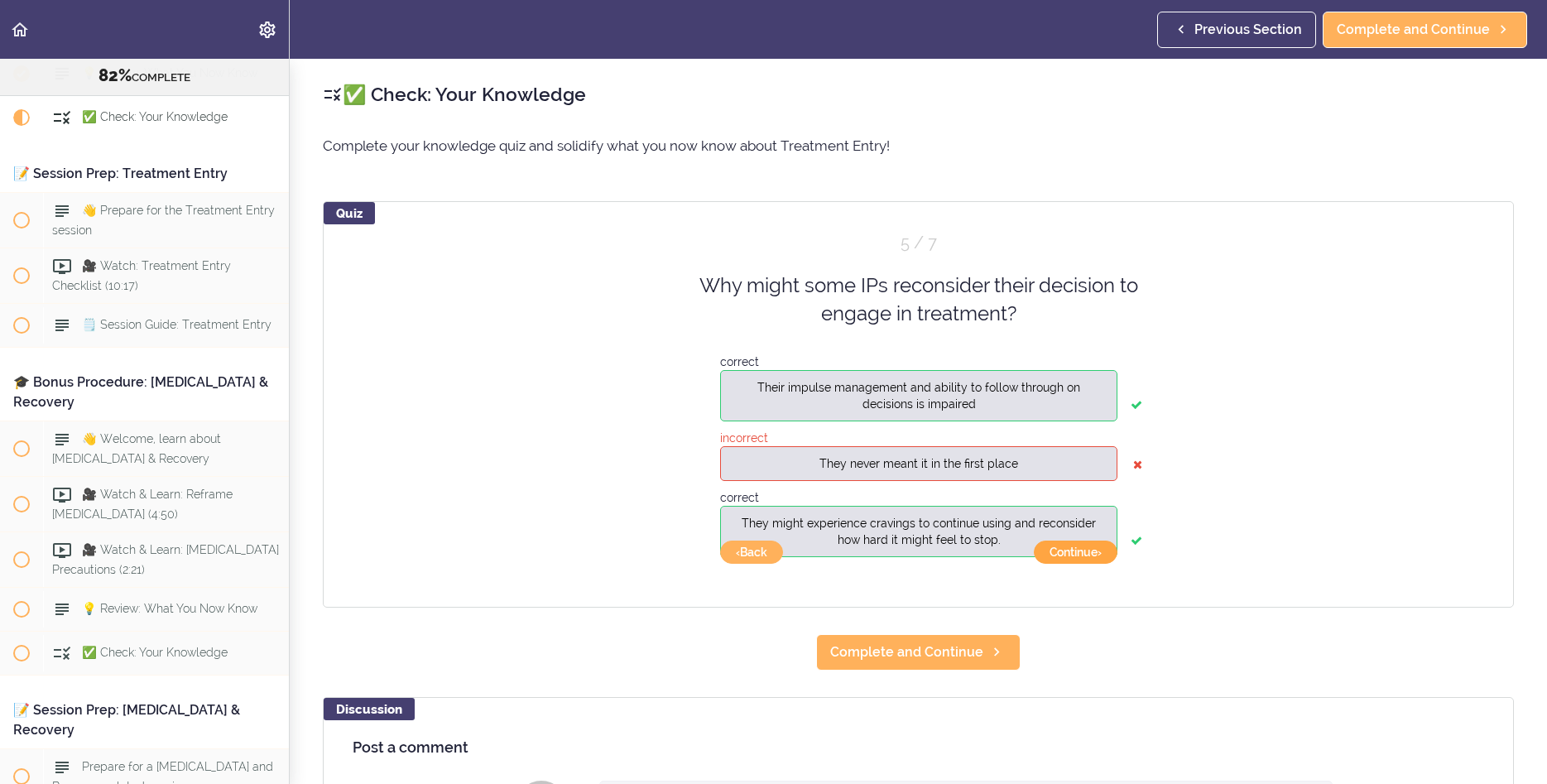
click at [1079, 553] on button "Continue ›" at bounding box center [1076, 552] width 84 height 23
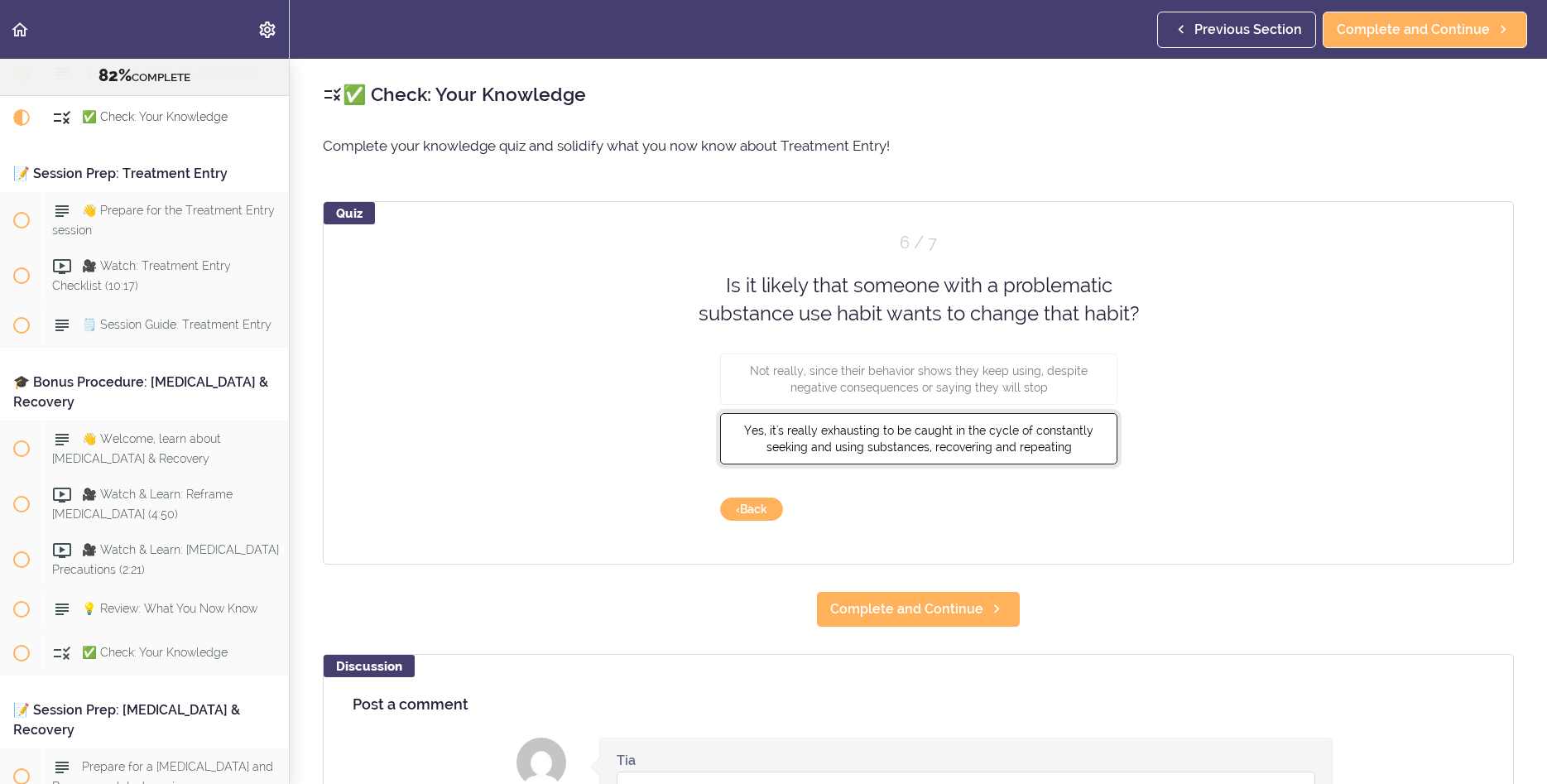
click at [795, 443] on span "Yes, it's really exhausting to be caught in the cycle of constantly seeking and…" at bounding box center [919, 438] width 349 height 30
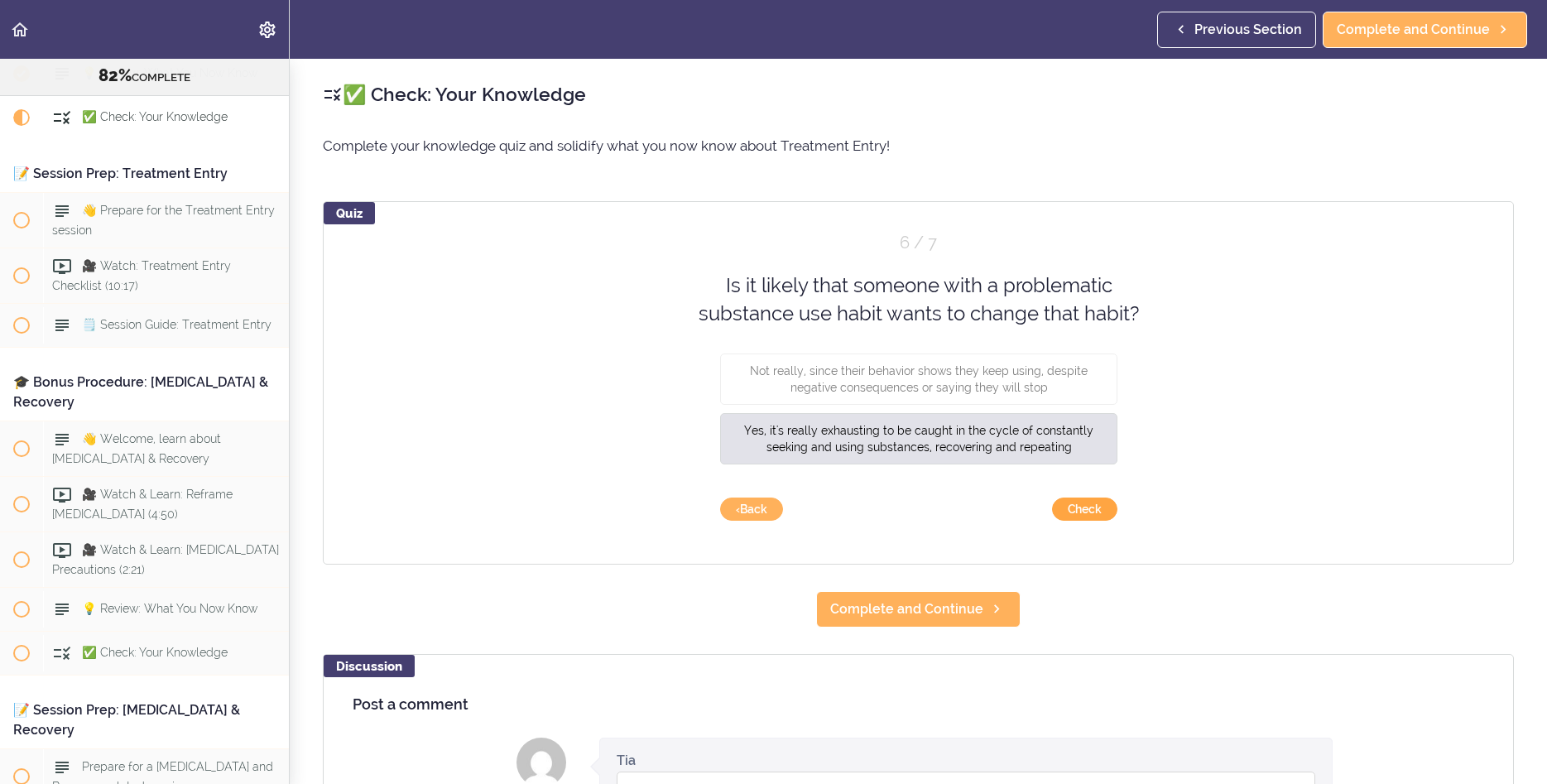
click at [1091, 513] on button "Check" at bounding box center [1085, 509] width 65 height 23
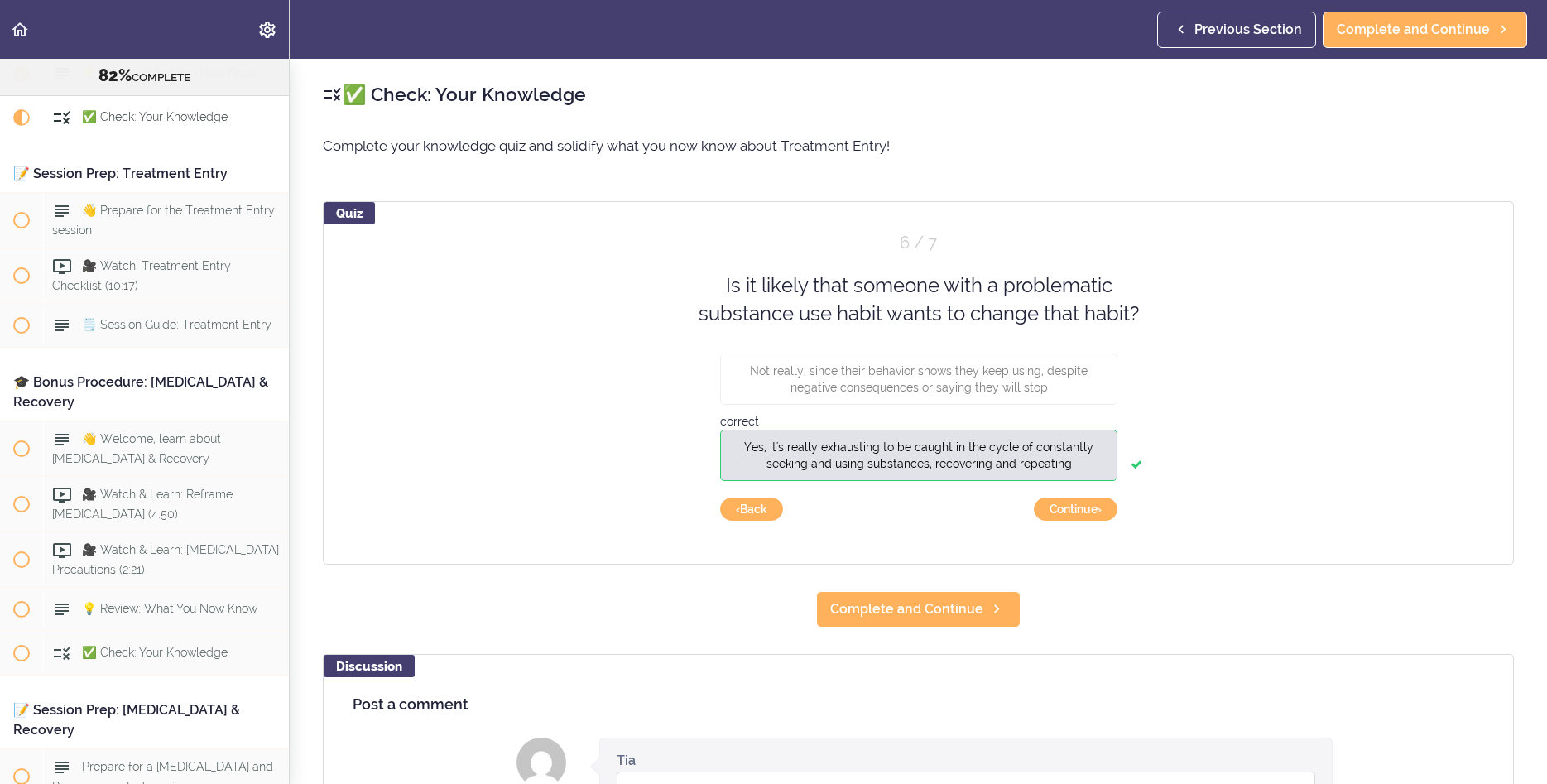
click at [1083, 496] on div "Quiz 6 / 7 Is it likely that someone with a problematic substance use habit wan…" at bounding box center [919, 383] width 1191 height 363
click at [1097, 505] on button "Continue ›" at bounding box center [1076, 509] width 84 height 23
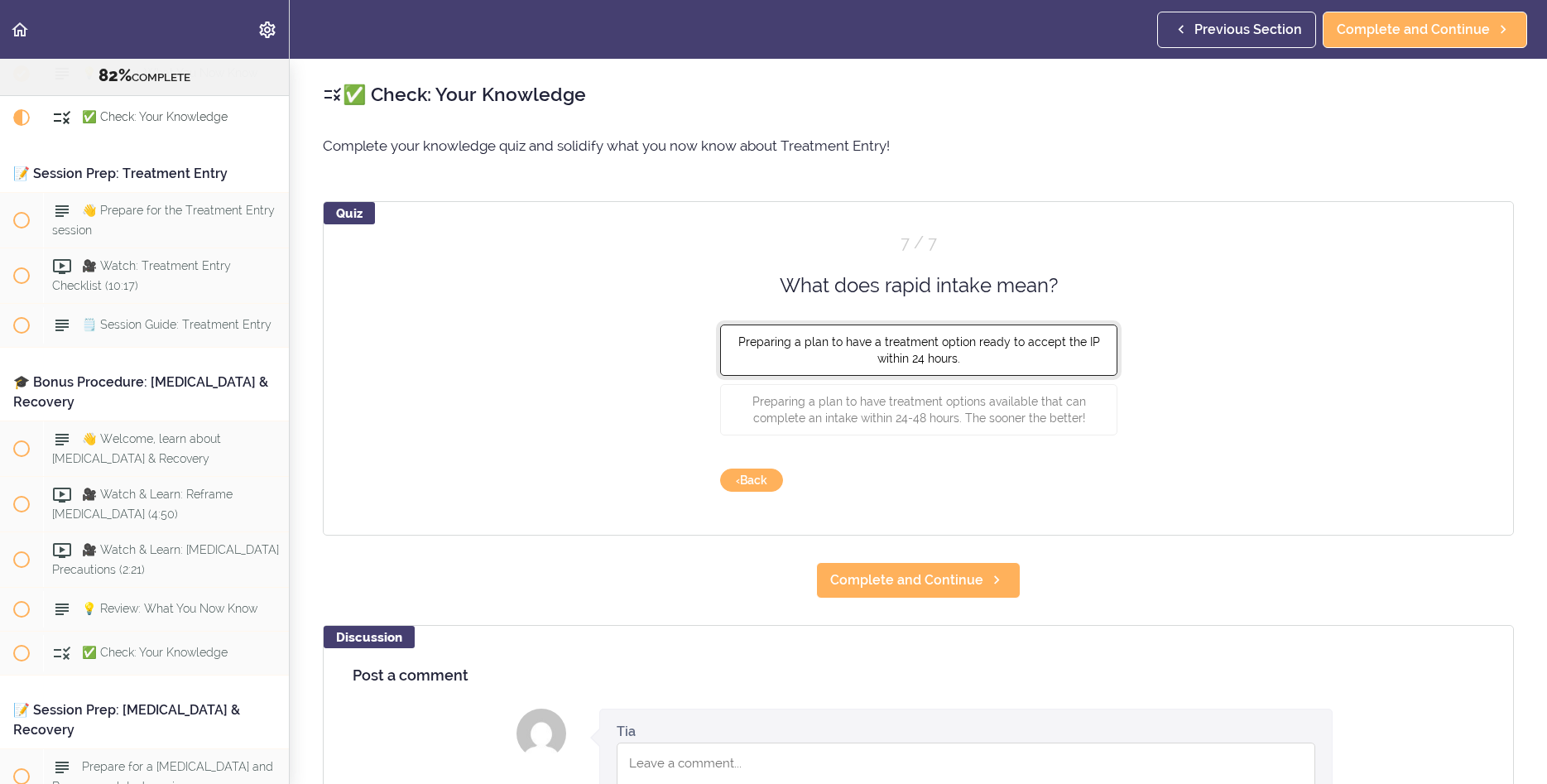
click at [936, 341] on span "Preparing a plan to have a treatment option ready to accept the IP within 24 ho…" at bounding box center [918, 350] width 361 height 30
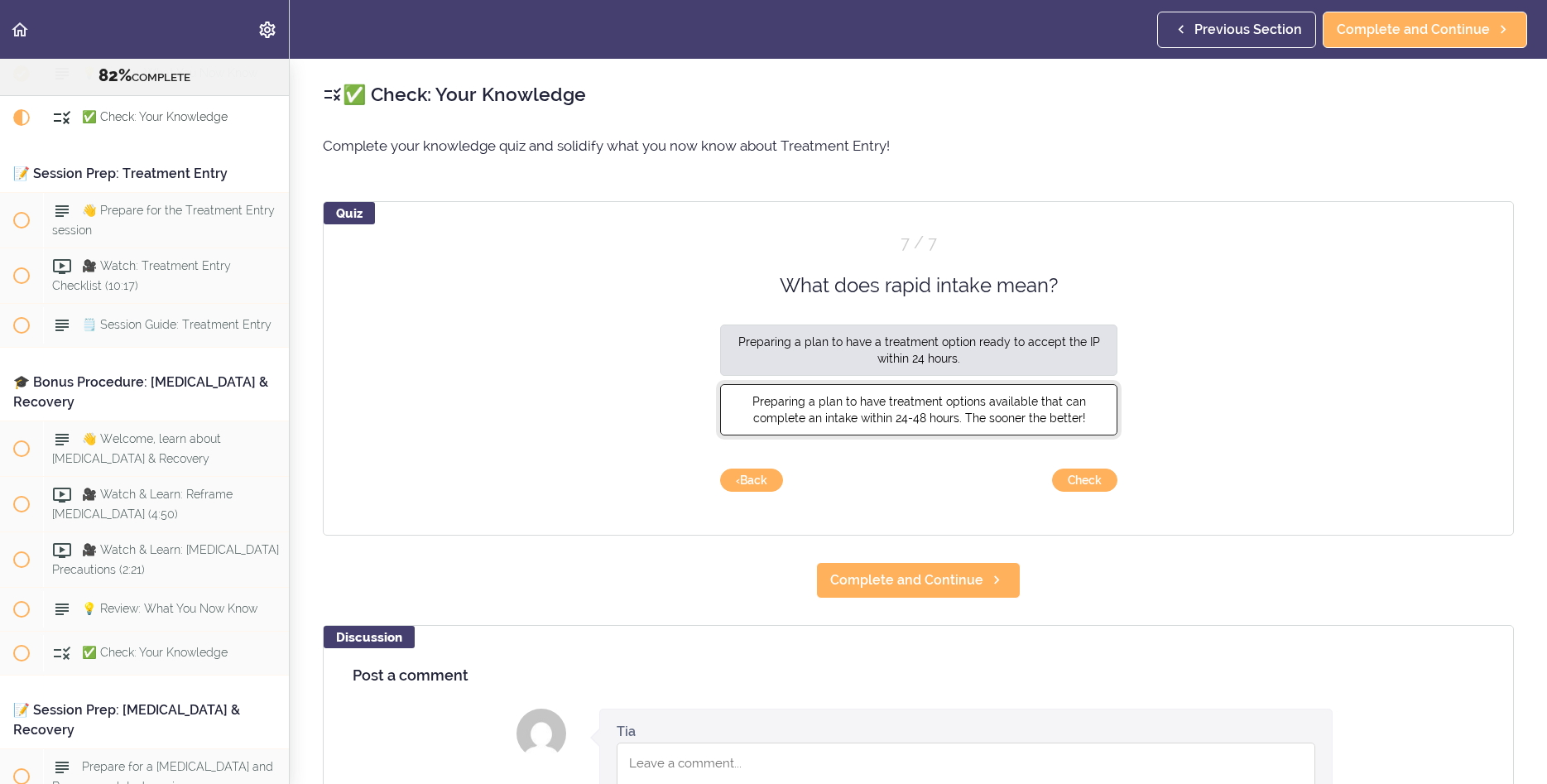
click at [981, 421] on span "Preparing a plan to have treatment options available that can complete an intak…" at bounding box center [918, 410] width 334 height 30
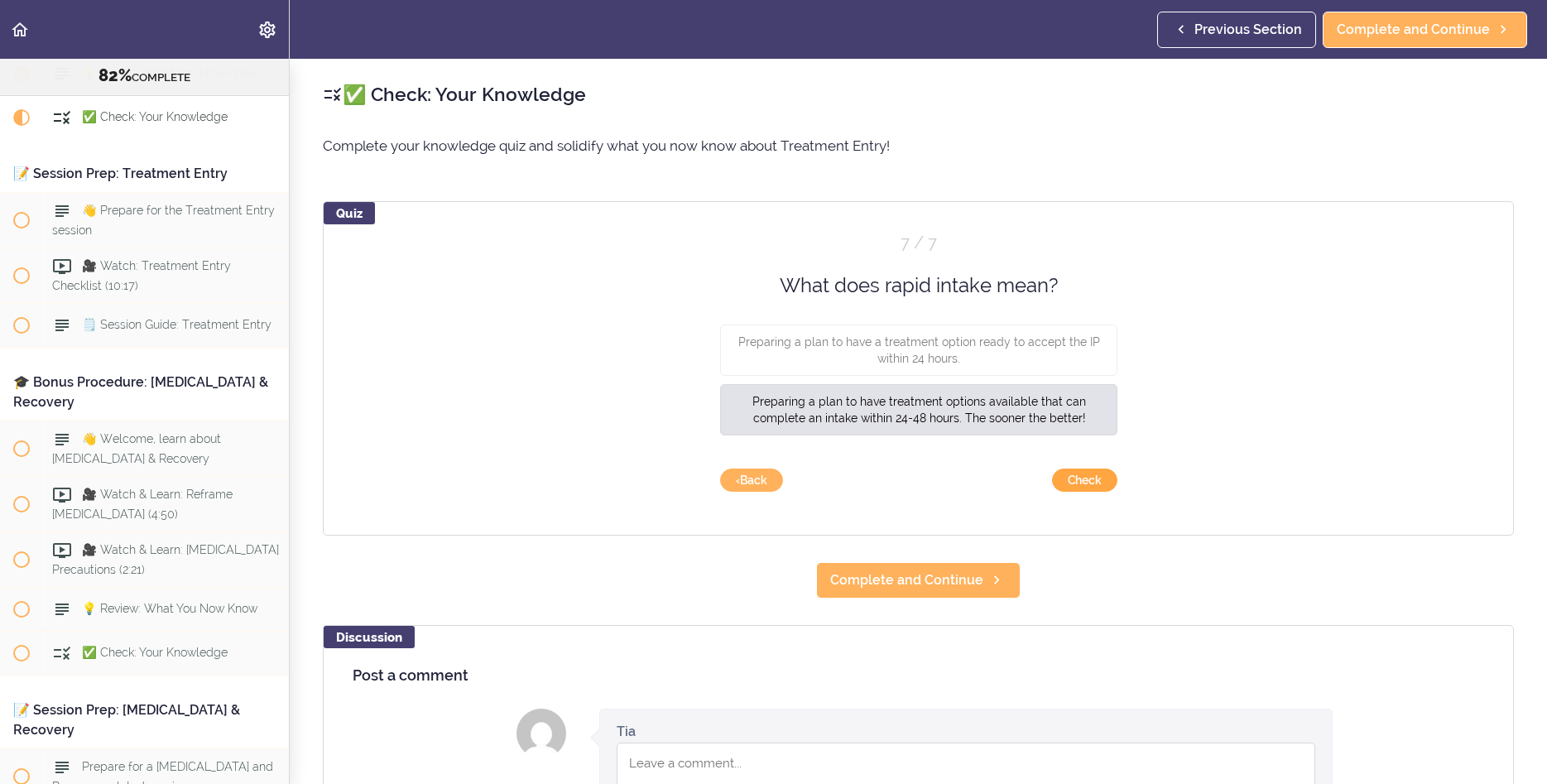
click at [1080, 483] on button "Check" at bounding box center [1085, 479] width 65 height 23
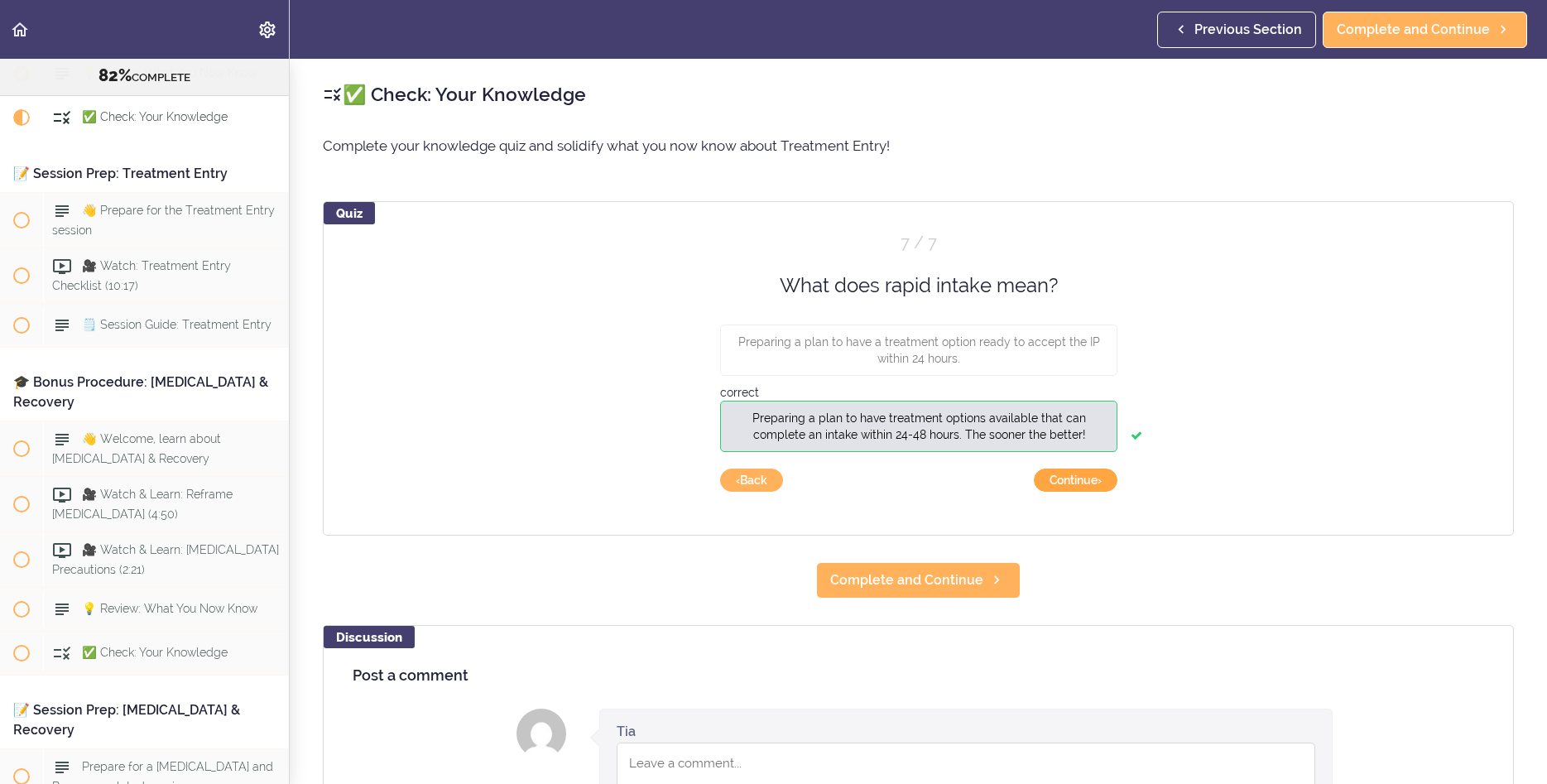
click at [1080, 483] on button "Continue ›" at bounding box center [1076, 479] width 84 height 23
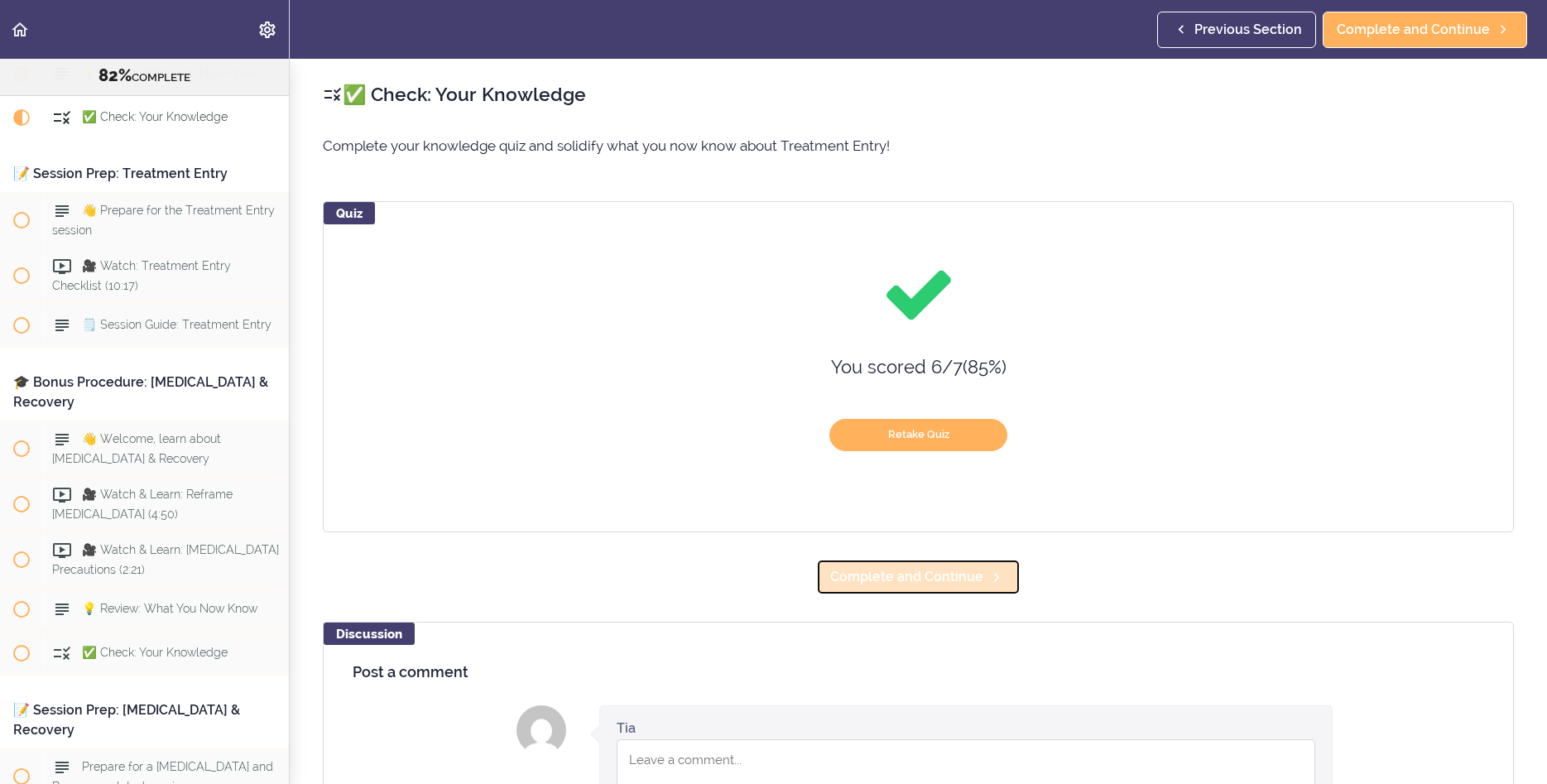
click at [953, 577] on span "Complete and Continue" at bounding box center [907, 576] width 153 height 20
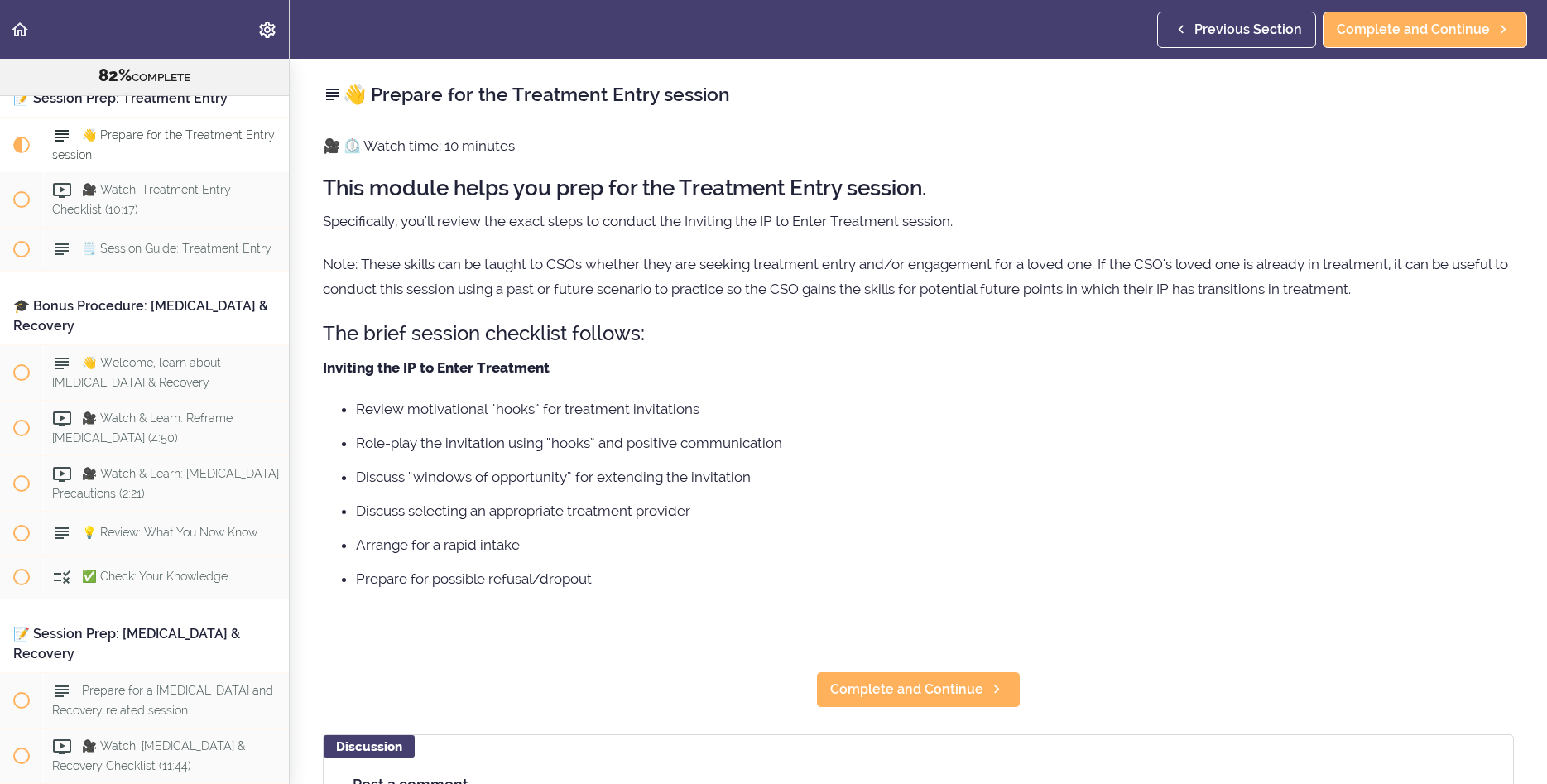
scroll to position [9256, 0]
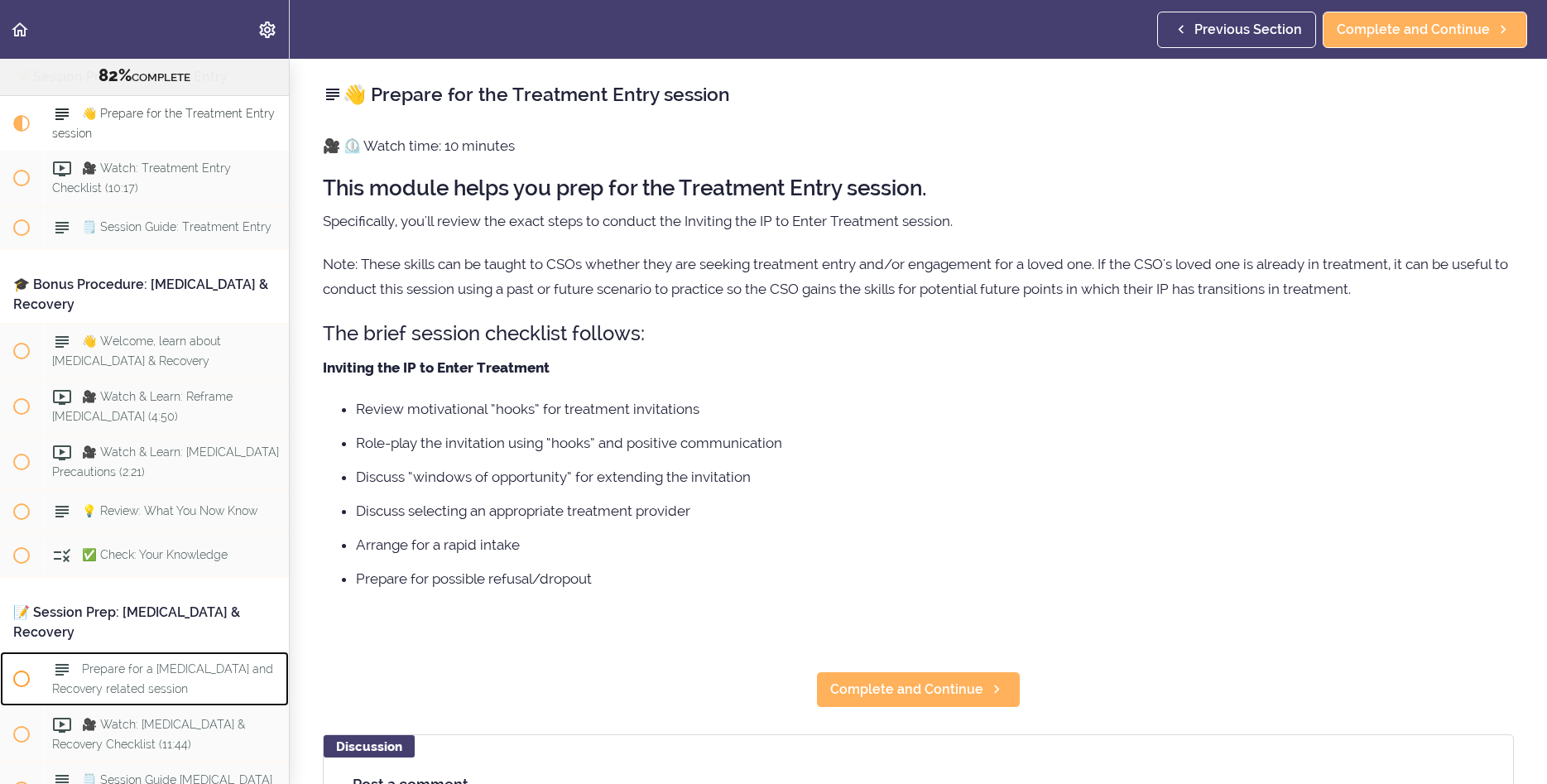
click at [277, 659] on div "Prepare for a [MEDICAL_DATA] and Recovery related session" at bounding box center [165, 678] width 246 height 55
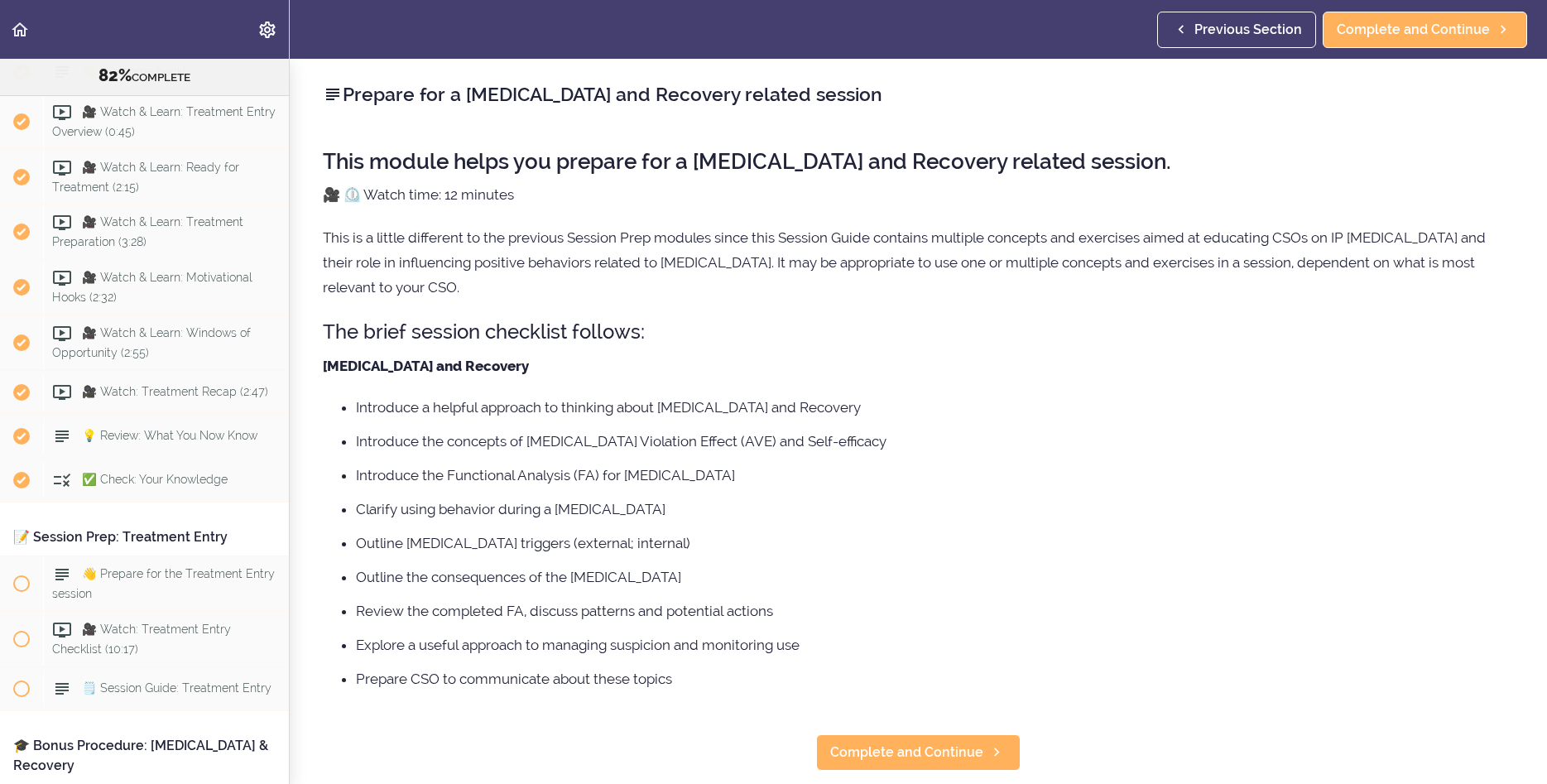
scroll to position [8835, 0]
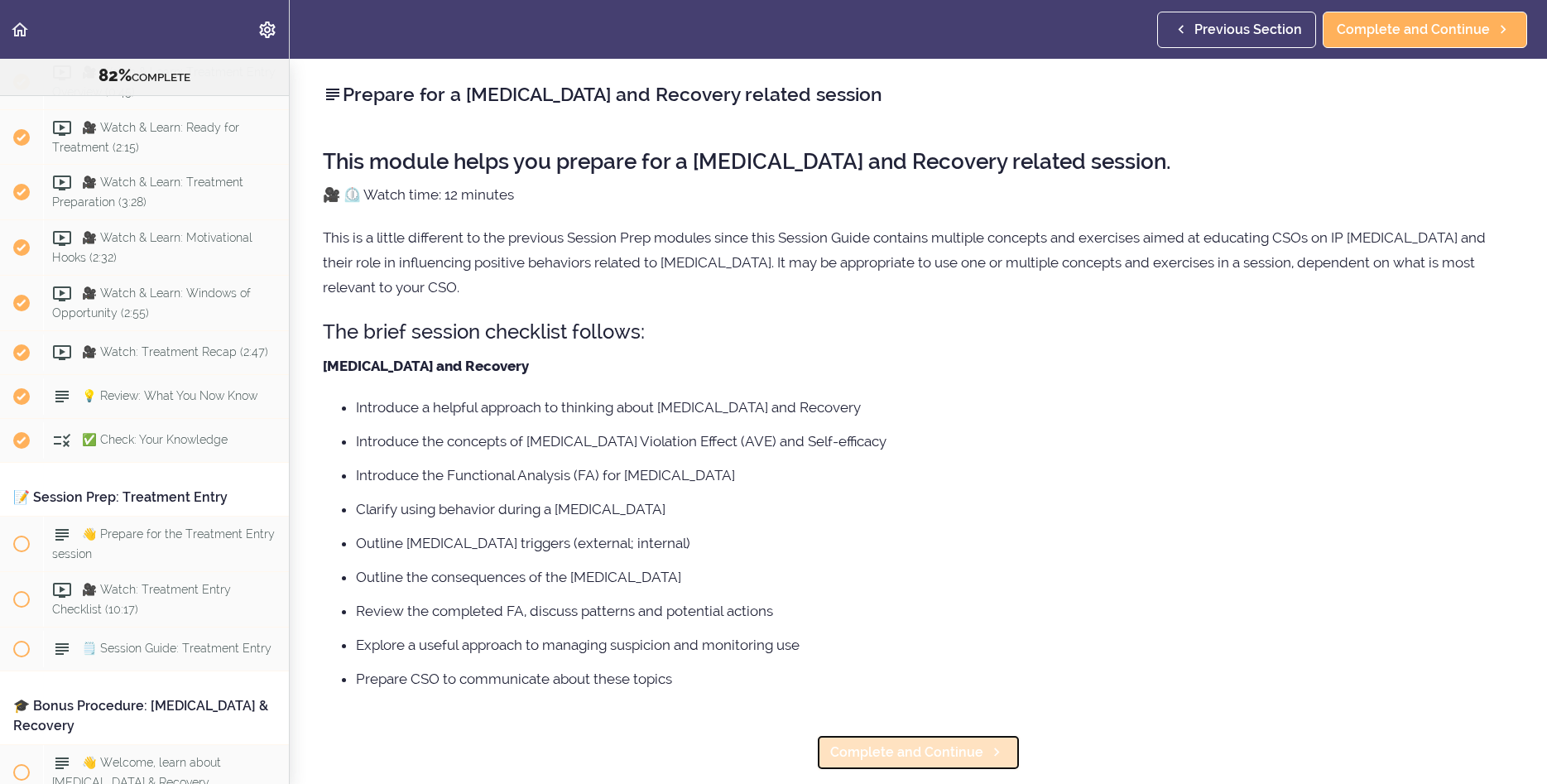
click at [933, 756] on span "Complete and Continue" at bounding box center [907, 751] width 153 height 20
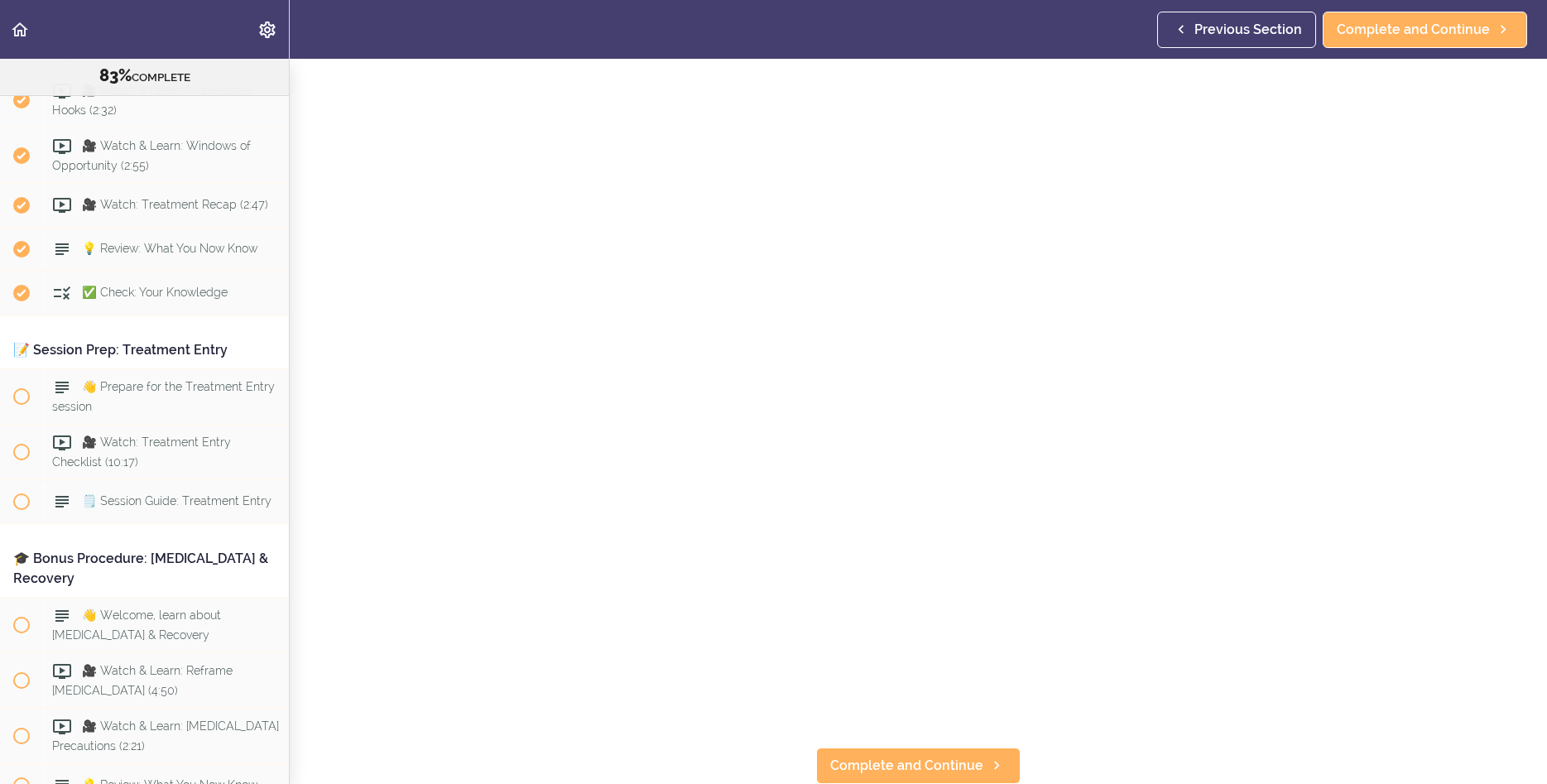
scroll to position [8996, 0]
